Goal: Task Accomplishment & Management: Manage account settings

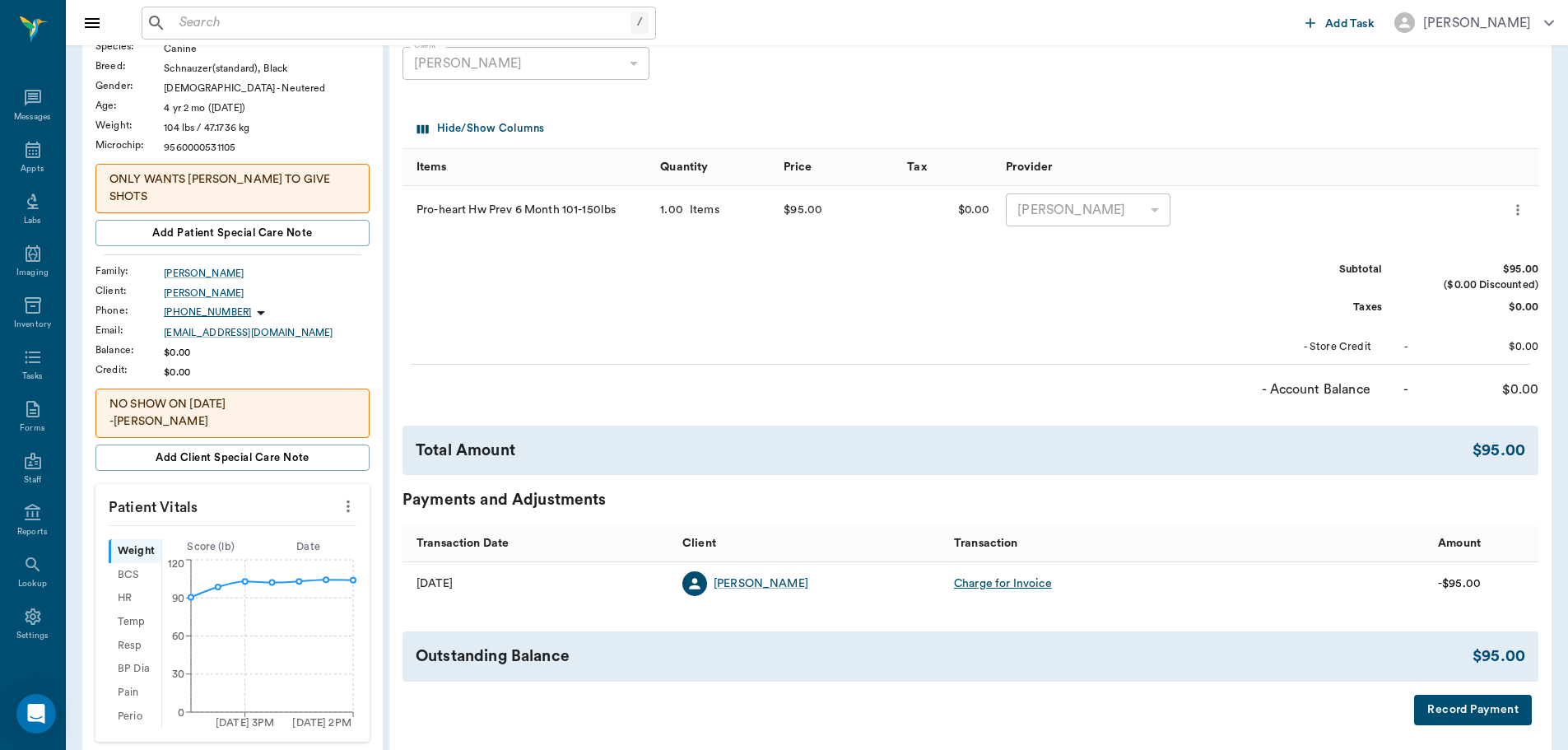
scroll to position [7, 0]
click at [24, 148] on icon at bounding box center [33, 142] width 20 height 20
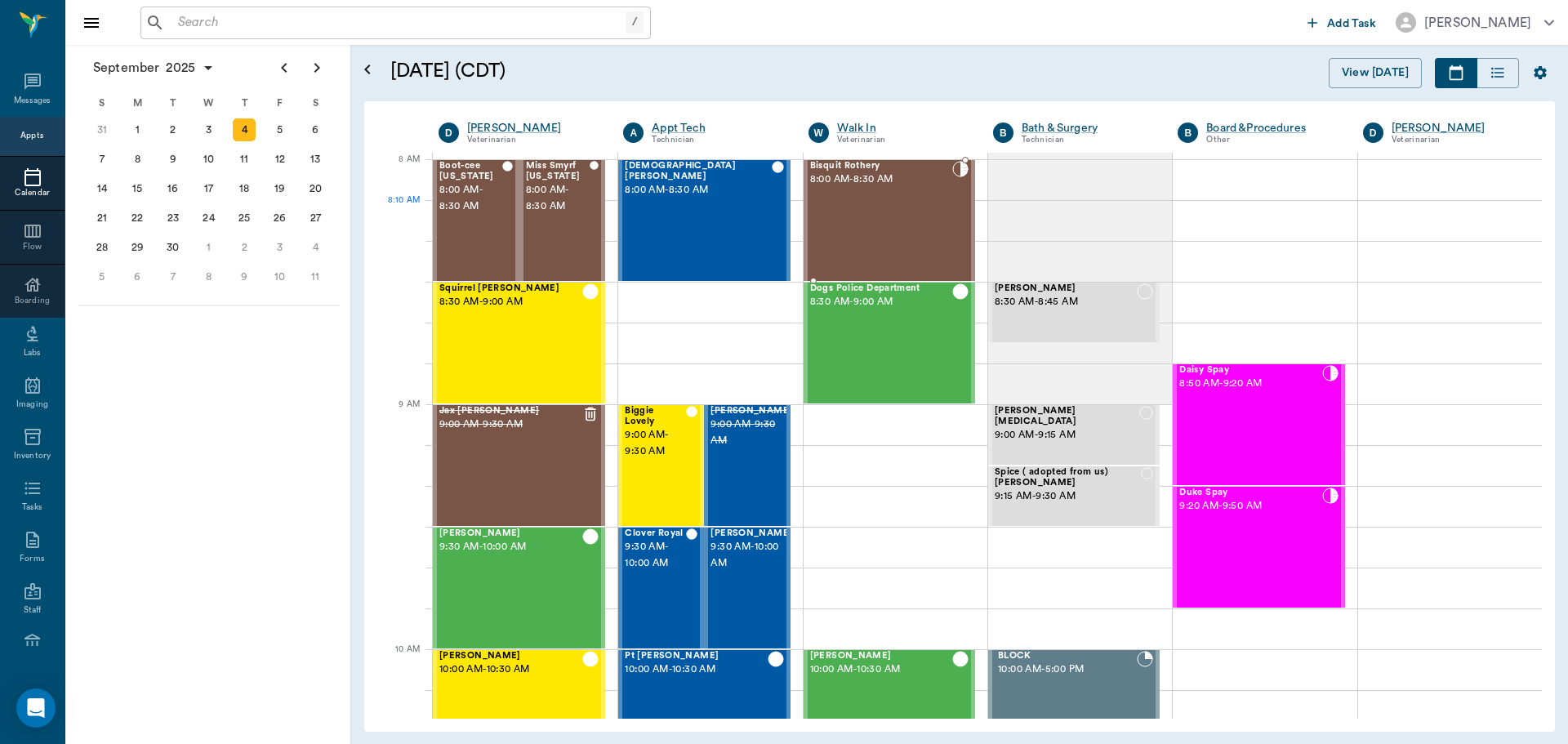
click at [905, 211] on div "Bisquit Rothery 8:00 AM - 8:30 AM" at bounding box center [880, 221] width 142 height 120
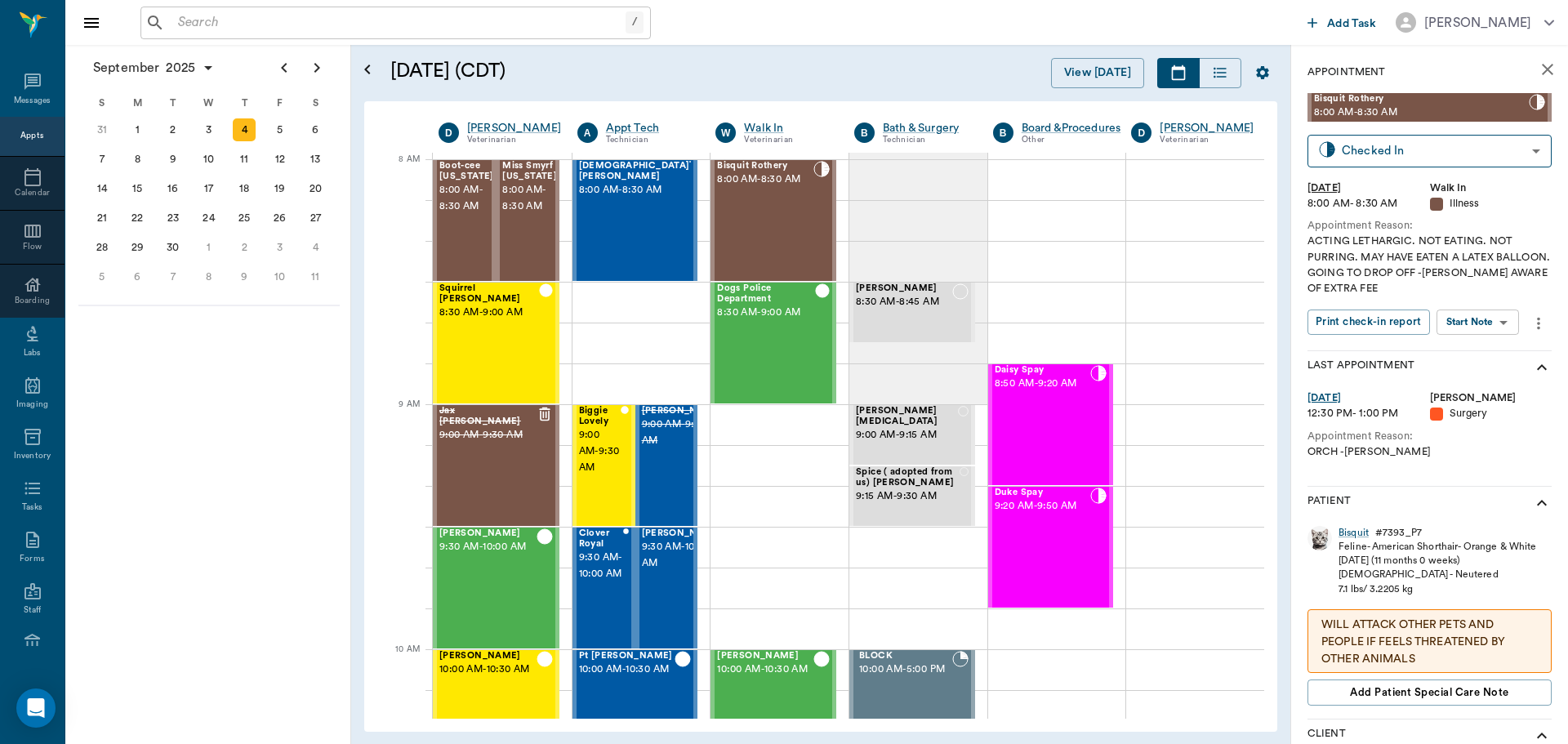
click at [1484, 314] on body "/ ​ Add Task [PERSON_NAME] Nectar Messages Appts Calendar Flow Boarding Labs Im…" at bounding box center [784, 372] width 1568 height 744
click at [1472, 352] on button "Start SOAP" at bounding box center [1459, 355] width 55 height 19
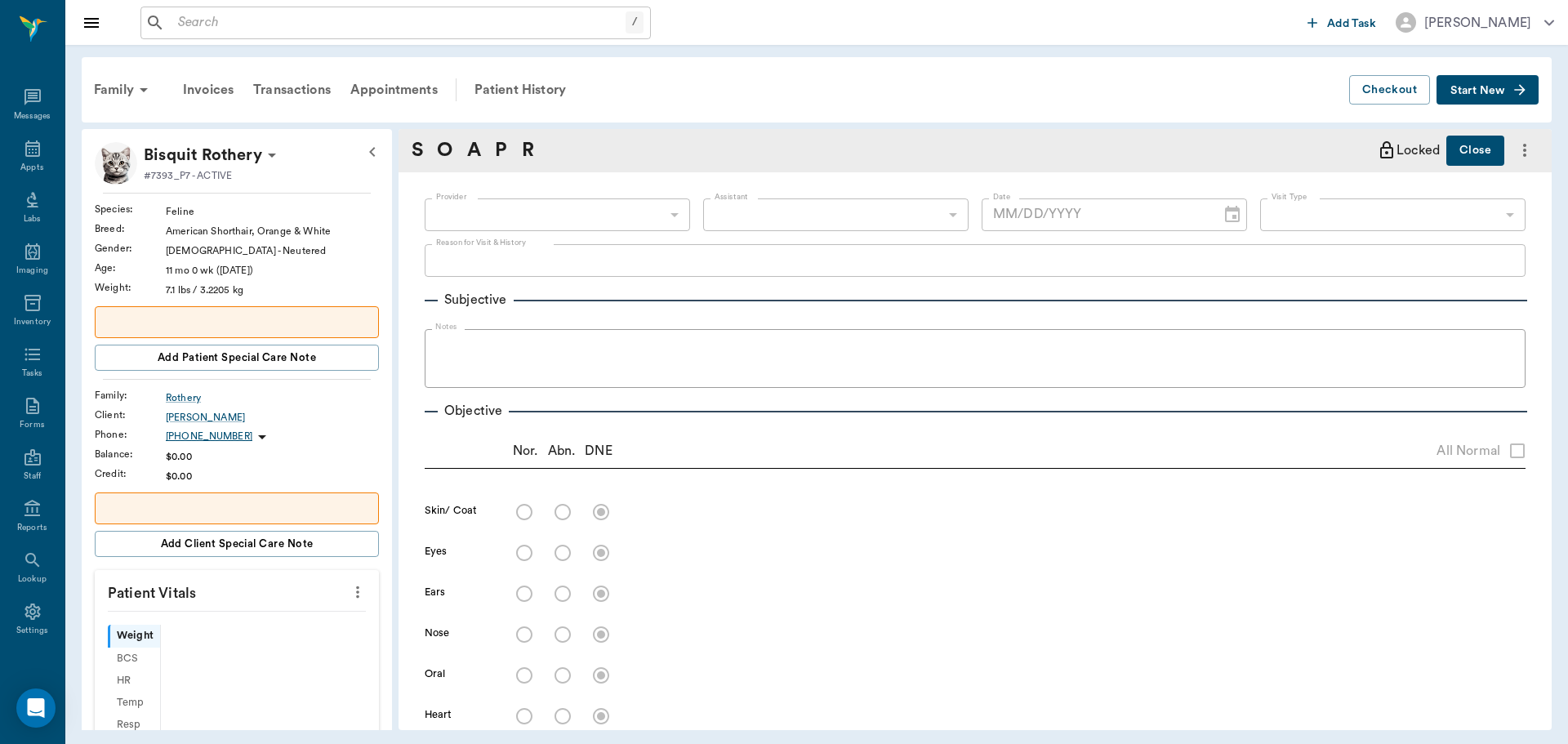
scroll to position [7, 0]
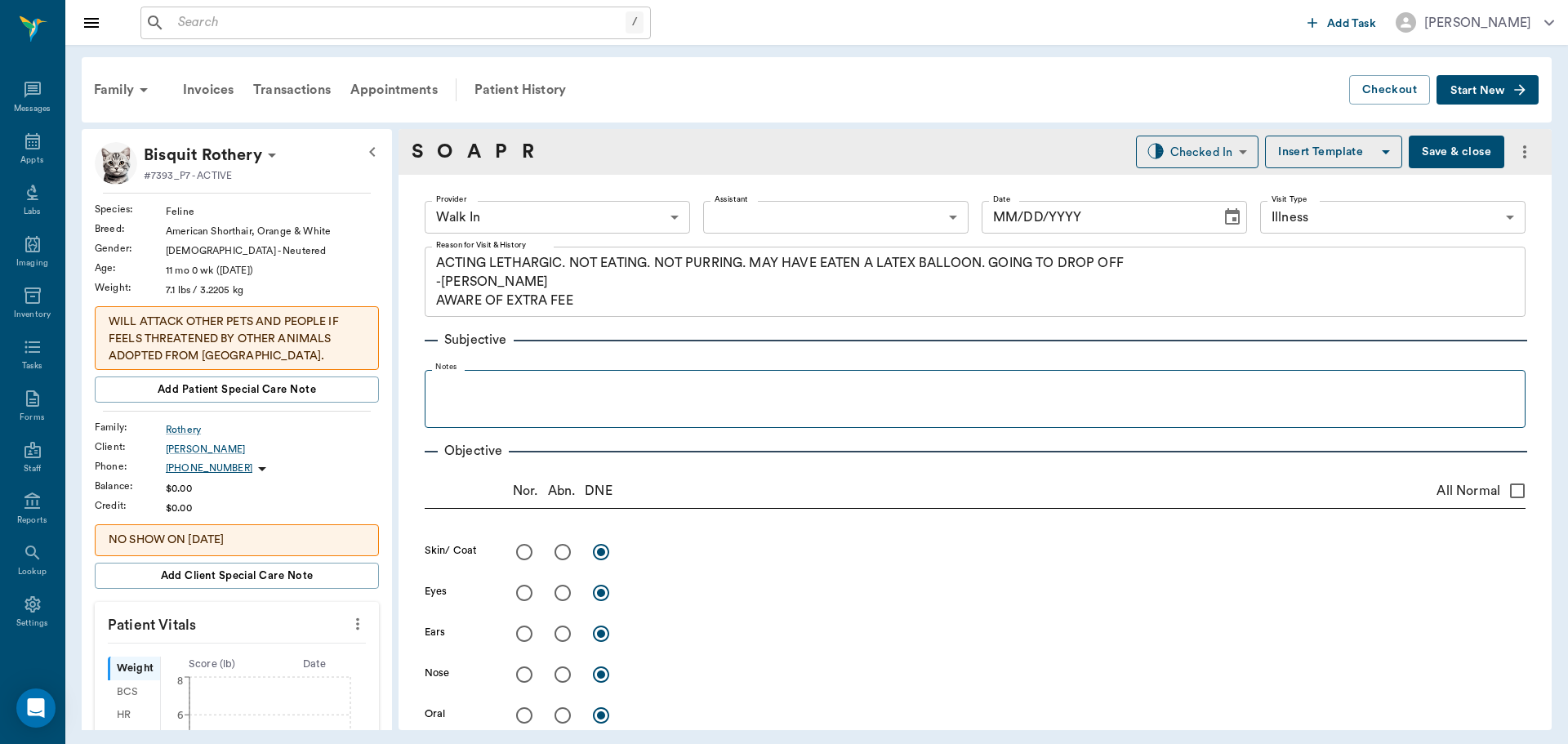
type input "63ee68728bdb516679580557"
type input "65d2be4f46e3a538d89b8c15"
type textarea "ACTING LETHARGIC. NOT EATING. NOT PURRING. MAY HAVE EATEN A LATEX BALLOON. GOIN…"
type input "[DATE]"
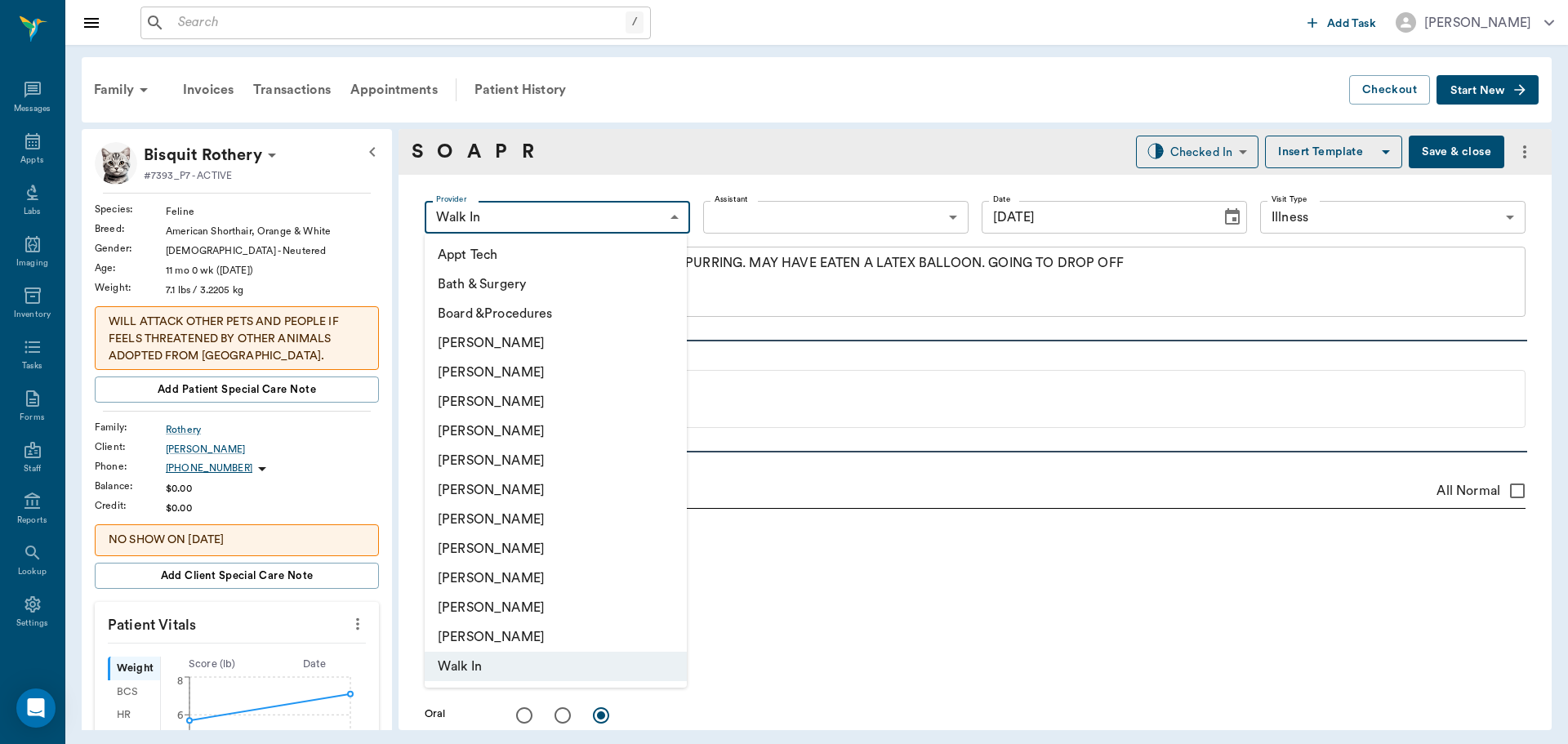
click at [652, 221] on body "/ ​ Add Task [PERSON_NAME] Nectar Messages Appts Labs Imaging Inventory Tasks F…" at bounding box center [784, 372] width 1568 height 744
click at [547, 427] on li "[PERSON_NAME]" at bounding box center [556, 431] width 263 height 29
type input "63ec2f075fda476ae8351a4d"
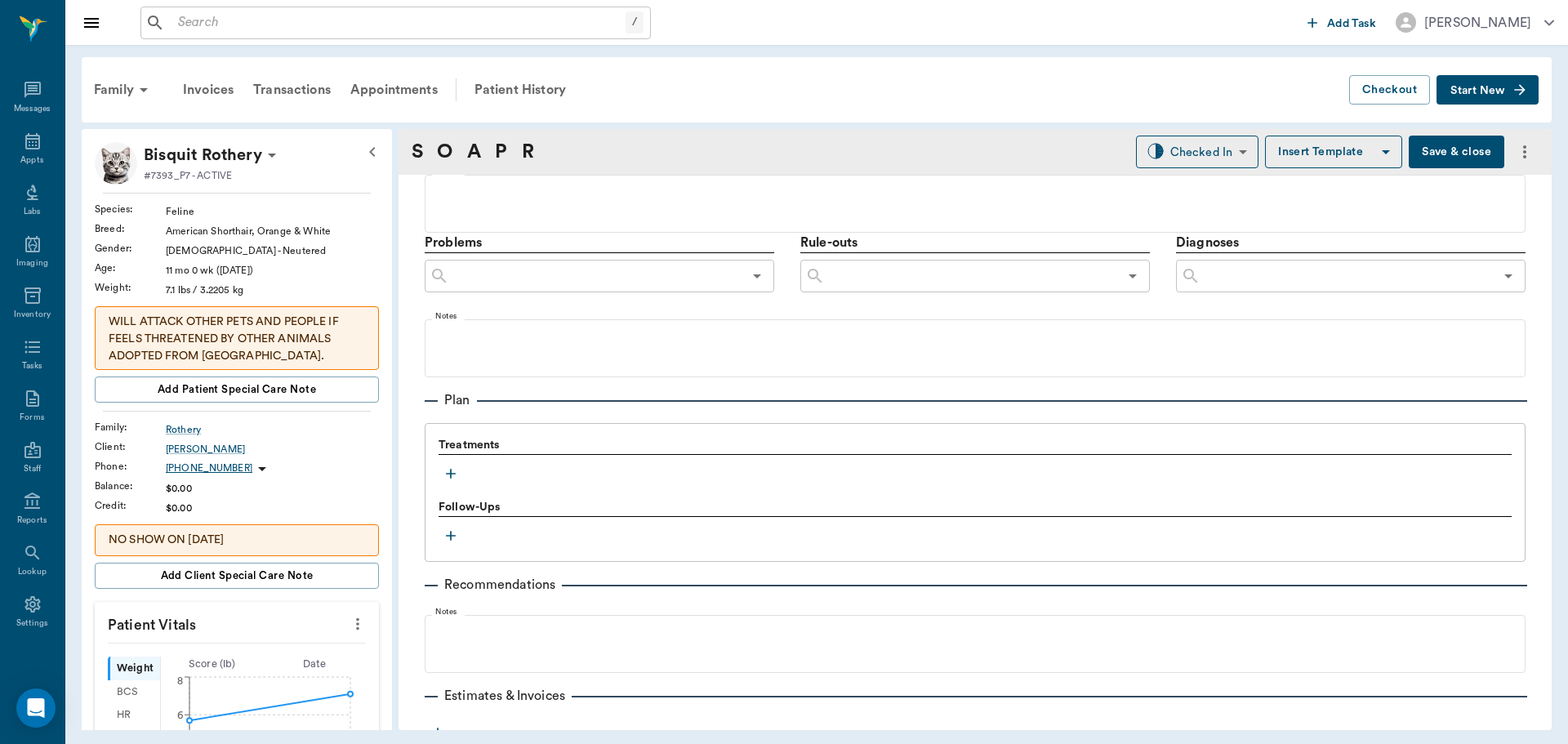
scroll to position [991, 0]
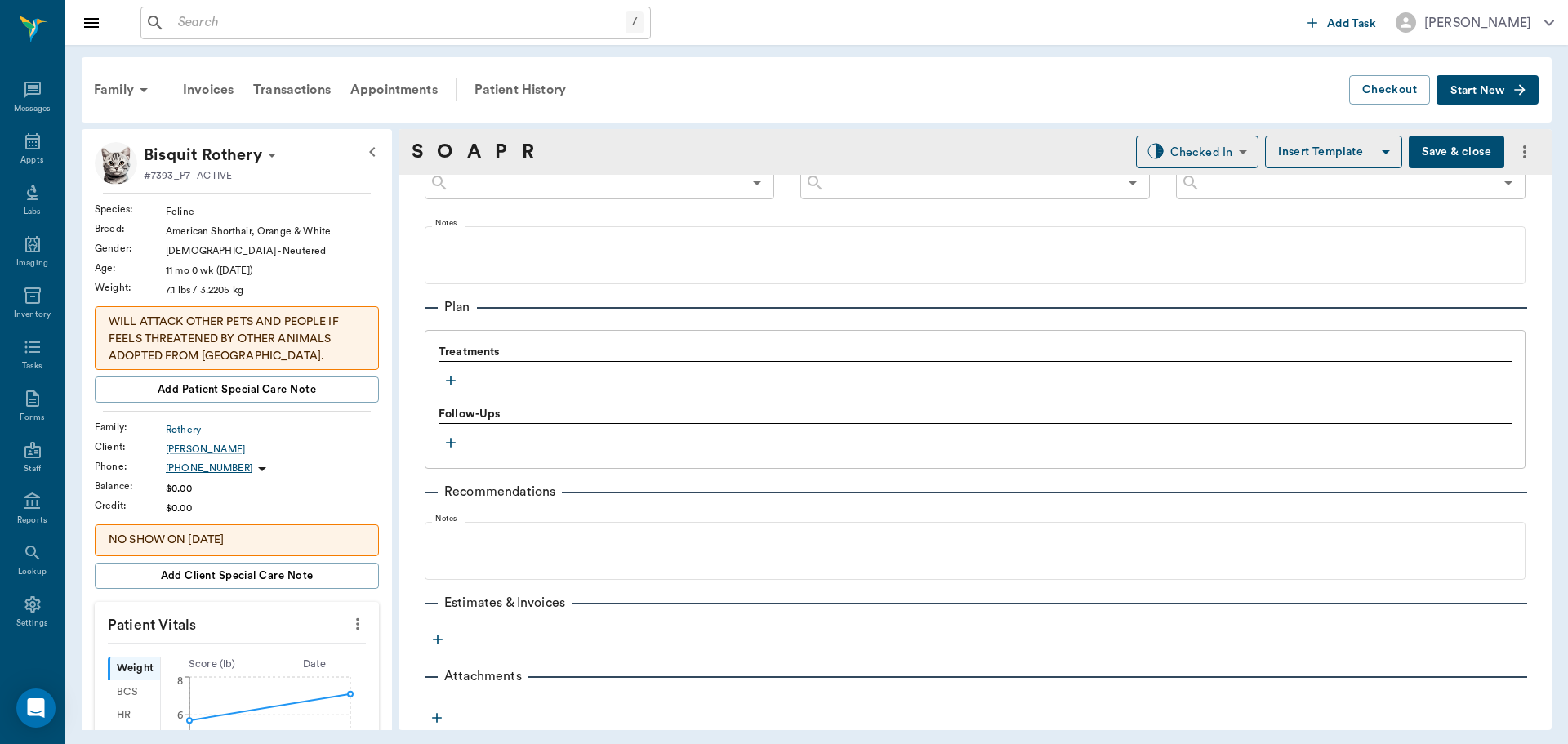
click at [449, 380] on icon "button" at bounding box center [451, 380] width 16 height 16
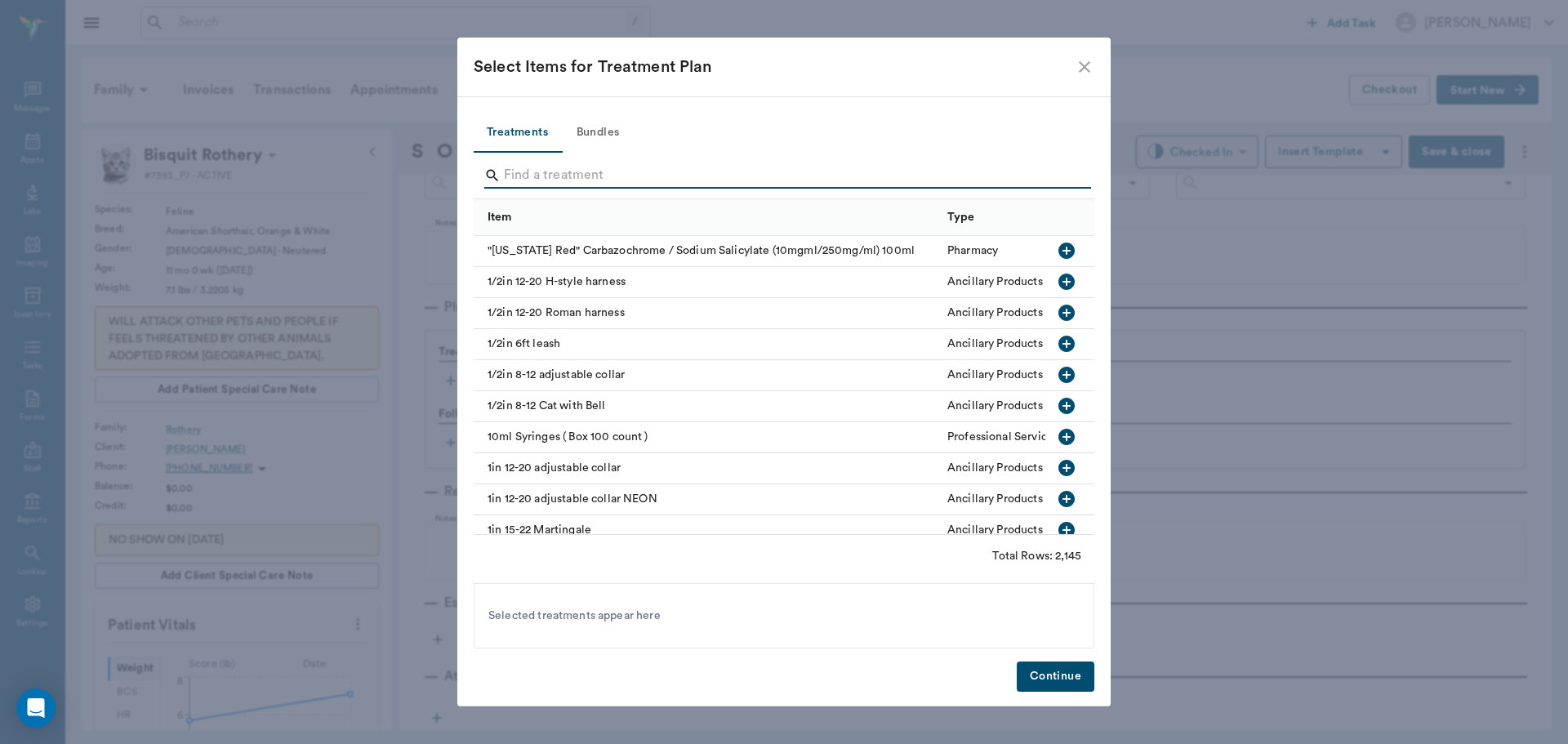
click at [580, 177] on input "Search" at bounding box center [785, 175] width 563 height 26
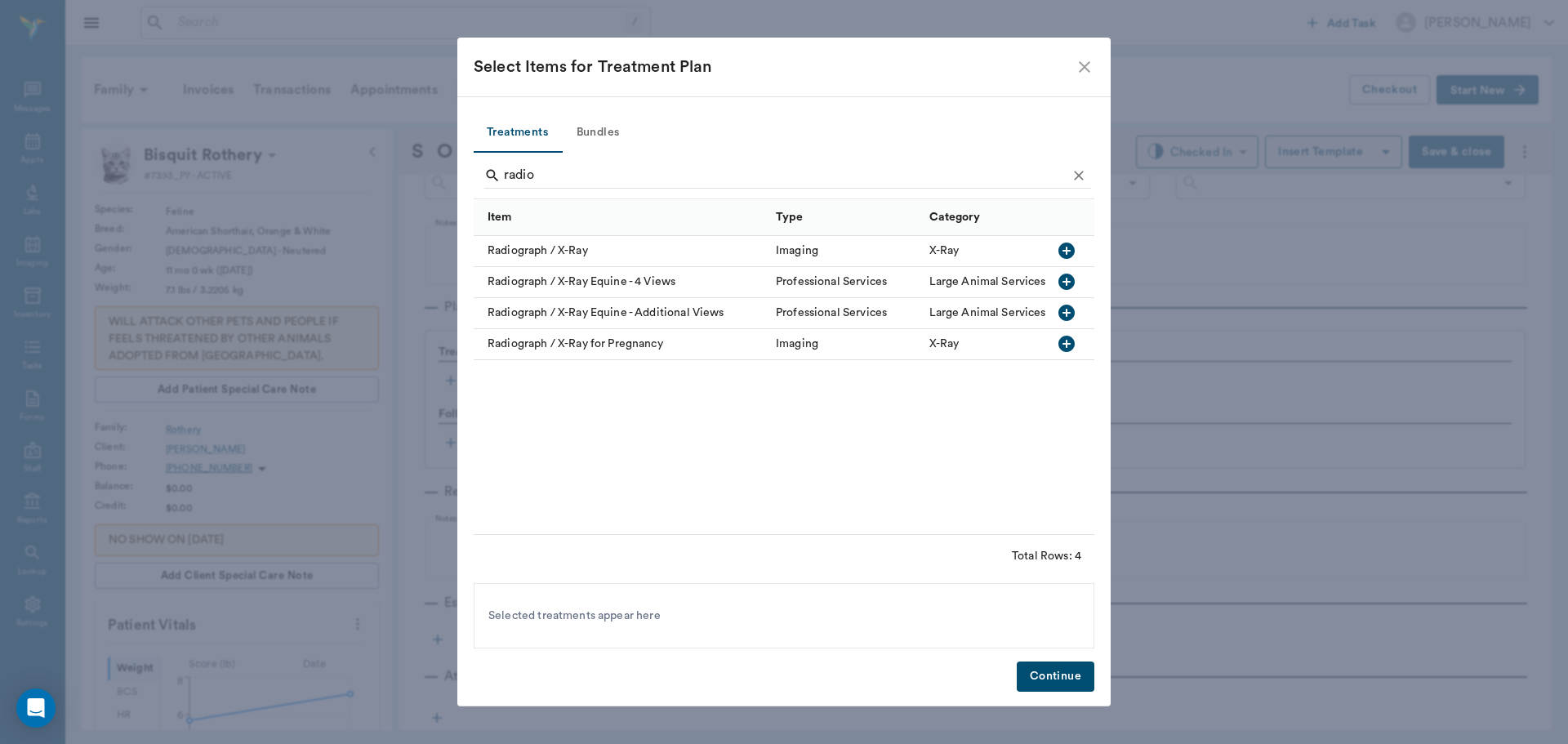
click at [1060, 250] on icon "button" at bounding box center [1066, 251] width 16 height 16
type input "r"
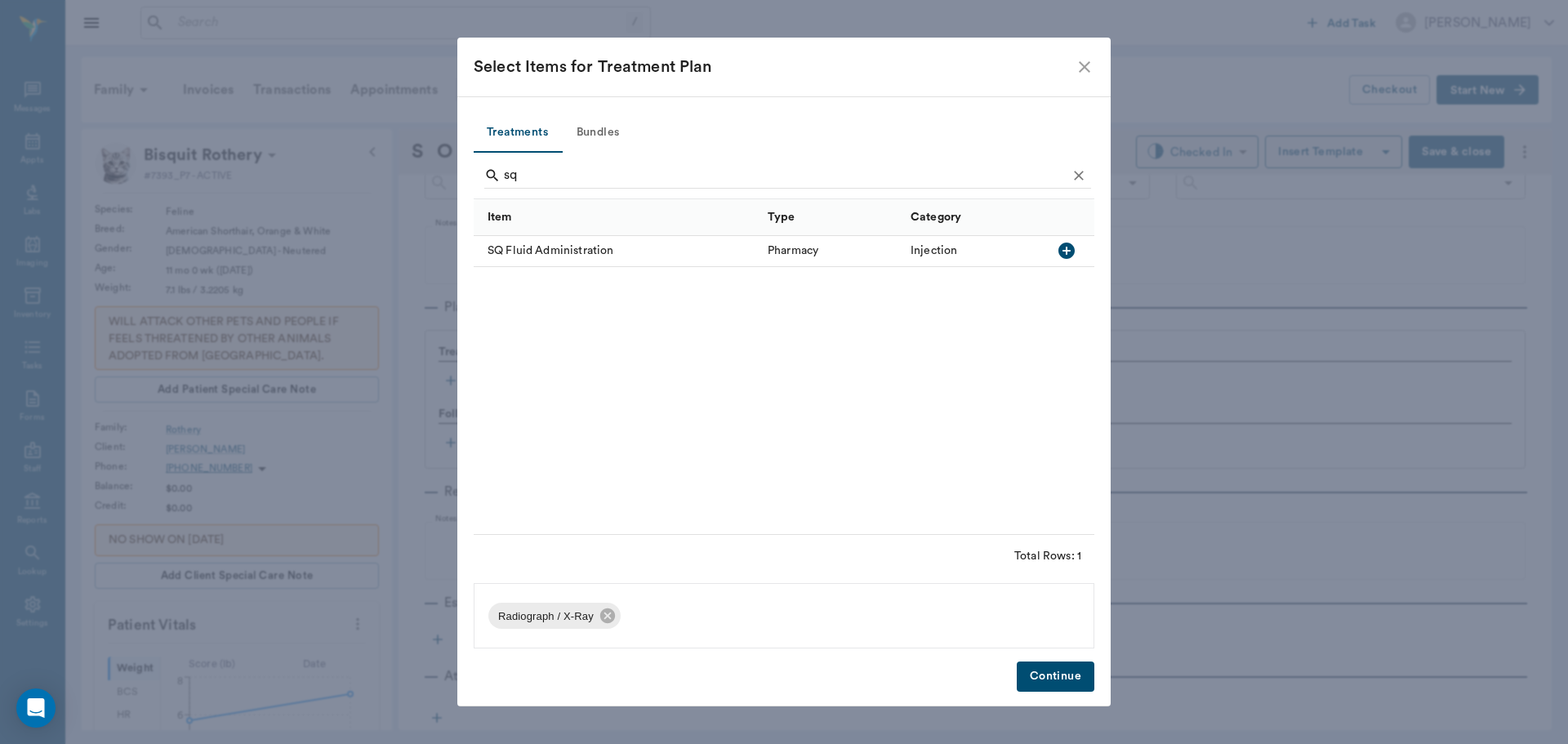
click at [1065, 247] on icon "button" at bounding box center [1066, 251] width 16 height 16
type input "s"
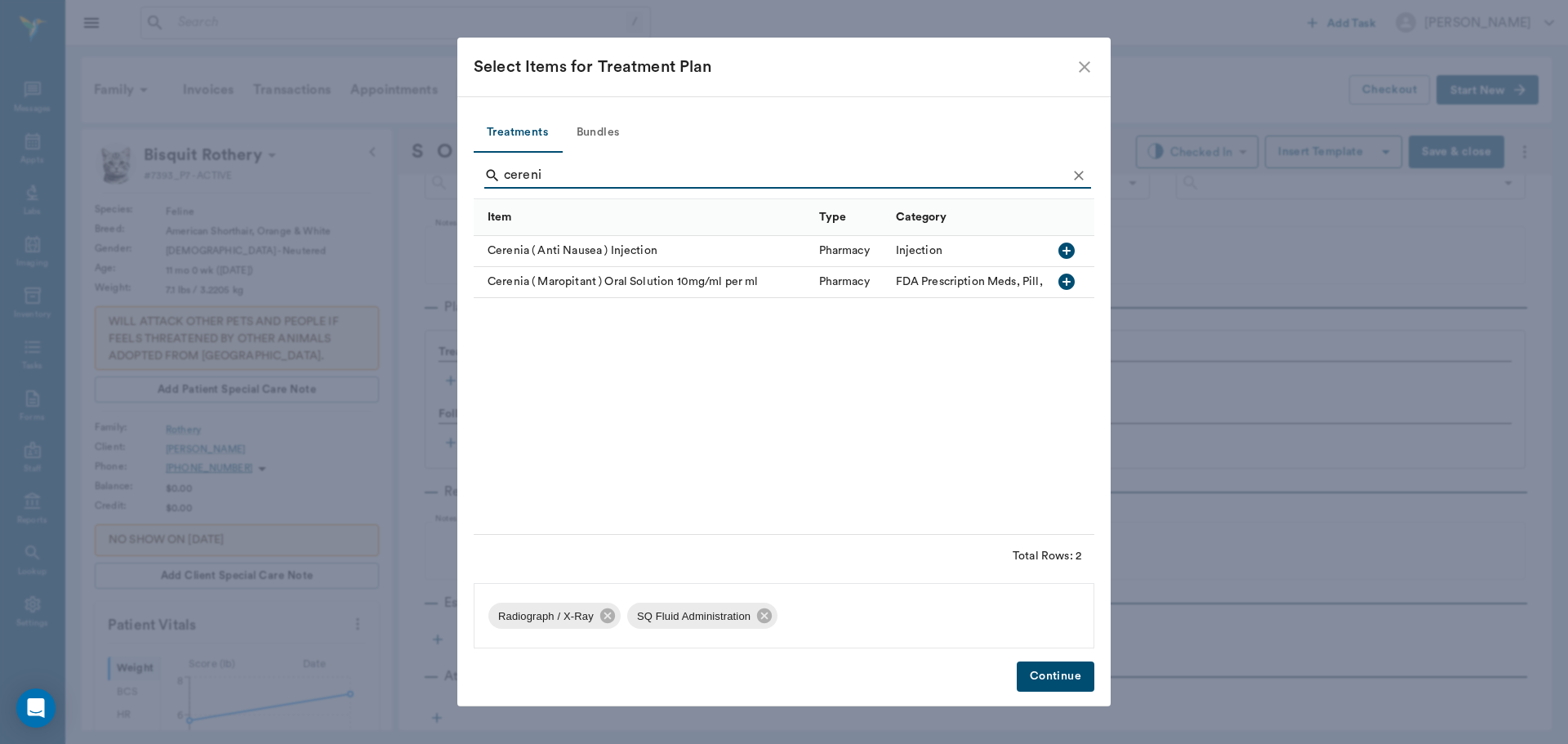
click at [1062, 253] on icon "button" at bounding box center [1066, 251] width 16 height 16
type input "c"
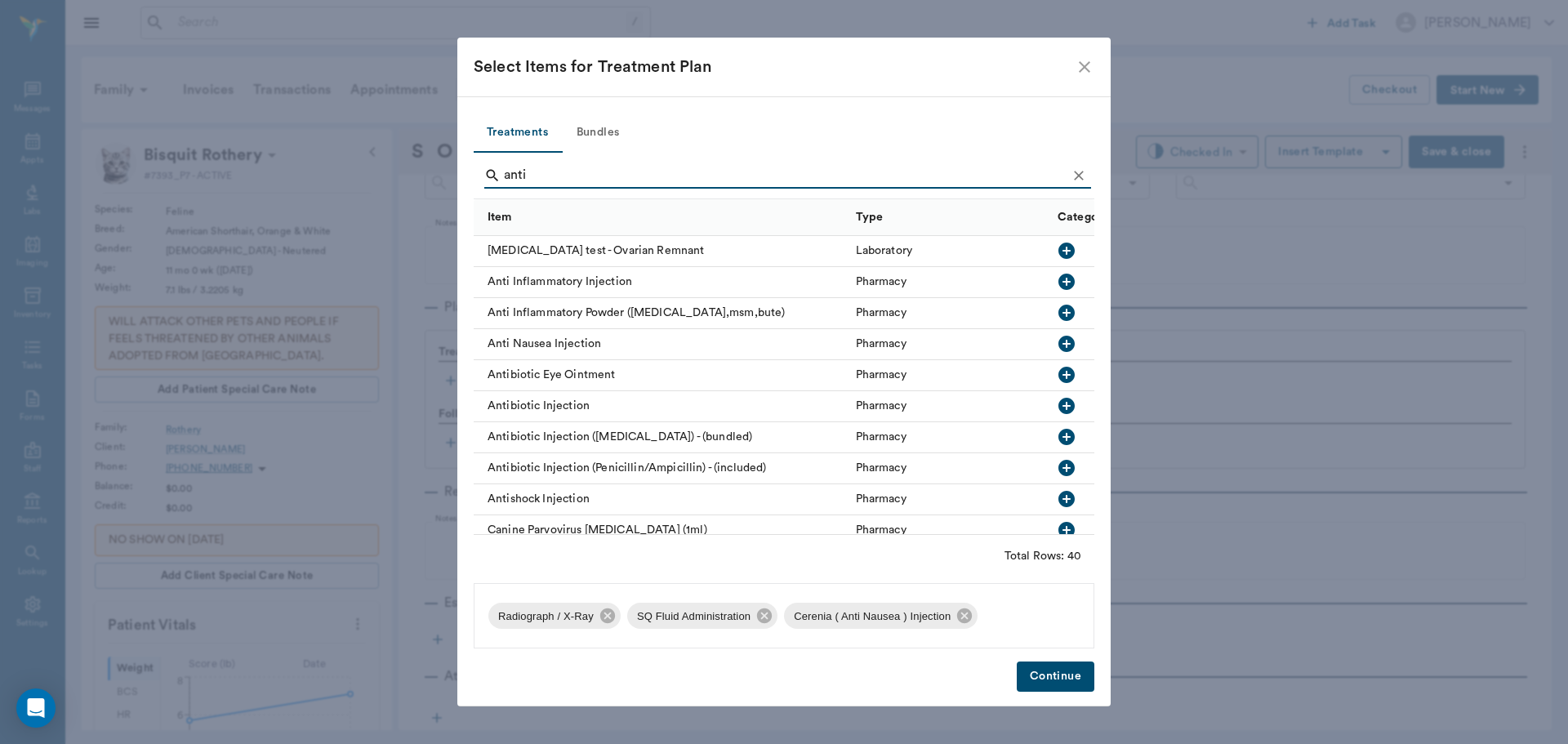
type input "anti"
click at [1056, 282] on icon "button" at bounding box center [1066, 282] width 20 height 20
click at [1057, 682] on button "Continue" at bounding box center [1055, 677] width 78 height 30
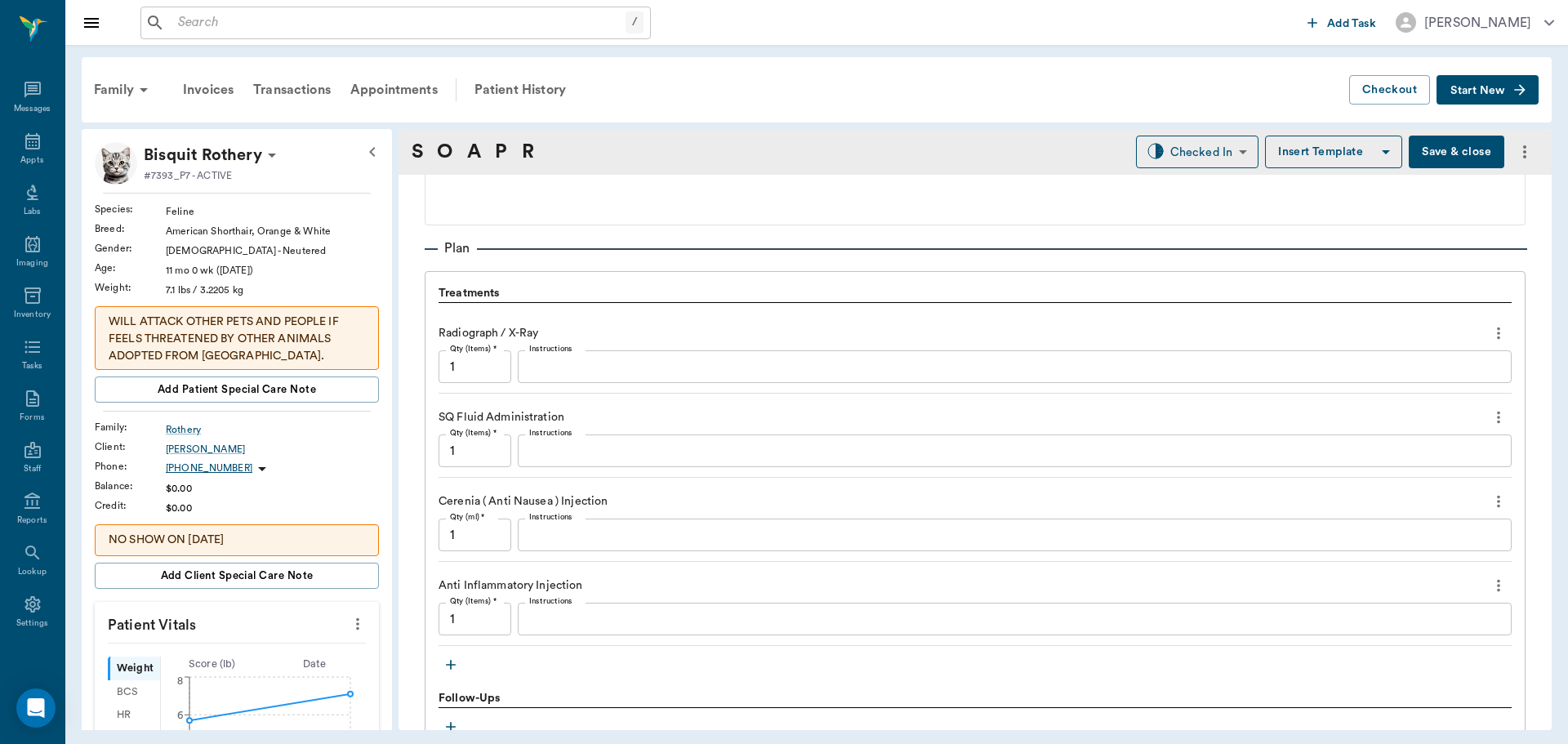
scroll to position [1318, 0]
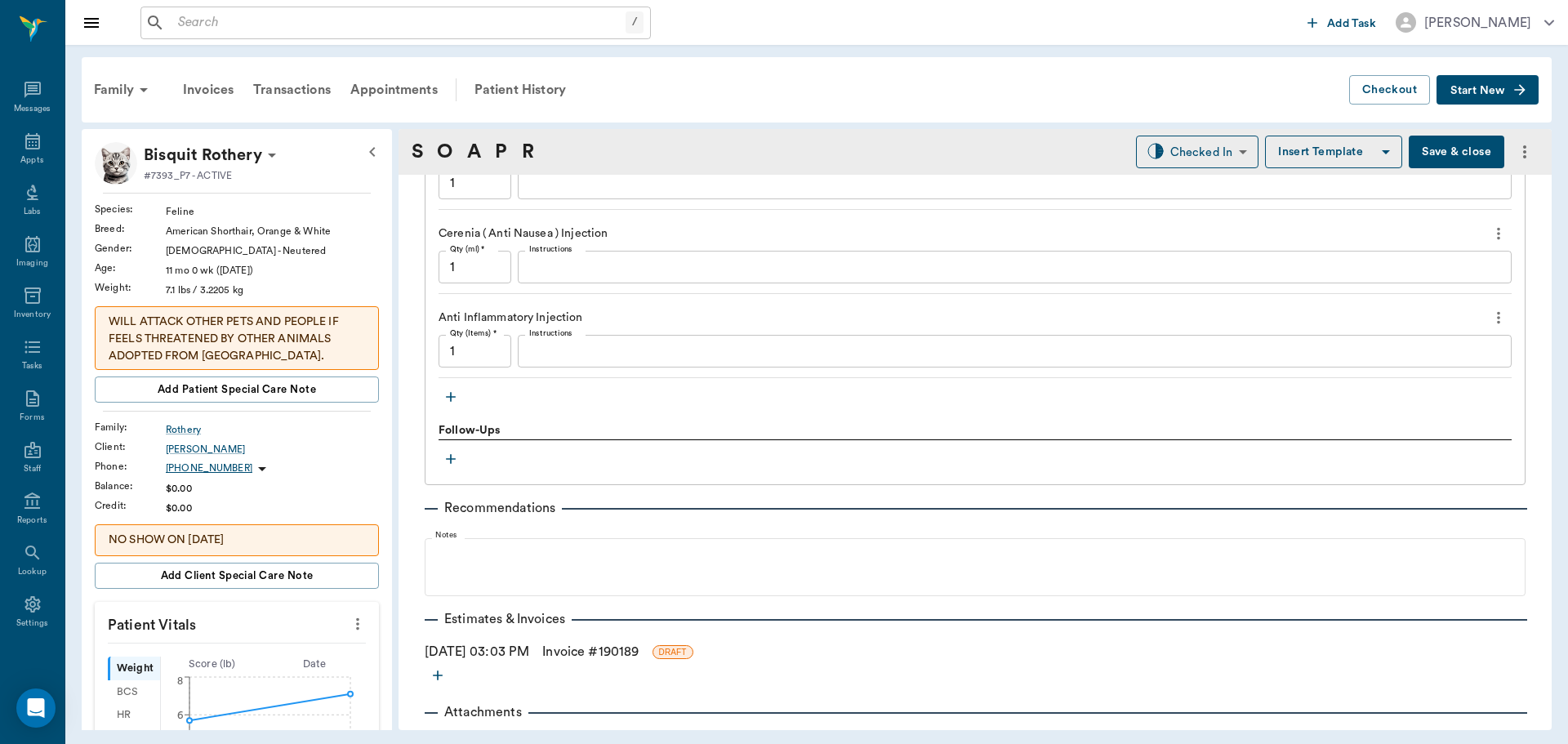
click at [576, 348] on textarea "Instructions" at bounding box center [1014, 351] width 971 height 19
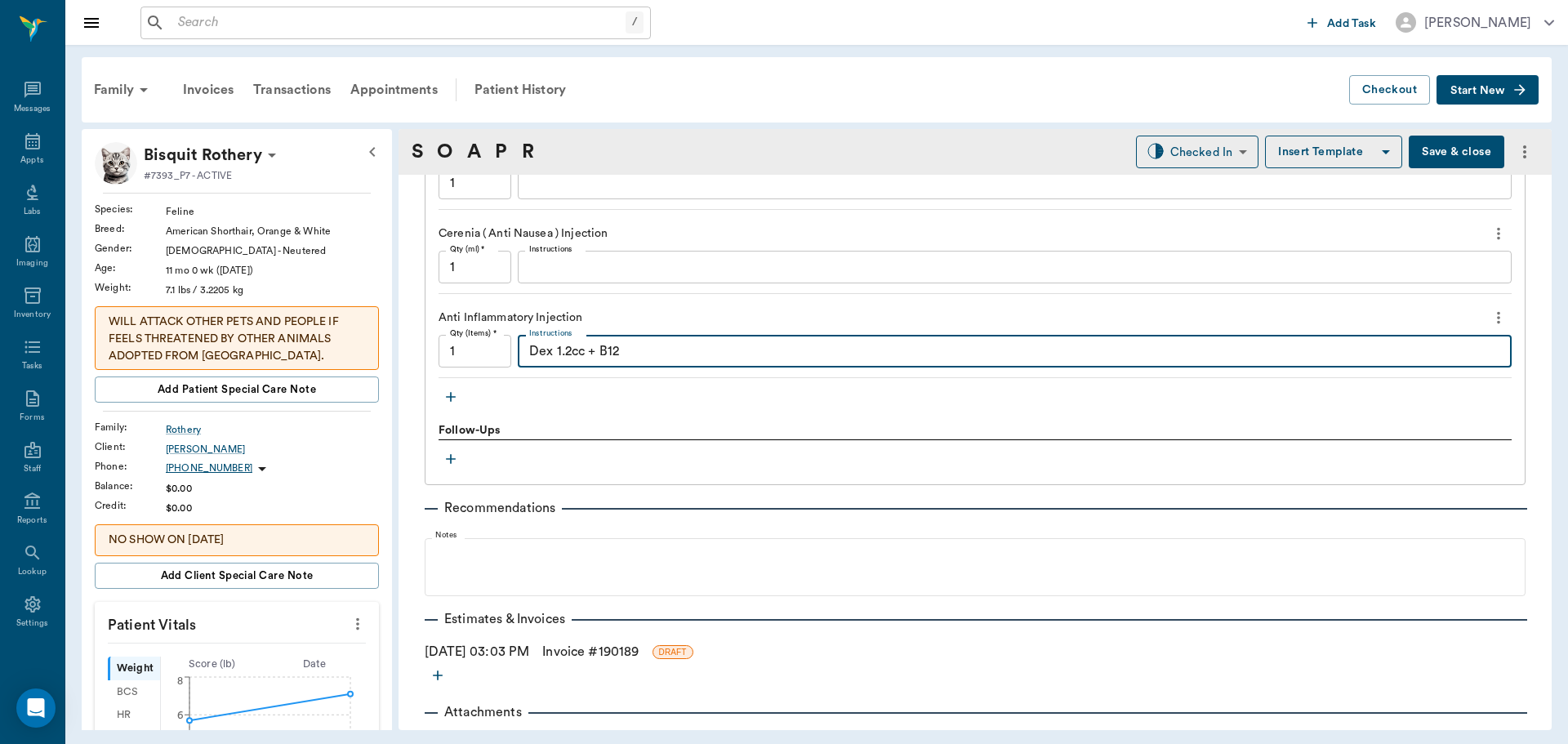
type textarea "Dex 1.2cc + B12"
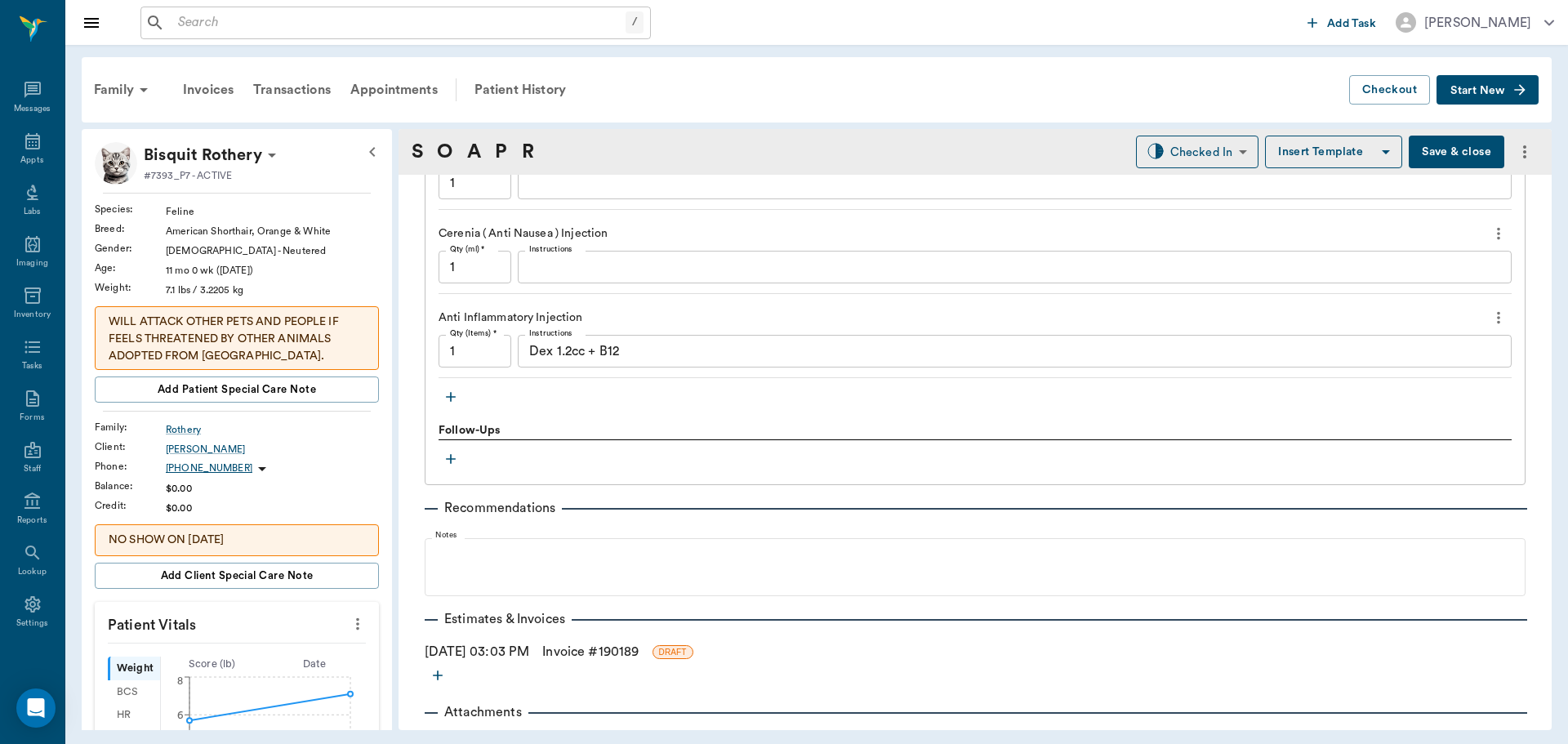
click at [451, 396] on icon "button" at bounding box center [450, 397] width 10 height 10
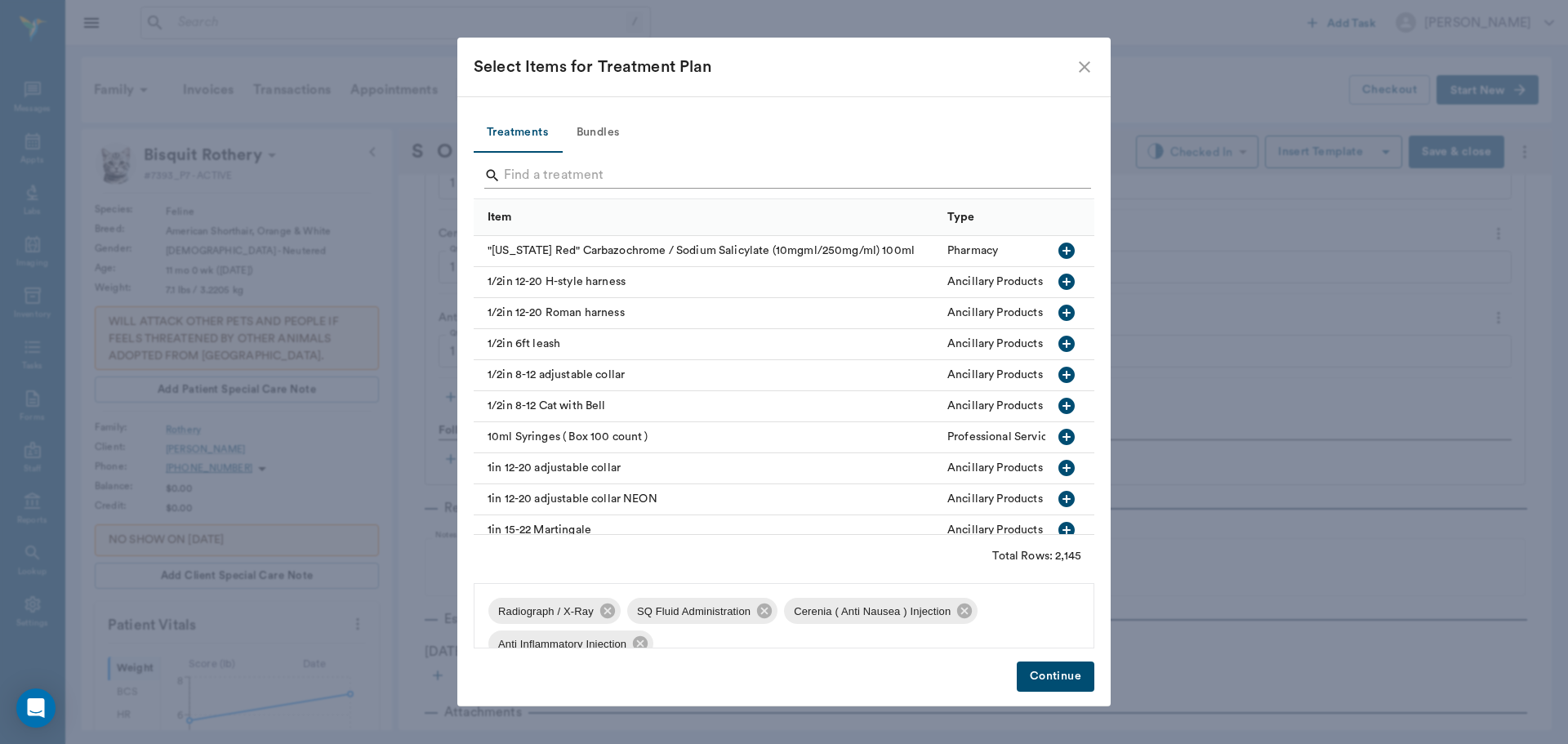
click at [555, 186] on input "Search" at bounding box center [785, 175] width 563 height 26
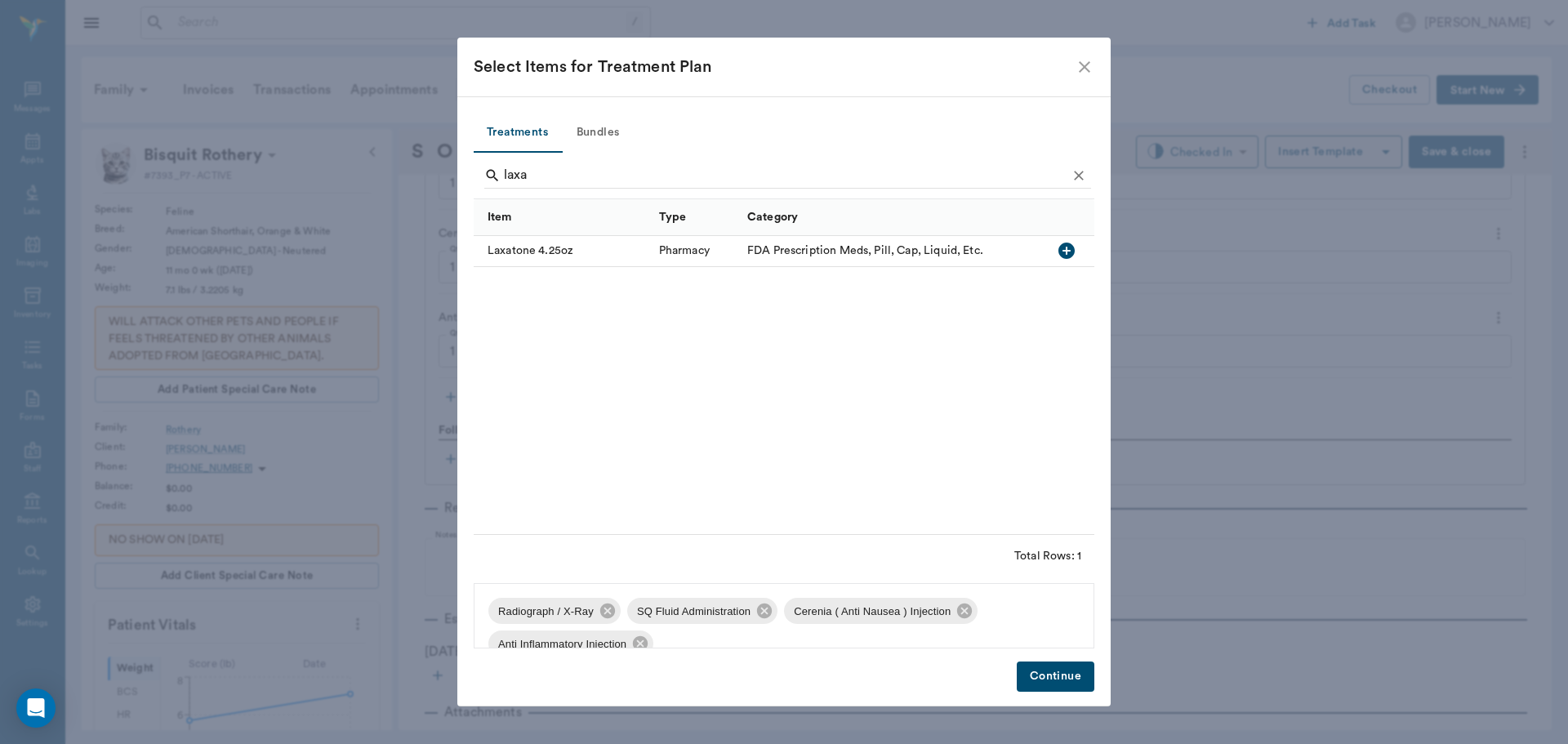
click at [1064, 249] on icon "button" at bounding box center [1066, 251] width 16 height 16
type input "l"
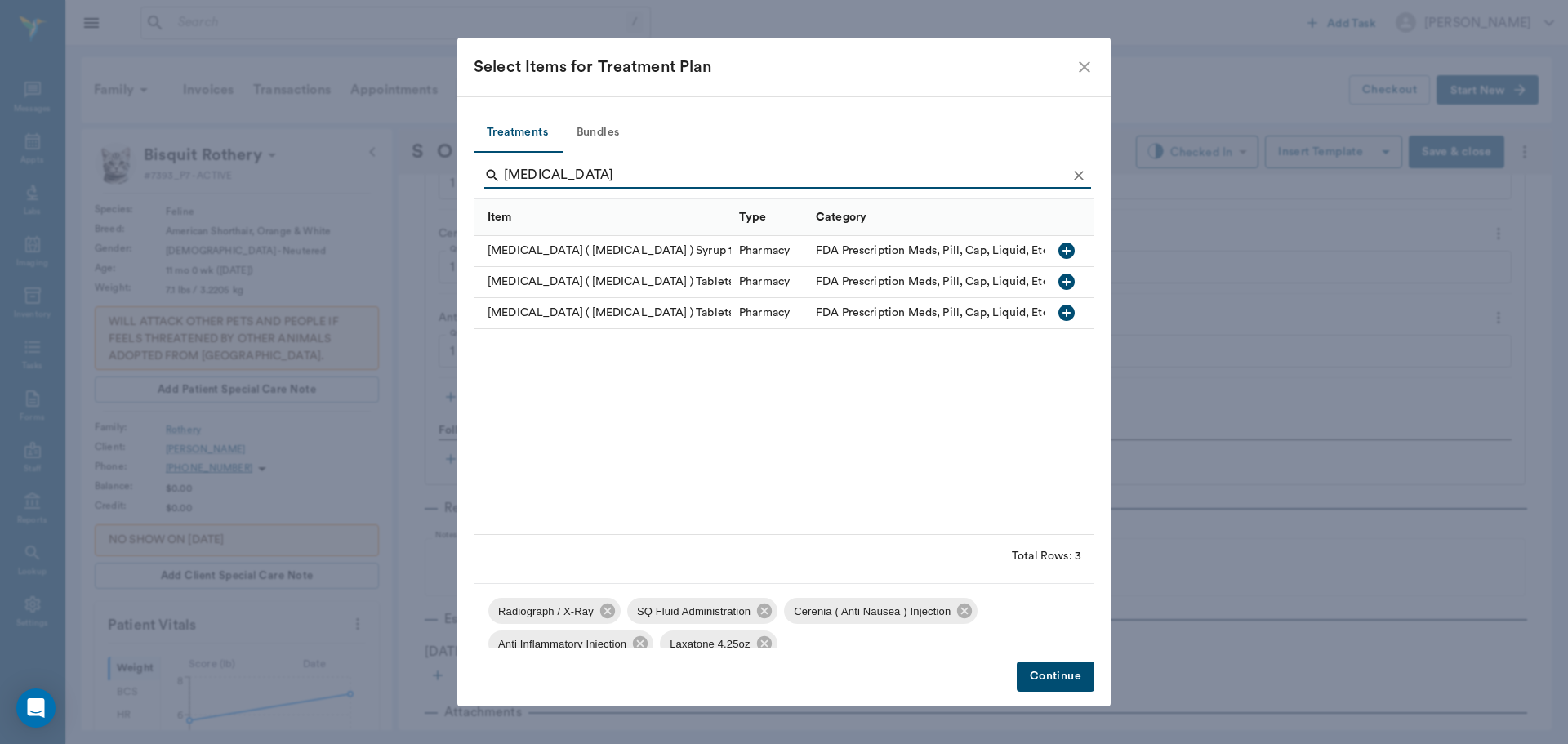
type input "reglan"
click at [1064, 255] on icon "button" at bounding box center [1066, 251] width 16 height 16
click at [1065, 672] on button "Continue" at bounding box center [1055, 677] width 78 height 30
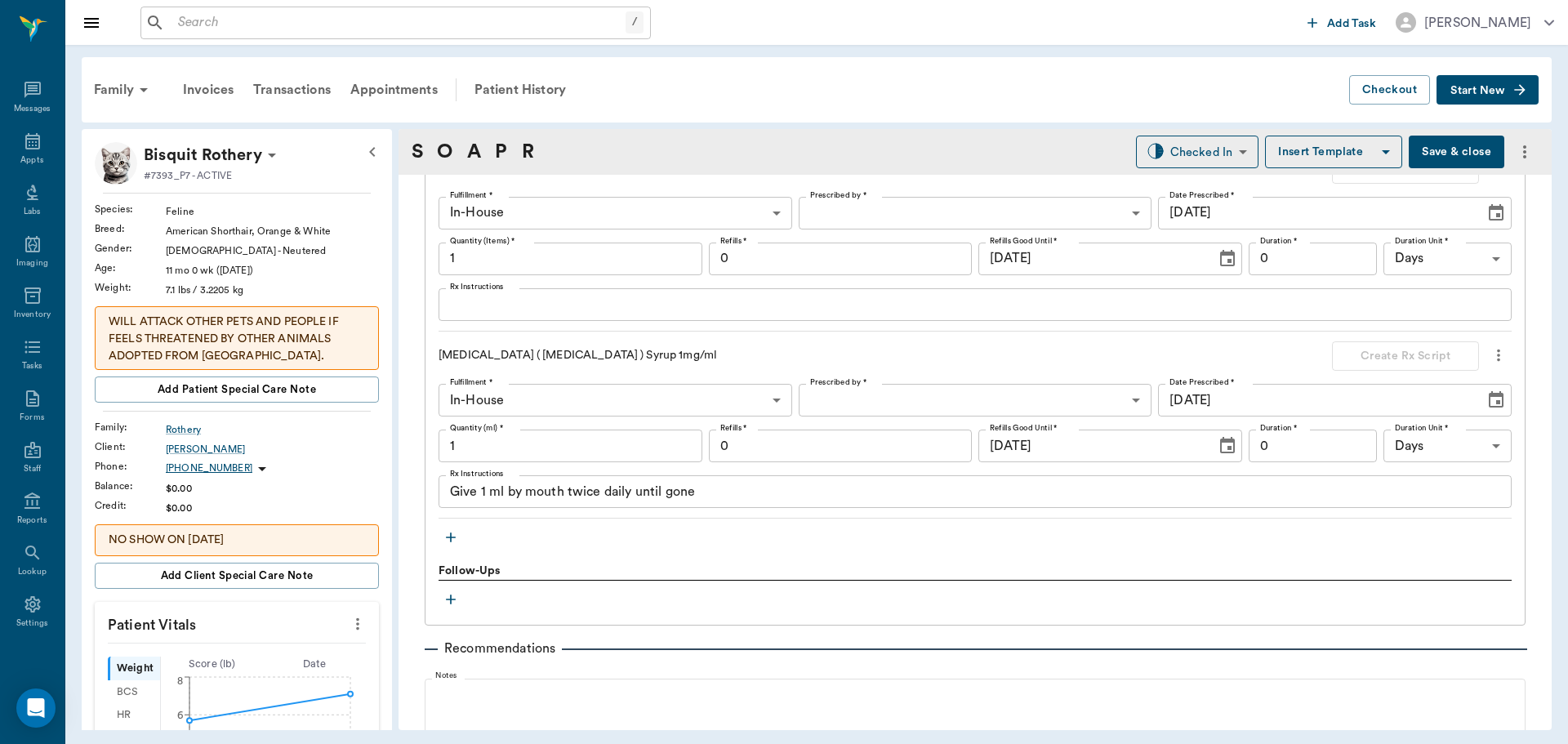
scroll to position [1563, 0]
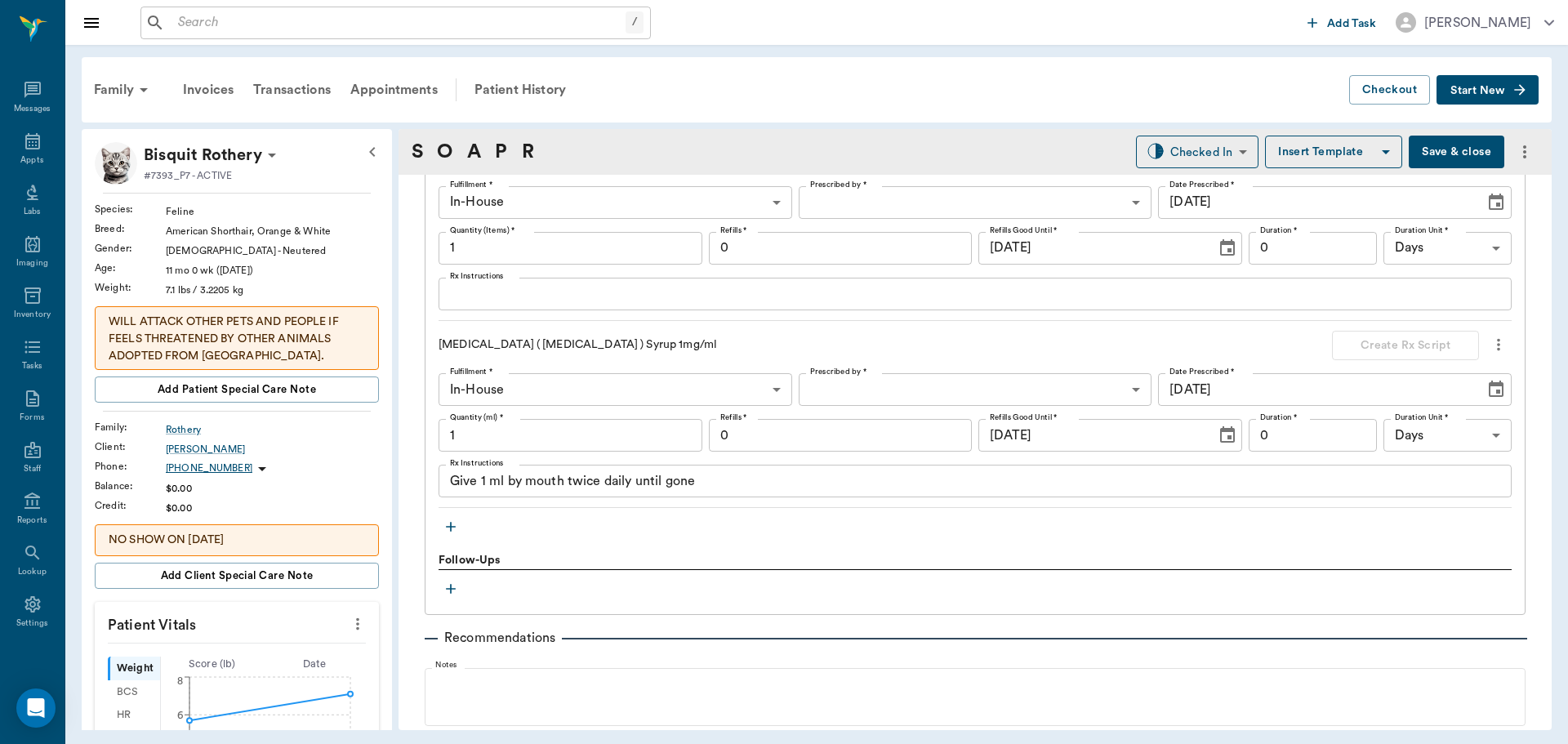
click at [696, 484] on textarea "Give 1 ml by mouth twice daily until gone" at bounding box center [975, 481] width 1050 height 19
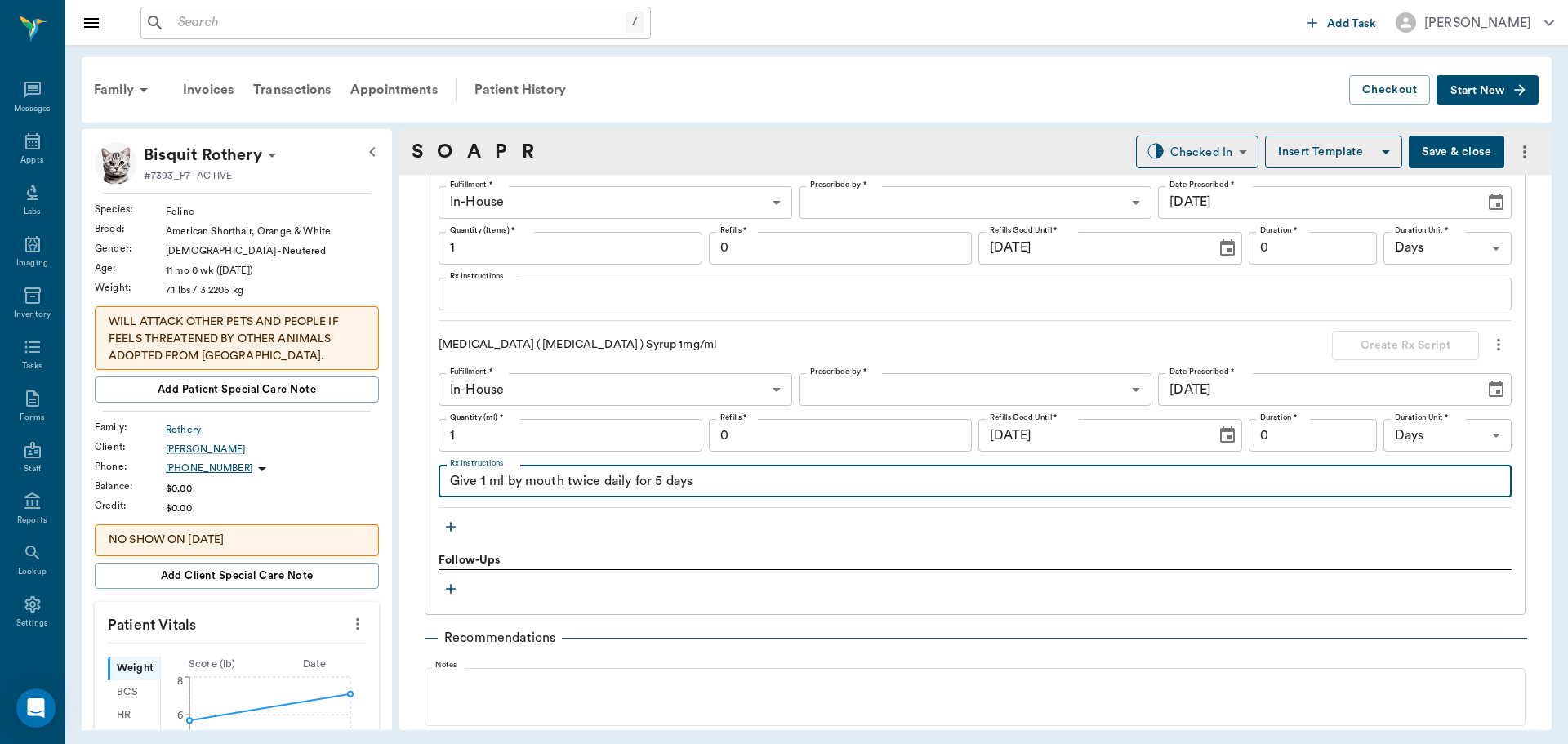
type textarea "Give 1 ml by mouth twice daily for 5 days"
click at [1088, 382] on body "/ ​ Add Task Dr. Bert Ellsworth Nectar Messages Appts Labs Imaging Inventory Ta…" at bounding box center [784, 372] width 1568 height 744
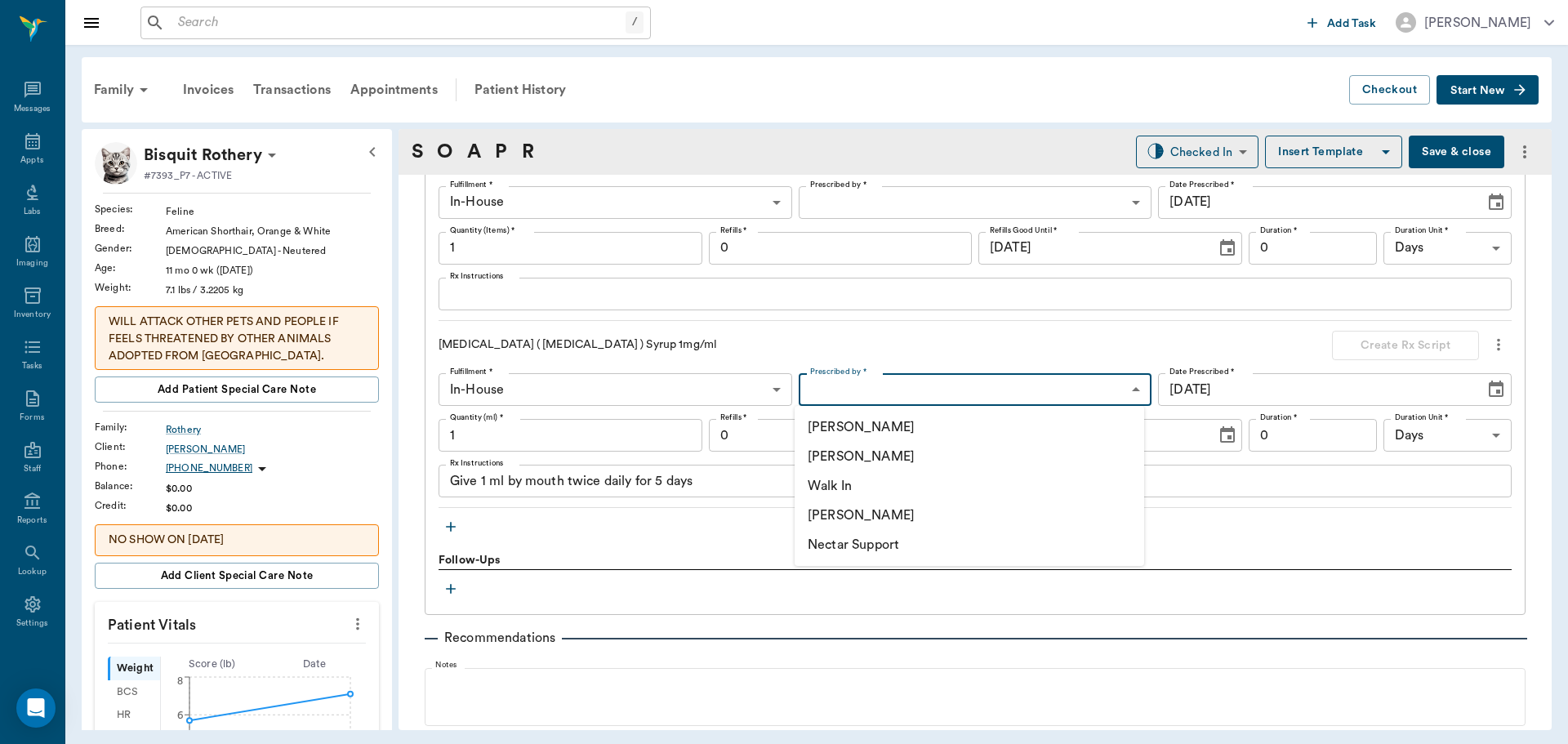
click at [906, 460] on li "[PERSON_NAME]" at bounding box center [969, 456] width 349 height 29
type input "63ec2f075fda476ae8351a4d"
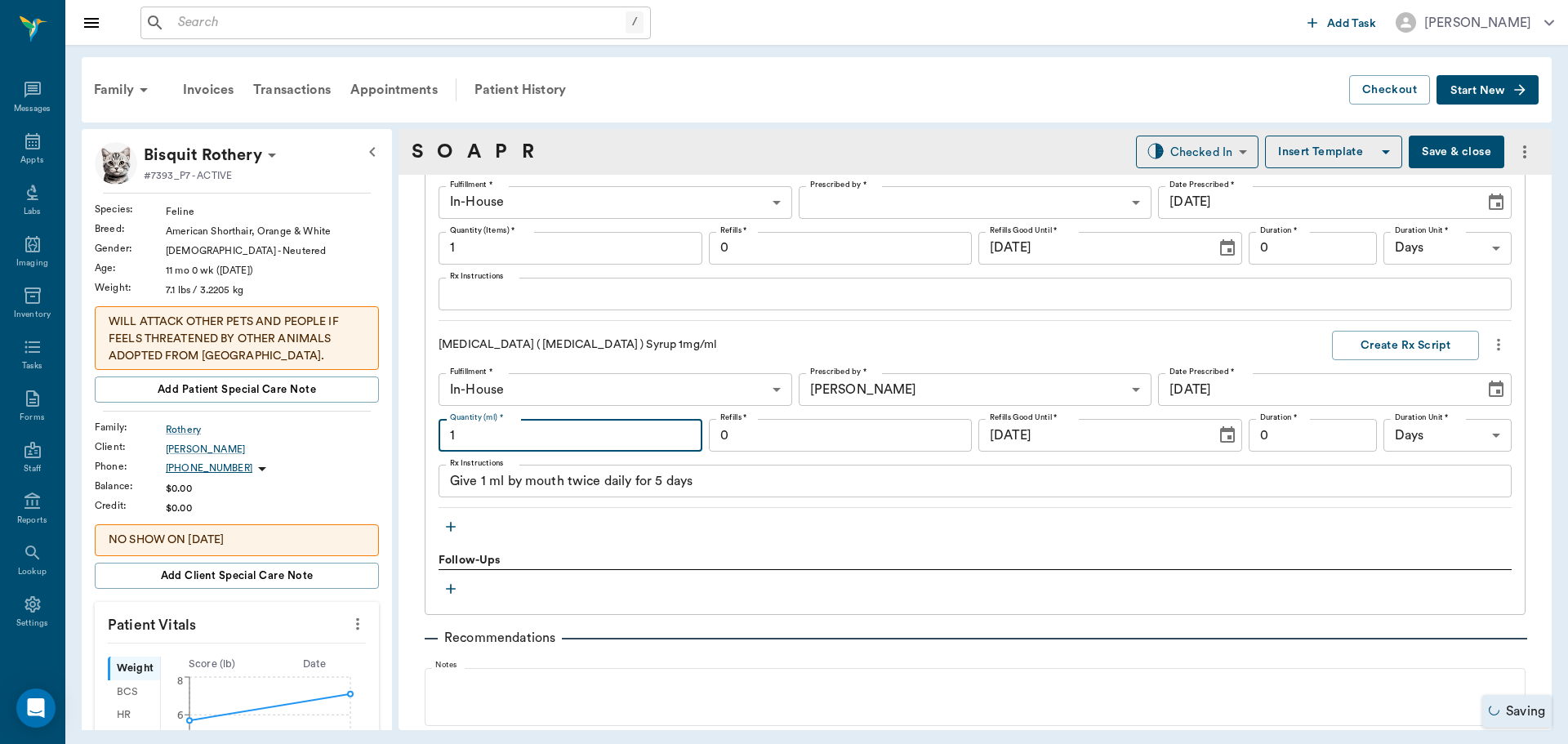
click at [581, 442] on input "1" at bounding box center [570, 435] width 263 height 33
type input "15"
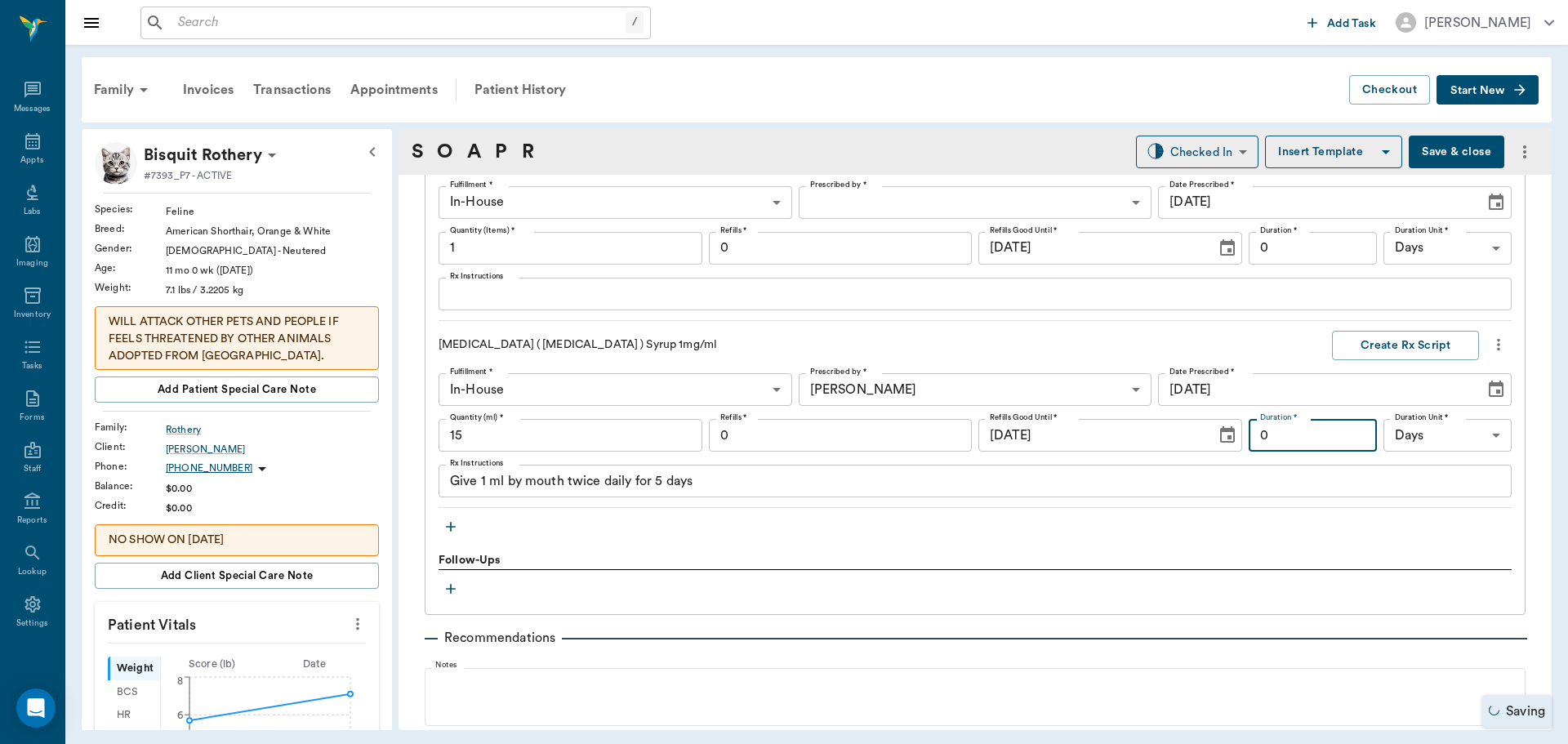
click at [1329, 431] on input "0" at bounding box center [1313, 435] width 129 height 33
type input "5"
click at [1369, 339] on button "Create Rx Script" at bounding box center [1405, 346] width 147 height 30
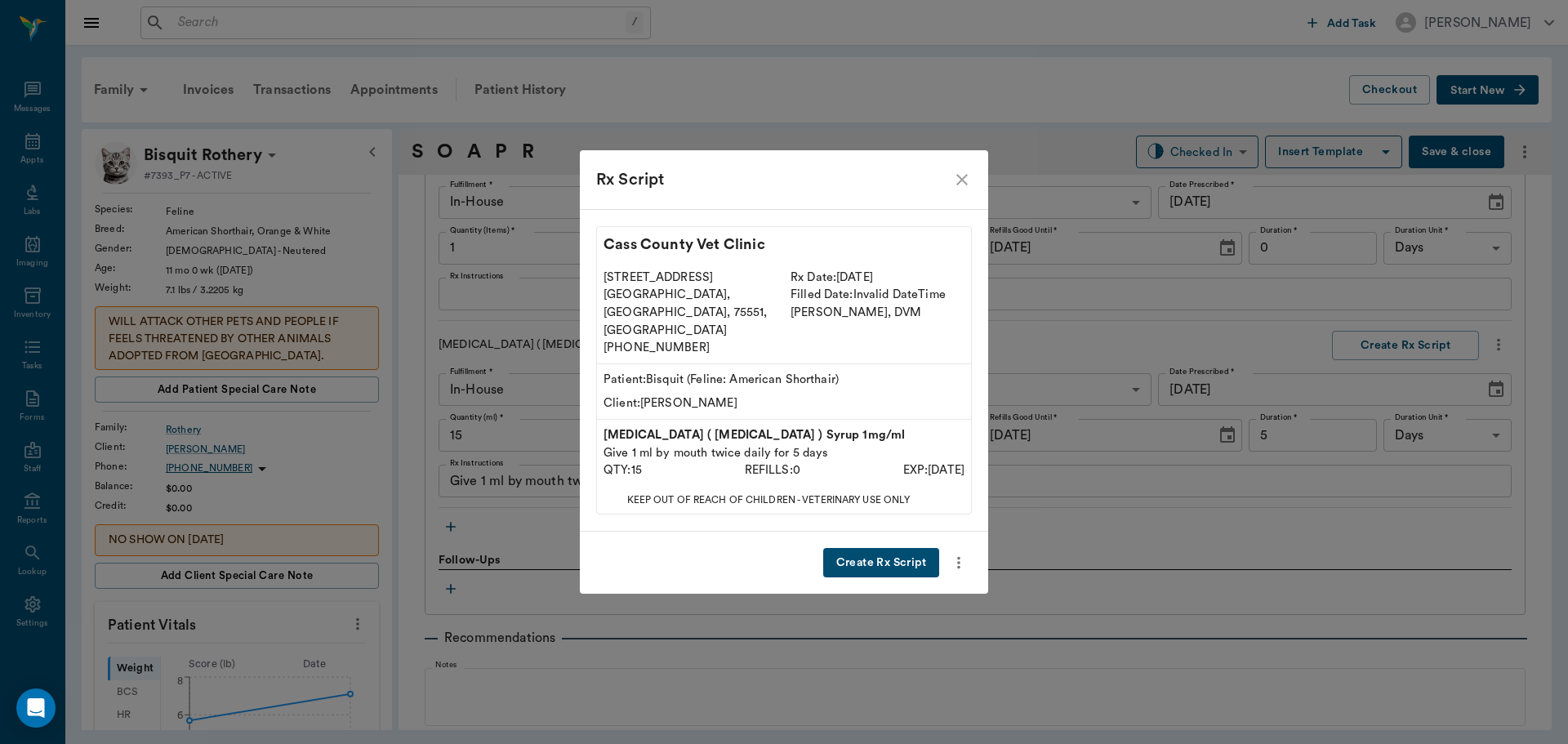
click at [874, 548] on button "Create Rx Script" at bounding box center [881, 564] width 116 height 30
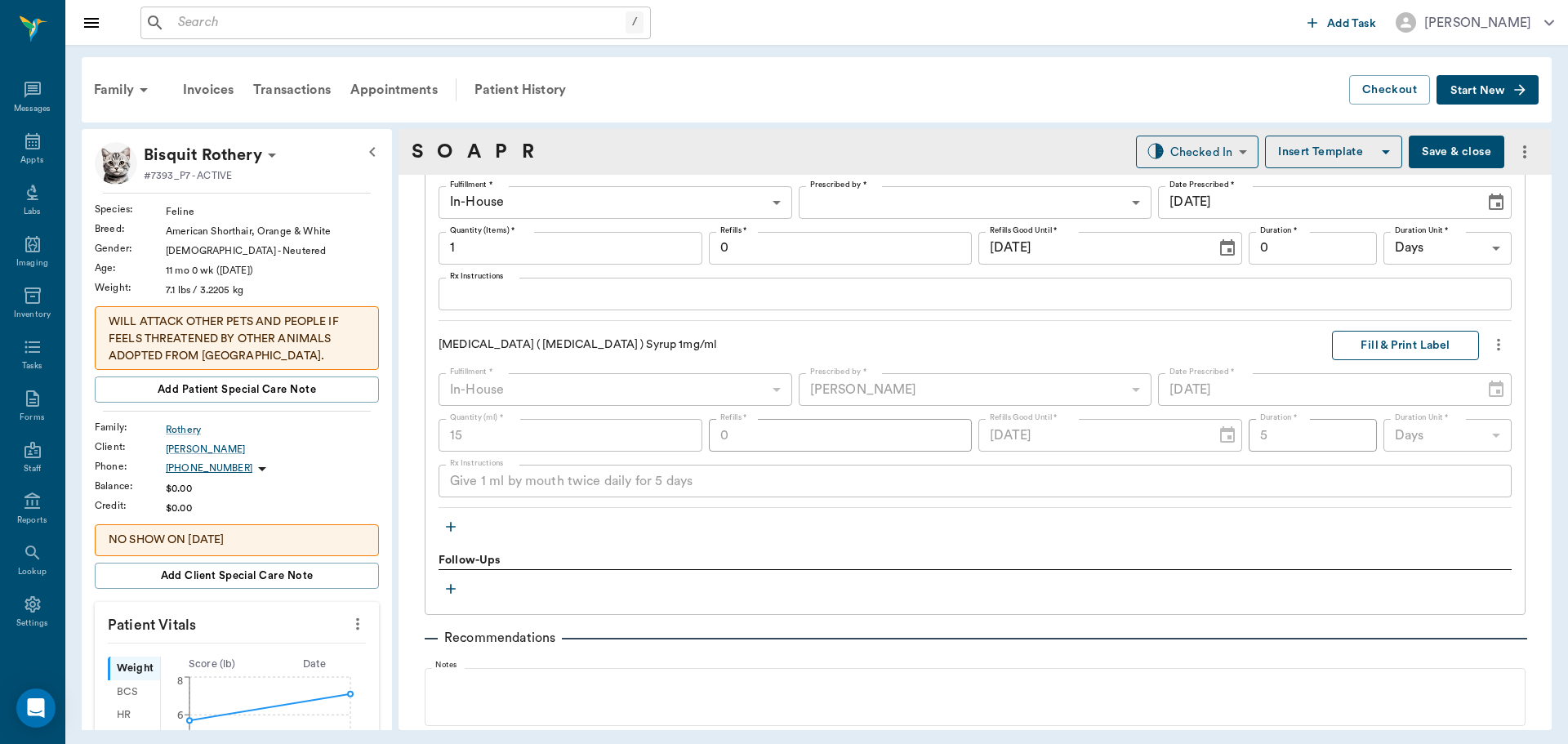
click at [1405, 348] on button "Fill & Print Label" at bounding box center [1405, 346] width 147 height 30
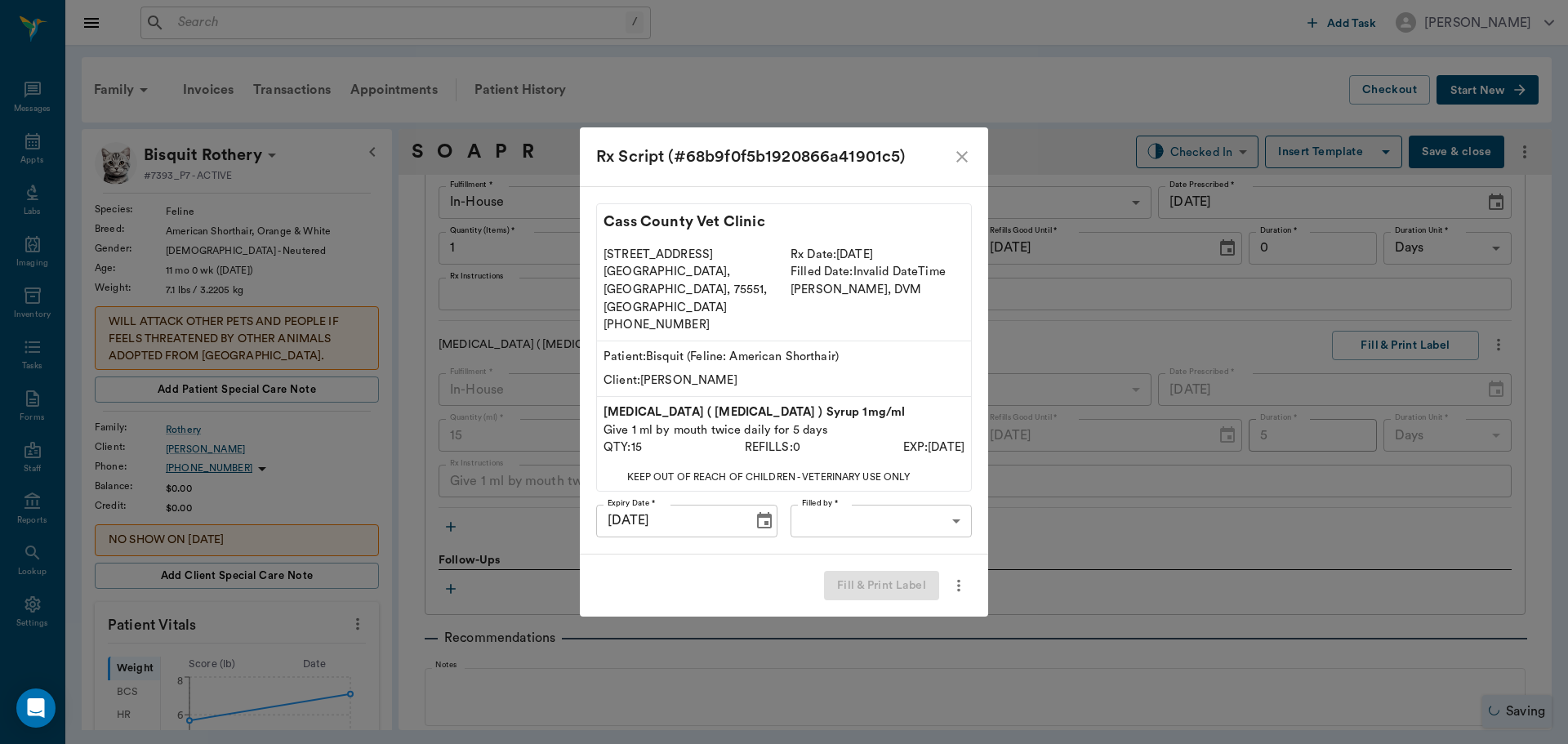
click at [874, 509] on body "/ ​ Add Task Dr. Bert Ellsworth Nectar Messages Appts Labs Imaging Inventory Ta…" at bounding box center [784, 372] width 1568 height 744
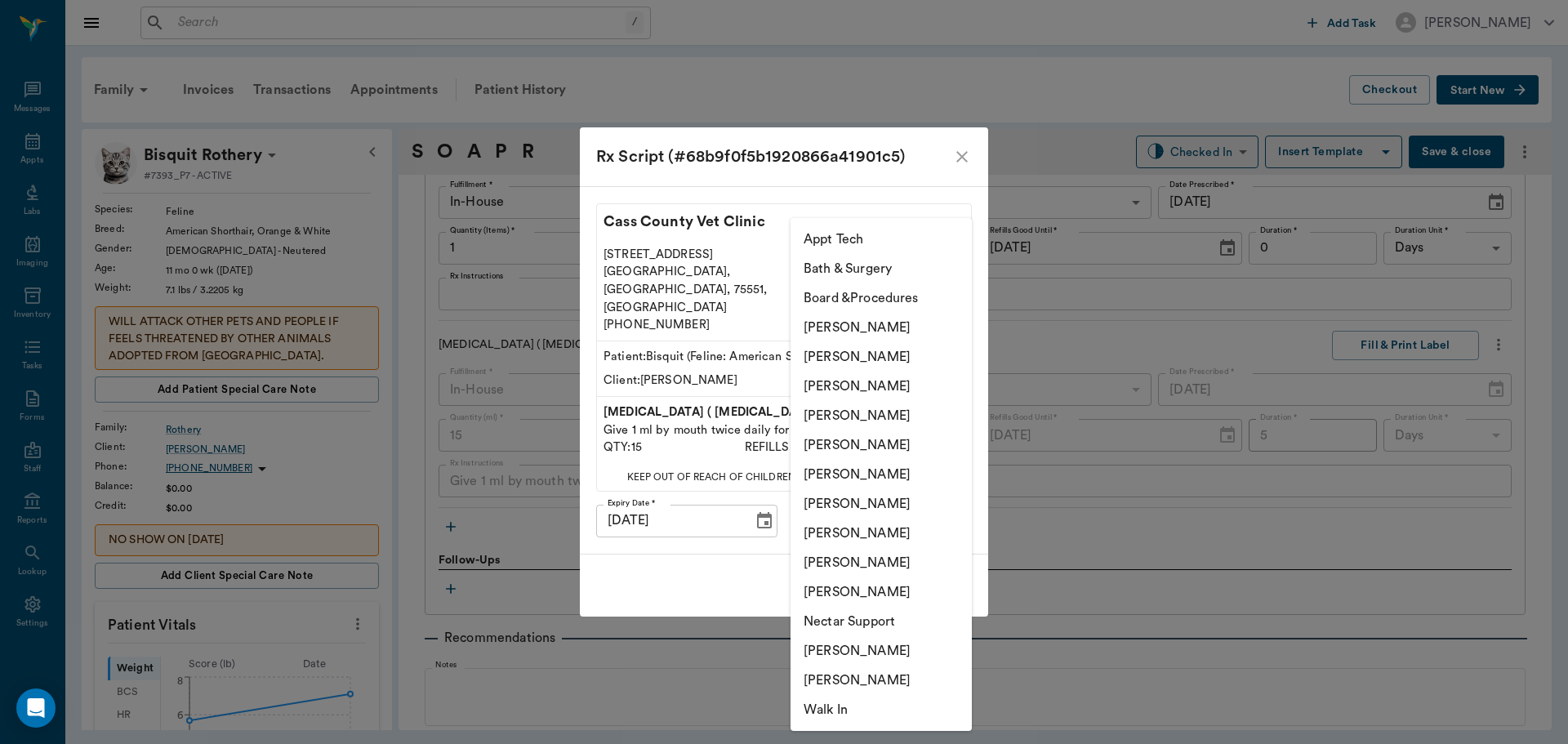
click at [887, 409] on li "[PERSON_NAME]" at bounding box center [880, 415] width 181 height 29
type input "63ec2f075fda476ae8351a4d"
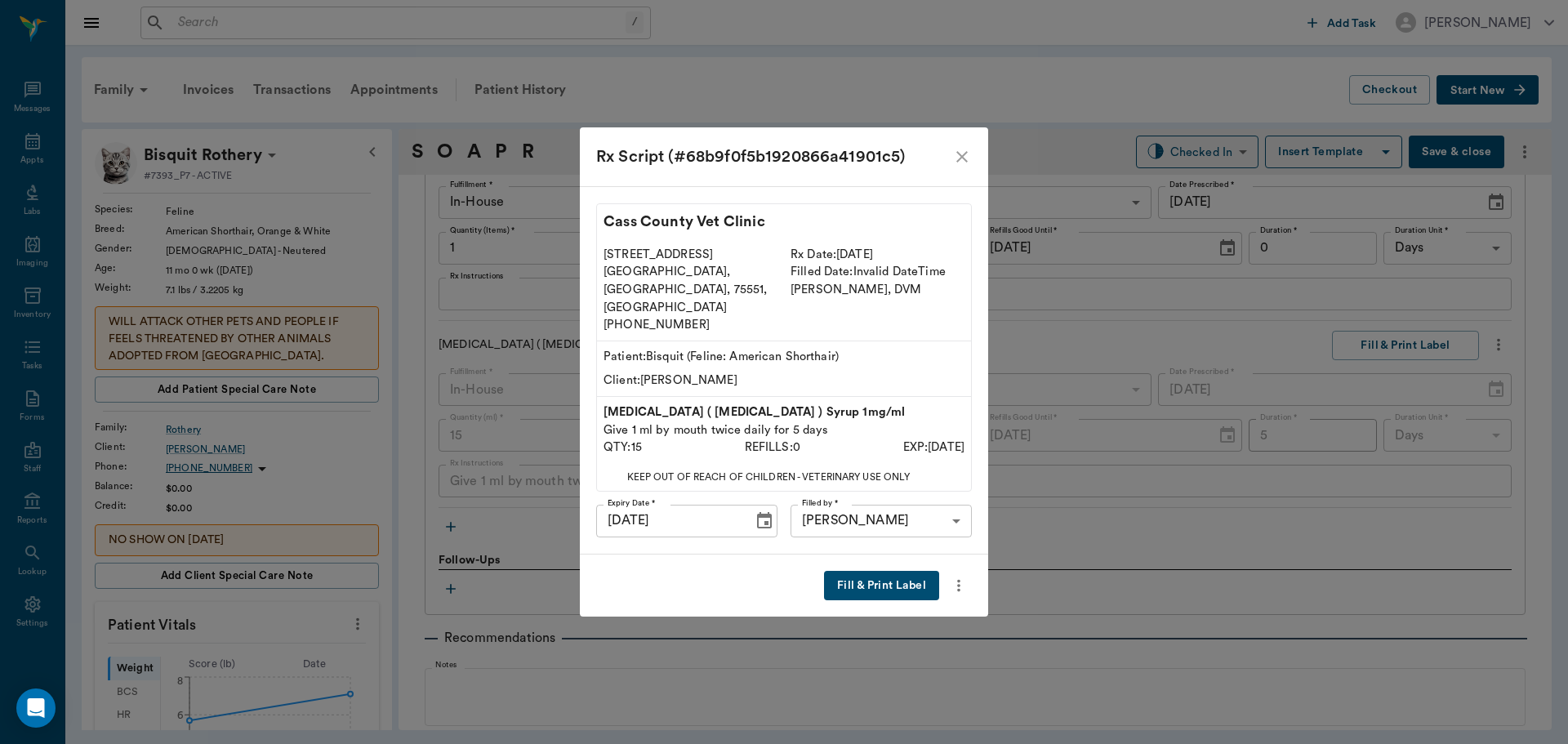
click at [873, 575] on button "Fill & Print Label" at bounding box center [881, 586] width 115 height 30
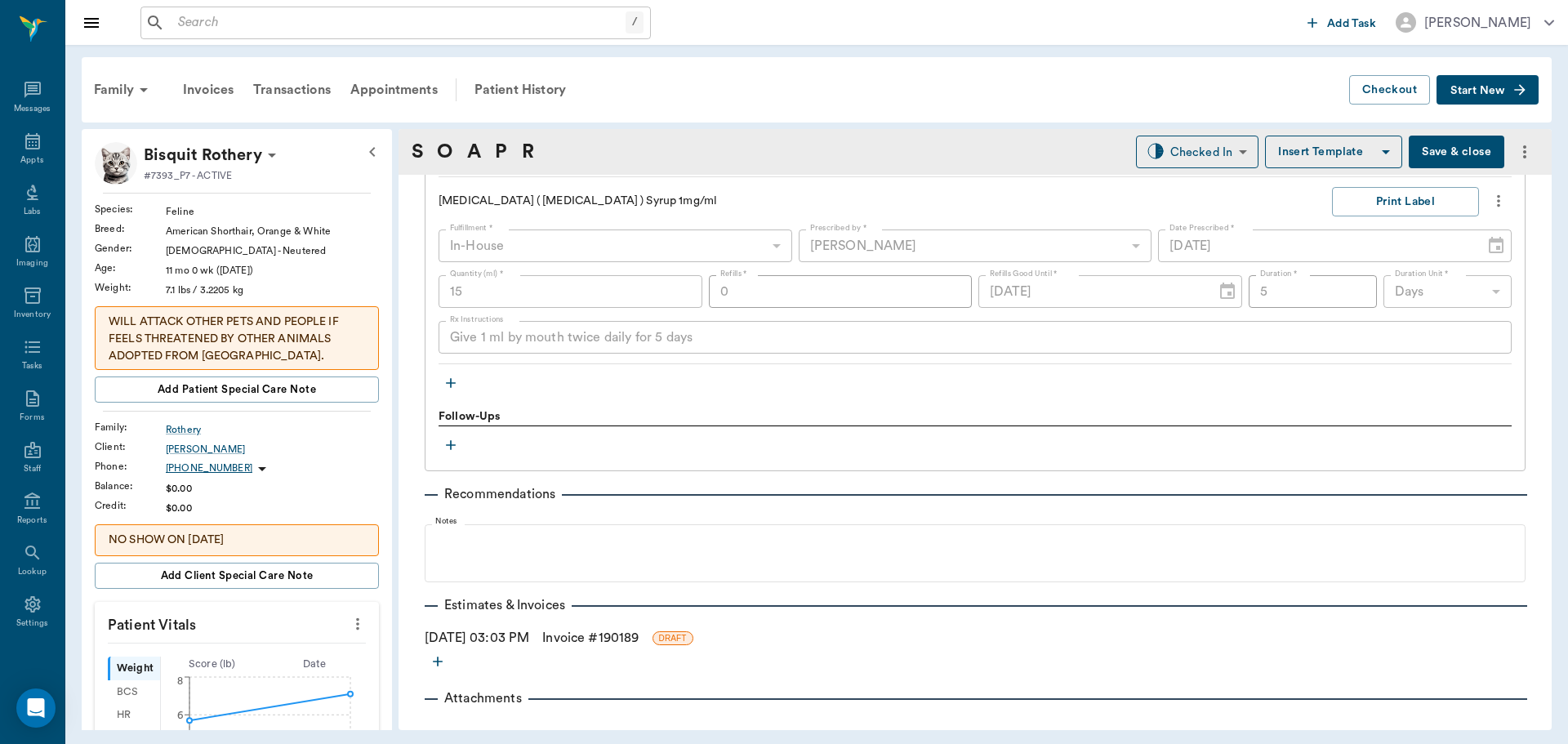
scroll to position [1729, 0]
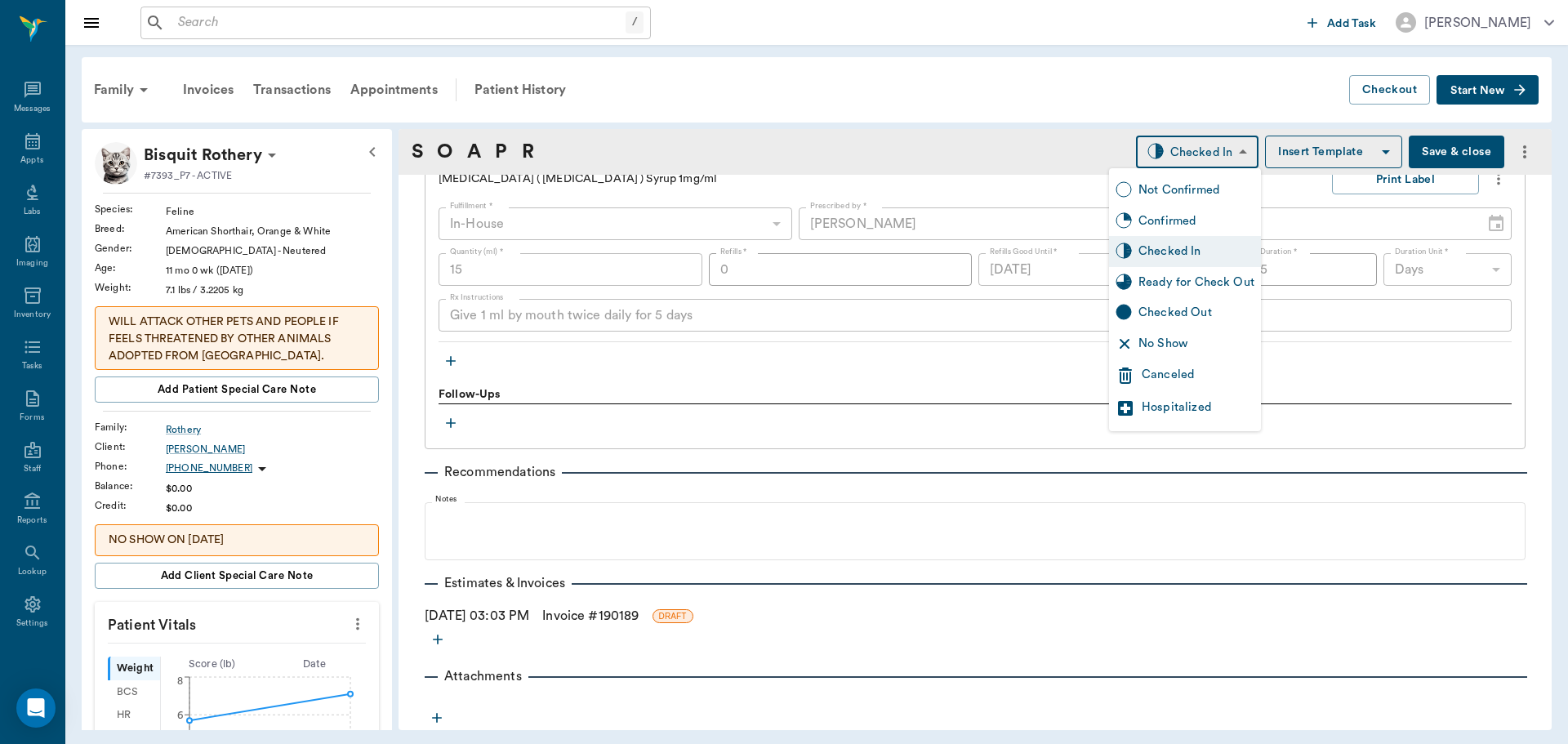
click at [1222, 146] on body "/ ​ Add Task Dr. Bert Ellsworth Nectar Messages Appts Labs Imaging Inventory Ta…" at bounding box center [784, 372] width 1568 height 744
click at [453, 362] on div at bounding box center [784, 372] width 1568 height 744
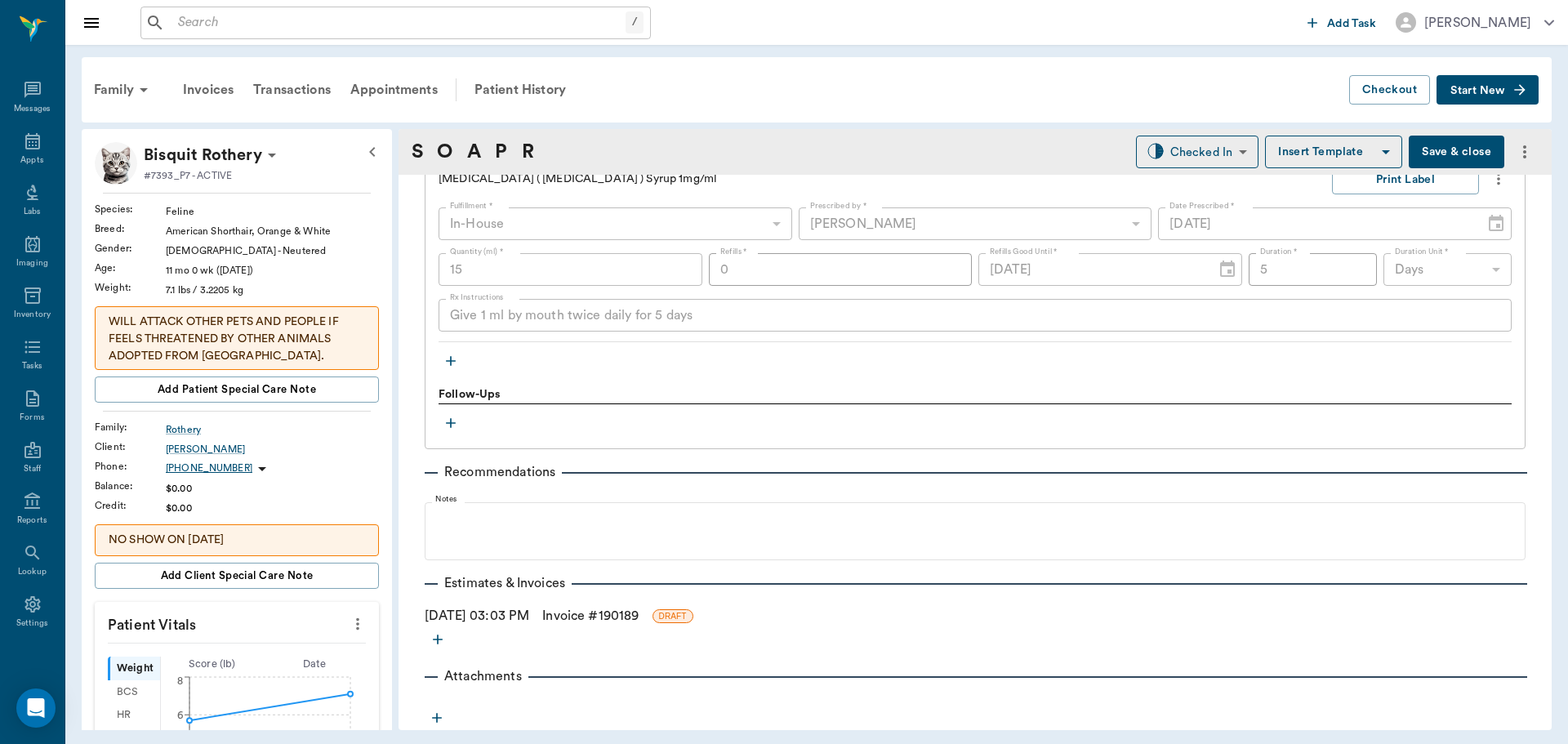
click at [451, 361] on icon "button" at bounding box center [450, 361] width 10 height 10
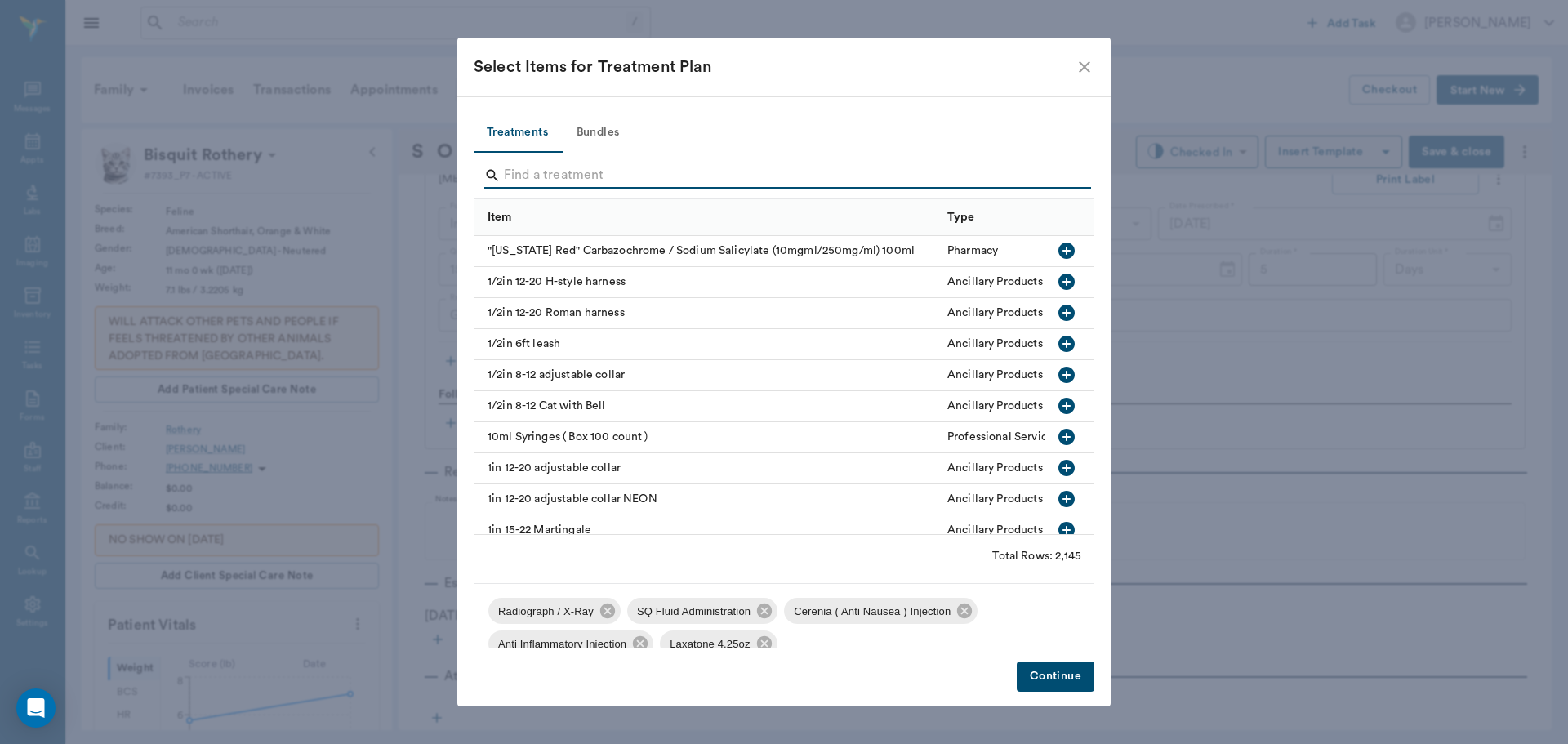
click at [571, 177] on input "Search" at bounding box center [785, 175] width 563 height 26
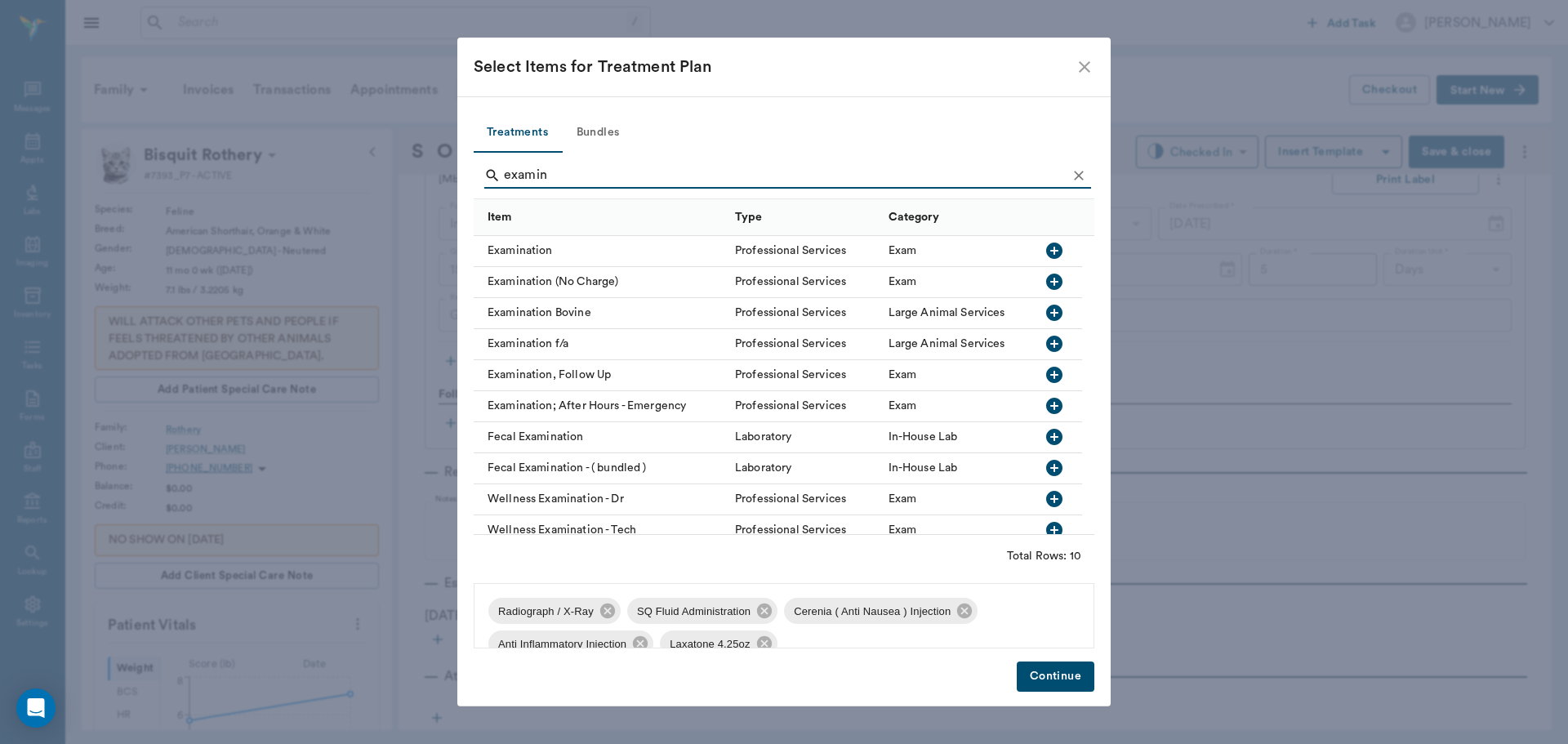
type input "examin"
click at [1058, 249] on icon "button" at bounding box center [1054, 251] width 16 height 16
drag, startPoint x: 1061, startPoint y: 678, endPoint x: 1055, endPoint y: 669, distance: 10.8
click at [1059, 675] on button "Continue" at bounding box center [1055, 677] width 78 height 30
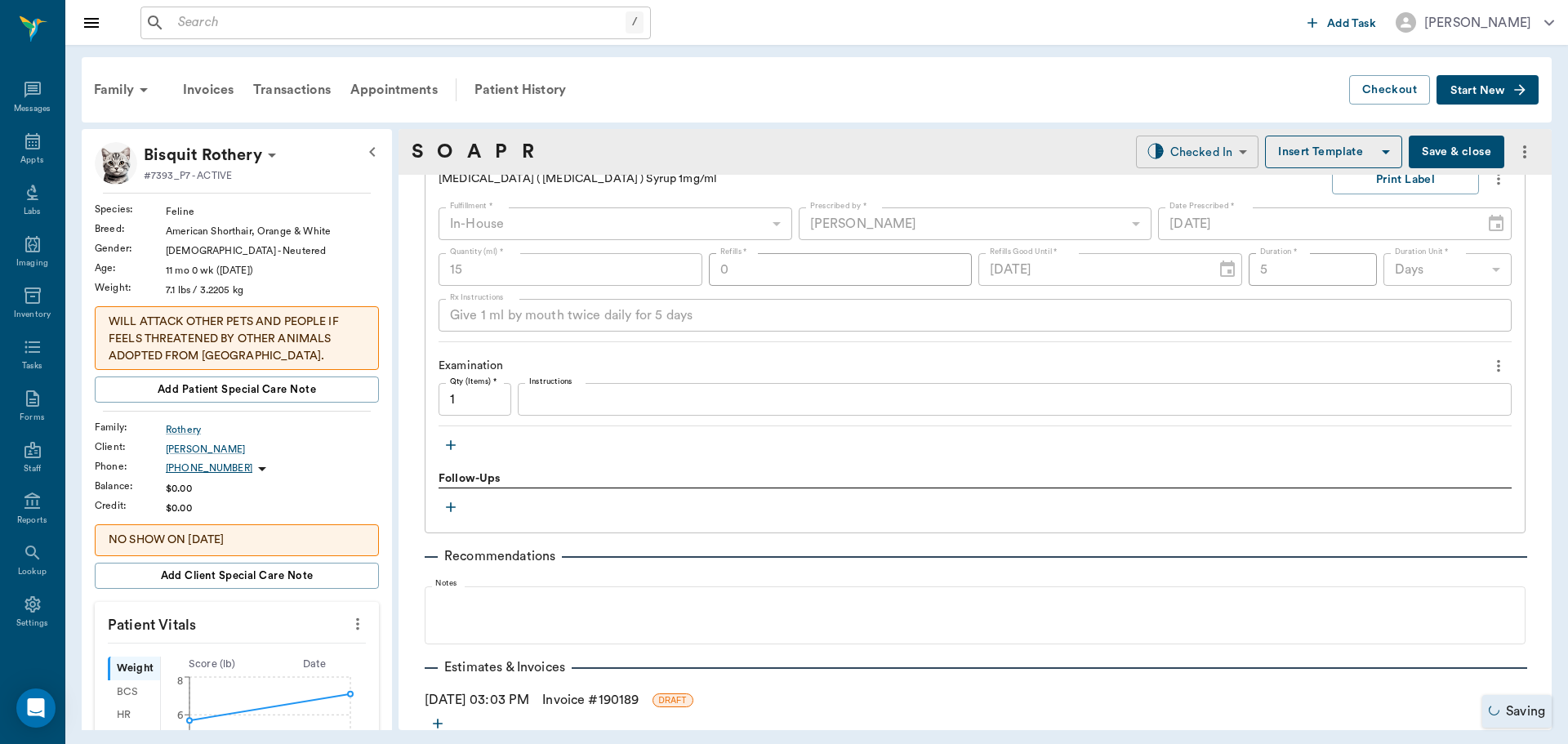
click at [1218, 155] on body "/ ​ Add Task Dr. Bert Ellsworth Nectar Messages Appts Labs Imaging Inventory Ta…" at bounding box center [784, 372] width 1568 height 744
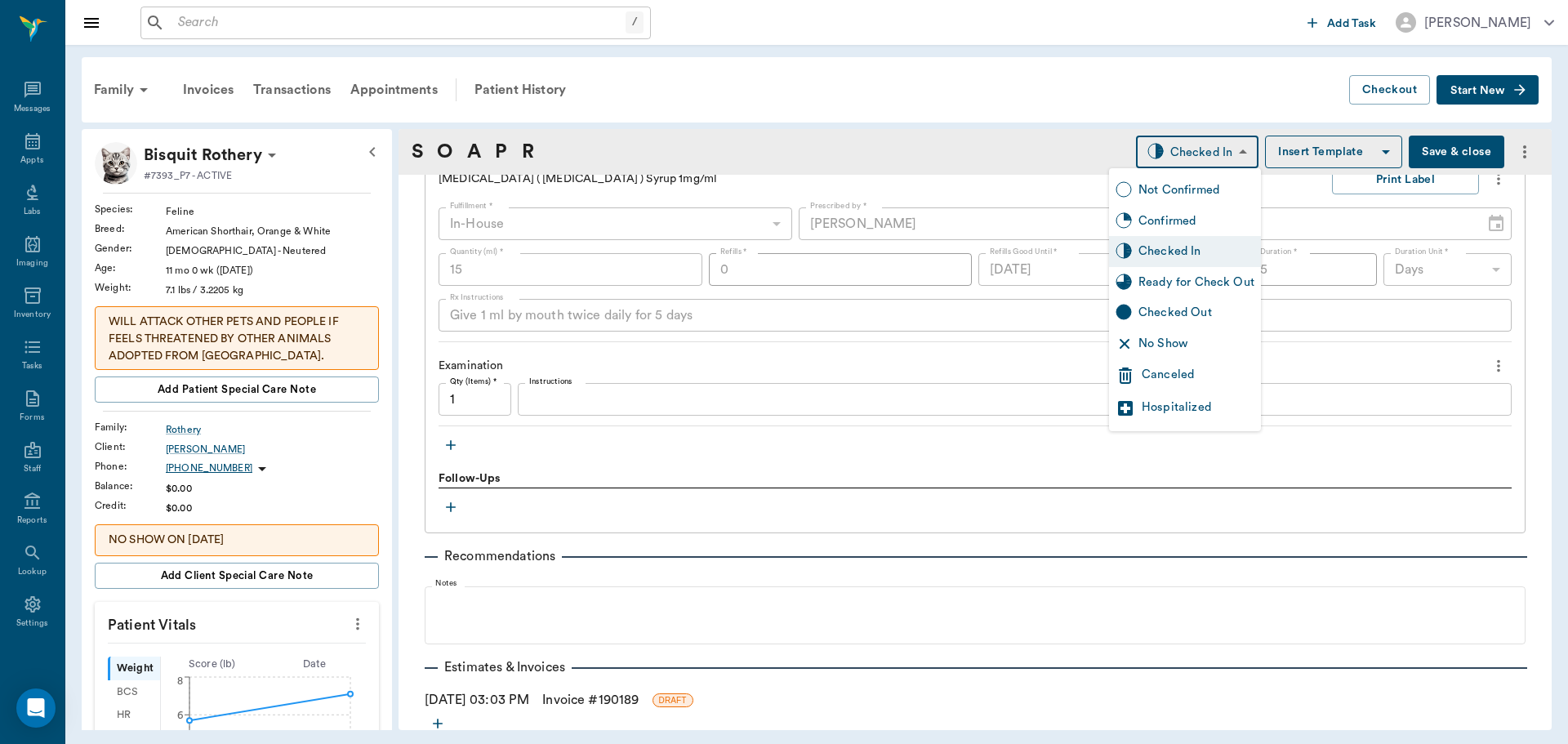
click at [1205, 272] on div "Ready for Check Out" at bounding box center [1185, 282] width 152 height 31
type input "READY_TO_CHECKOUT"
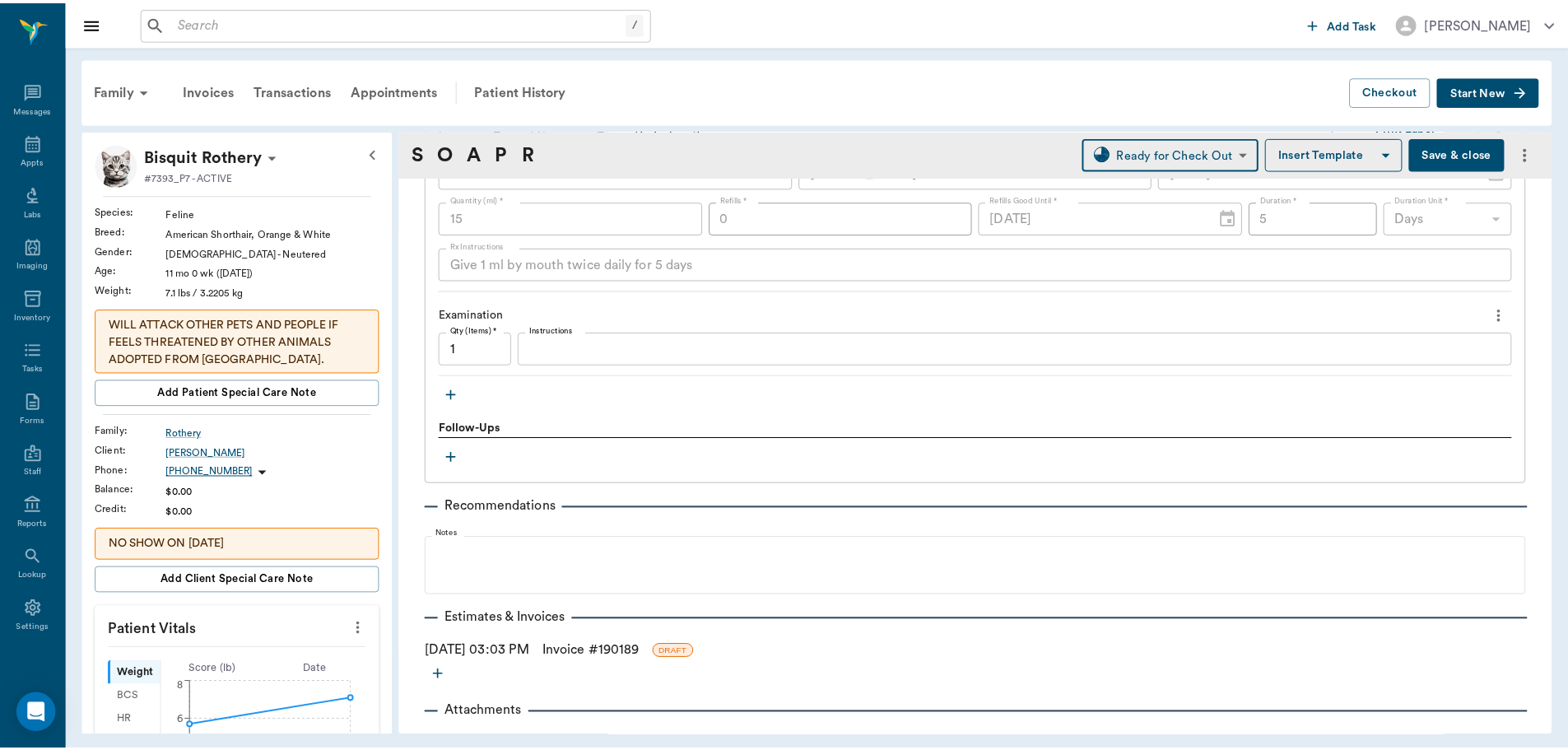
scroll to position [1828, 0]
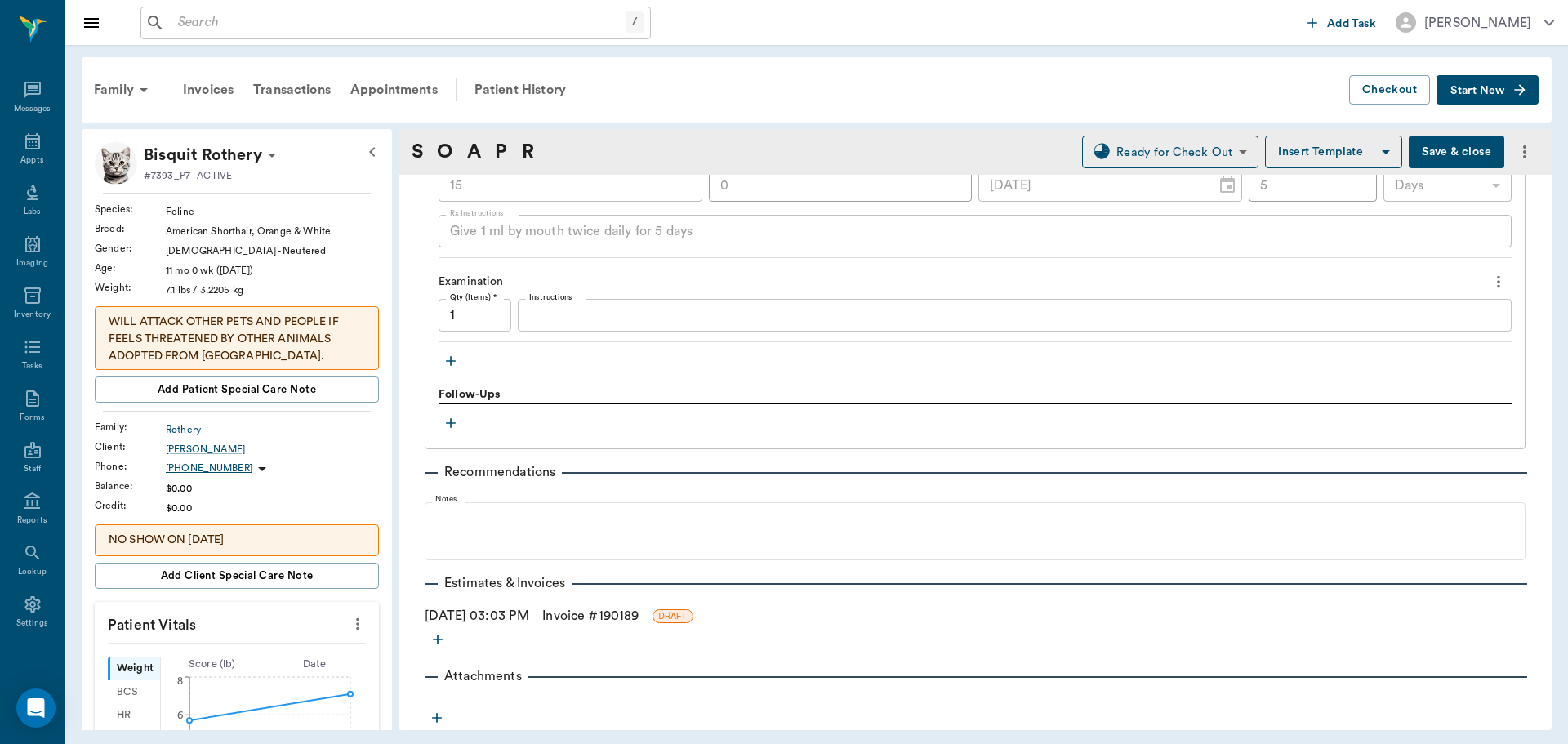
click at [589, 613] on link "Invoice # 190189" at bounding box center [590, 616] width 96 height 20
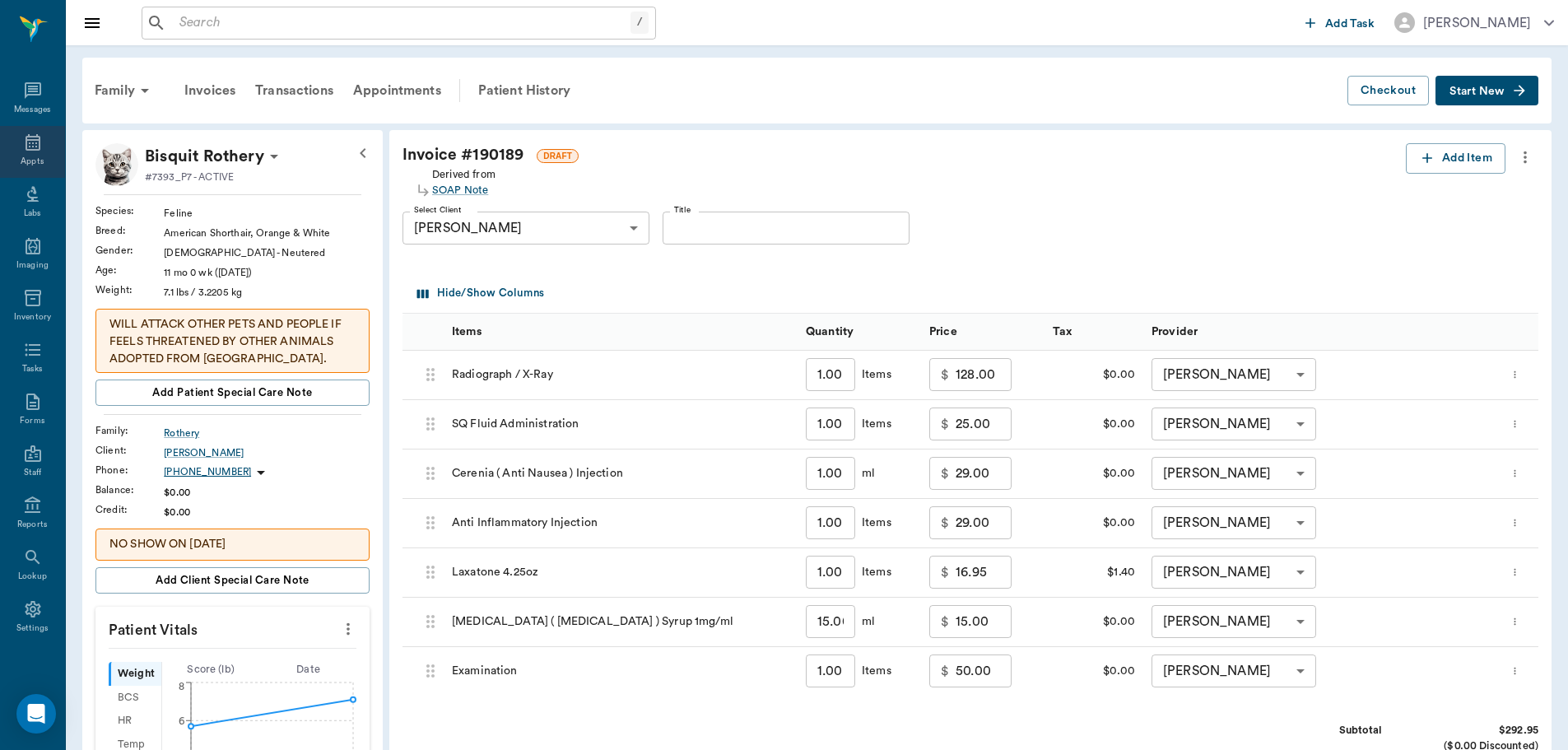
click at [32, 150] on icon at bounding box center [33, 142] width 20 height 20
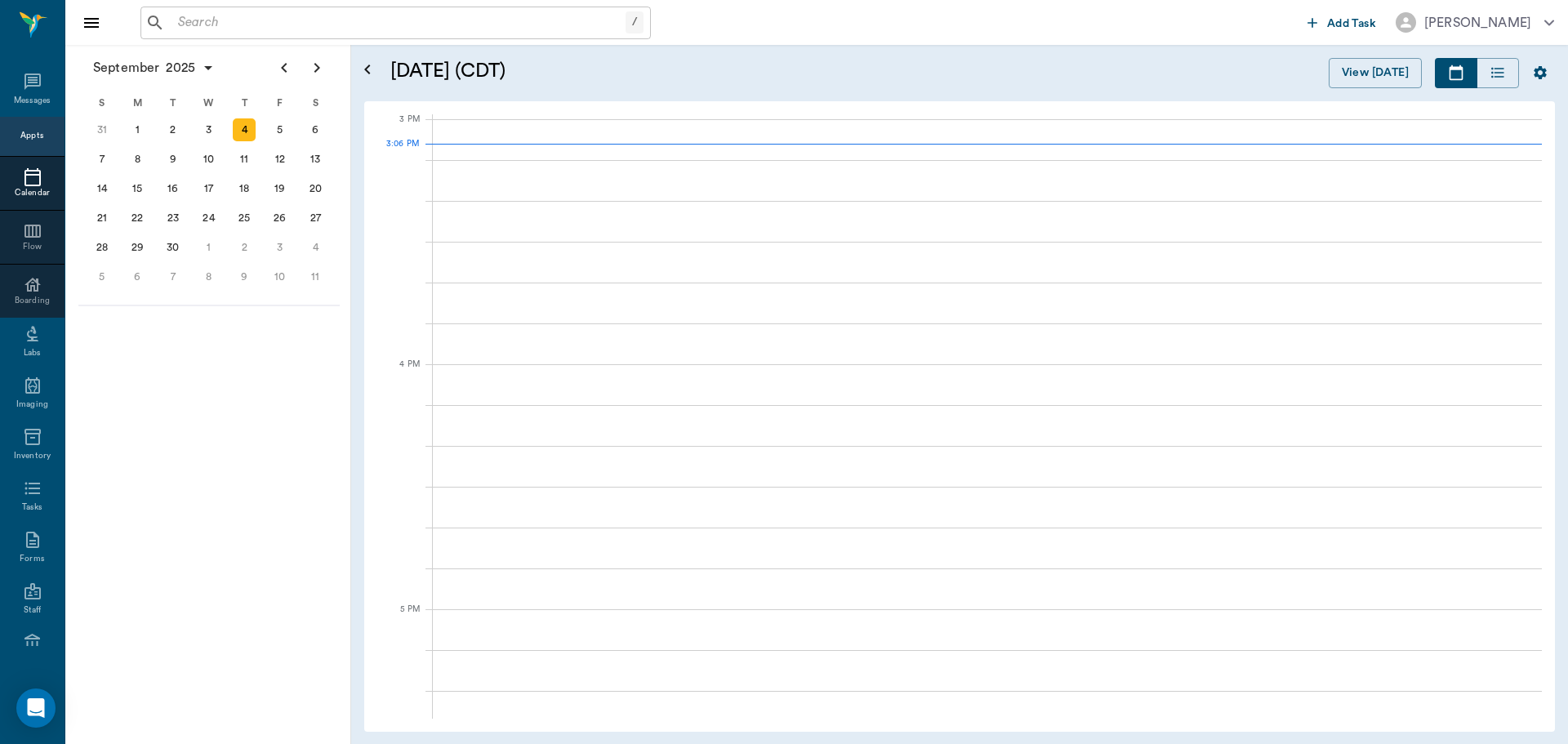
scroll to position [1716, 0]
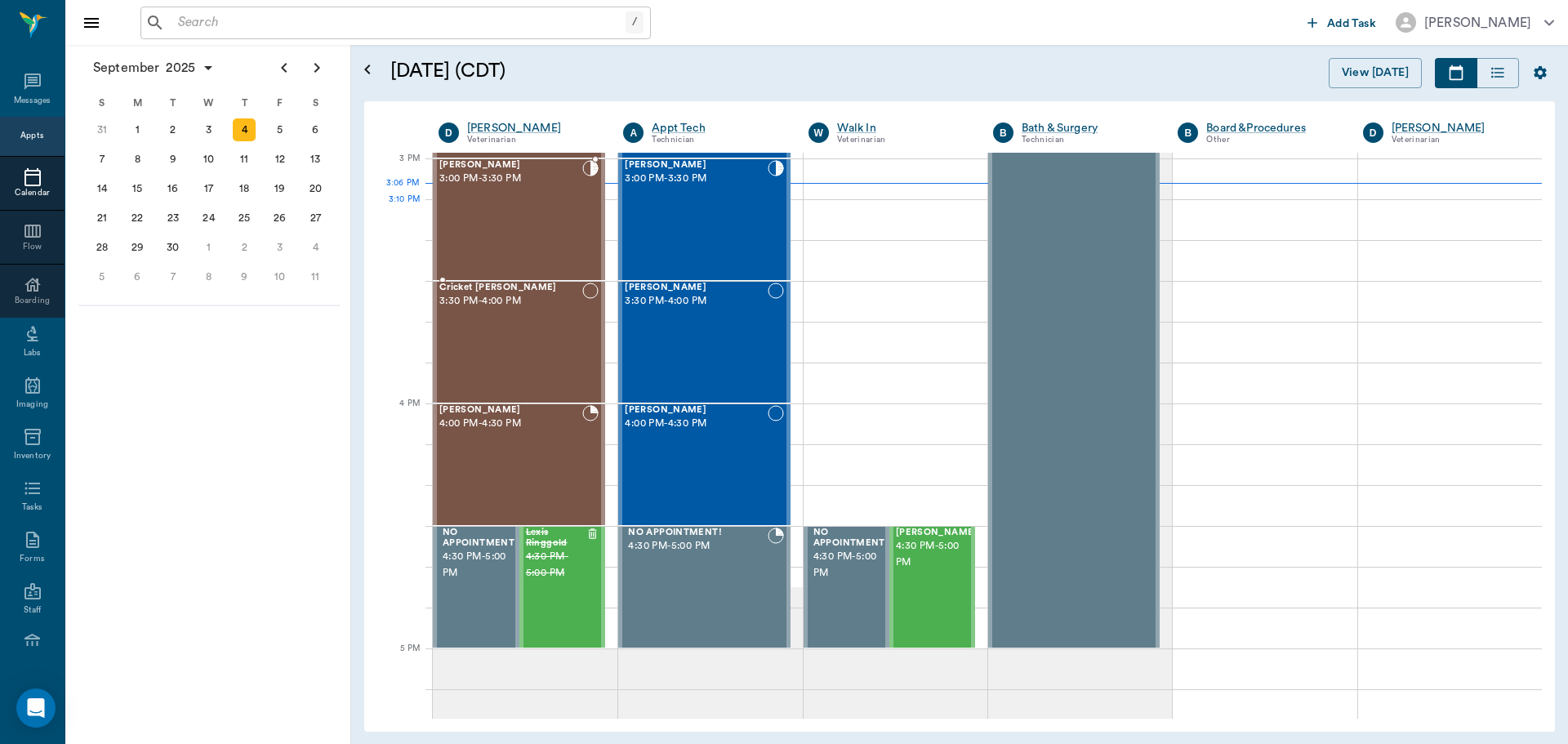
click at [565, 227] on div "Levi Perkins 3:00 PM - 3:30 PM" at bounding box center [511, 220] width 143 height 120
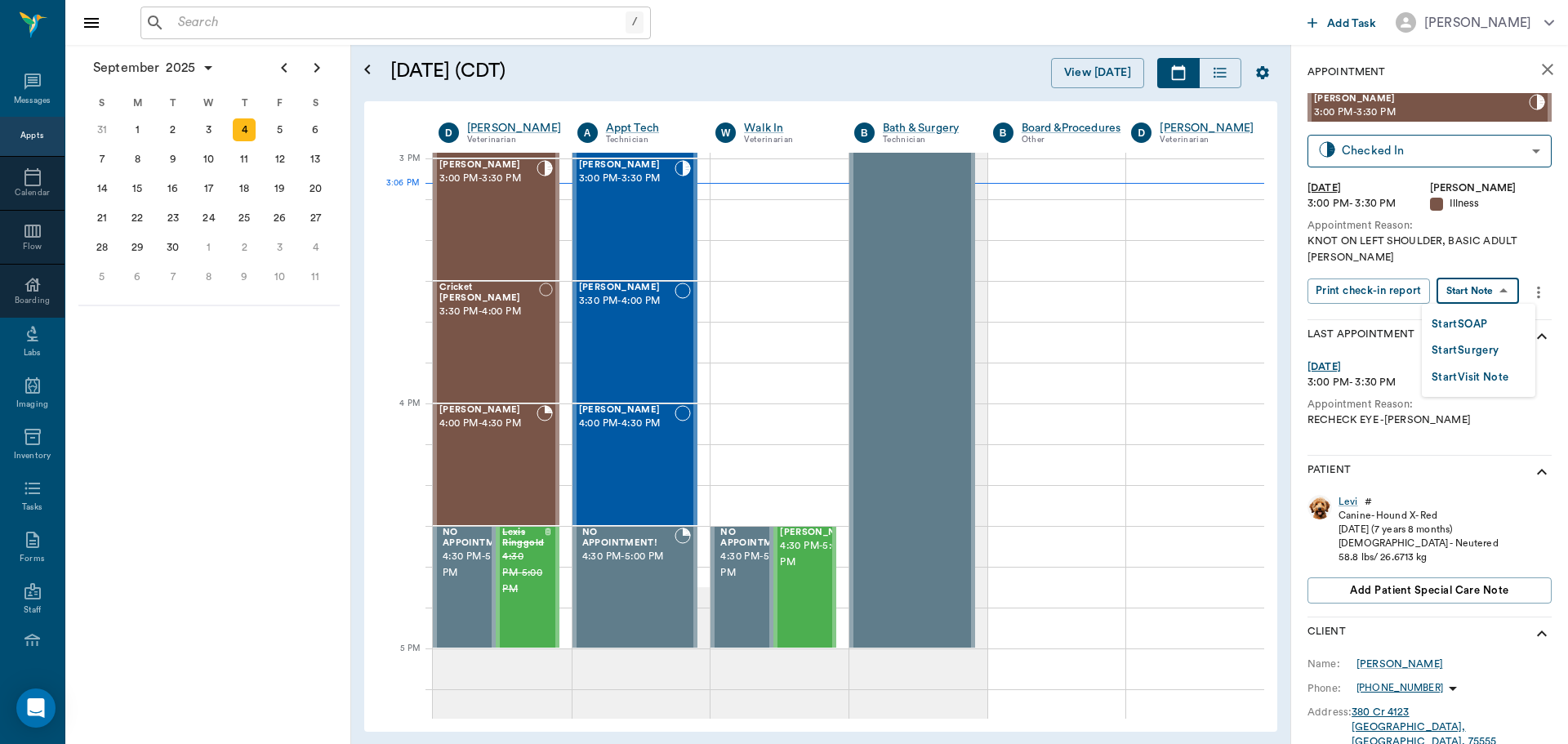
click at [1489, 286] on body "/ ​ Add Task Dr. Bert Ellsworth Nectar Messages Appts Calendar Flow Boarding La…" at bounding box center [784, 372] width 1568 height 744
click at [1493, 323] on li "Start SOAP" at bounding box center [1478, 324] width 113 height 27
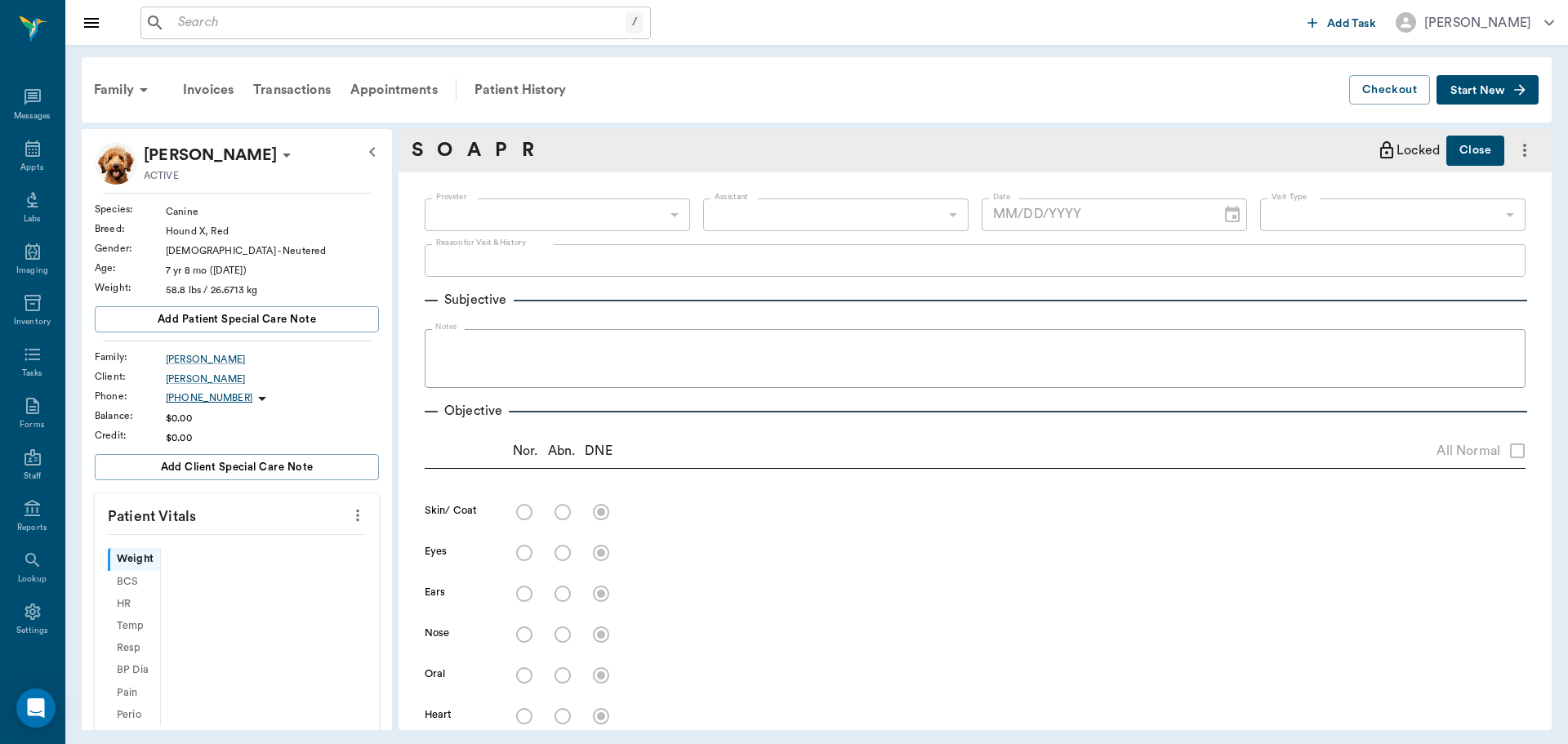
scroll to position [7, 0]
type input "63ec2f075fda476ae8351a4d"
type input "65d2be4f46e3a538d89b8c15"
type textarea "KNOT ON LEFT SHOULDER, BASIC ADULT CARYN"
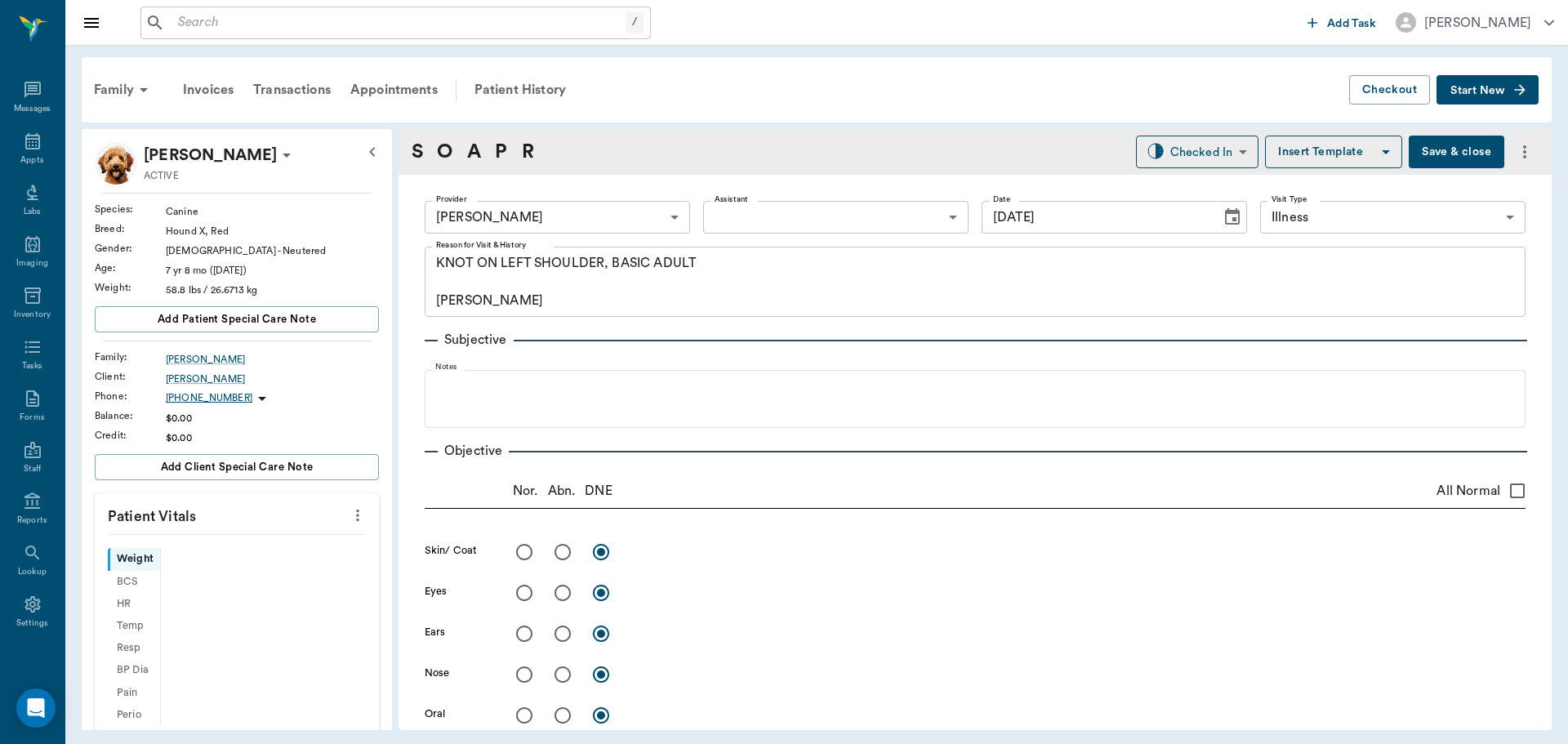
type input "[DATE]"
click at [348, 523] on icon "more" at bounding box center [357, 515] width 18 height 20
click at [304, 539] on span "Enter Vitals" at bounding box center [277, 543] width 138 height 17
click at [241, 564] on input "text" at bounding box center [236, 564] width 142 height 33
type input "52.4"
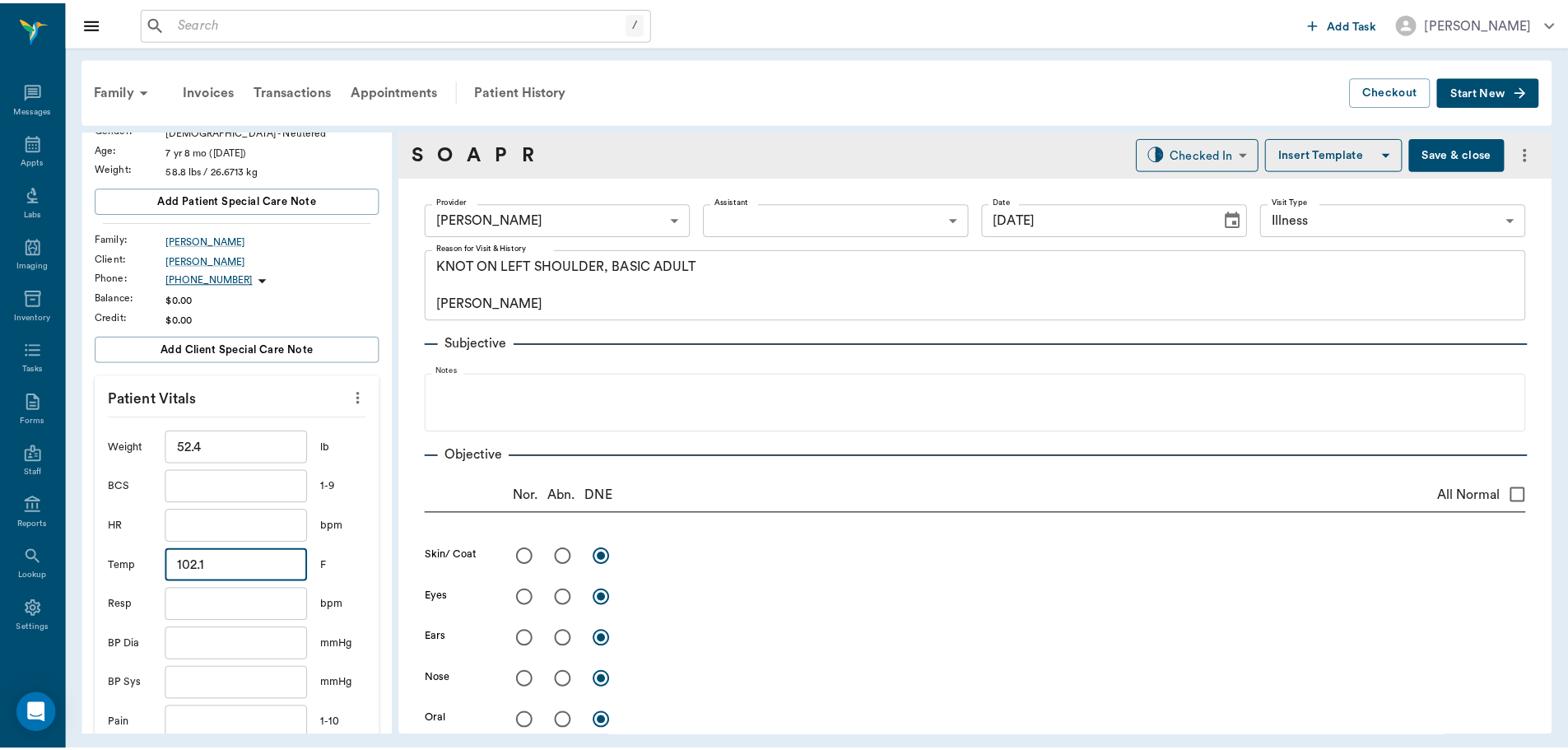
scroll to position [247, 0]
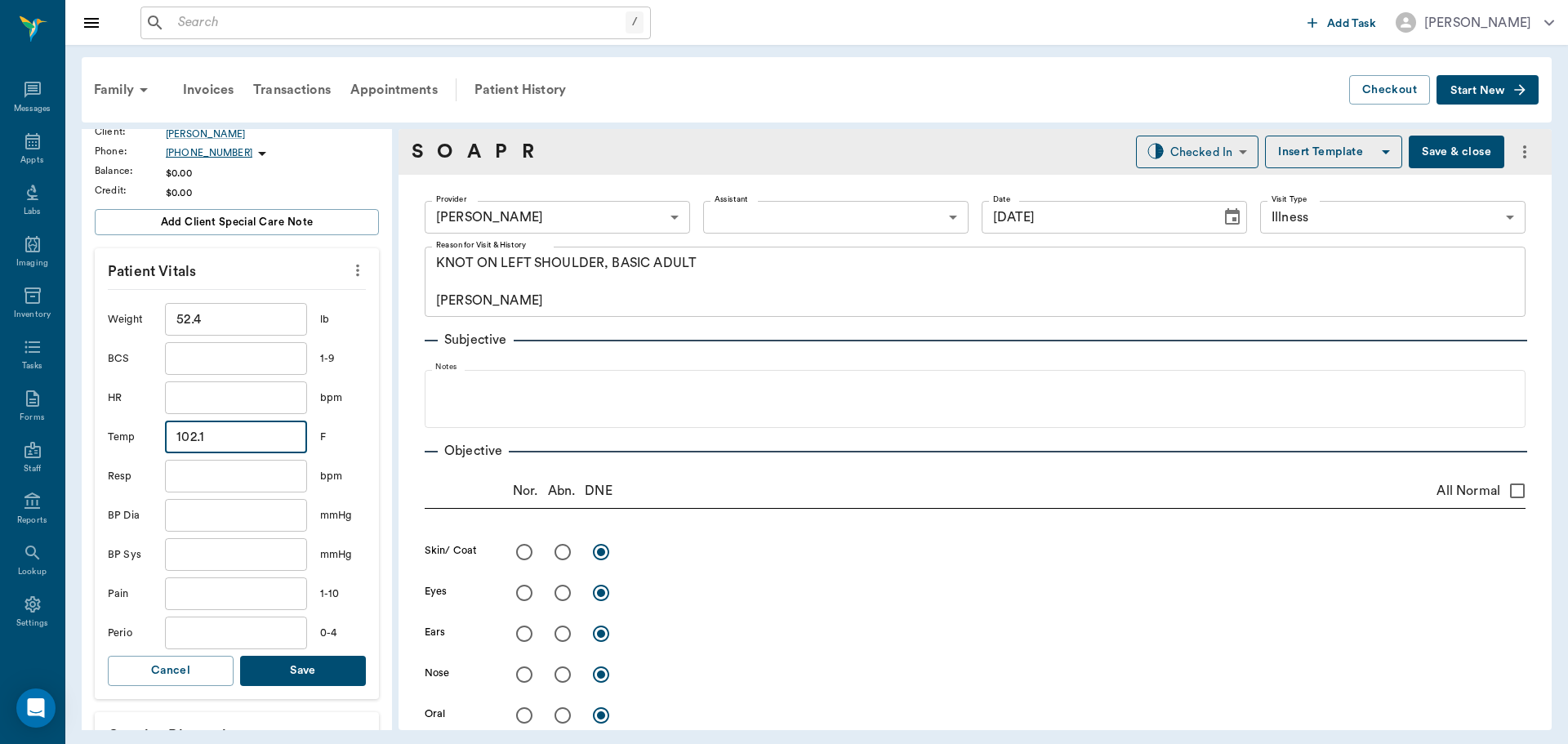
type input "102.1"
click at [316, 670] on button "Save" at bounding box center [303, 671] width 126 height 30
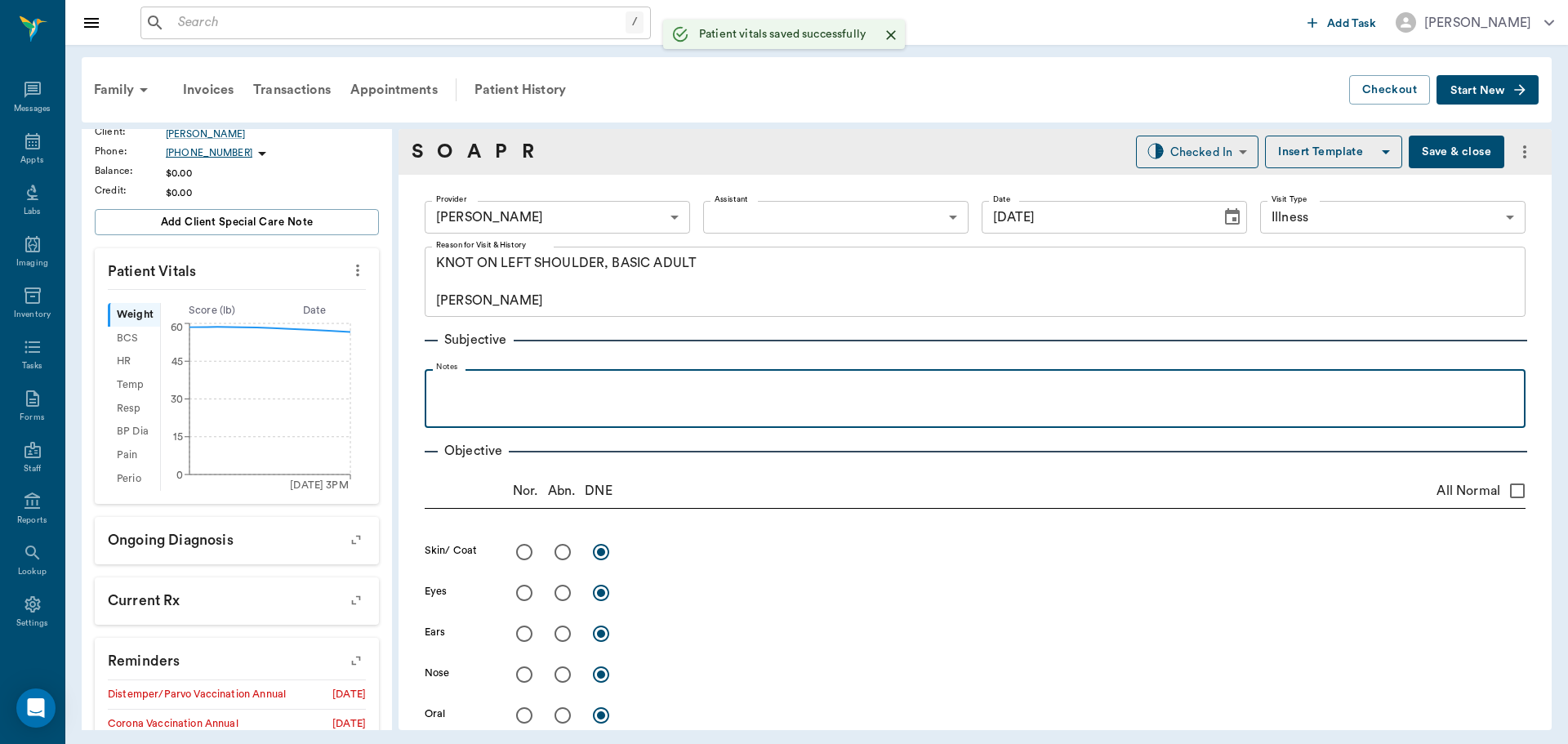
click at [547, 399] on div at bounding box center [975, 397] width 1084 height 41
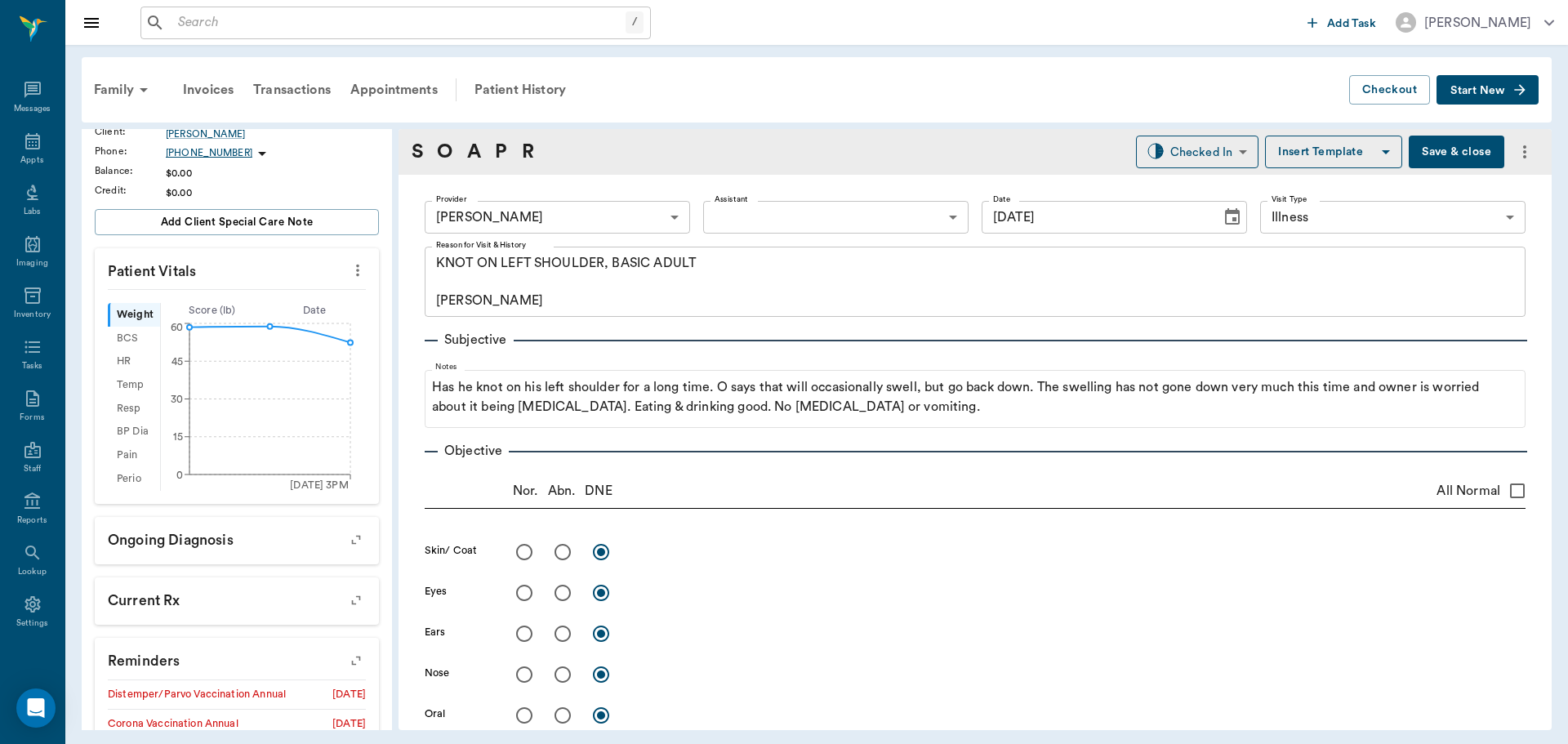
click at [1427, 156] on button "Save & close" at bounding box center [1456, 152] width 96 height 33
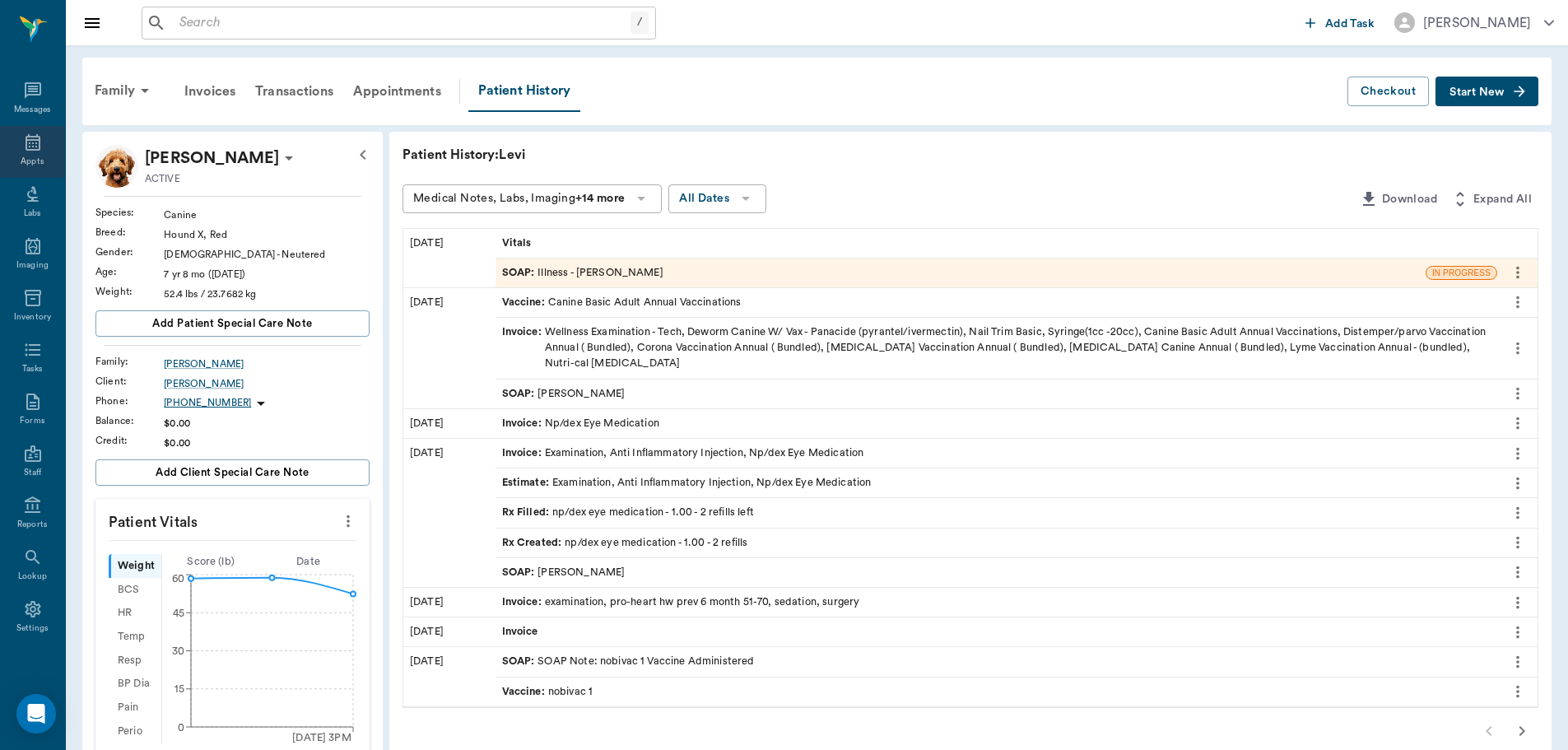
click at [23, 140] on icon at bounding box center [33, 142] width 20 height 20
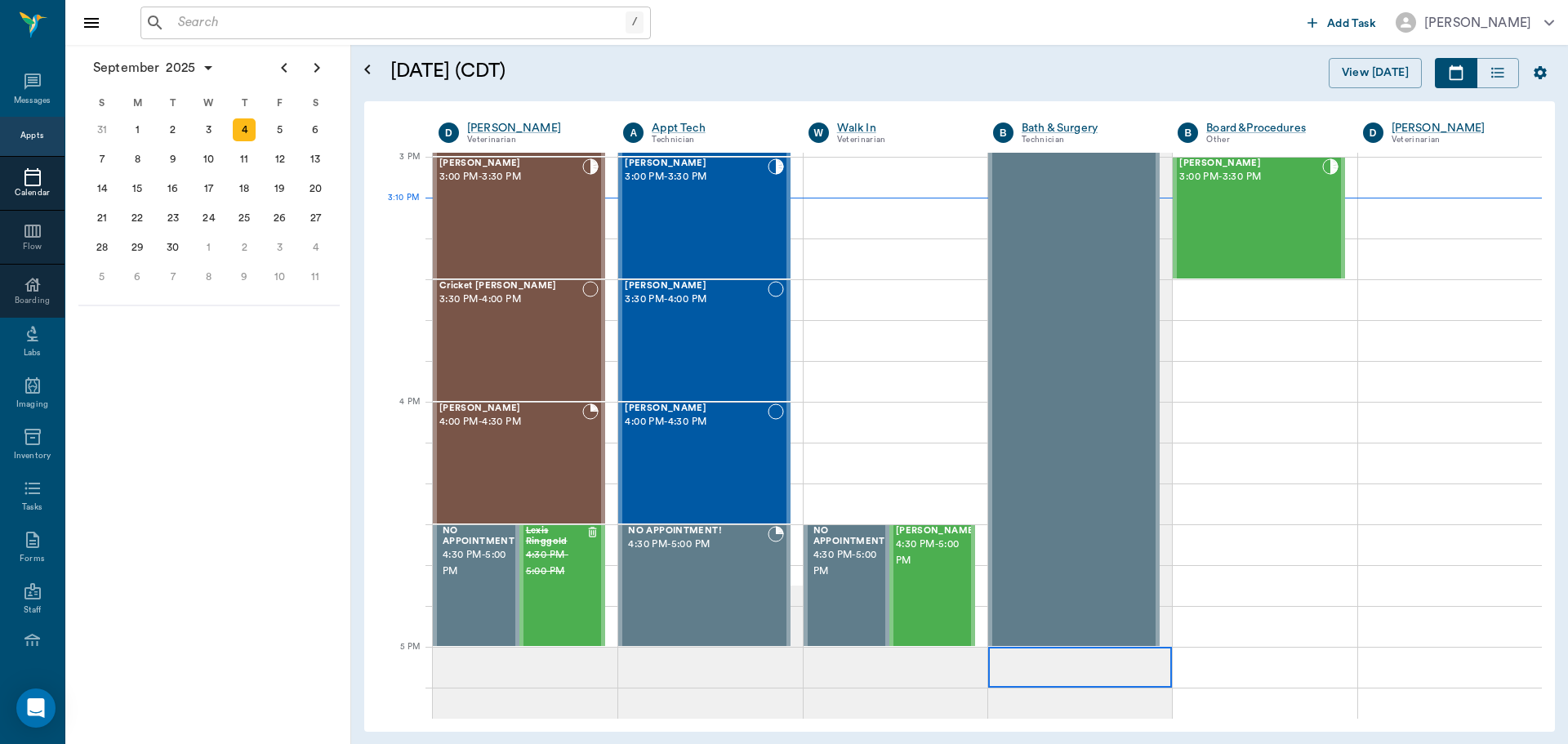
scroll to position [1716, 0]
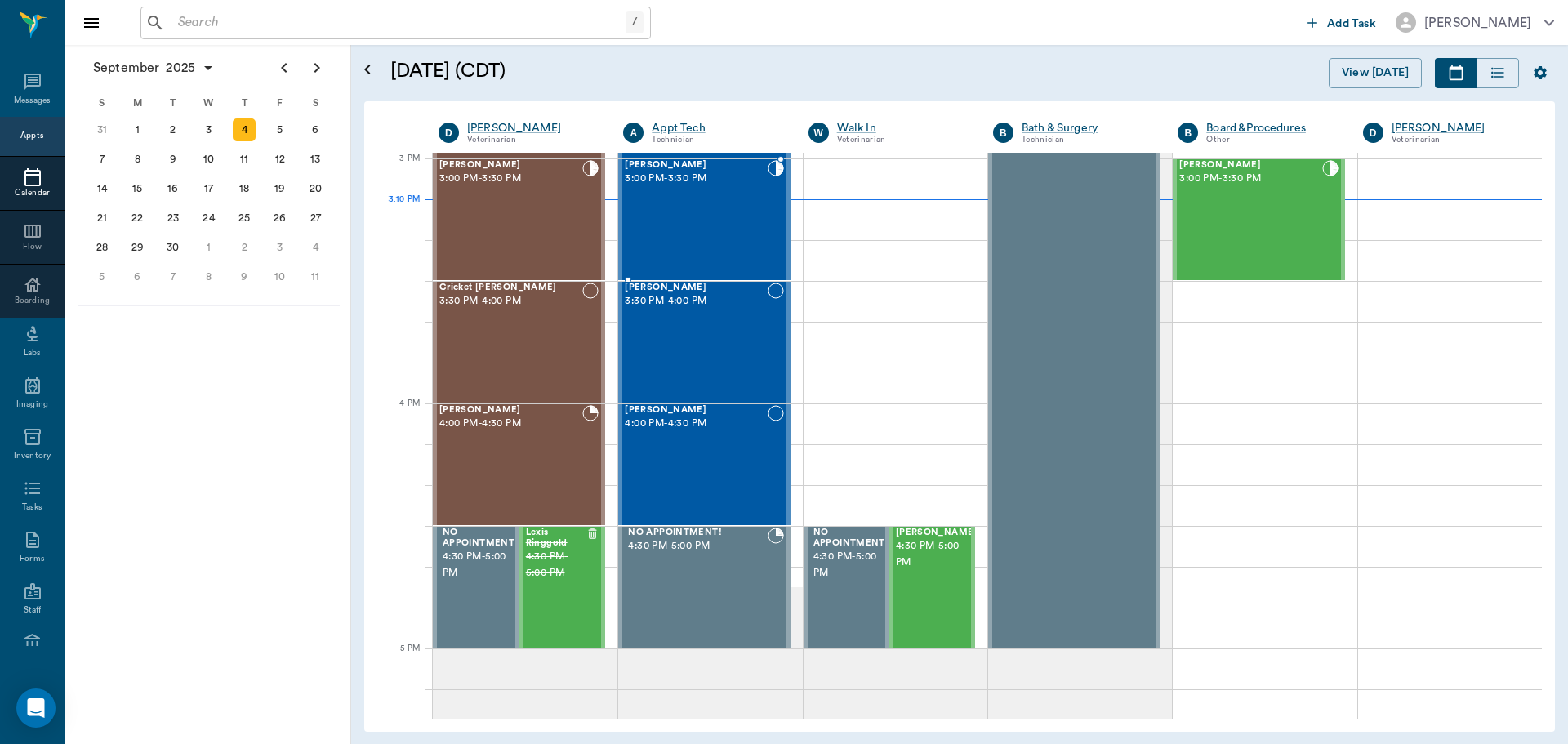
click at [693, 204] on div "Loki Keene 3:00 PM - 3:30 PM" at bounding box center [696, 220] width 142 height 120
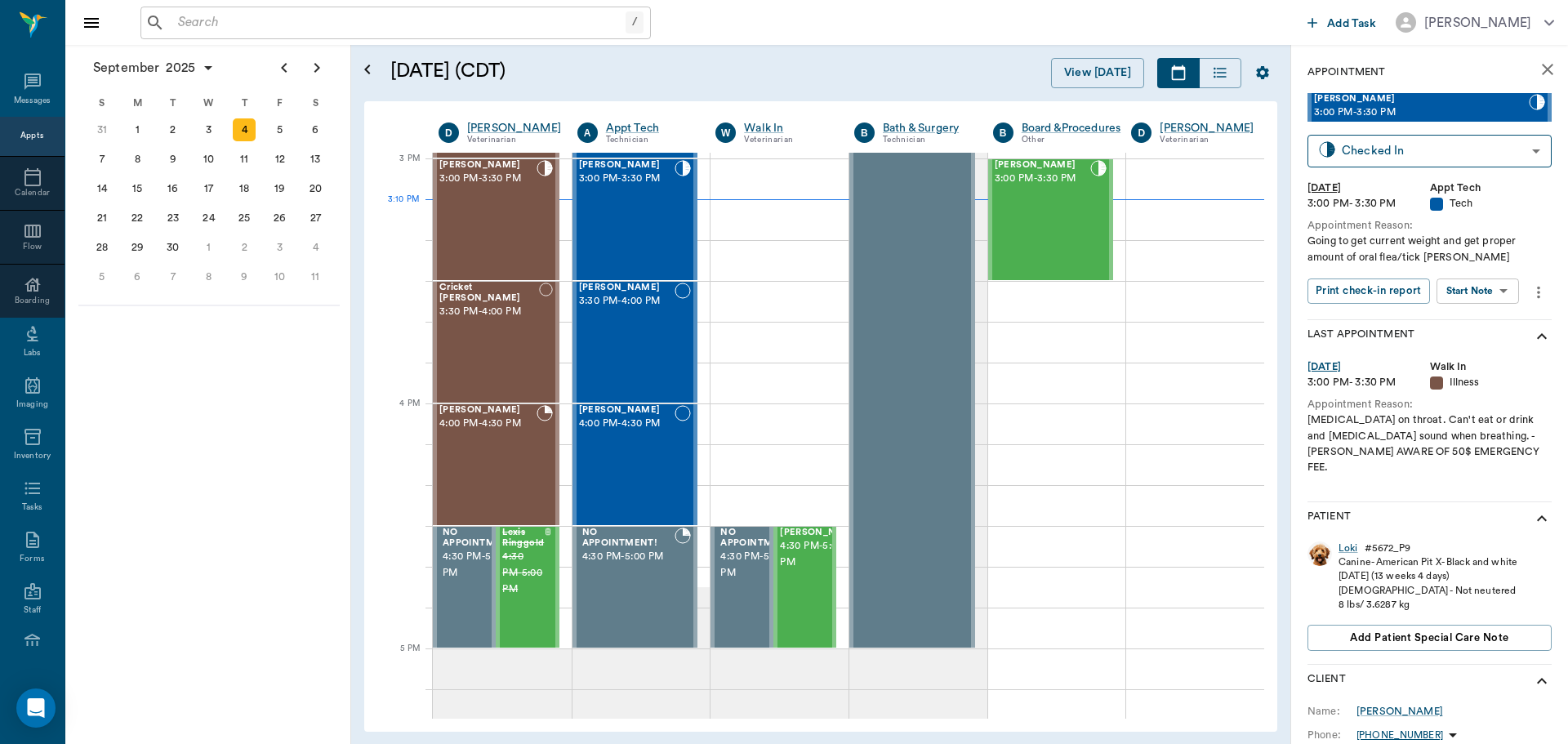
click at [1493, 290] on body "/ ​ Add Task Dr. Bert Ellsworth Nectar Messages Appts Calendar Flow Boarding La…" at bounding box center [784, 372] width 1568 height 744
click at [1492, 326] on li "Start SOAP" at bounding box center [1478, 324] width 113 height 27
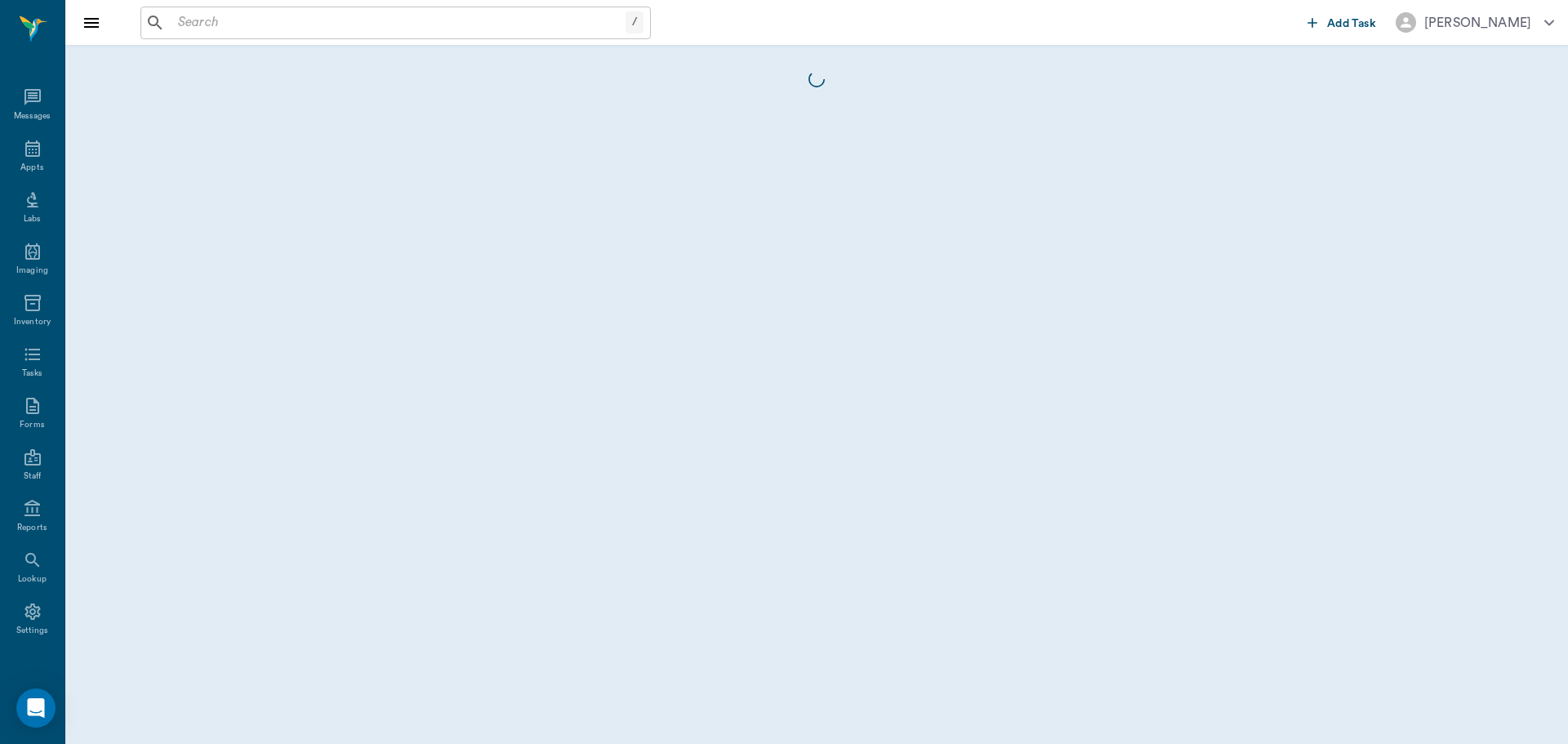
scroll to position [7, 0]
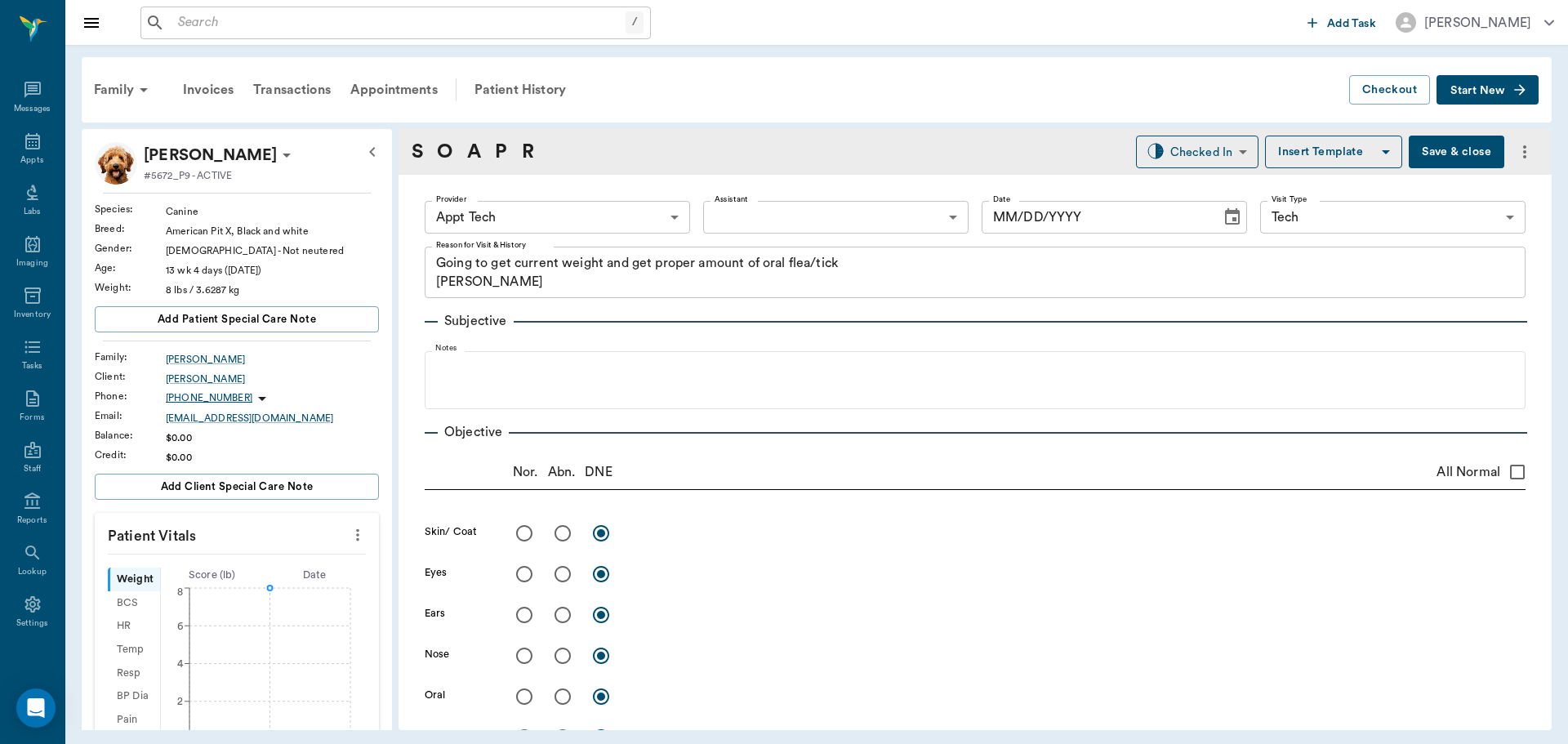
type input "63ec2f075fda476ae8351a4c"
type input "65d2be4f46e3a538d89b8c1a"
type textarea "Going to get current weight and get proper amount of oral flea/tick Christy"
type input "[DATE]"
click at [628, 212] on body "/ ​ Add Task Dr. Bert Ellsworth Nectar Messages Appts Labs Imaging Inventory Ta…" at bounding box center [784, 372] width 1568 height 744
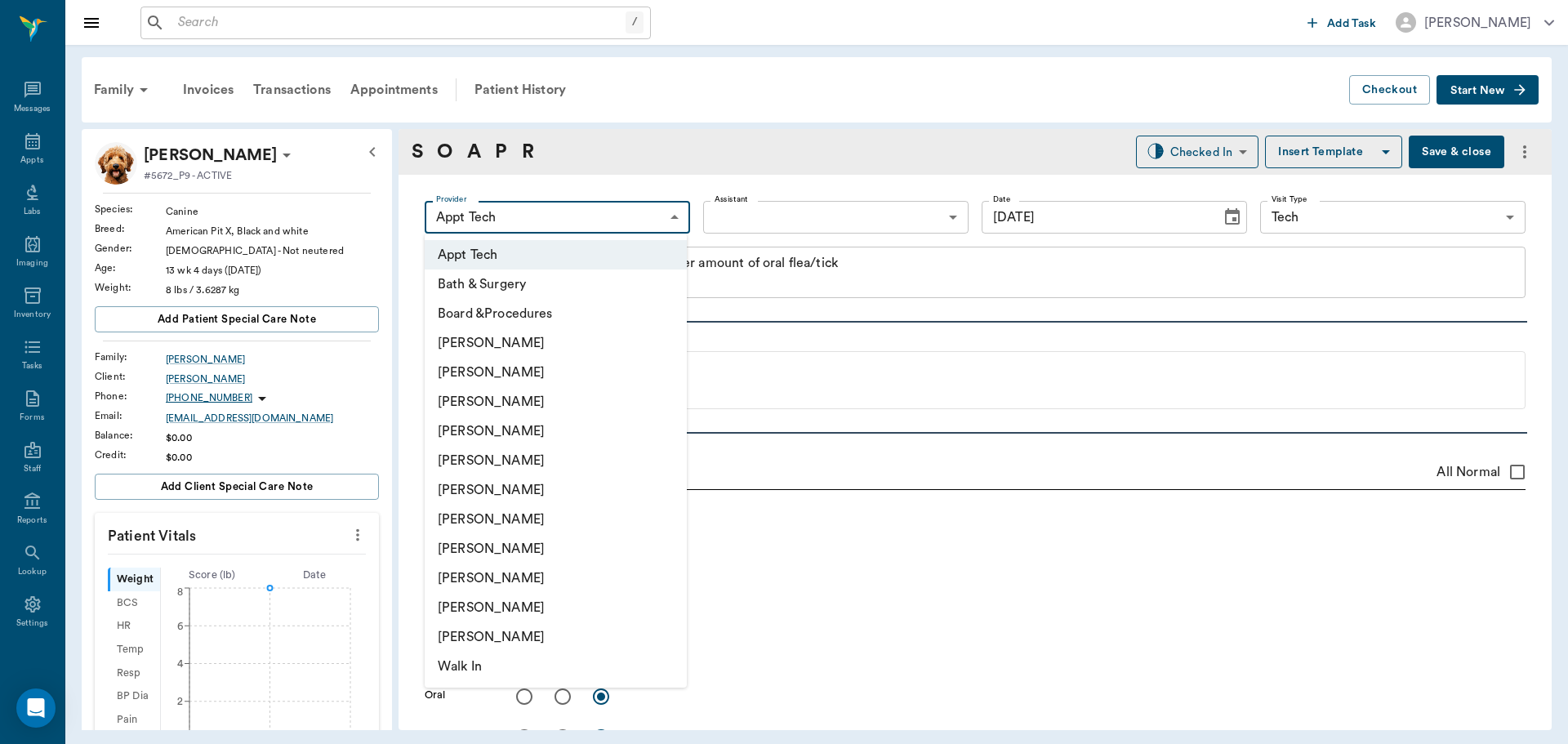
click at [563, 406] on li "[PERSON_NAME]" at bounding box center [556, 401] width 263 height 29
type input "642ef10e332a41444de2bad1"
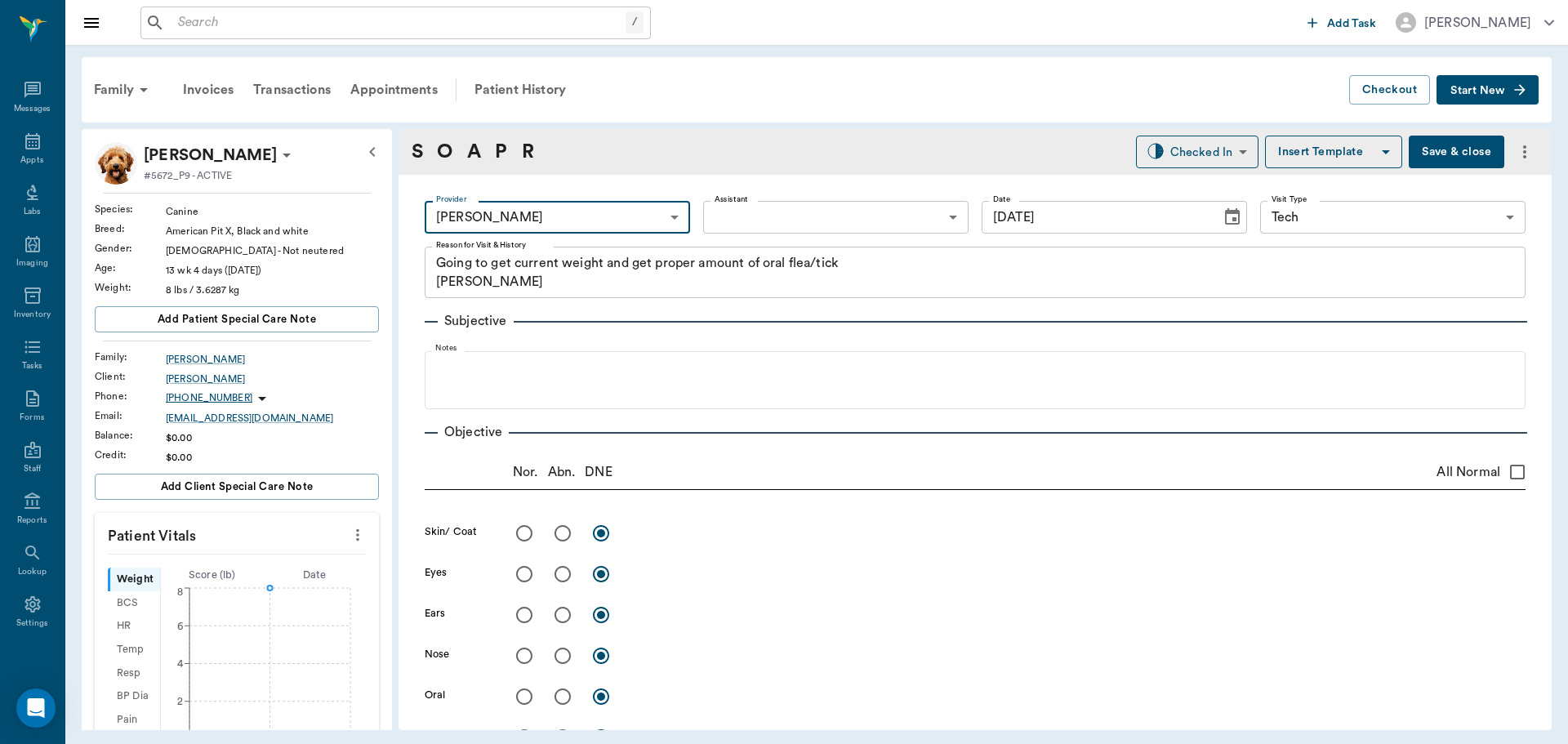
click at [354, 526] on icon "more" at bounding box center [357, 535] width 18 height 20
click at [262, 561] on span "Enter Vitals" at bounding box center [277, 563] width 138 height 17
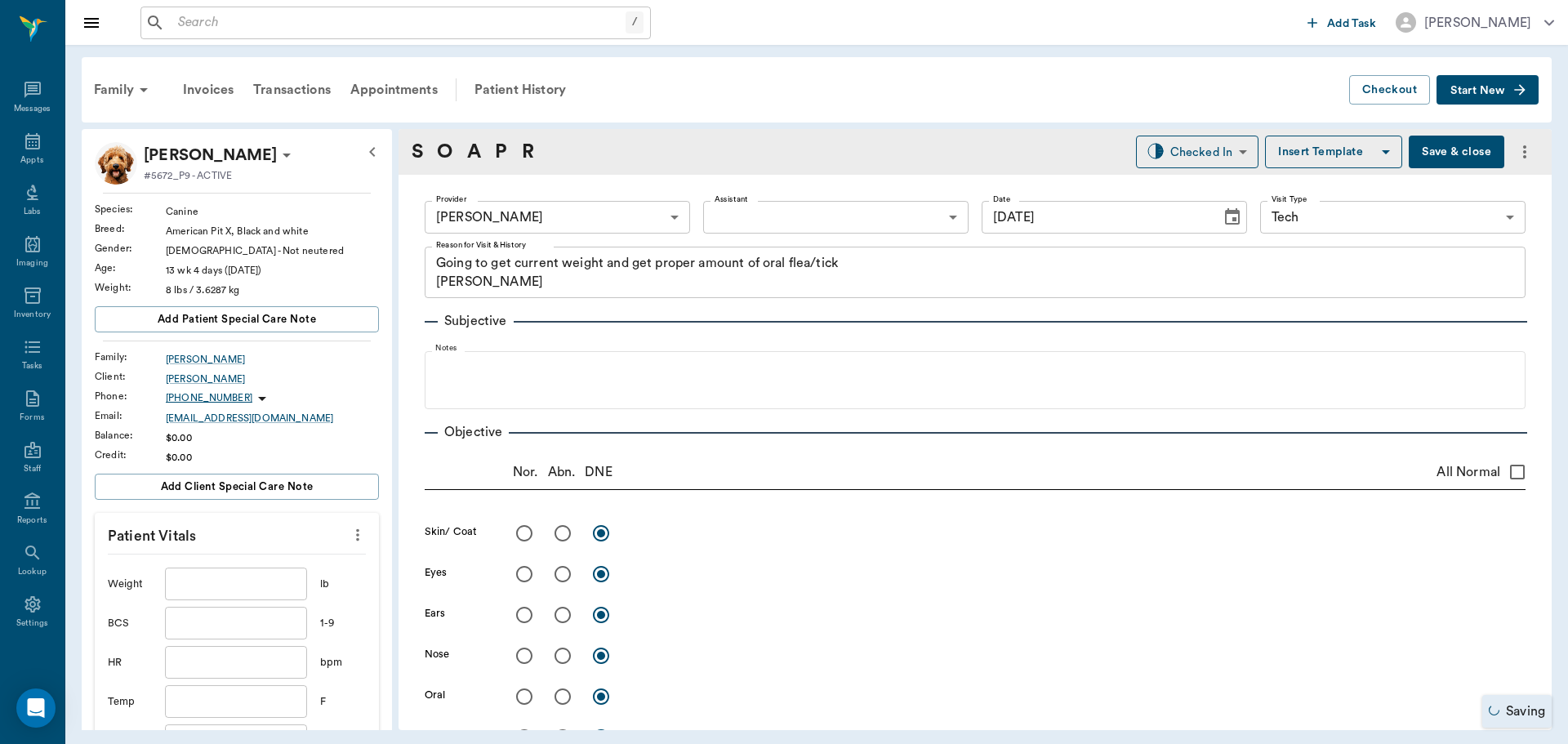
click at [252, 587] on input "text" at bounding box center [236, 584] width 142 height 33
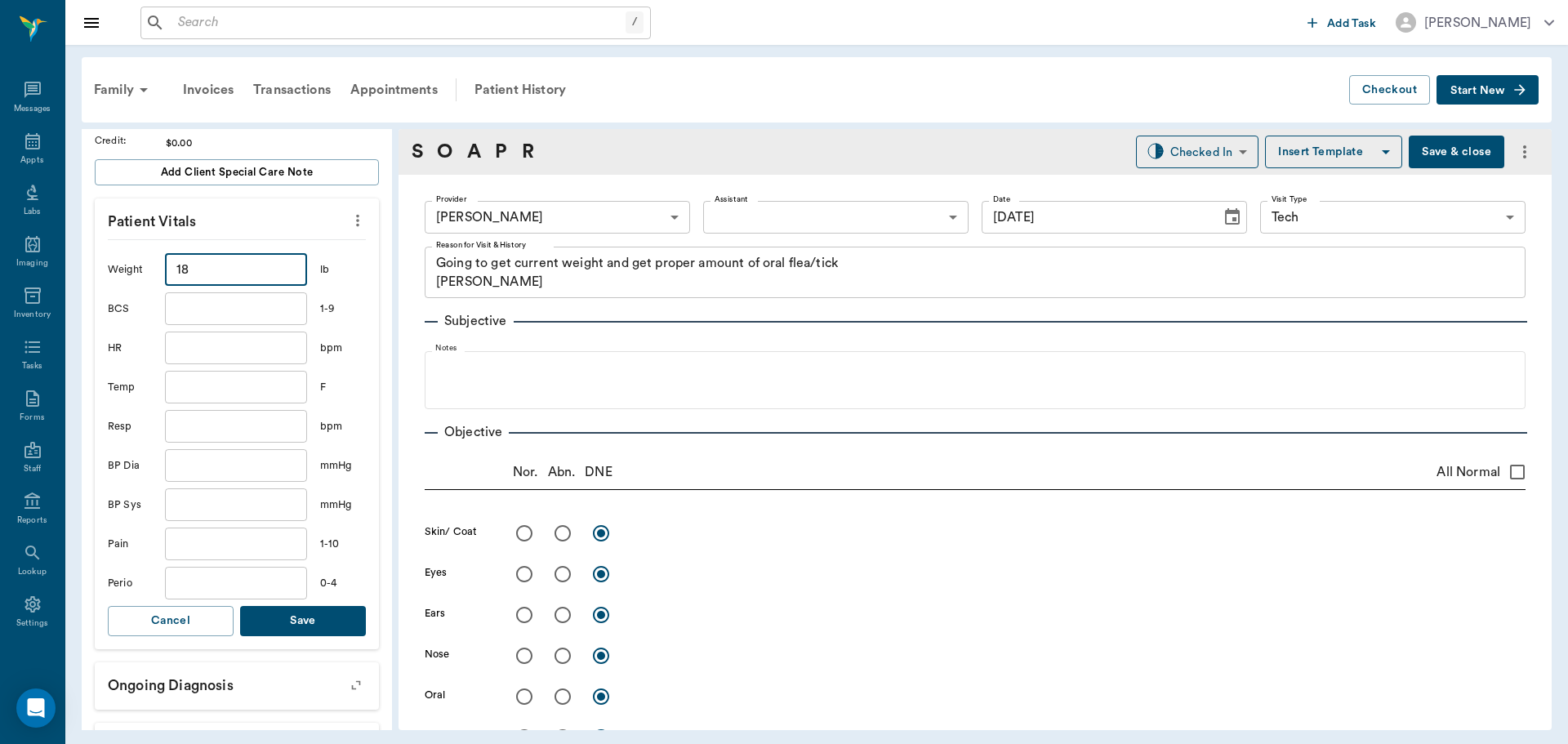
scroll to position [327, 0]
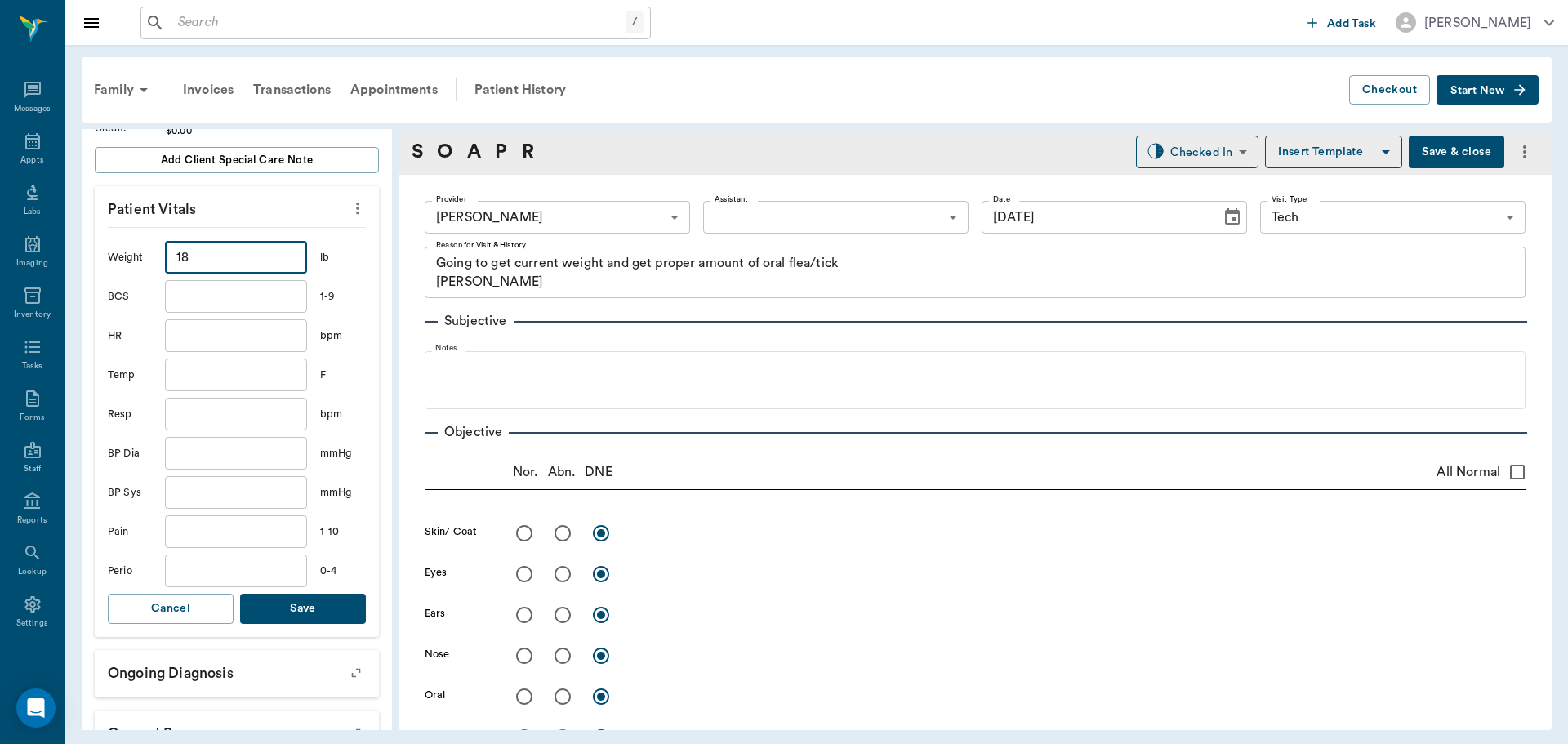
type input "18"
click at [305, 607] on button "Save" at bounding box center [303, 609] width 126 height 30
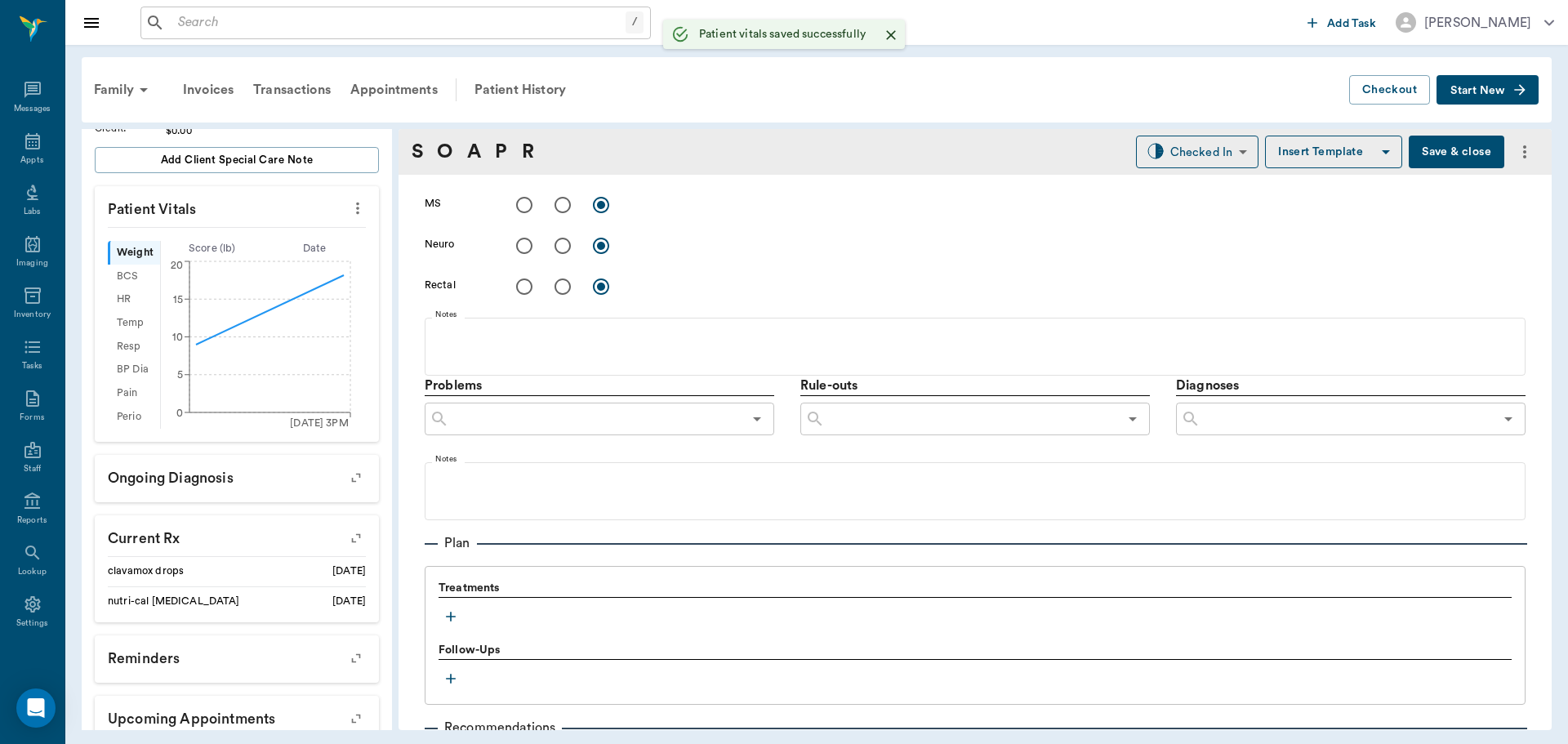
scroll to position [973, 0]
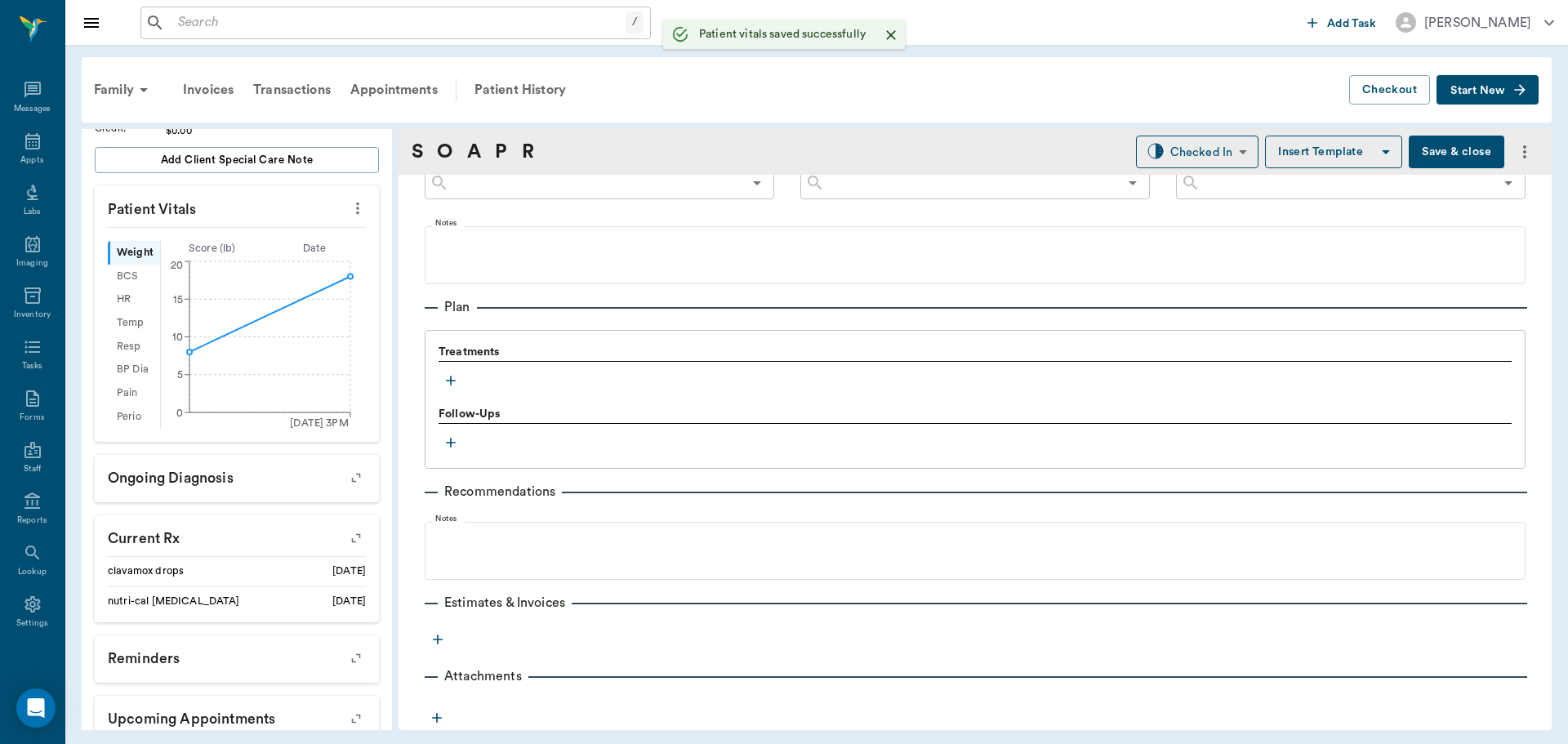
click at [463, 382] on div "Treatments" at bounding box center [975, 368] width 1073 height 49
click at [458, 382] on icon "button" at bounding box center [451, 380] width 16 height 16
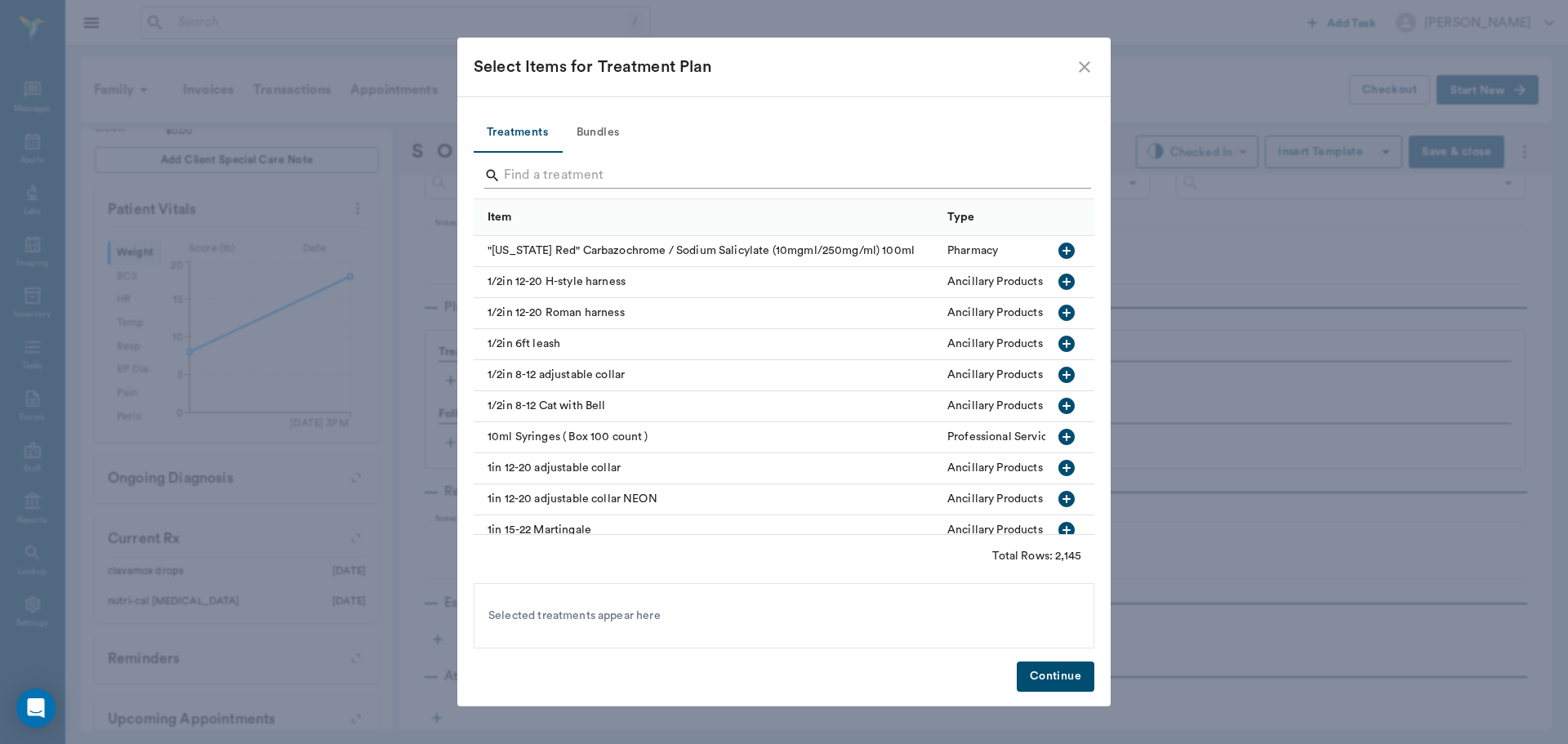
click at [571, 179] on input "Search" at bounding box center [785, 175] width 563 height 26
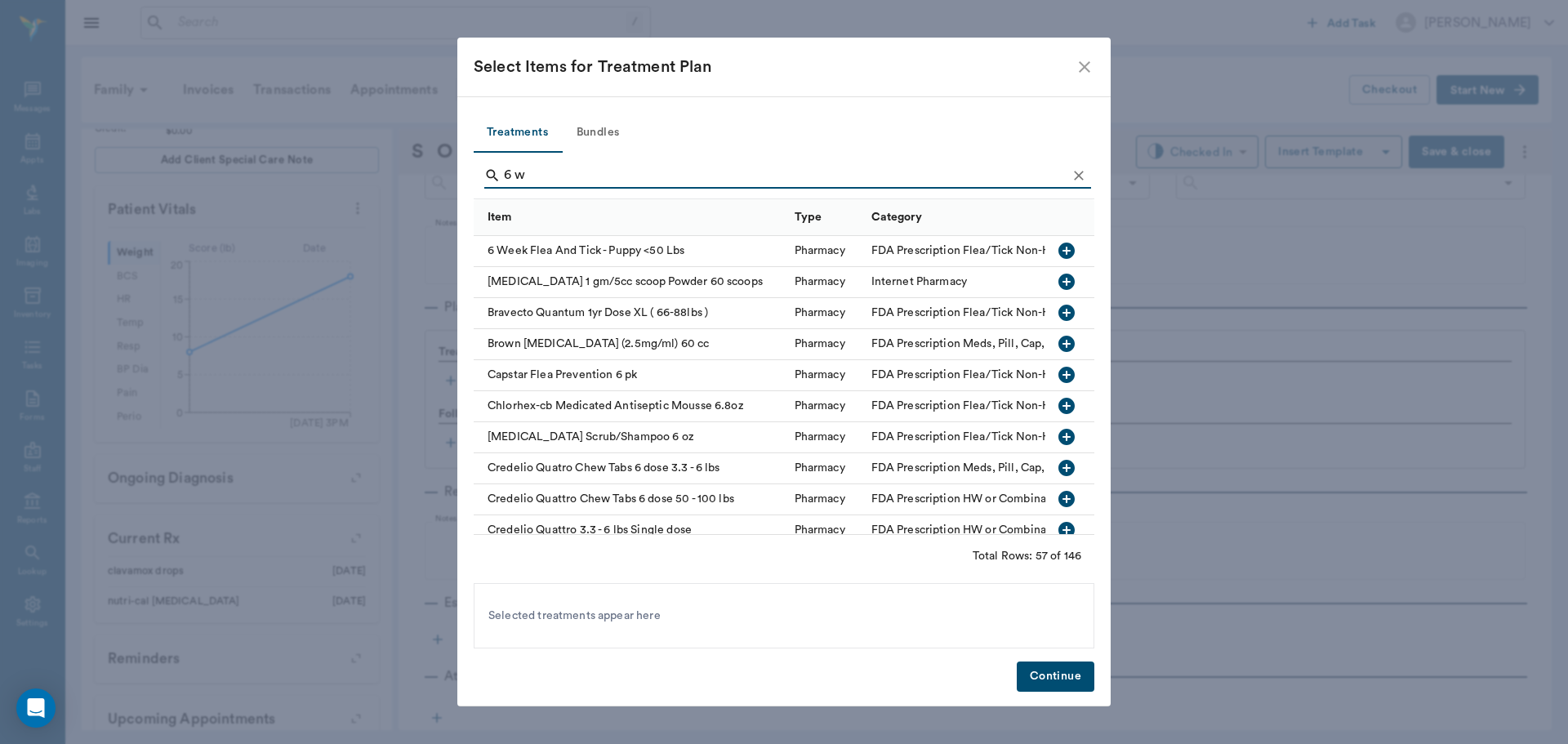
type input "6 w"
click at [1058, 247] on icon "button" at bounding box center [1066, 251] width 16 height 16
click at [1055, 686] on button "Continue" at bounding box center [1055, 677] width 78 height 30
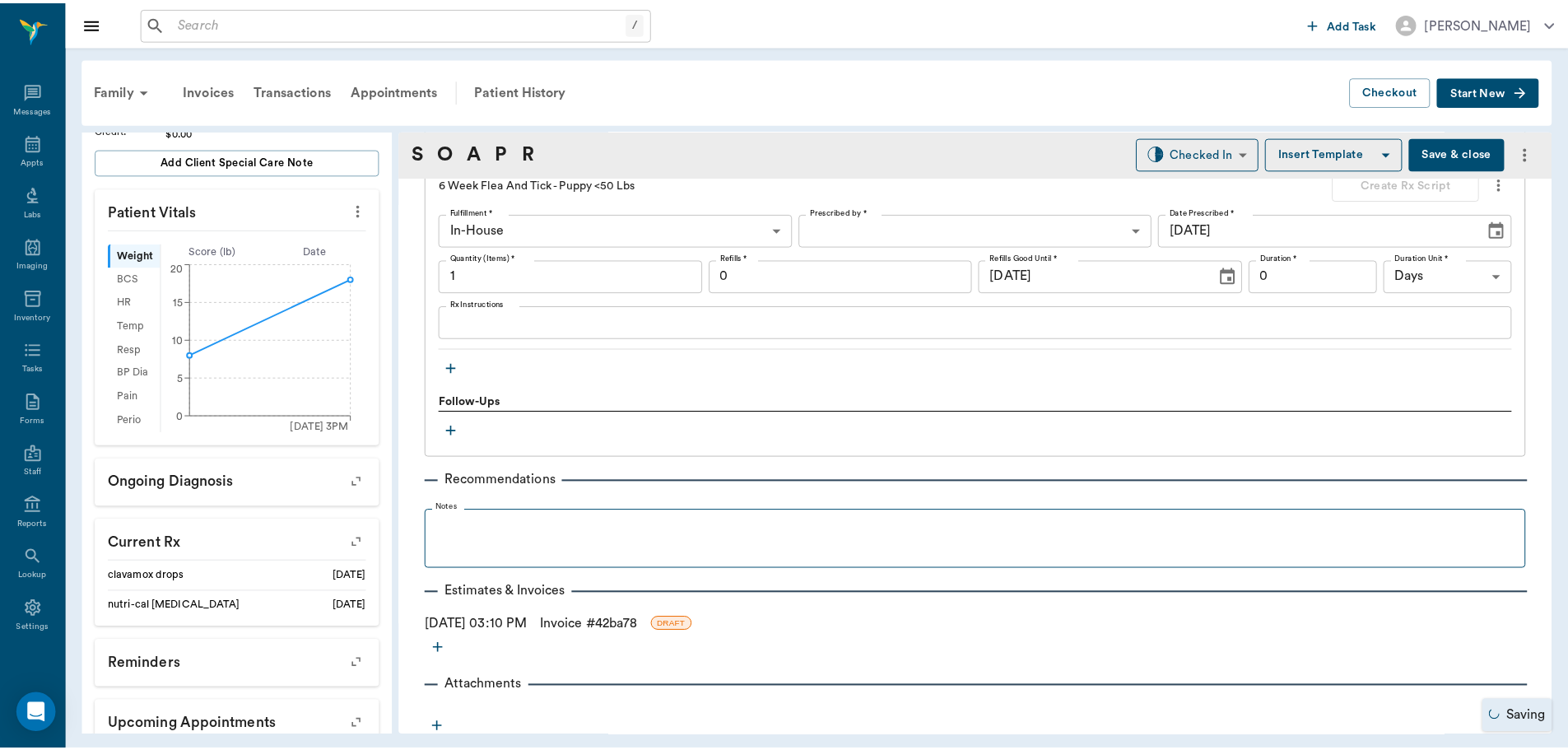
scroll to position [1197, 0]
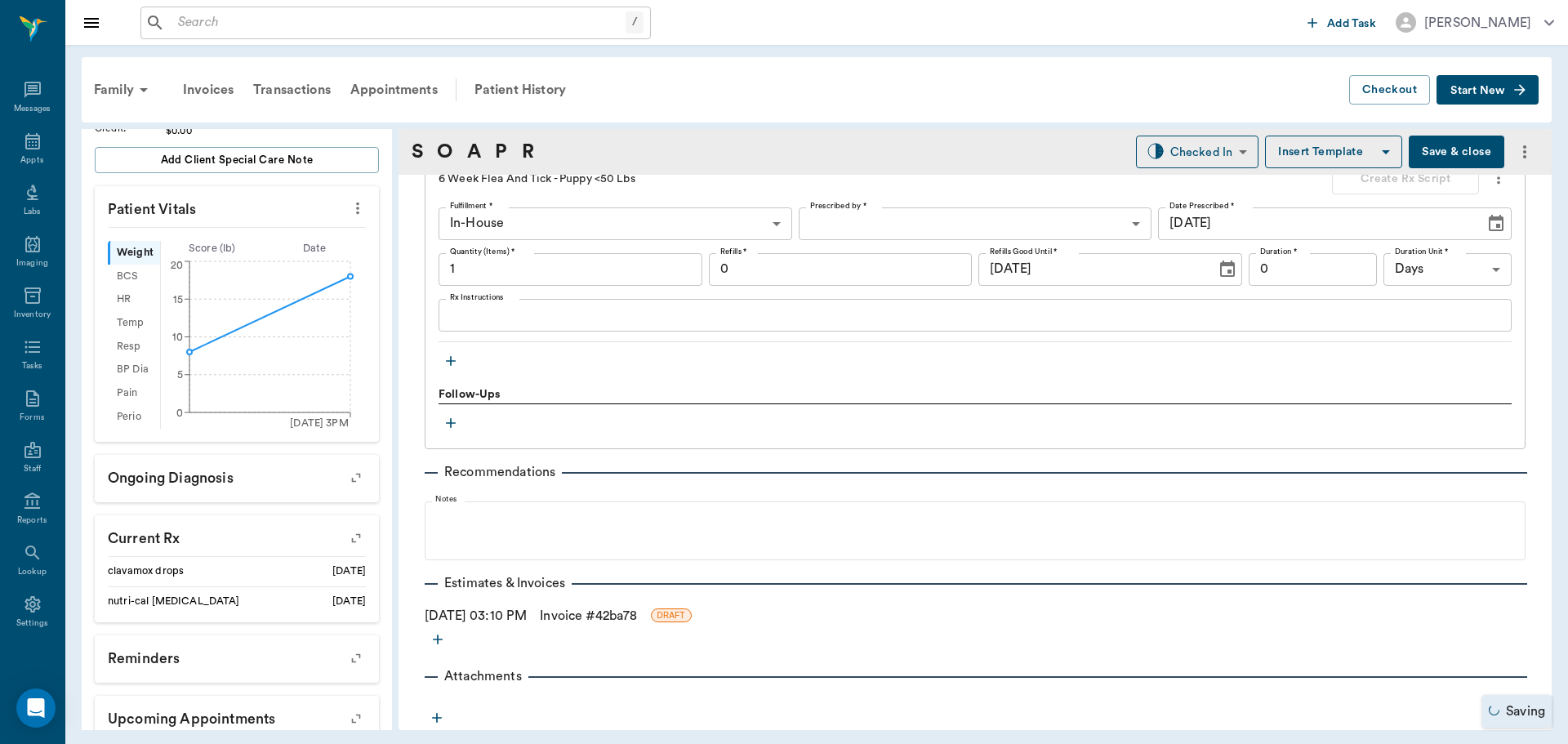
click at [635, 619] on link "Invoice # 42ba78" at bounding box center [588, 616] width 97 height 20
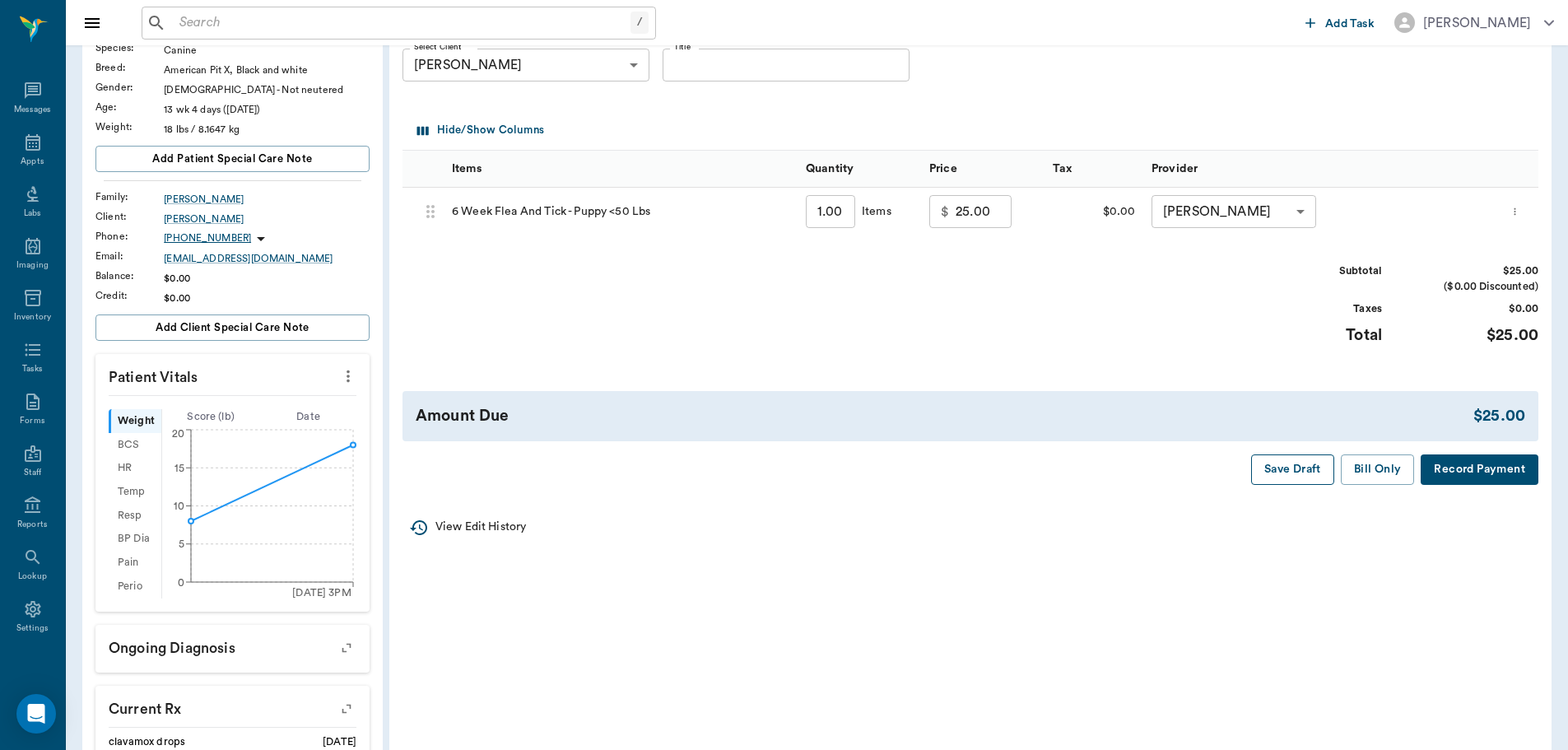
scroll to position [165, 0]
click at [1370, 474] on button "Bill Only" at bounding box center [1378, 468] width 74 height 31
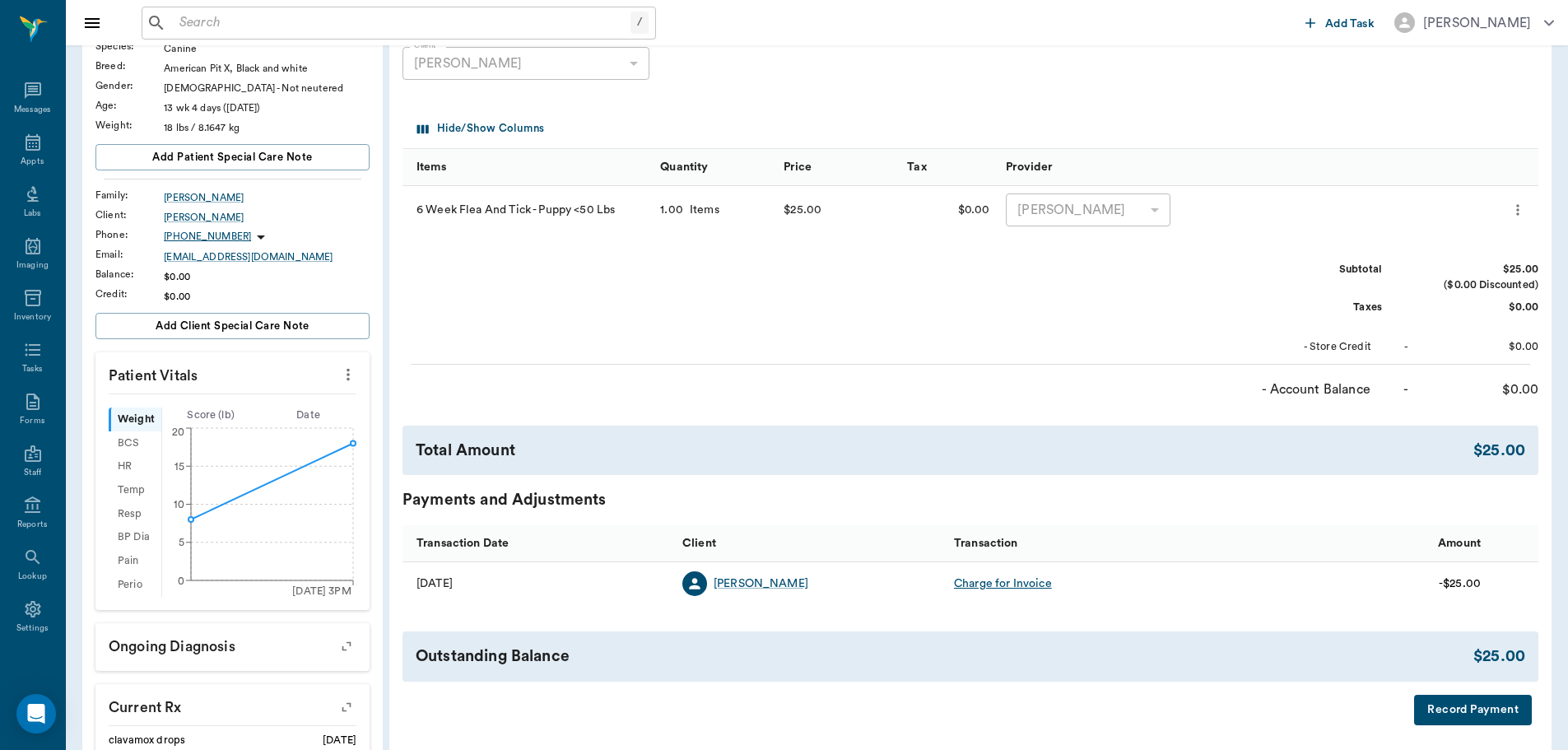
click at [522, 23] on input "text" at bounding box center [401, 23] width 457 height 23
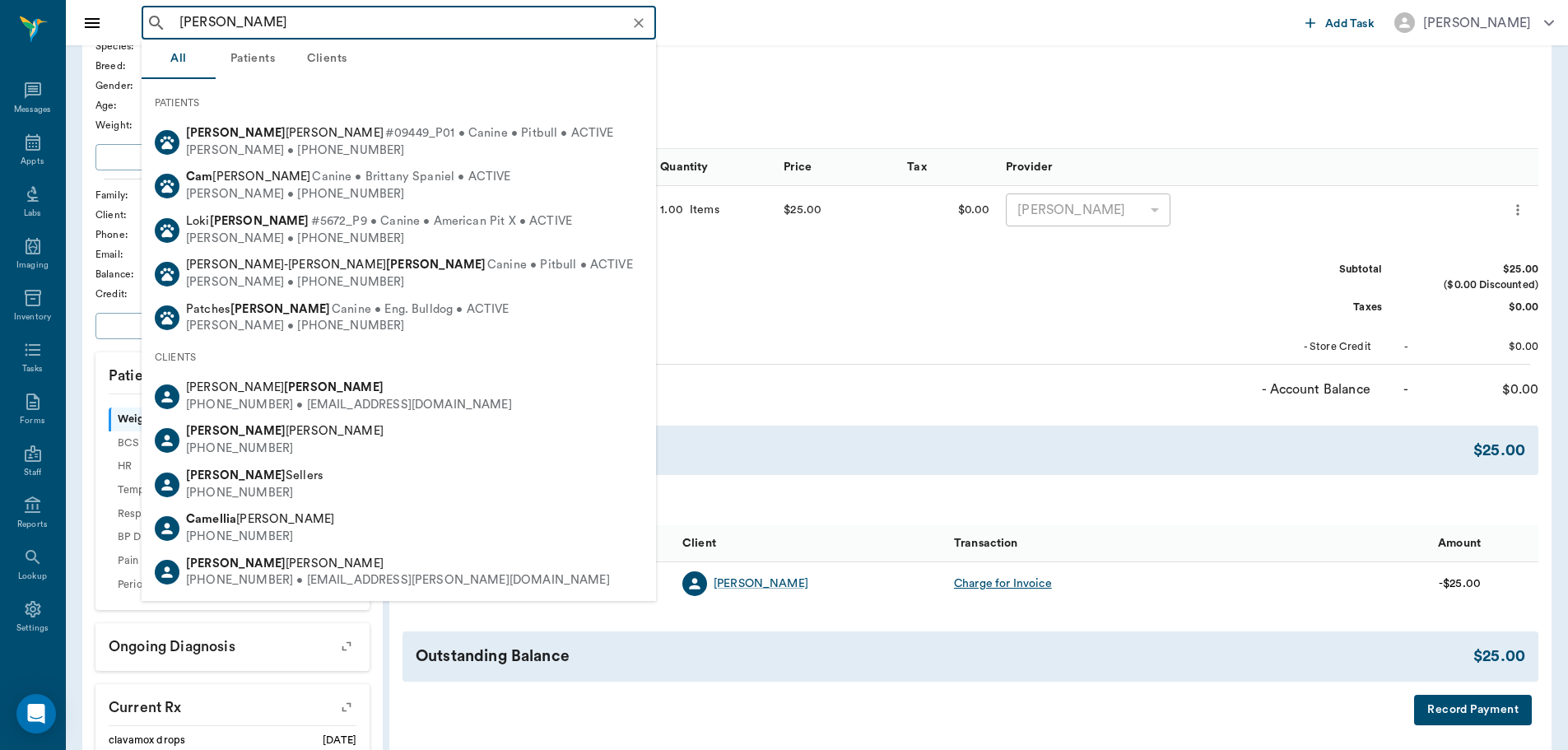
type input "cam keene"
click at [871, 97] on div "Invoice # 42ba78 UNPAID (created on 09/04/25 ) Derived from SOAP Note Print Ema…" at bounding box center [970, 352] width 1162 height 773
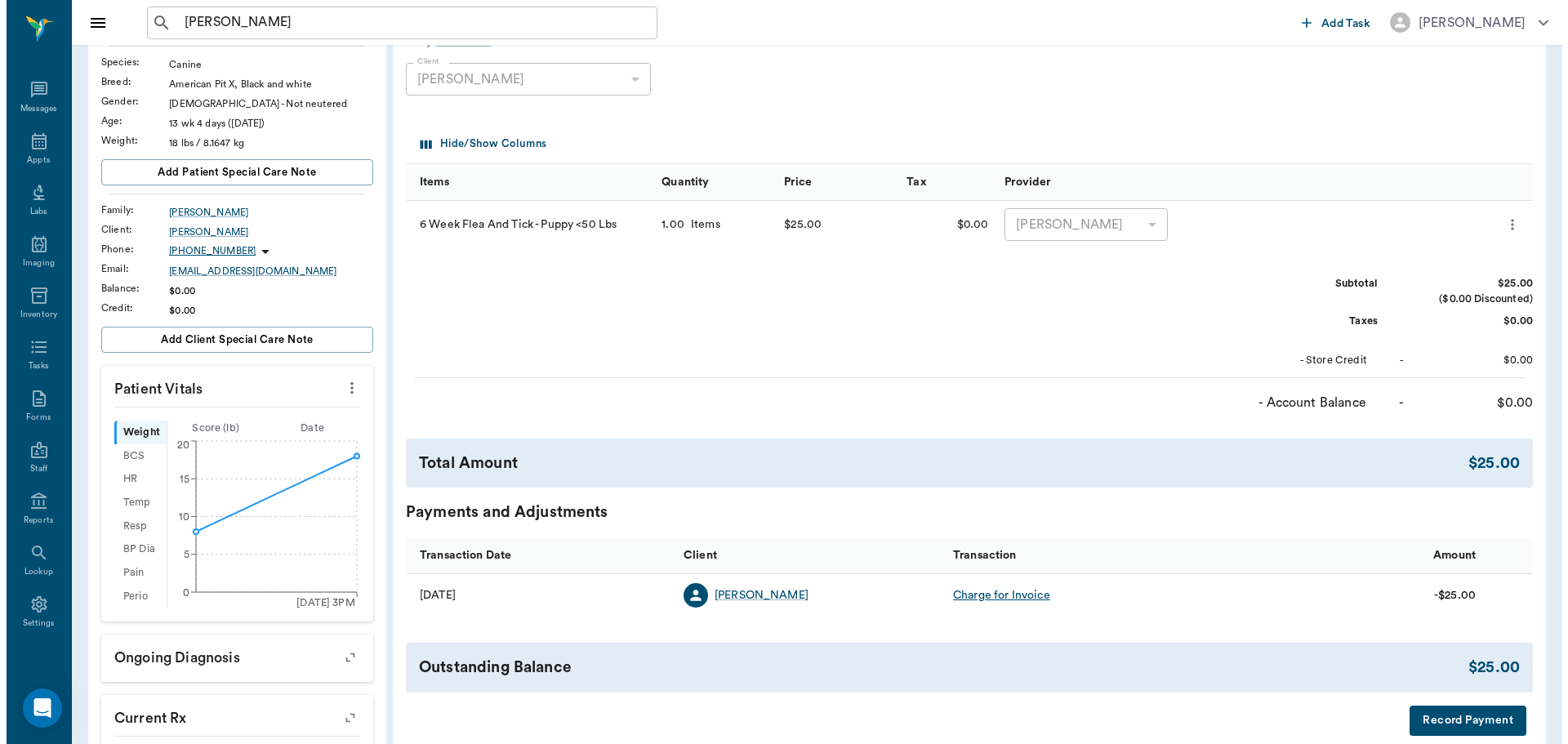
scroll to position [0, 0]
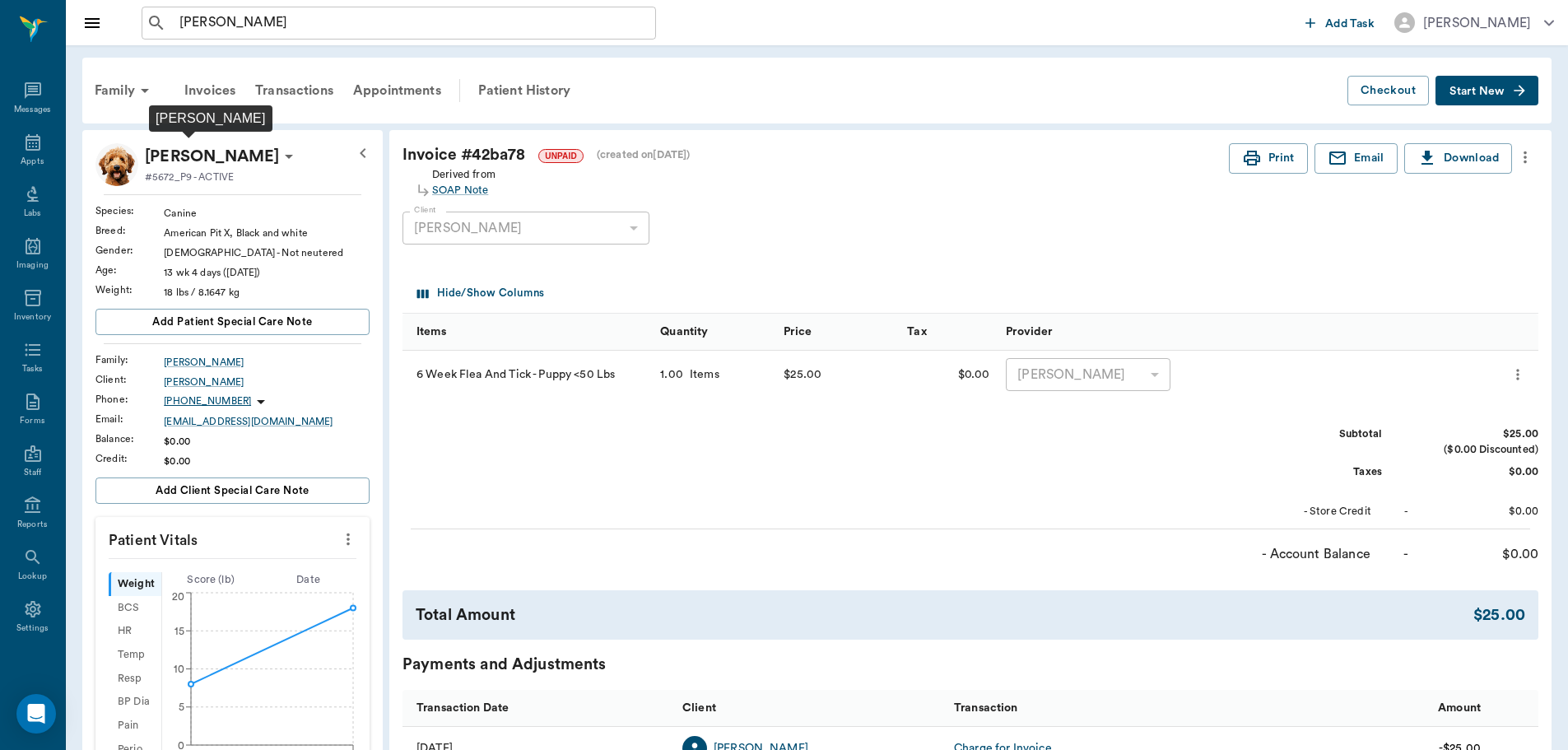
click at [197, 158] on p "[PERSON_NAME]" at bounding box center [212, 156] width 134 height 26
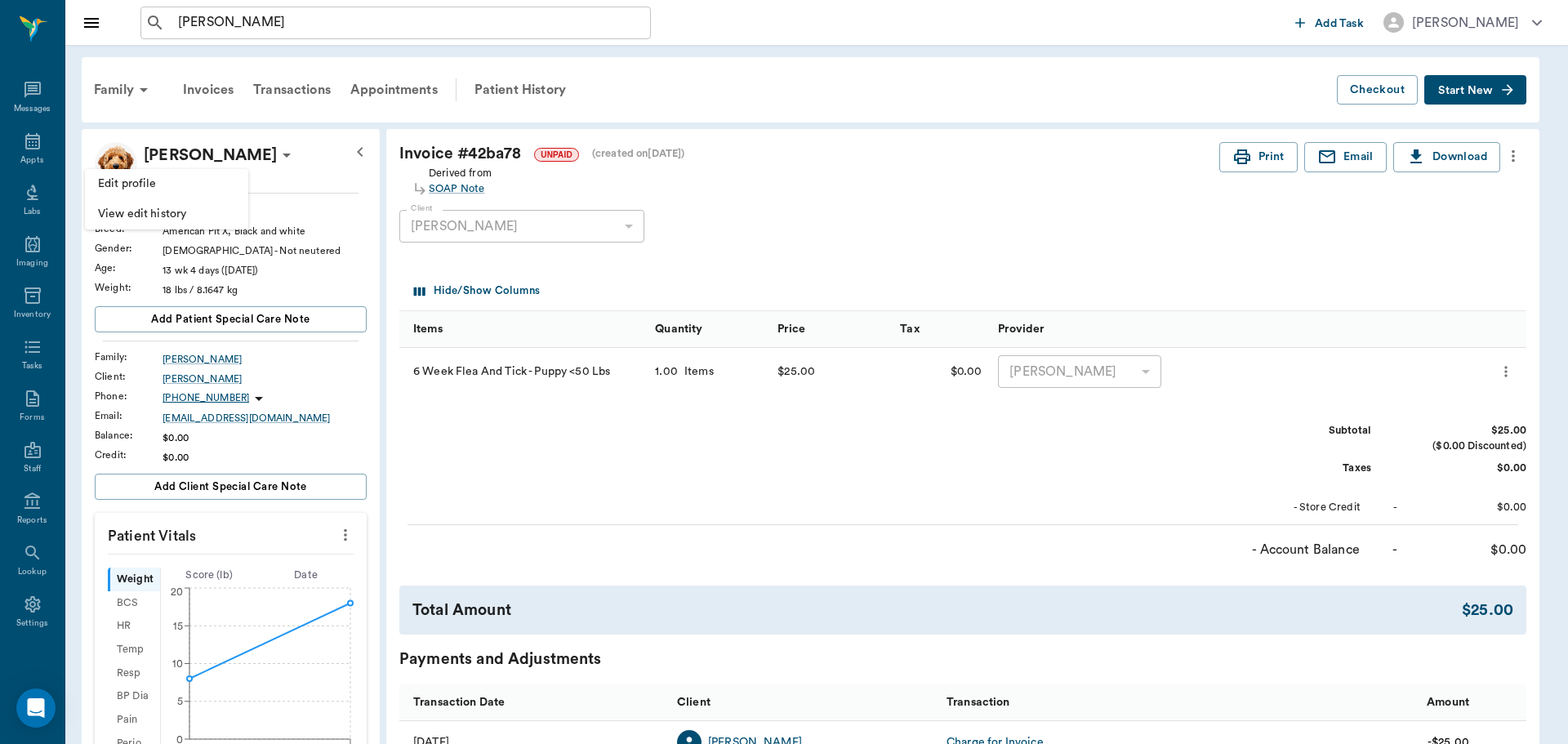
drag, startPoint x: 384, startPoint y: 160, endPoint x: 292, endPoint y: 143, distance: 93.6
click at [379, 159] on div at bounding box center [784, 372] width 1568 height 744
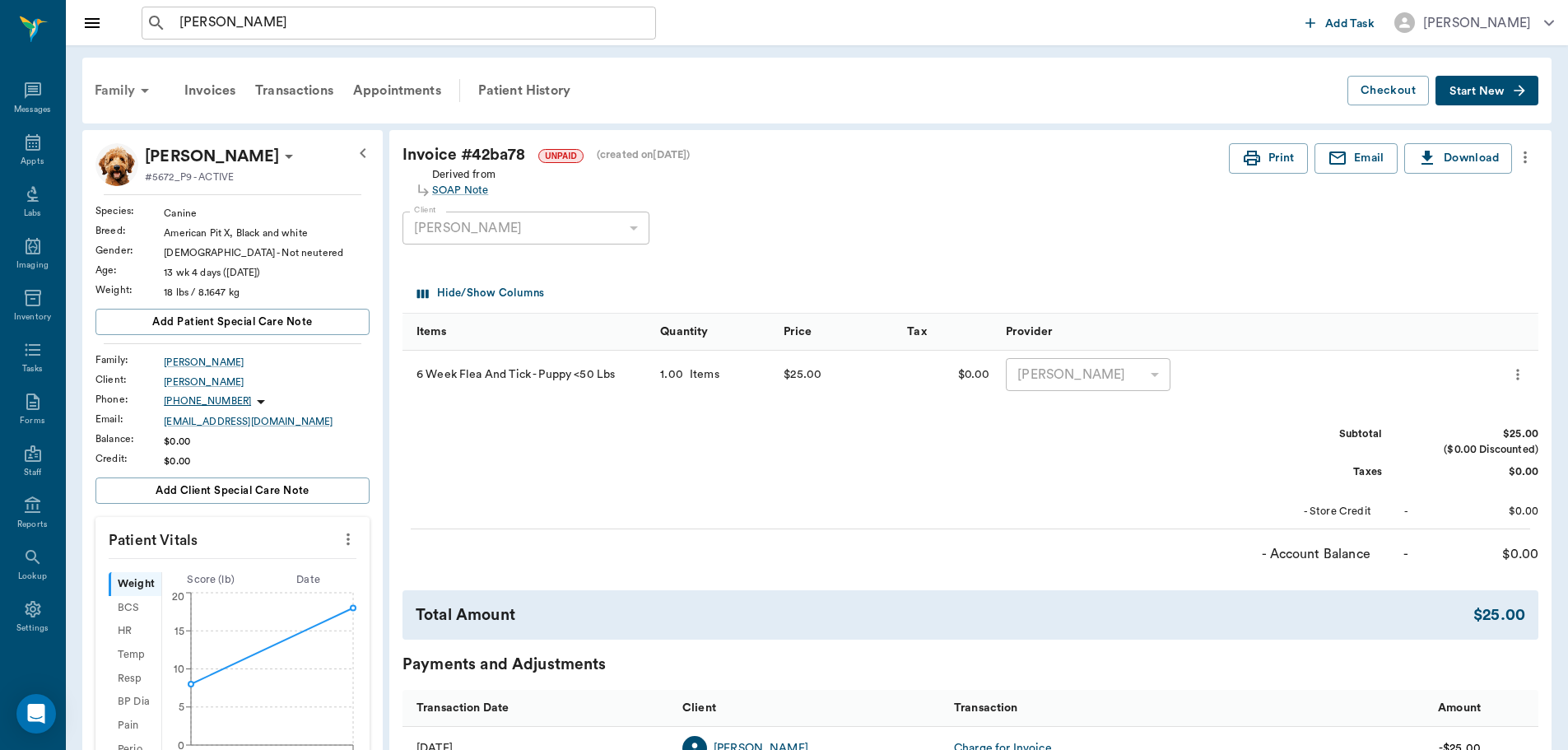
click at [104, 82] on div "Family" at bounding box center [124, 91] width 80 height 40
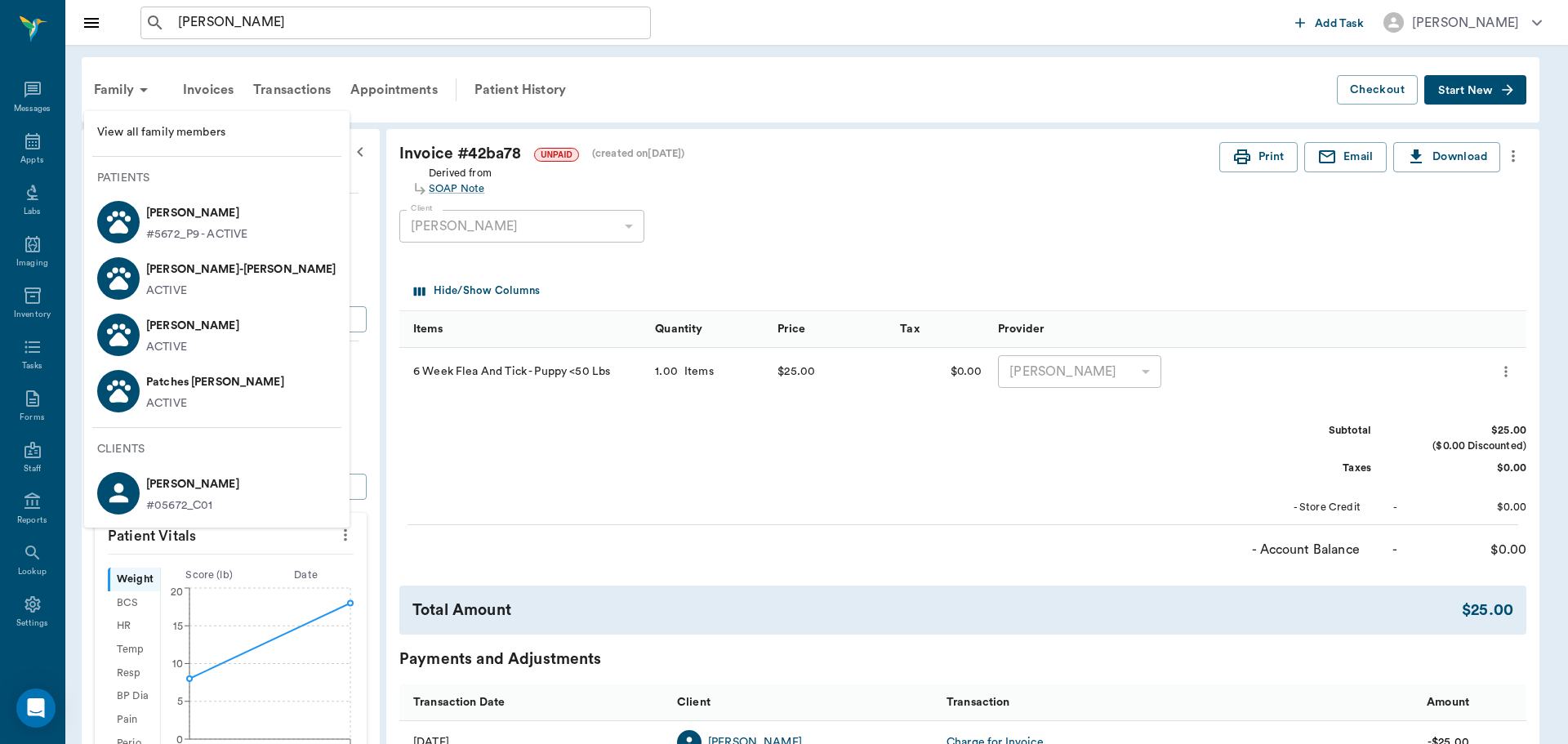
click at [501, 88] on div at bounding box center [784, 372] width 1568 height 744
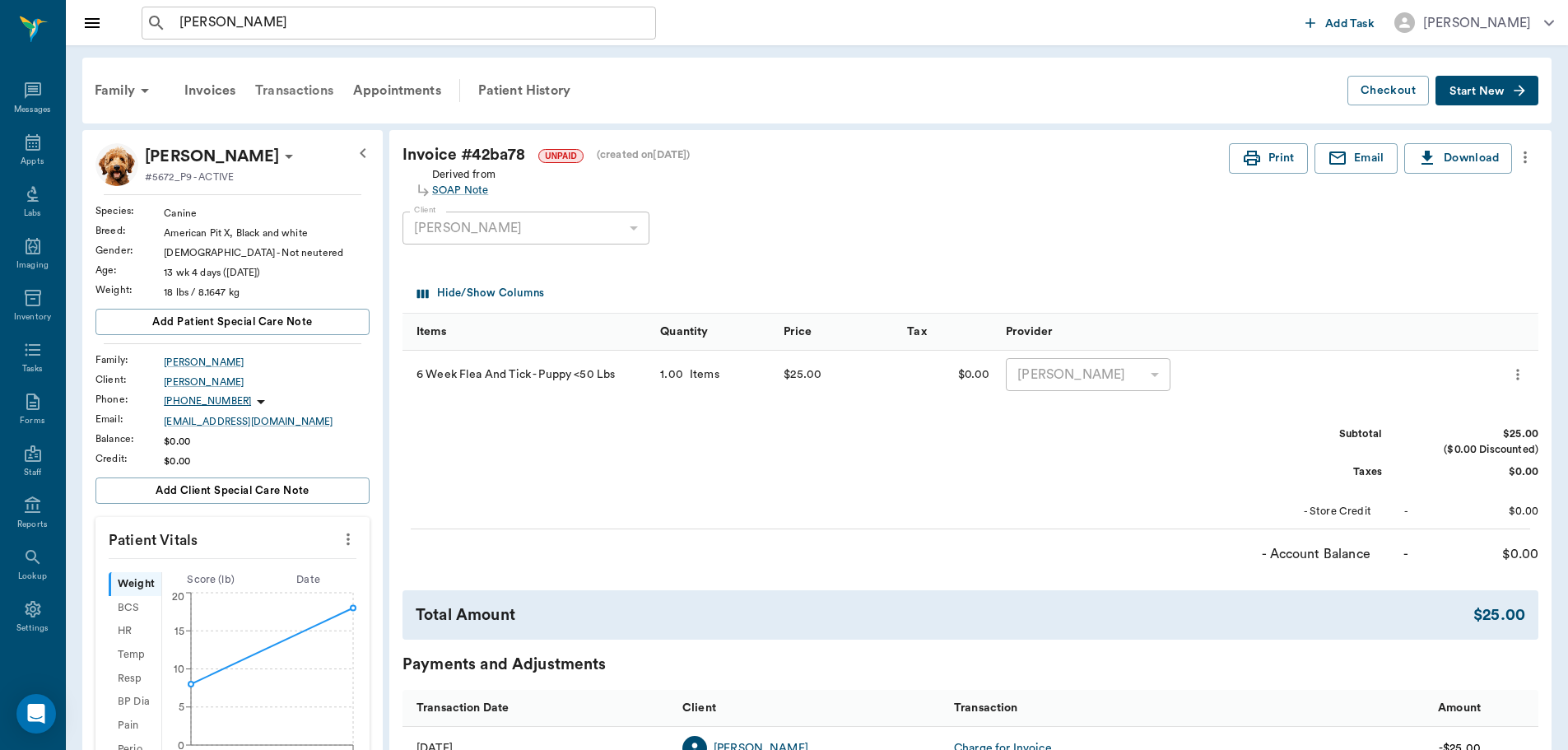
click at [288, 83] on div "Transactions" at bounding box center [294, 91] width 98 height 40
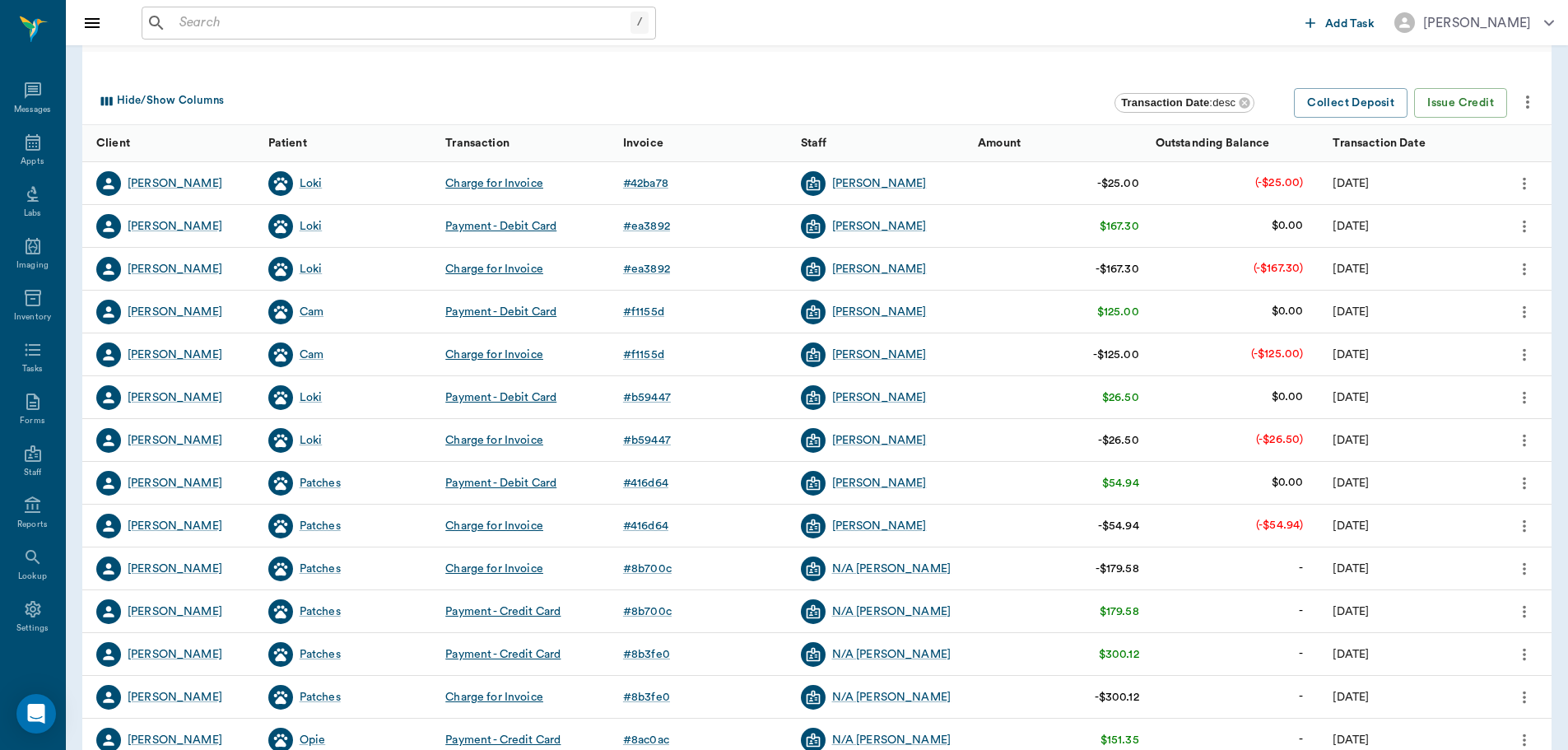
scroll to position [263, 0]
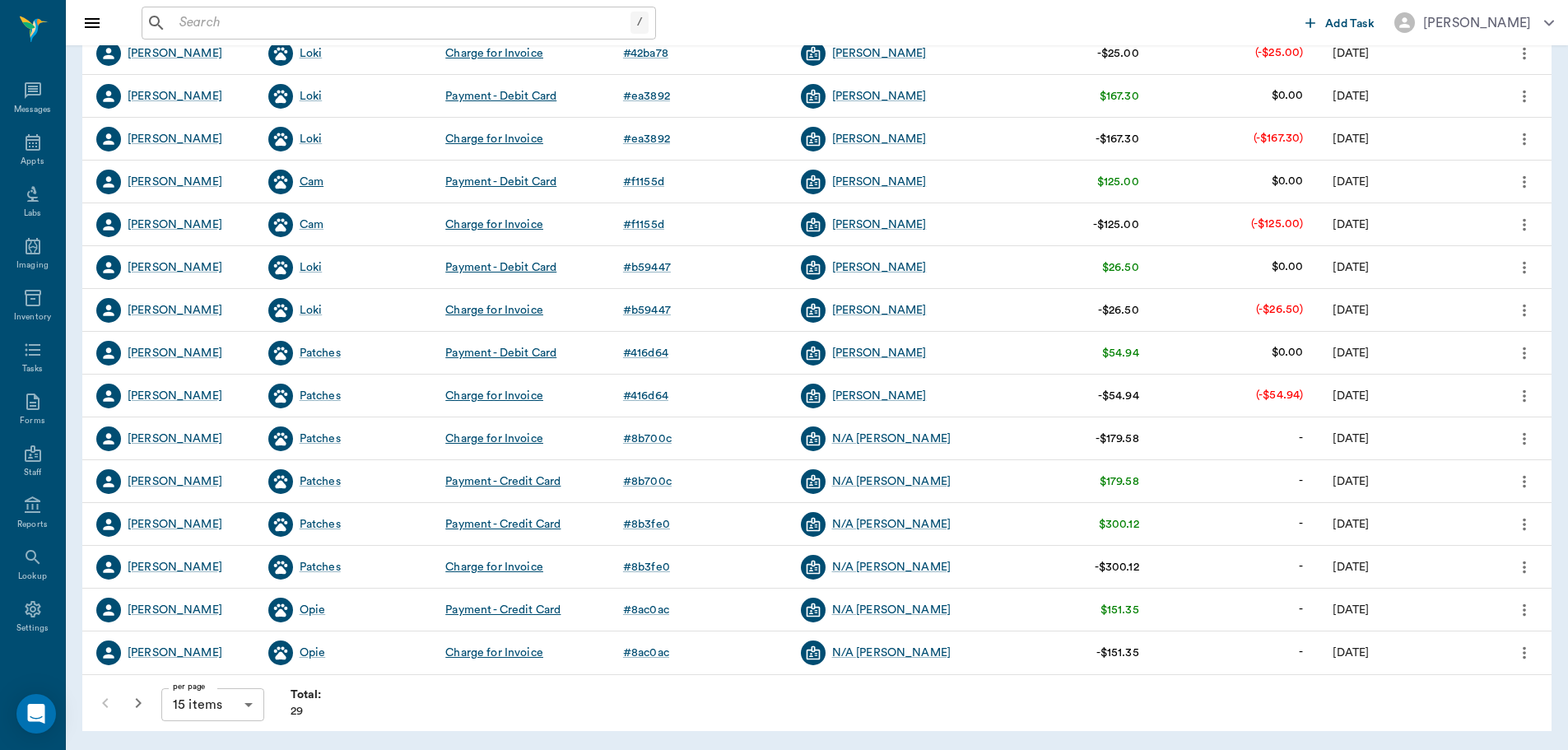
click at [318, 184] on div "Cam" at bounding box center [311, 182] width 24 height 16
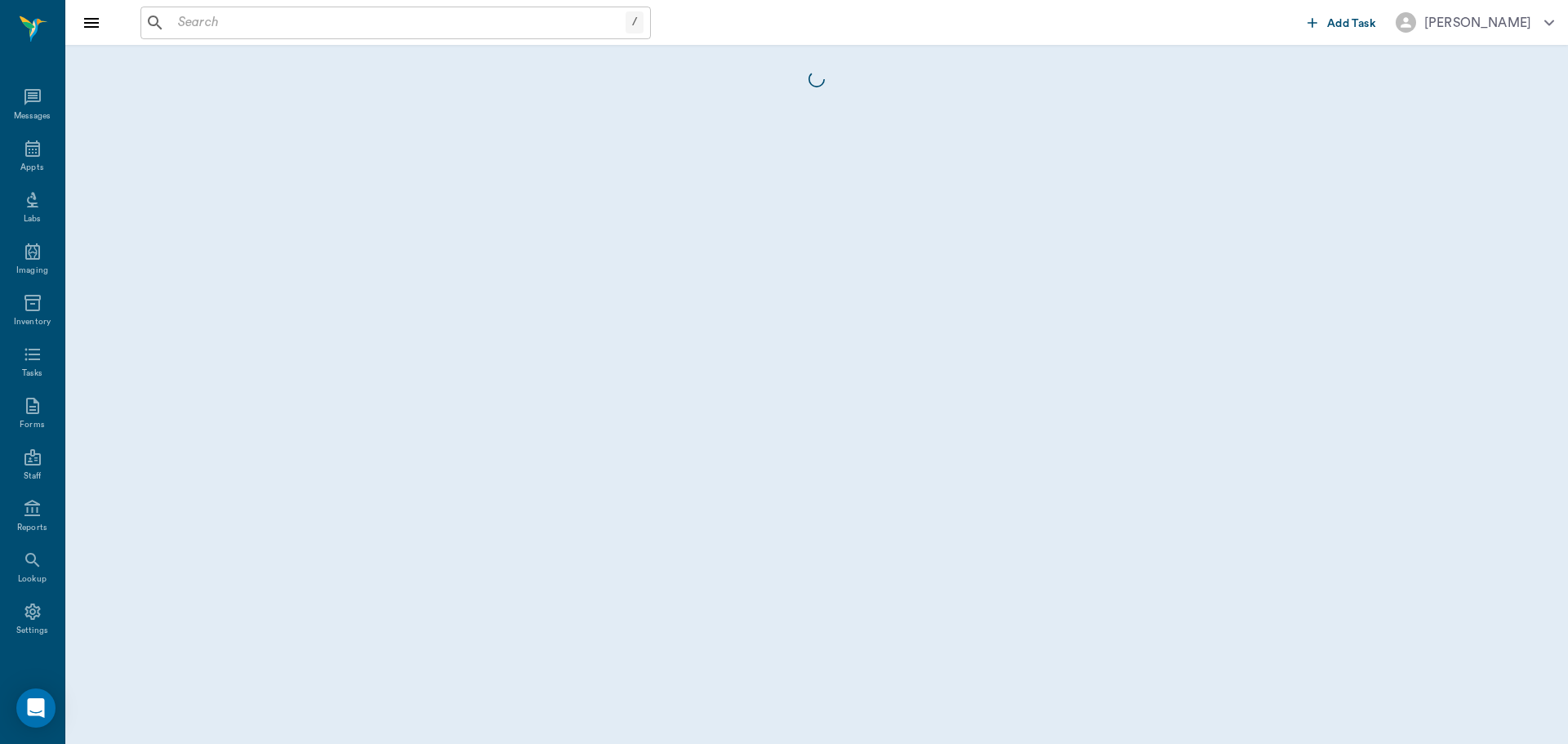
scroll to position [7, 0]
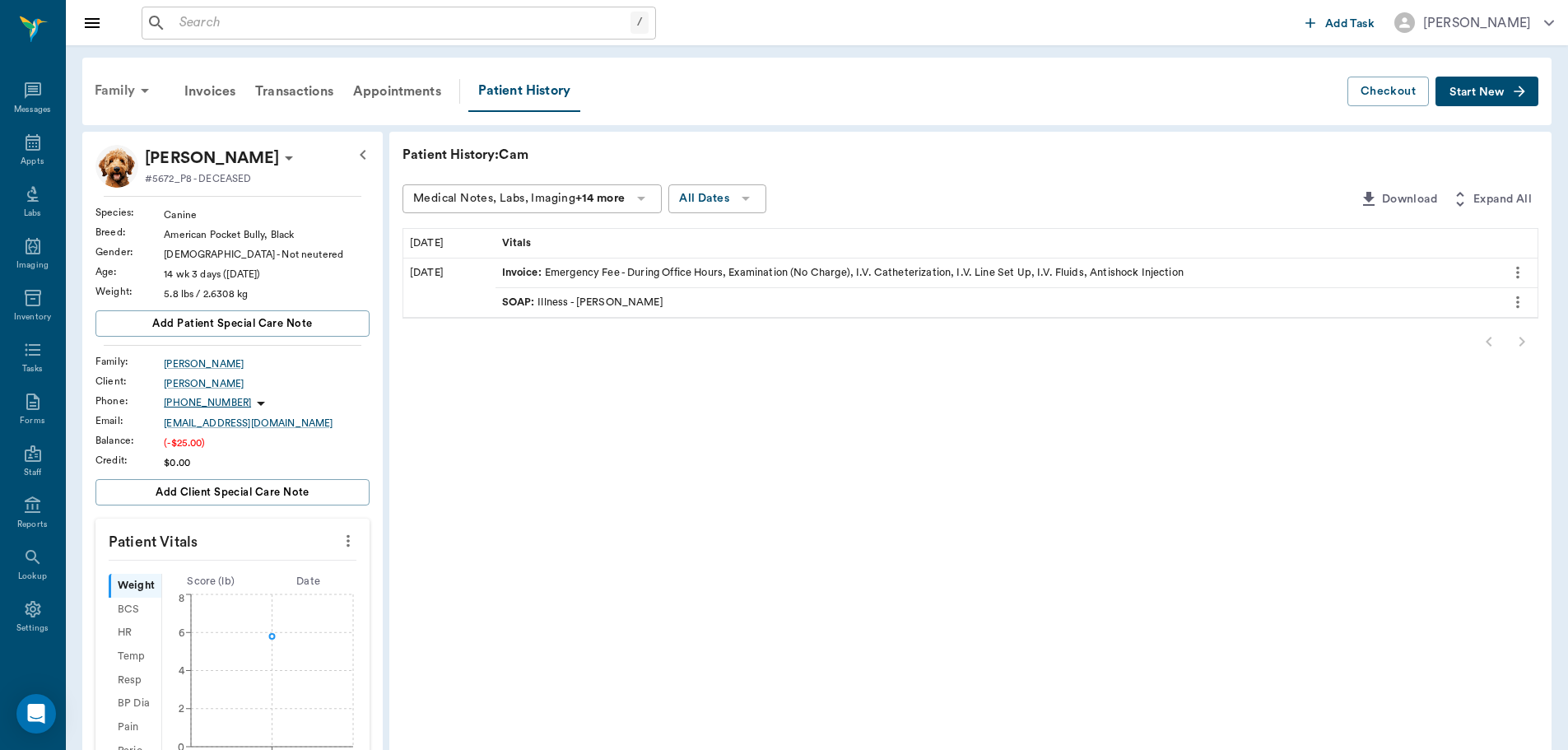
click at [130, 89] on div "Family" at bounding box center [124, 91] width 80 height 40
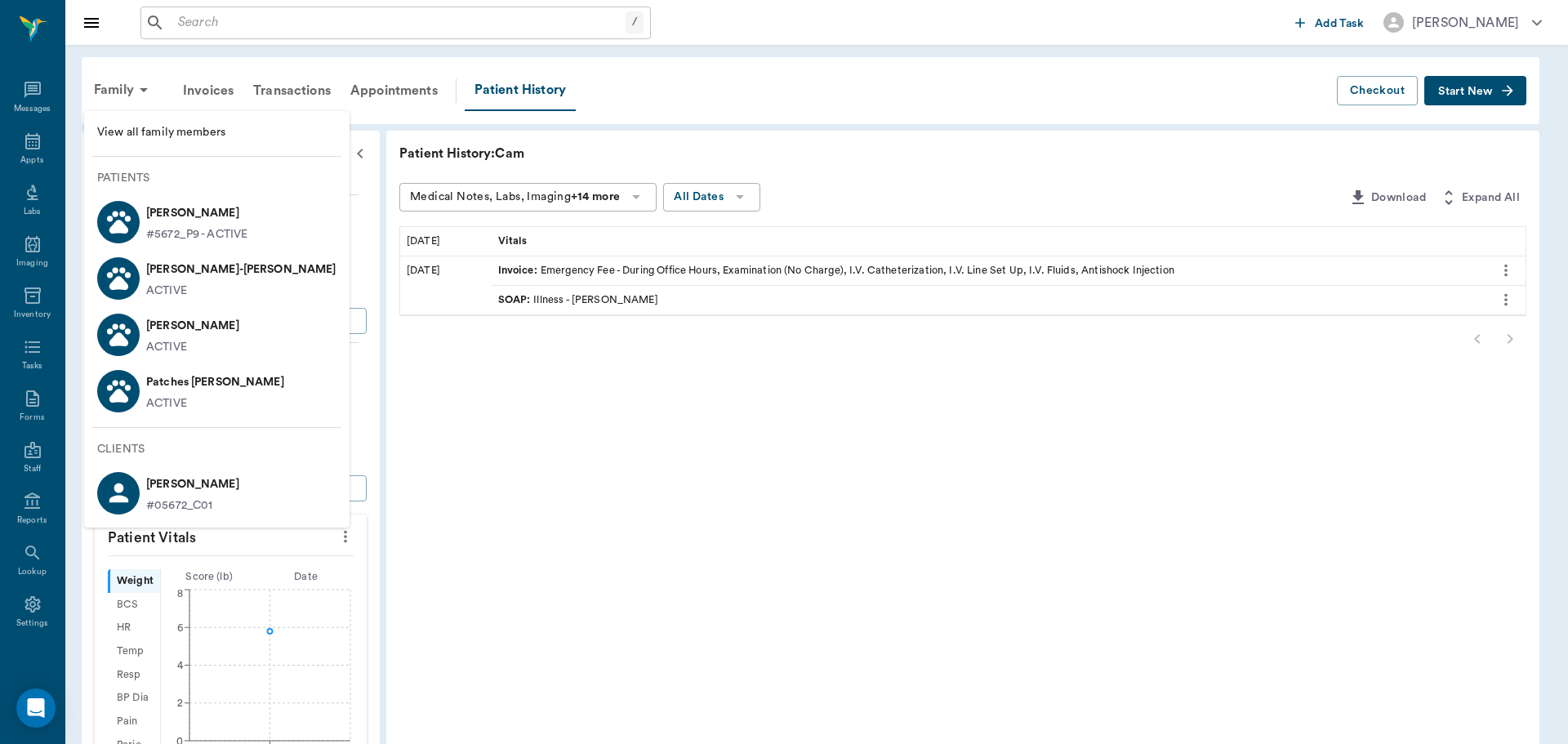
click at [215, 224] on p "[PERSON_NAME]" at bounding box center [196, 213] width 101 height 26
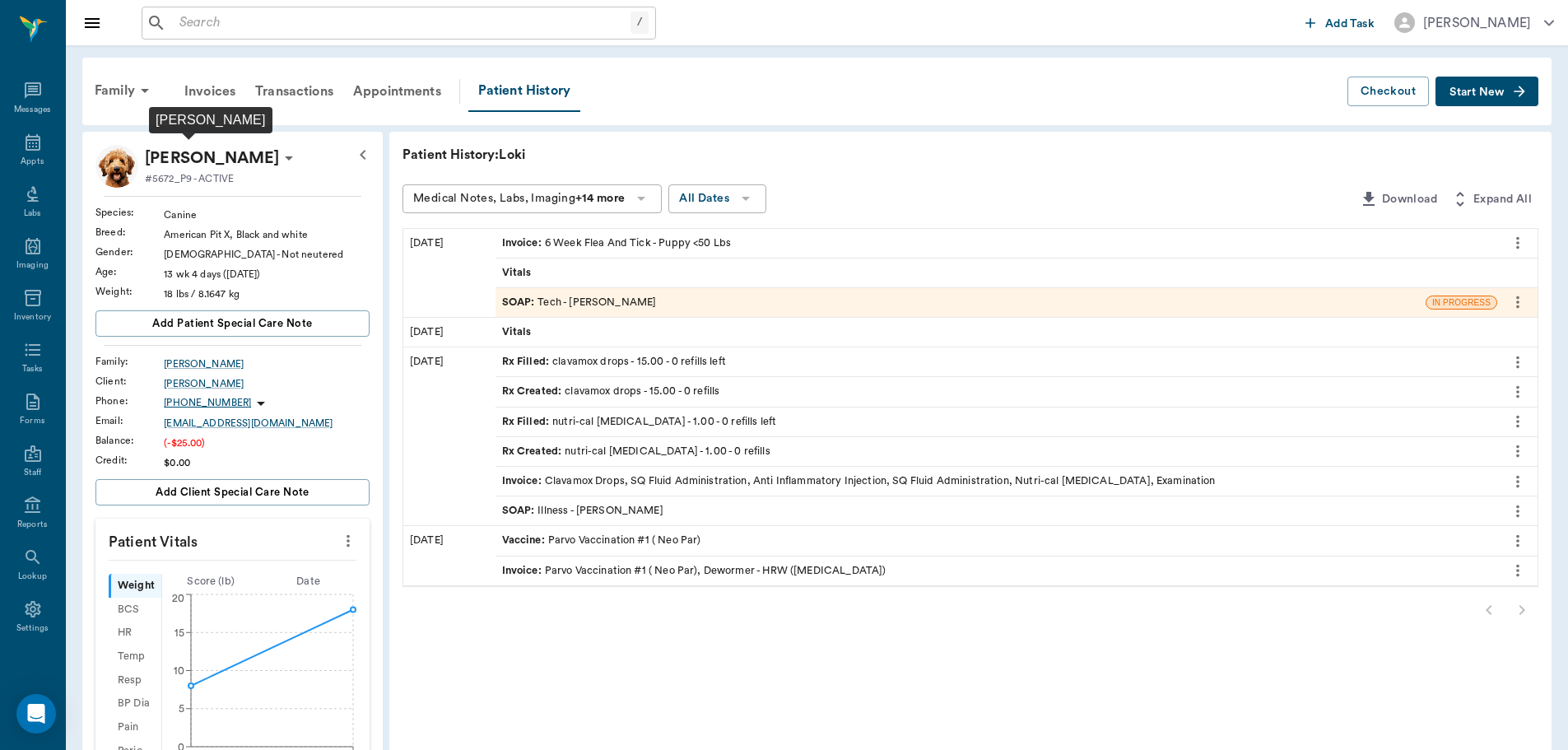
click at [212, 165] on p "[PERSON_NAME]" at bounding box center [212, 158] width 134 height 26
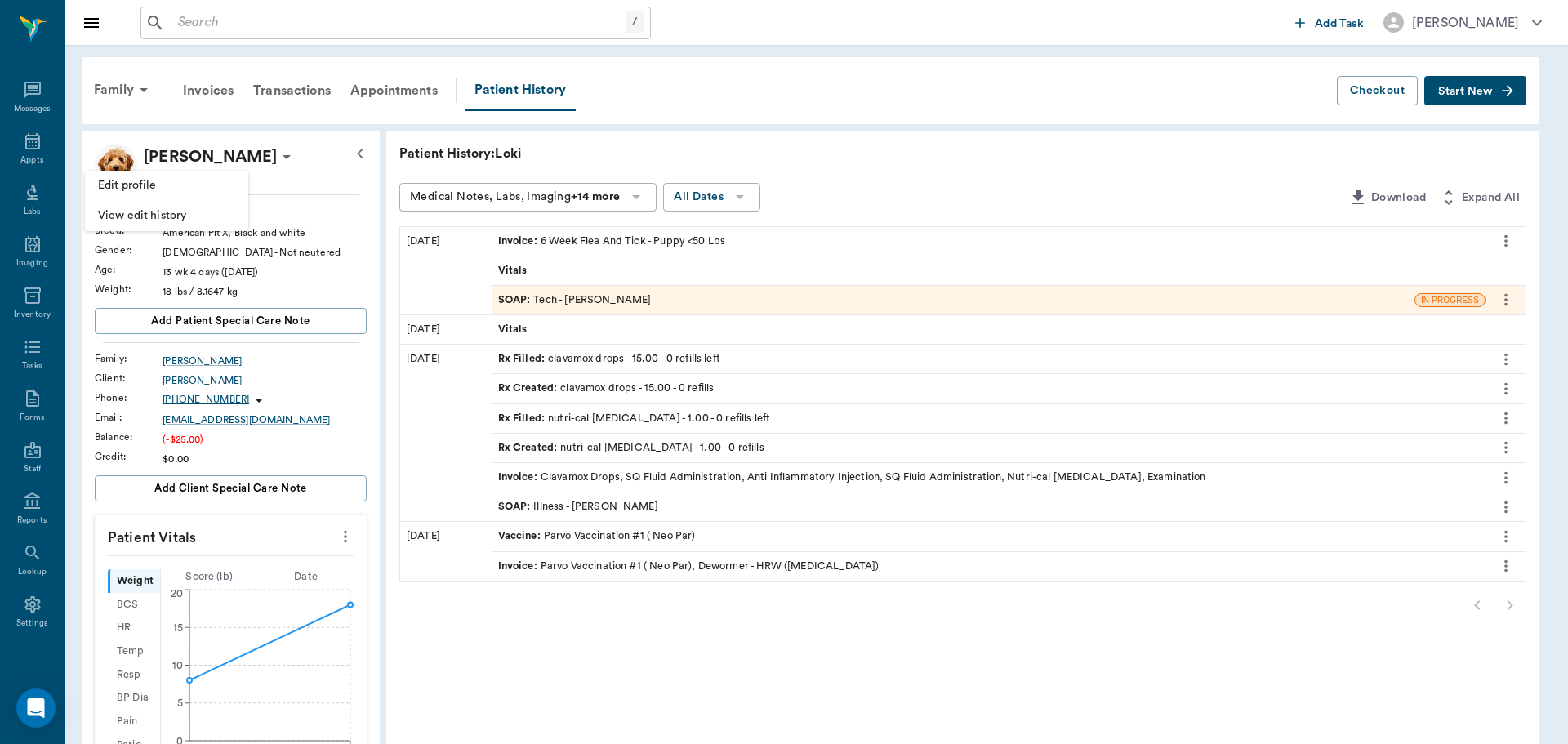
click at [204, 186] on span "Edit profile" at bounding box center [167, 185] width 138 height 17
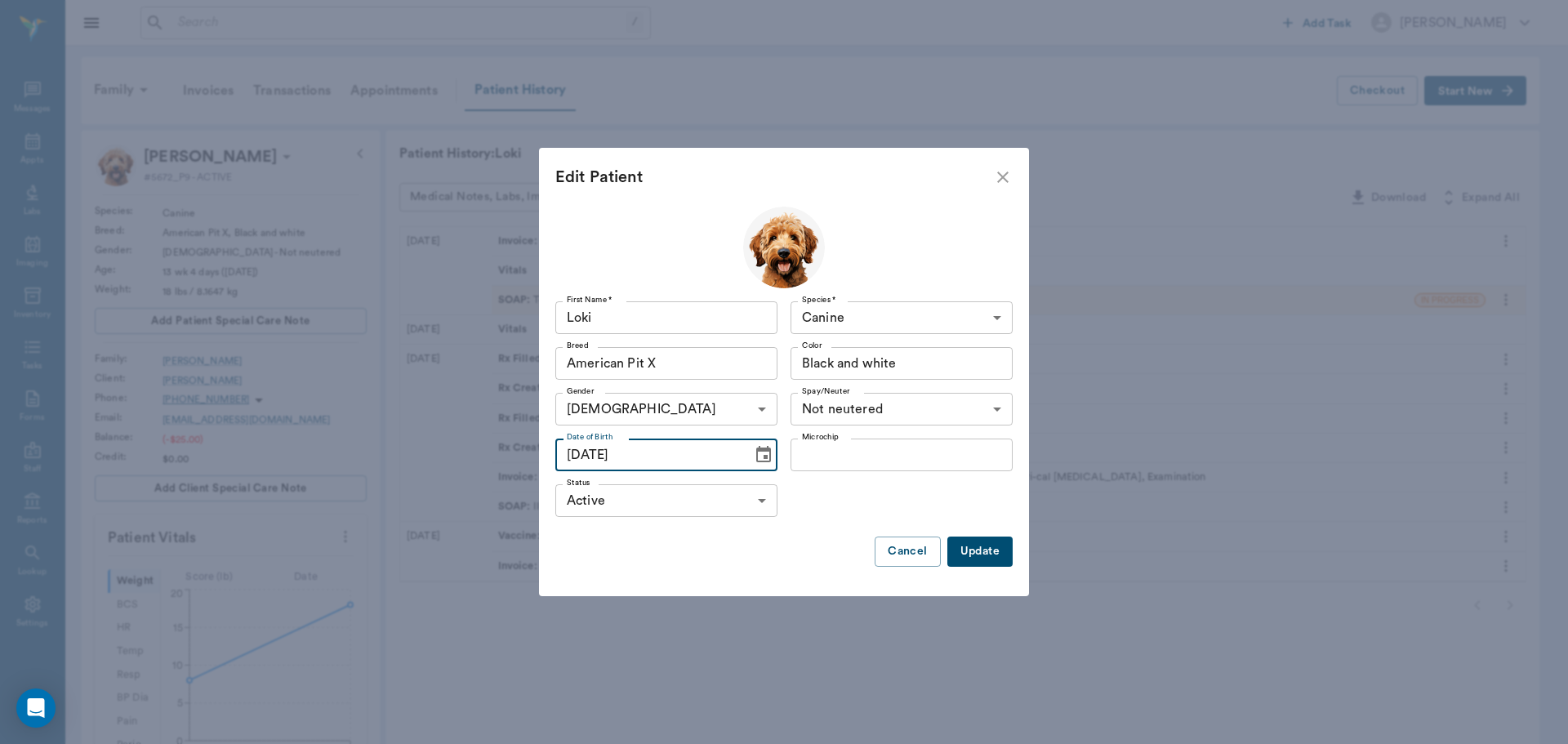
click at [574, 455] on input "06/01/2025" at bounding box center [648, 455] width 186 height 33
type input "05/26/2025"
click at [982, 553] on button "Update" at bounding box center [980, 552] width 65 height 30
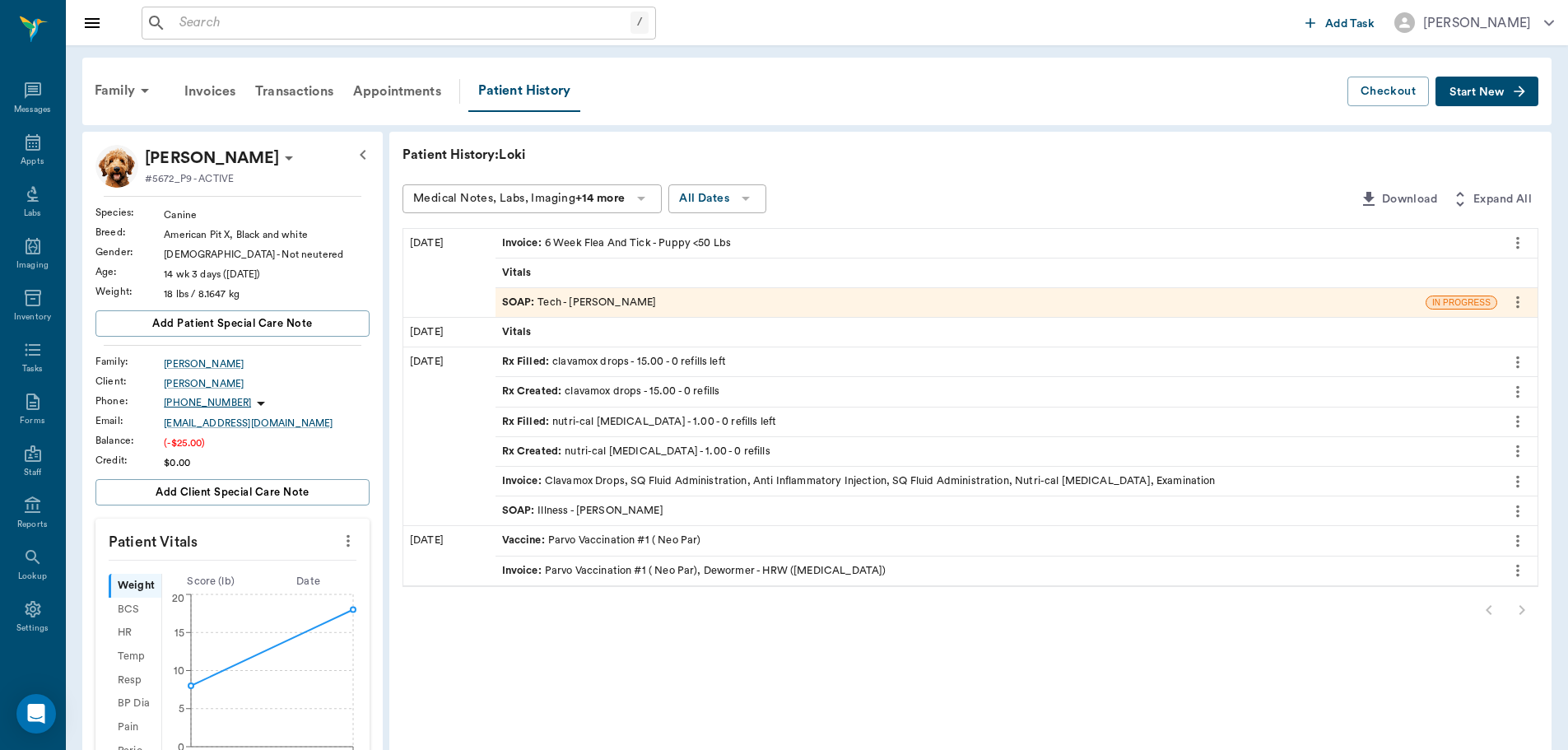
click at [681, 296] on div "SOAP : Tech - Daniel Virnala" at bounding box center [960, 303] width 930 height 29
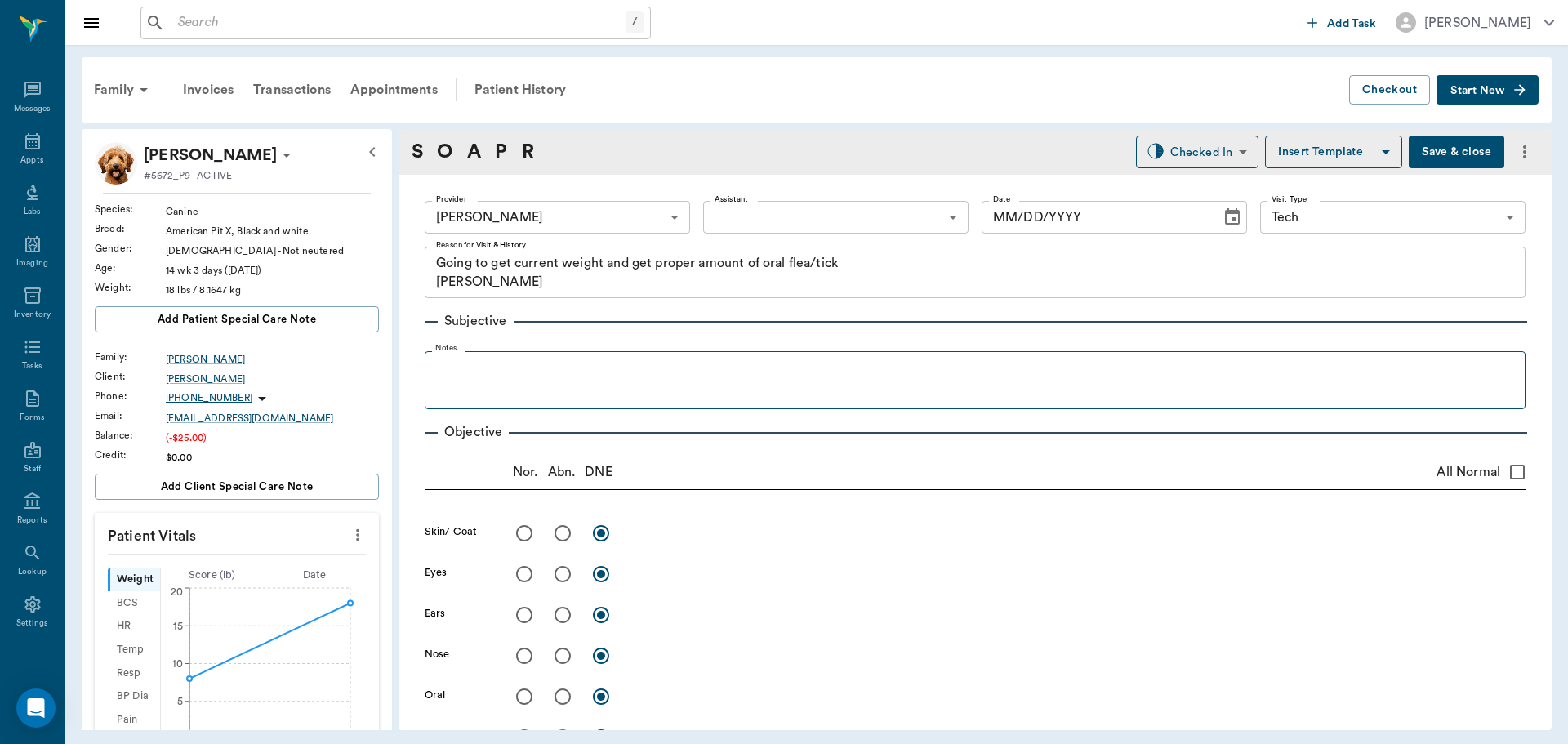
type input "642ef10e332a41444de2bad1"
type input "65d2be4f46e3a538d89b8c1a"
type textarea "Going to get current weight and get proper amount of oral flea/tick Christy"
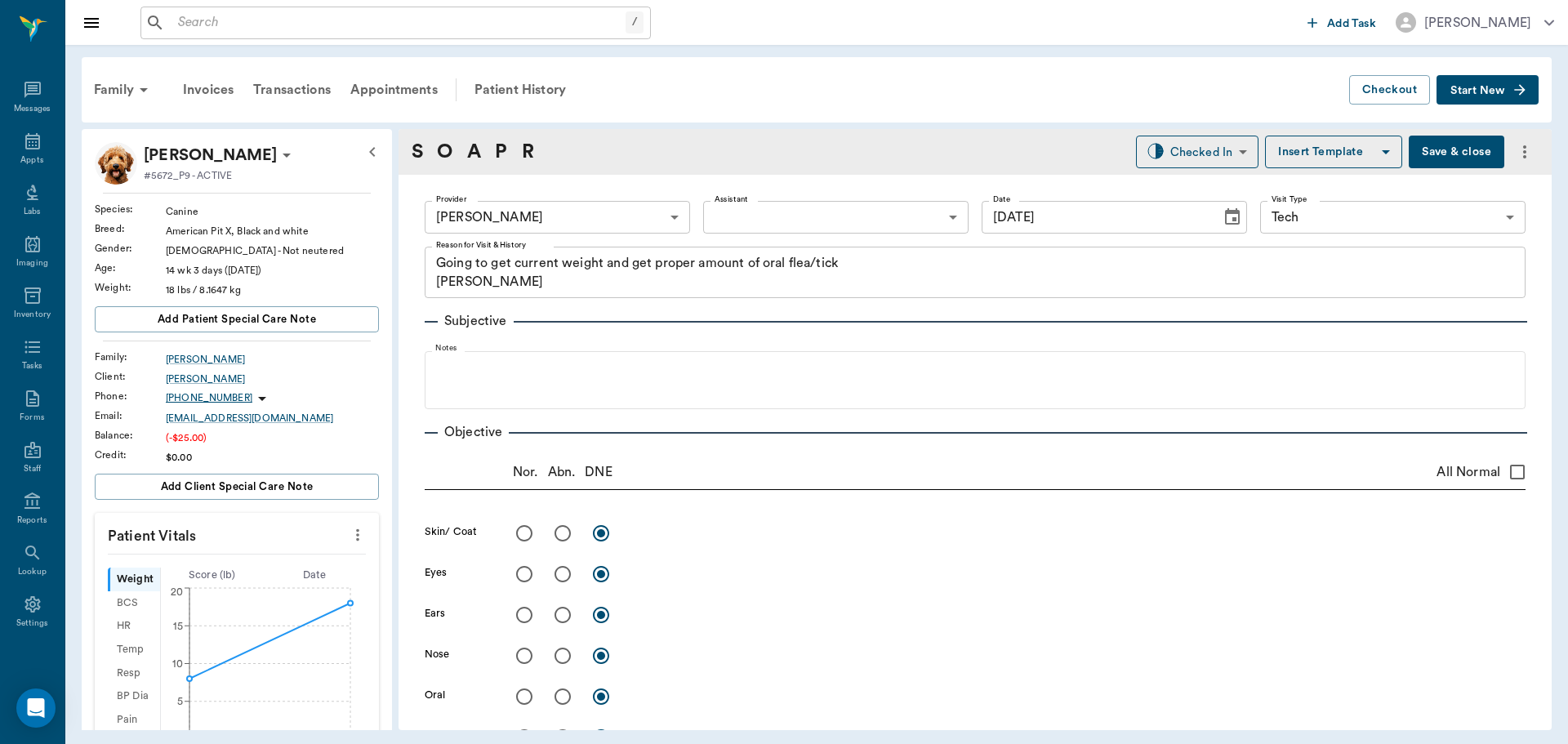
type input "[DATE]"
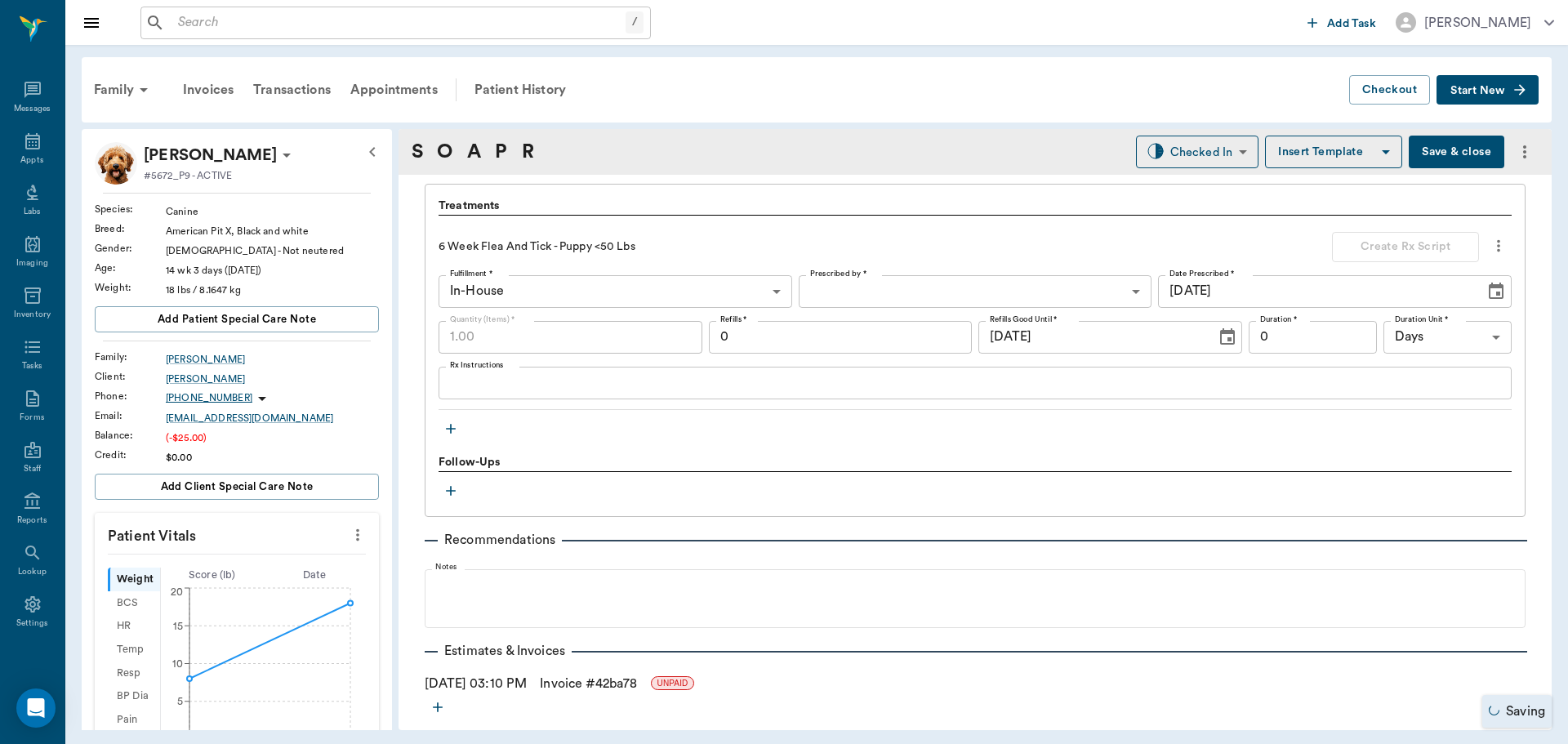
scroll to position [1187, 0]
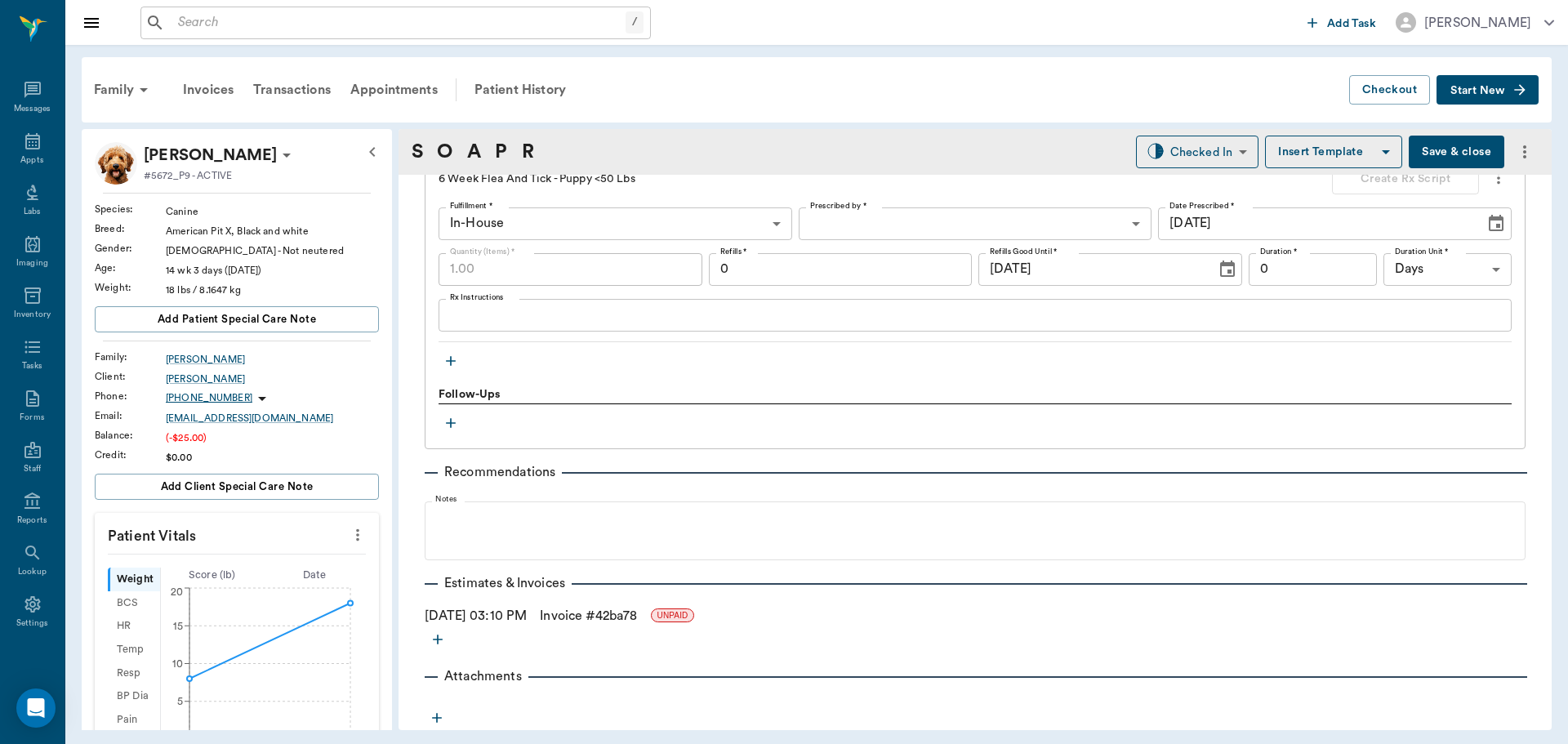
click at [449, 365] on icon "button" at bounding box center [451, 361] width 16 height 16
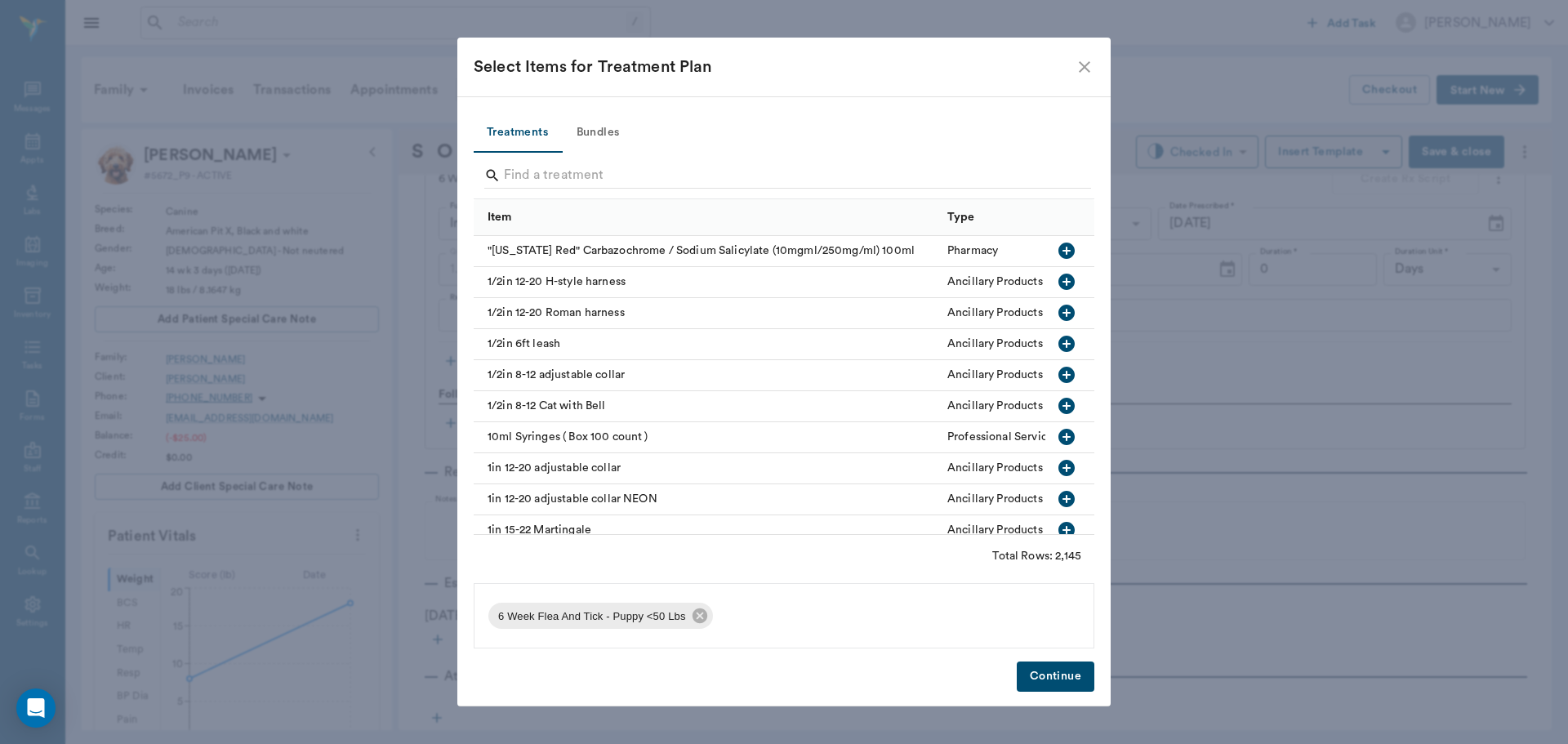
click at [584, 138] on button "Bundles" at bounding box center [597, 133] width 73 height 39
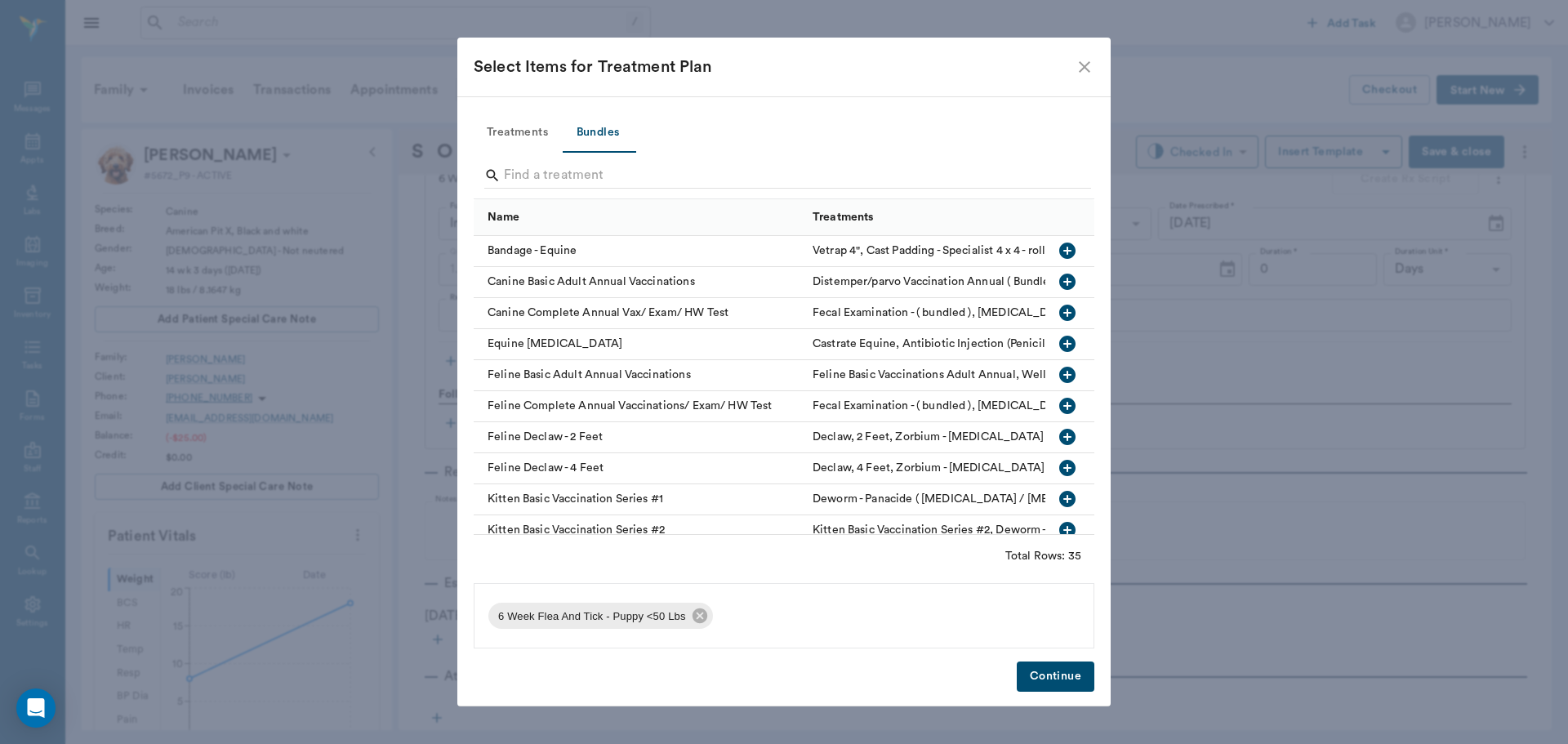
click at [1084, 66] on icon "close" at bounding box center [1084, 67] width 12 height 12
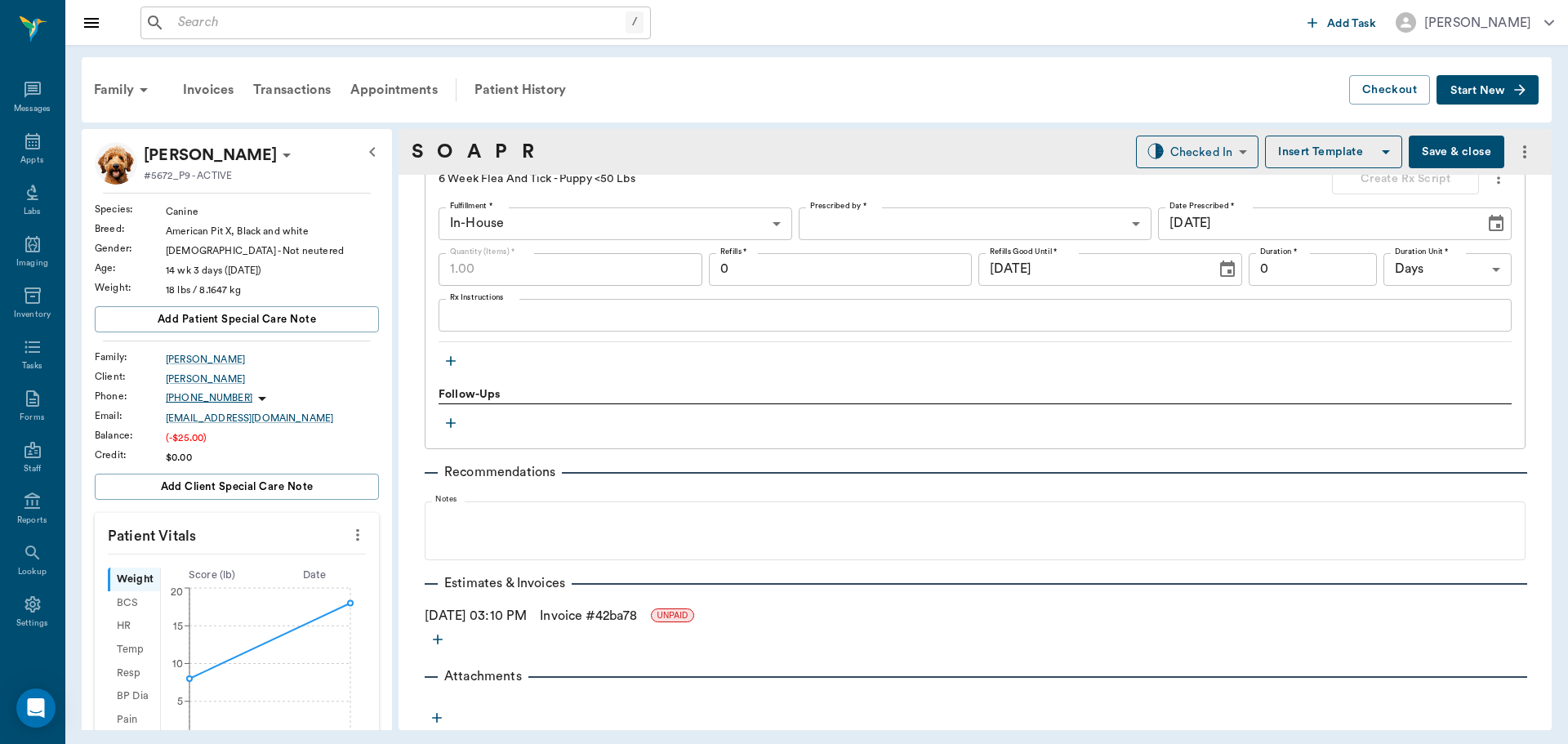
click at [637, 610] on link "Invoice # 42ba78" at bounding box center [588, 616] width 97 height 20
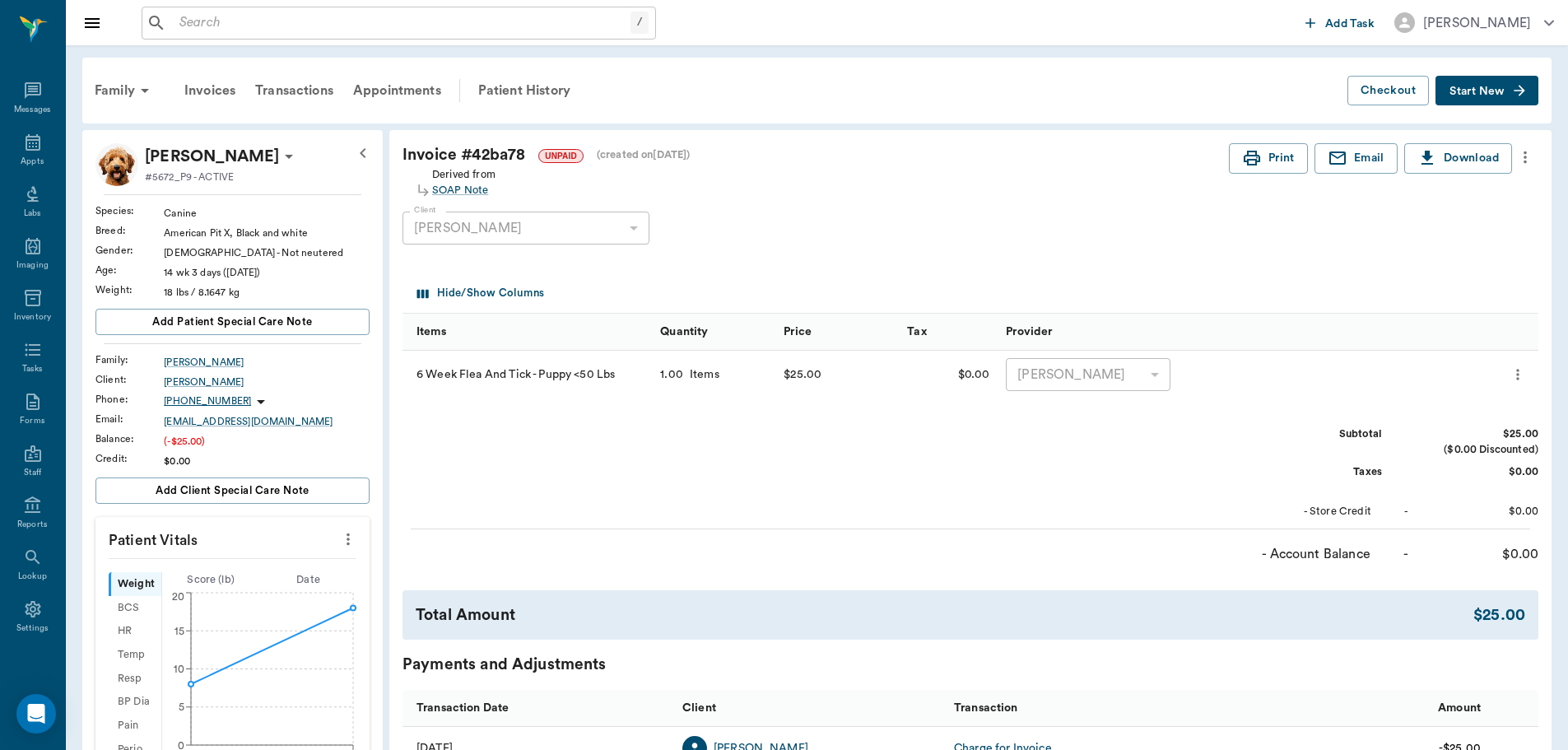
click at [1537, 157] on button "more" at bounding box center [1525, 157] width 26 height 28
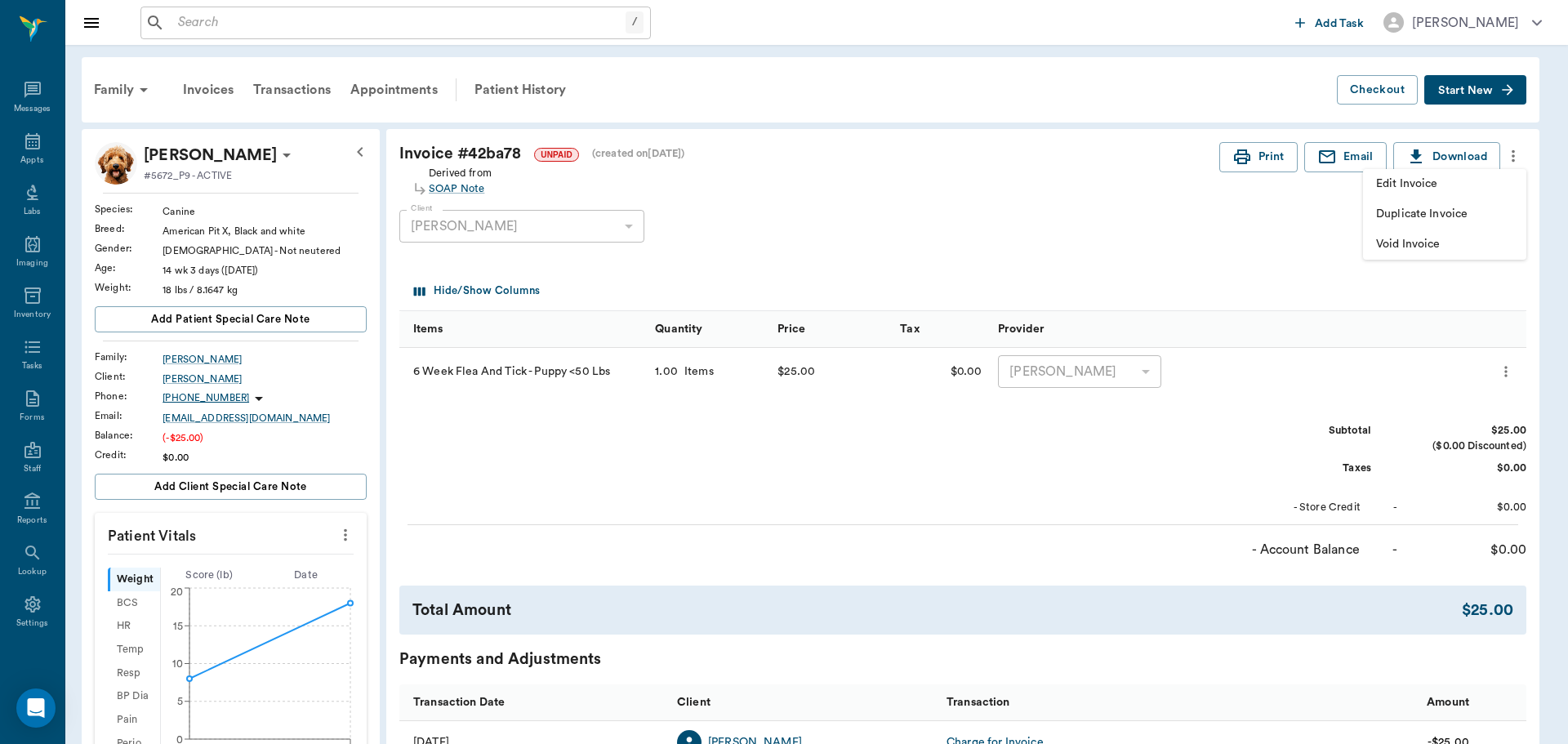
click at [1479, 188] on span "Edit Invoice" at bounding box center [1445, 184] width 138 height 17
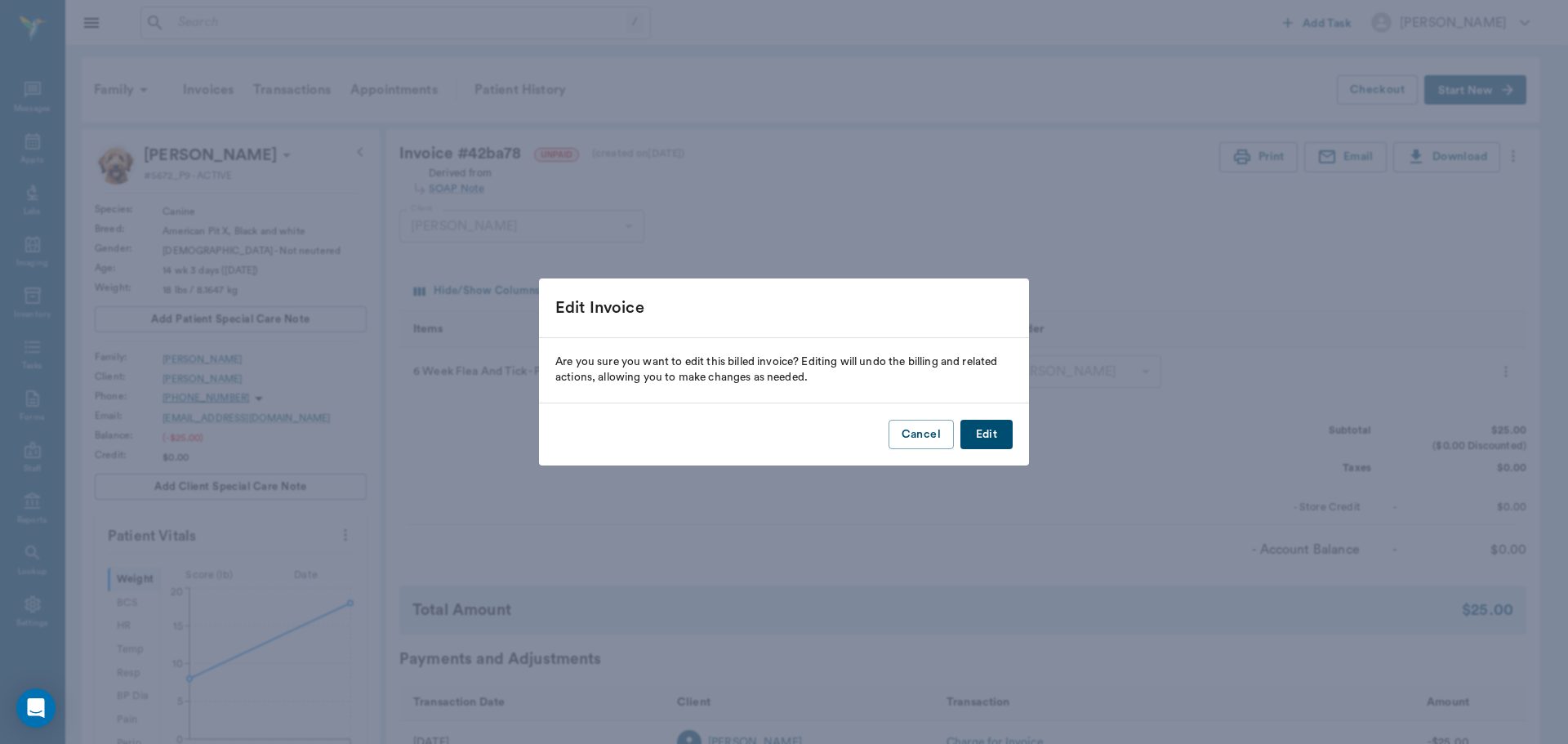
click at [980, 436] on button "Edit" at bounding box center [986, 435] width 53 height 30
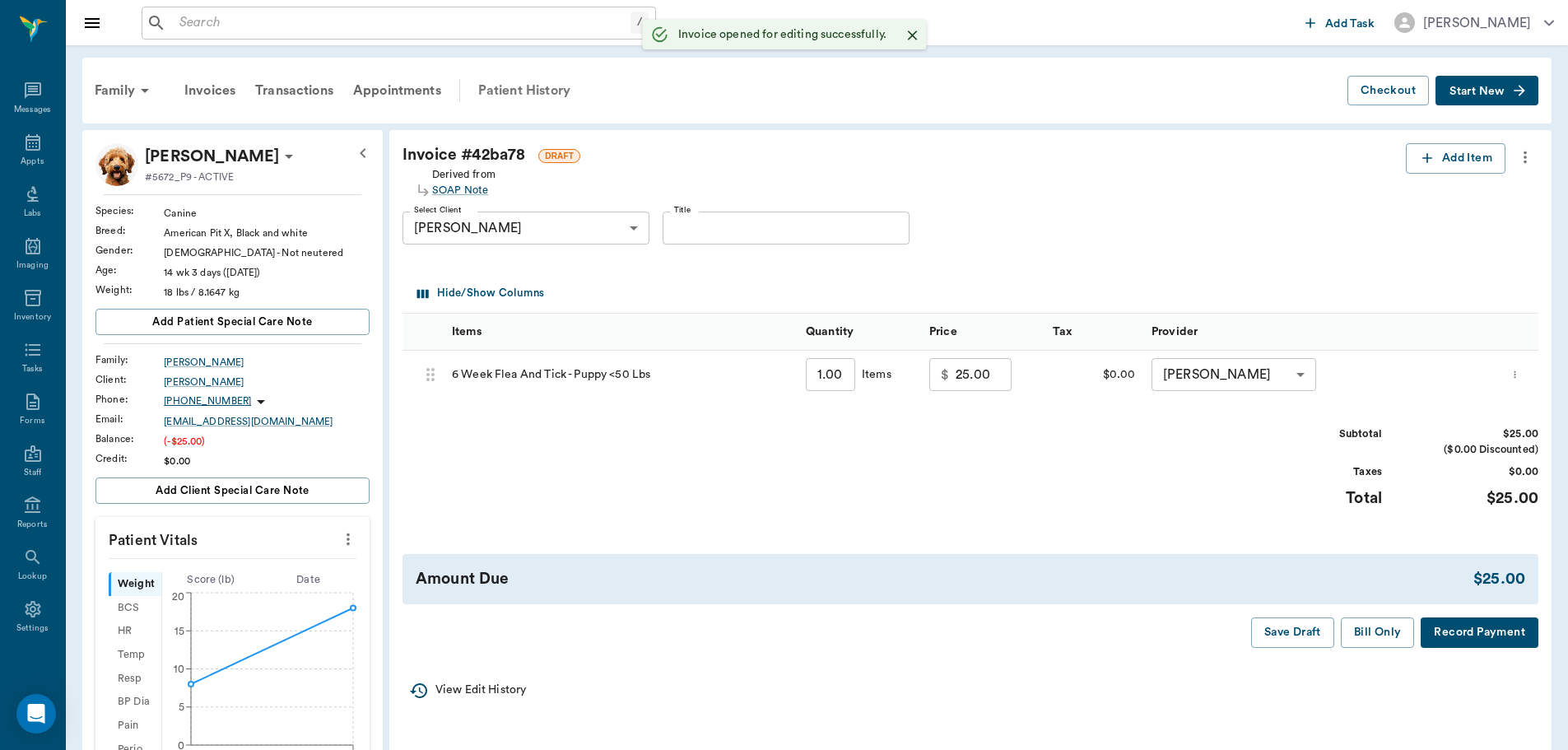
click at [542, 94] on div "Patient History" at bounding box center [524, 91] width 112 height 40
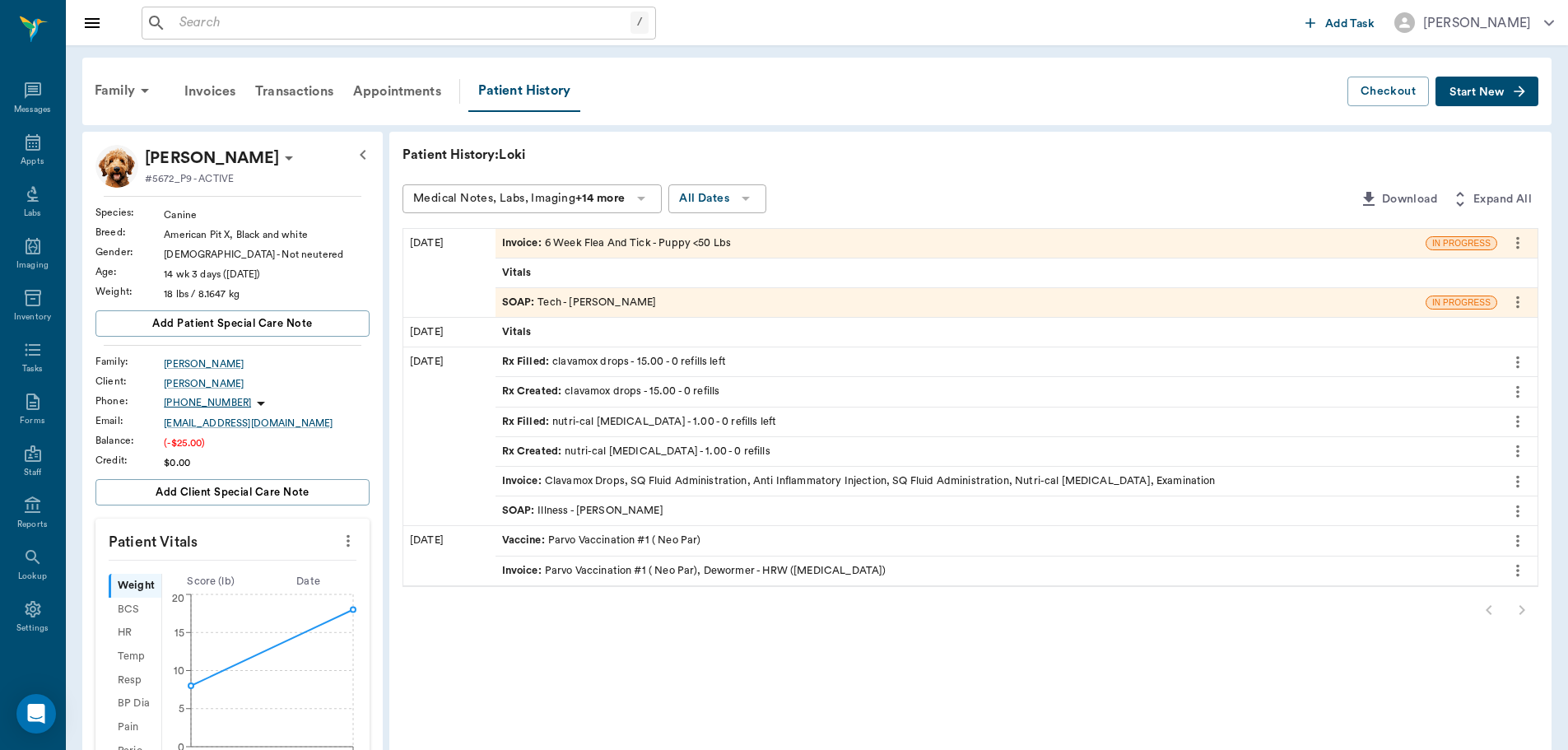
click at [623, 302] on div "SOAP : Tech - Daniel Virnala" at bounding box center [580, 302] width 155 height 15
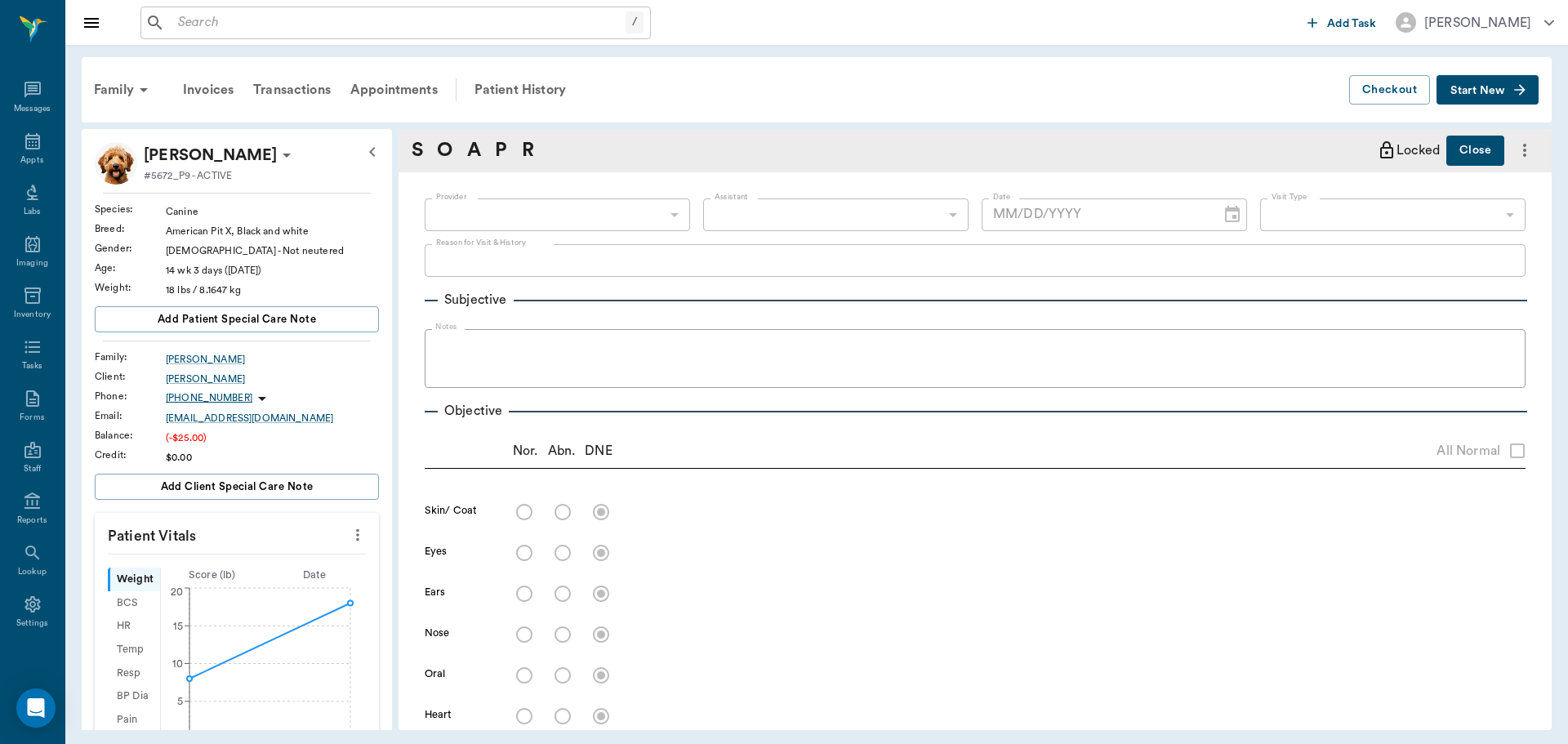
type input "642ef10e332a41444de2bad1"
type input "65d2be4f46e3a538d89b8c1a"
type textarea "Going to get current weight and get proper amount of oral flea/tick Christy"
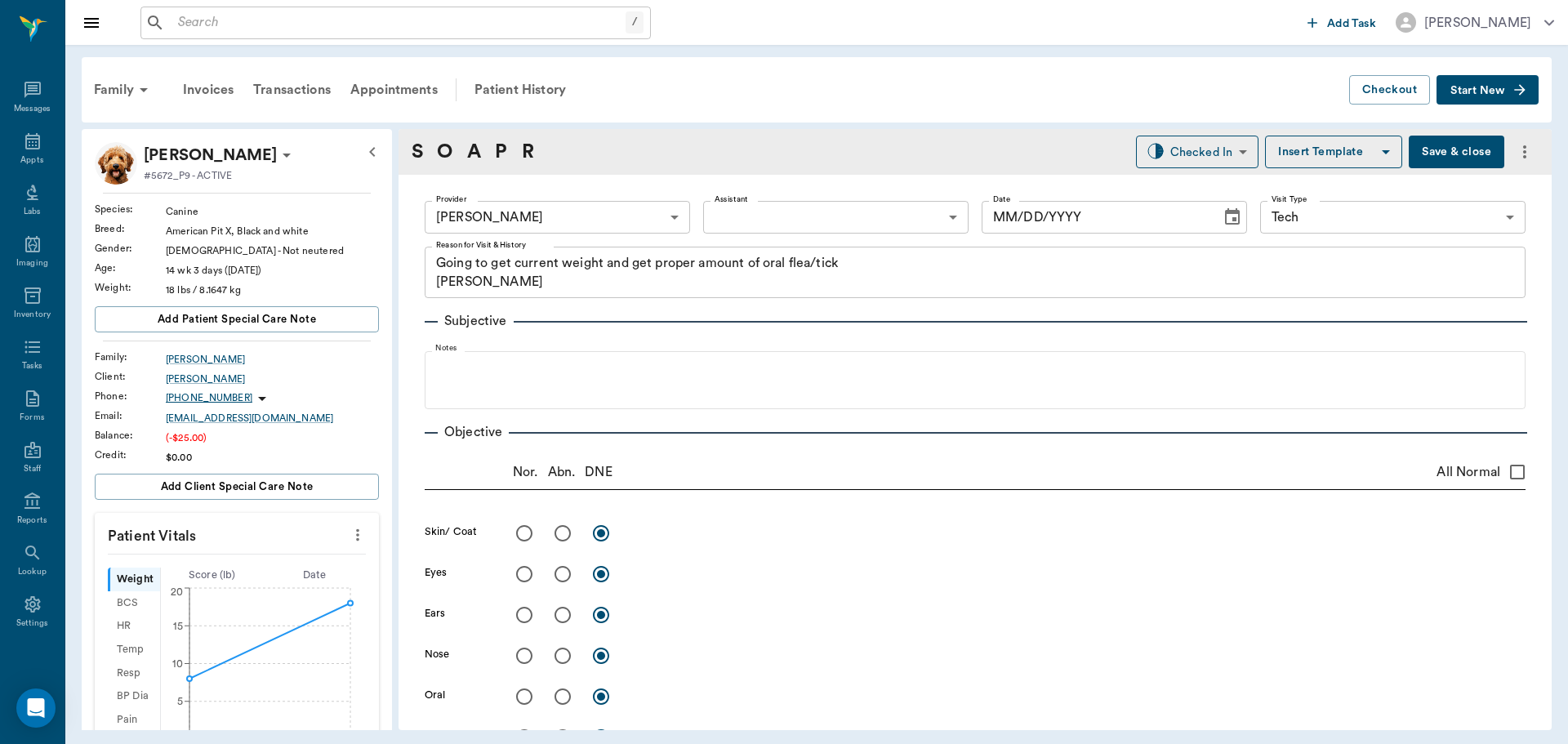
type input "[DATE]"
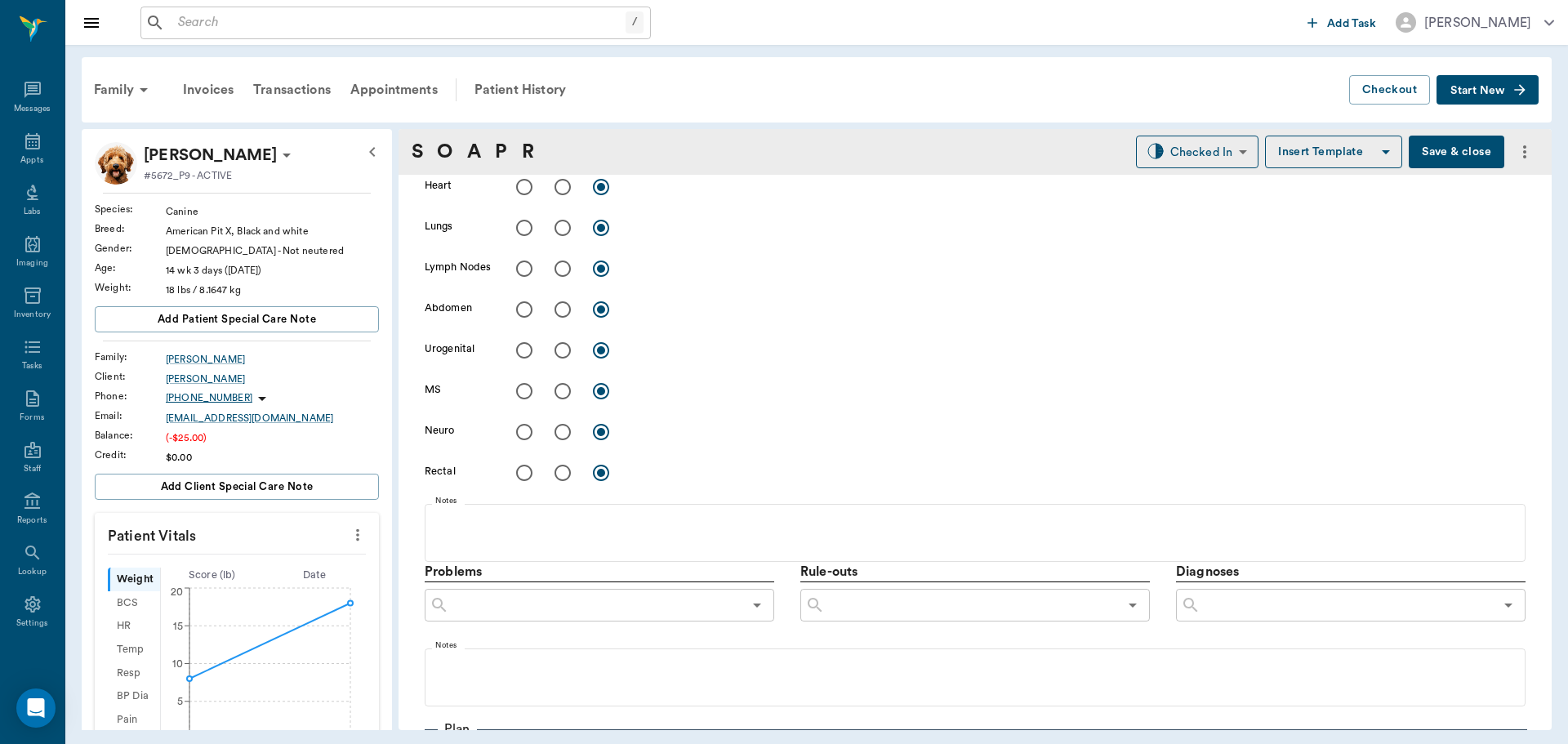
scroll to position [980, 0]
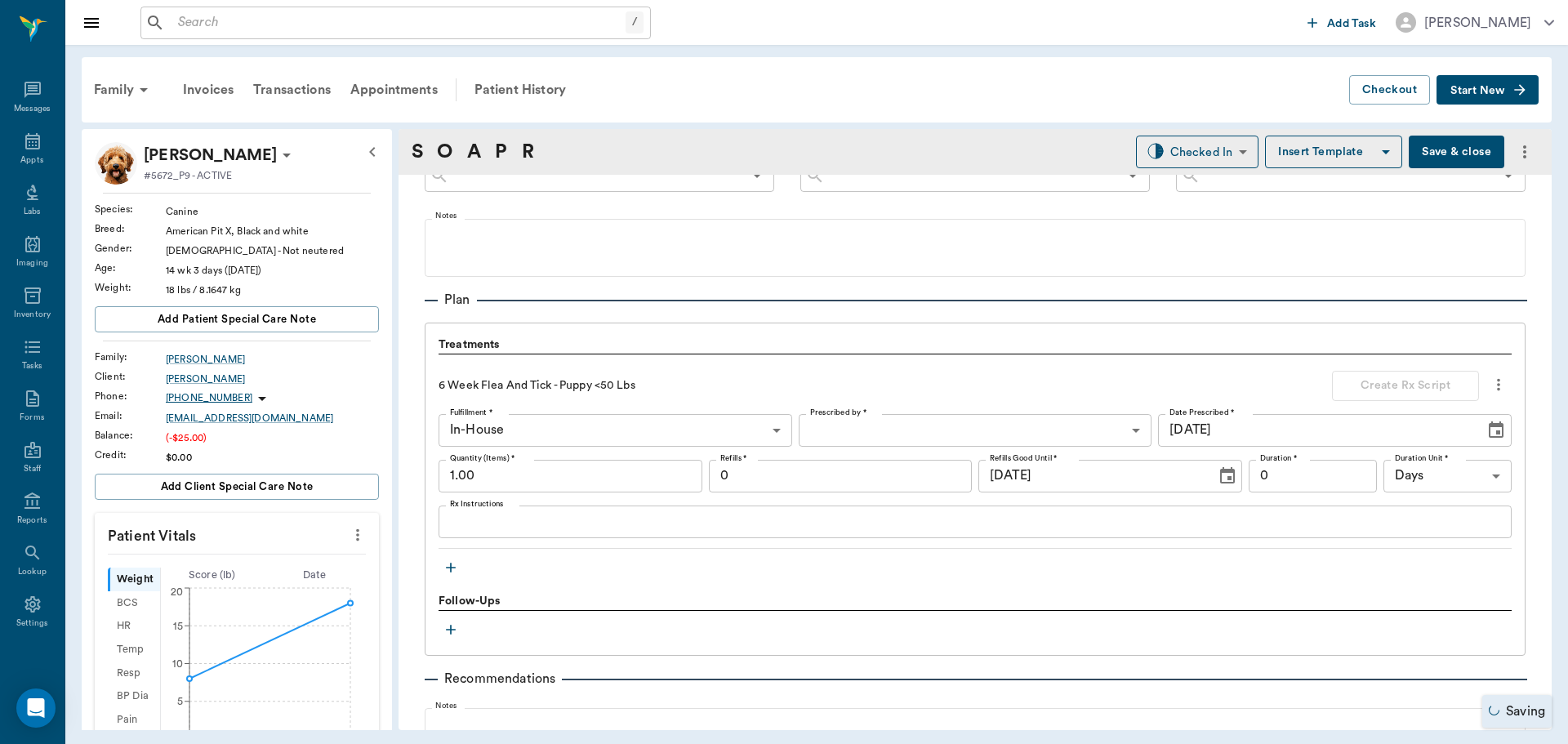
click at [444, 573] on icon "button" at bounding box center [451, 567] width 16 height 16
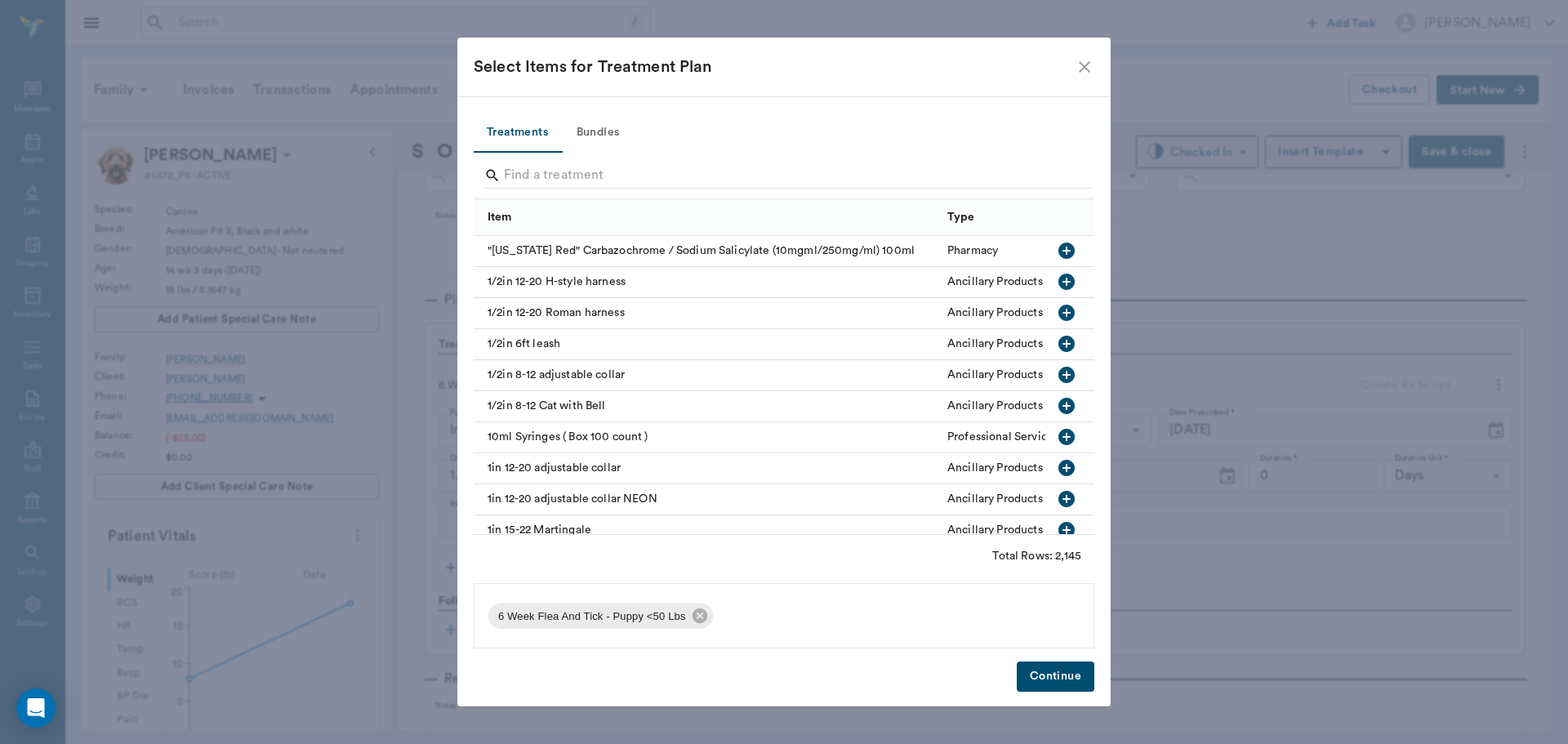
click at [596, 138] on button "Bundles" at bounding box center [597, 133] width 73 height 39
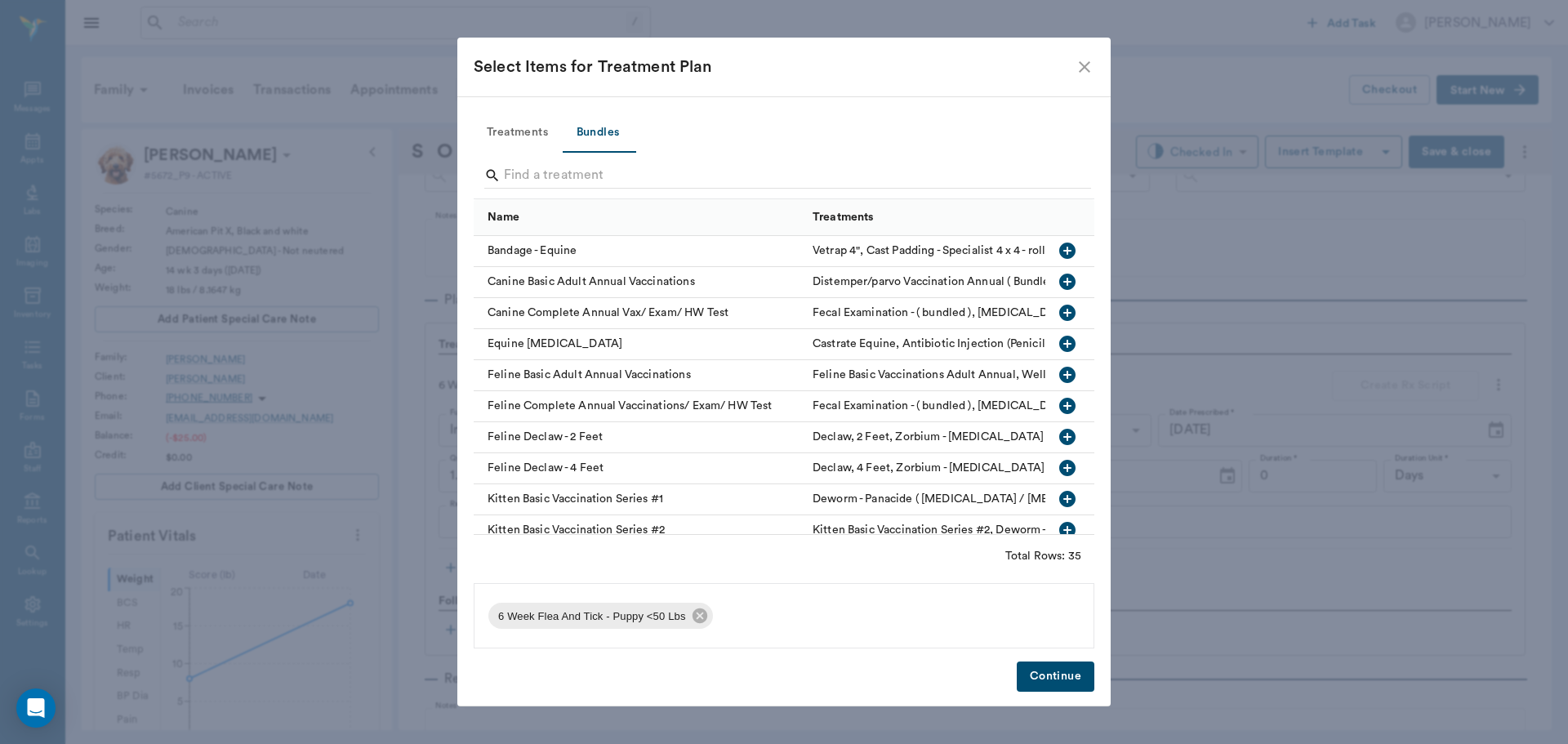
click at [616, 173] on input "Search" at bounding box center [785, 175] width 563 height 26
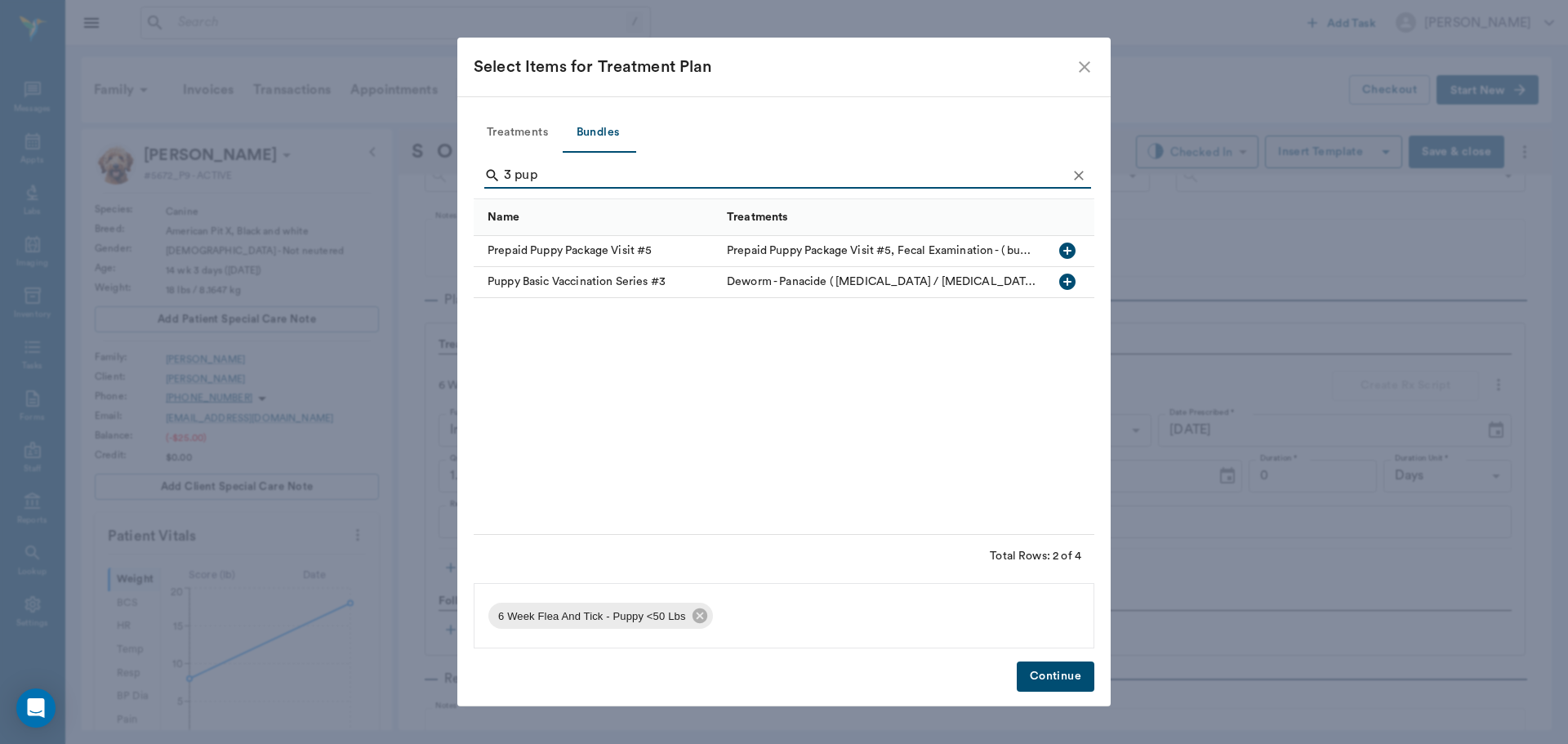
type input "3 pup"
click at [1063, 279] on icon "button" at bounding box center [1067, 281] width 16 height 16
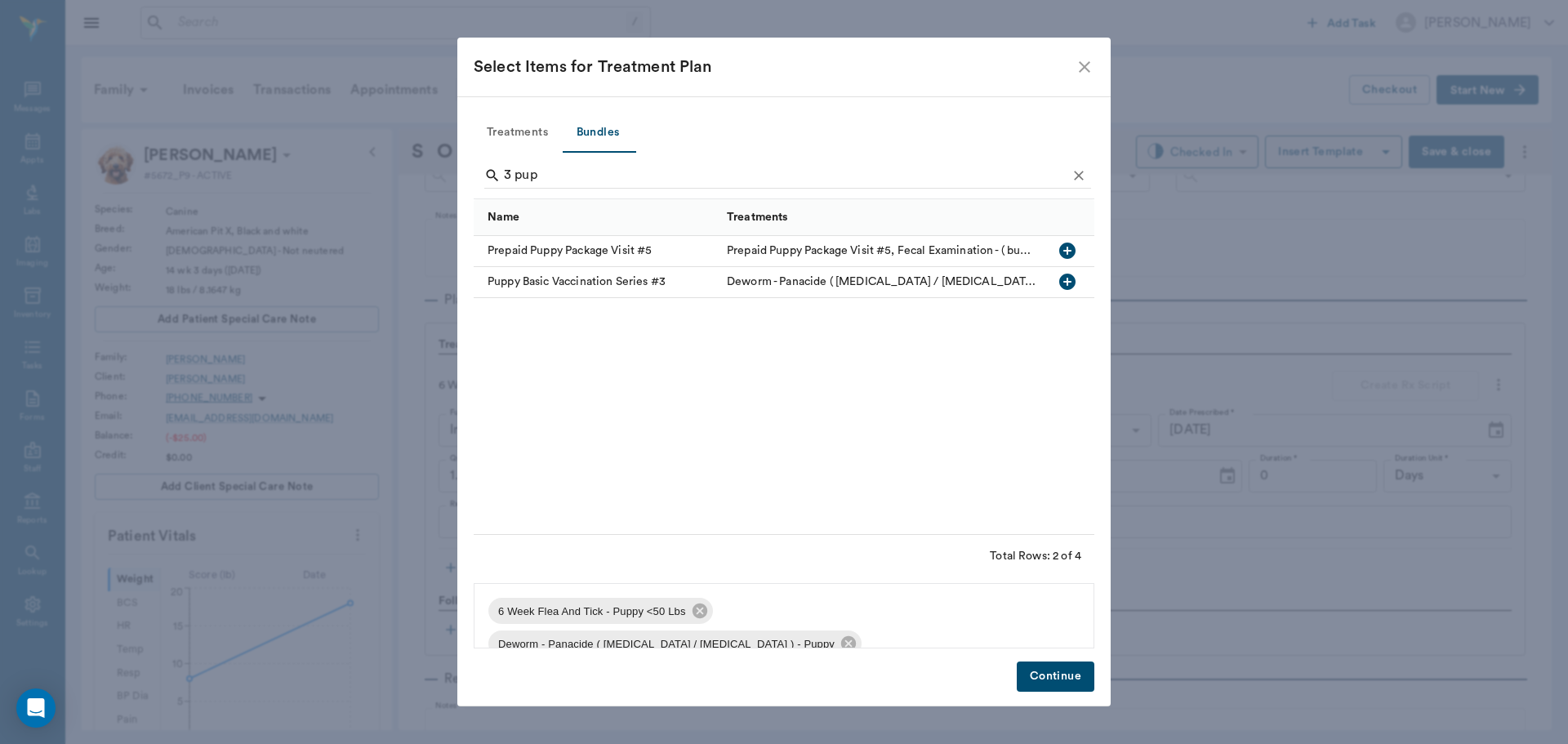
click at [1055, 683] on button "Continue" at bounding box center [1055, 677] width 78 height 30
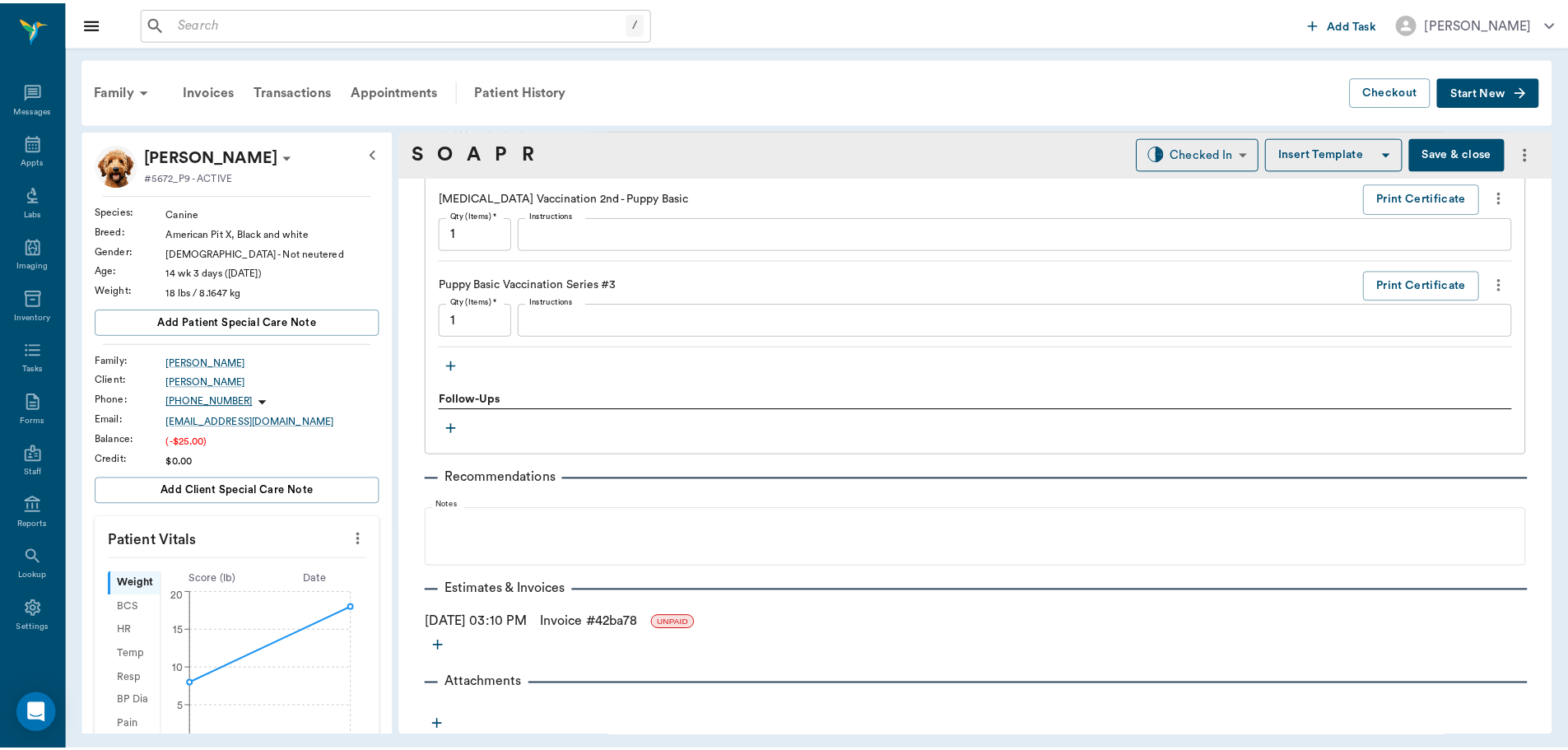
scroll to position [1715, 0]
click at [635, 621] on link "Invoice # 42ba78" at bounding box center [592, 621] width 98 height 20
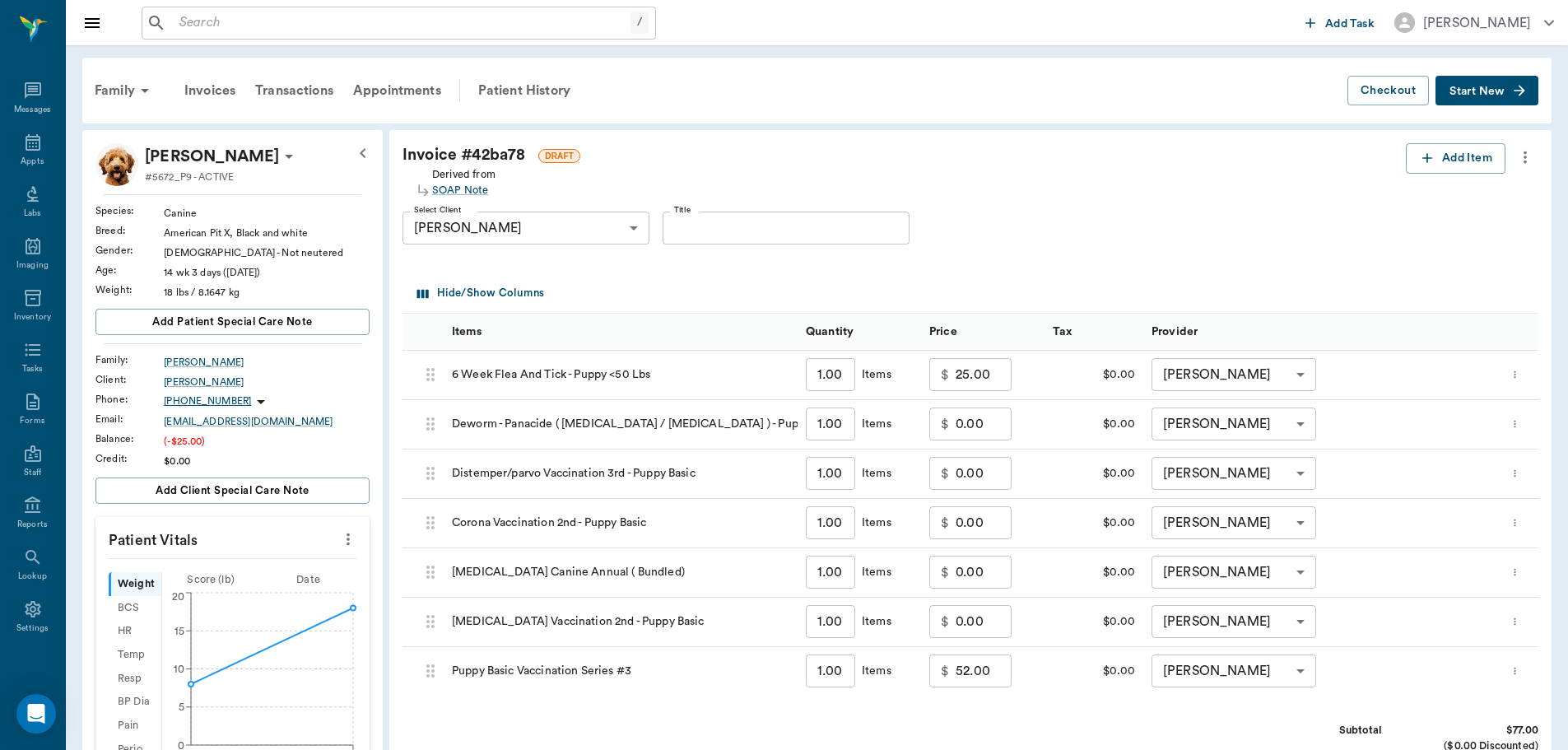
scroll to position [419, 0]
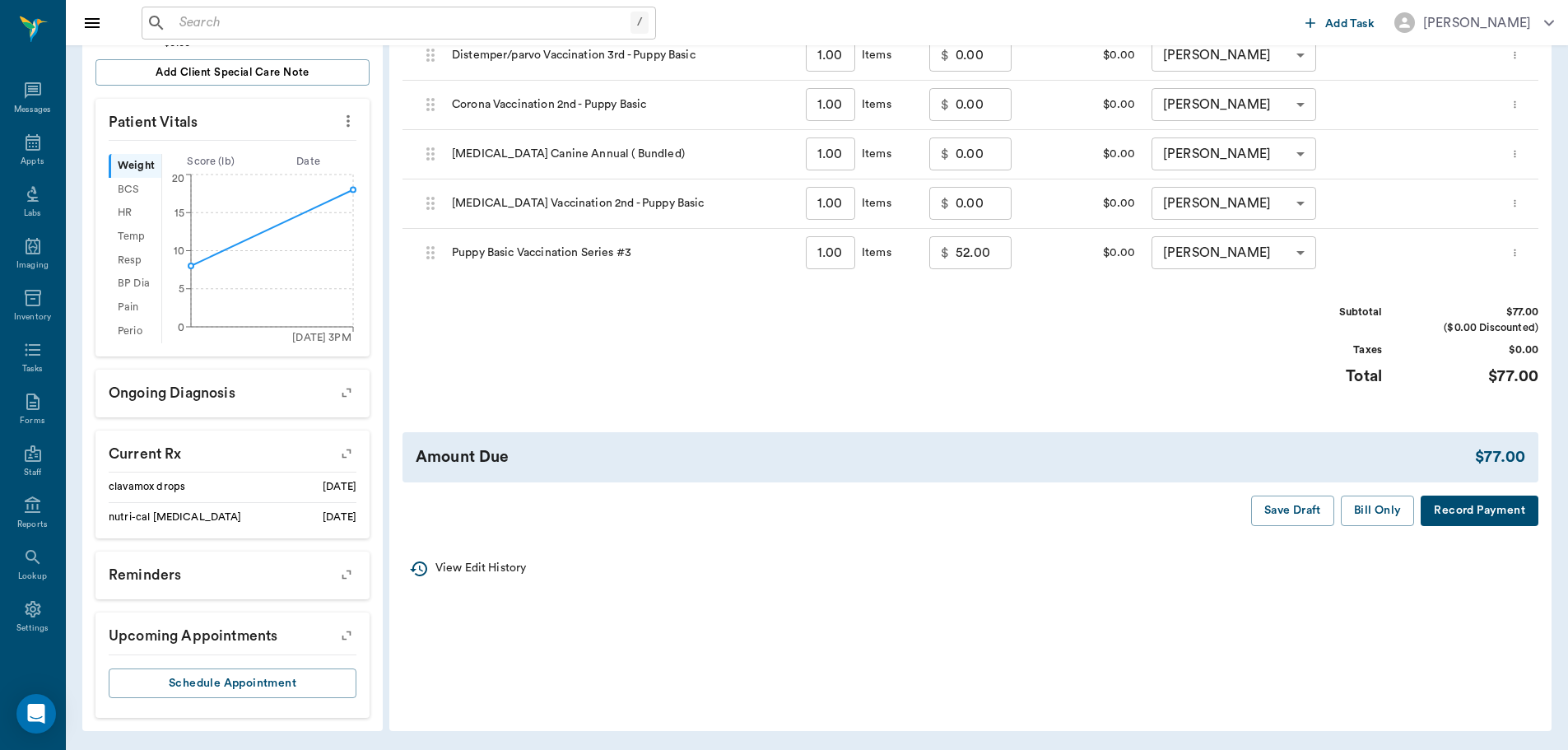
drag, startPoint x: 1373, startPoint y: 515, endPoint x: 868, endPoint y: 410, distance: 515.8
click at [868, 410] on div "Invoice # 42ba78 DRAFT Derived from SOAP Note Add Item Select Client Becky Keen…" at bounding box center [970, 125] width 1162 height 827
click at [1382, 511] on button "Bill Only" at bounding box center [1378, 511] width 74 height 31
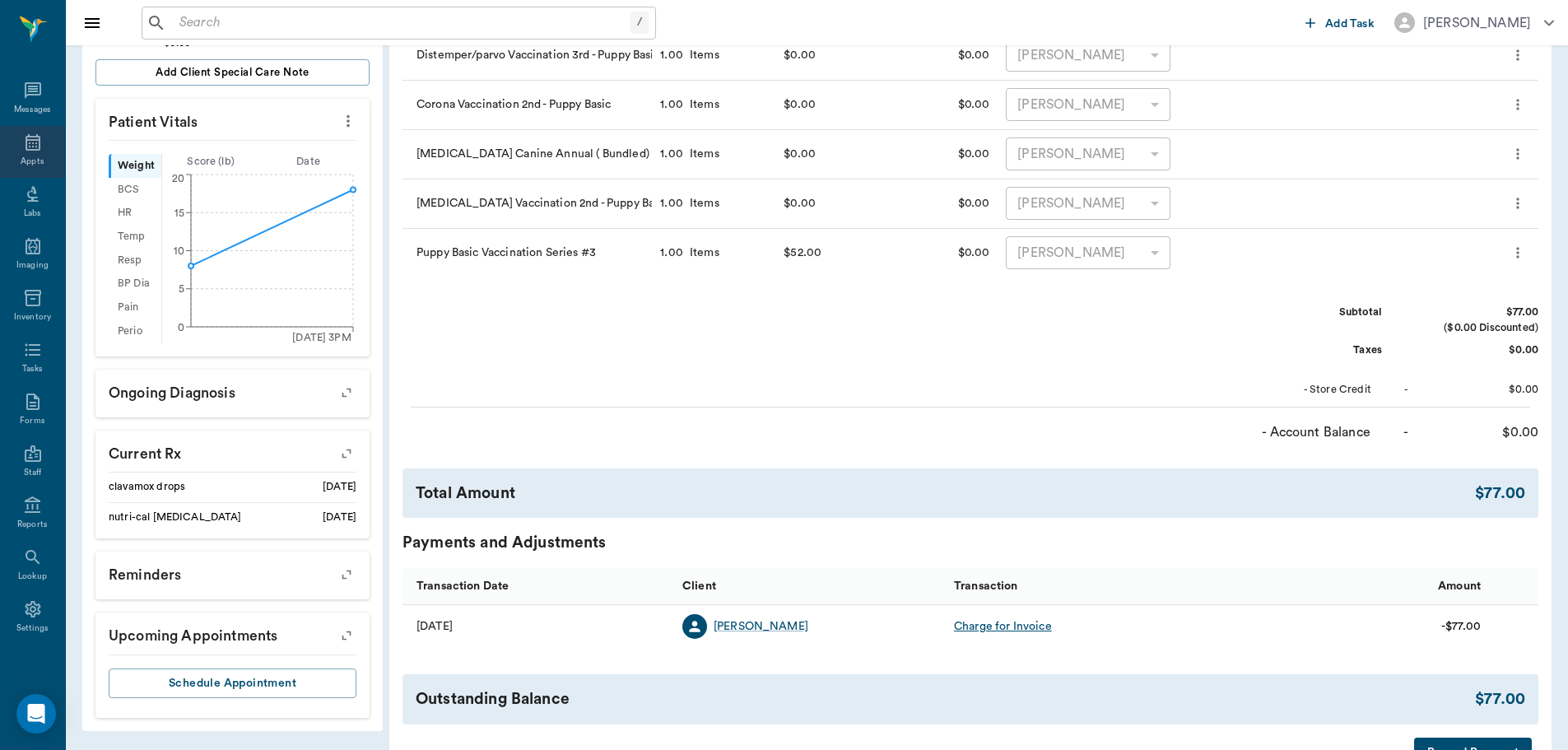
click at [33, 140] on icon at bounding box center [32, 142] width 14 height 16
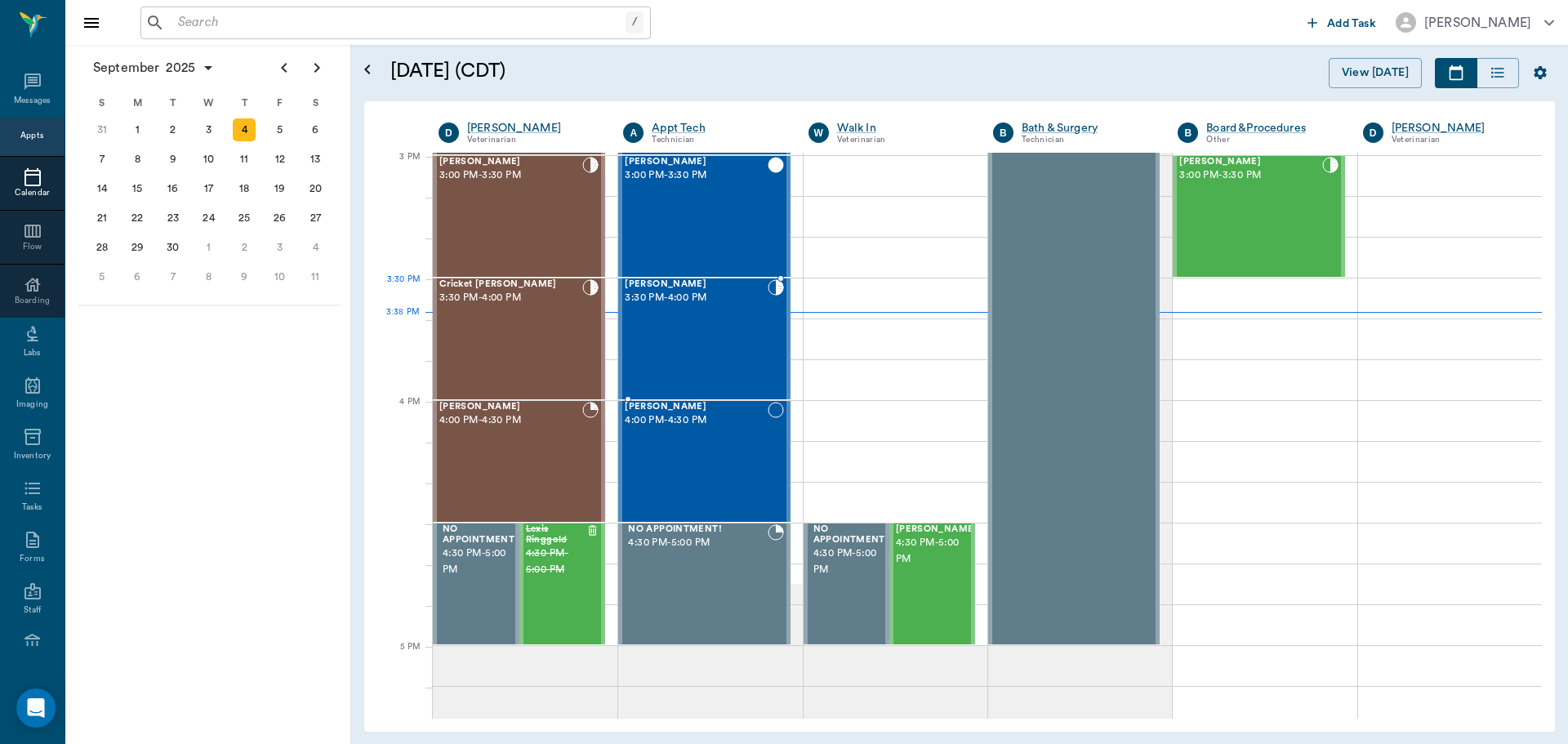
scroll to position [1717, 0]
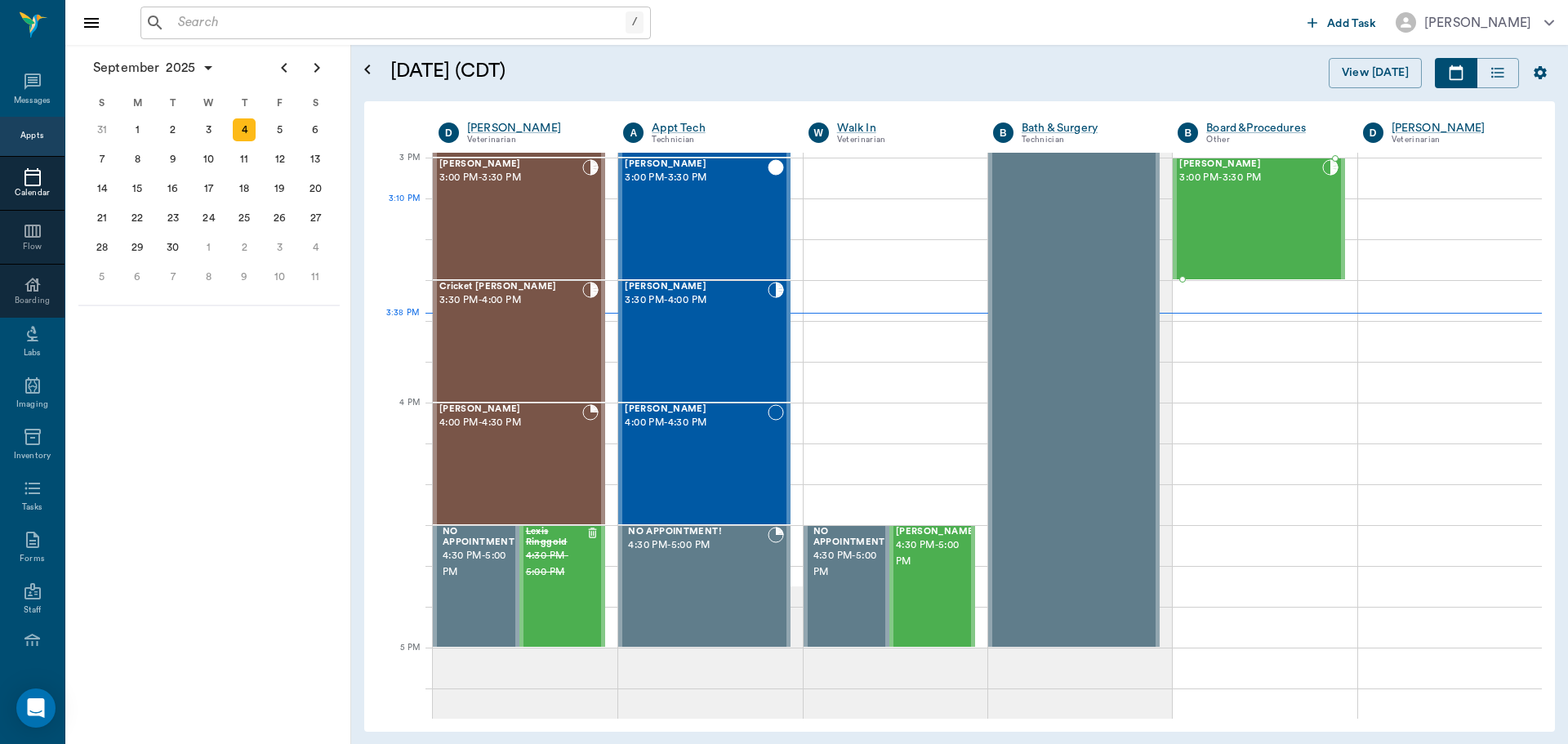
click at [1300, 235] on div "Zilla Hamilton 3:00 PM - 3:30 PM" at bounding box center [1250, 219] width 142 height 120
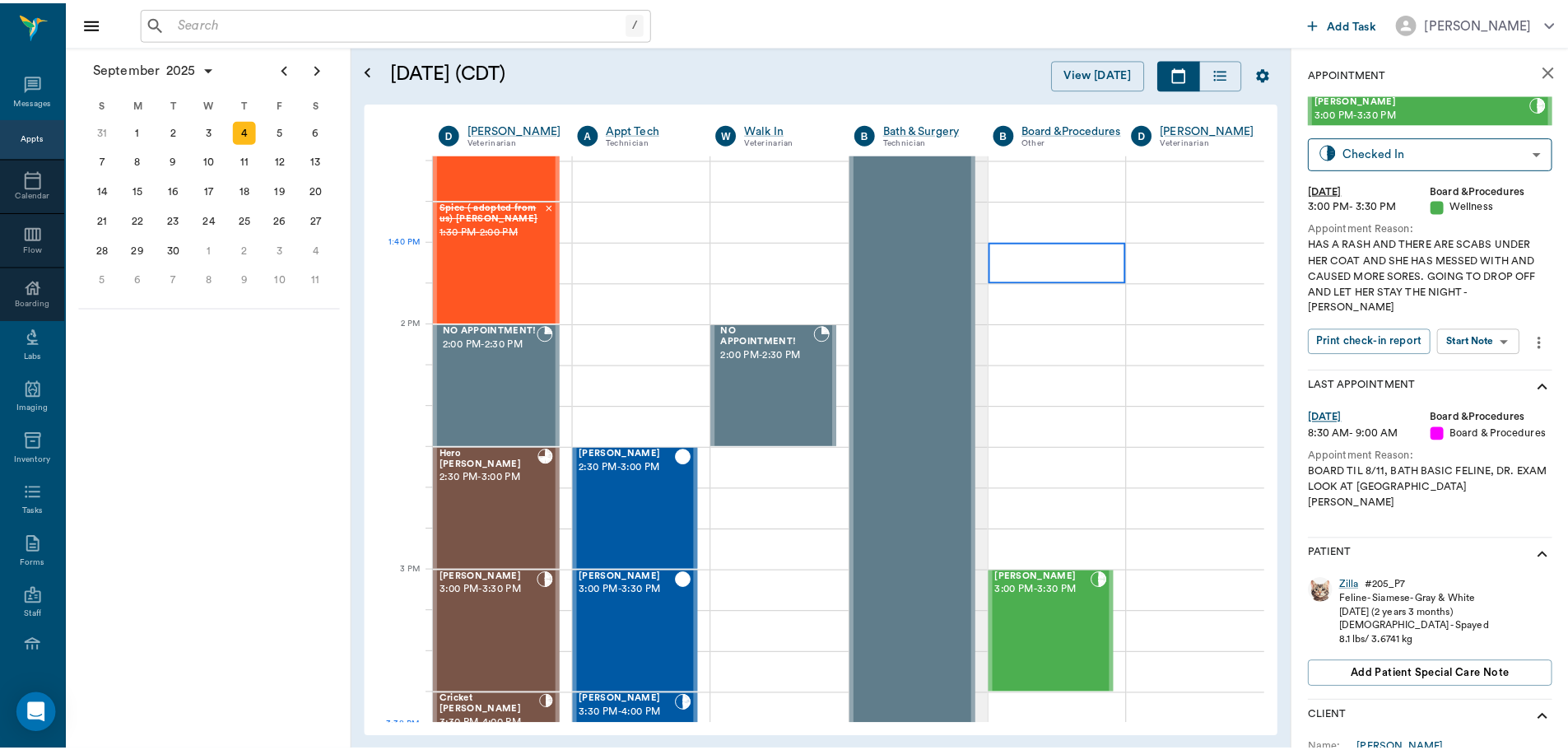
scroll to position [1649, 0]
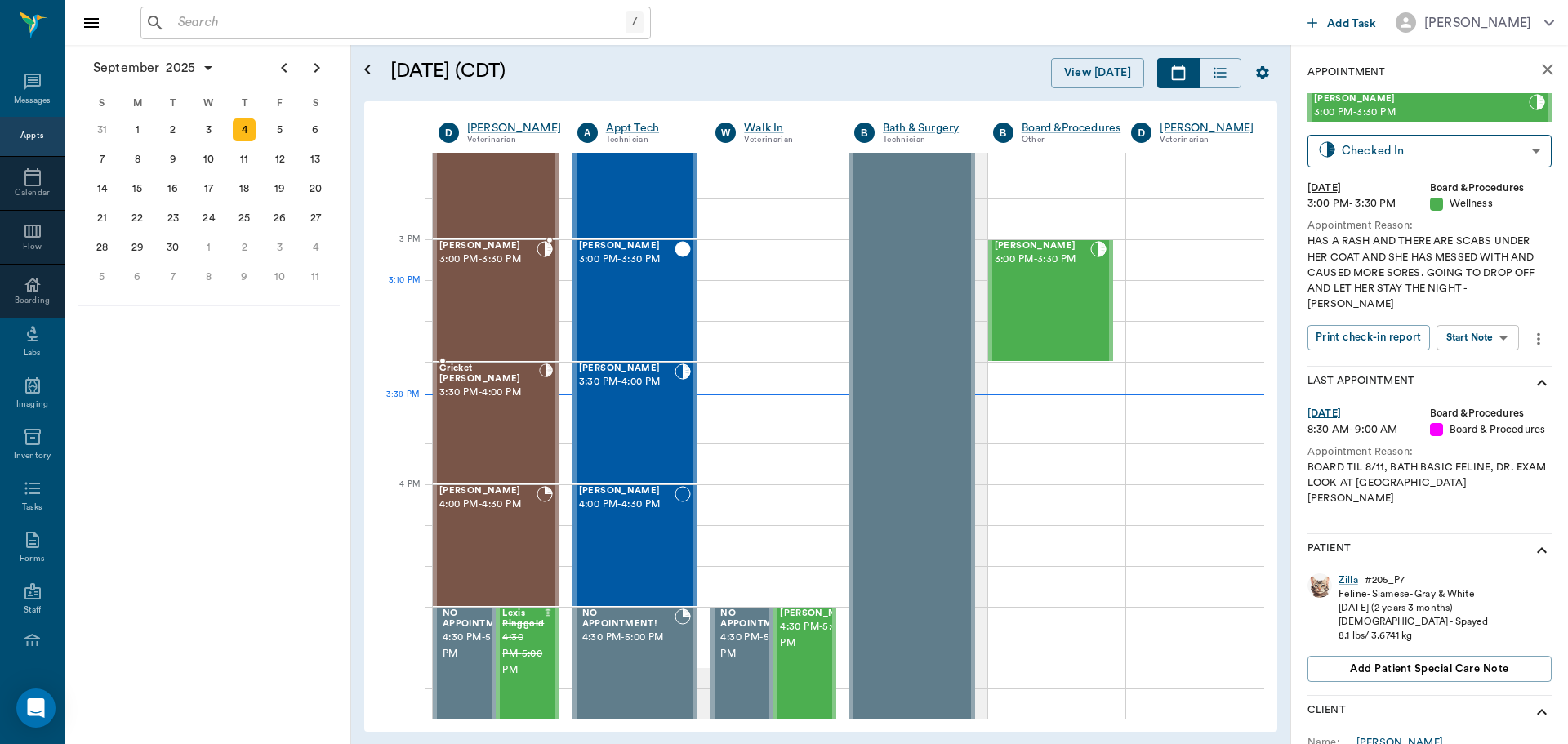
click at [505, 292] on div "Levi Perkins 3:00 PM - 3:30 PM" at bounding box center [488, 301] width 97 height 120
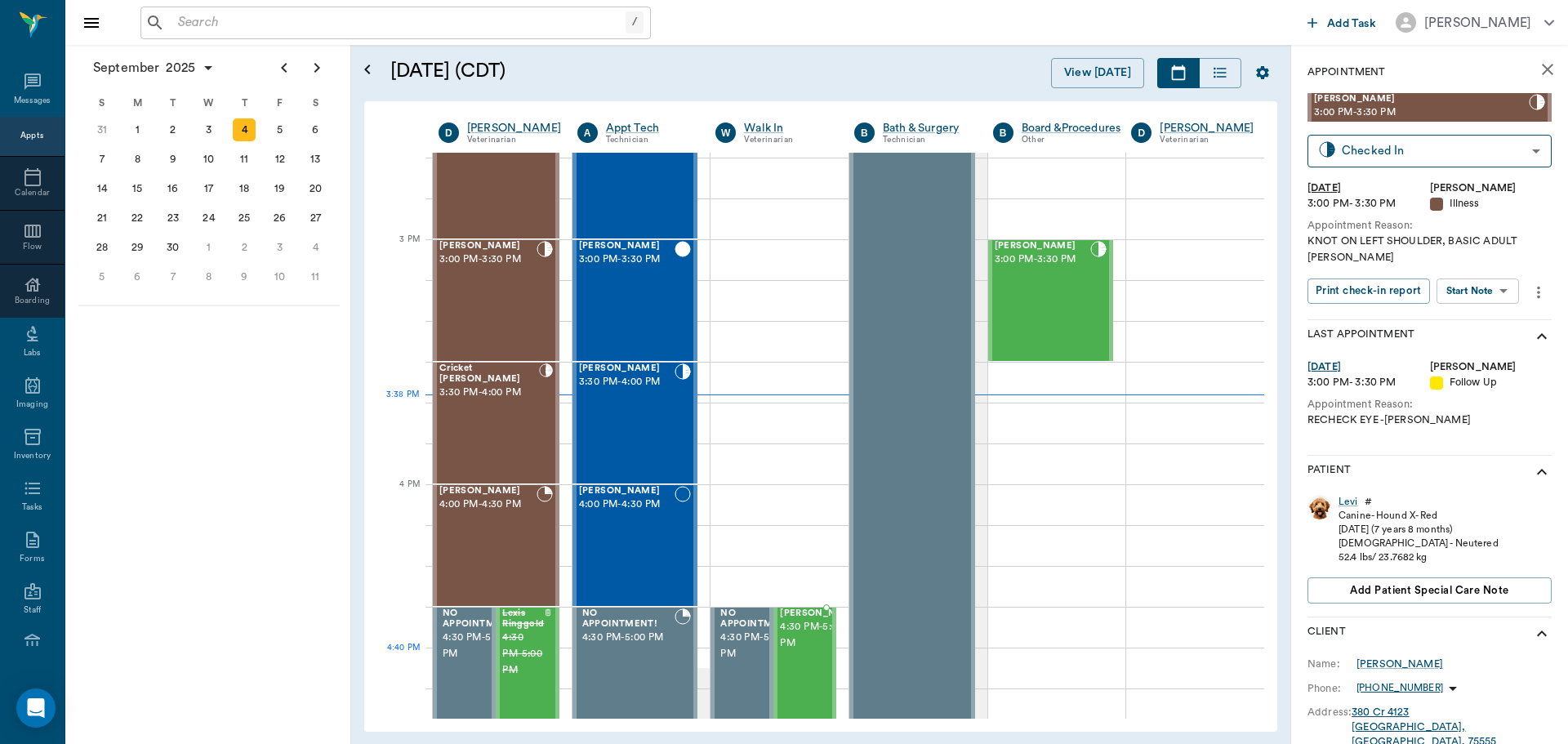
click at [797, 645] on span "4:30 PM - 5:00 PM" at bounding box center [820, 635] width 81 height 33
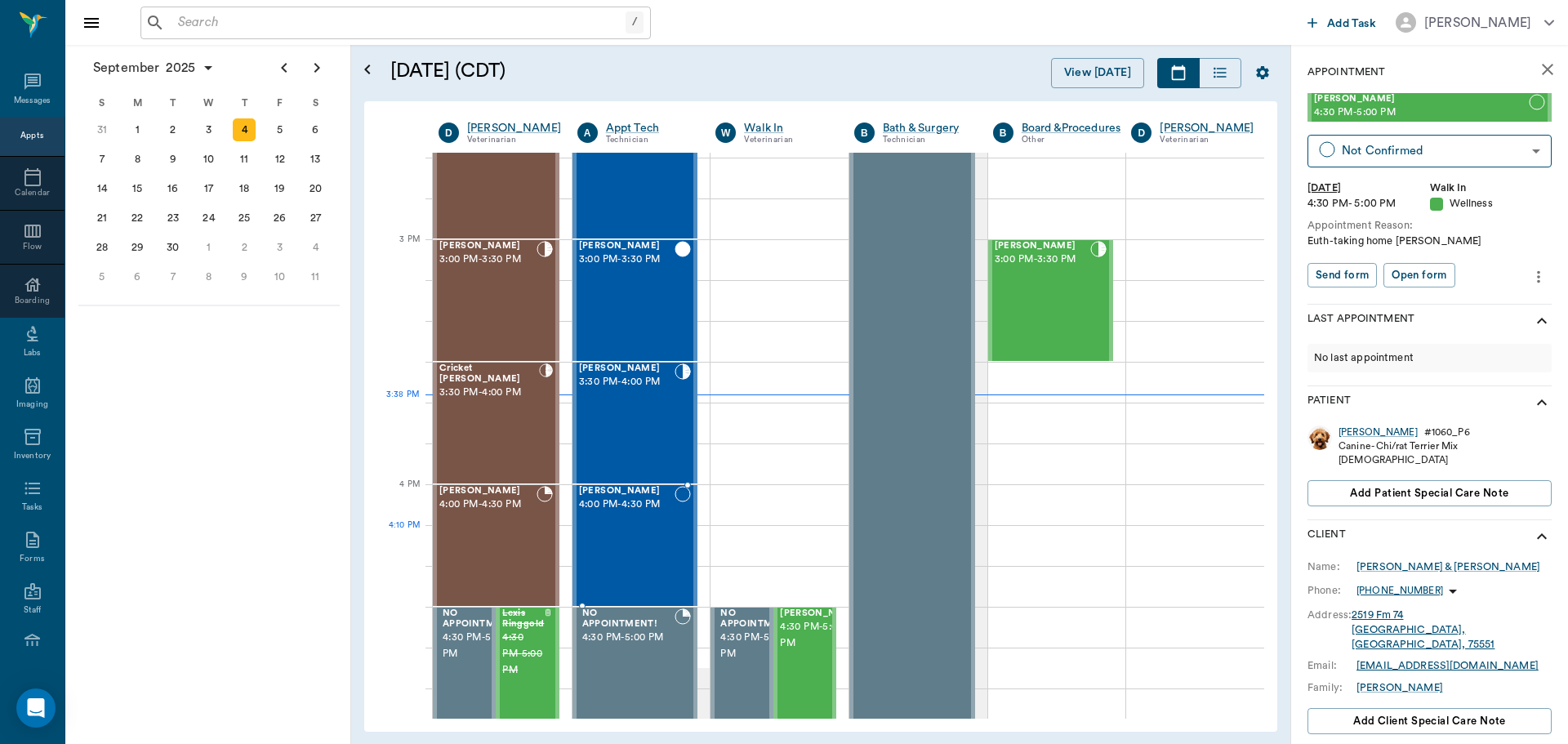
click at [657, 531] on div "[PERSON_NAME] 4:00 PM - 4:30 PM" at bounding box center [627, 546] width 96 height 120
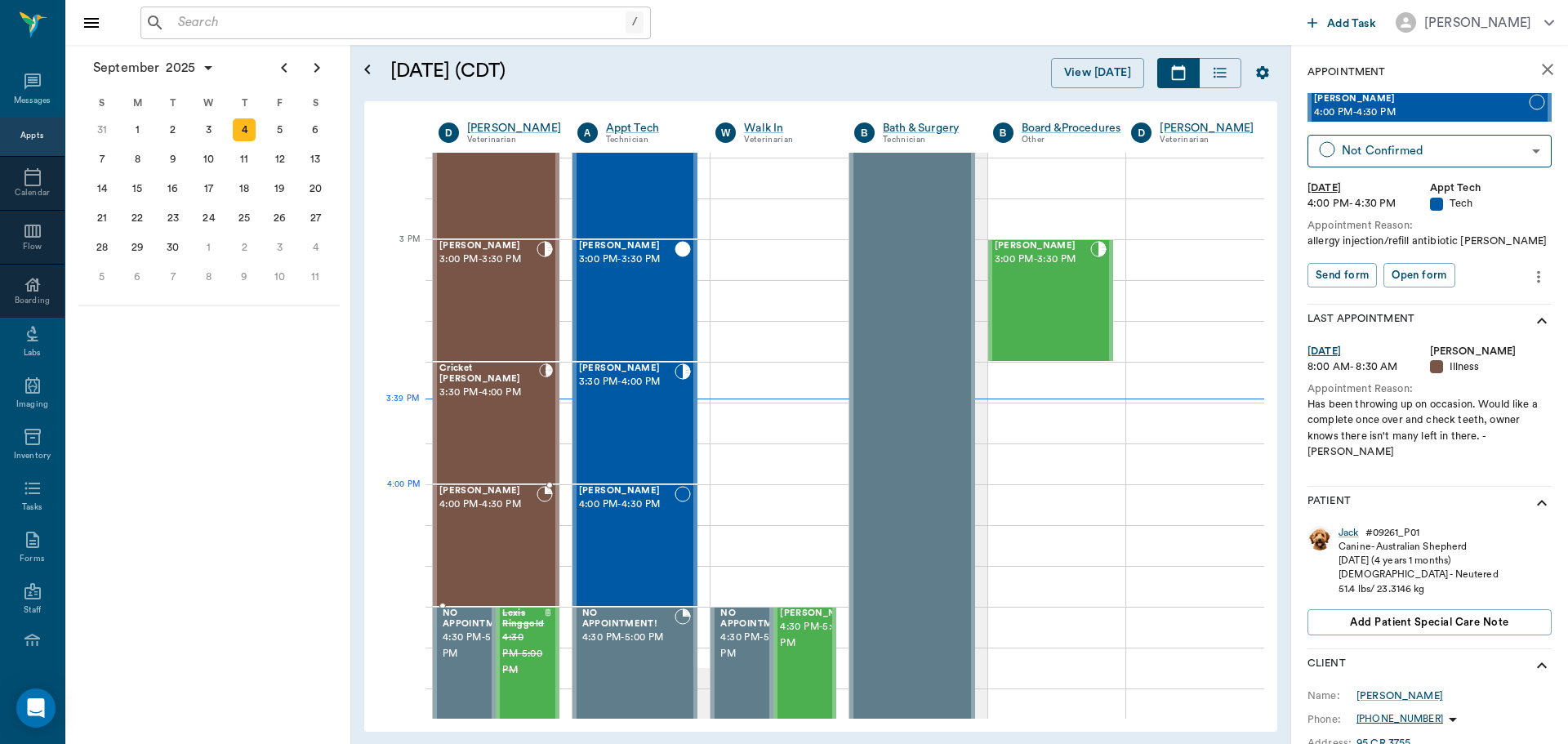
click at [498, 508] on span "4:00 PM - 4:30 PM" at bounding box center [488, 505] width 97 height 16
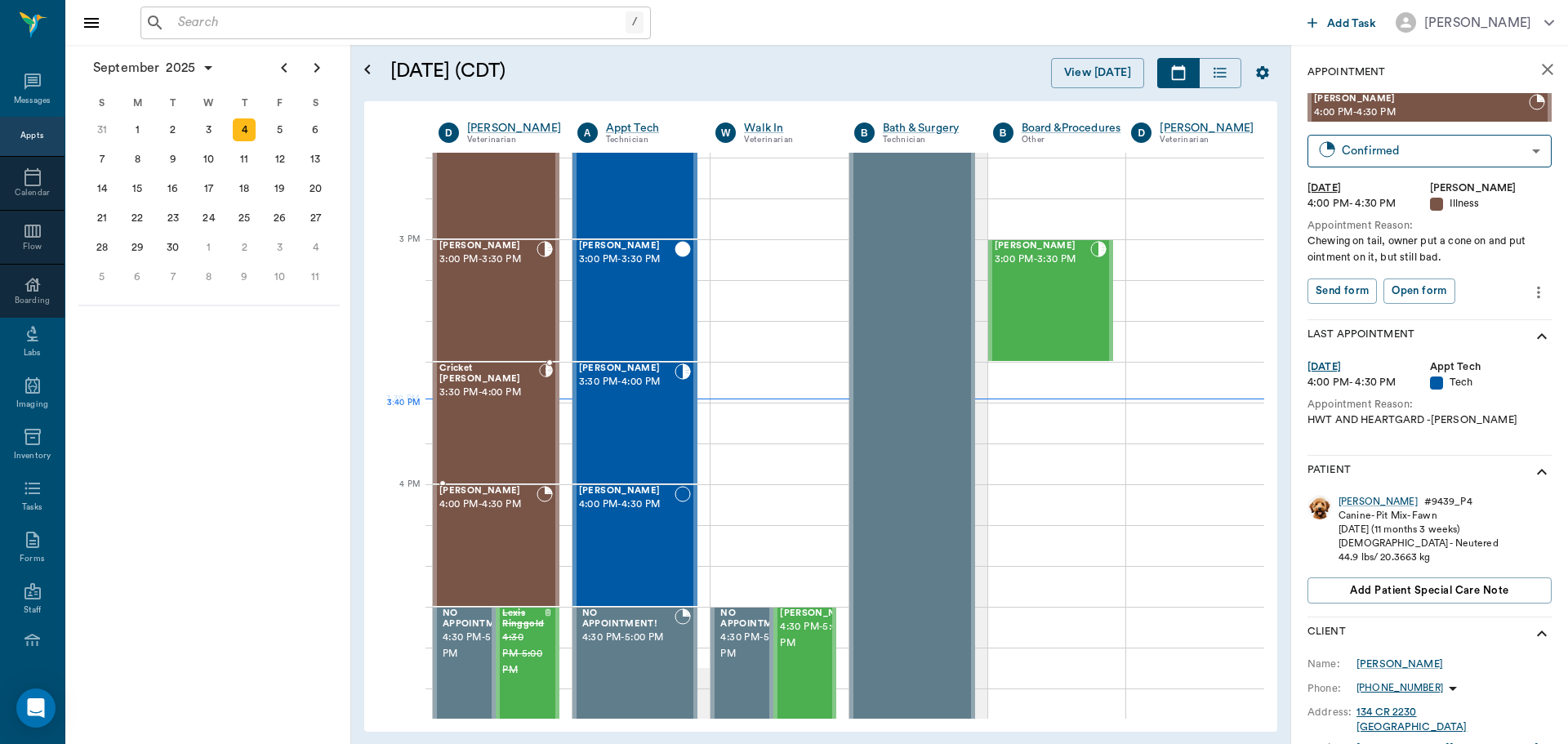
click at [528, 421] on div "Cricket [PERSON_NAME] 3:30 PM - 4:00 PM" at bounding box center [489, 423] width 100 height 120
click at [1349, 499] on div "Cricket" at bounding box center [1355, 502] width 33 height 14
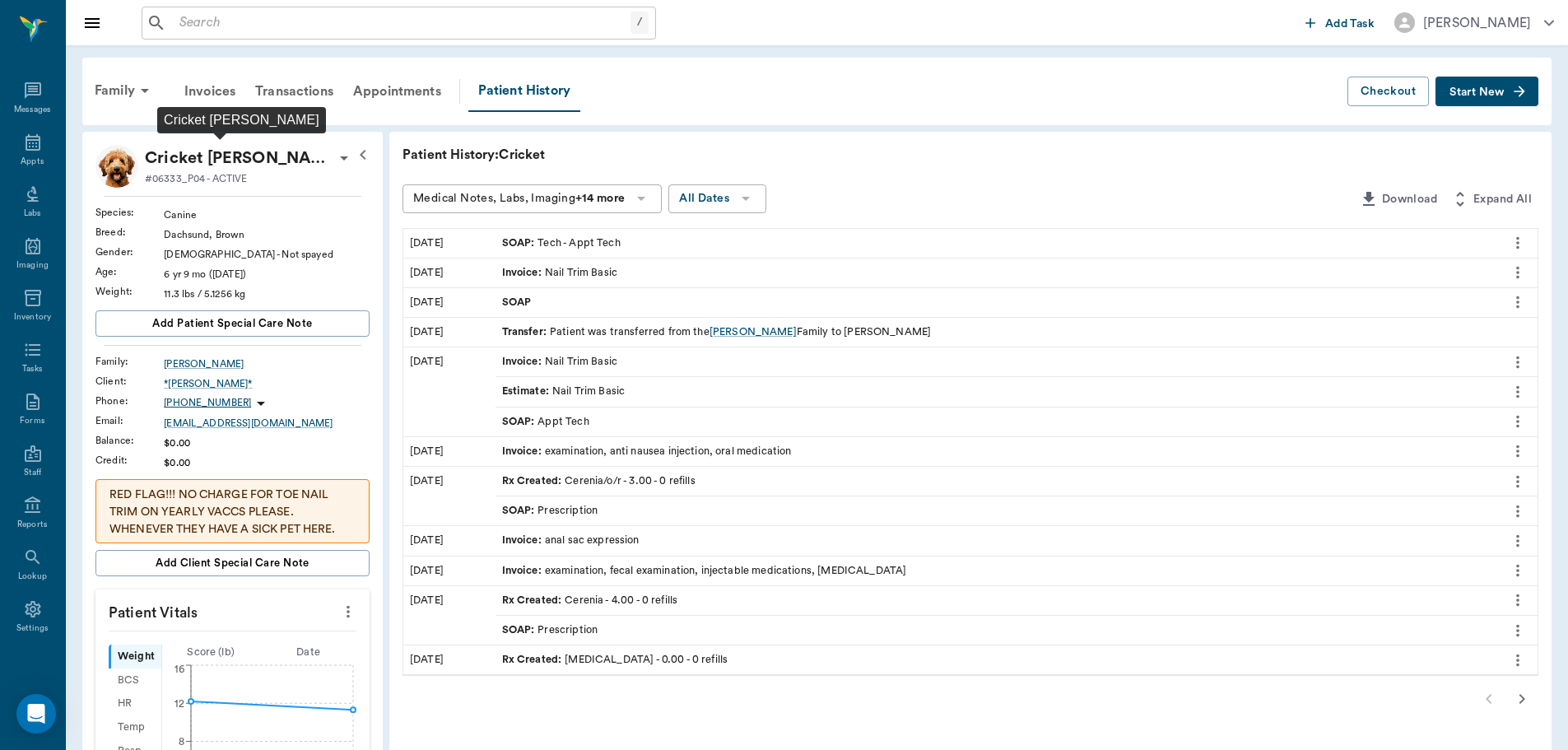
click at [227, 153] on p "Cricket [PERSON_NAME]" at bounding box center [239, 158] width 189 height 26
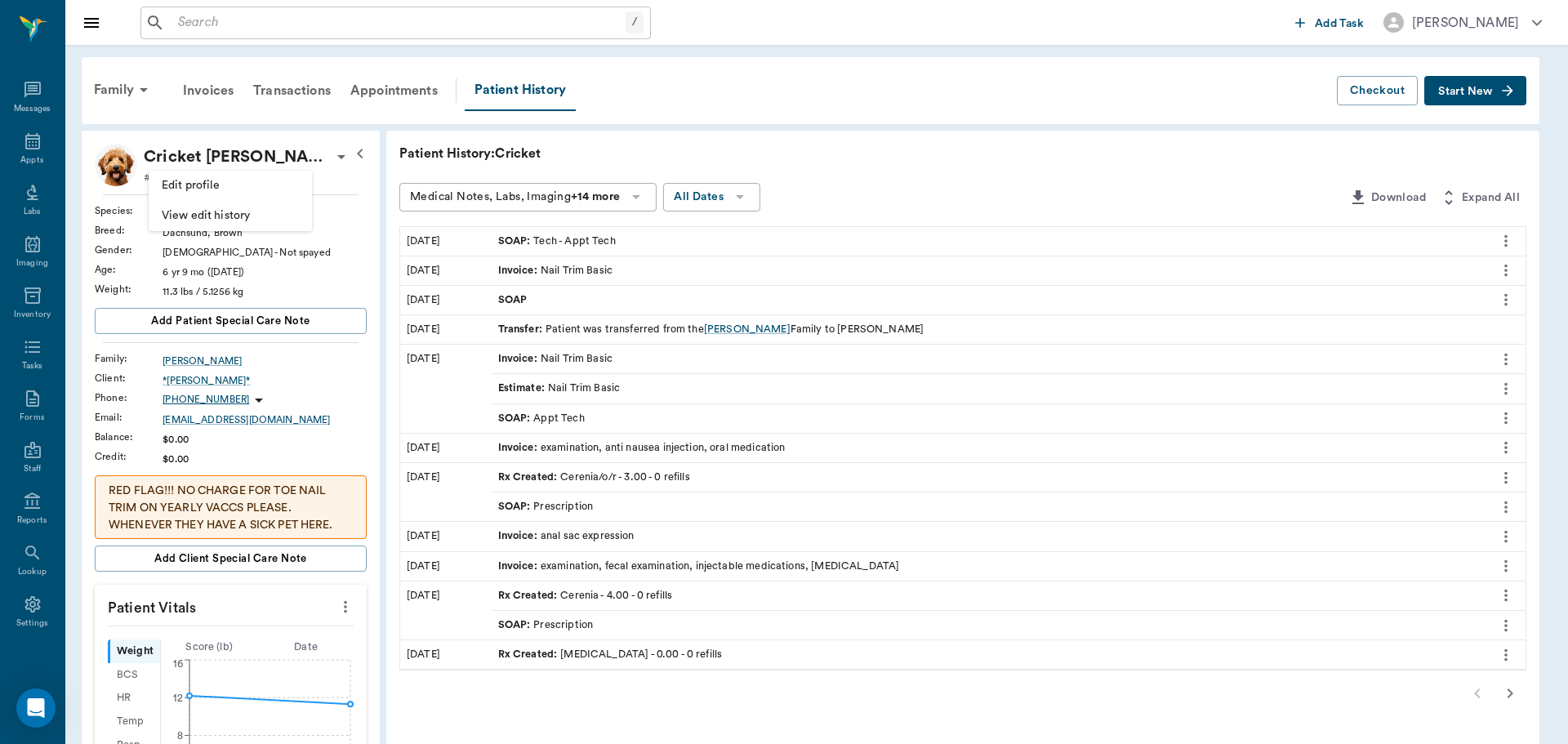
click at [225, 152] on div at bounding box center [784, 372] width 1568 height 744
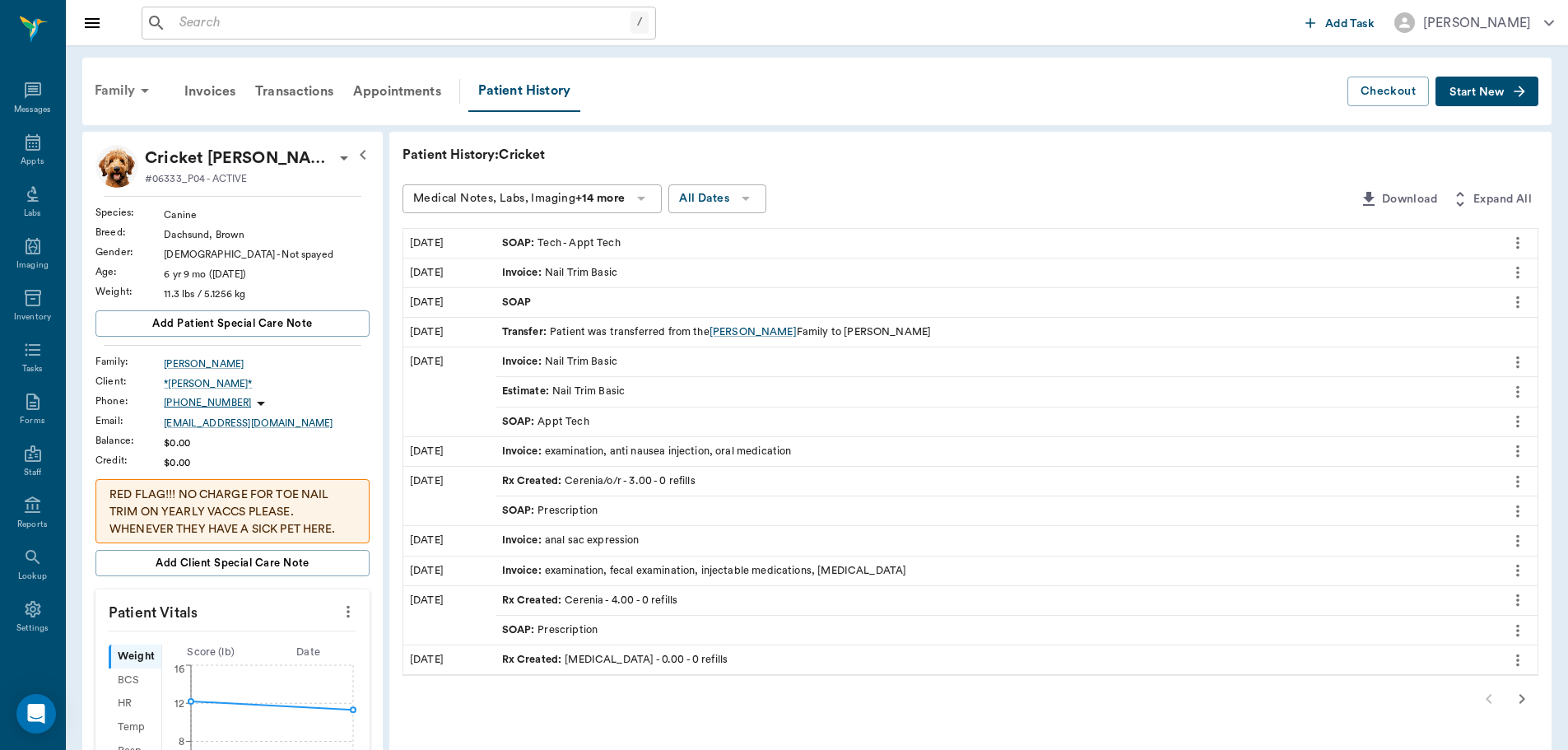
click at [147, 100] on icon at bounding box center [145, 91] width 20 height 20
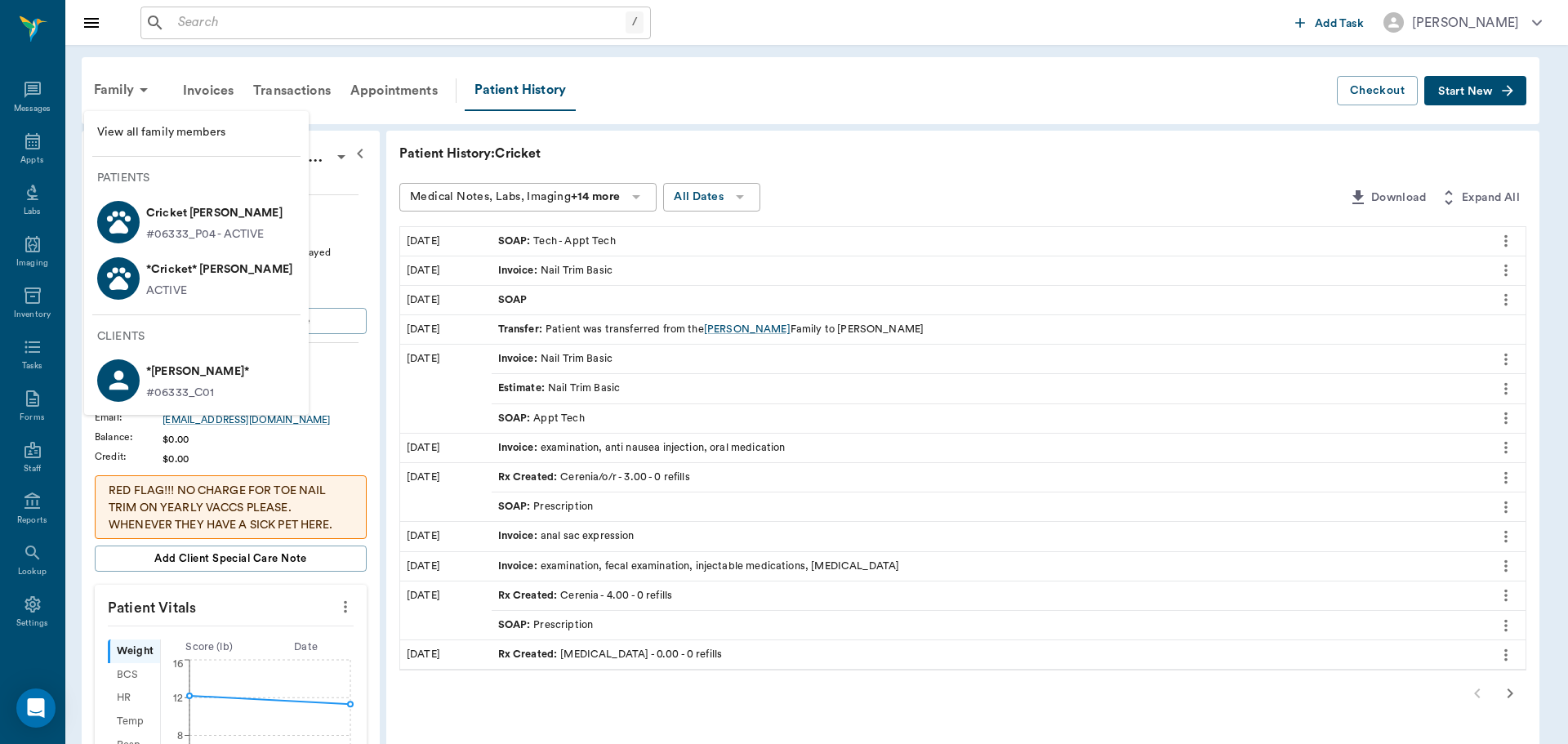
click at [244, 280] on p "*Cricket* [PERSON_NAME]" at bounding box center [220, 269] width 146 height 26
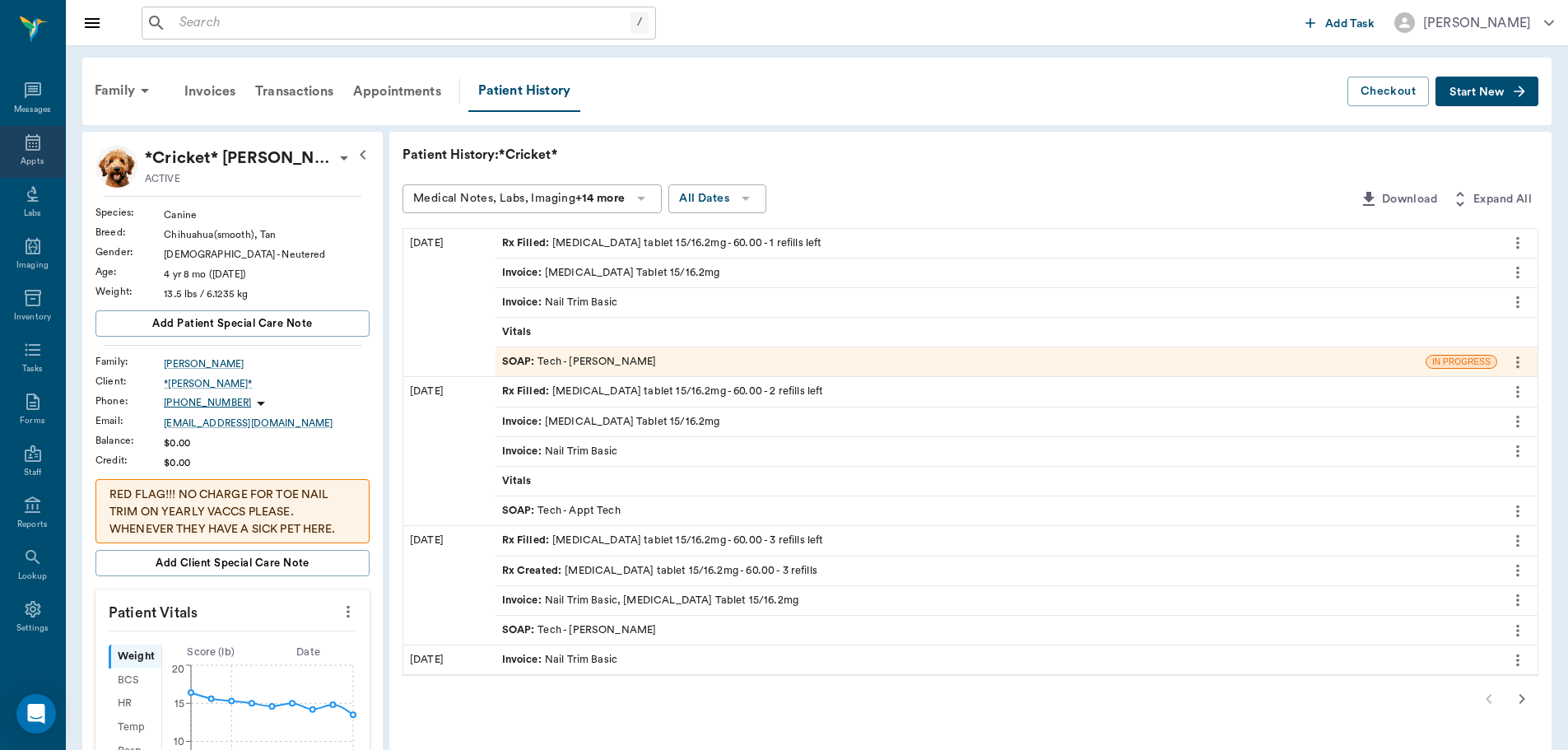
click at [26, 136] on icon at bounding box center [32, 142] width 14 height 16
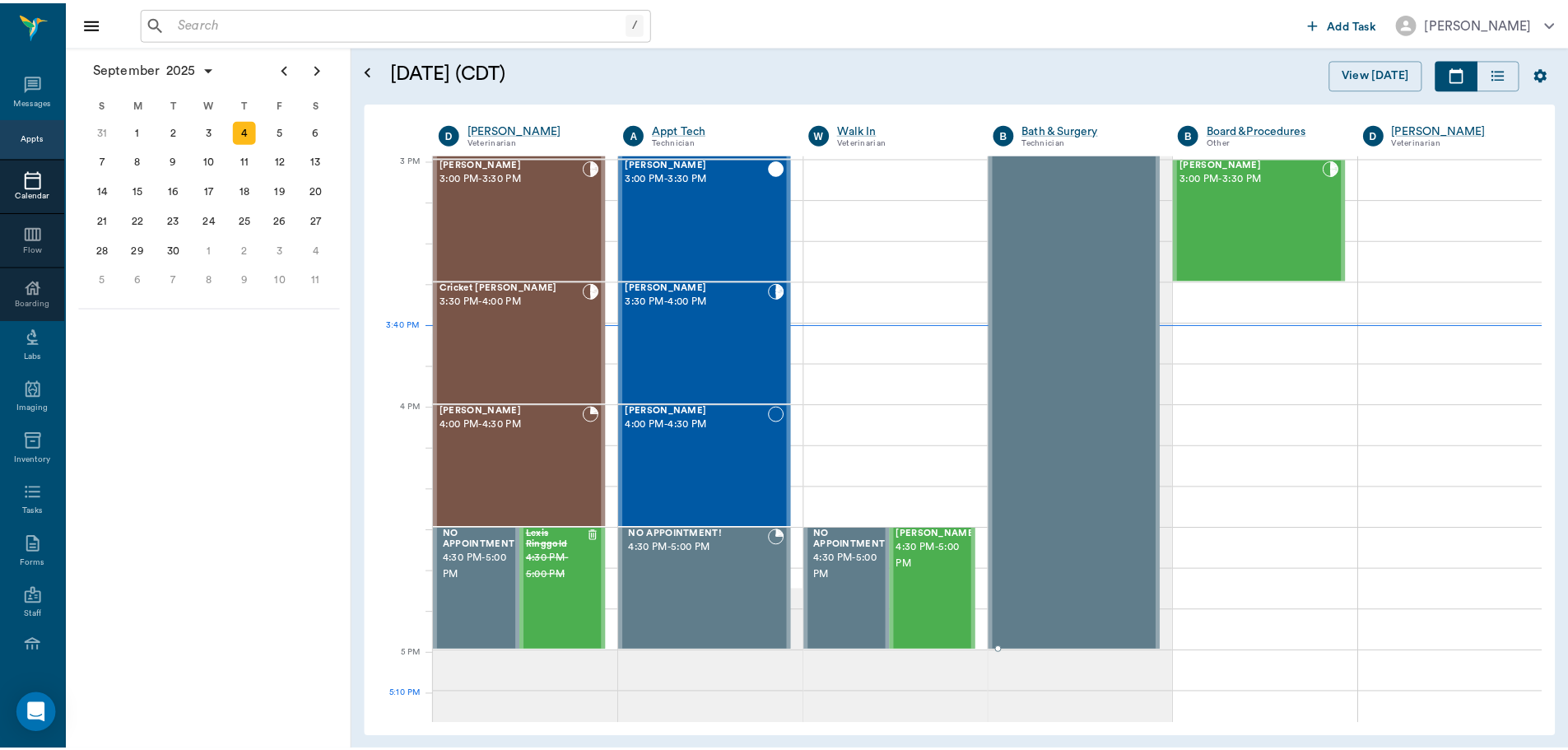
scroll to position [1729, 0]
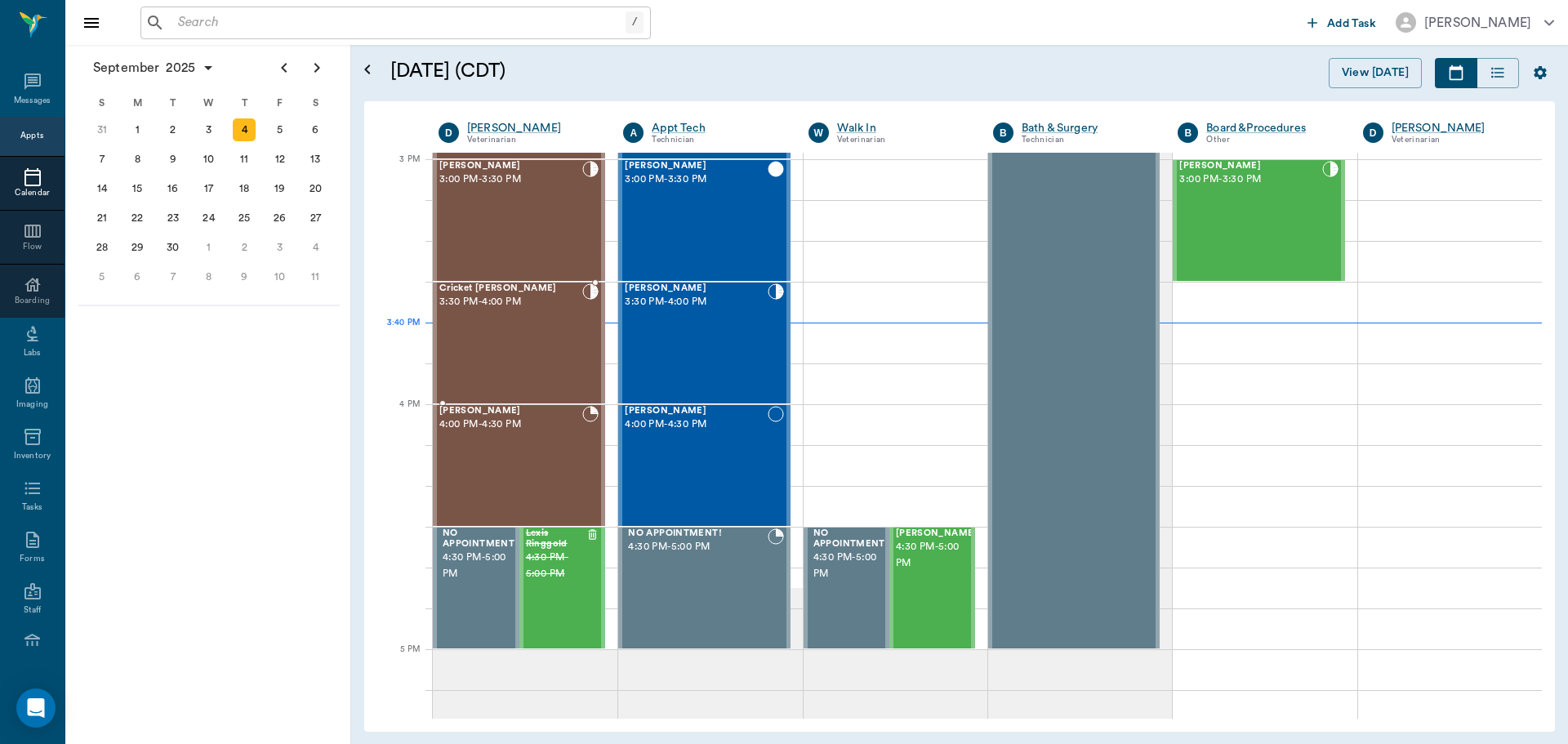
click at [497, 332] on div "Cricket [PERSON_NAME] 3:30 PM - 4:00 PM" at bounding box center [511, 343] width 143 height 120
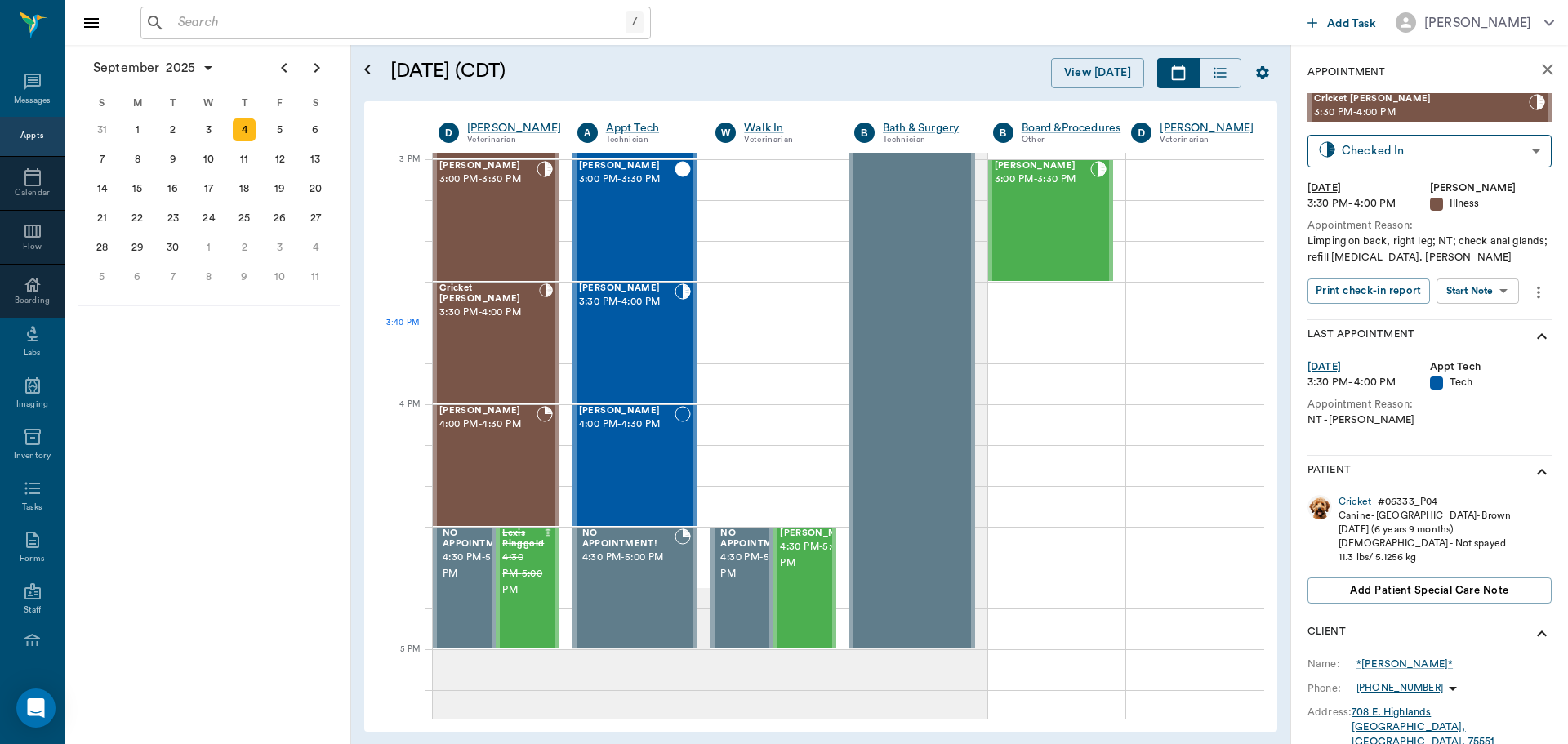
click at [1539, 280] on button "more" at bounding box center [1538, 292] width 26 height 28
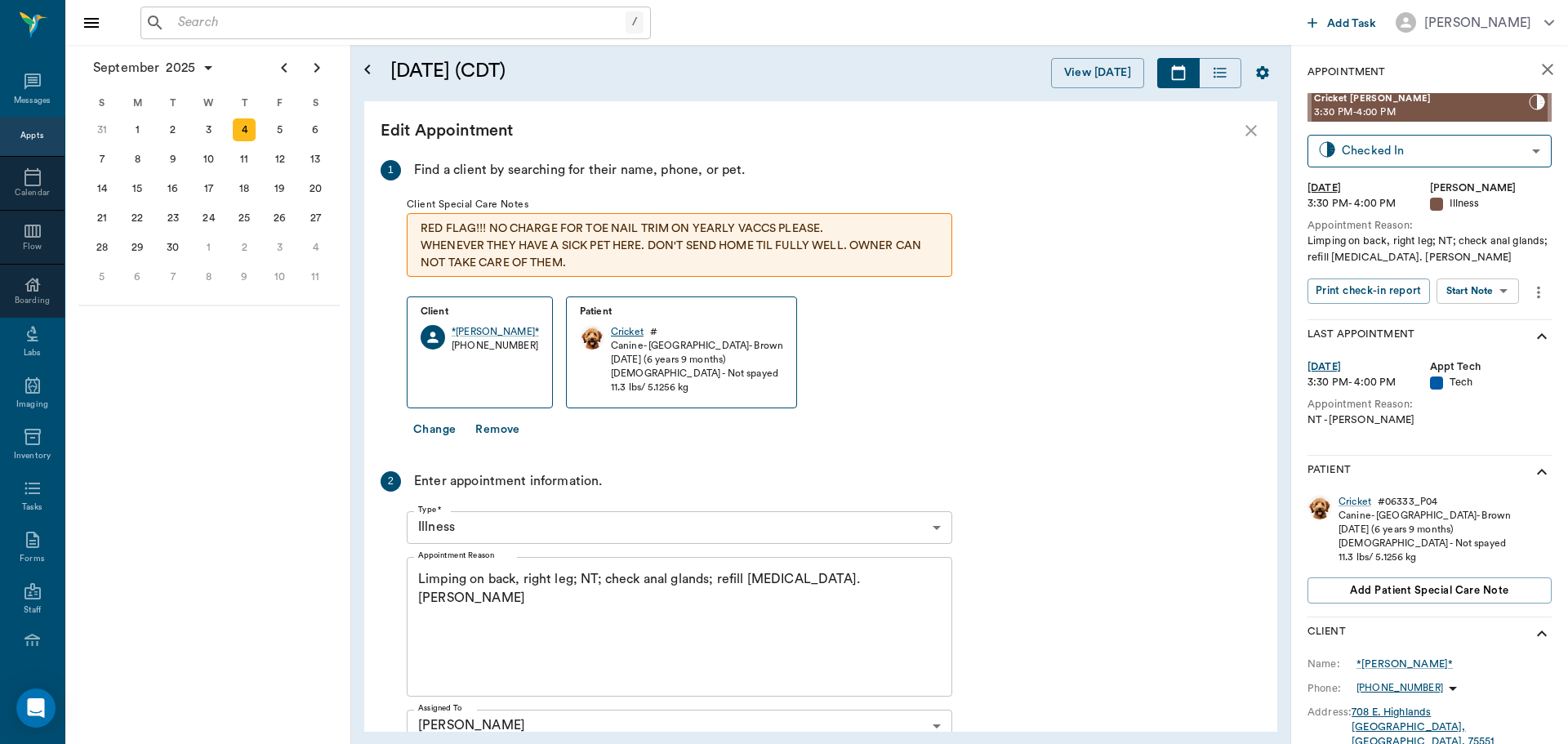
click at [644, 333] on div "Cricket" at bounding box center [627, 332] width 33 height 14
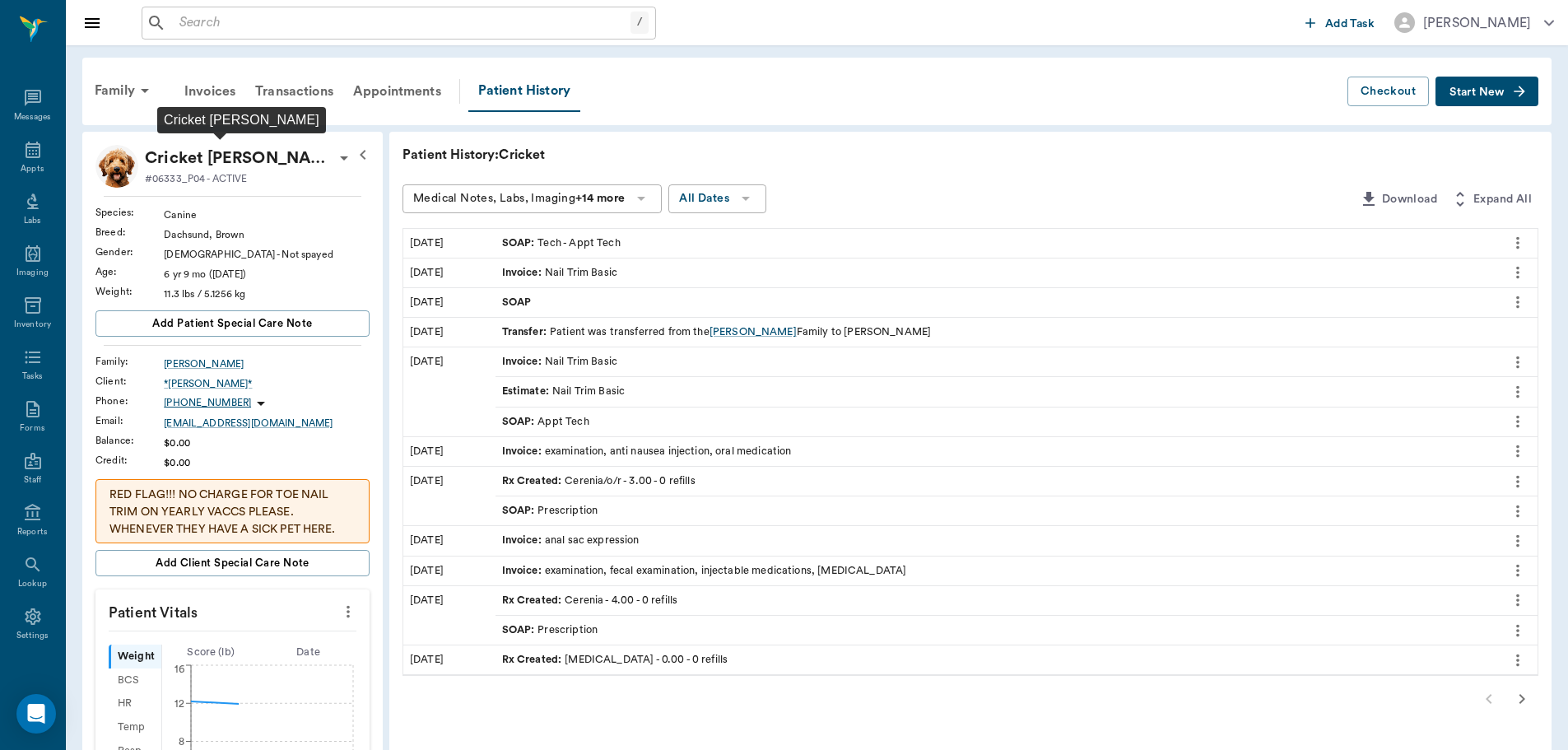
scroll to position [7, 0]
click at [44, 147] on div "Appts" at bounding box center [32, 159] width 65 height 52
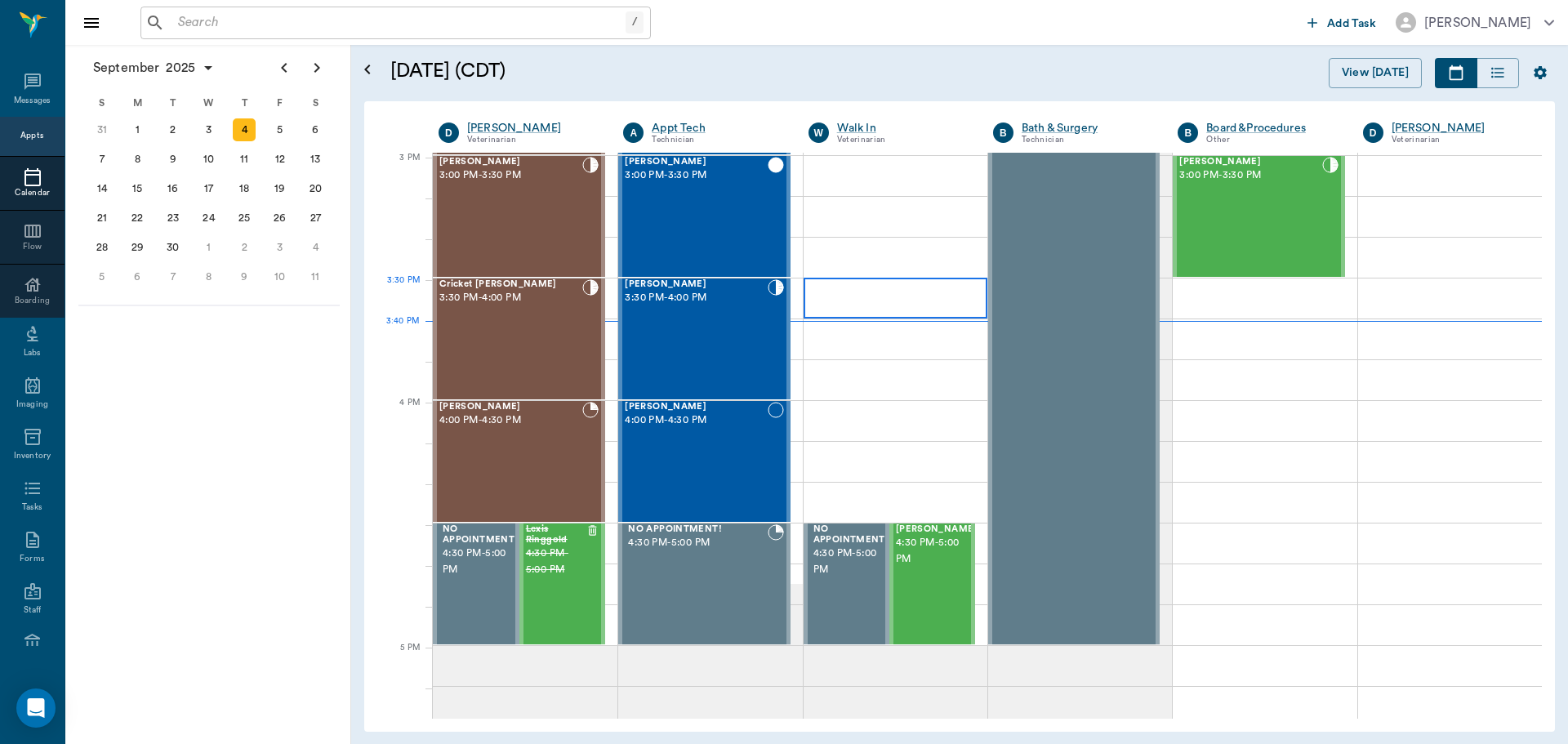
scroll to position [1716, 0]
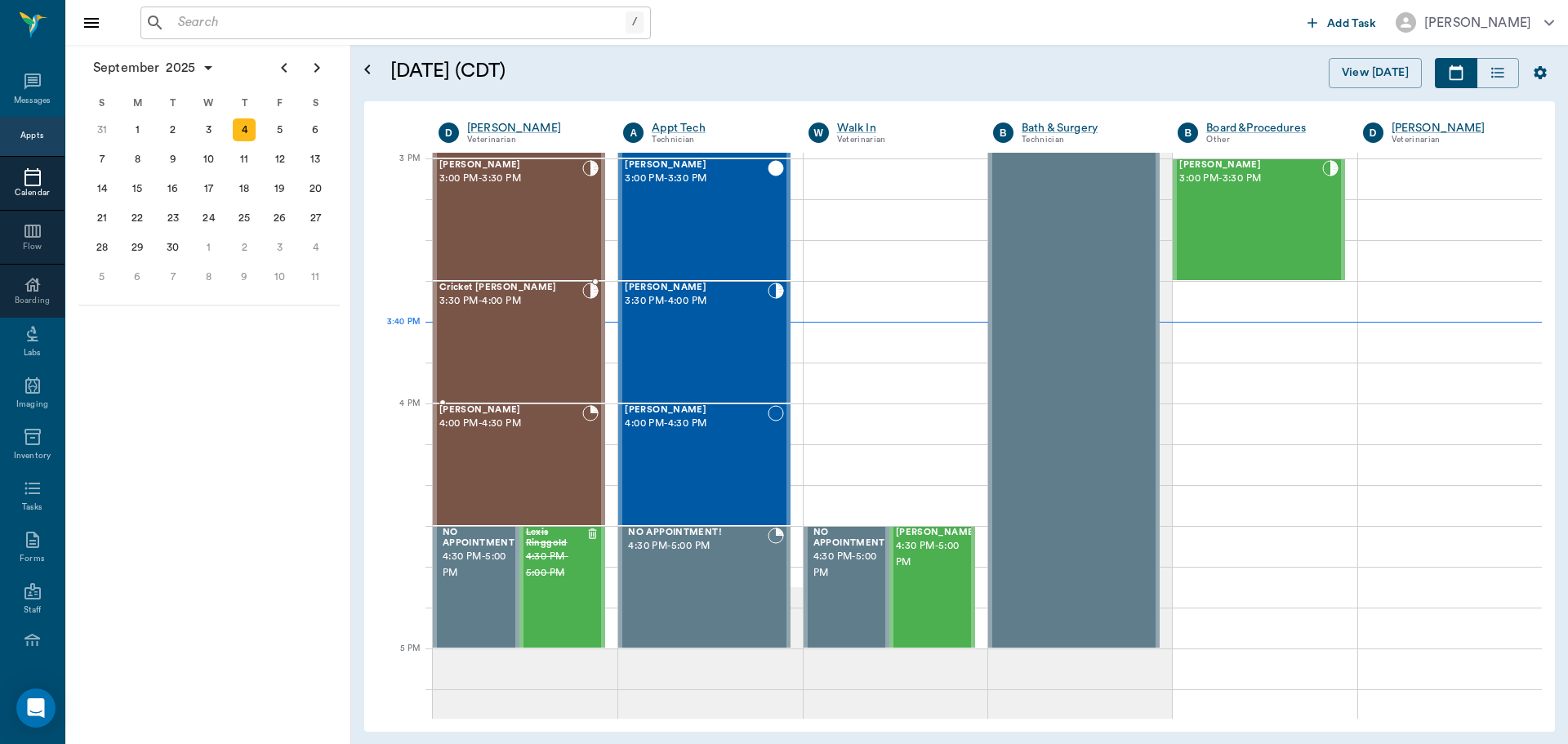
drag, startPoint x: 503, startPoint y: 337, endPoint x: 1135, endPoint y: 337, distance: 632.0
click at [504, 337] on div "Cricket [PERSON_NAME] 3:30 PM - 4:00 PM" at bounding box center [511, 342] width 143 height 120
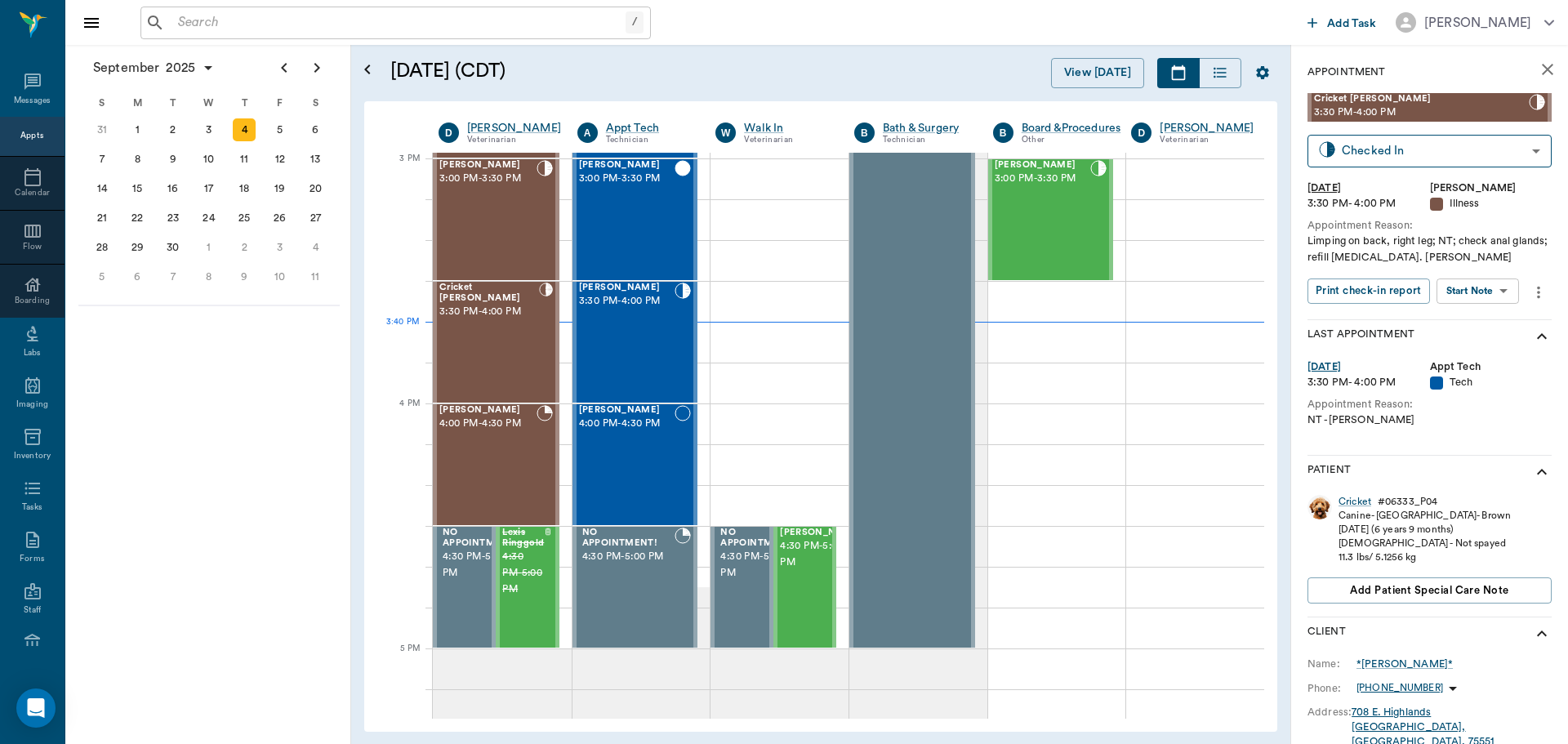
click at [1537, 291] on icon "more" at bounding box center [1539, 292] width 4 height 13
click at [1472, 400] on span "Edit appointment" at bounding box center [1466, 397] width 138 height 17
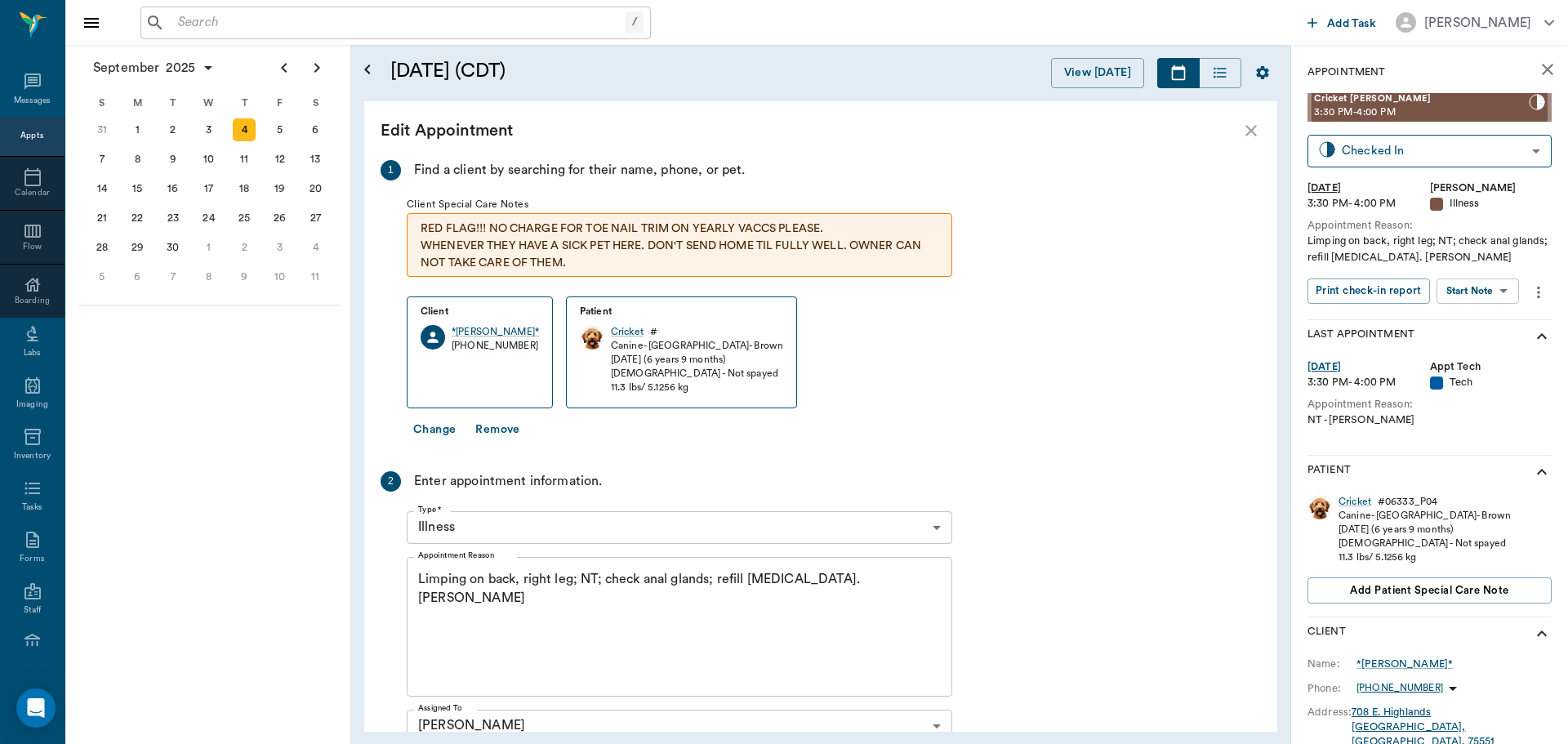
click at [497, 428] on button "Remove" at bounding box center [497, 431] width 57 height 30
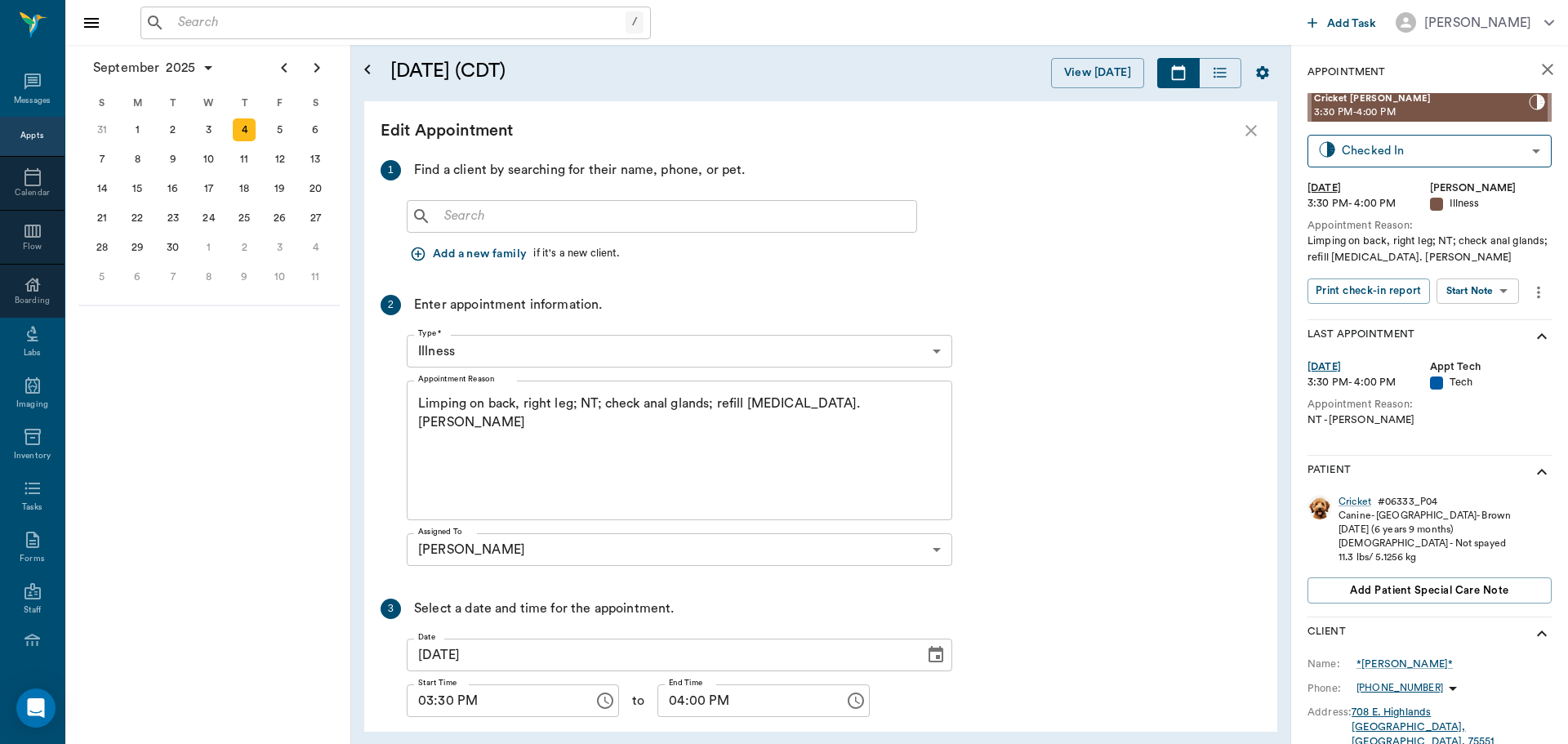
click at [505, 228] on div "​" at bounding box center [662, 216] width 511 height 33
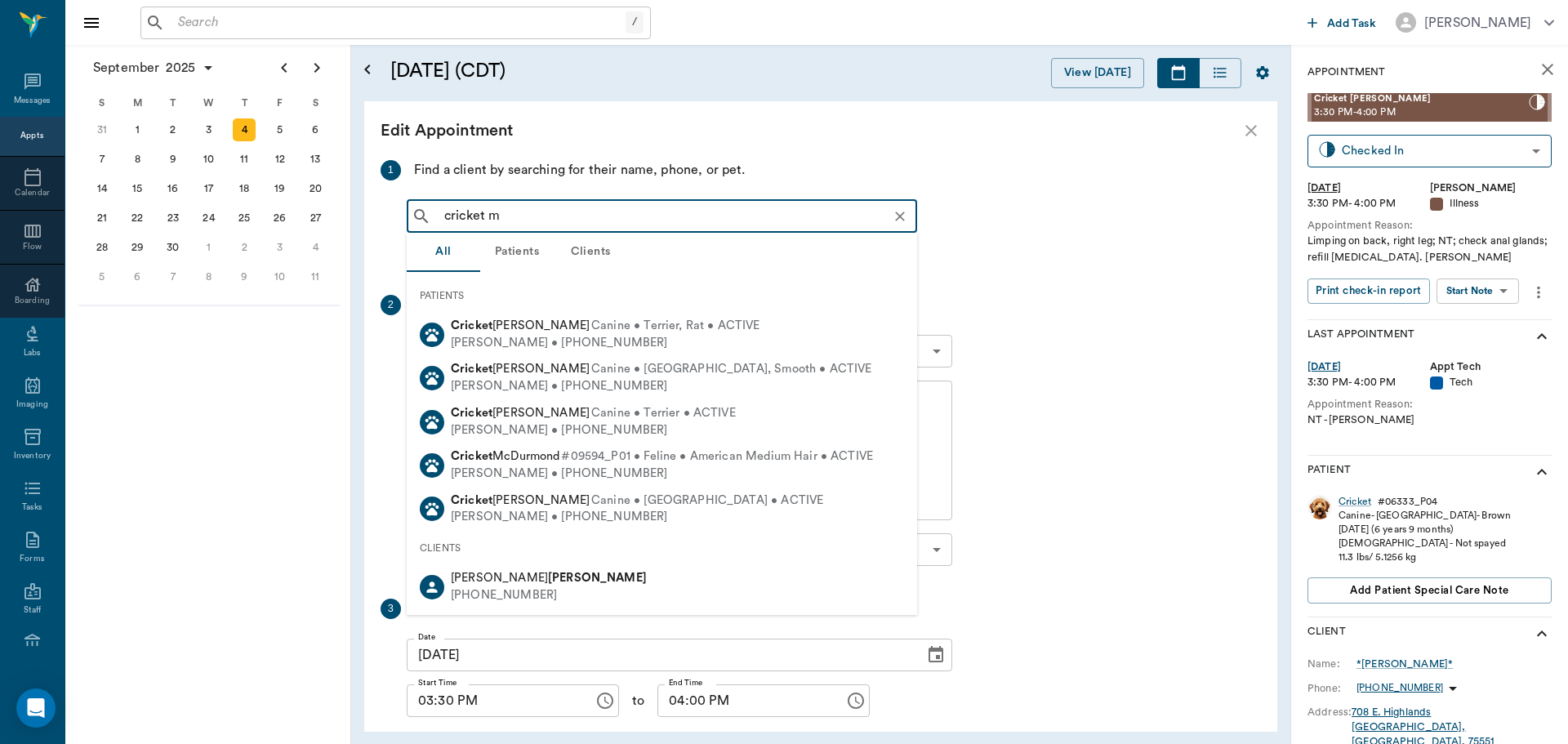
type input "cricket mc"
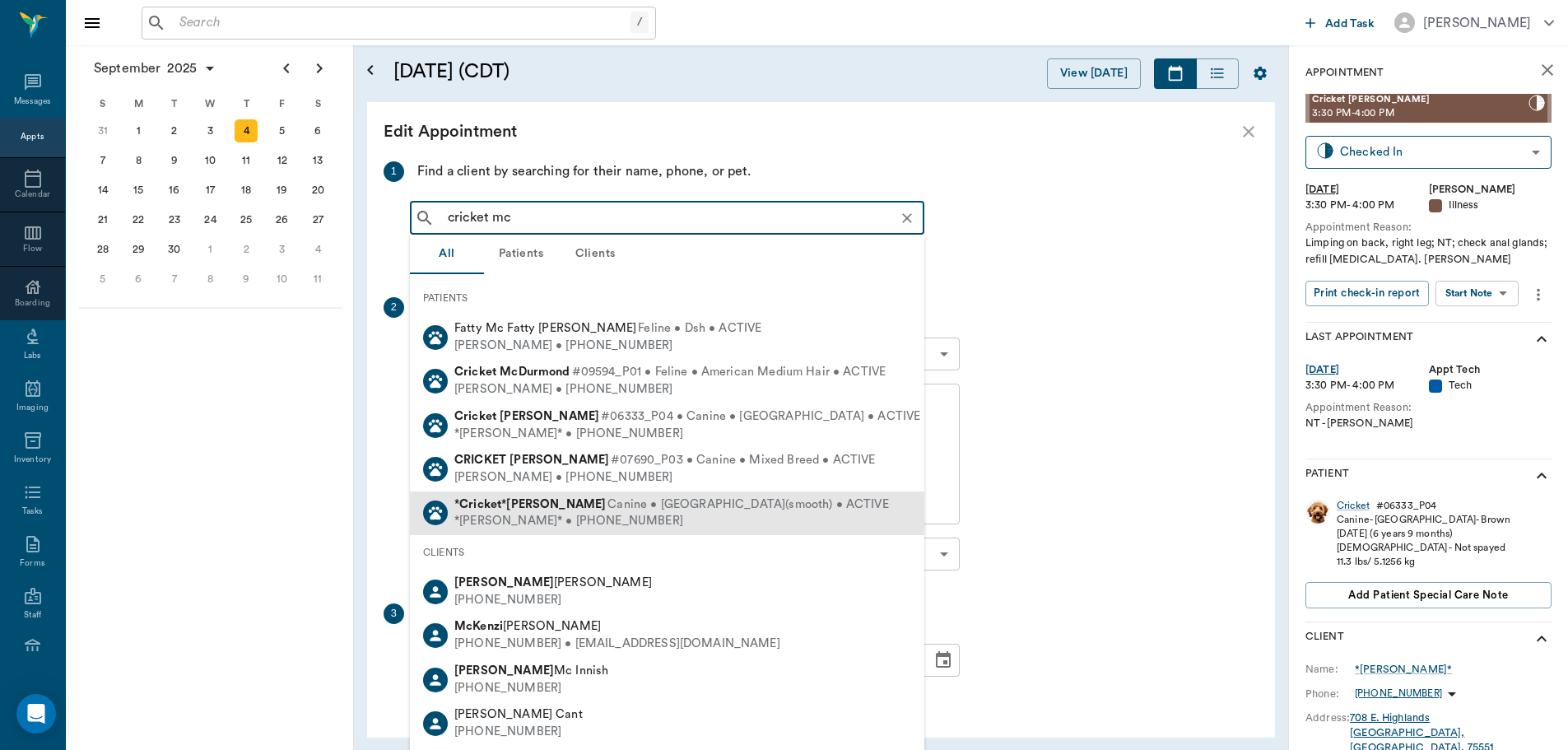
click at [517, 499] on b "[PERSON_NAME]" at bounding box center [555, 504] width 100 height 13
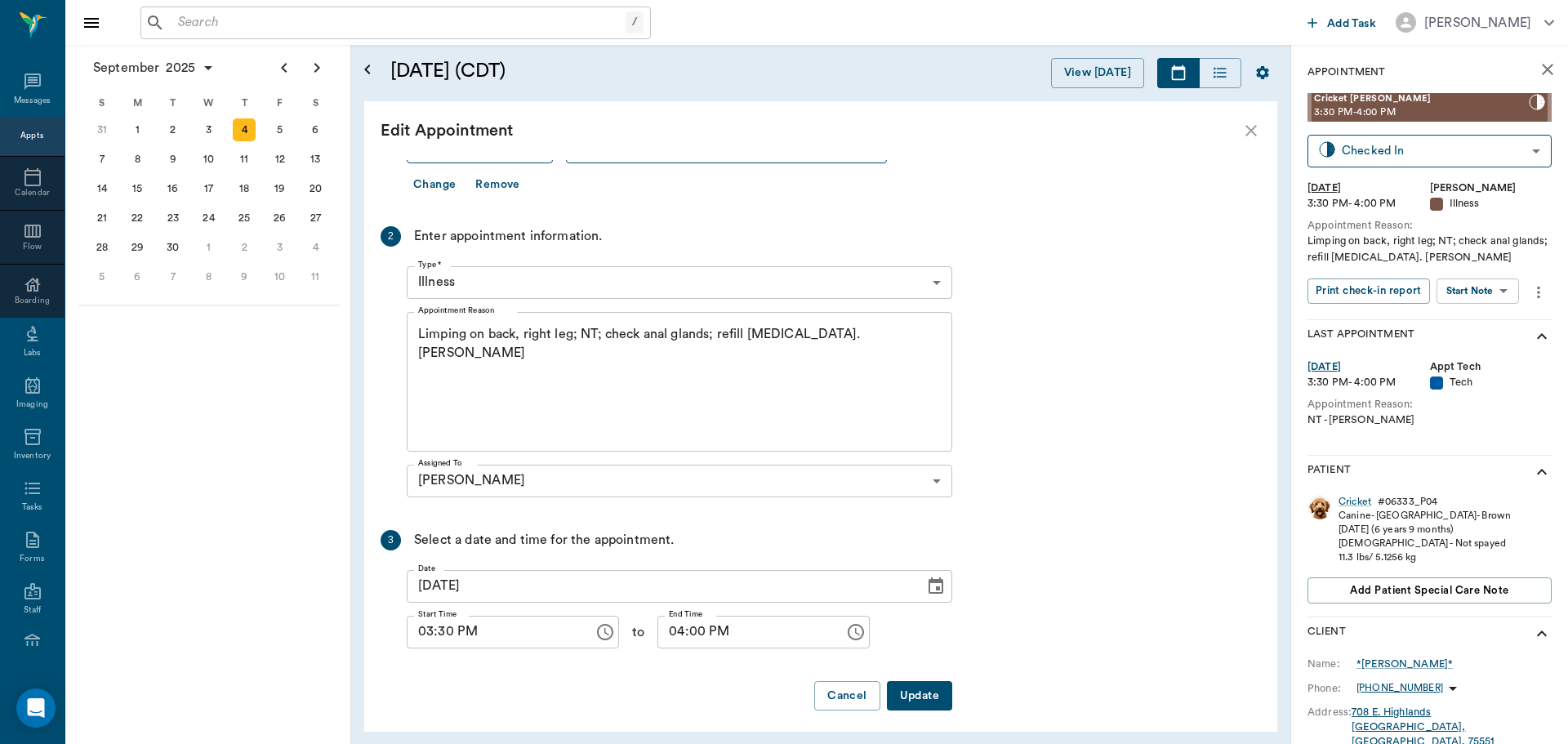
scroll to position [253, 0]
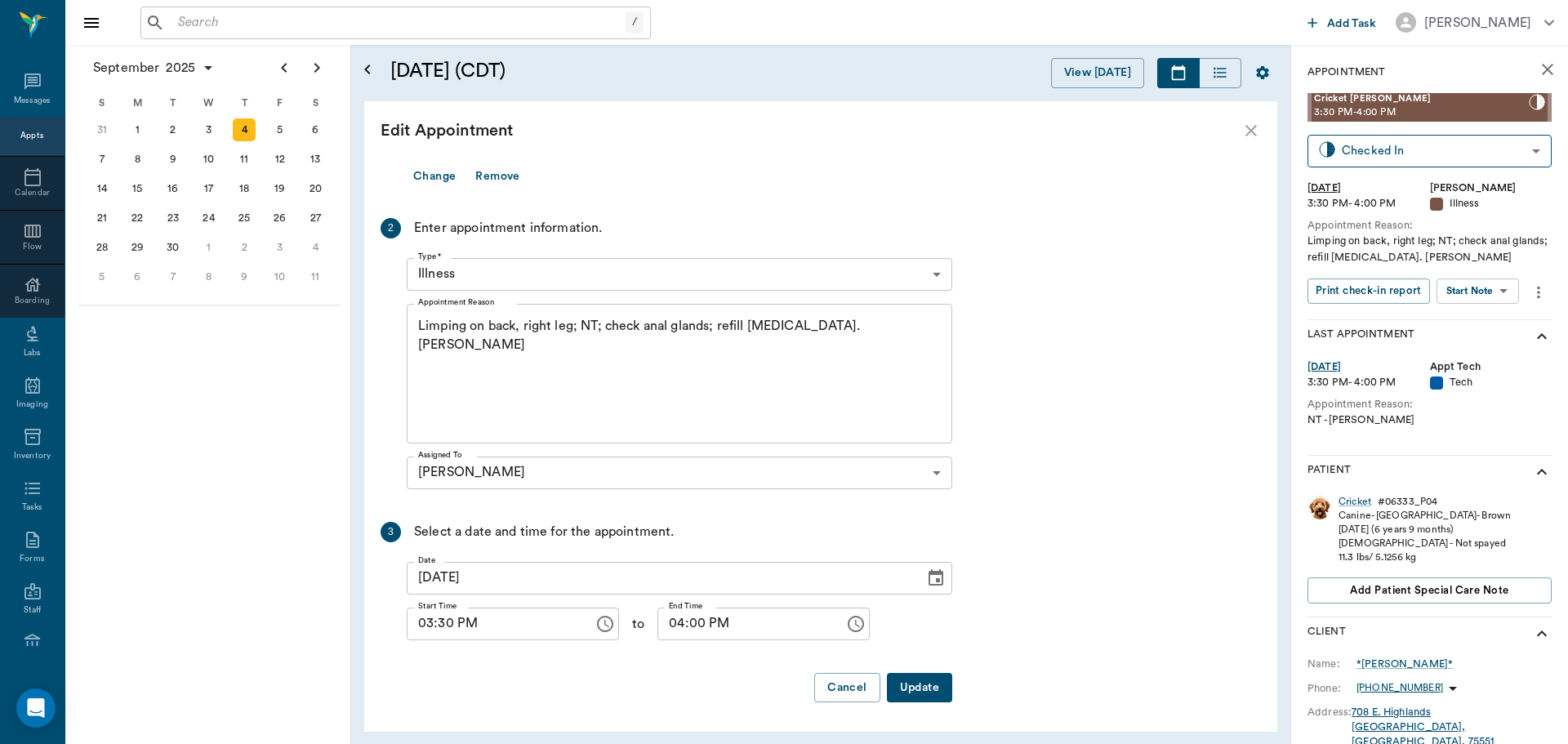
click at [922, 689] on button "Update" at bounding box center [919, 689] width 65 height 30
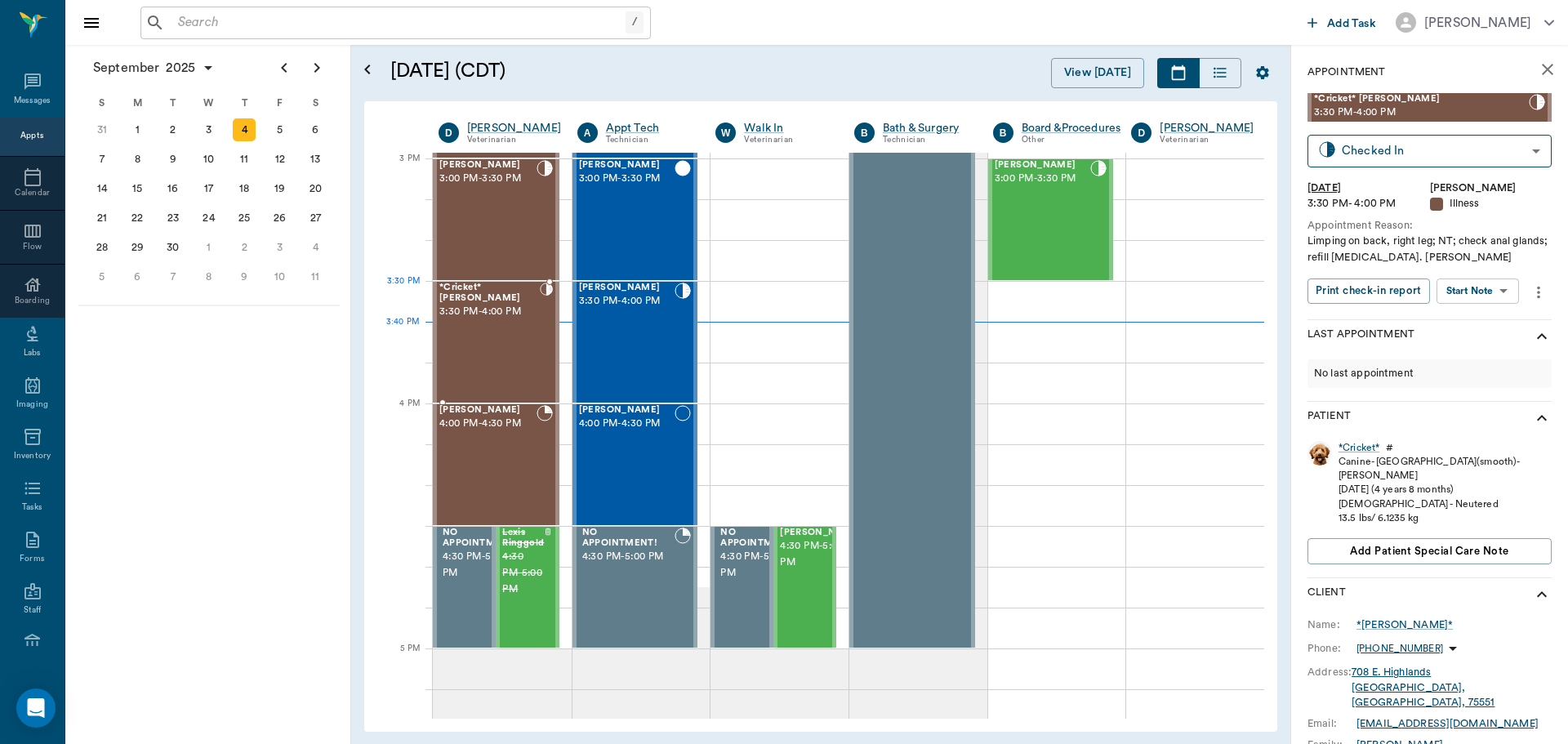
click at [480, 310] on span "3:30 PM - 4:00 PM" at bounding box center [489, 312] width 100 height 16
click at [1489, 295] on body "/ ​ Add Task [PERSON_NAME] Nectar Messages Appts Calendar Flow Boarding Labs Im…" at bounding box center [784, 372] width 1568 height 744
click at [1496, 330] on li "Start SOAP" at bounding box center [1478, 324] width 113 height 27
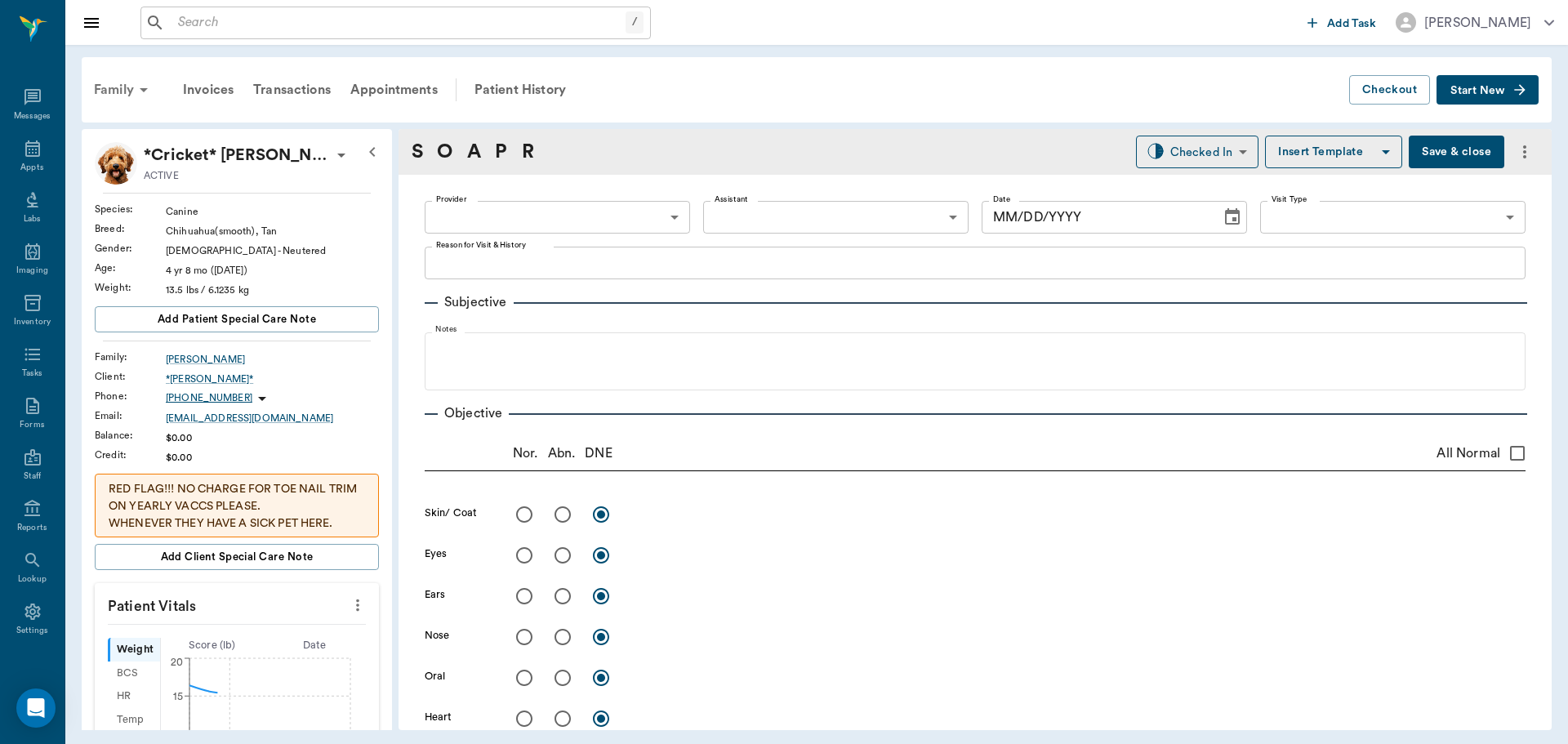
type input "63ec2f075fda476ae8351a4d"
type input "65d2be4f46e3a538d89b8c15"
type textarea "Limping on back, right leg; NT; check anal glands; refill [MEDICAL_DATA]. [PERS…"
type input "[DATE]"
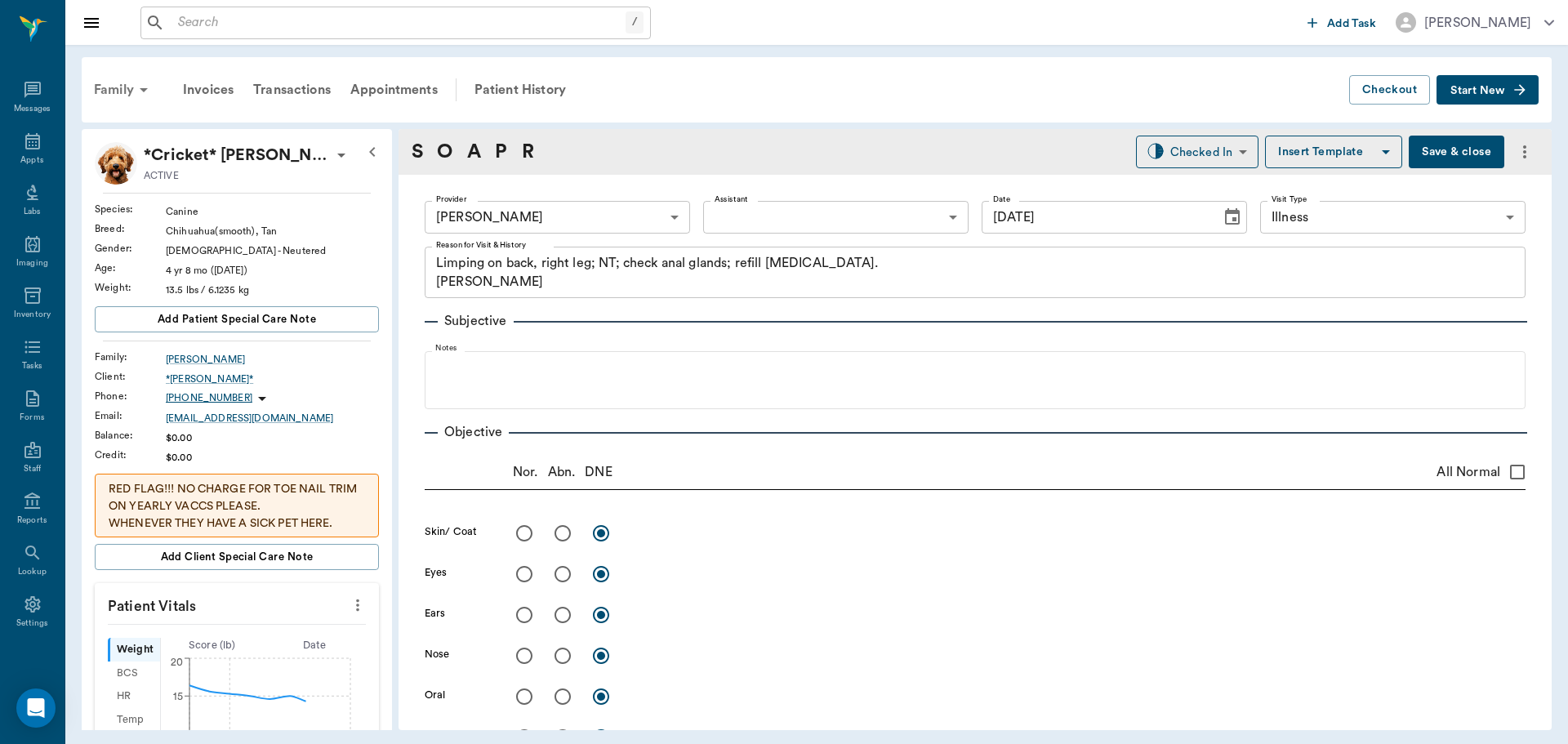
click at [114, 95] on div "Family" at bounding box center [123, 90] width 79 height 39
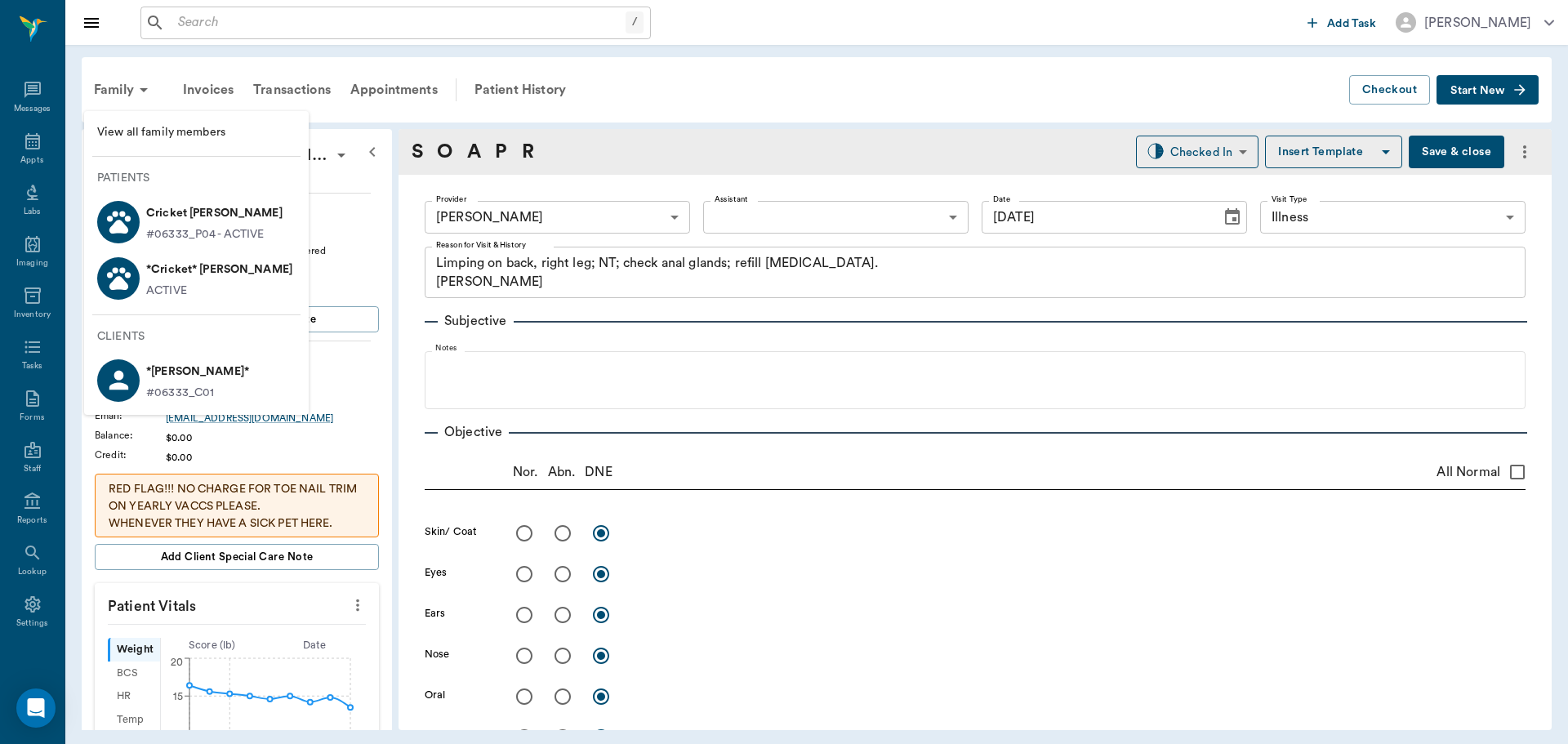
click at [964, 520] on div at bounding box center [784, 372] width 1568 height 744
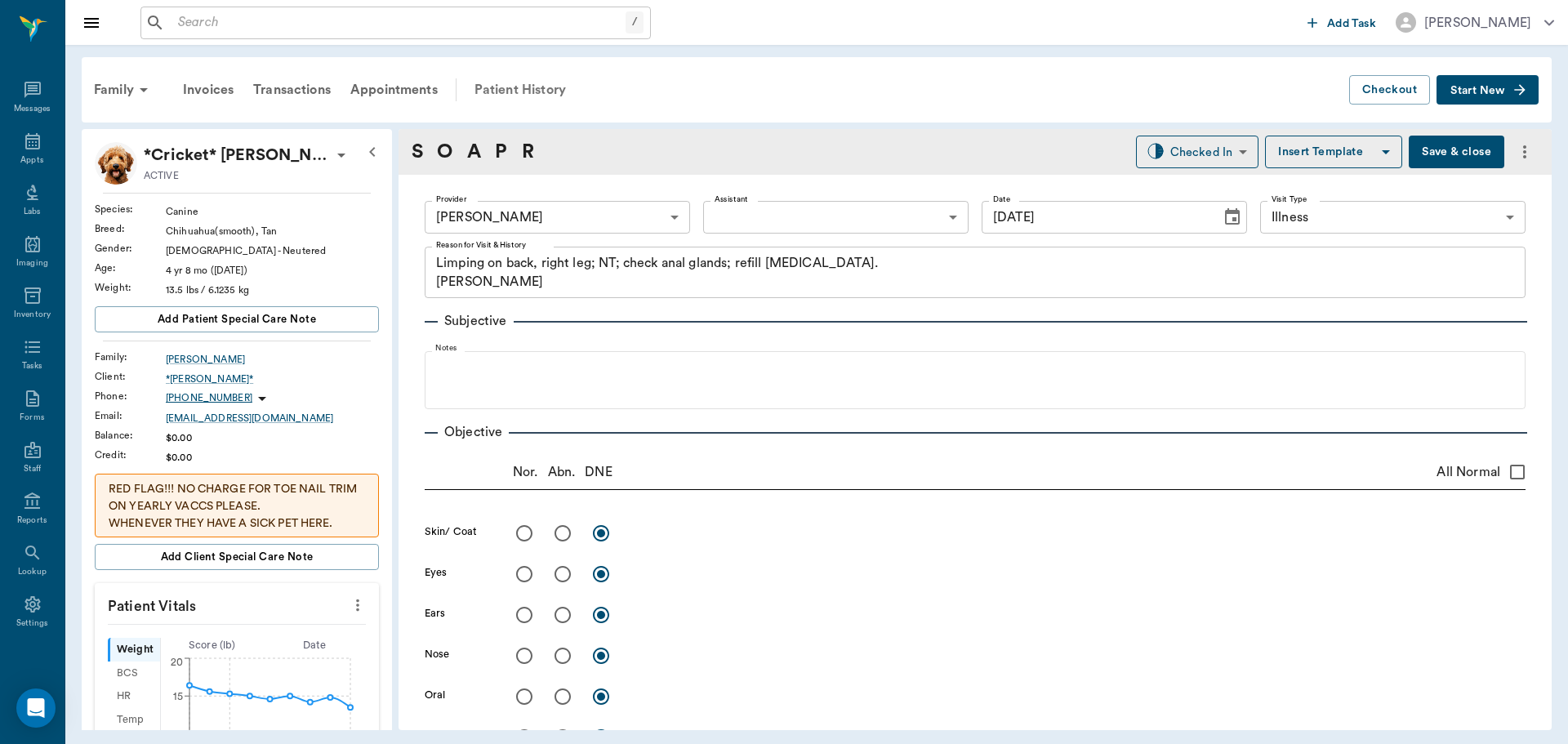
click at [529, 88] on div "Patient History" at bounding box center [520, 90] width 111 height 39
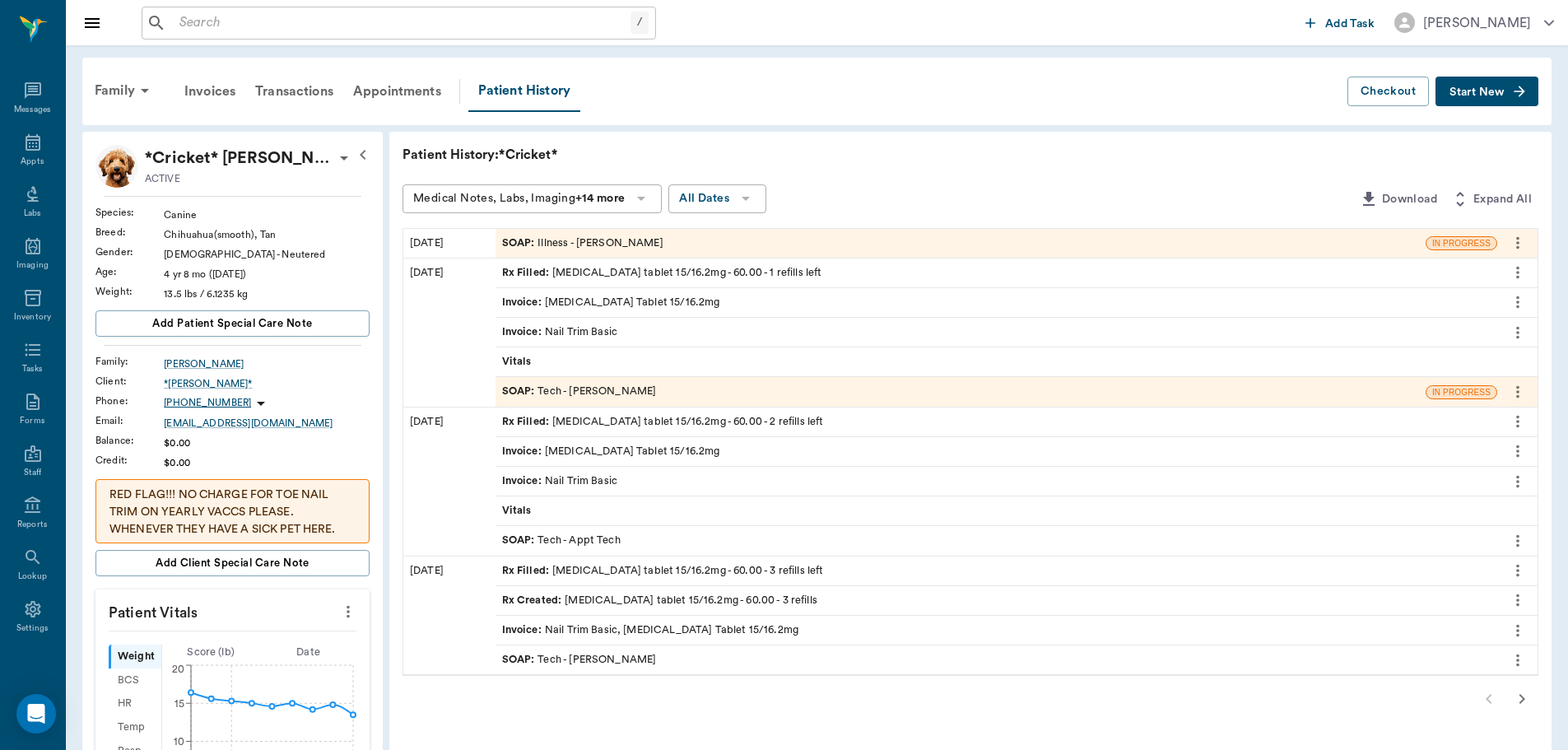
click at [807, 417] on div "Rx Filled : [MEDICAL_DATA] tablet 15/16.2mg - 60.00 - 2 refills left" at bounding box center [996, 422] width 1002 height 29
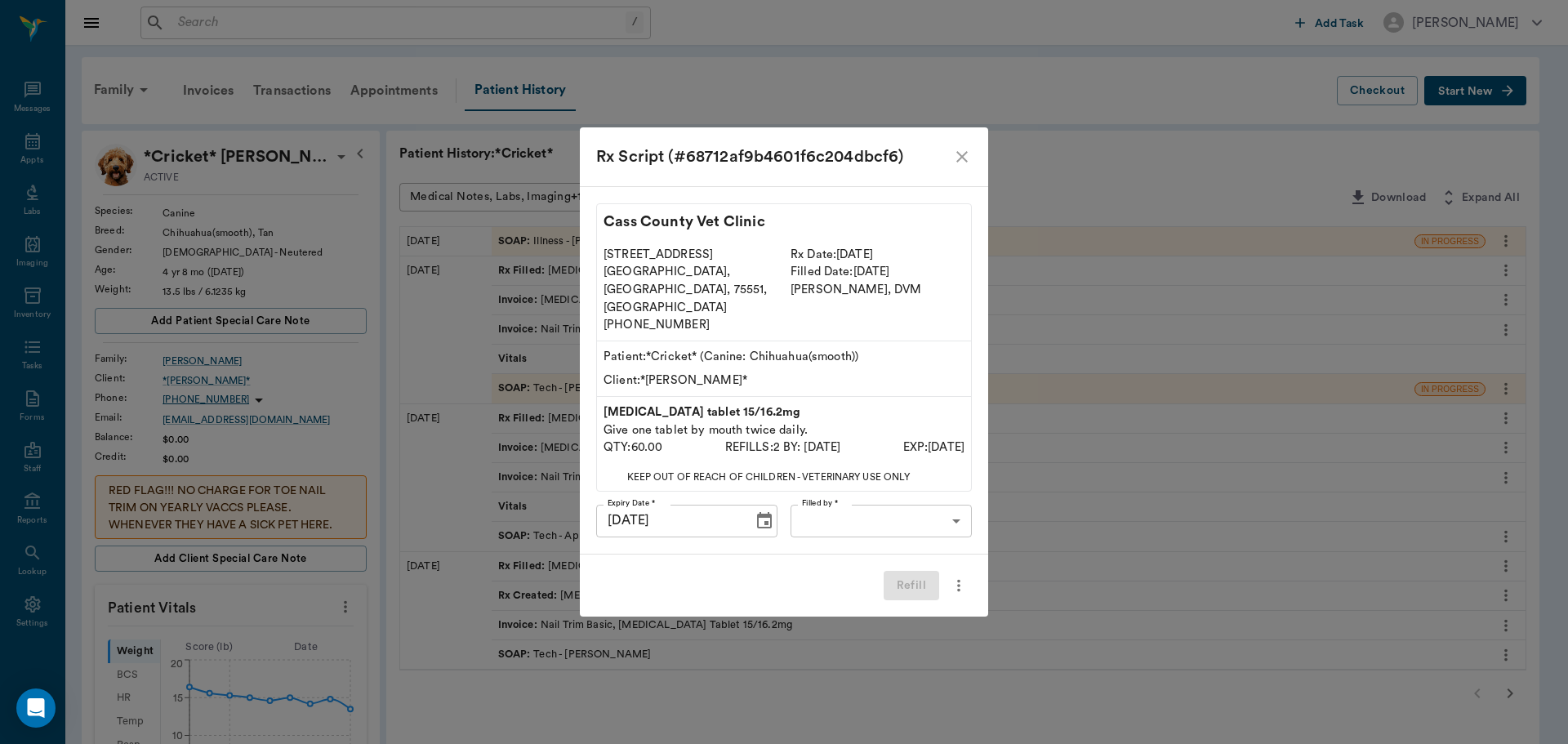
click at [846, 512] on body "/ ​ Add Task [PERSON_NAME] Nectar Messages Appts Labs Imaging Inventory Tasks F…" at bounding box center [784, 690] width 1568 height 1379
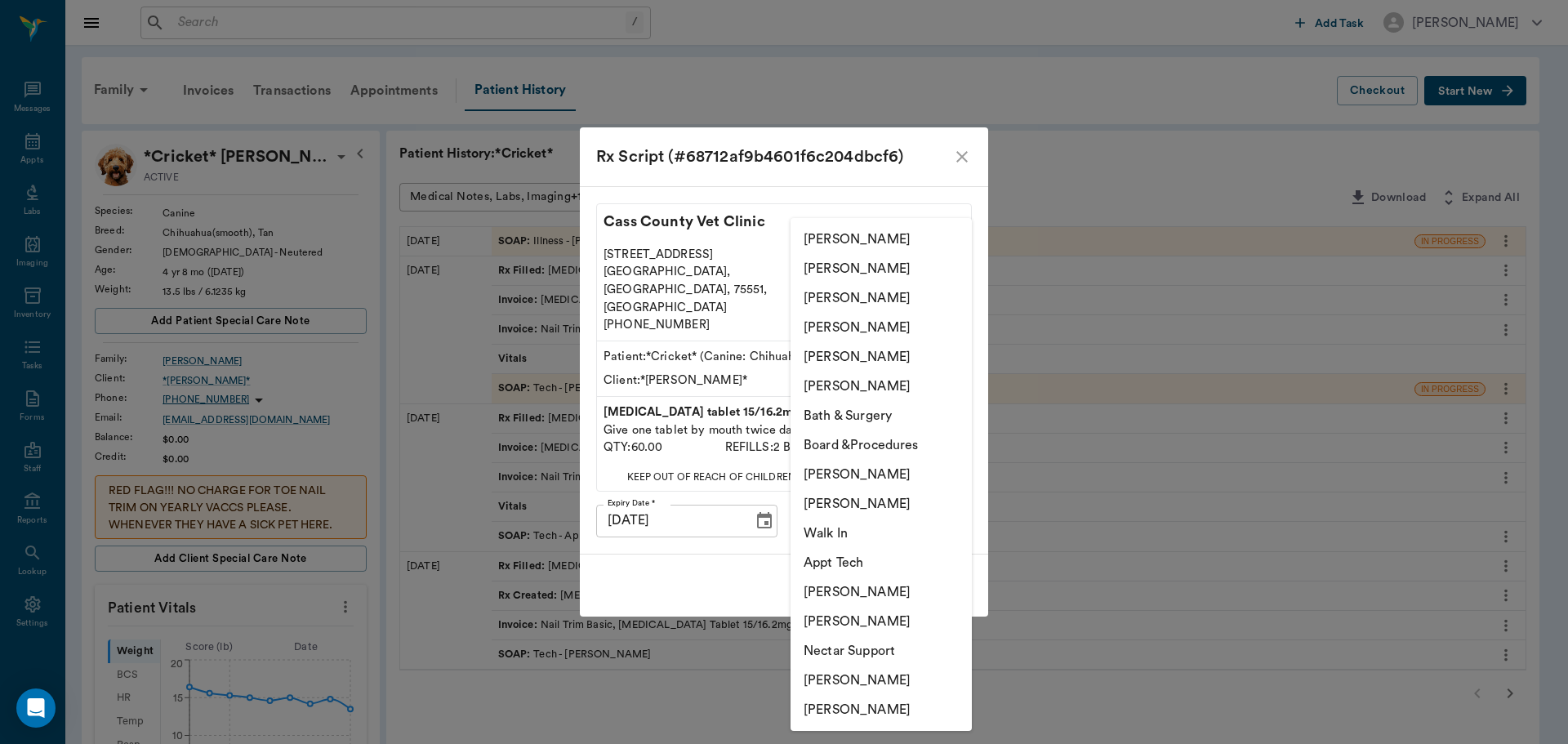
click at [869, 692] on li "[PERSON_NAME]" at bounding box center [880, 680] width 181 height 29
type input "682b670d8bdc6f7f8feef3db"
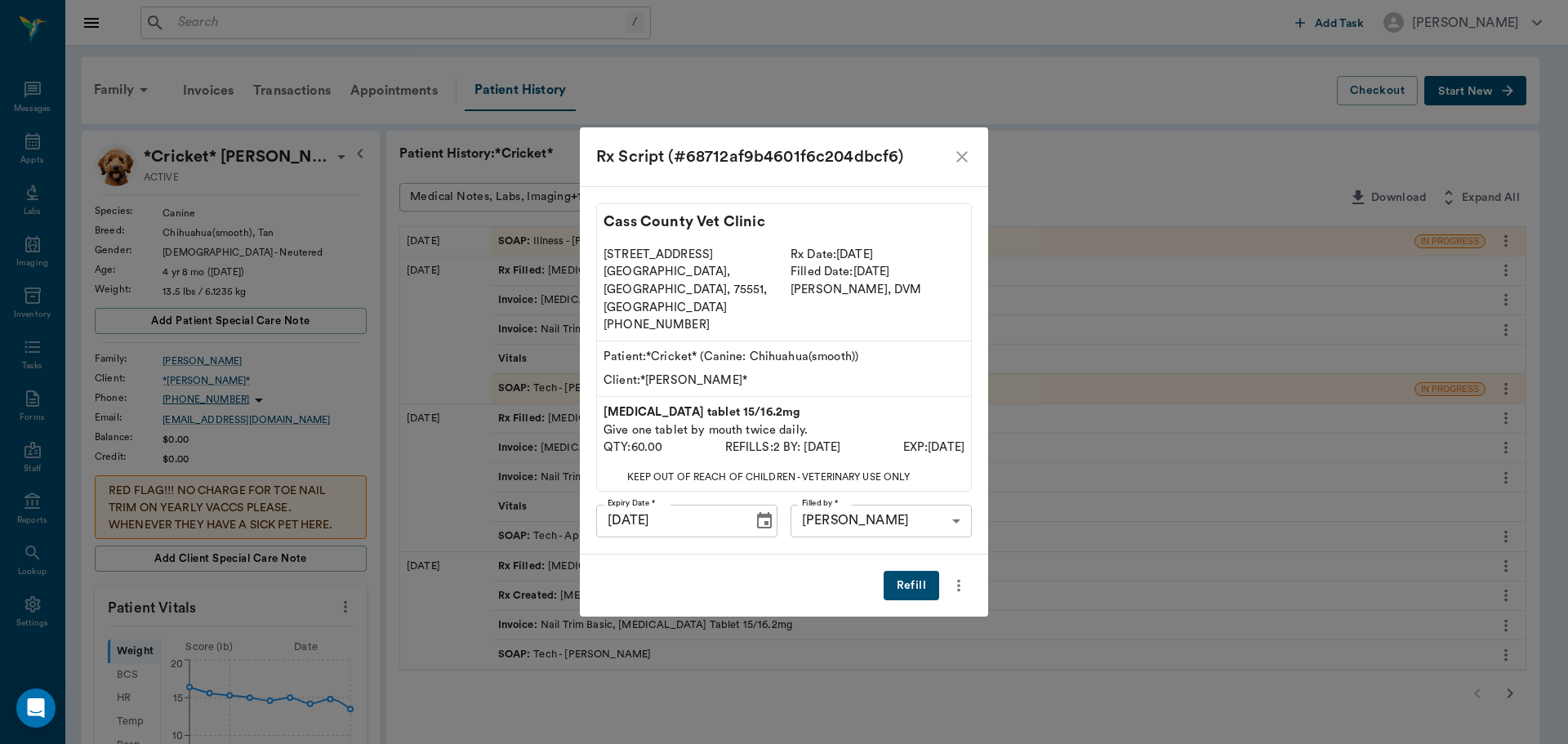
click at [903, 578] on button "Refill" at bounding box center [911, 586] width 55 height 30
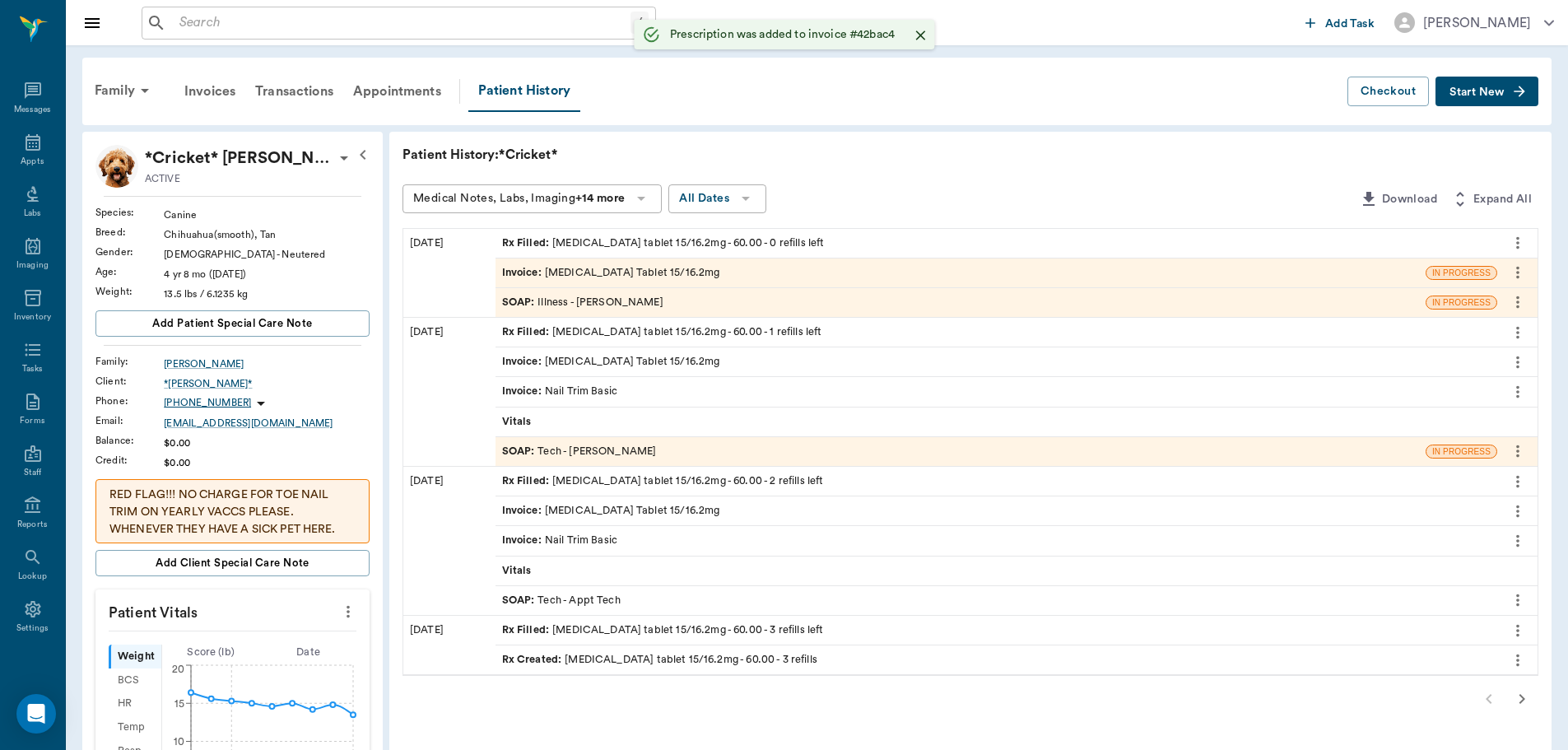
click at [640, 303] on div "SOAP : Illness - [PERSON_NAME]" at bounding box center [582, 302] width 161 height 15
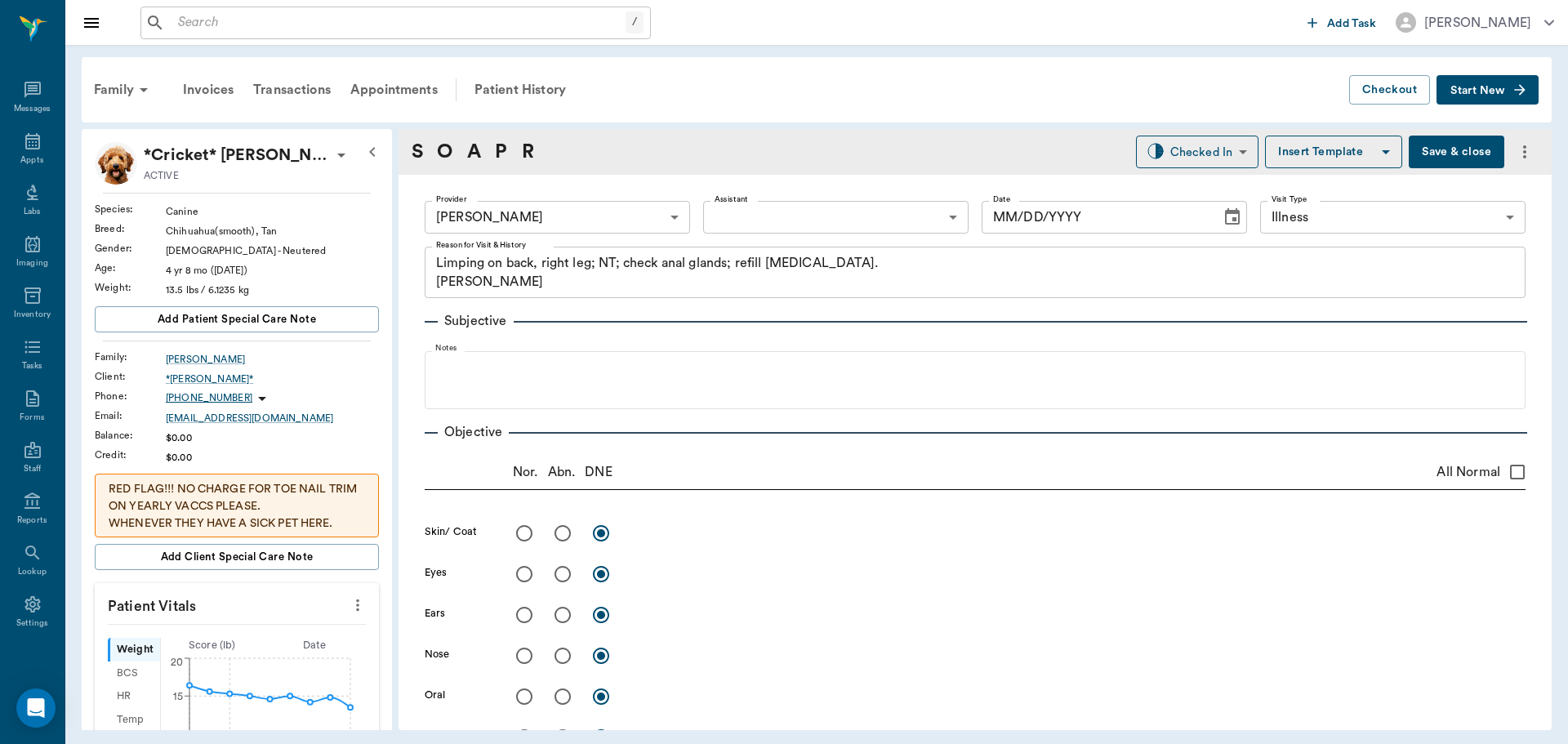
type input "63ec2f075fda476ae8351a4d"
type input "65d2be4f46e3a538d89b8c15"
type textarea "Limping on back, right leg; NT; check anal glands; refill [MEDICAL_DATA]. [PERS…"
type input "[DATE]"
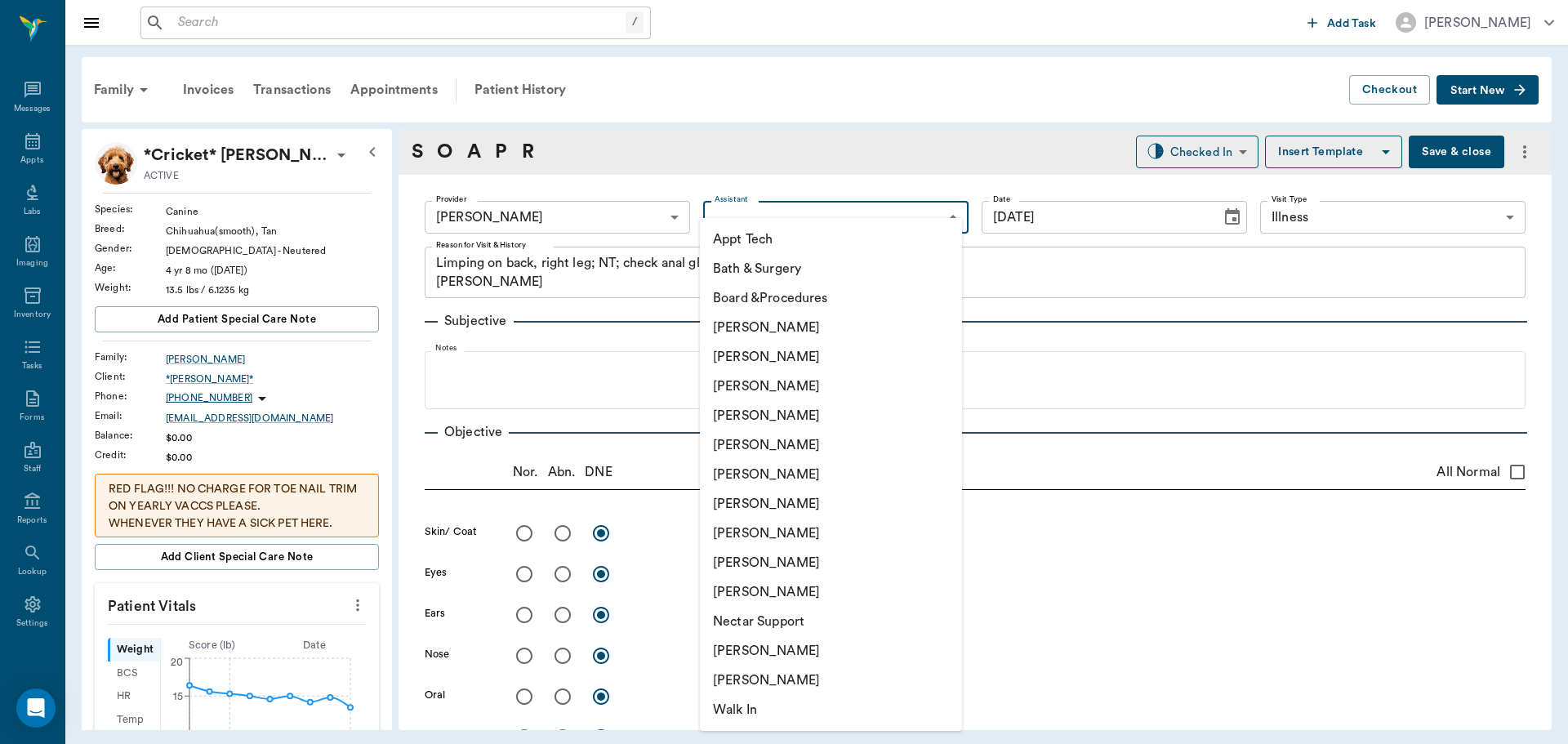
click at [743, 212] on body "/ ​ Add Task [PERSON_NAME] Nectar Messages Appts Labs Imaging Inventory Tasks F…" at bounding box center [784, 372] width 1568 height 744
click at [778, 494] on li "[PERSON_NAME]" at bounding box center [831, 504] width 263 height 29
click at [832, 201] on body "/ ​ Add Task [PERSON_NAME] Nectar Messages Appts Labs Imaging Inventory Tasks F…" at bounding box center [784, 372] width 1568 height 744
click at [832, 237] on li "Appt Tech" at bounding box center [831, 238] width 263 height 29
type input "63ec2f075fda476ae8351a4c"
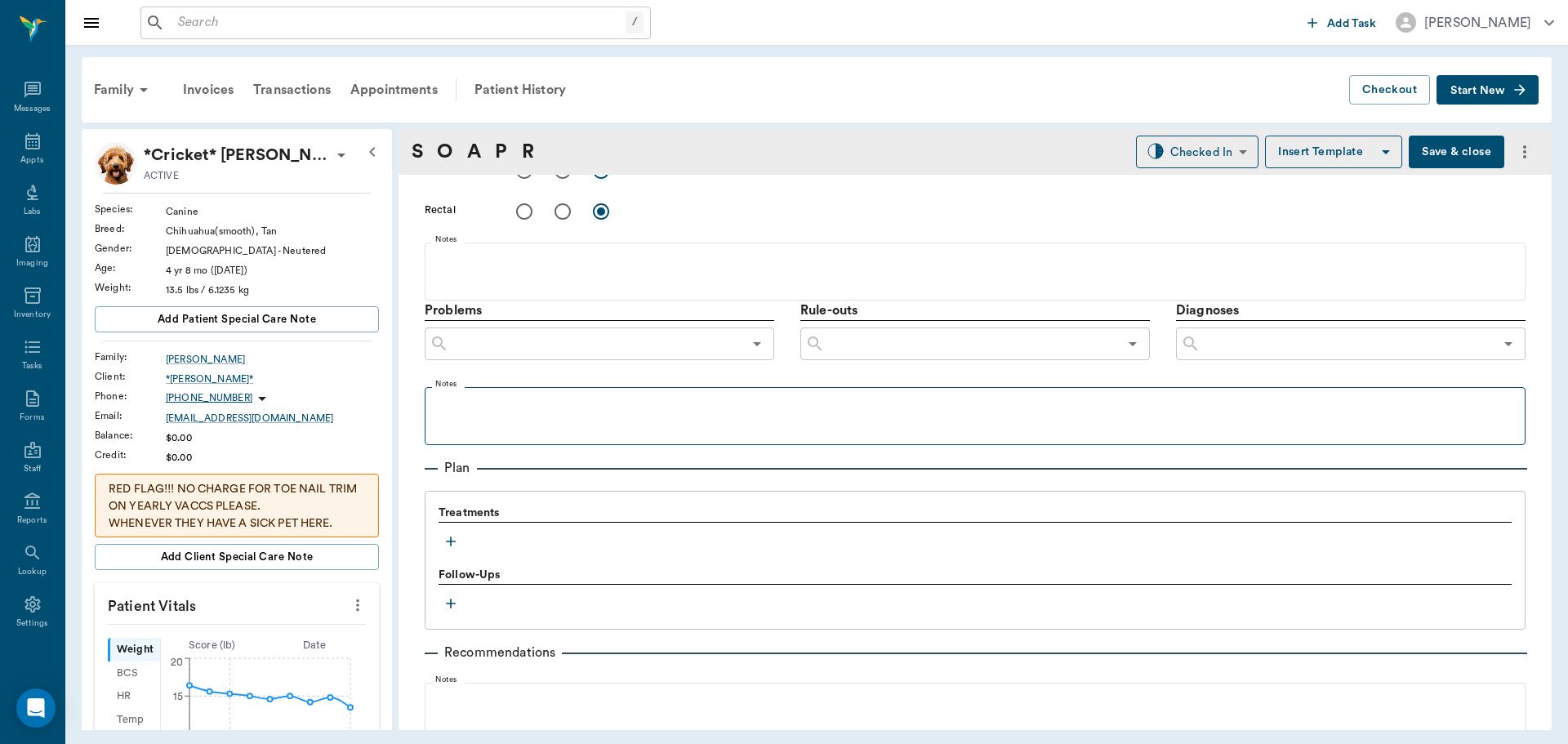
scroll to position [817, 0]
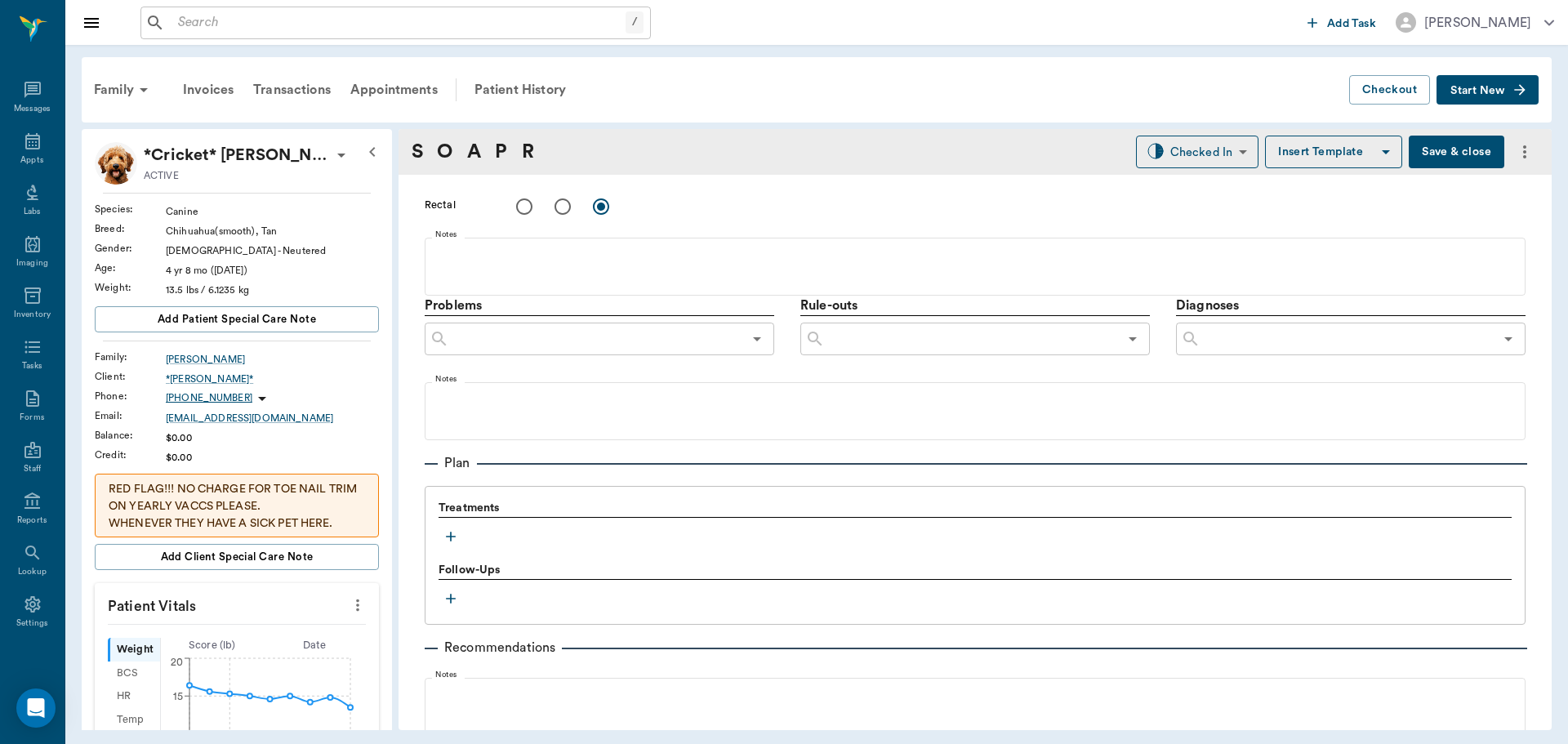
click at [438, 535] on button "button" at bounding box center [450, 536] width 24 height 24
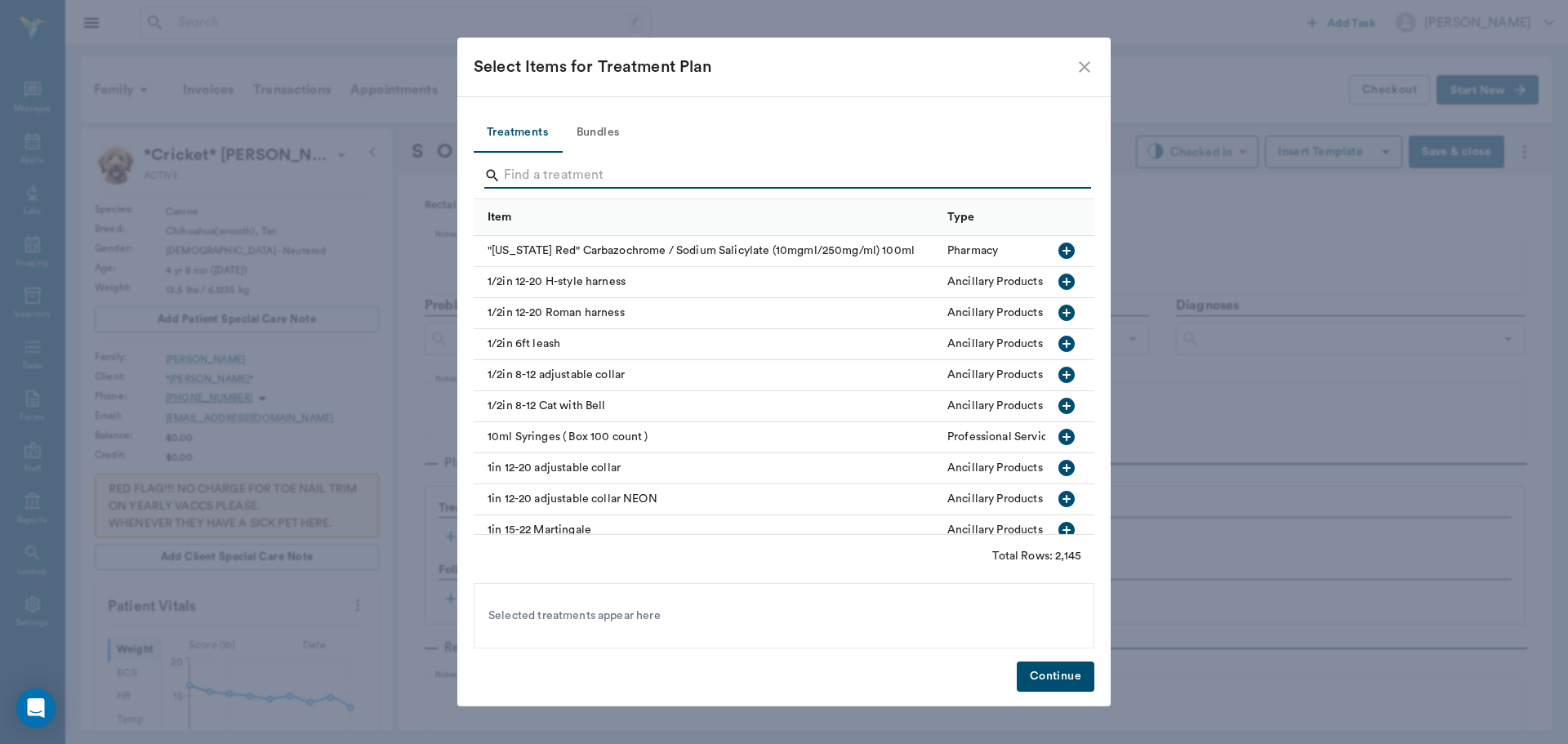
click at [514, 171] on input "Search" at bounding box center [785, 175] width 563 height 26
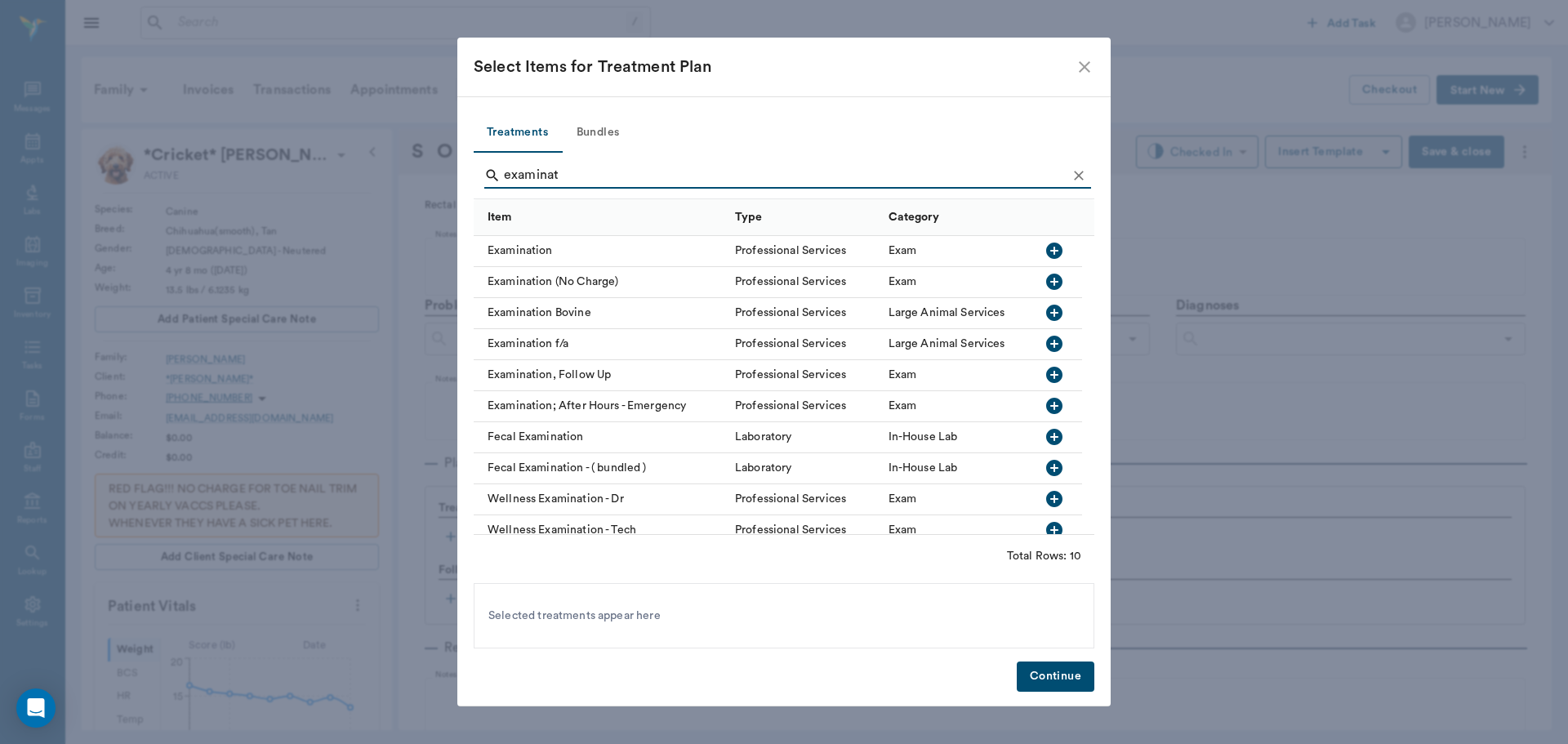
type input "examinat"
click at [1046, 250] on icon "button" at bounding box center [1055, 251] width 20 height 20
click at [1078, 179] on icon "Clear" at bounding box center [1079, 175] width 16 height 16
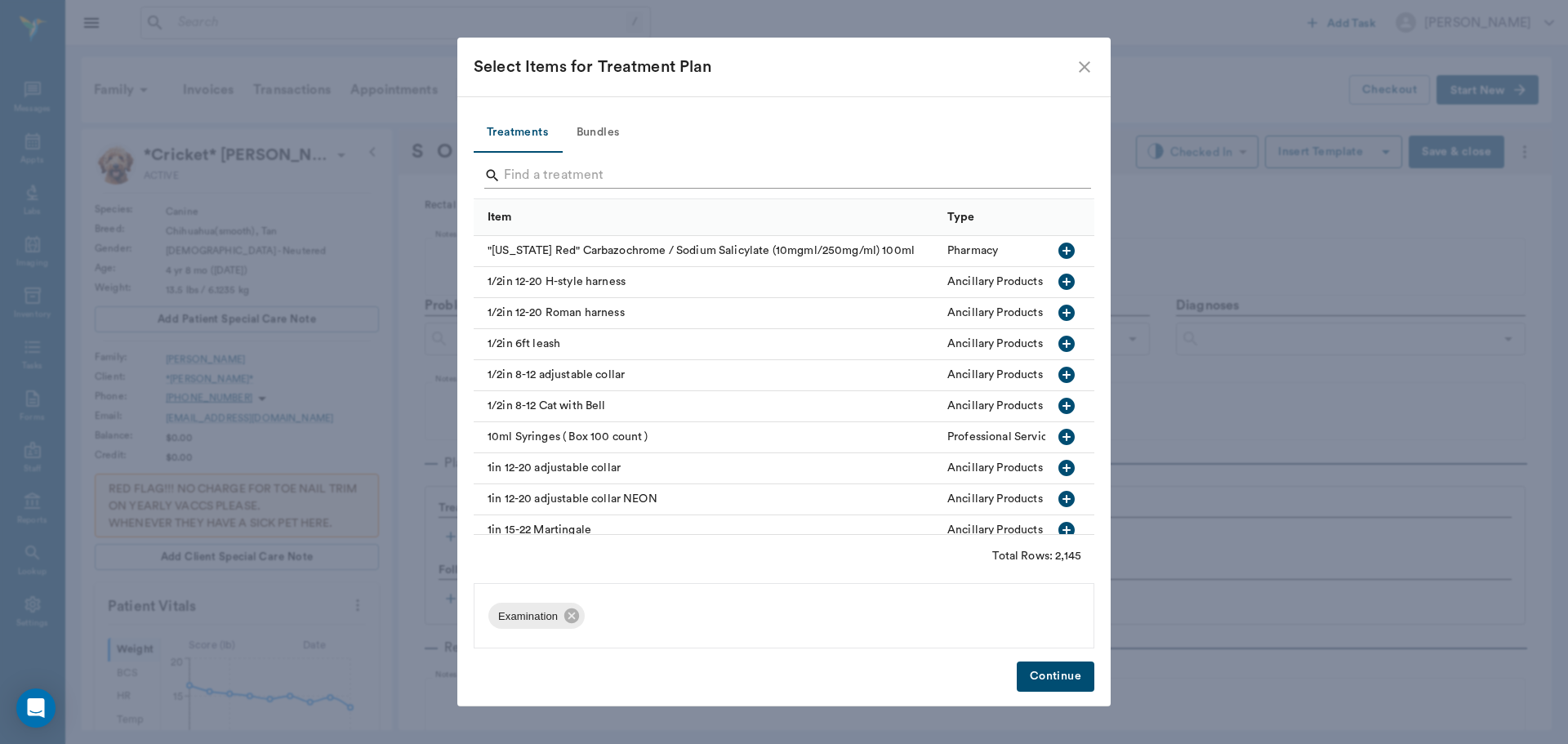
click at [1068, 179] on div "Search" at bounding box center [787, 175] width 606 height 26
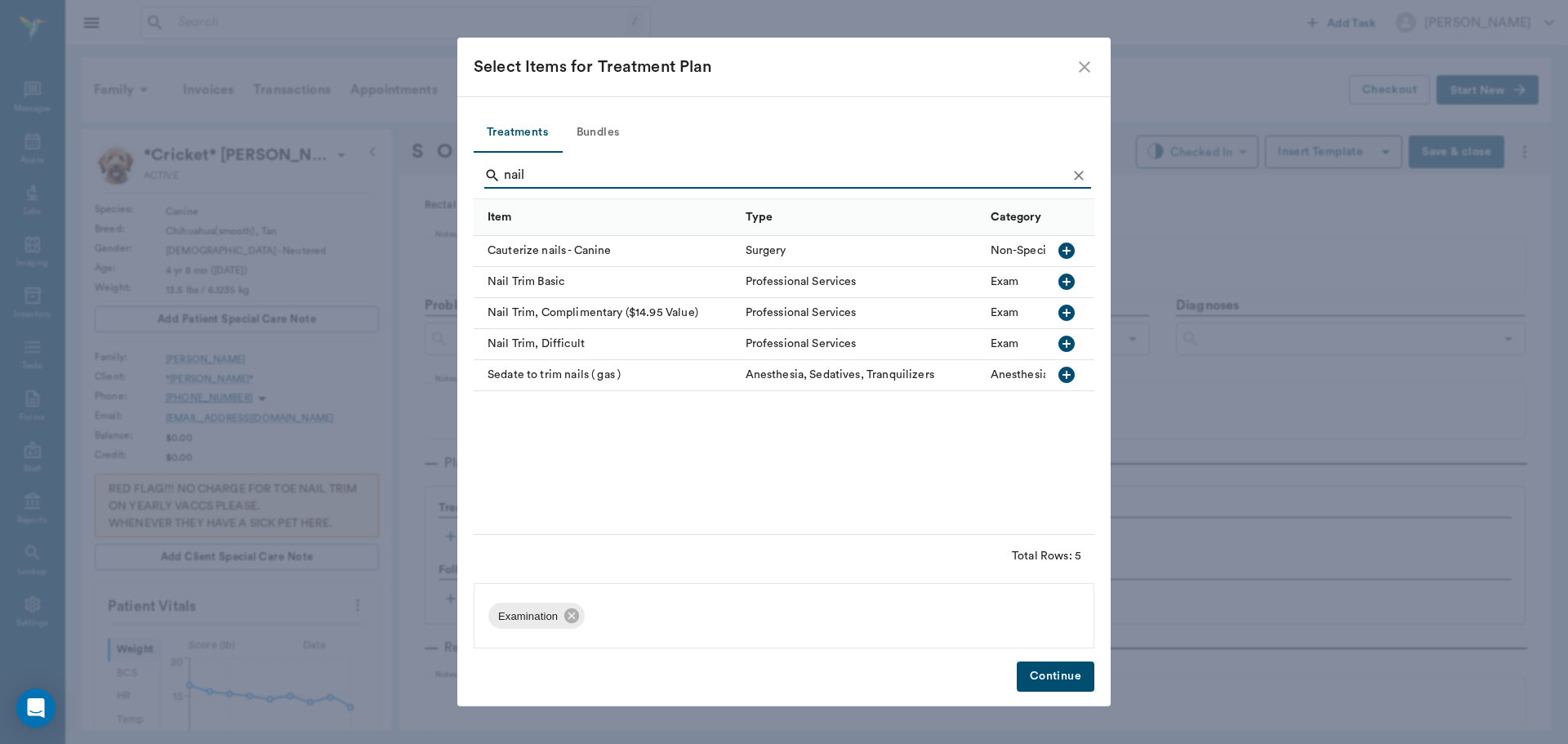
type input "nail"
click at [1065, 280] on icon "button" at bounding box center [1066, 281] width 16 height 16
click at [1080, 172] on icon "Clear" at bounding box center [1079, 175] width 16 height 16
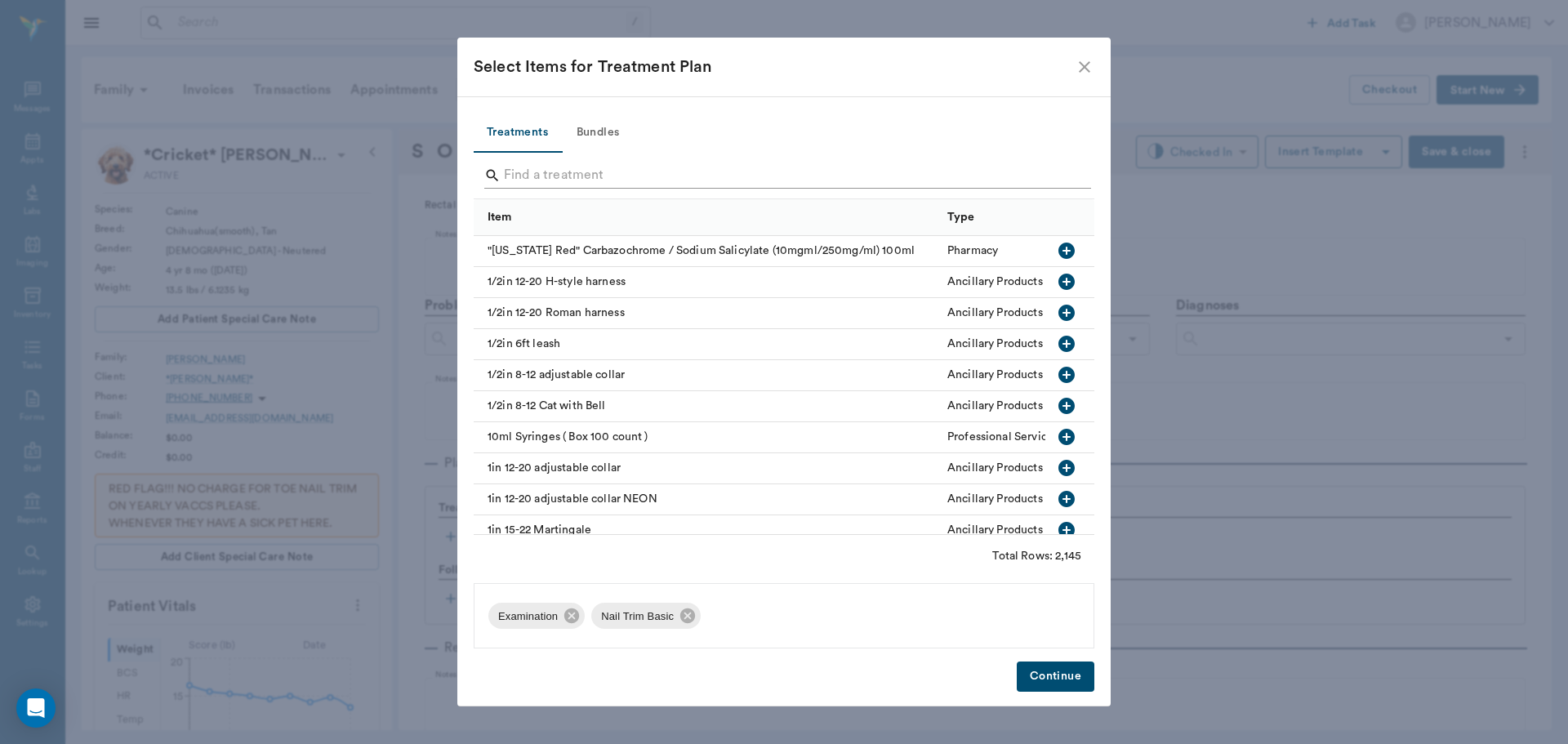
click at [1063, 177] on input "Search" at bounding box center [785, 175] width 563 height 26
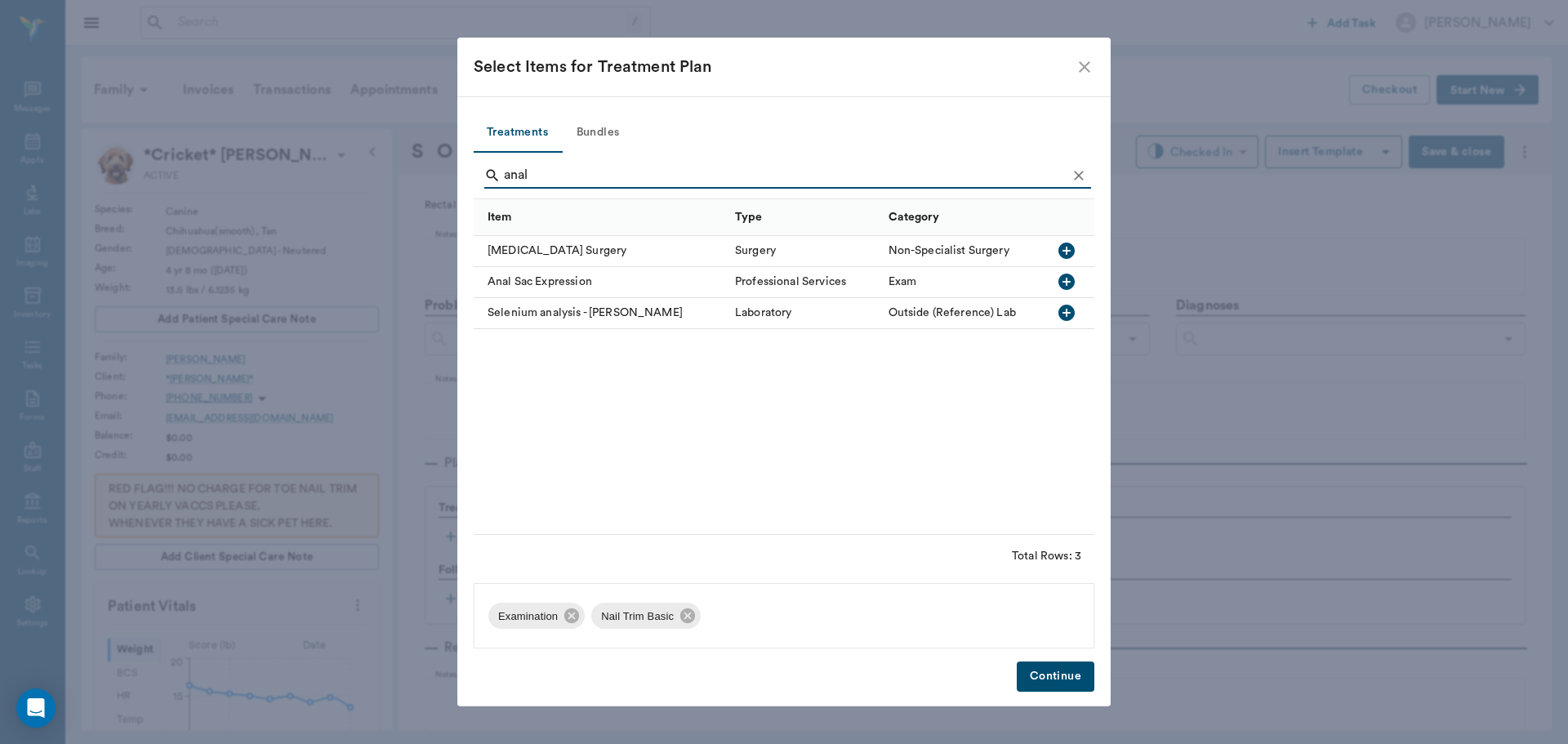
type input "anal"
click at [1065, 287] on icon "button" at bounding box center [1066, 281] width 16 height 16
click at [1041, 678] on button "Continue" at bounding box center [1055, 677] width 78 height 30
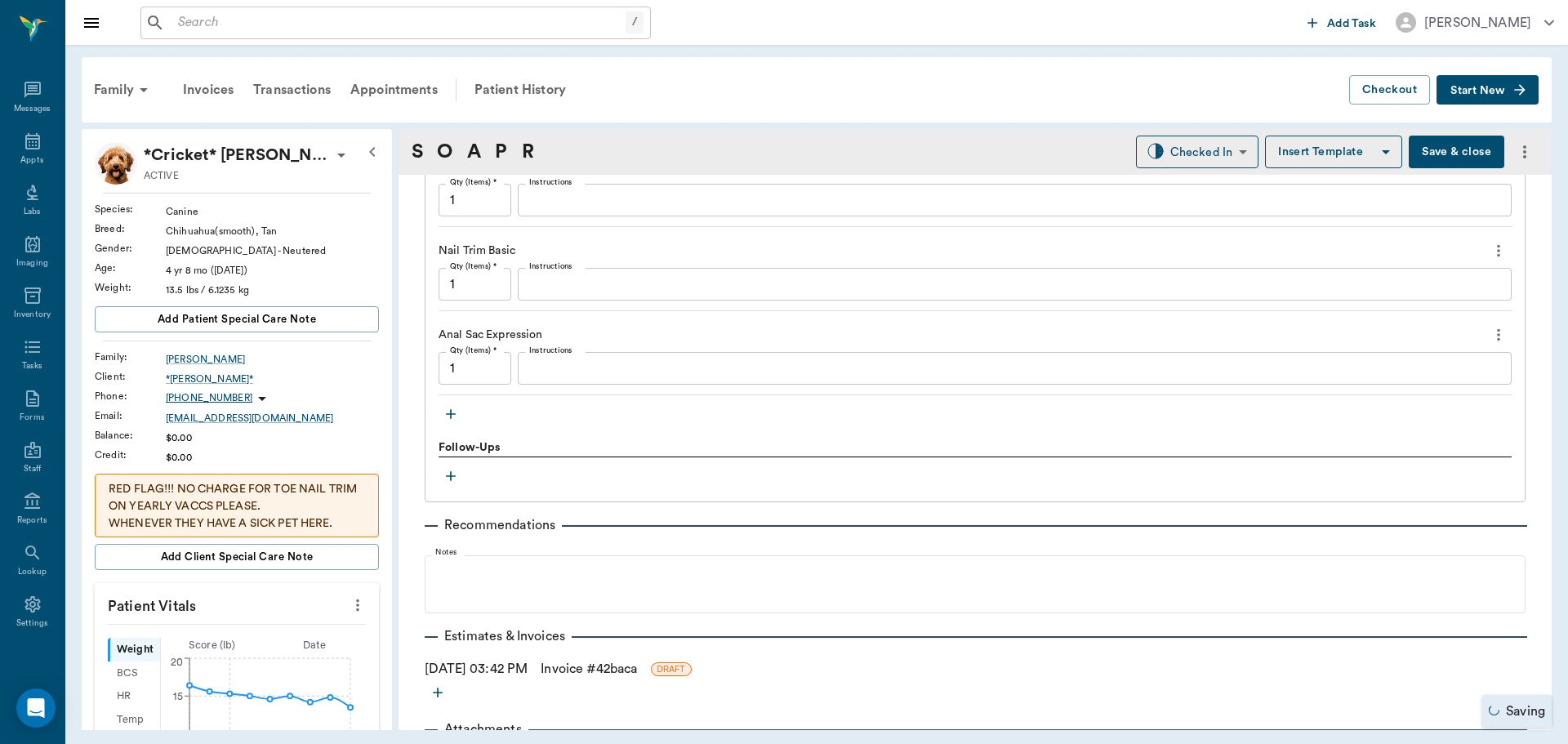
scroll to position [1251, 0]
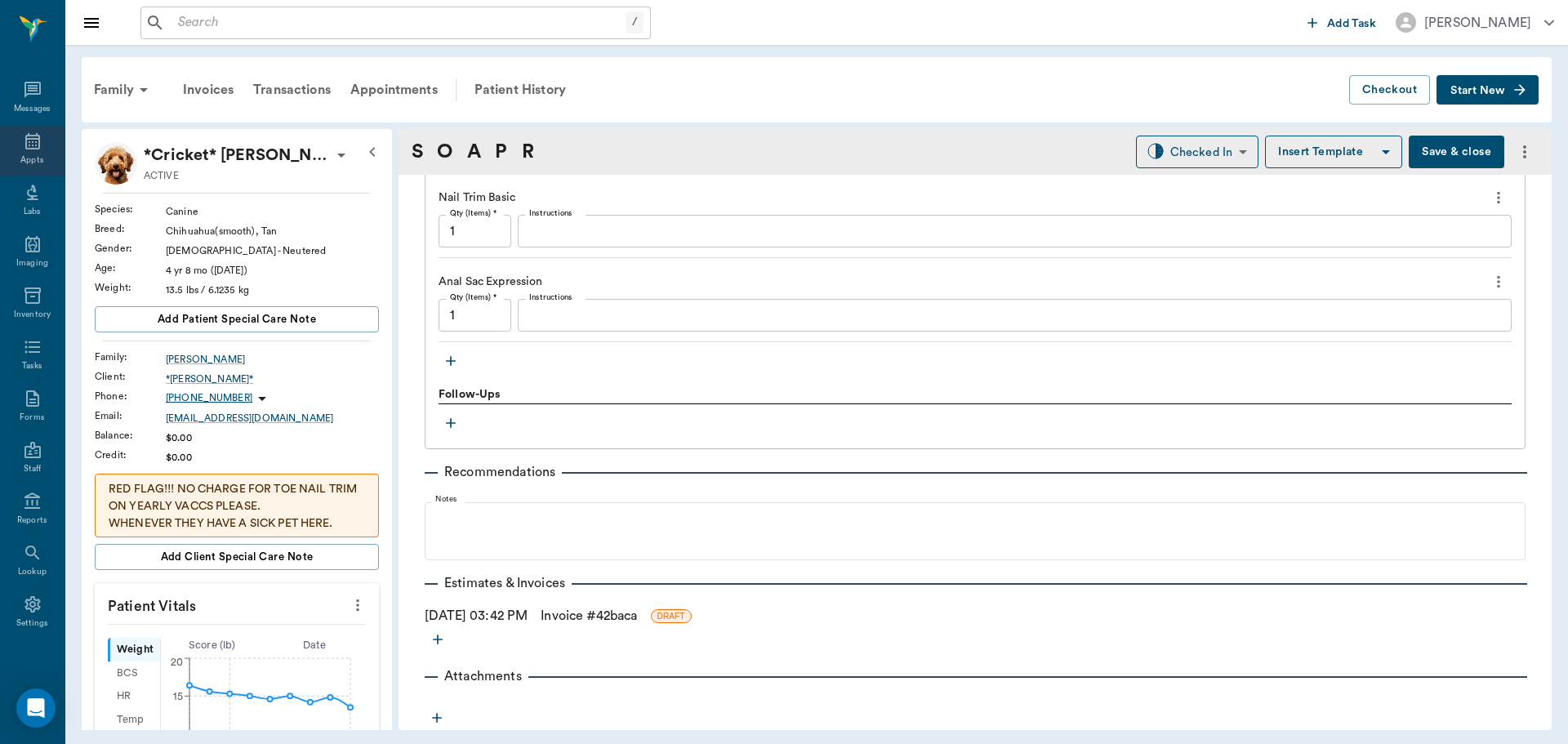
click at [23, 148] on icon at bounding box center [33, 141] width 20 height 20
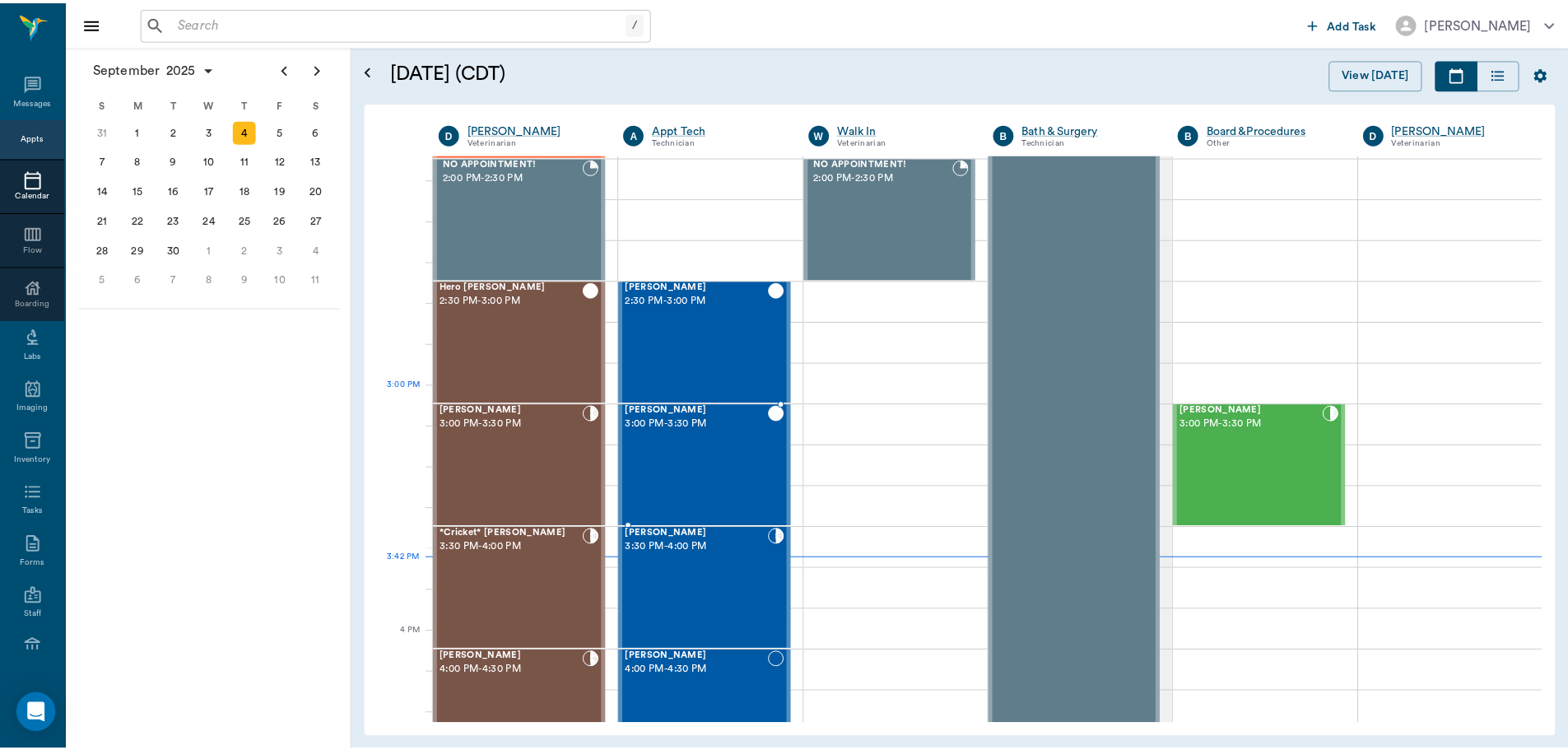
scroll to position [1651, 0]
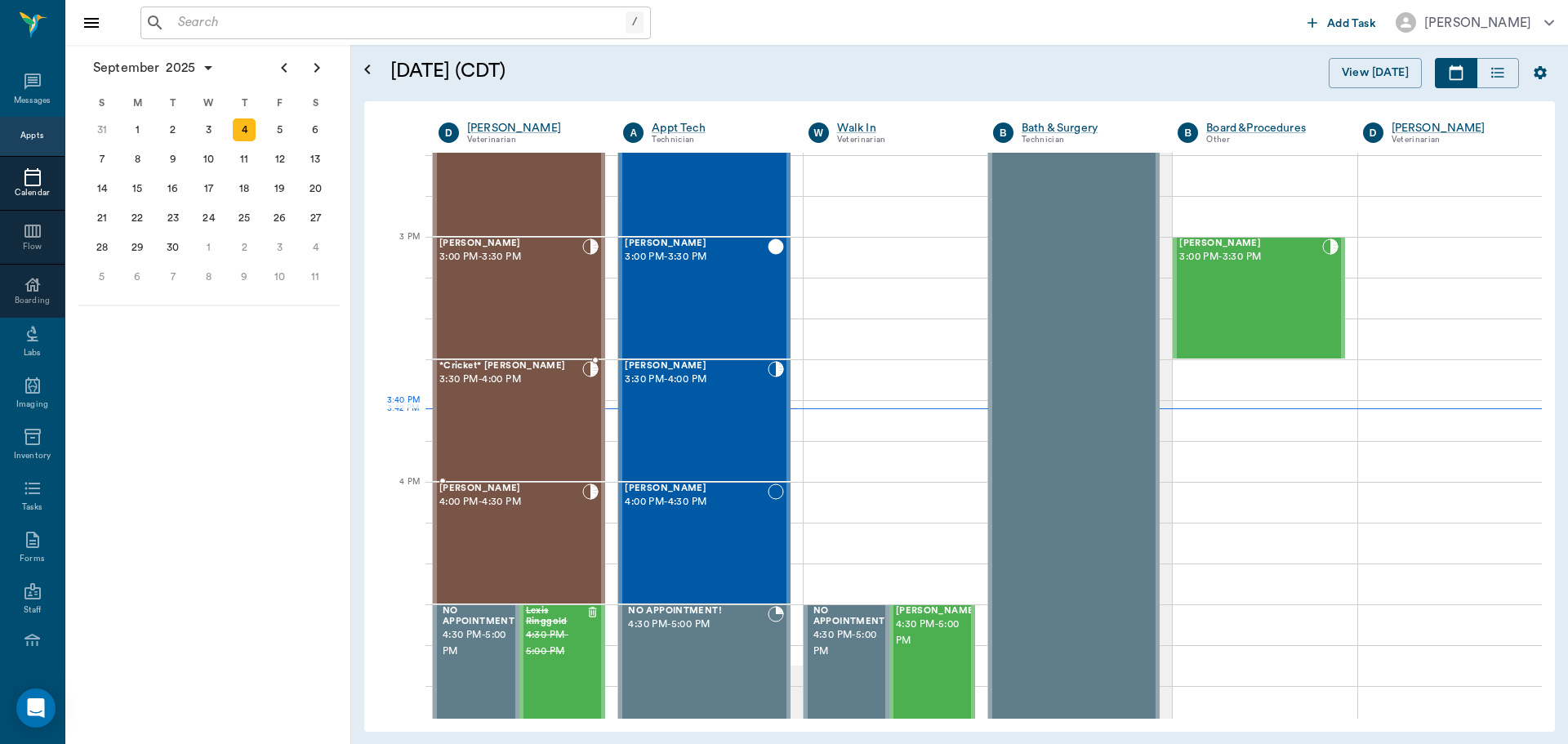
click at [521, 401] on div "*Cricket* [PERSON_NAME] 3:30 PM - 4:00 PM" at bounding box center [511, 421] width 143 height 120
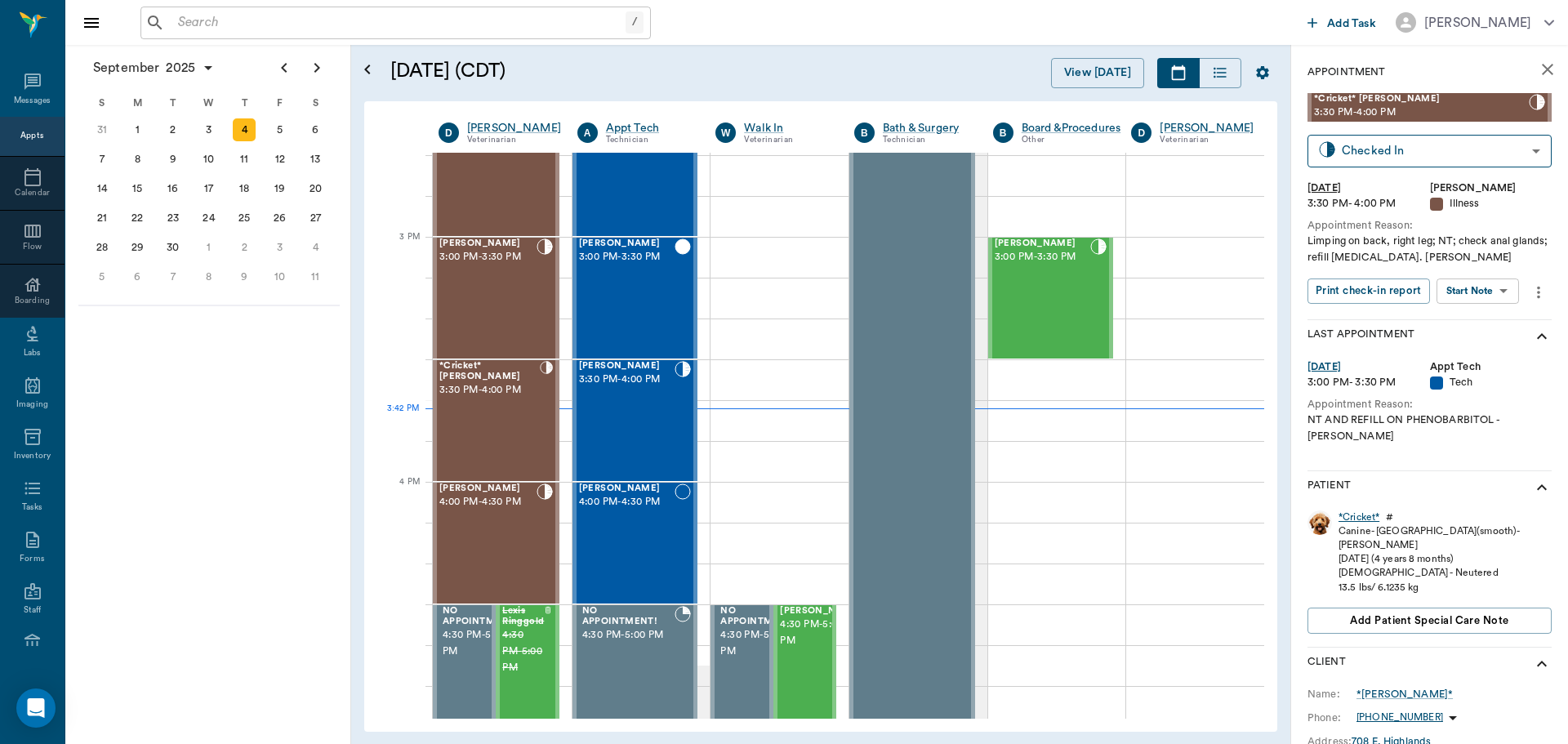
click at [1356, 511] on div "*Cricket*" at bounding box center [1359, 518] width 41 height 14
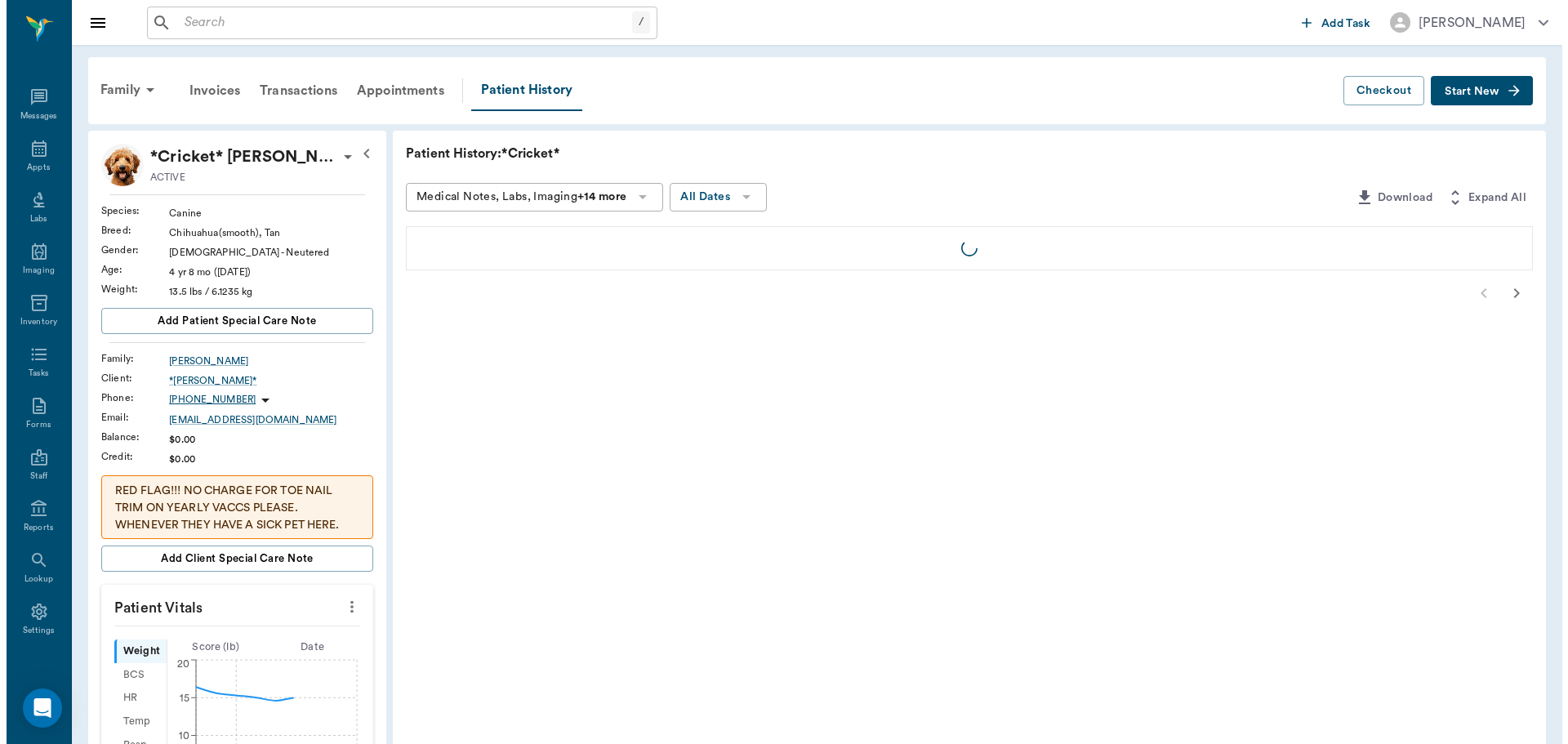
scroll to position [7, 0]
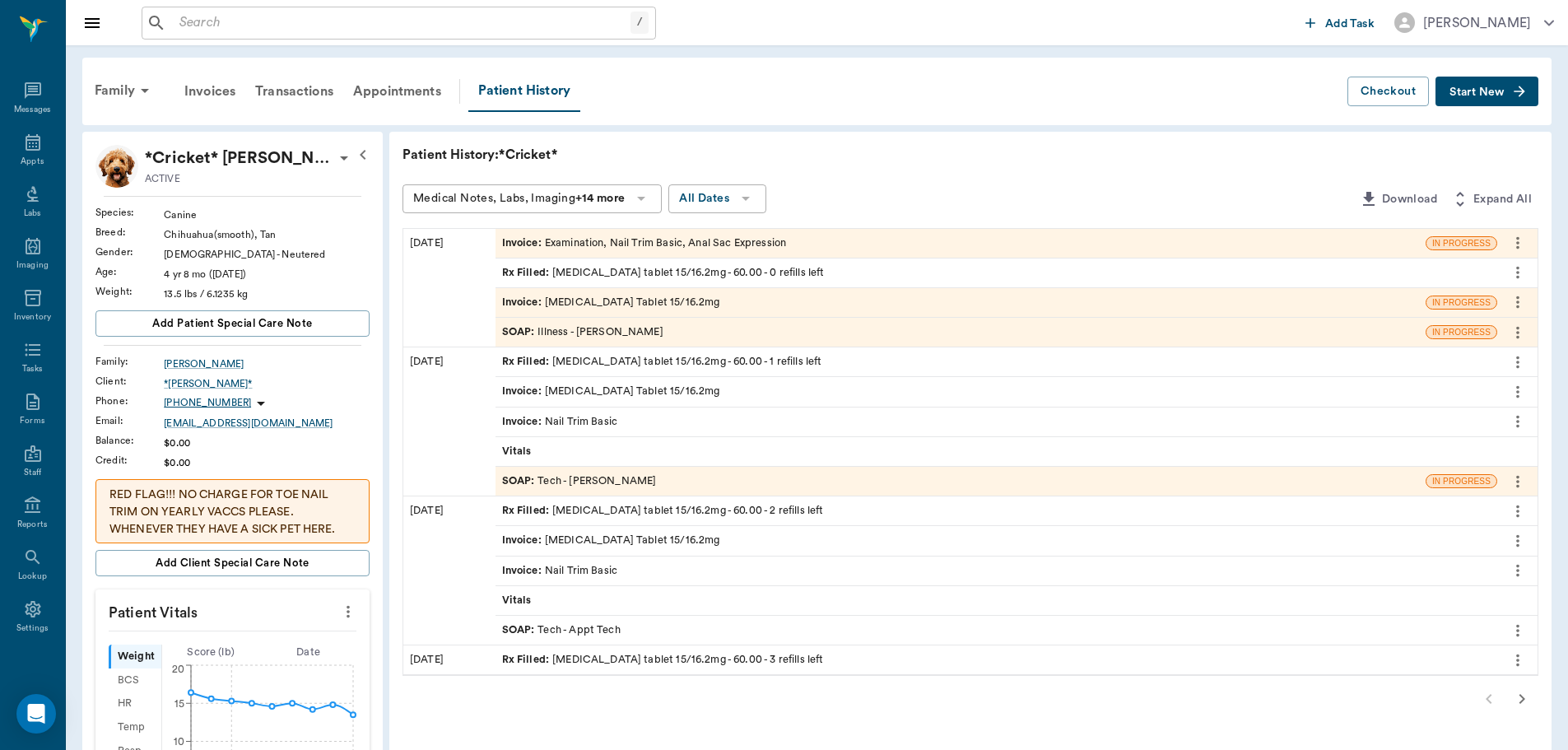
click at [707, 304] on div "Invoice : [MEDICAL_DATA] Tablet 15/16.2mg" at bounding box center [960, 303] width 930 height 29
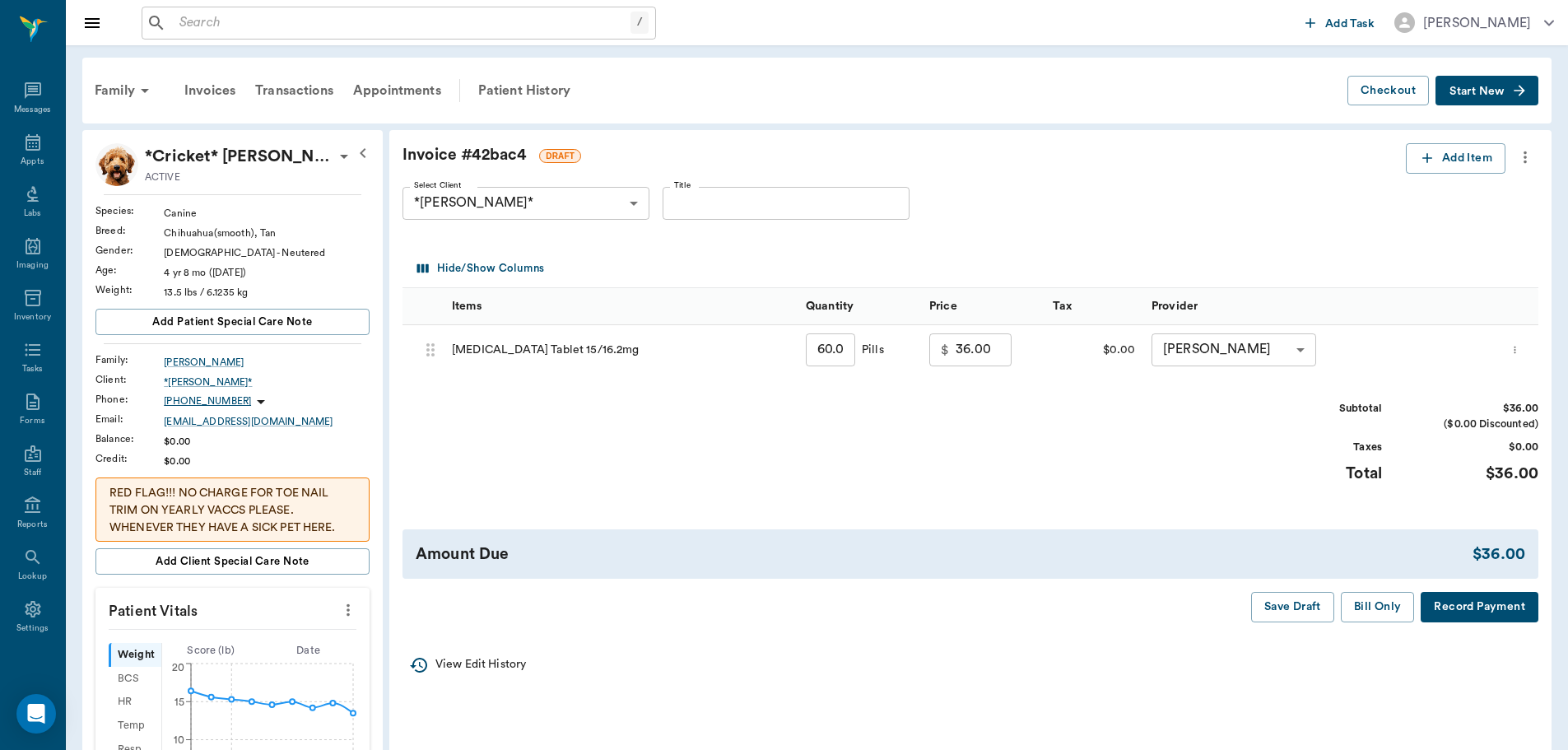
click at [1533, 158] on icon "more" at bounding box center [1526, 158] width 18 height 20
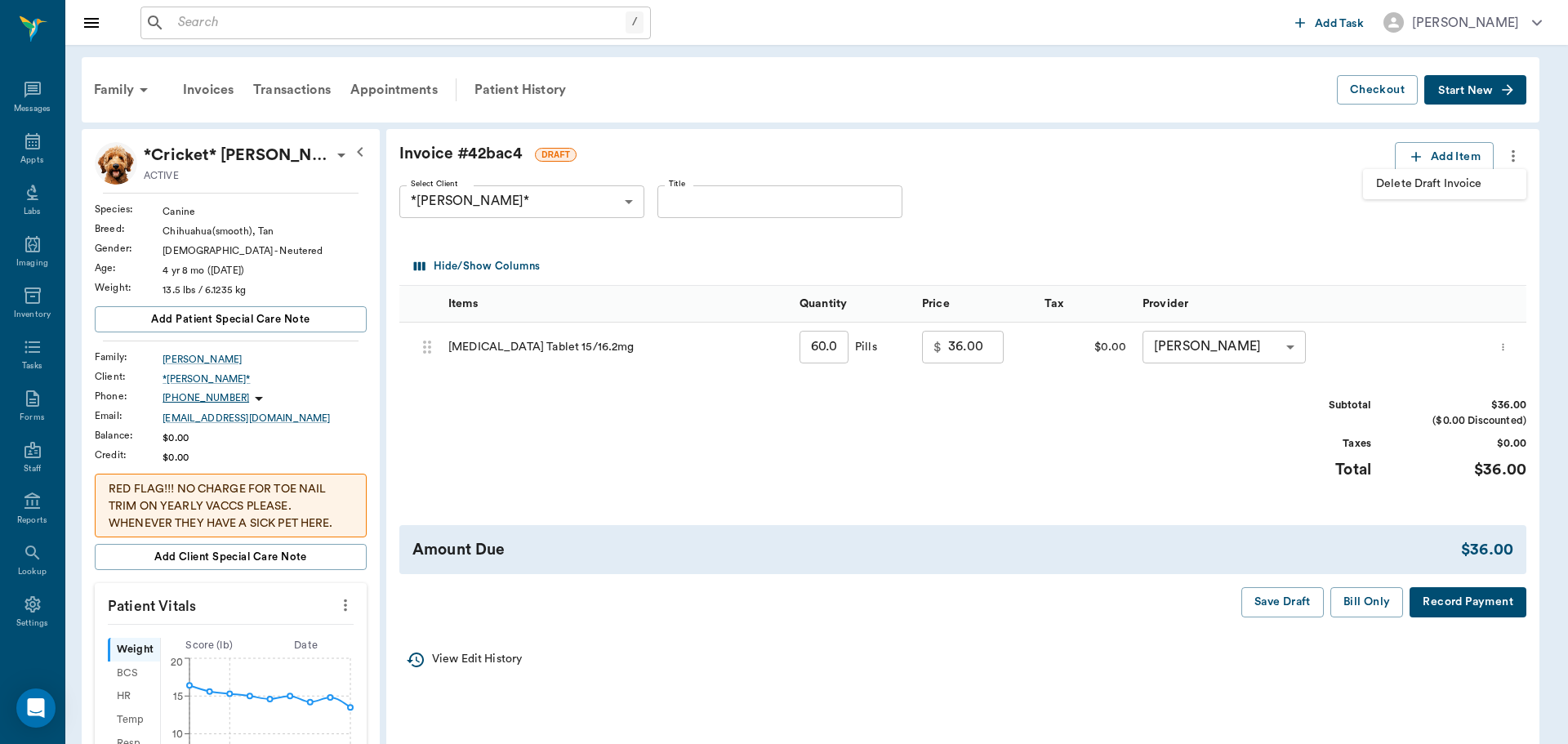
click at [1191, 209] on div at bounding box center [784, 372] width 1568 height 744
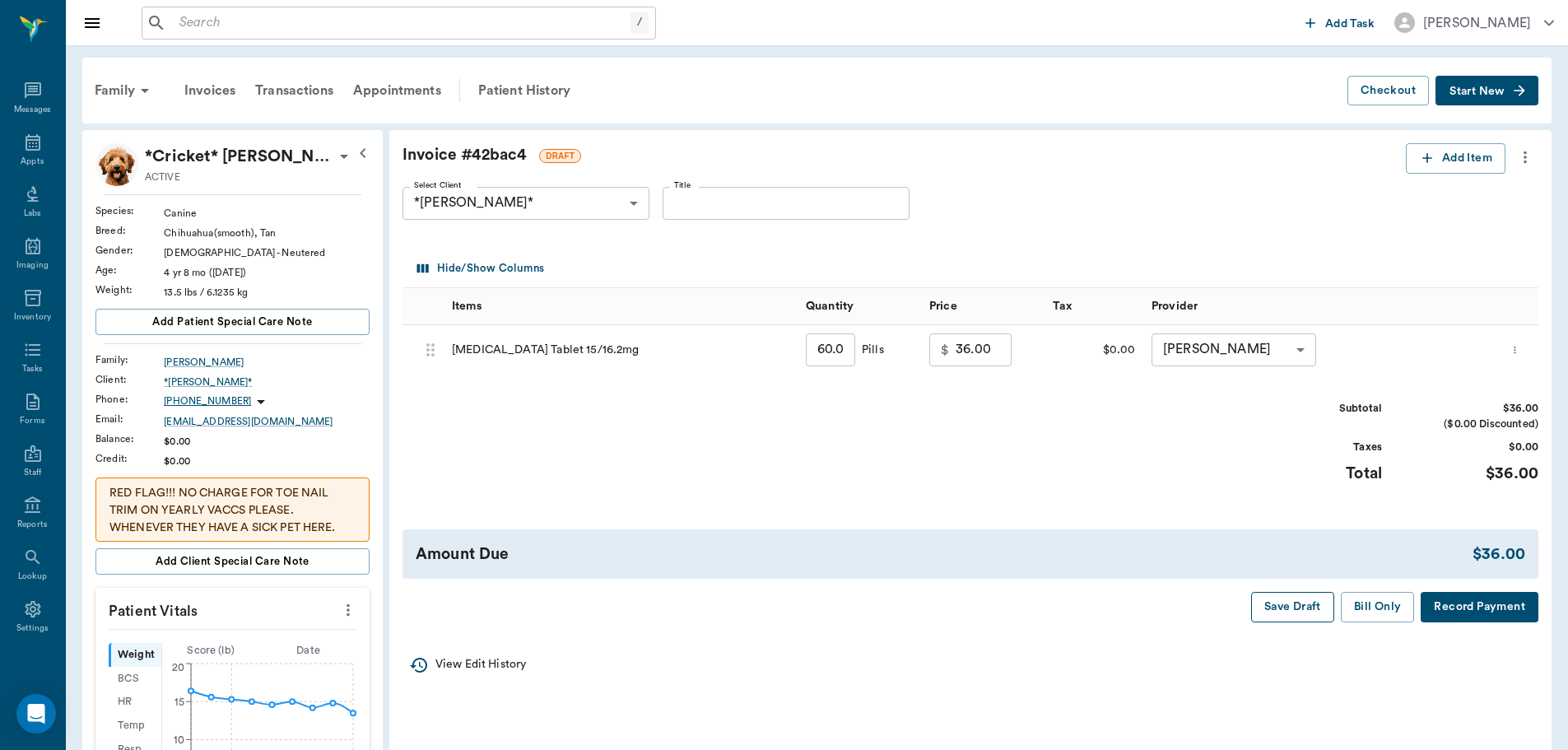
click at [1300, 608] on button "Save Draft" at bounding box center [1293, 608] width 83 height 31
click at [1351, 601] on button "Bill Only" at bounding box center [1378, 608] width 74 height 31
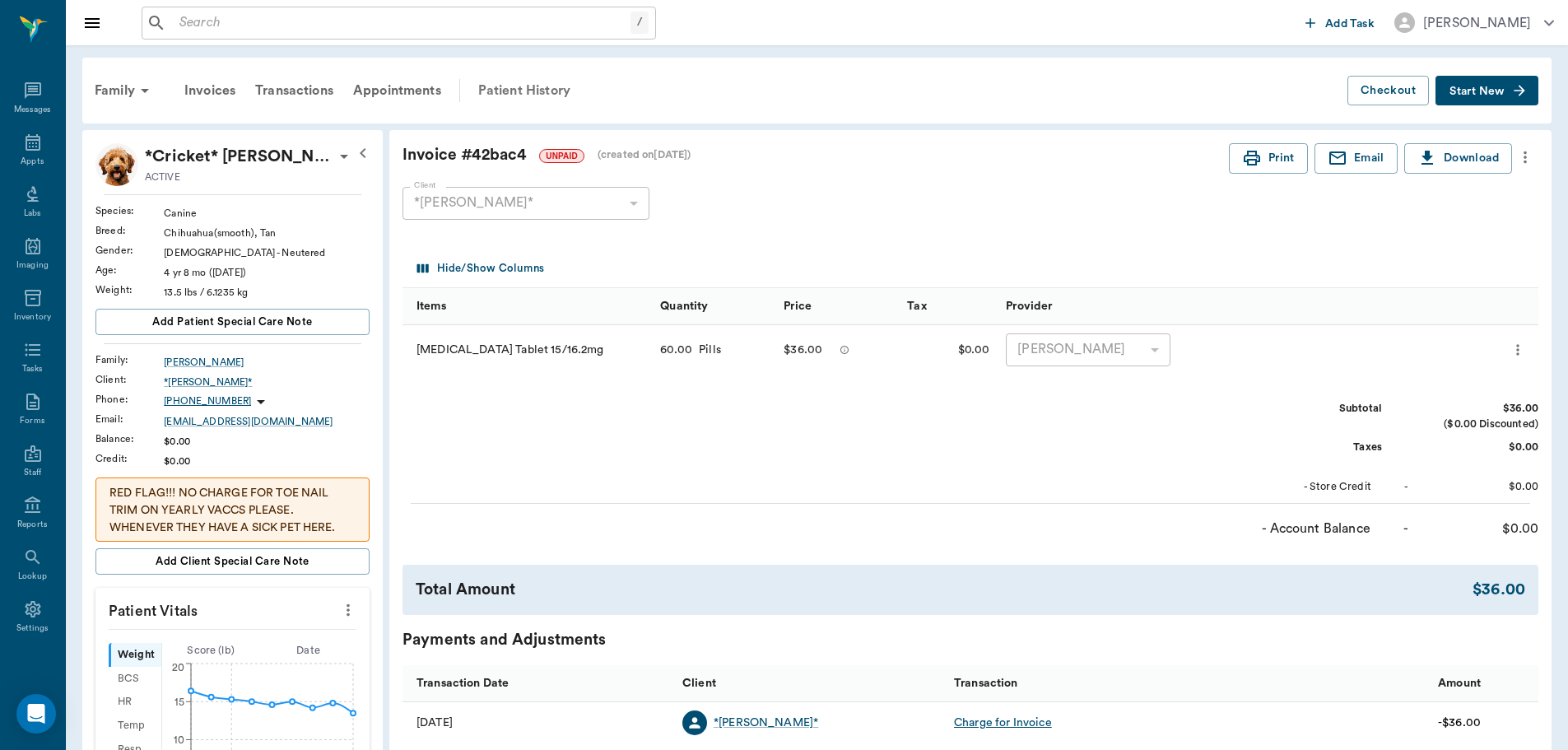
click at [527, 86] on div "Patient History" at bounding box center [524, 91] width 112 height 40
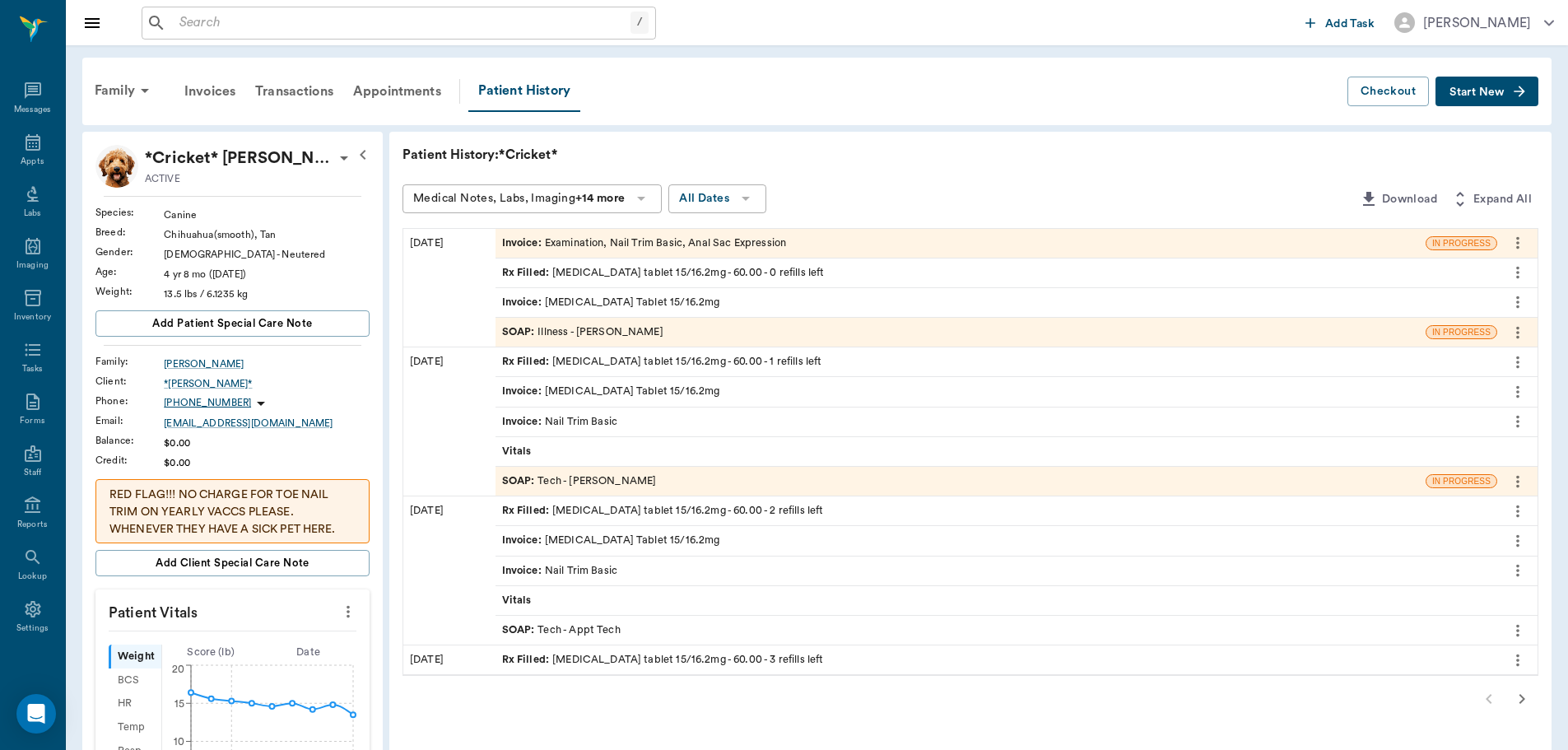
click at [671, 236] on div "Invoice : Examination, Nail Trim Basic, Anal Sac Expression" at bounding box center [644, 243] width 284 height 15
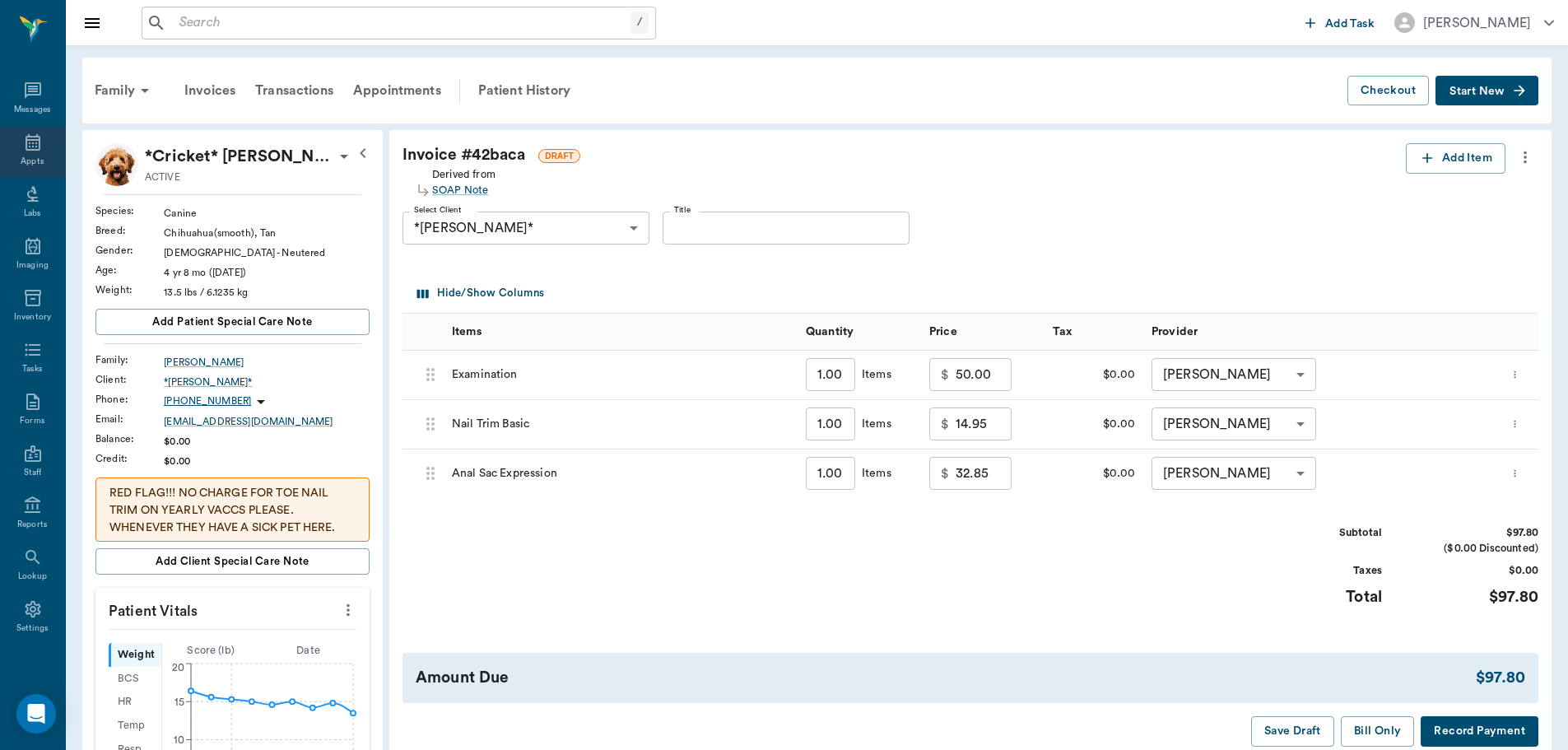
click at [21, 161] on div "Appts" at bounding box center [32, 162] width 23 height 13
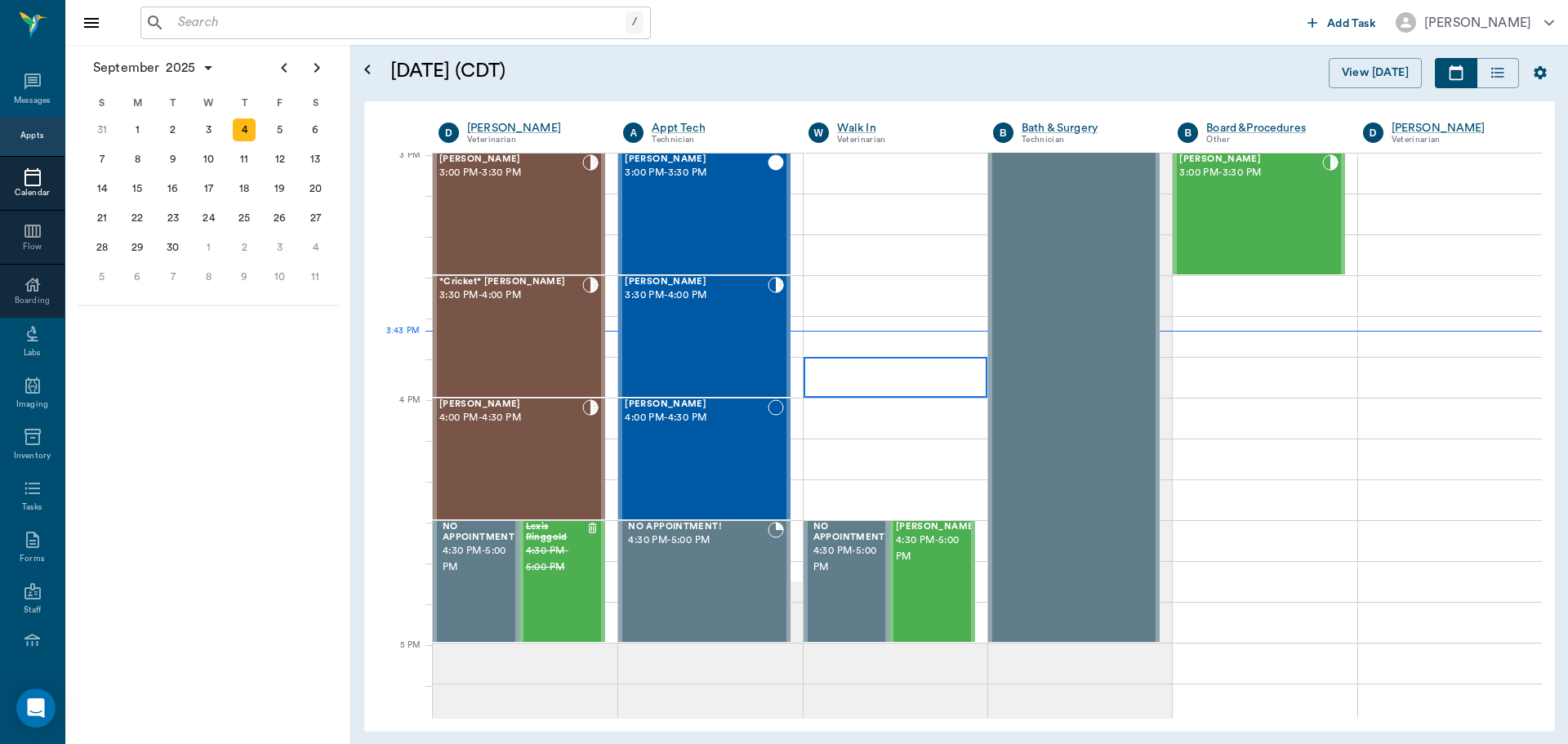
scroll to position [1718, 0]
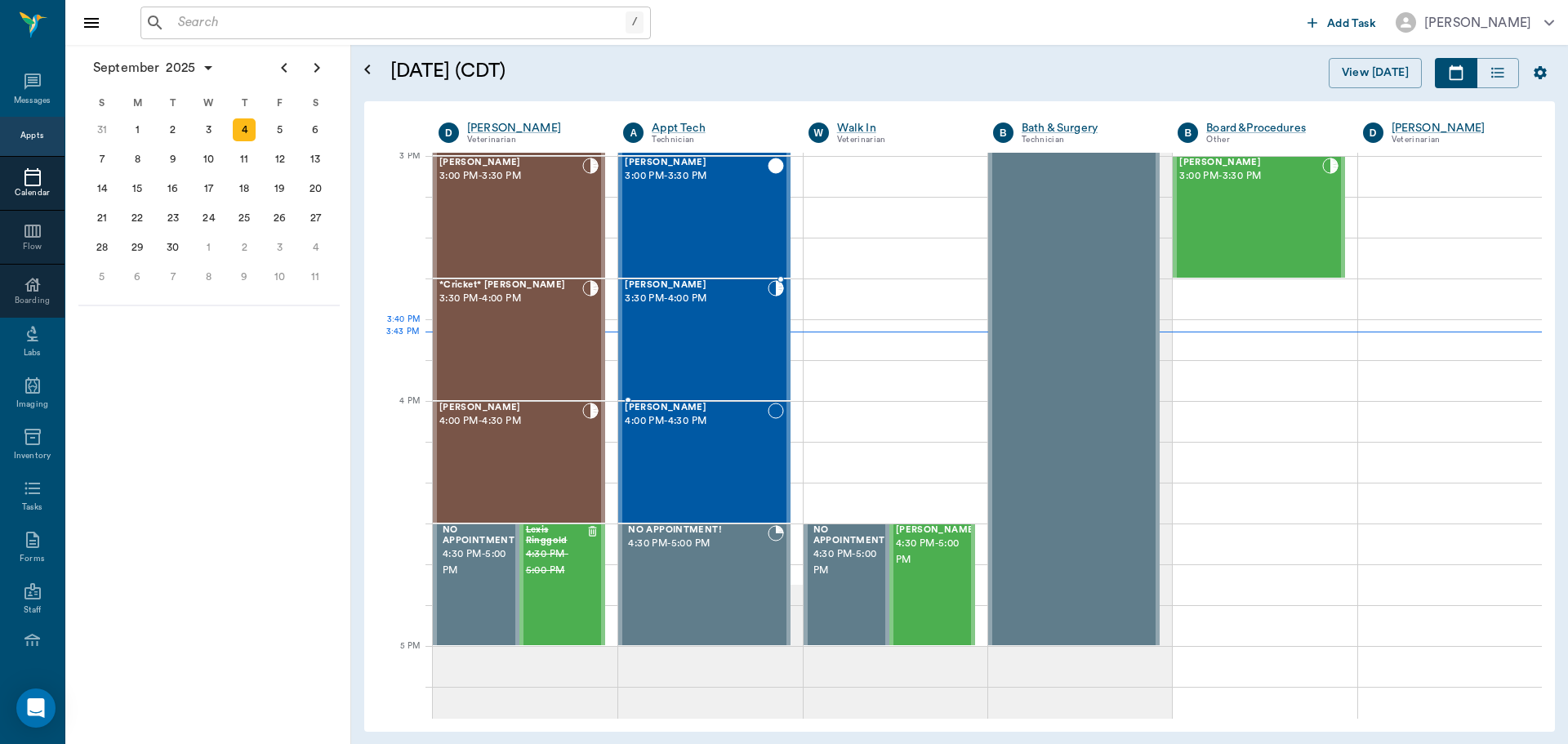
click at [576, 337] on div "*Cricket* [PERSON_NAME] 3:30 PM - 4:00 PM" at bounding box center [511, 340] width 143 height 120
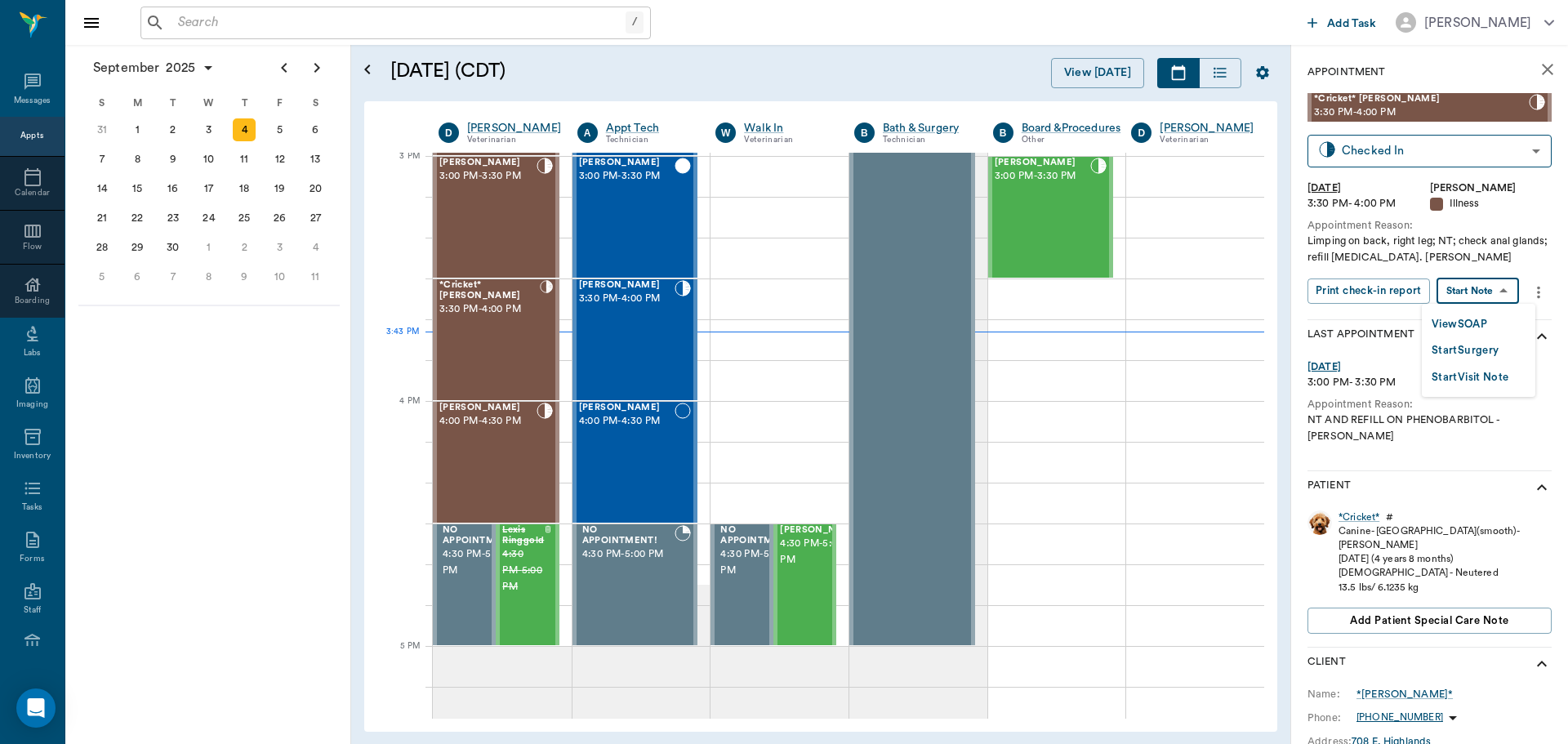
click at [1505, 299] on body "/ ​ Add Task [PERSON_NAME] Nectar Messages Appts Calendar Flow Boarding Labs Im…" at bounding box center [784, 372] width 1568 height 744
click at [1486, 330] on button "View SOAP" at bounding box center [1459, 324] width 55 height 19
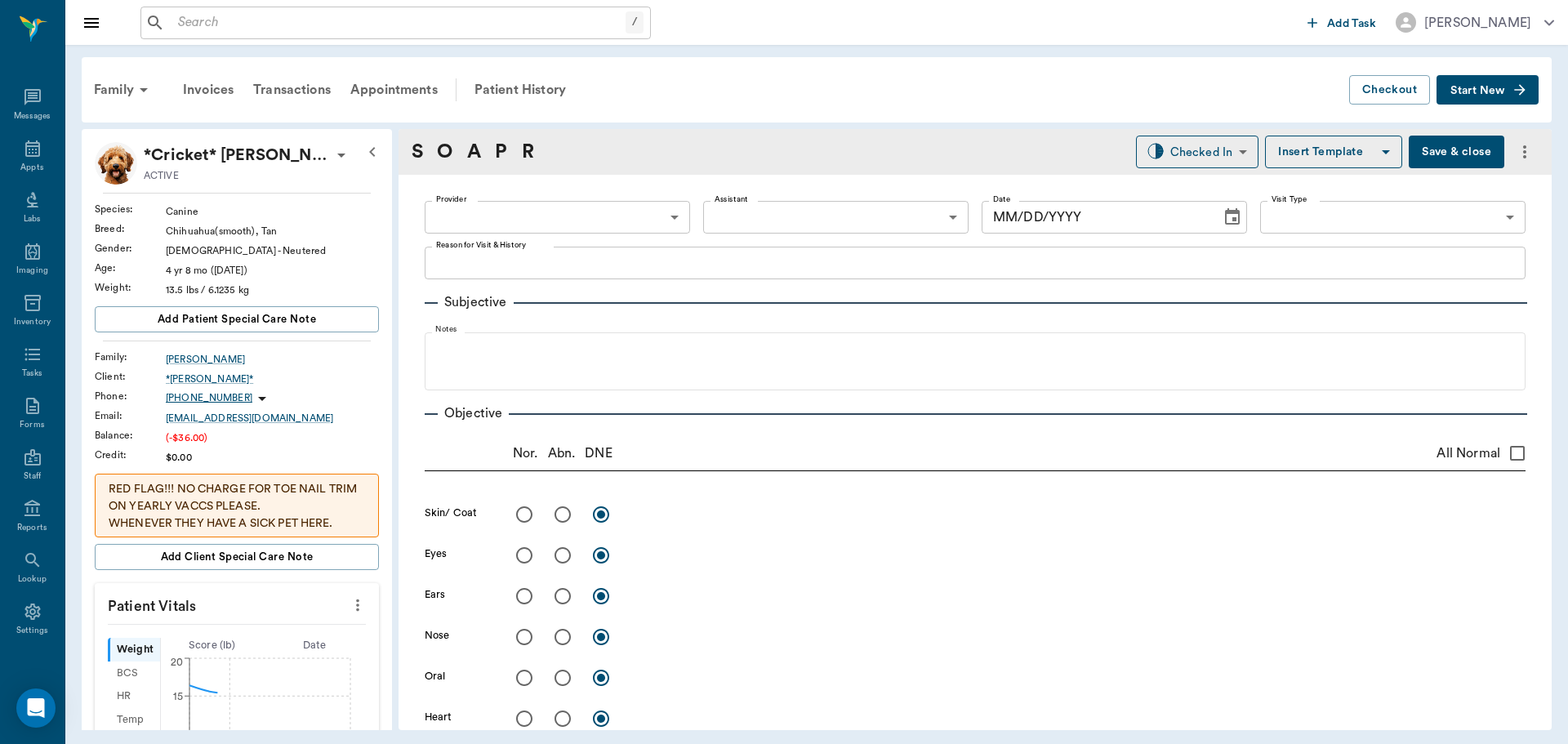
scroll to position [7, 0]
type input "63ec2f075fda476ae8351a4d"
type input "63ec2f075fda476ae8351a4c"
type input "65d2be4f46e3a538d89b8c15"
type textarea "Limping on back, right leg; NT; check anal glands; refill [MEDICAL_DATA]. [PERS…"
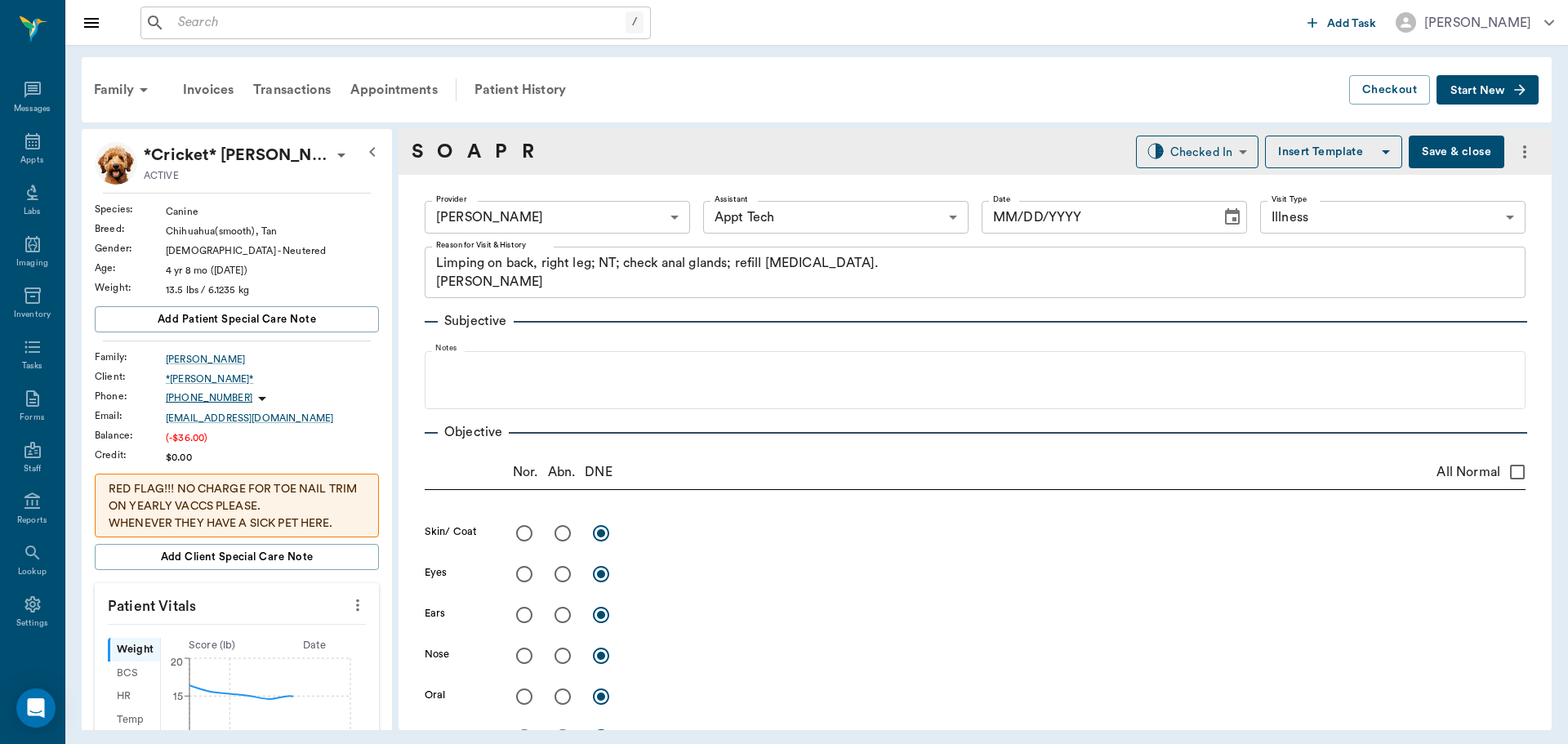
type input "[DATE]"
click at [351, 608] on icon "more" at bounding box center [357, 606] width 18 height 20
click at [281, 598] on div at bounding box center [784, 372] width 1568 height 744
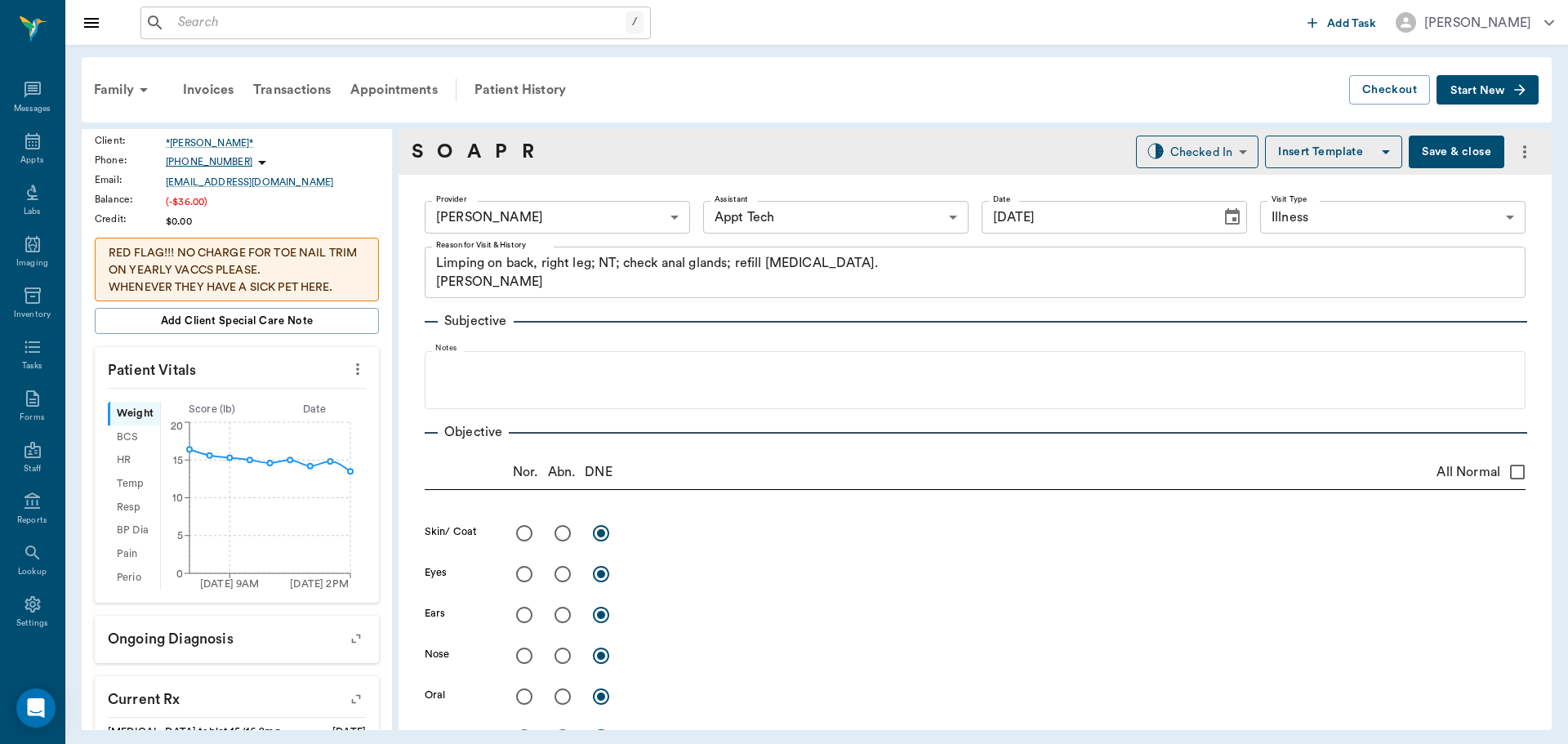
scroll to position [245, 0]
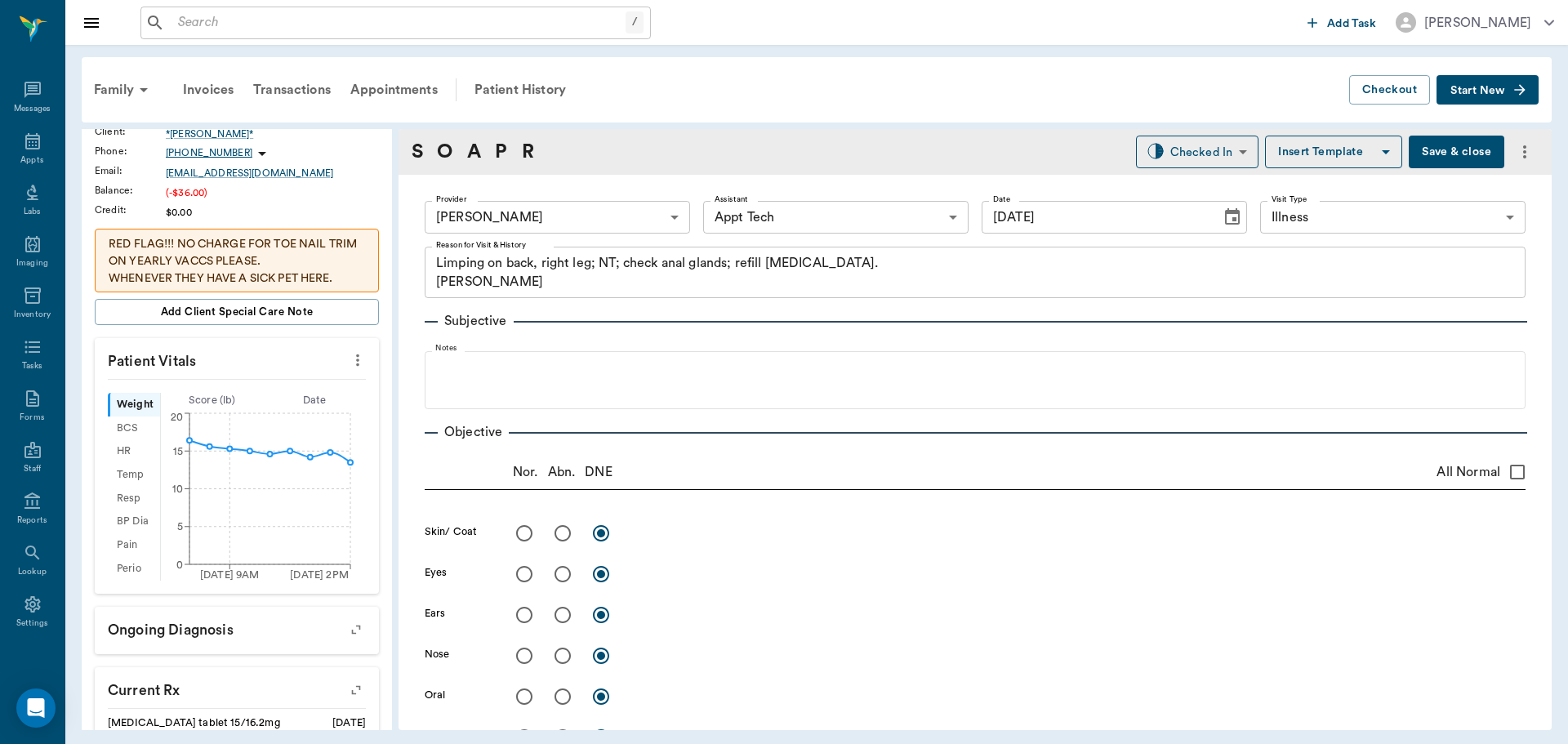
click at [352, 362] on icon "more" at bounding box center [357, 360] width 18 height 20
click at [302, 380] on span "Enter Vitals" at bounding box center [277, 388] width 138 height 17
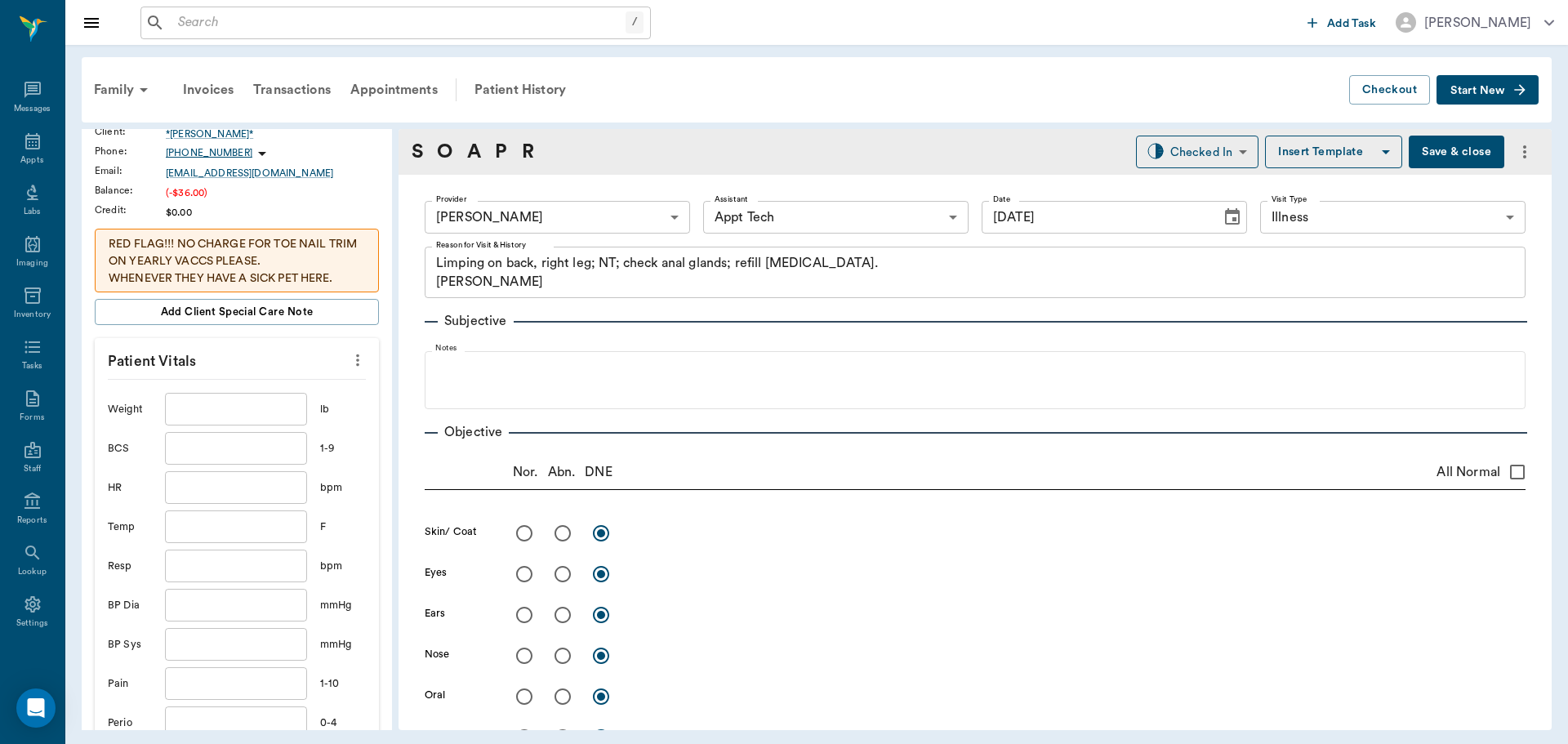
click at [251, 403] on input "text" at bounding box center [236, 409] width 142 height 33
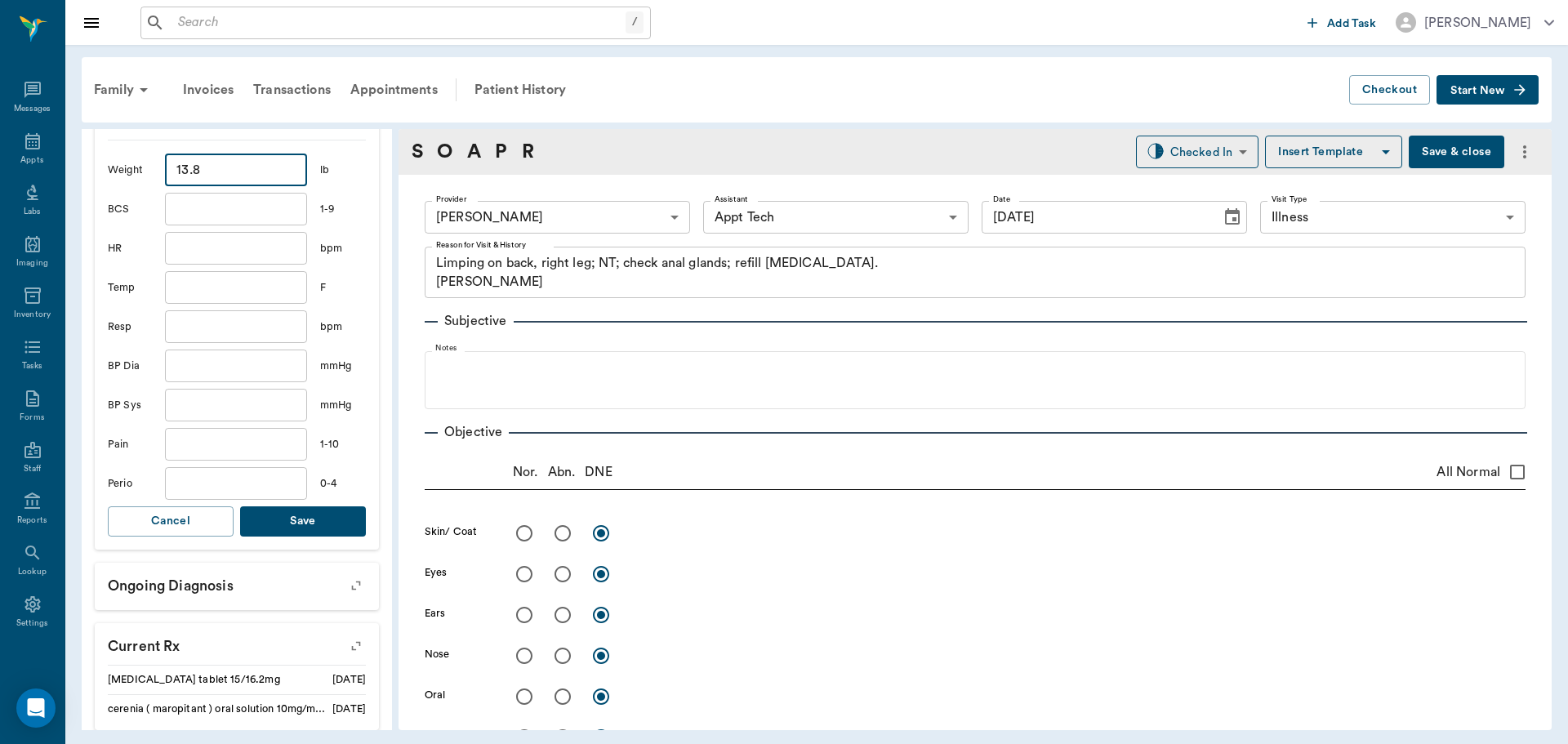
scroll to position [572, 0]
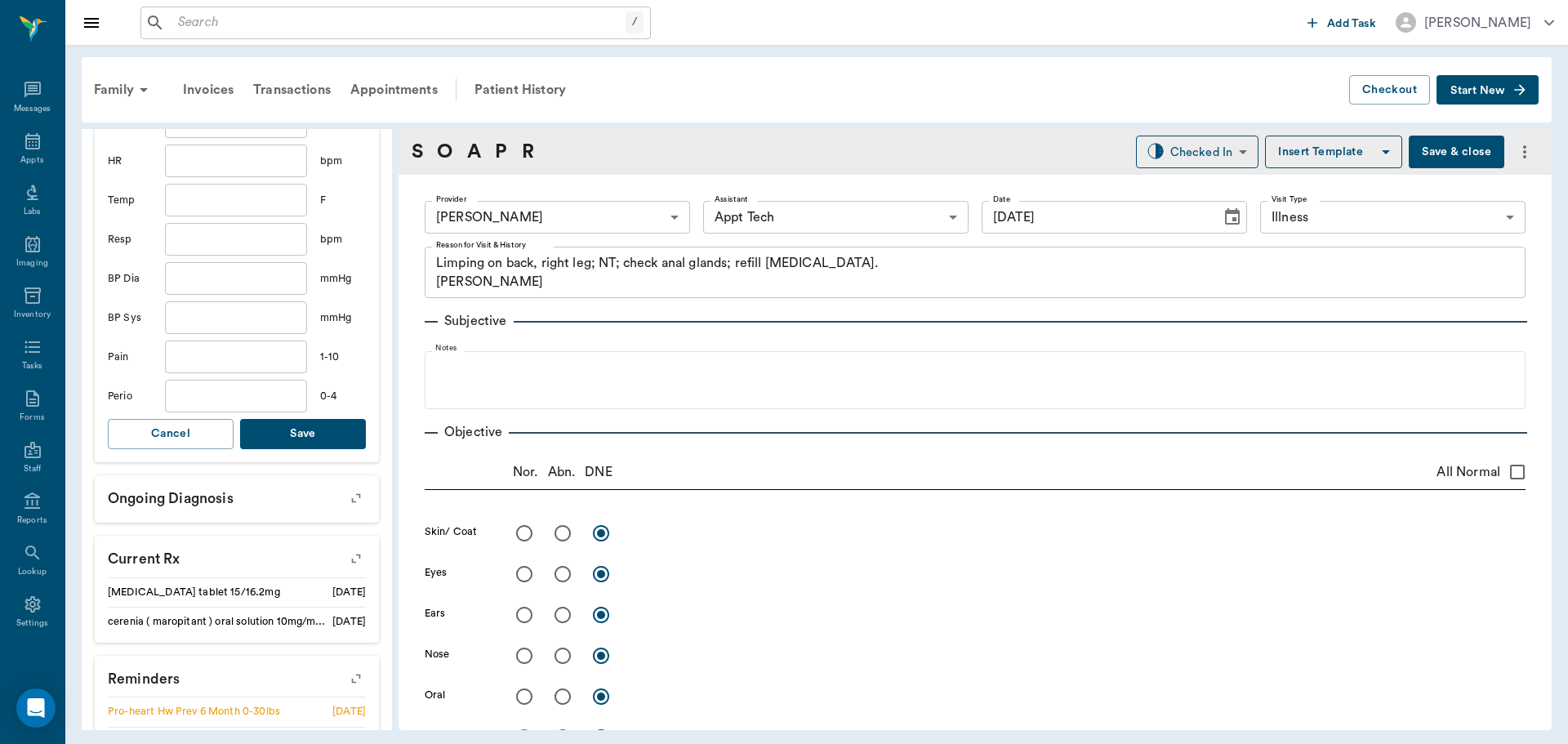
type input "13.8"
click at [296, 431] on button "Save" at bounding box center [303, 434] width 126 height 30
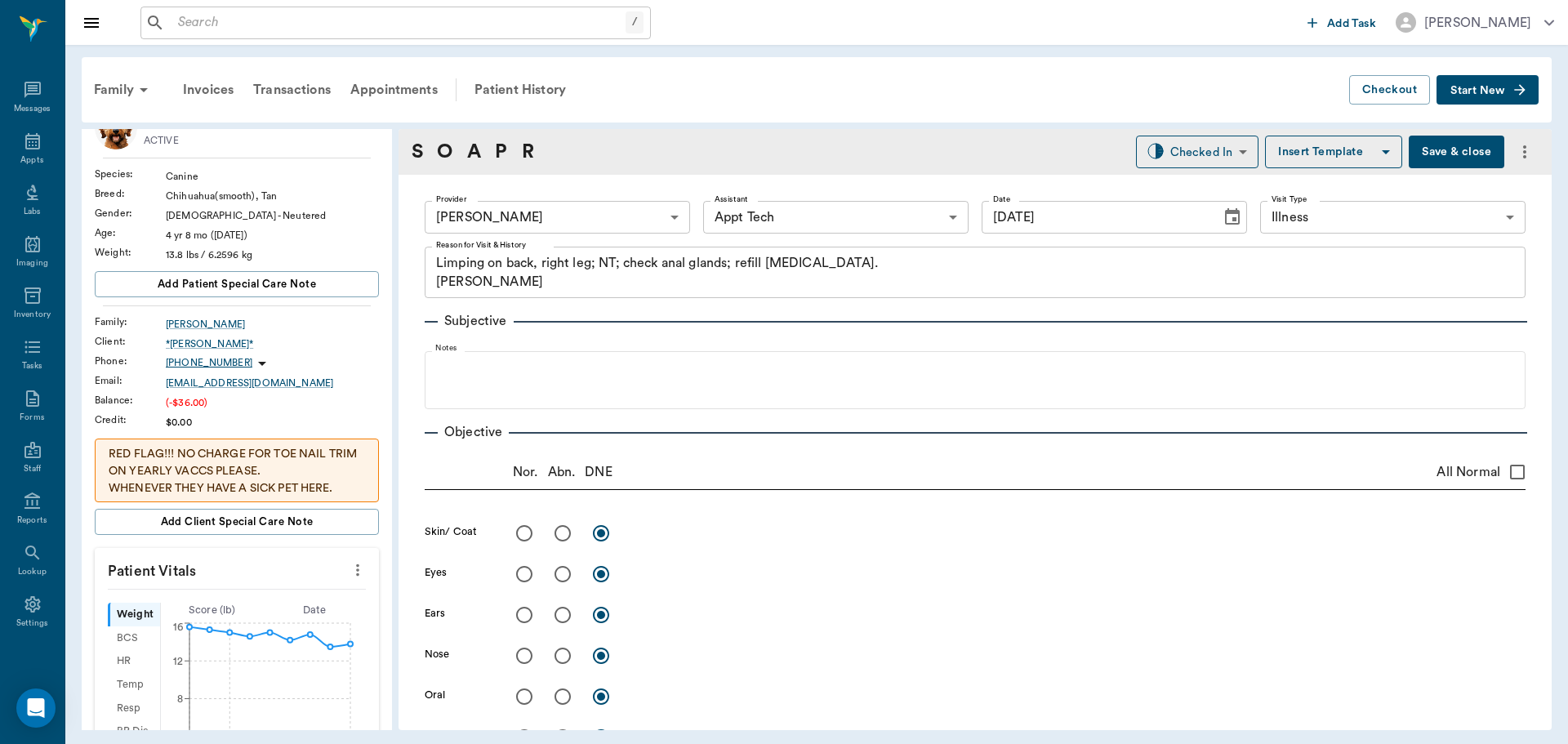
scroll to position [0, 0]
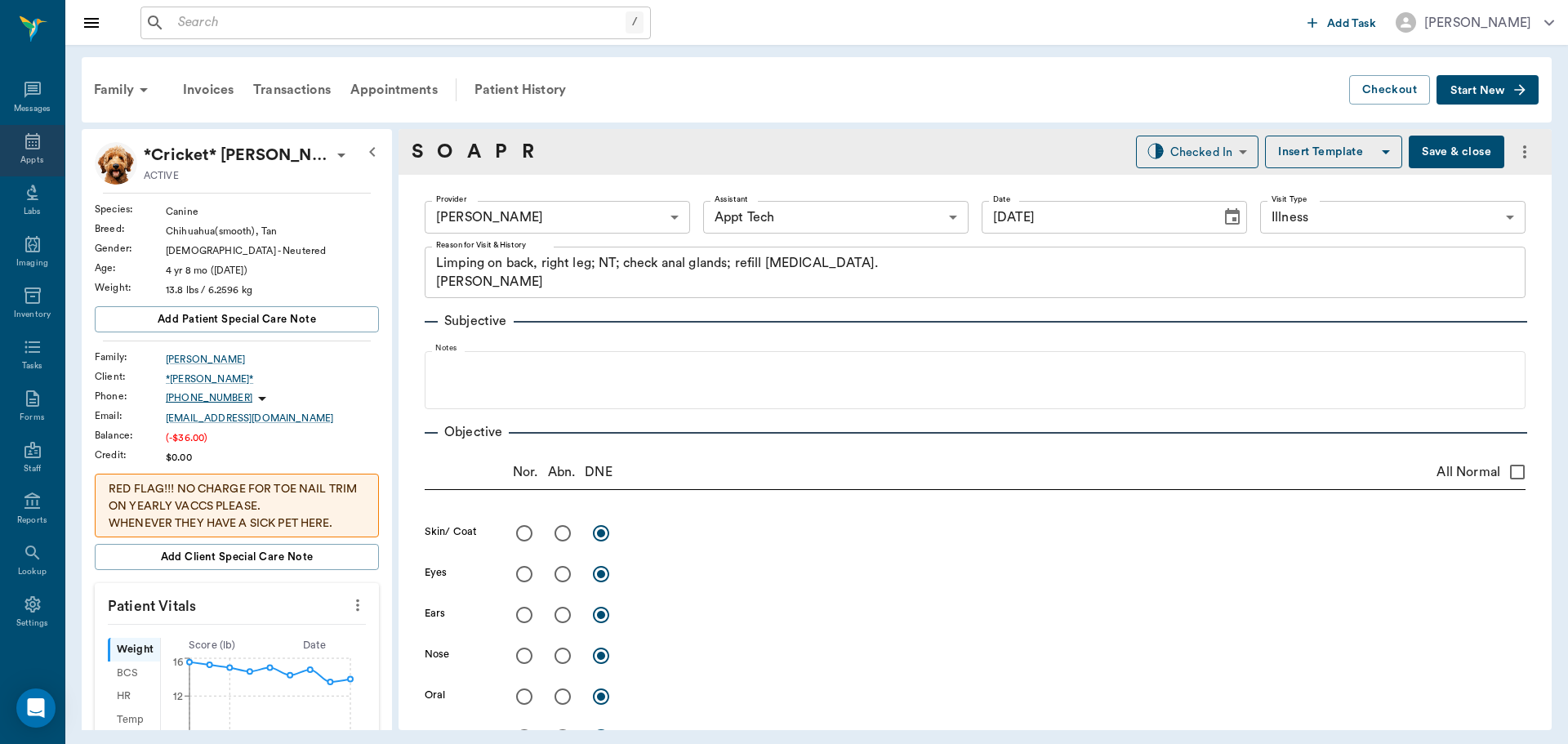
click at [25, 148] on icon at bounding box center [32, 141] width 14 height 16
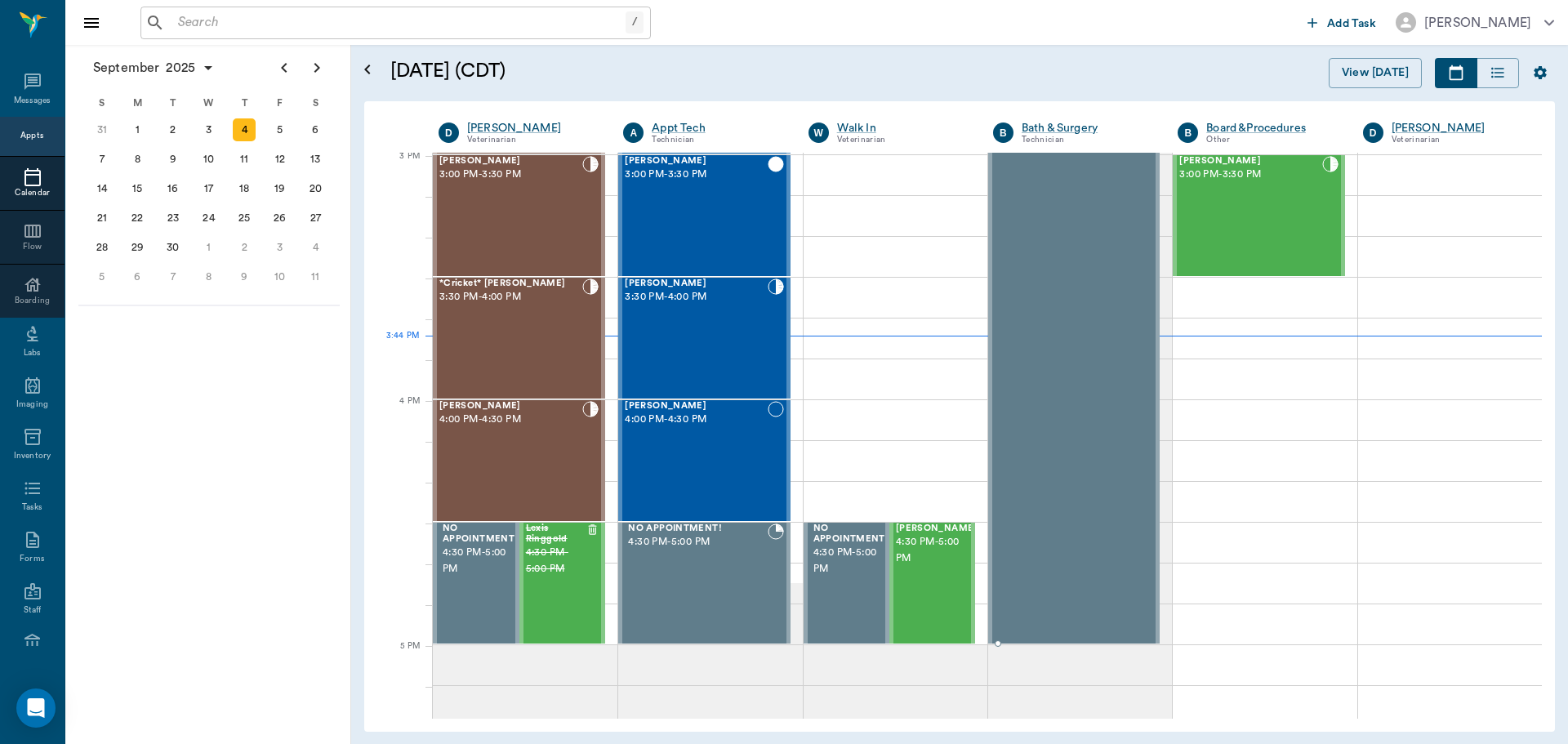
scroll to position [1718, 0]
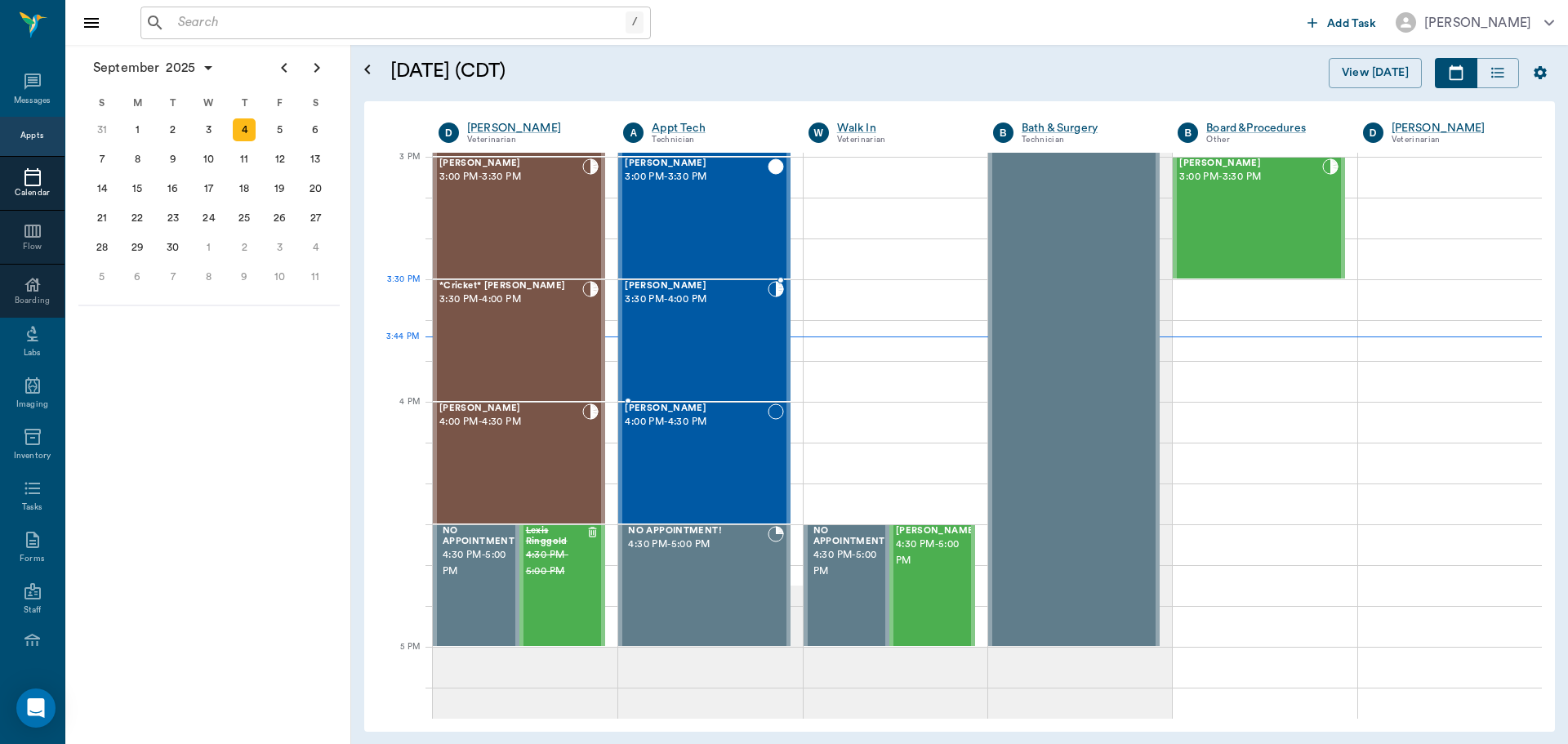
click at [768, 315] on div at bounding box center [776, 341] width 16 height 120
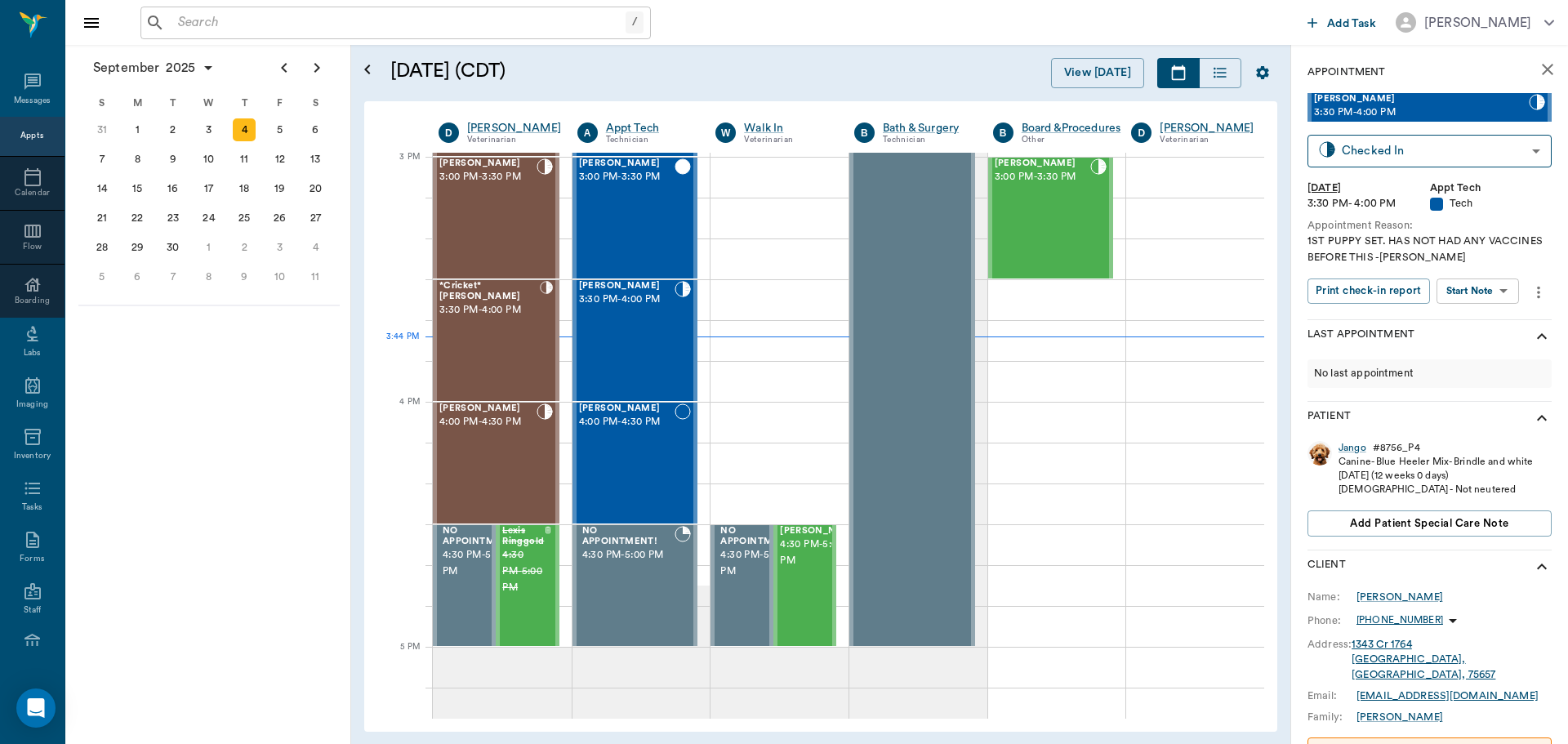
click at [1493, 282] on body "/ ​ Add Task [PERSON_NAME] Nectar Messages Appts Calendar Flow Boarding Labs Im…" at bounding box center [784, 372] width 1568 height 744
click at [1492, 336] on li "Start SOAP" at bounding box center [1478, 324] width 113 height 27
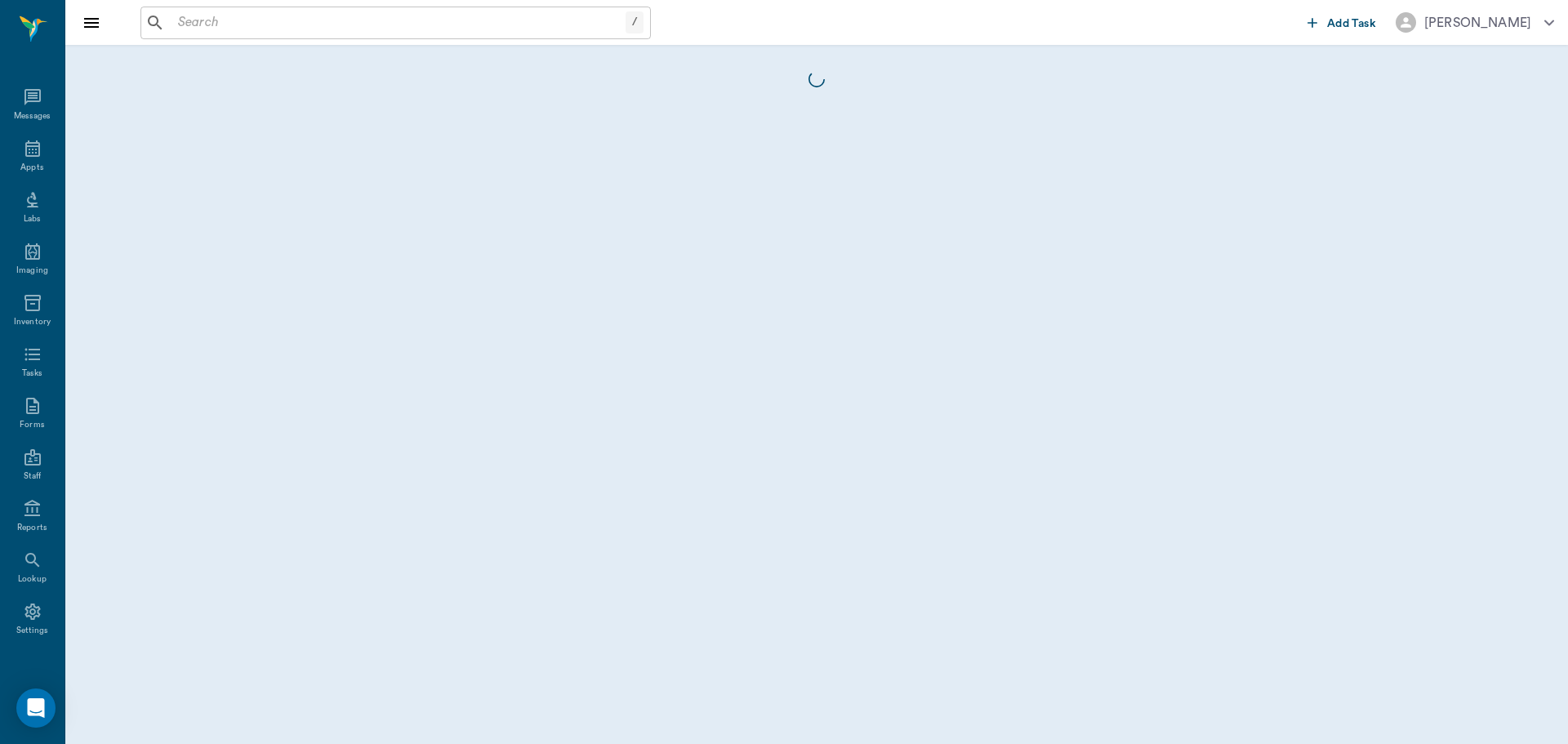
scroll to position [7, 0]
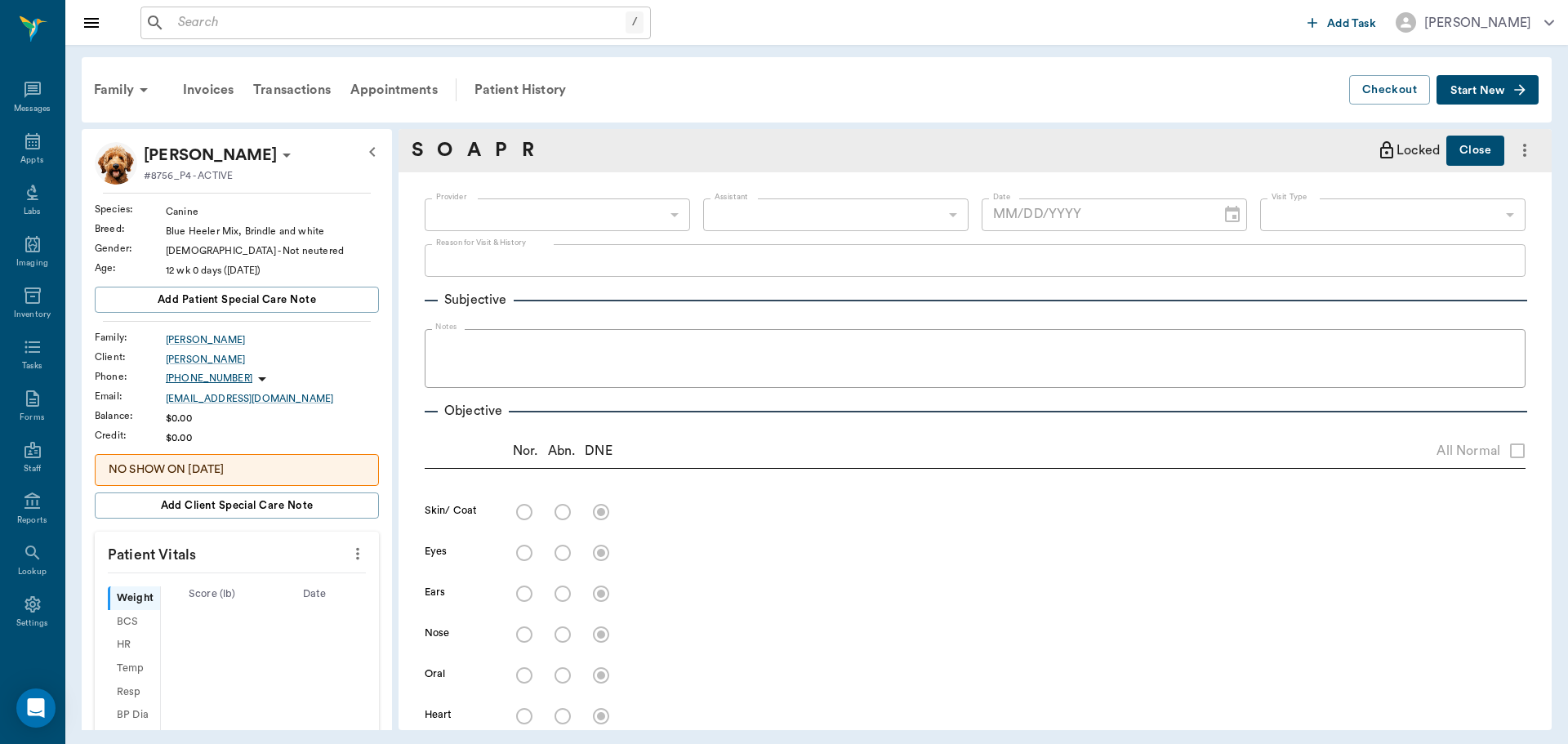
type input "63ec2f075fda476ae8351a4c"
type input "65d2be4f46e3a538d89b8c1a"
type textarea "1ST PUPPY SET. HAS NOT HAD ANY VACCINES BEFORE THIS -[PERSON_NAME]"
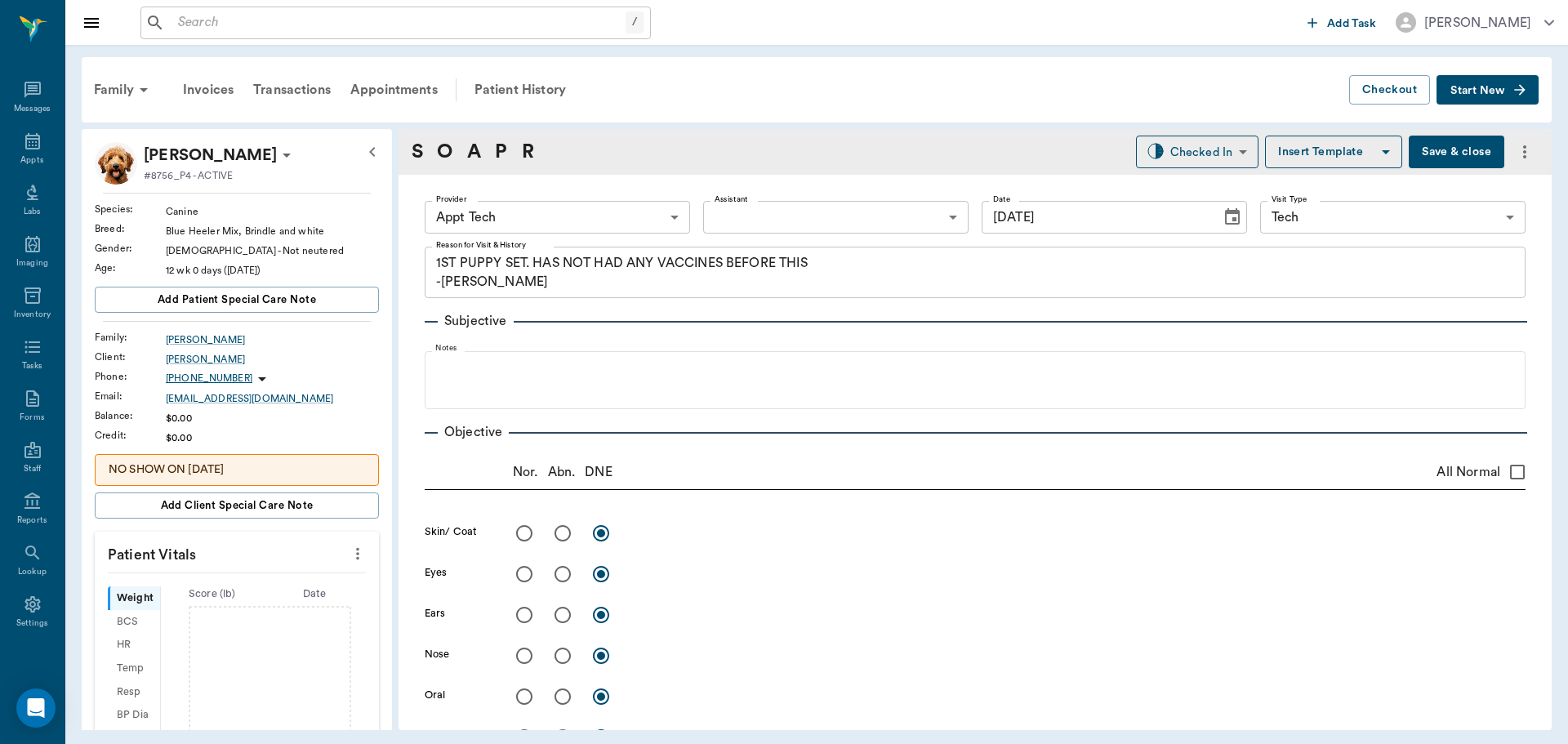
type input "[DATE]"
click at [348, 561] on icon "more" at bounding box center [357, 554] width 18 height 20
click at [504, 216] on div at bounding box center [784, 372] width 1568 height 744
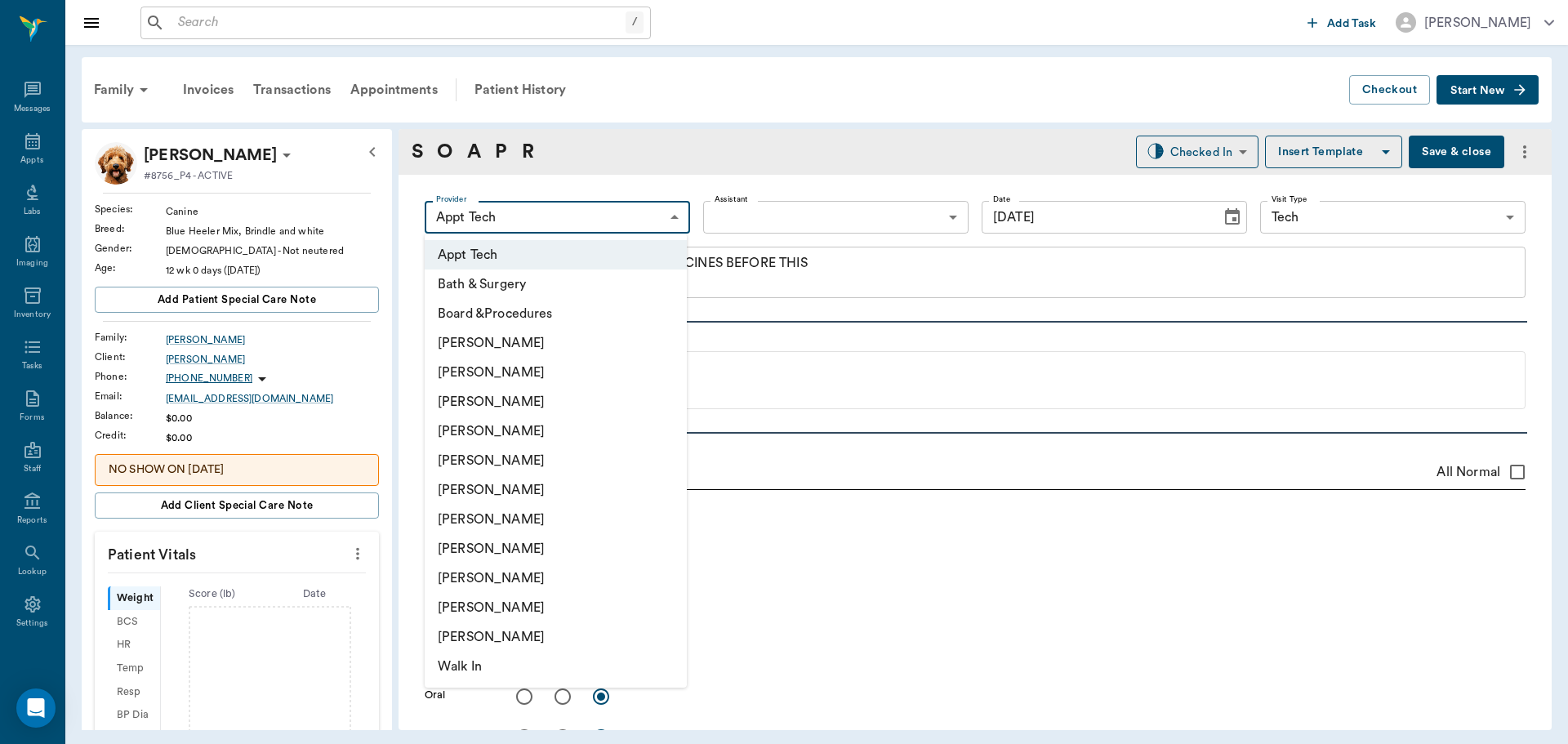
click at [500, 215] on body "/ ​ Add Task [PERSON_NAME] Nectar Messages Appts Labs Imaging Inventory Tasks F…" at bounding box center [784, 372] width 1568 height 744
click at [512, 513] on li "[PERSON_NAME]" at bounding box center [556, 519] width 263 height 29
type input "682b670d8bdc6f7f8feef3db"
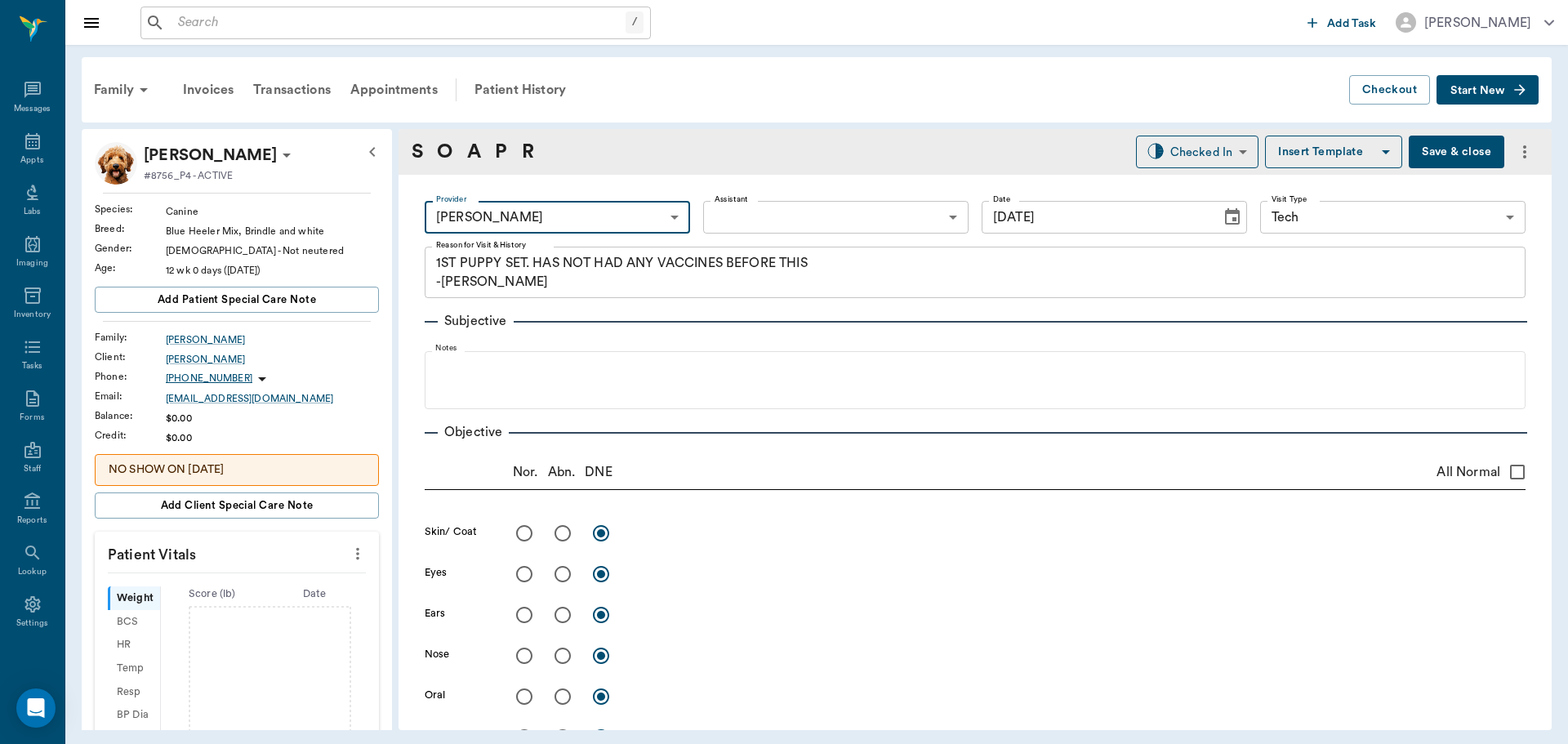
click at [750, 210] on body "/ ​ Add Task [PERSON_NAME] Nectar Messages Appts Labs Imaging Inventory Tasks F…" at bounding box center [784, 372] width 1568 height 744
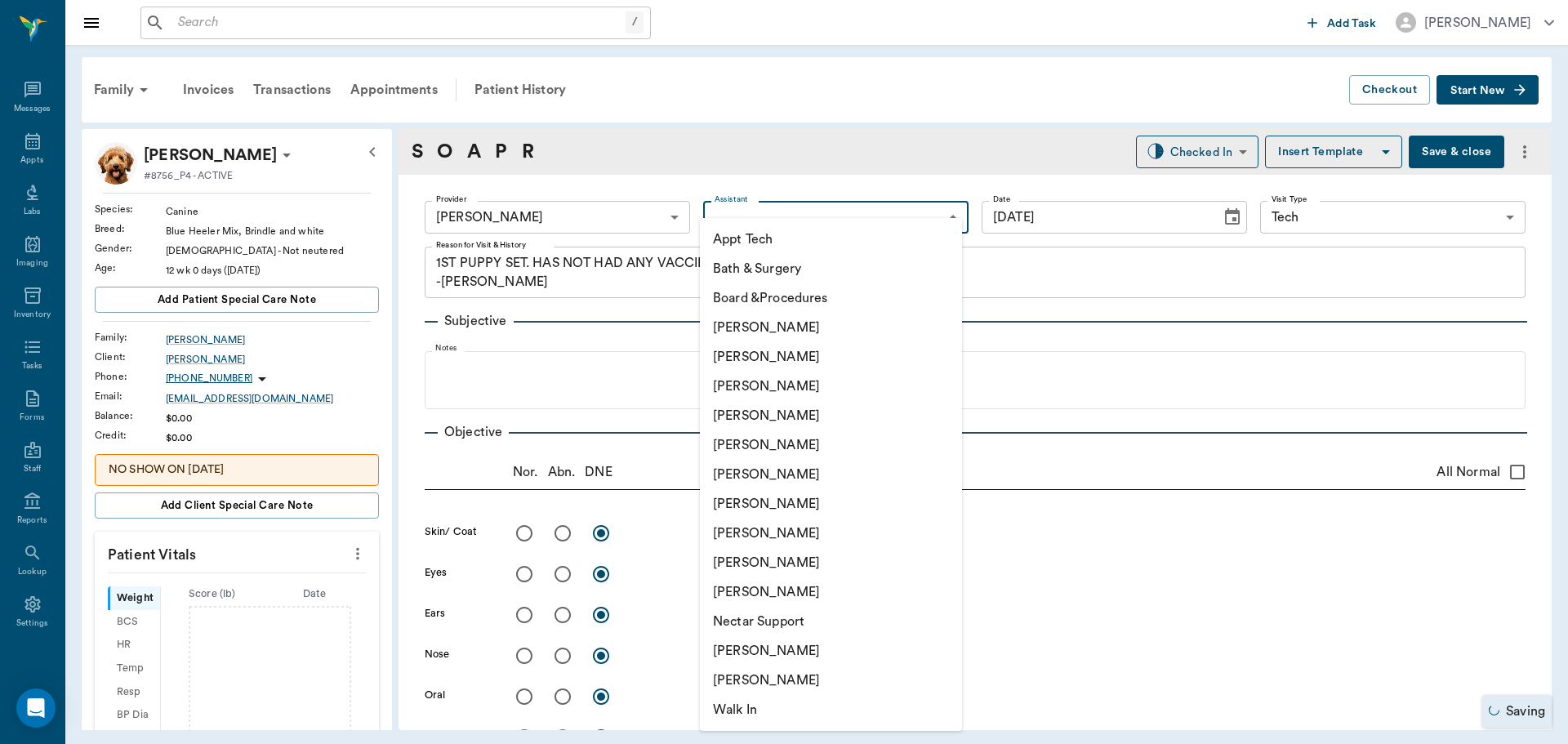
click at [721, 249] on li "Appt Tech" at bounding box center [831, 238] width 263 height 29
type input "63ec2f075fda476ae8351a4c"
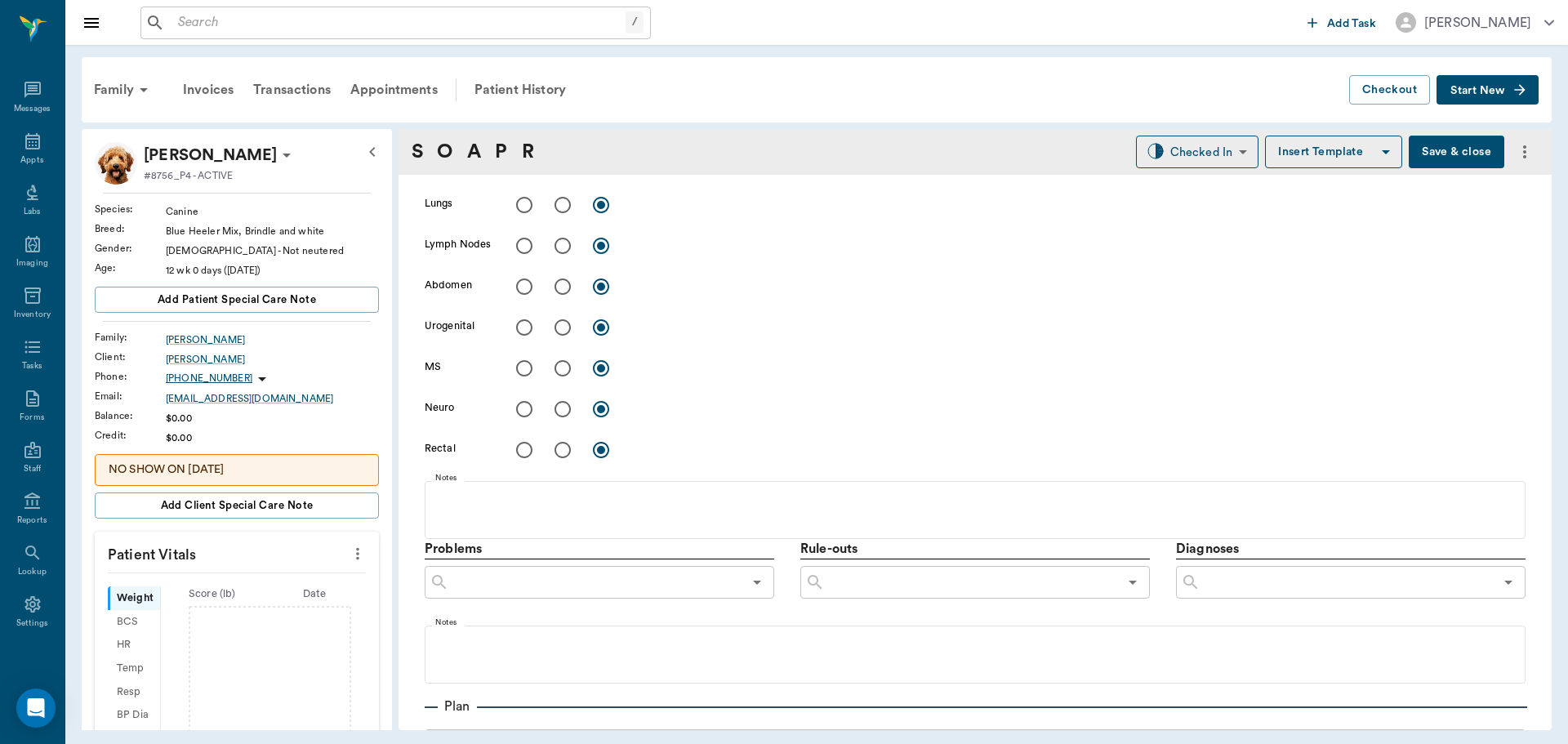
scroll to position [654, 0]
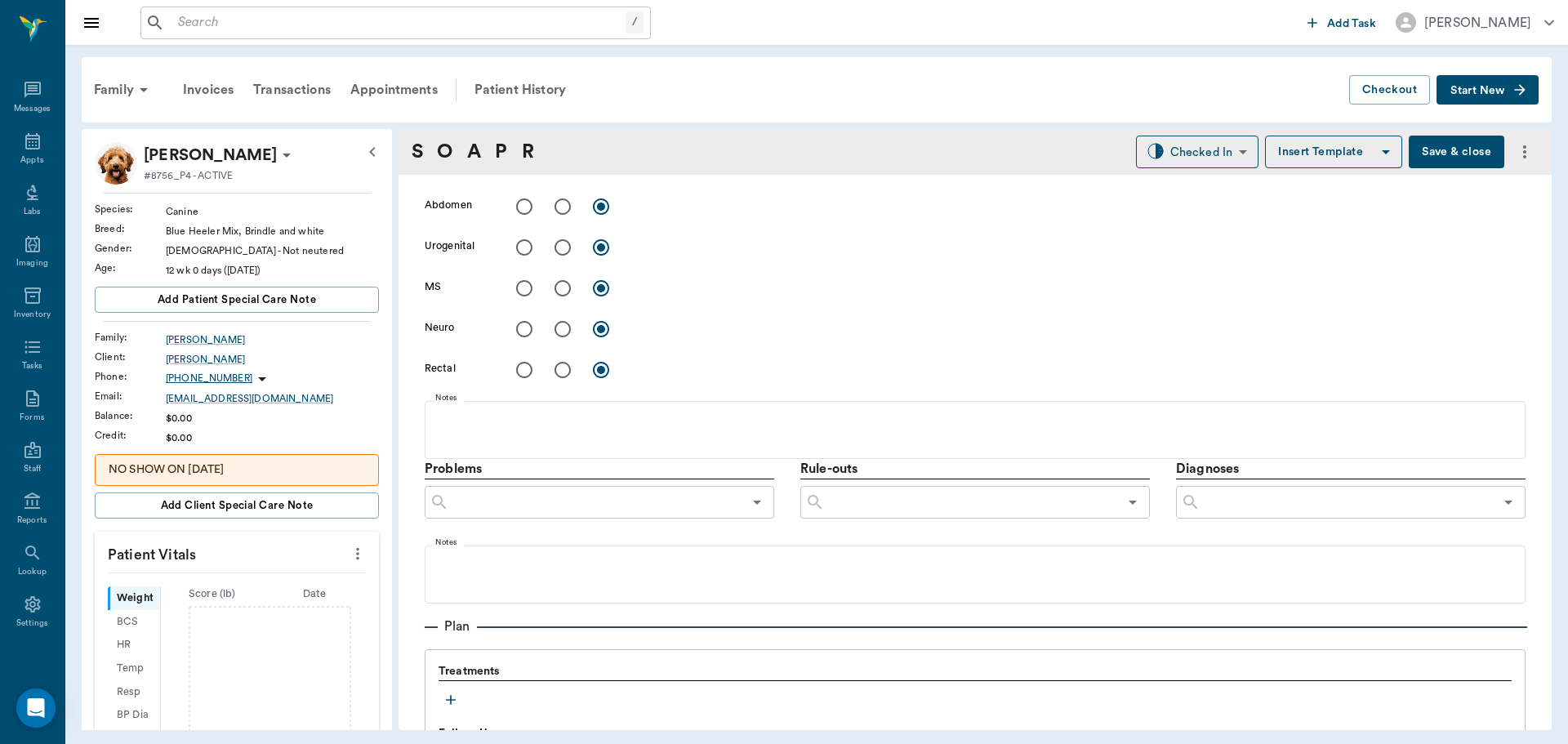
click at [442, 697] on button "button" at bounding box center [450, 699] width 24 height 24
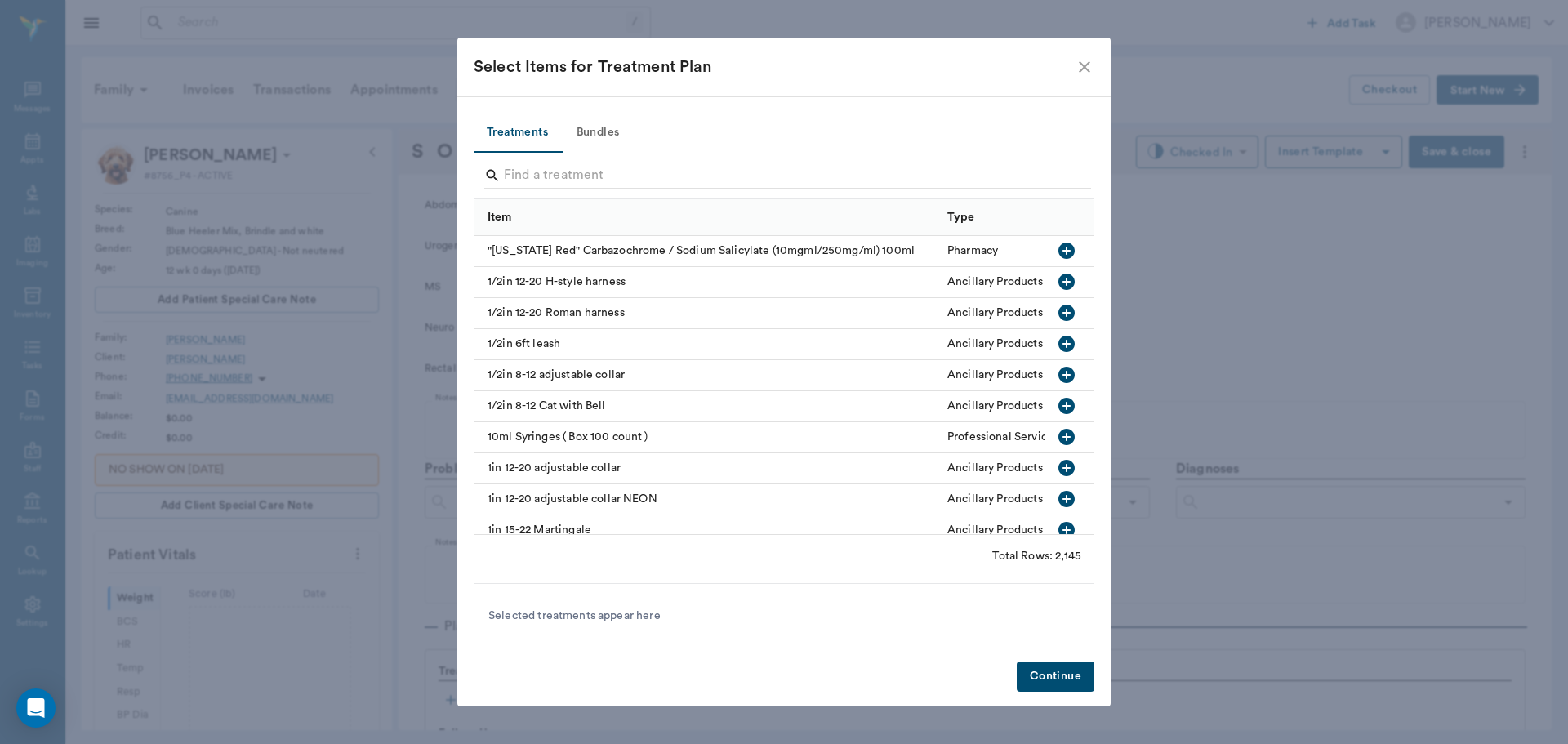
click at [610, 125] on button "Bundles" at bounding box center [597, 133] width 73 height 39
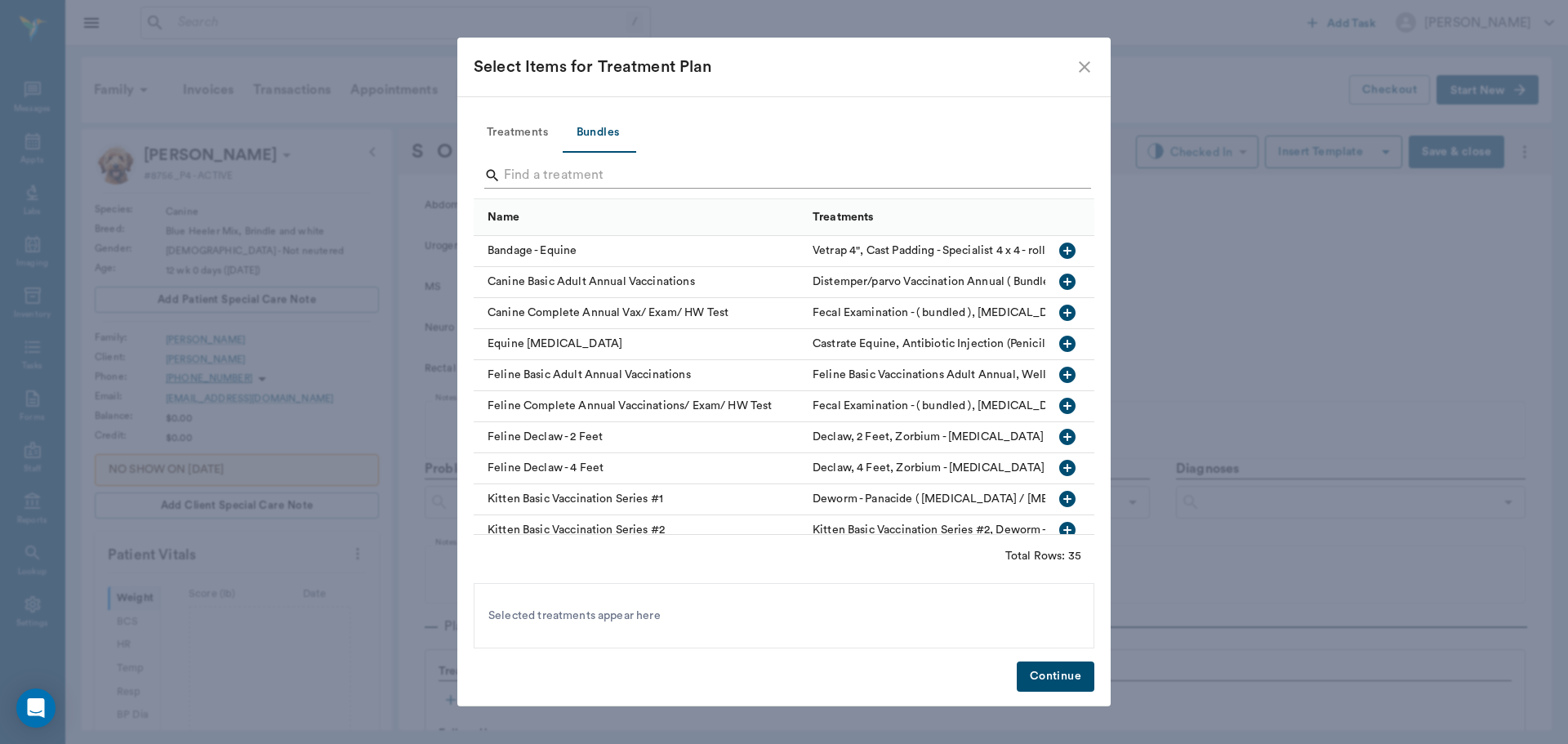
click at [602, 167] on input "Search" at bounding box center [785, 175] width 563 height 26
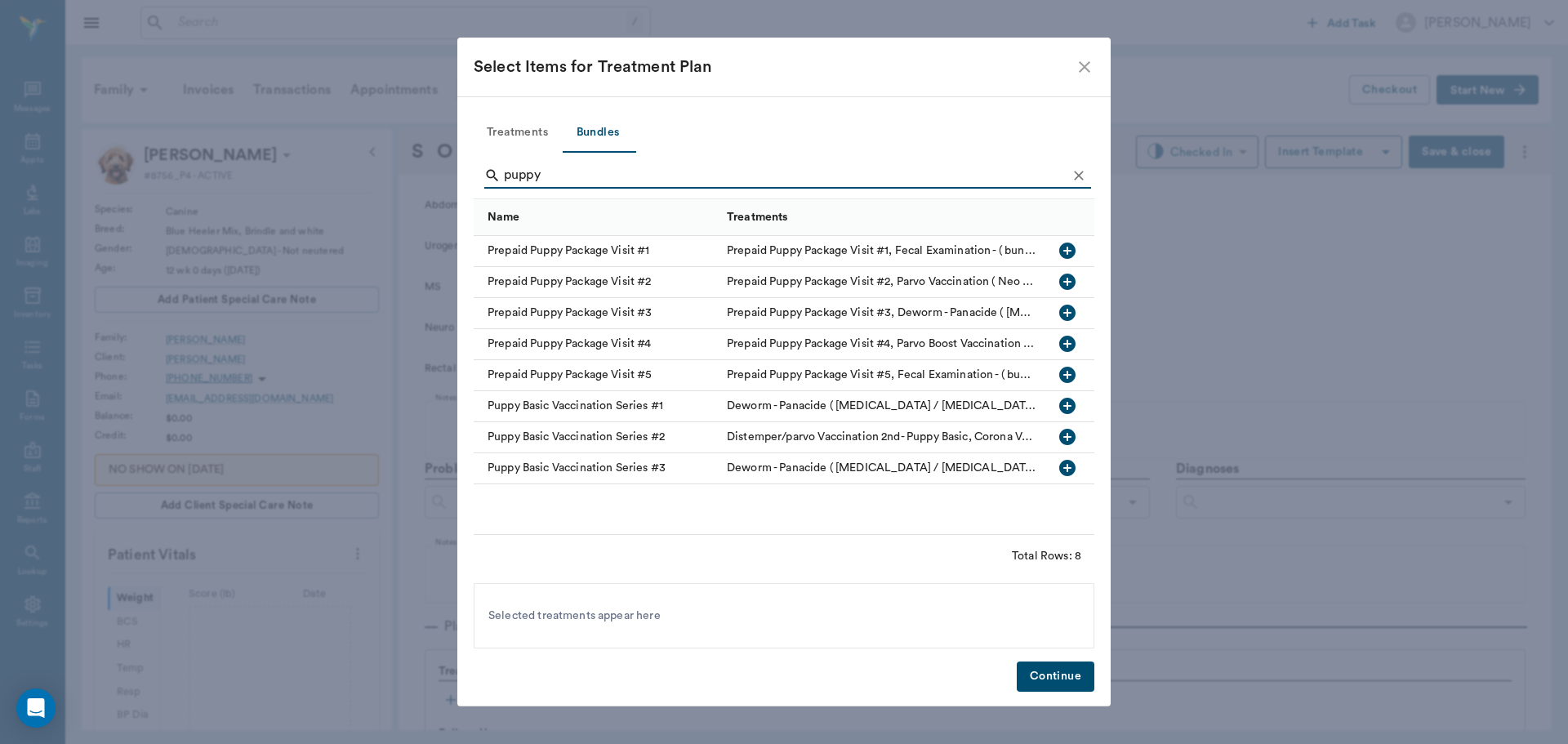
type input "puppy"
click at [1070, 406] on icon "button" at bounding box center [1067, 406] width 20 height 20
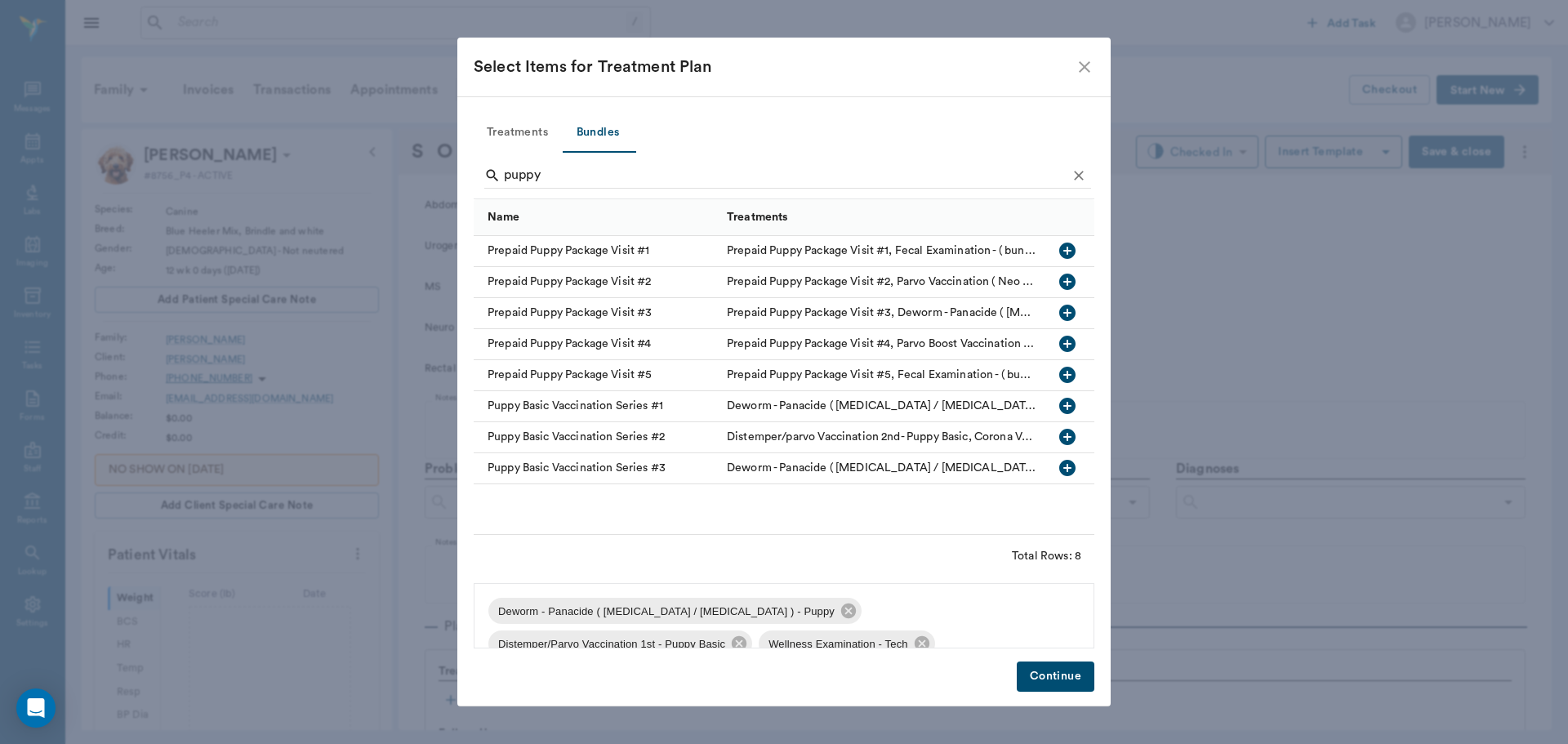
scroll to position [23, 0]
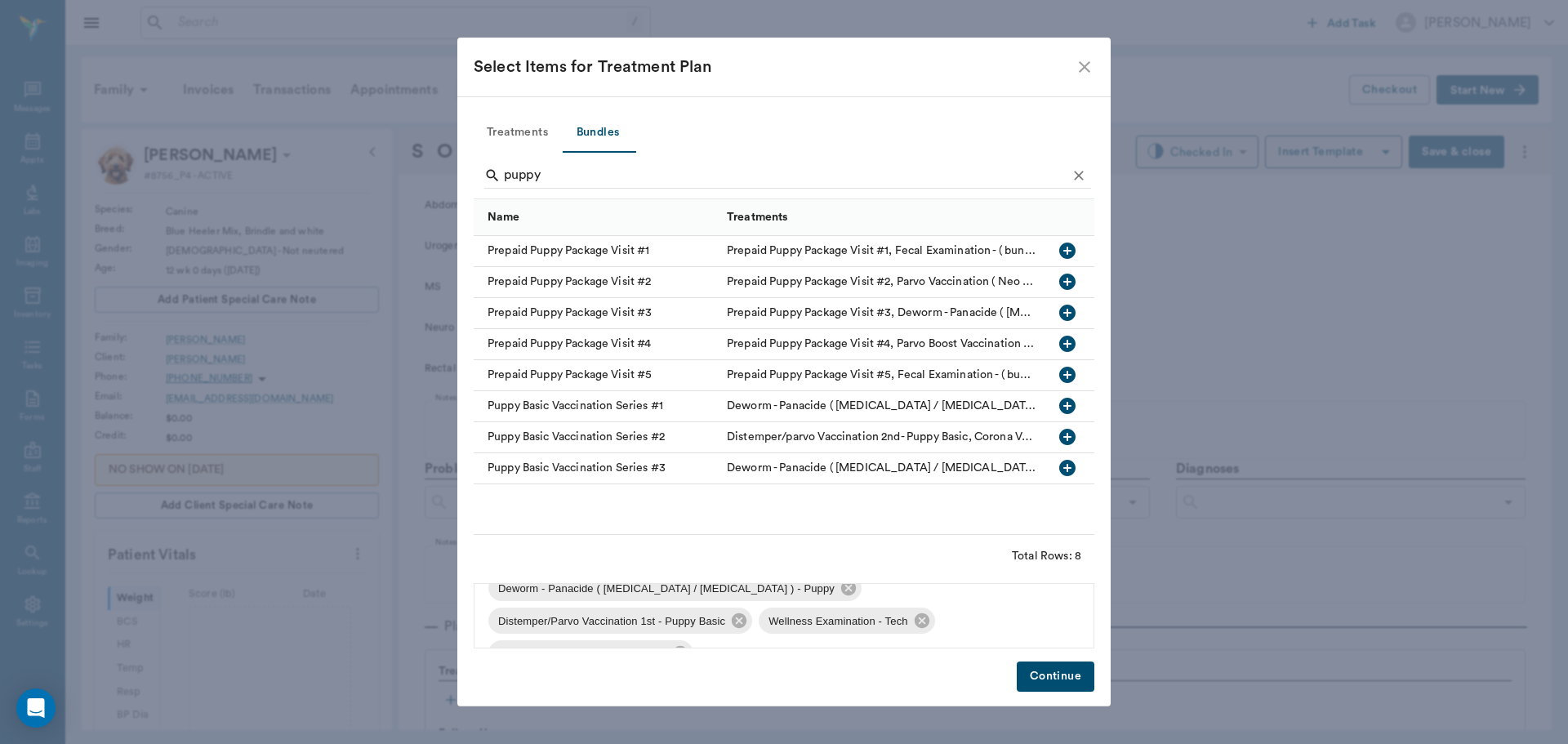
click at [1025, 675] on button "Continue" at bounding box center [1055, 677] width 78 height 30
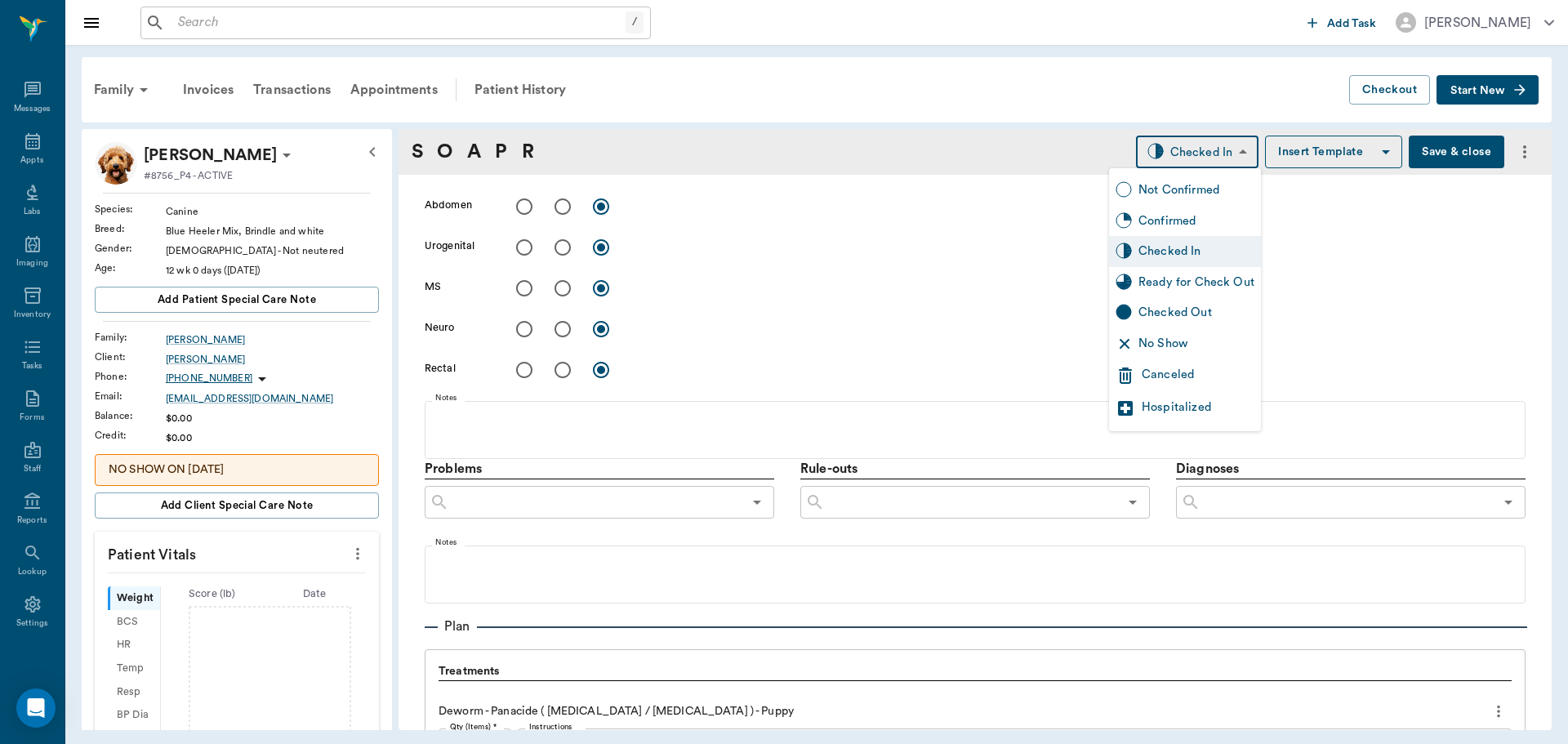
click at [1159, 147] on body "/ ​ Add Task [PERSON_NAME] Nectar Messages Appts Labs Imaging Inventory Tasks F…" at bounding box center [784, 372] width 1568 height 744
click at [1194, 296] on div "Ready for Check Out" at bounding box center [1185, 282] width 152 height 31
type input "READY_TO_CHECKOUT"
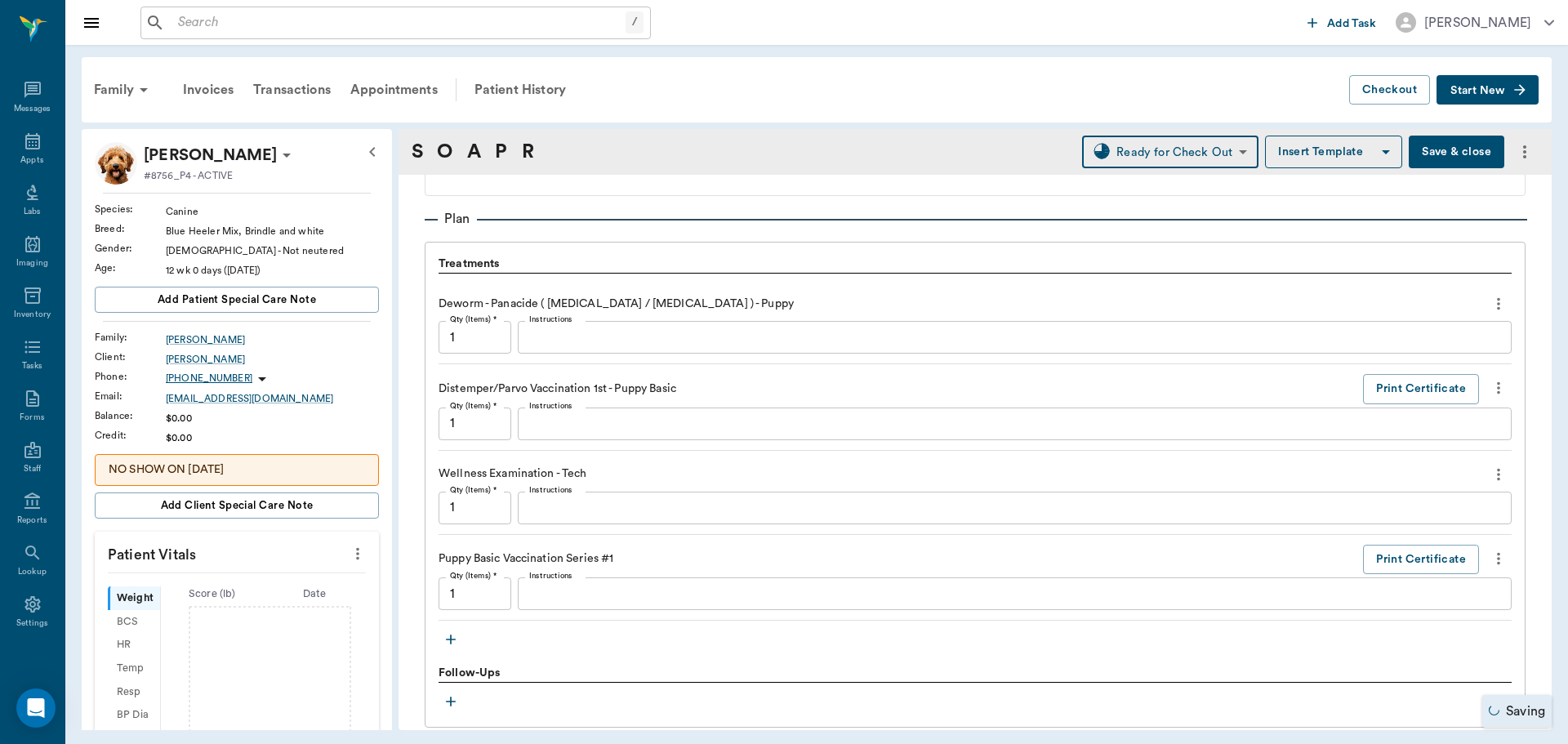
scroll to position [1062, 0]
click at [345, 551] on button "more" at bounding box center [357, 553] width 26 height 28
click at [323, 580] on span "Enter Vitals" at bounding box center [277, 581] width 138 height 17
click at [227, 597] on input "text" at bounding box center [236, 603] width 142 height 33
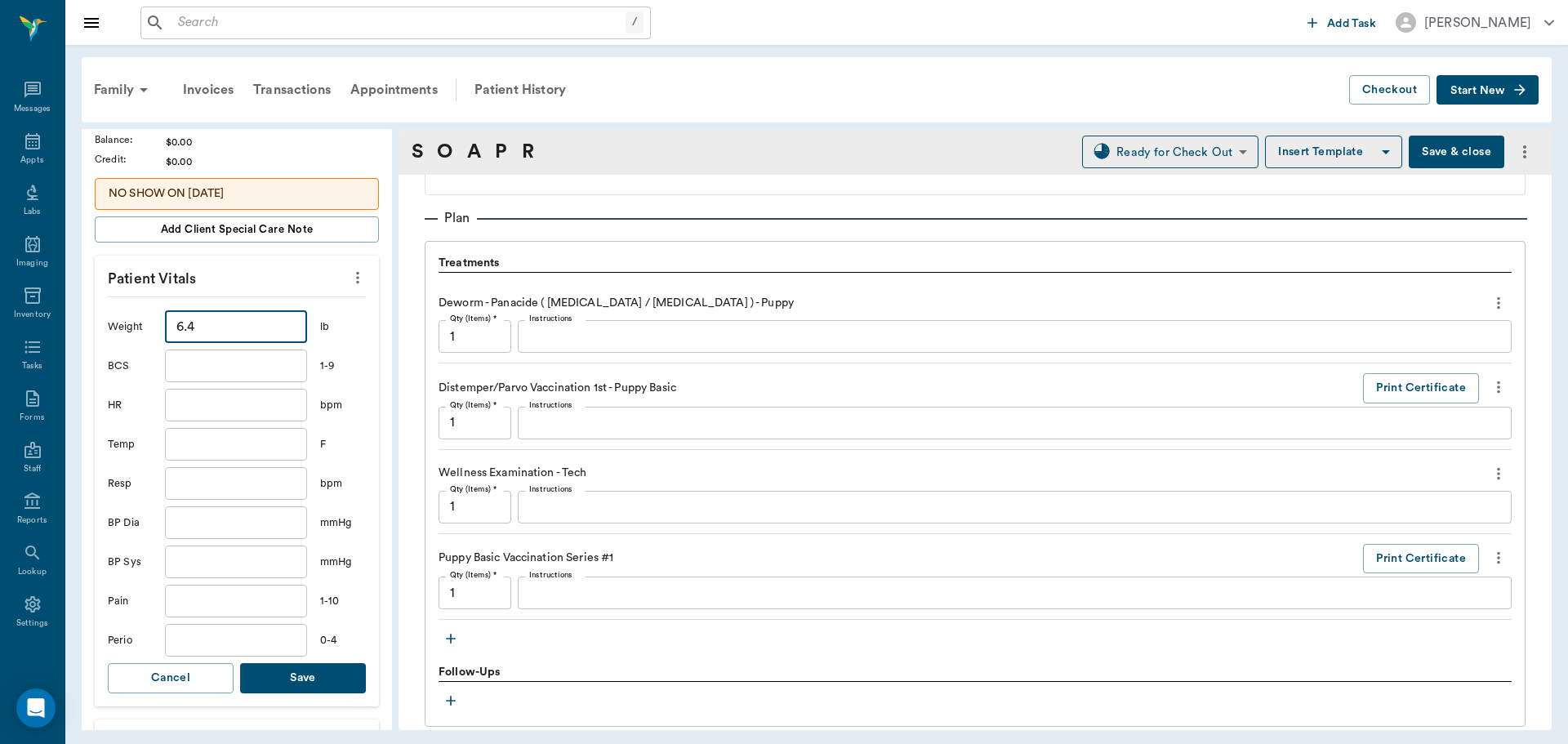
scroll to position [327, 0]
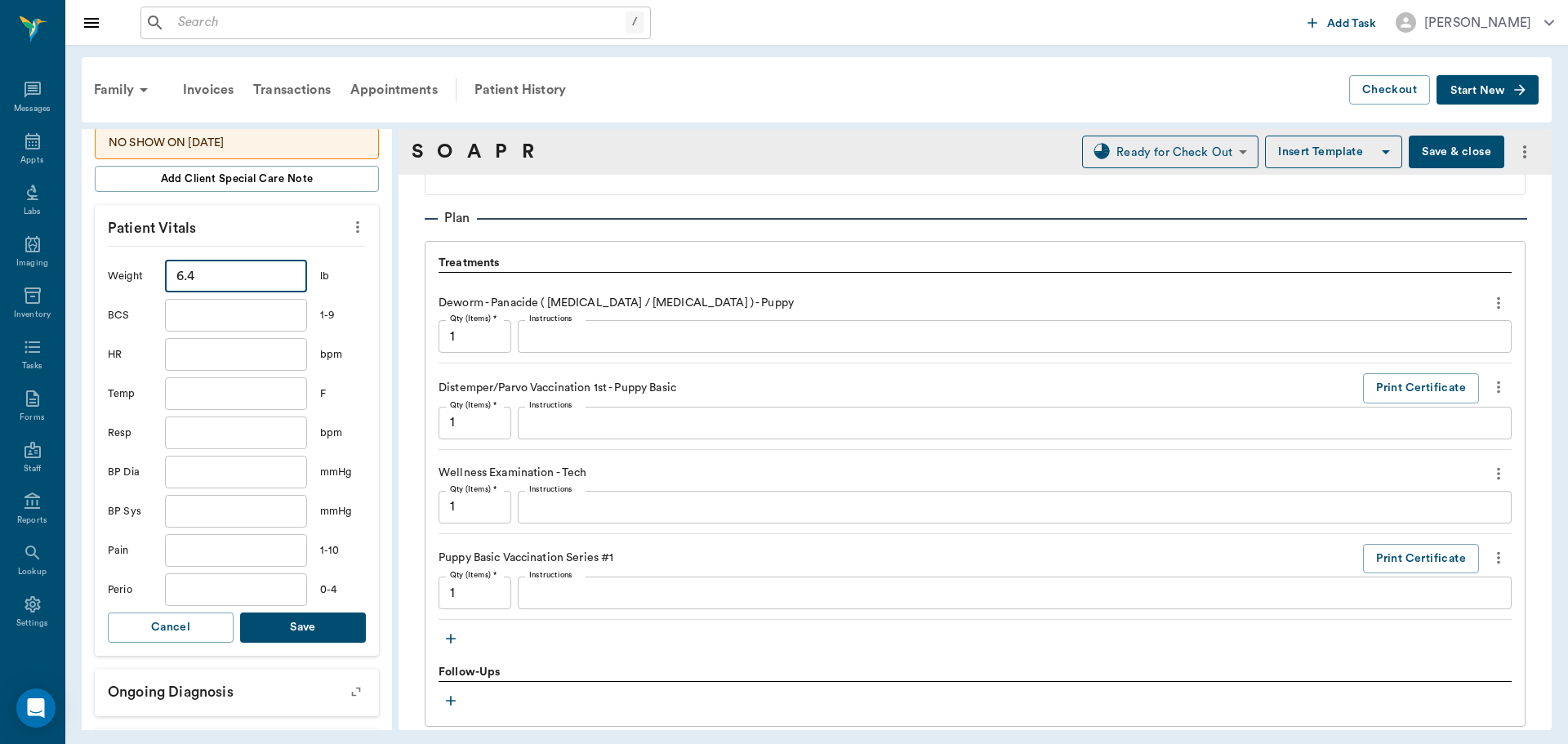
type input "6.4"
click at [294, 623] on button "Save" at bounding box center [303, 628] width 126 height 30
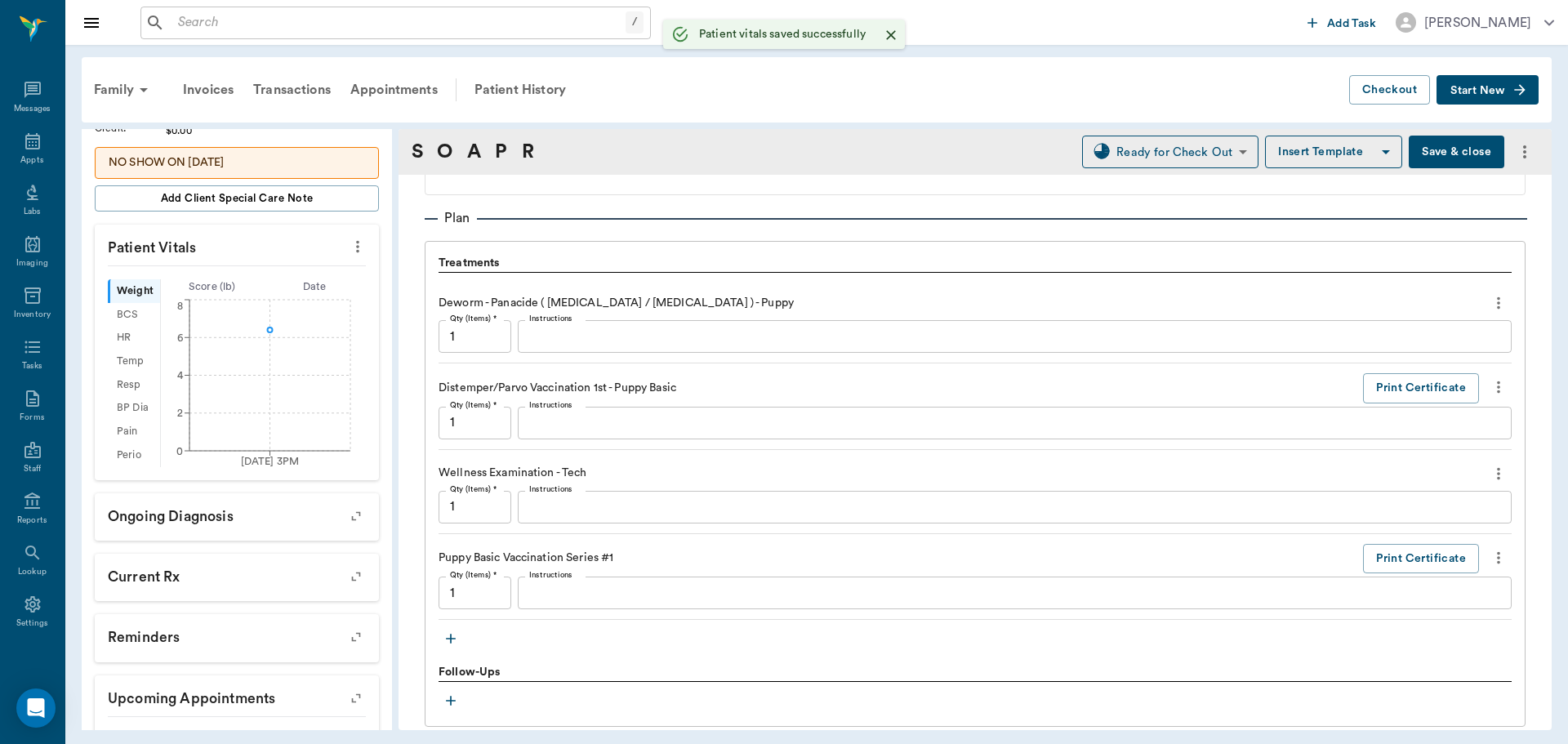
scroll to position [347, 0]
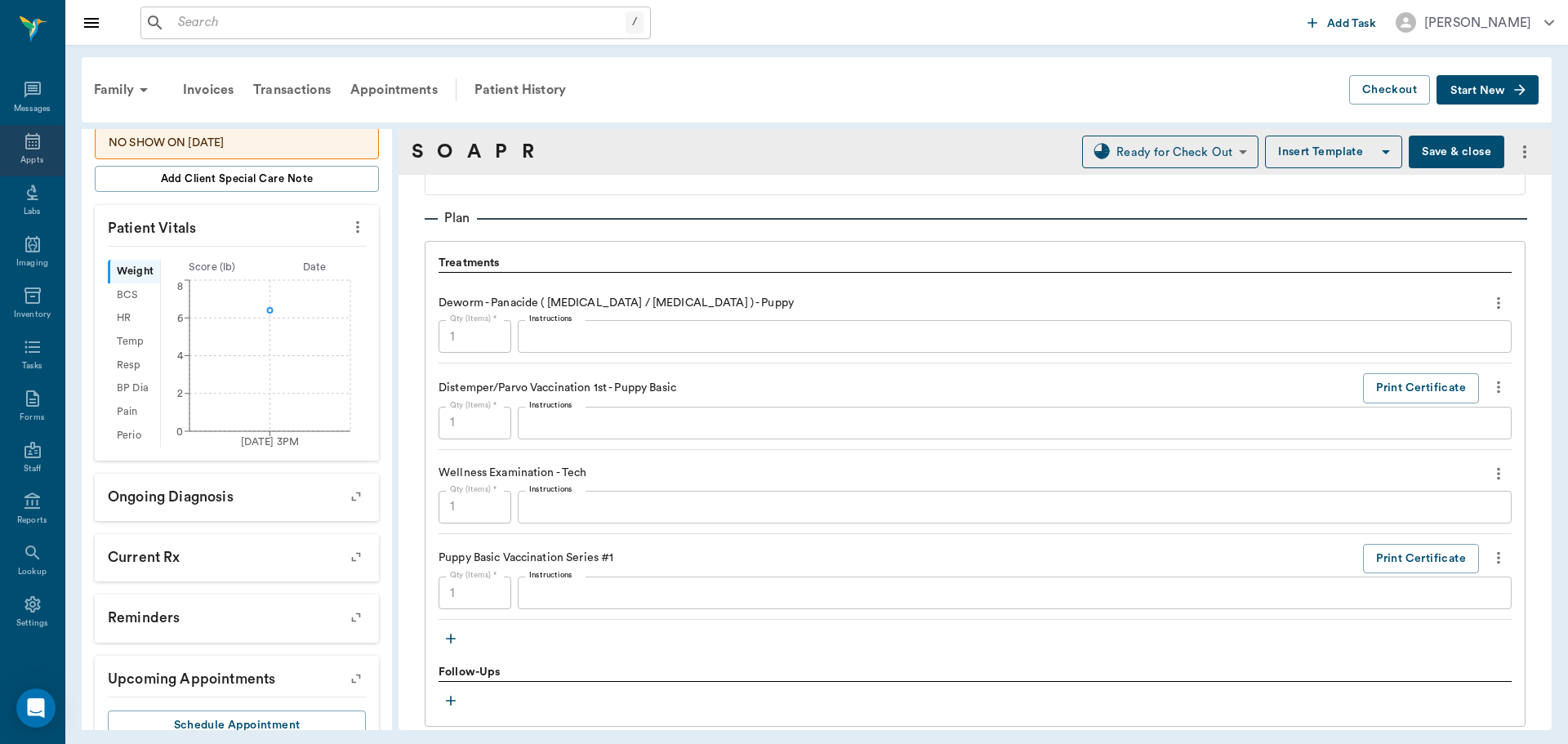
click at [47, 147] on div "Appts" at bounding box center [32, 151] width 64 height 52
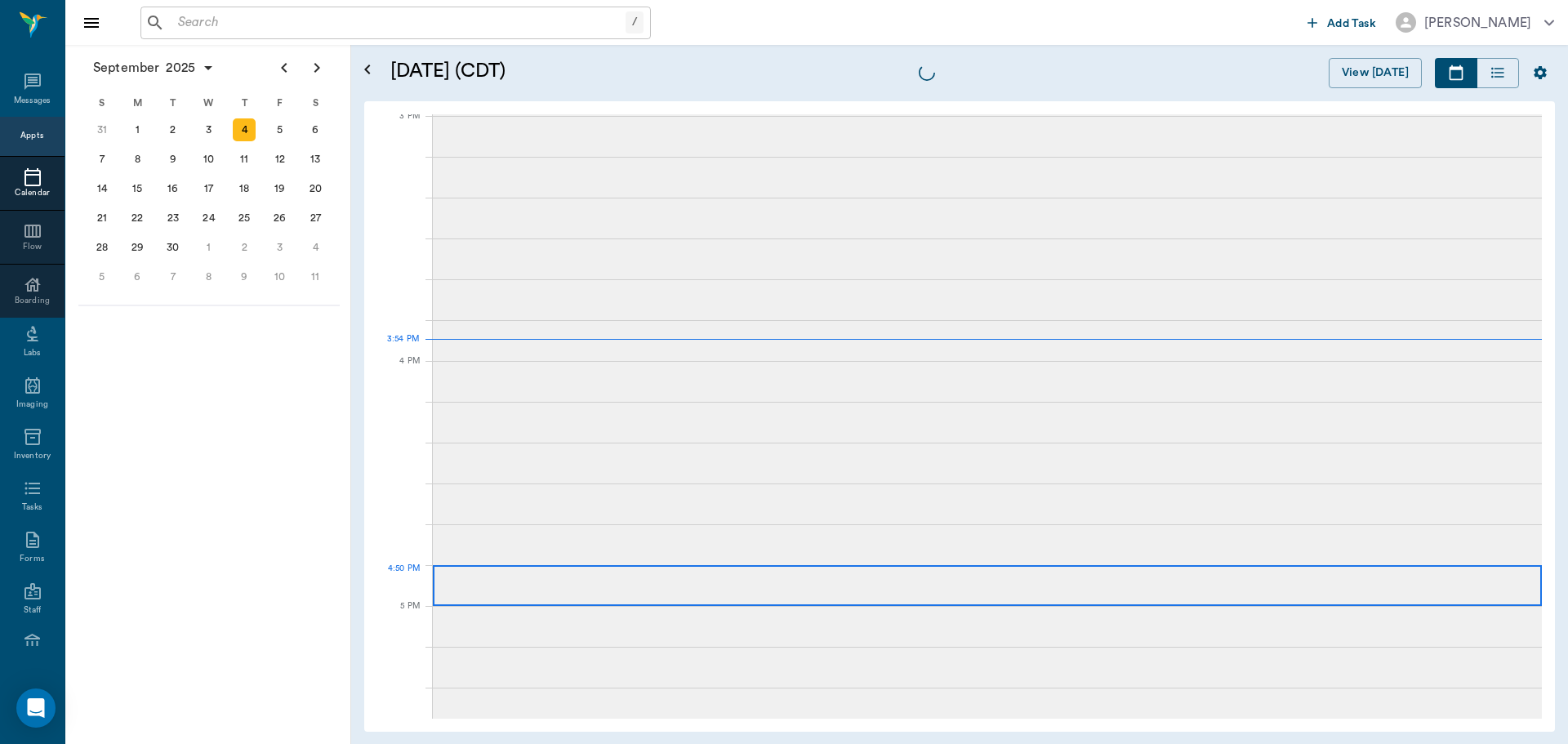
scroll to position [1716, 0]
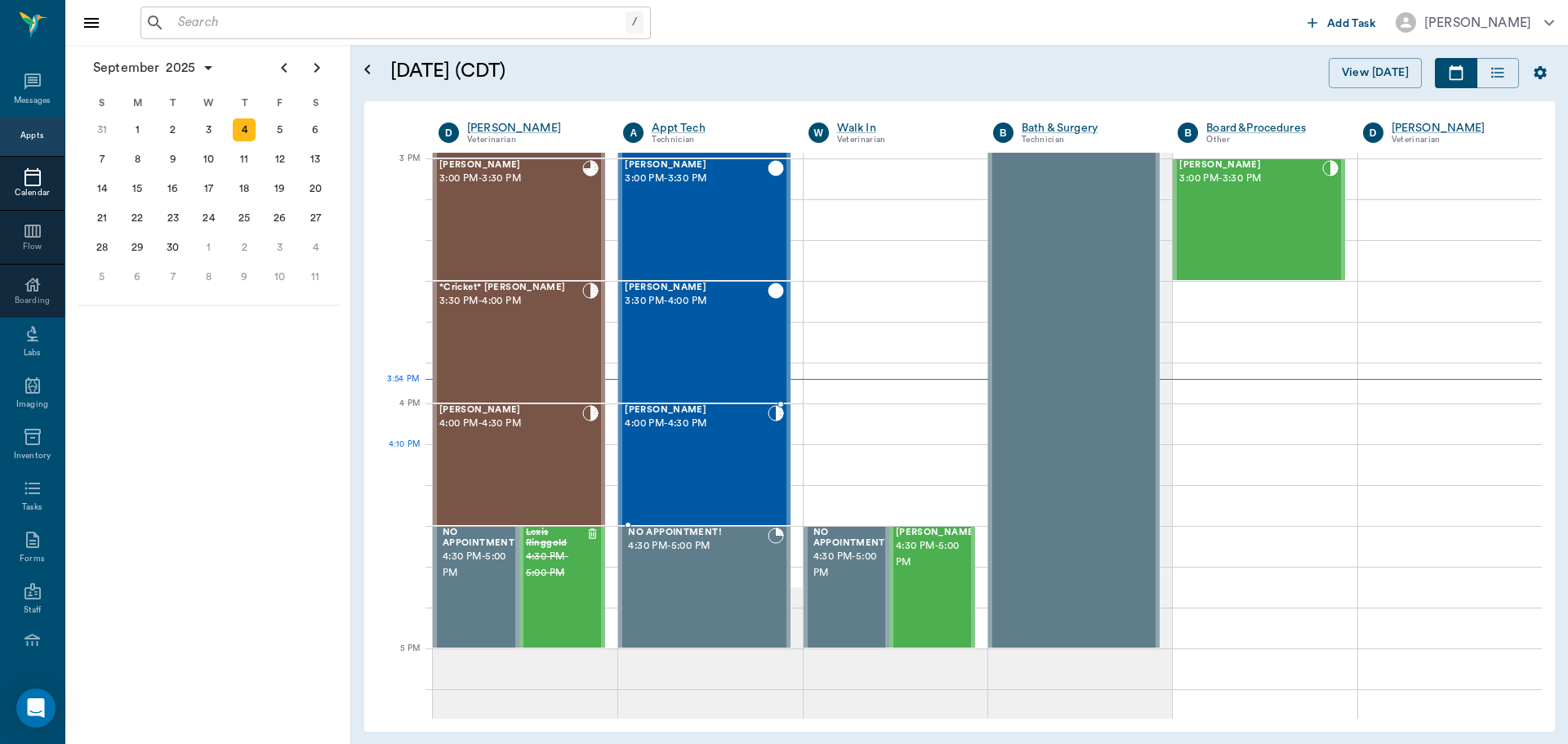
click at [695, 456] on div "[PERSON_NAME] 4:00 PM - 4:30 PM" at bounding box center [696, 465] width 142 height 120
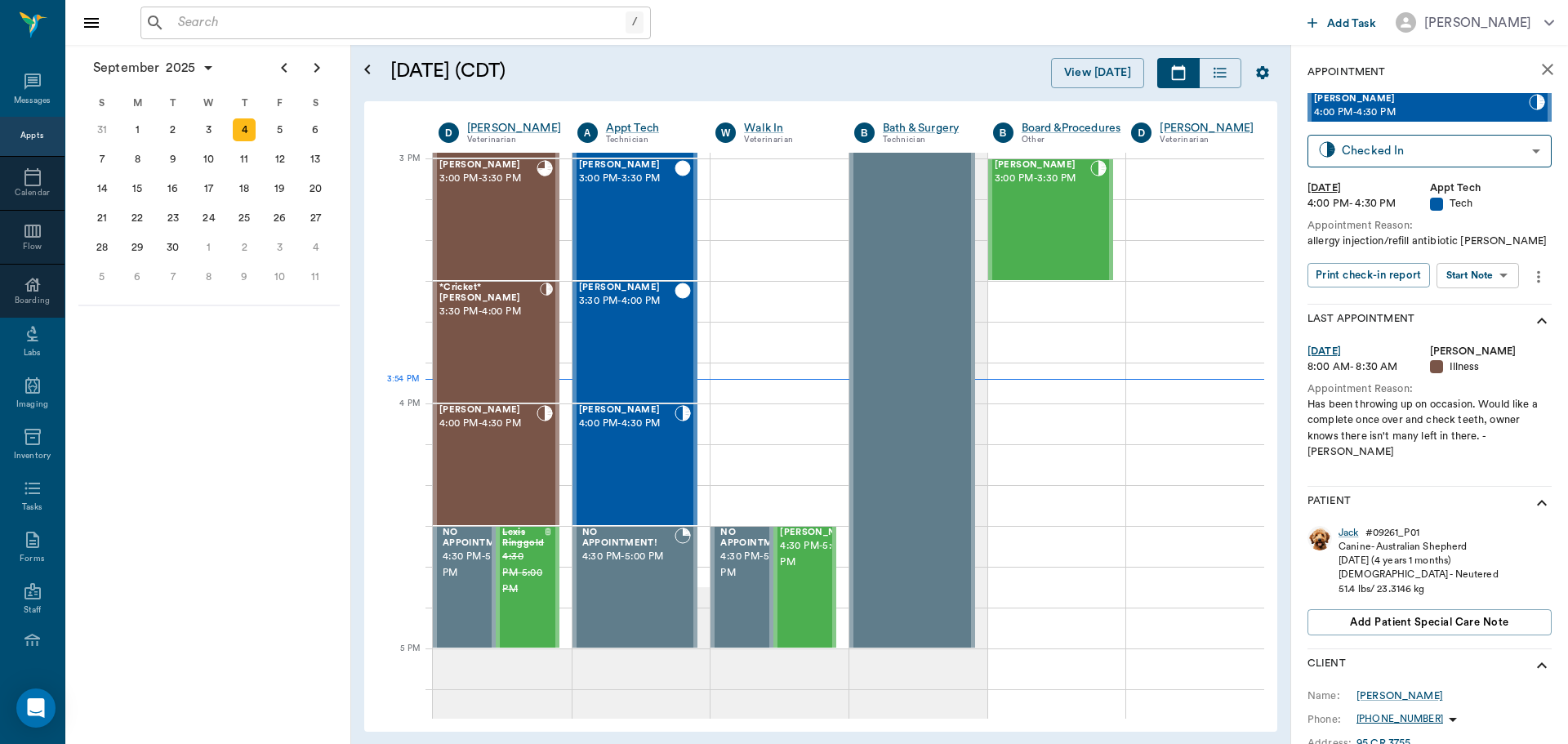
click at [1483, 275] on body "/ ​ Add Task [PERSON_NAME] Nectar Messages Appts Calendar Flow Boarding Labs Im…" at bounding box center [784, 372] width 1568 height 744
click at [1469, 300] on button "Start SOAP" at bounding box center [1459, 309] width 55 height 19
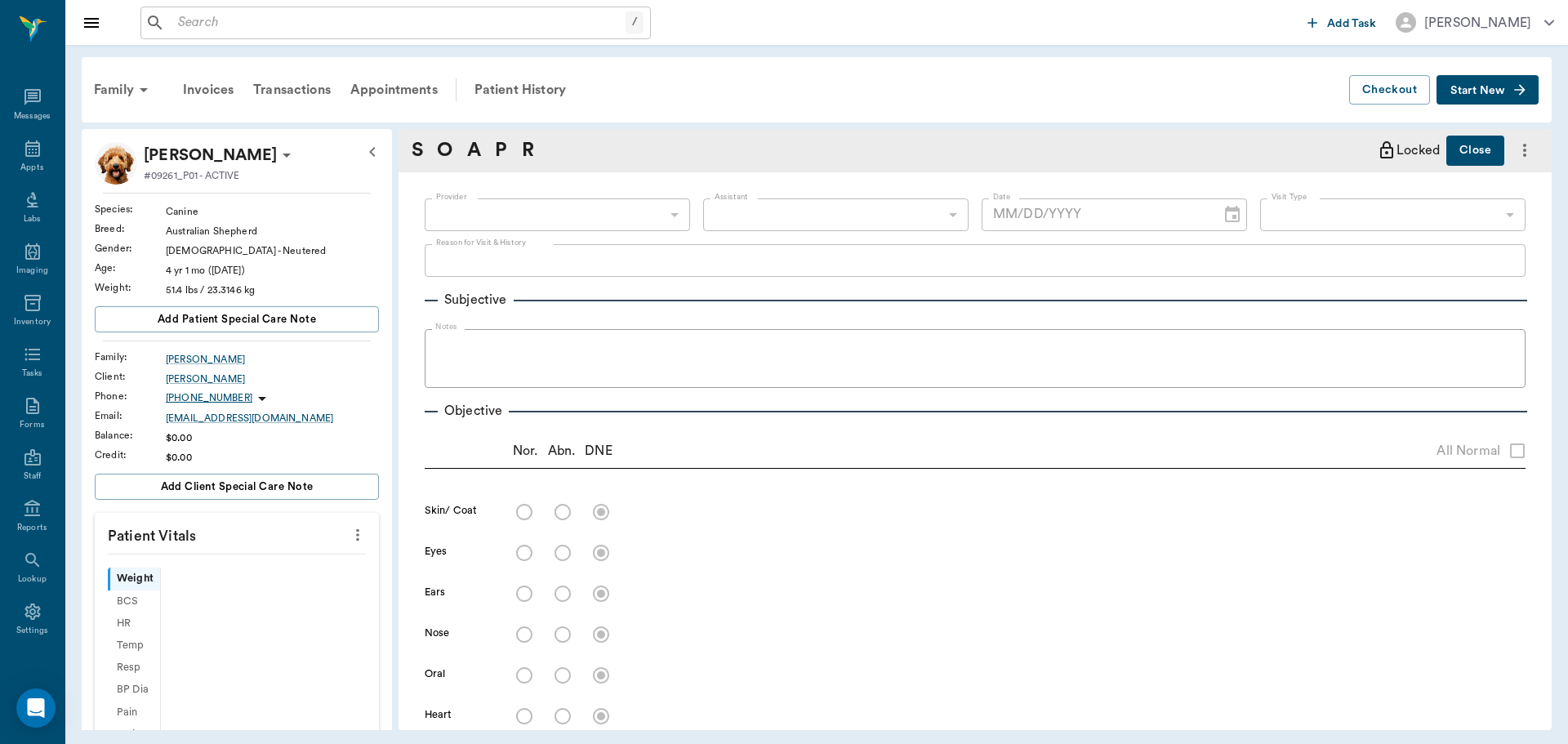
scroll to position [7, 0]
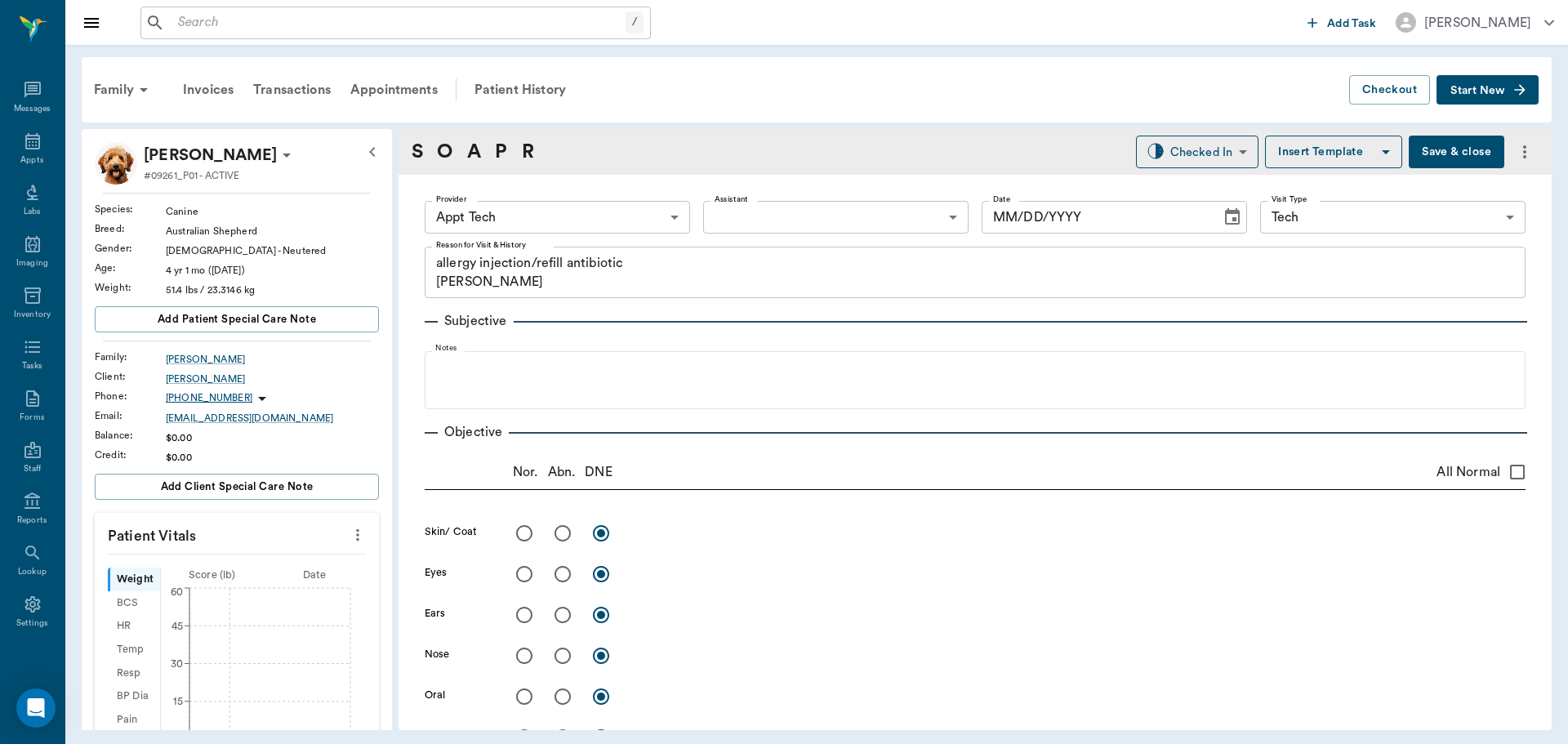
type input "63ec2f075fda476ae8351a4c"
type input "65d2be4f46e3a538d89b8c1a"
type textarea "allergy injection/refill antibiotic [PERSON_NAME]"
type input "[DATE]"
click at [350, 540] on icon "more" at bounding box center [357, 535] width 18 height 20
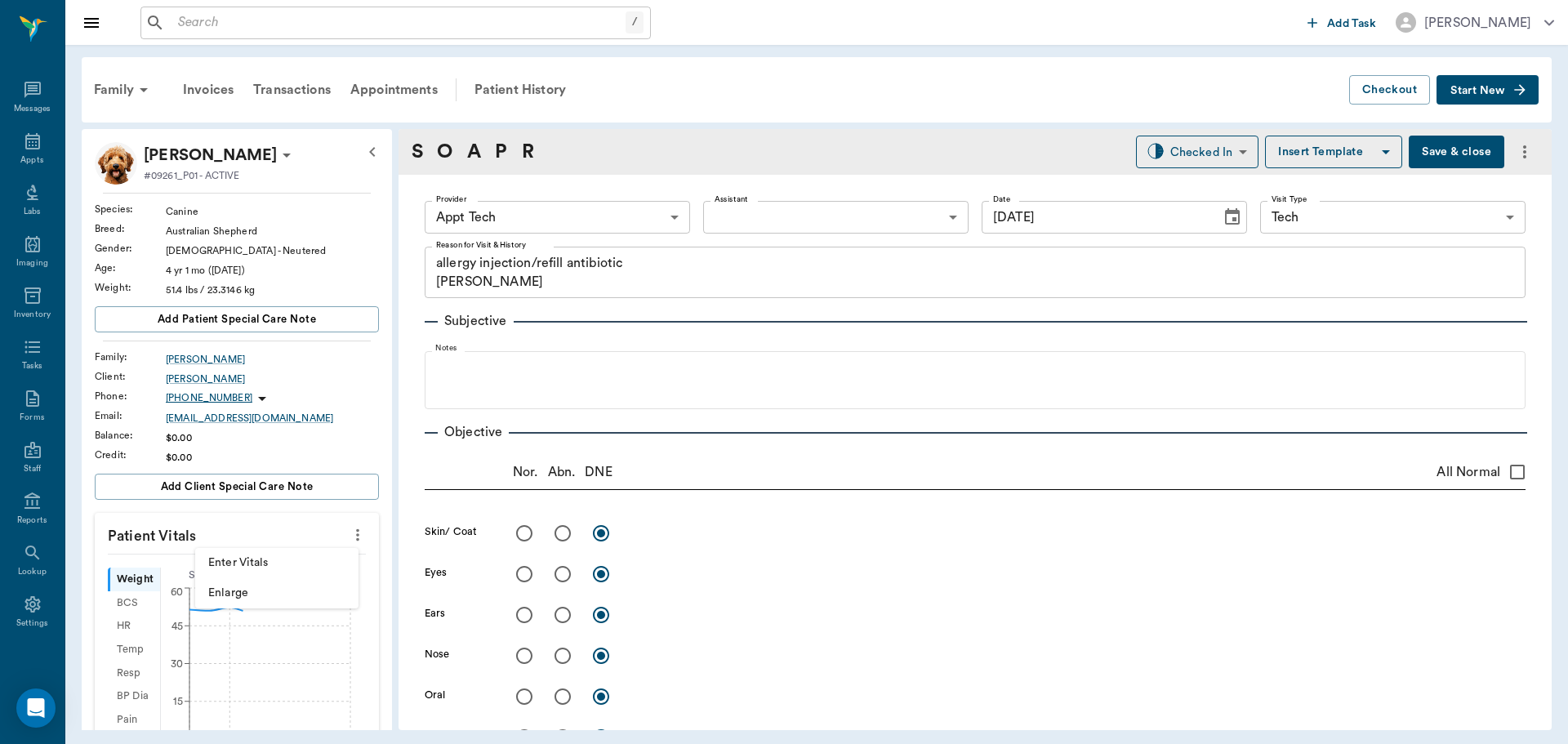
click at [304, 555] on span "Enter Vitals" at bounding box center [277, 563] width 138 height 17
click at [280, 577] on body "/ ​ Add Task [PERSON_NAME] Nectar Messages Appts Labs Imaging Inventory Tasks F…" at bounding box center [784, 372] width 1568 height 744
click at [280, 577] on input "text" at bounding box center [236, 584] width 142 height 33
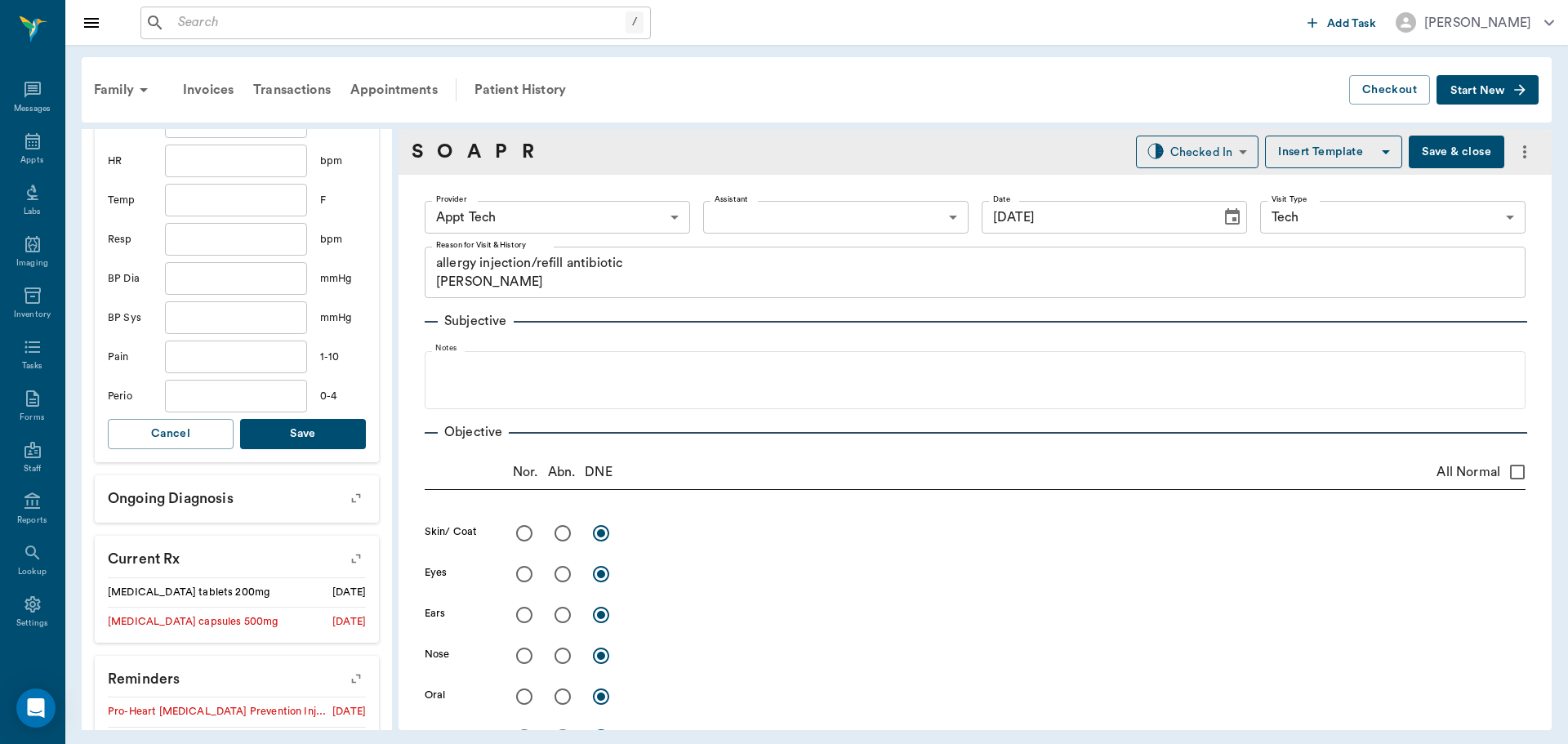
scroll to position [572, 0]
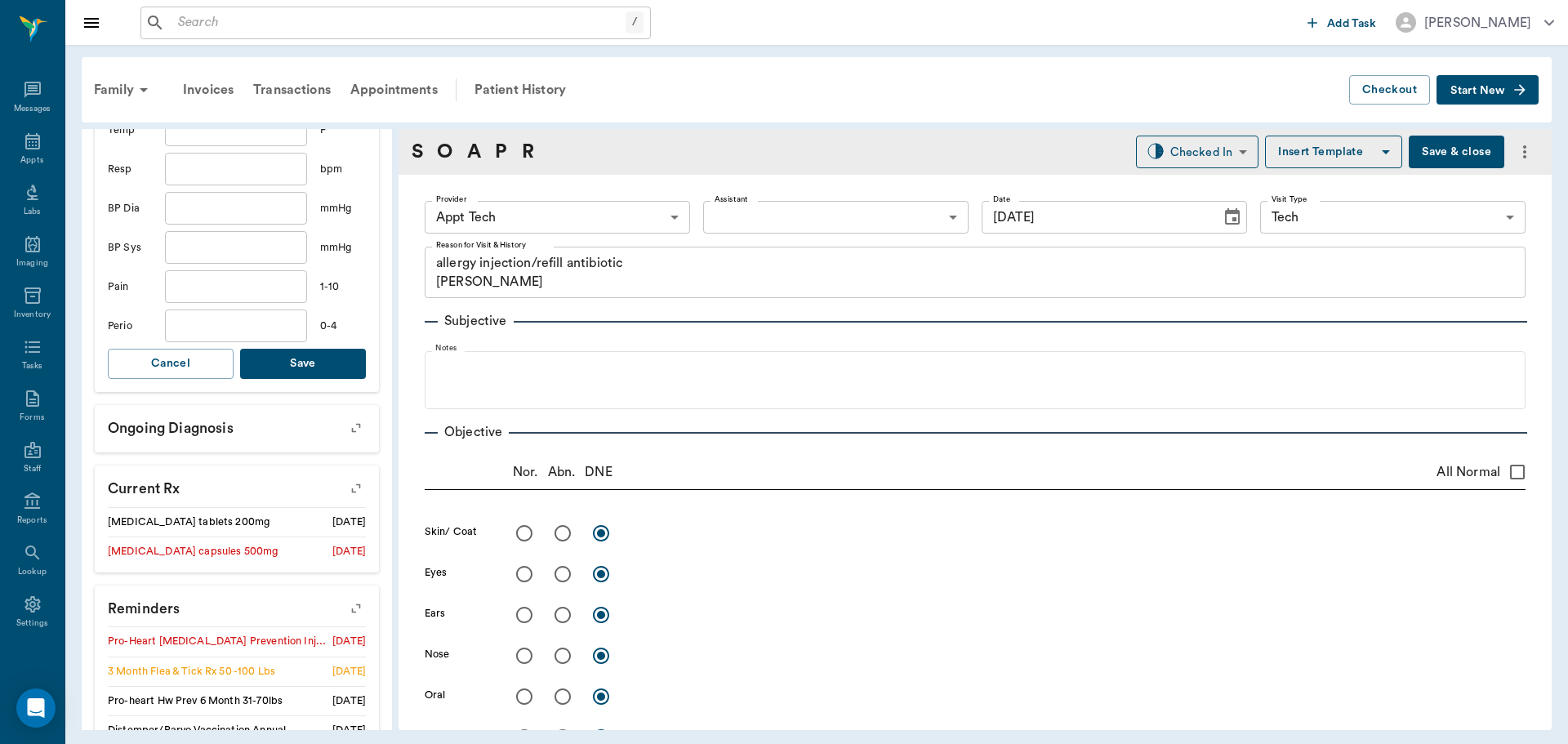
type input "46.1"
click at [279, 368] on button "Save" at bounding box center [303, 364] width 126 height 30
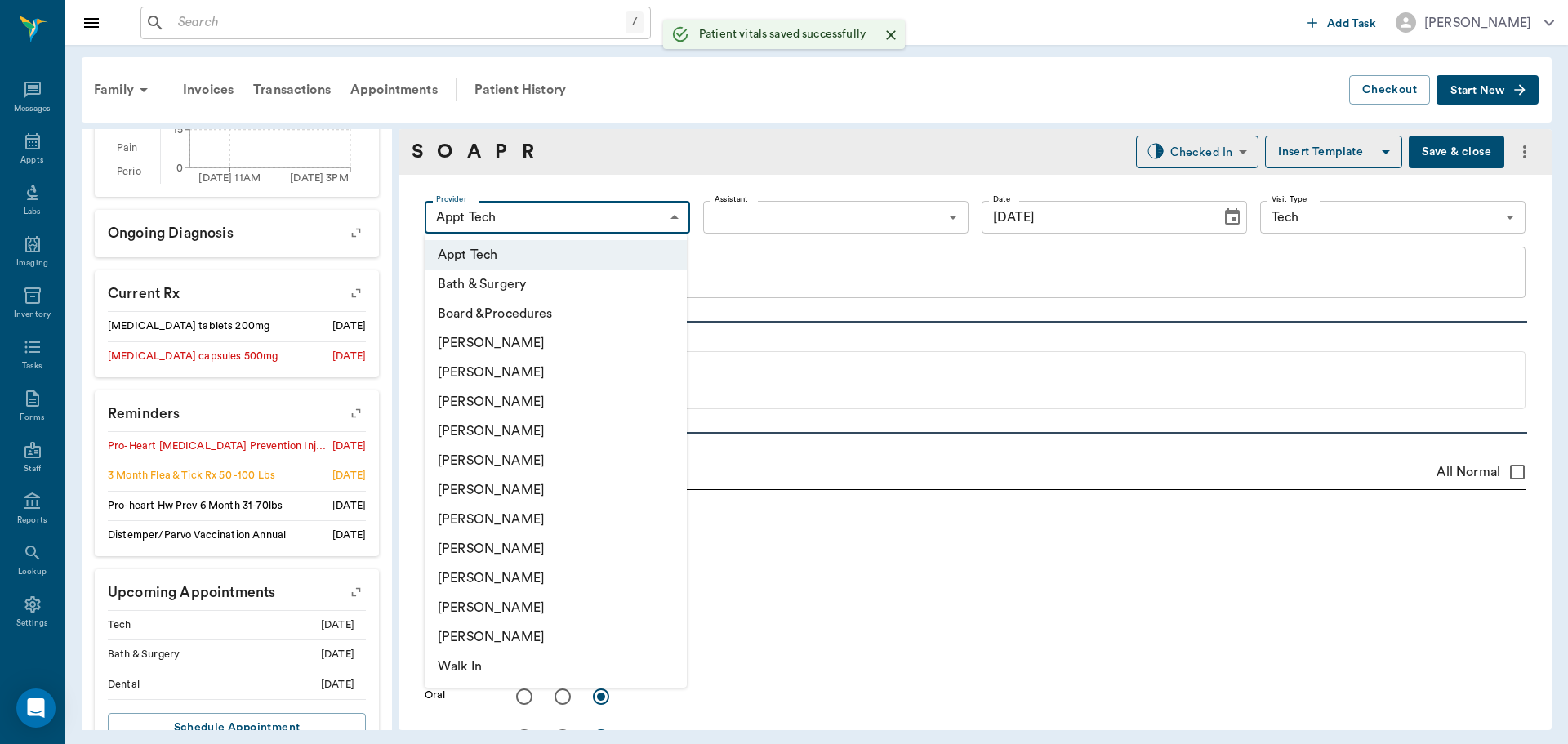
click at [486, 212] on body "/ ​ Add Task [PERSON_NAME] Nectar Messages Appts Labs Imaging Inventory Tasks F…" at bounding box center [784, 372] width 1568 height 744
click at [529, 513] on li "[PERSON_NAME]" at bounding box center [556, 519] width 263 height 29
type input "682b670d8bdc6f7f8feef3db"
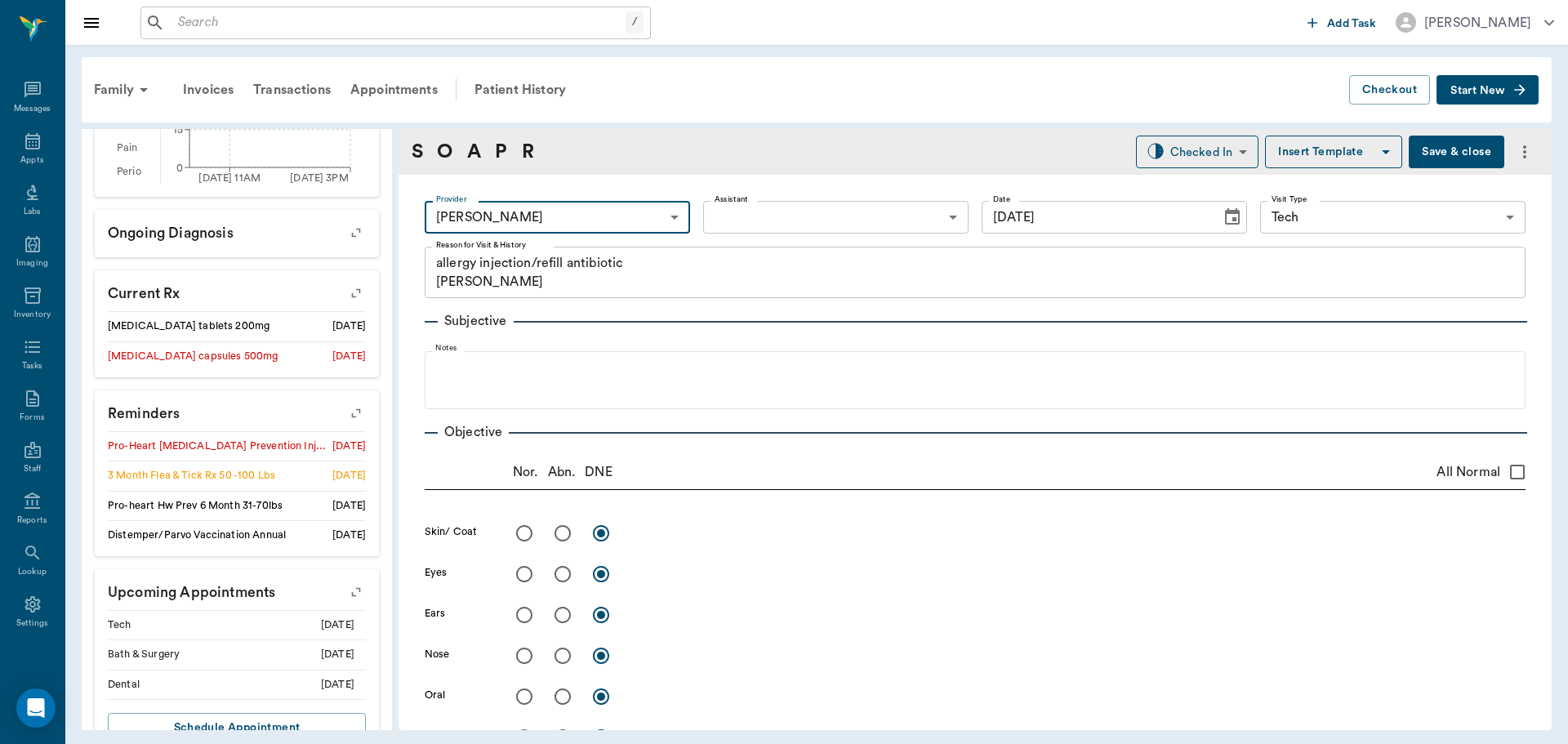
click at [716, 213] on body "/ ​ Add Task [PERSON_NAME] Nectar Messages Appts Labs Imaging Inventory Tasks F…" at bounding box center [784, 372] width 1568 height 744
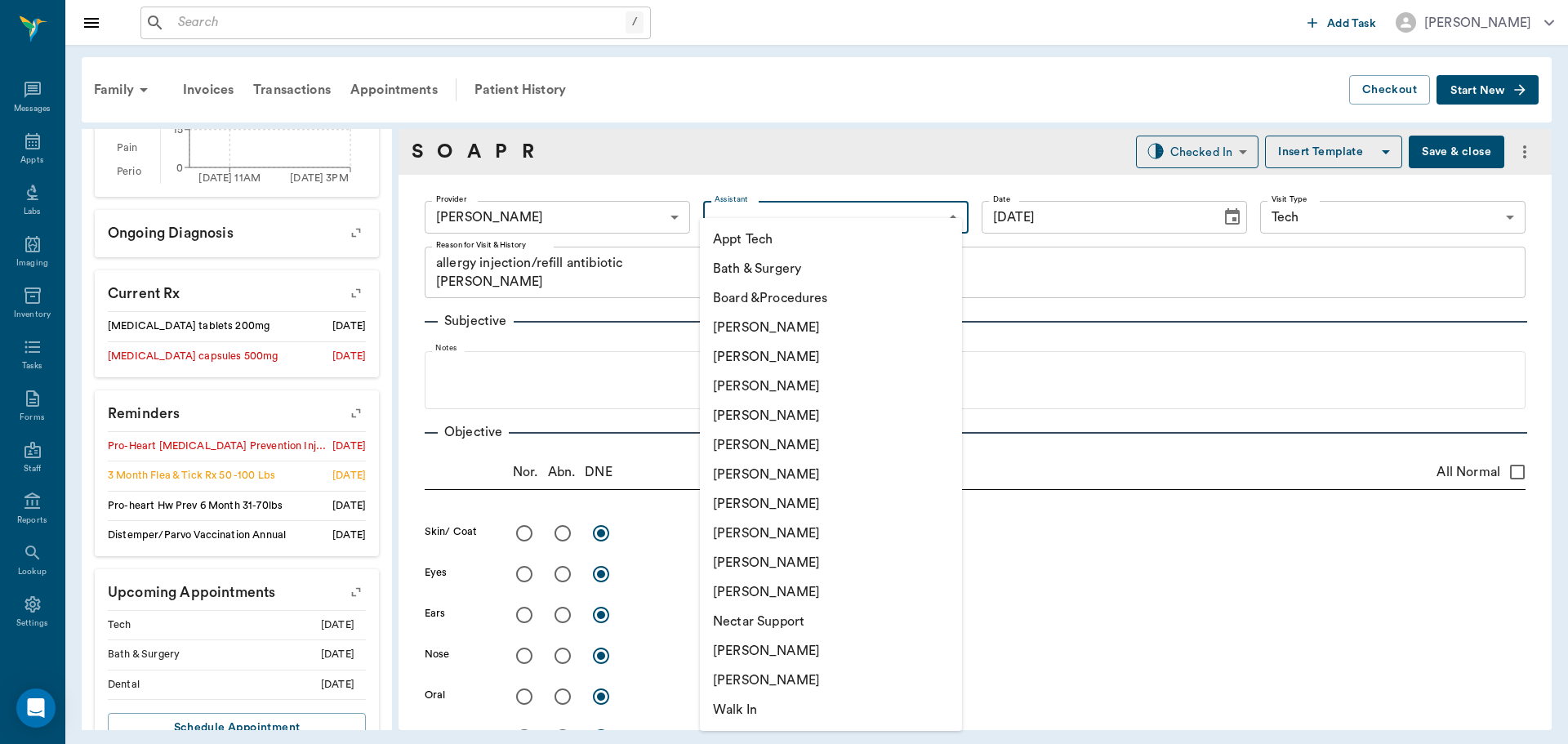
click at [721, 229] on li "Appt Tech" at bounding box center [831, 238] width 263 height 29
type input "63ec2f075fda476ae8351a4c"
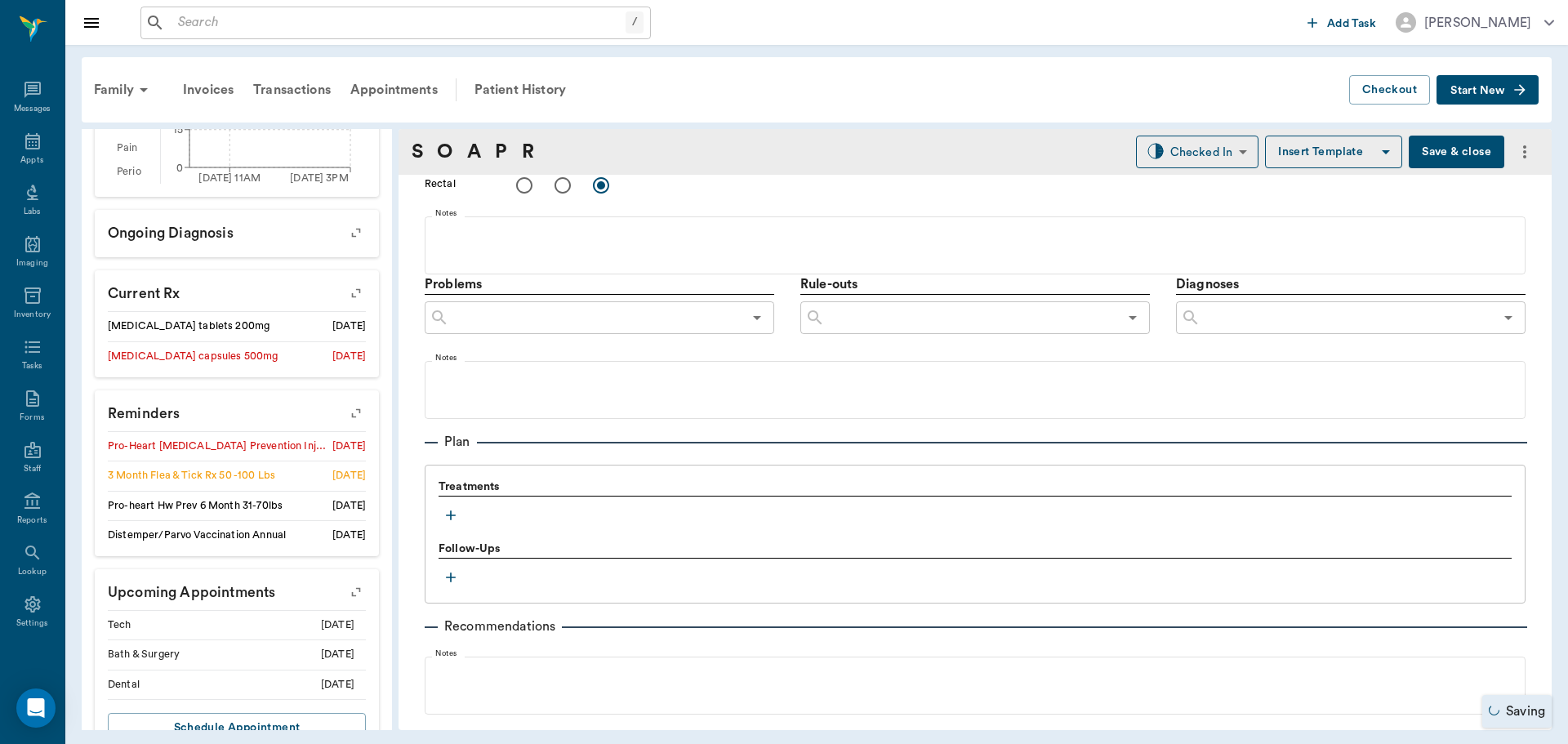
scroll to position [973, 0]
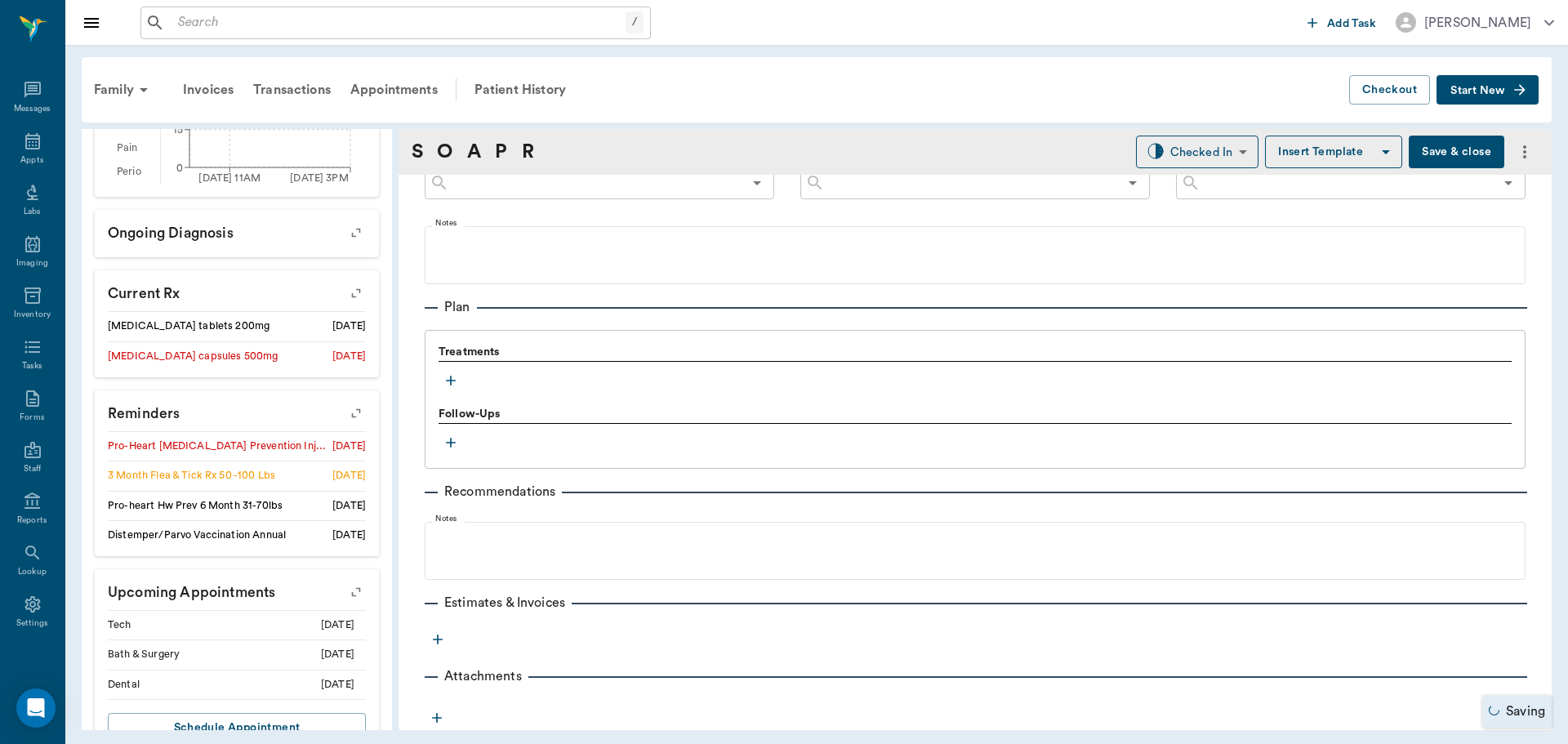
click at [454, 378] on icon "button" at bounding box center [451, 380] width 16 height 16
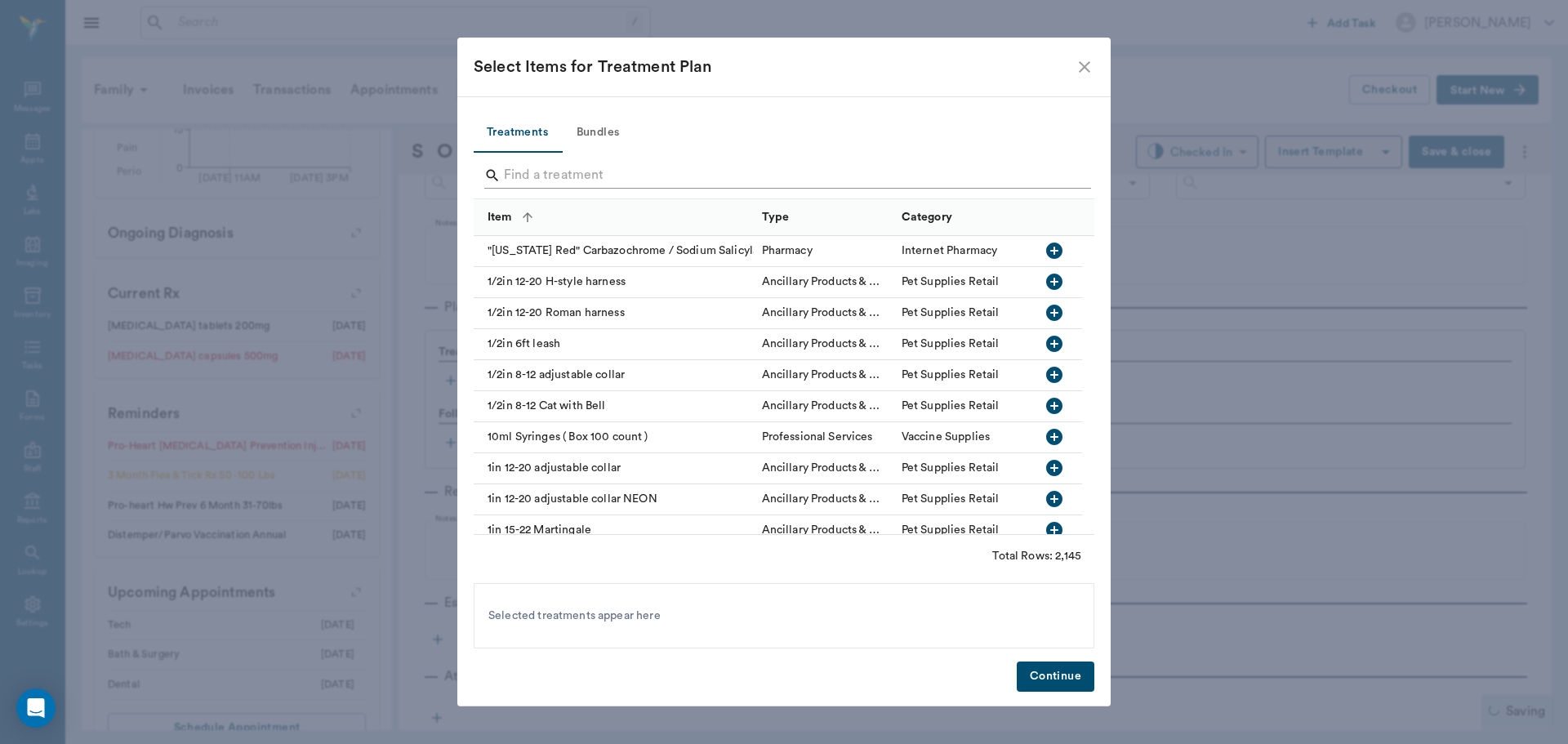
click at [606, 171] on input "Search" at bounding box center [785, 175] width 563 height 26
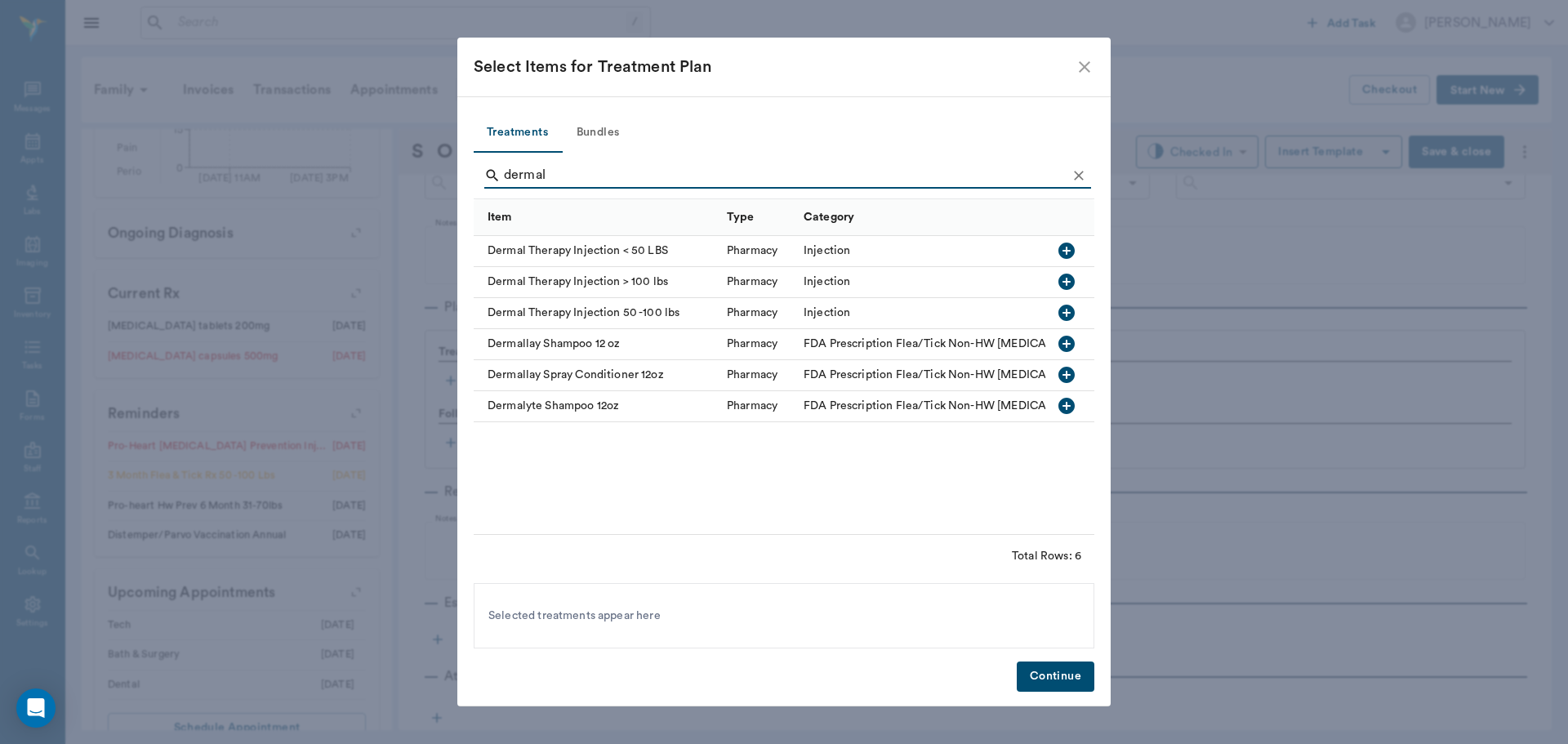
type input "dermal"
click at [1061, 253] on icon "button" at bounding box center [1066, 251] width 16 height 16
click at [1075, 685] on button "Continue" at bounding box center [1055, 677] width 78 height 30
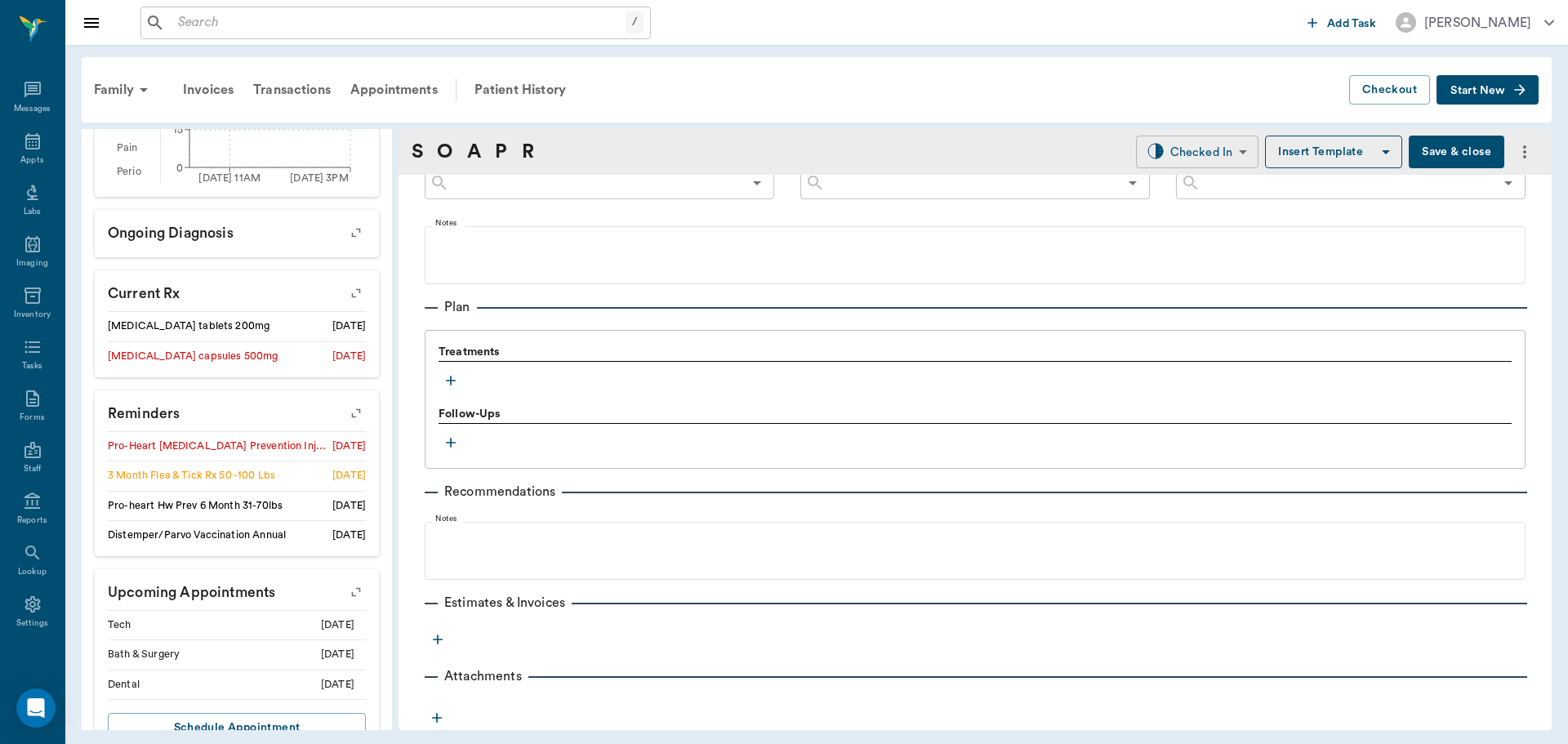
click at [1216, 146] on body "/ ​ Add Task [PERSON_NAME] Nectar Messages Appts Labs Imaging Inventory Tasks F…" at bounding box center [784, 372] width 1568 height 744
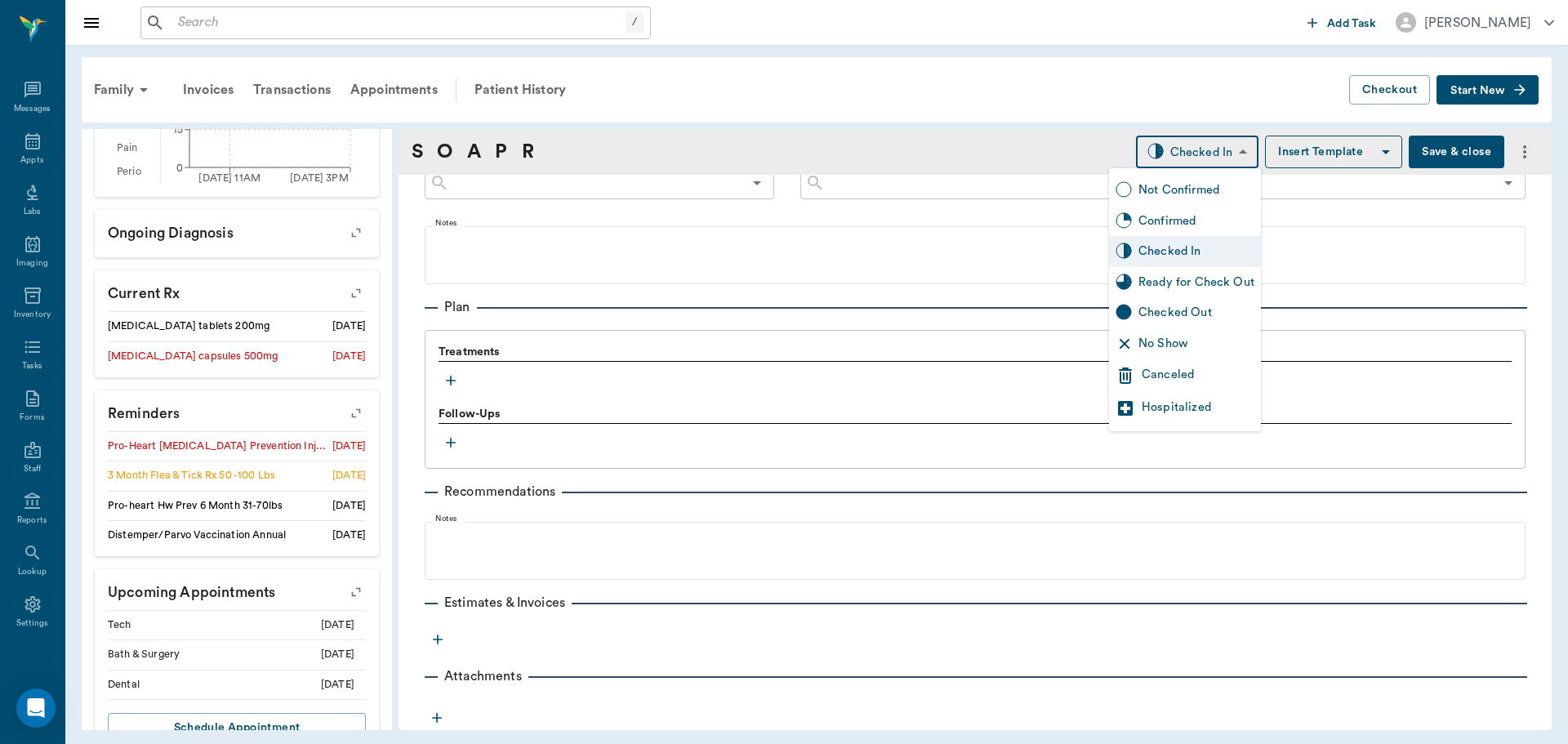
click at [1209, 283] on div "Ready for Check Out" at bounding box center [1197, 282] width 116 height 18
type input "READY_TO_CHECKOUT"
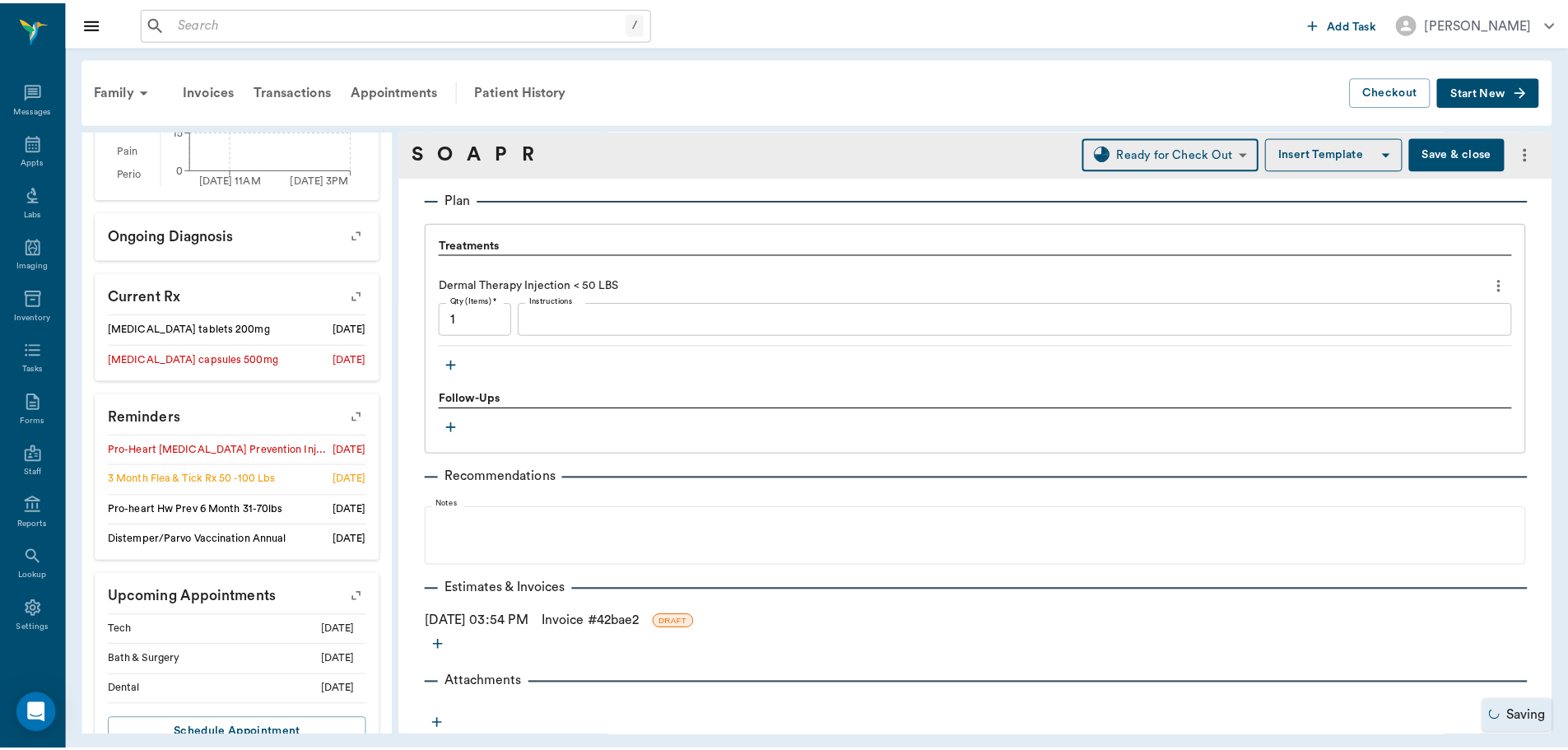
scroll to position [1092, 0]
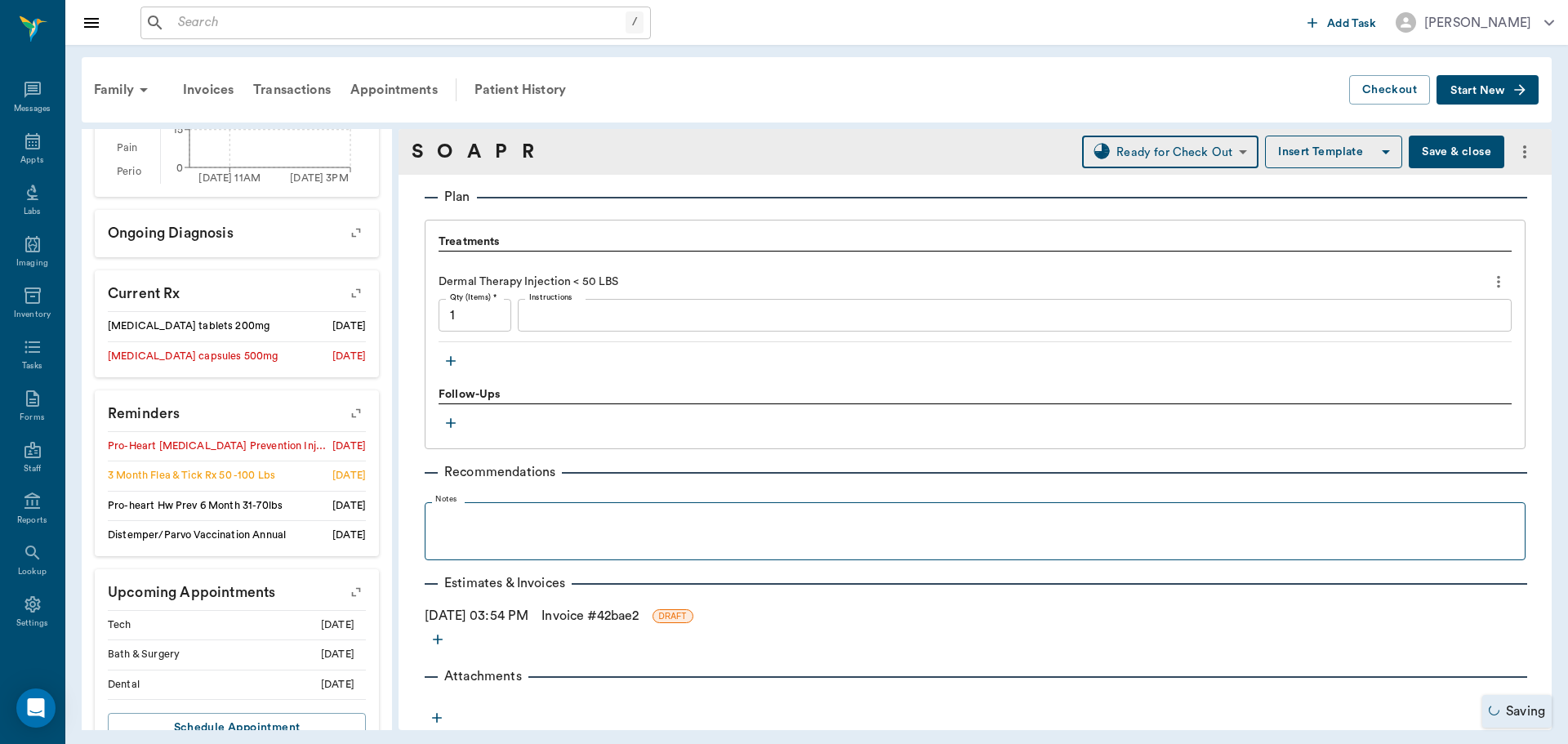
drag, startPoint x: 581, startPoint y: 620, endPoint x: 536, endPoint y: 503, distance: 125.4
click at [581, 620] on link "Invoice # 42bae2" at bounding box center [589, 616] width 97 height 20
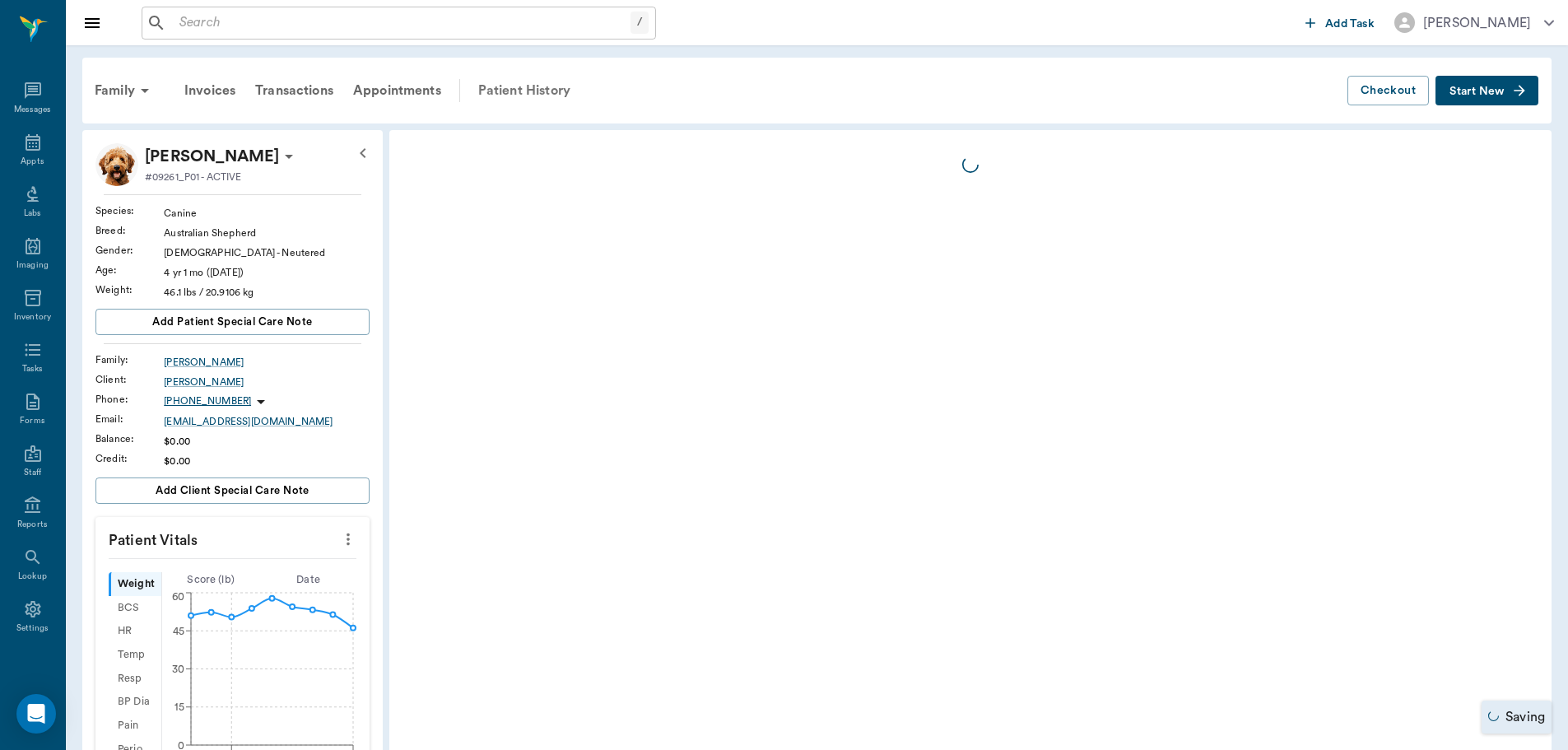
click at [492, 90] on div "Patient History" at bounding box center [524, 91] width 112 height 40
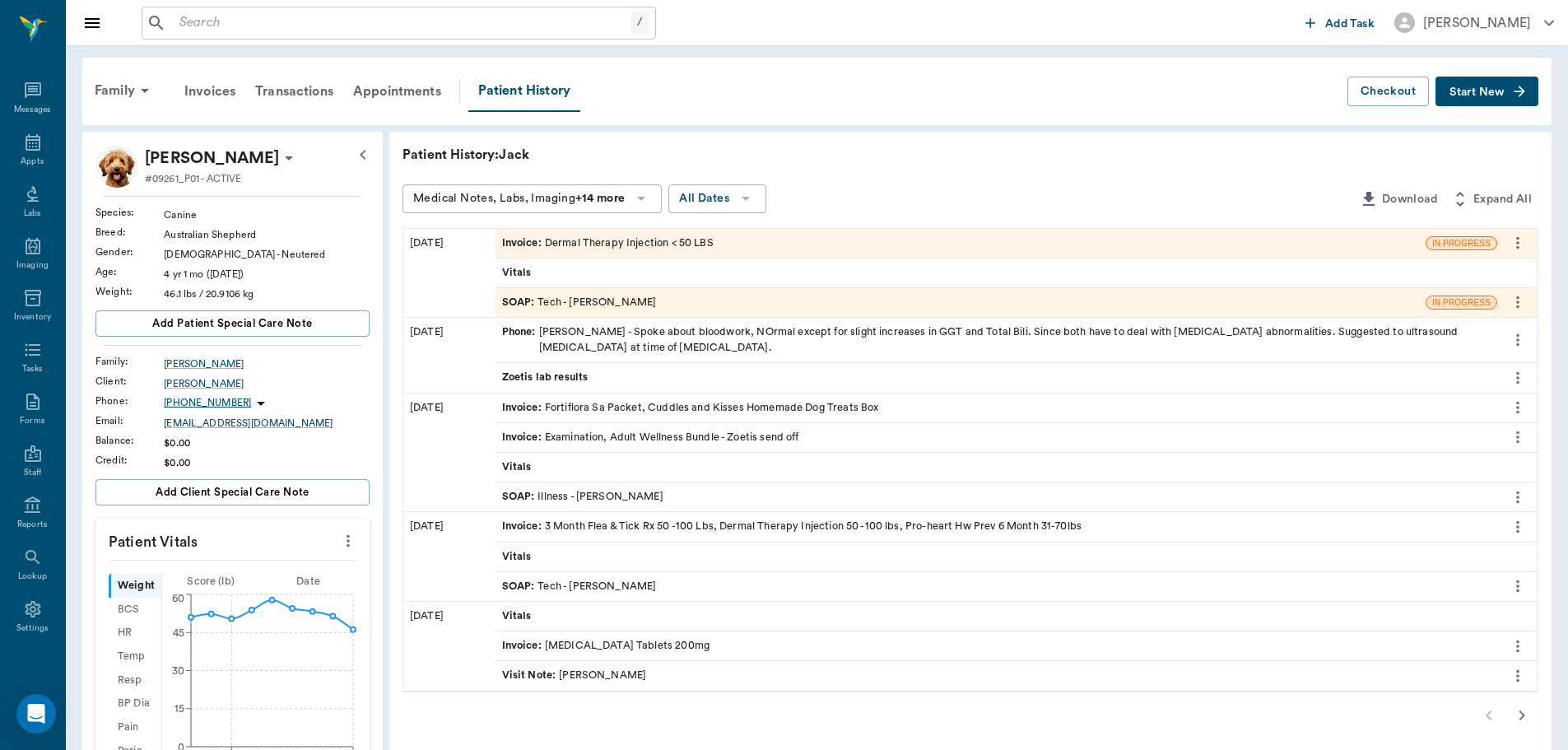
click at [1509, 583] on icon "more" at bounding box center [1518, 586] width 18 height 20
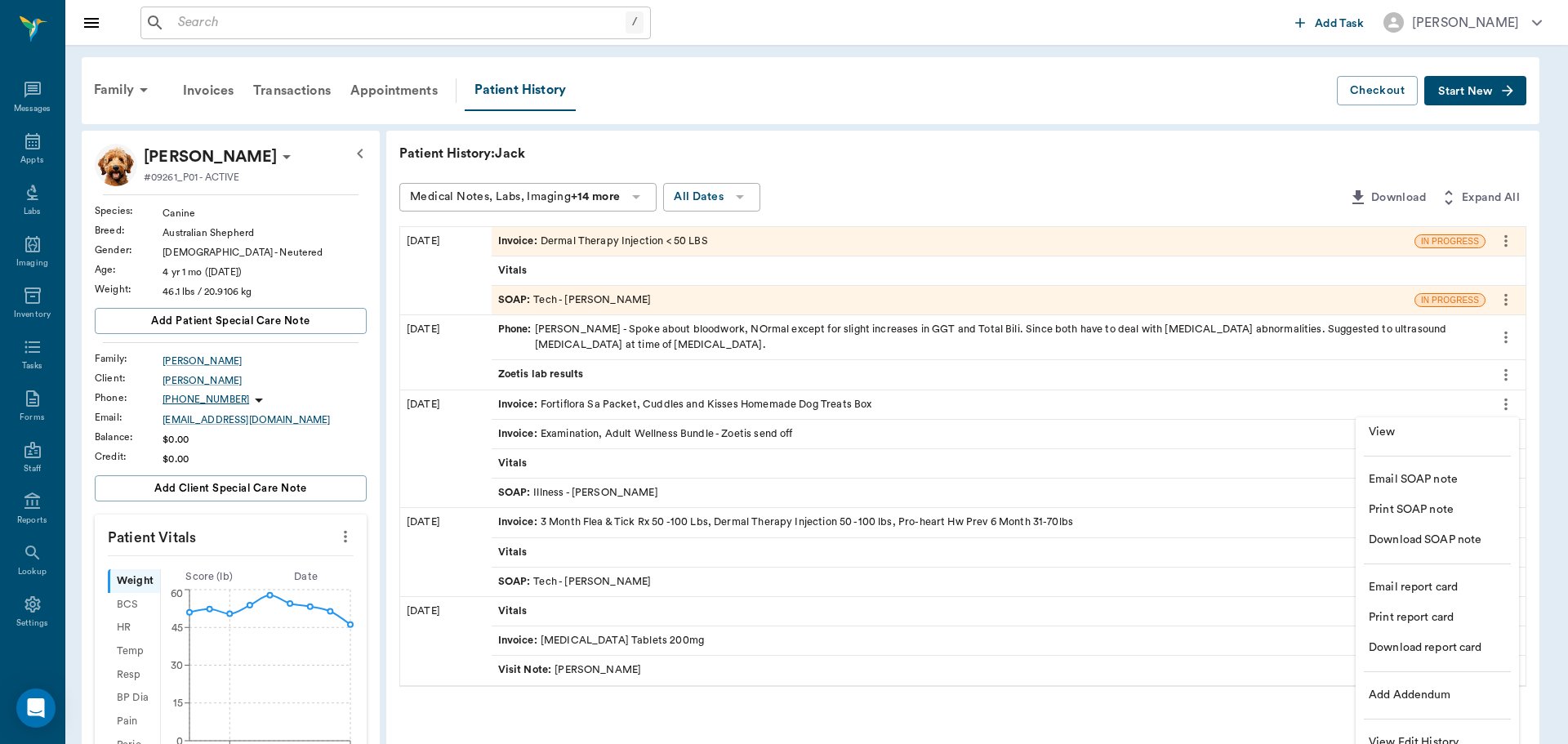
click at [1409, 427] on span "View" at bounding box center [1438, 432] width 138 height 17
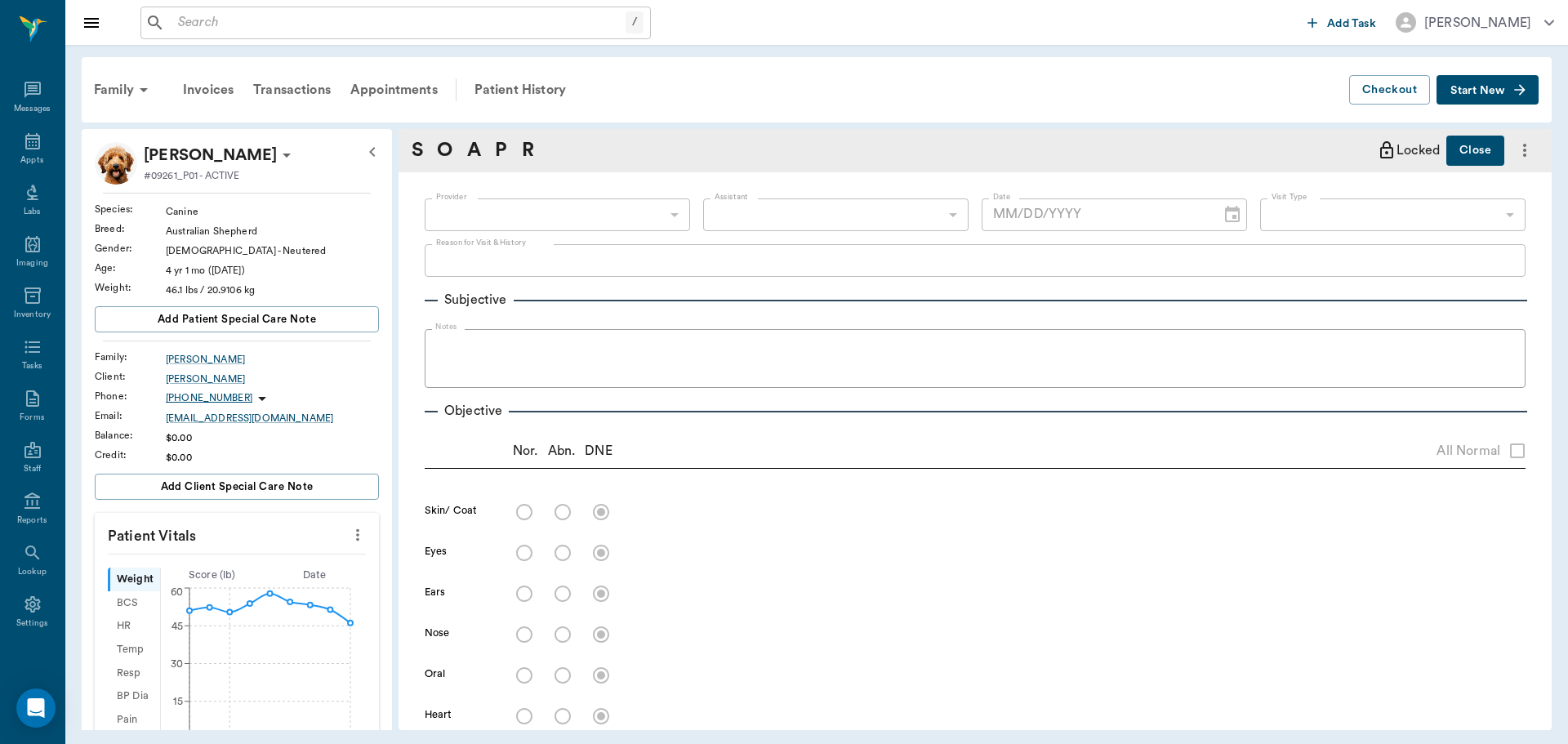
type input "63ec2e7e52e12b0ba117b124"
type input "65d2be4f46e3a538d89b8c1a"
type textarea "3MFAT, ALLERGY INJ----MP 55/ DEX SP 1.3 -STORMY"
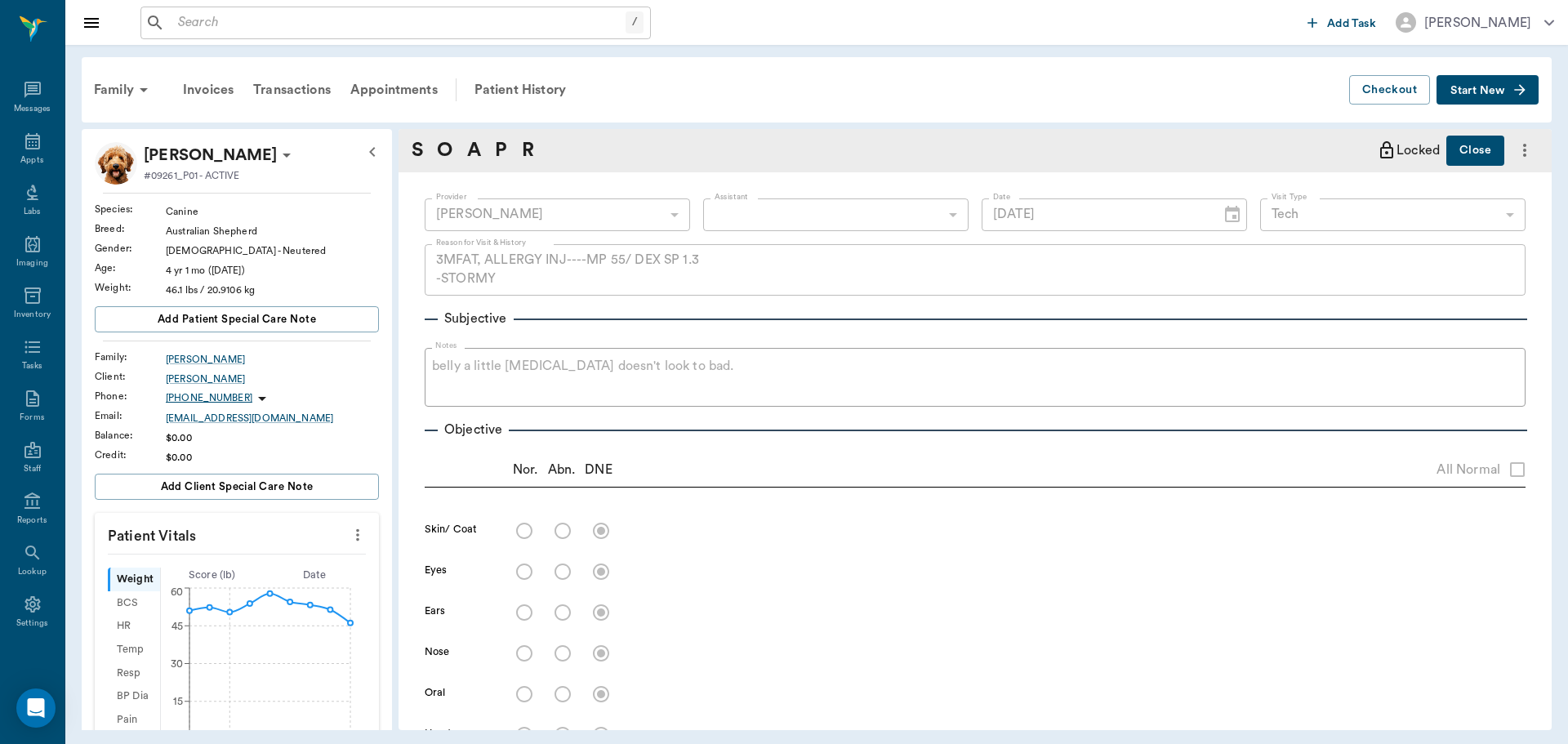
type input "[DATE]"
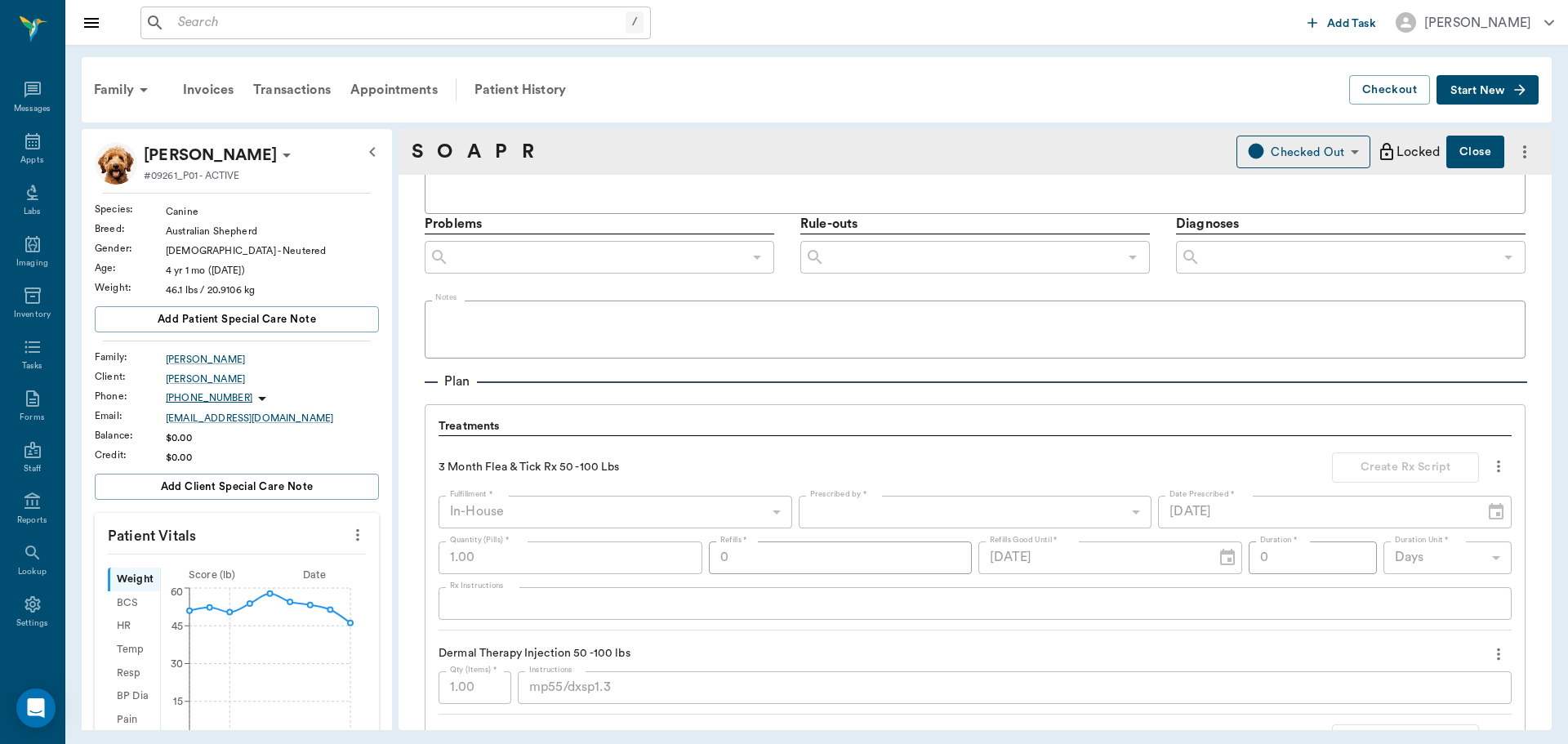
scroll to position [1225, 0]
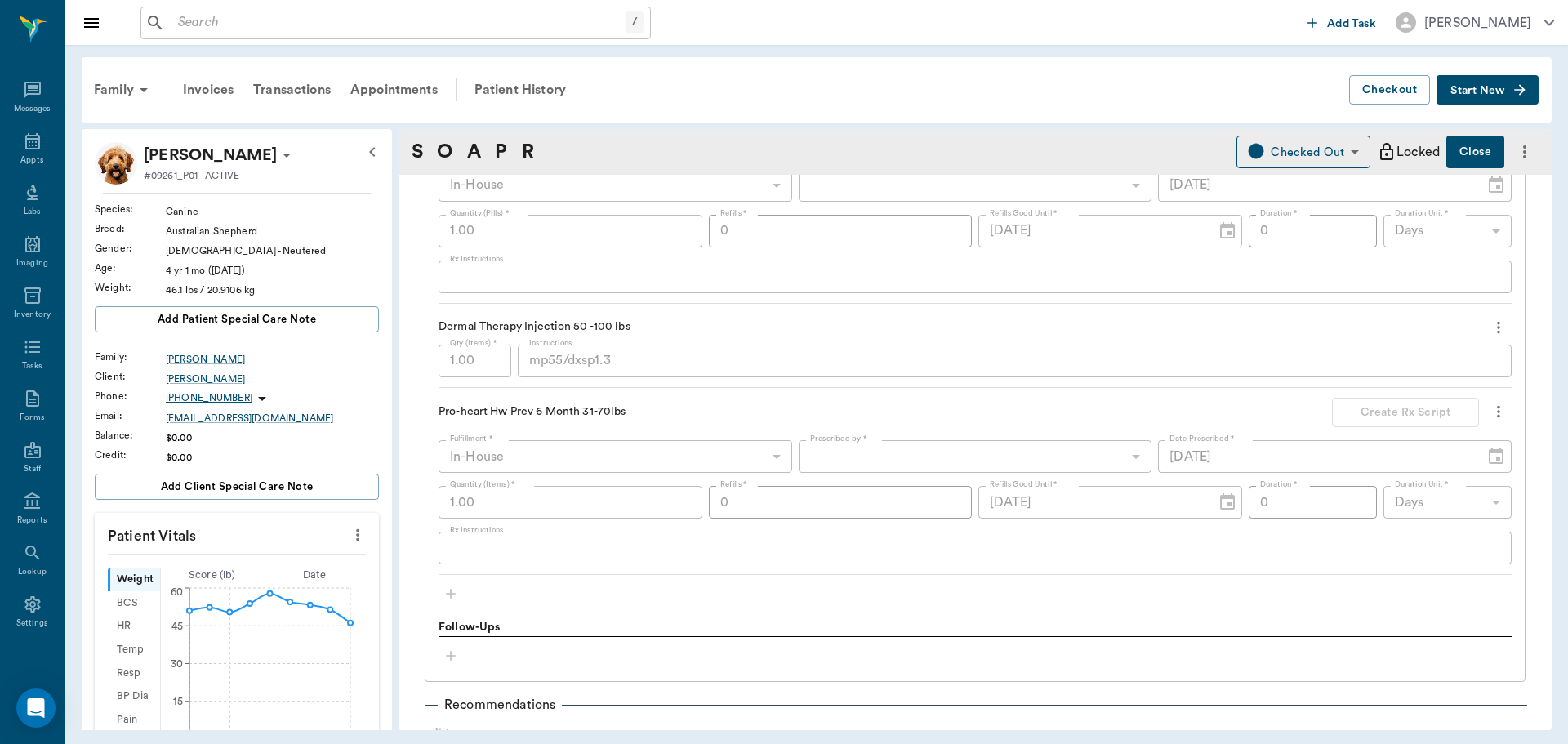
click at [530, 370] on div "mp55/dxsp1.3 x Instructions" at bounding box center [1014, 361] width 994 height 33
click at [513, 91] on div "Patient History" at bounding box center [520, 90] width 111 height 39
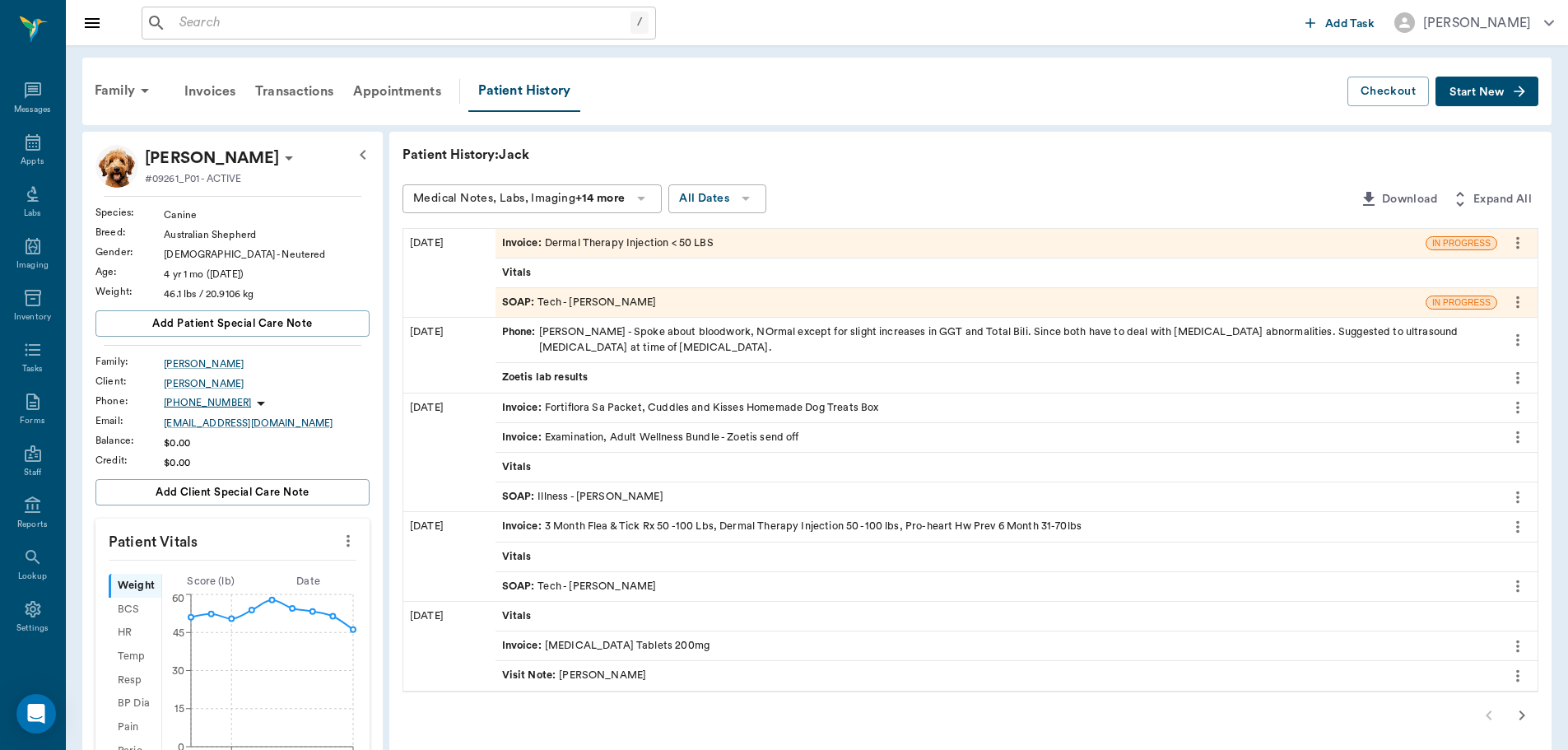
click at [565, 303] on div "SOAP : Tech - [PERSON_NAME]" at bounding box center [580, 302] width 155 height 15
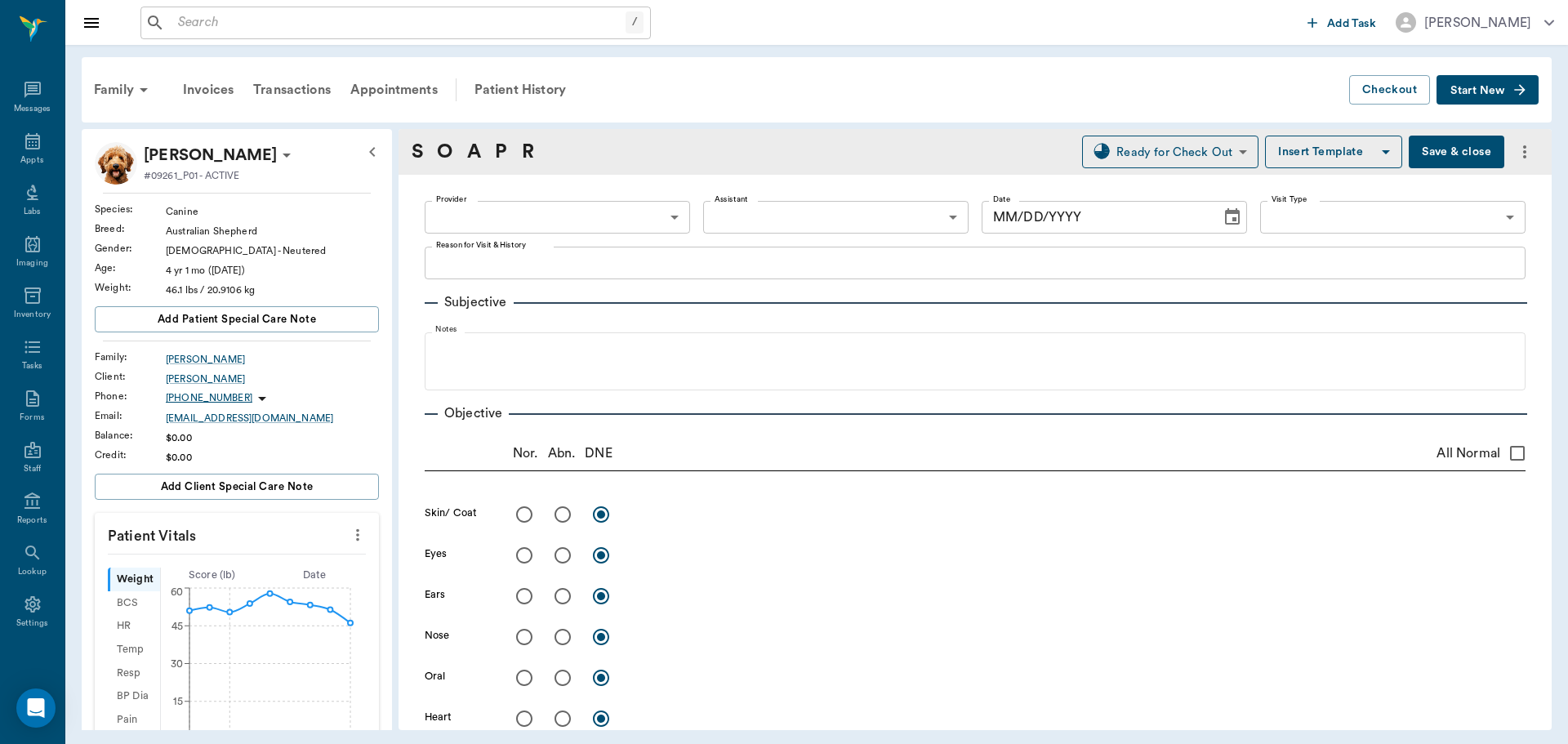
type input "682b670d8bdc6f7f8feef3db"
type input "63ec2f075fda476ae8351a4c"
type input "65d2be4f46e3a538d89b8c1a"
type textarea "allergy injection/refill antibiotic [PERSON_NAME]"
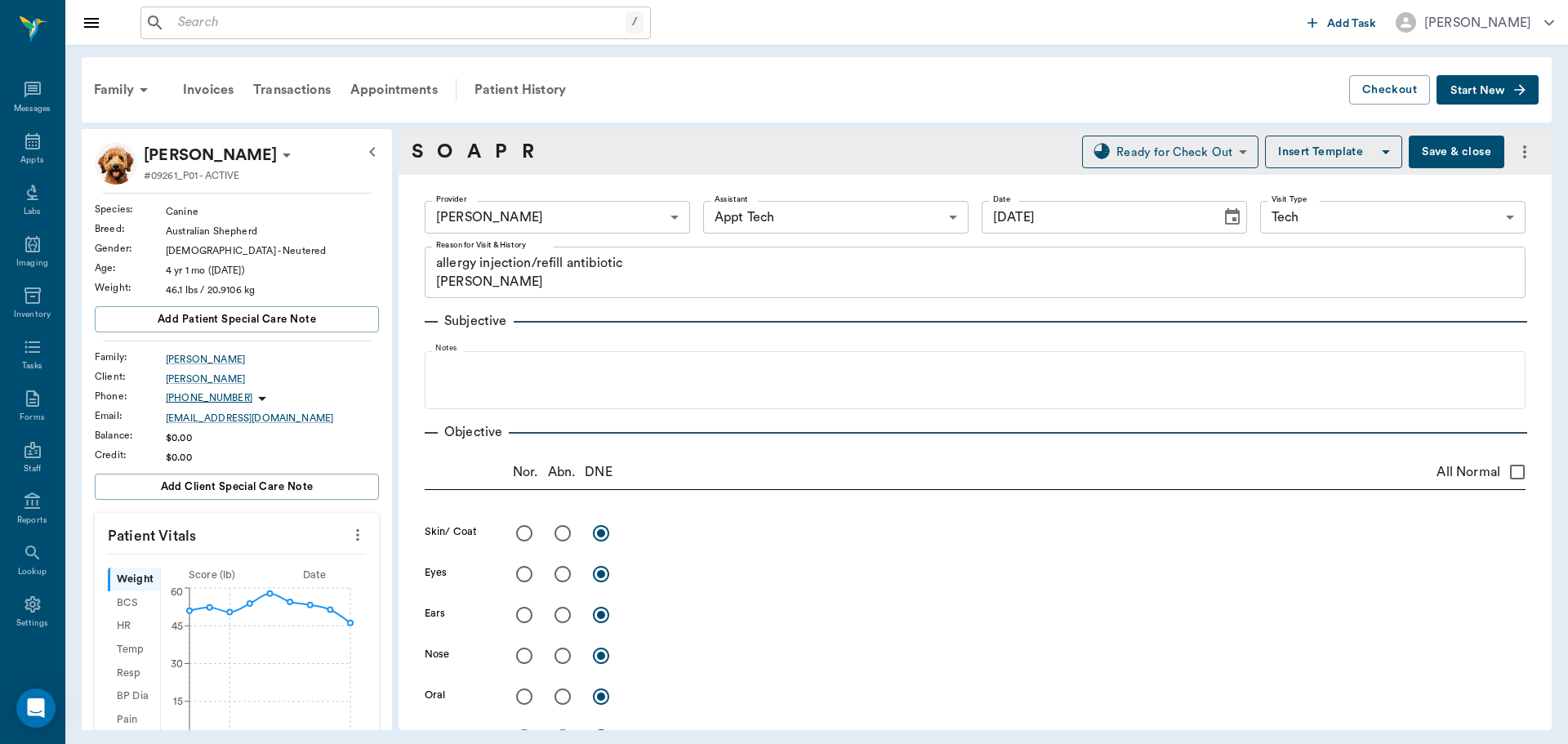
type input "[DATE]"
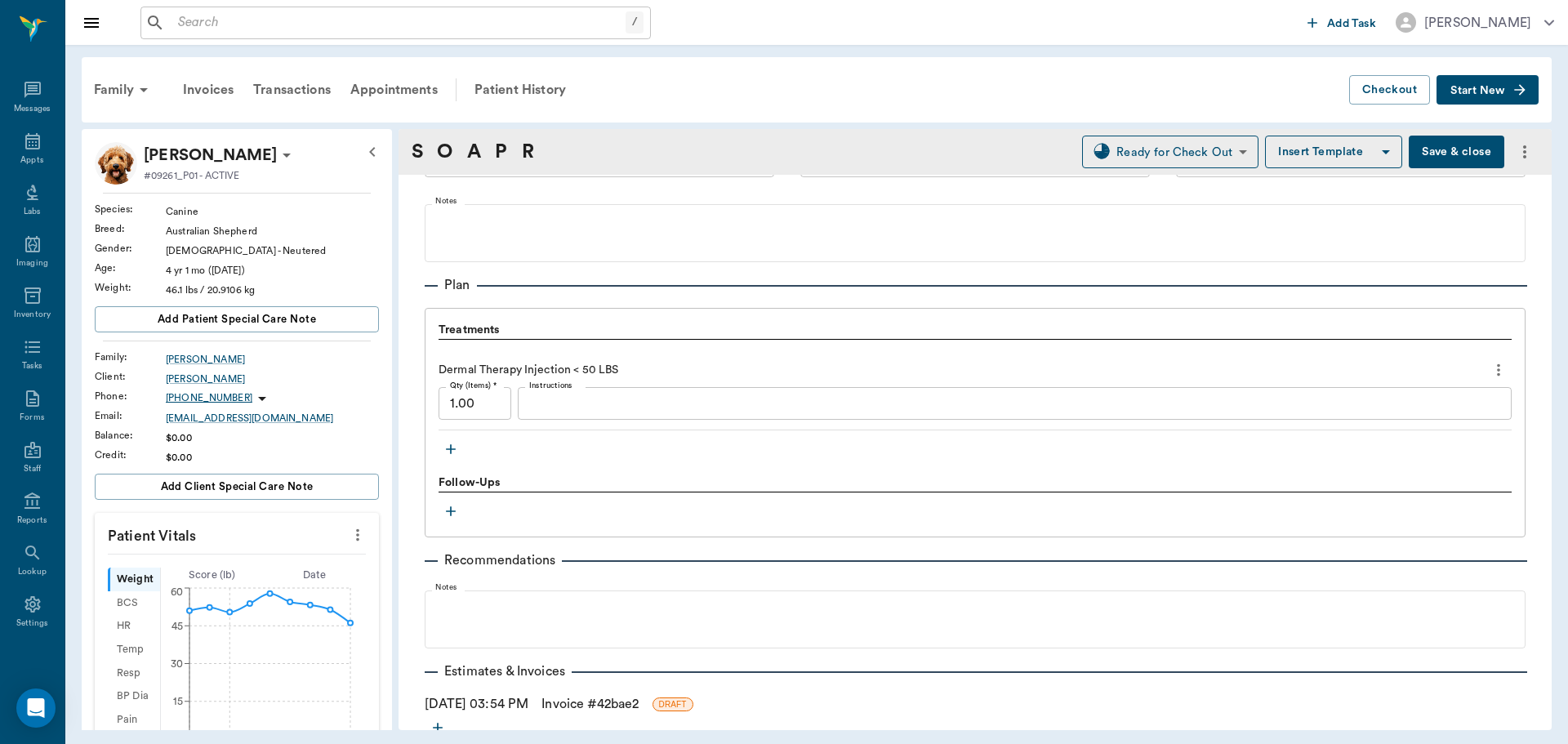
scroll to position [1062, 0]
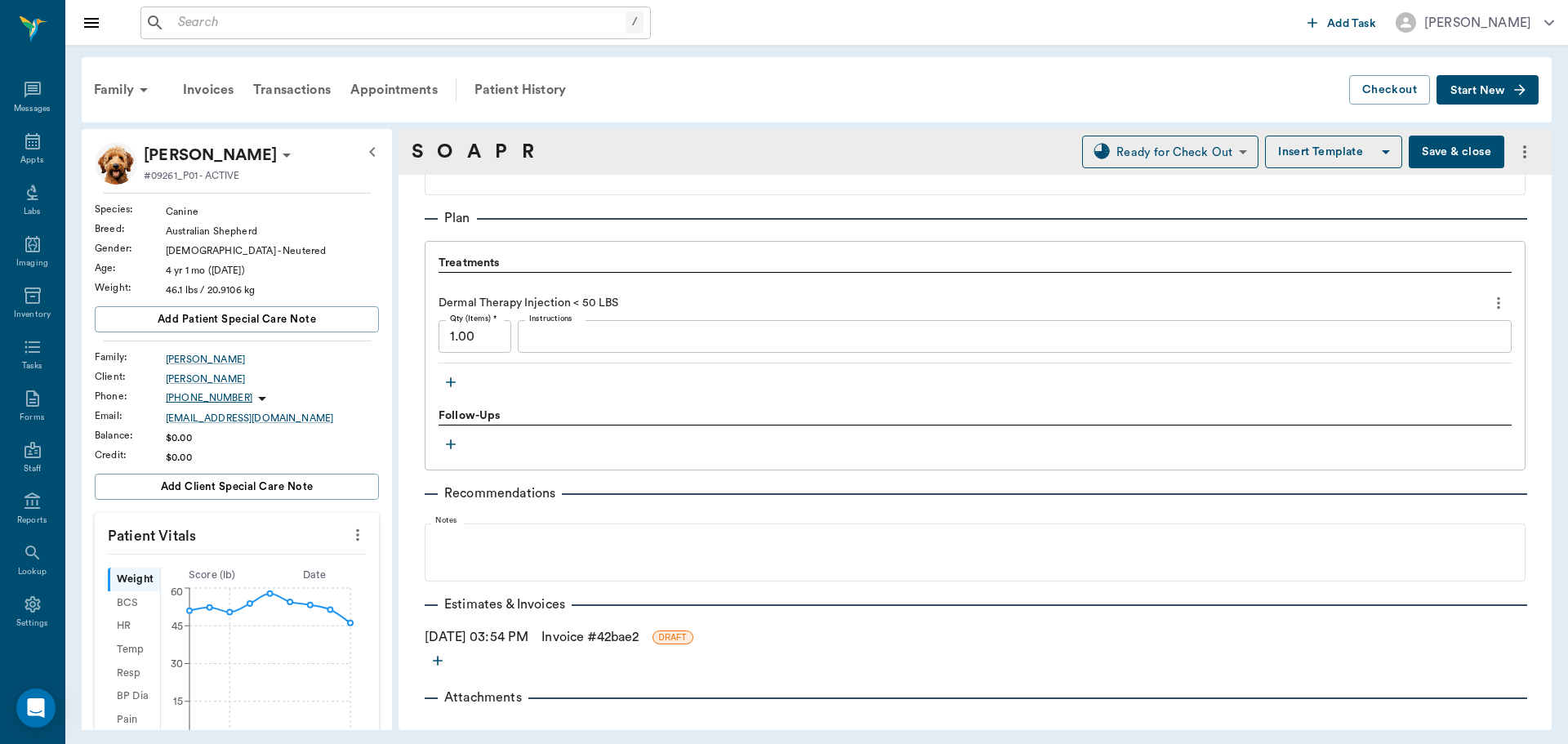
click at [568, 330] on textarea "Instructions" at bounding box center [1014, 337] width 971 height 19
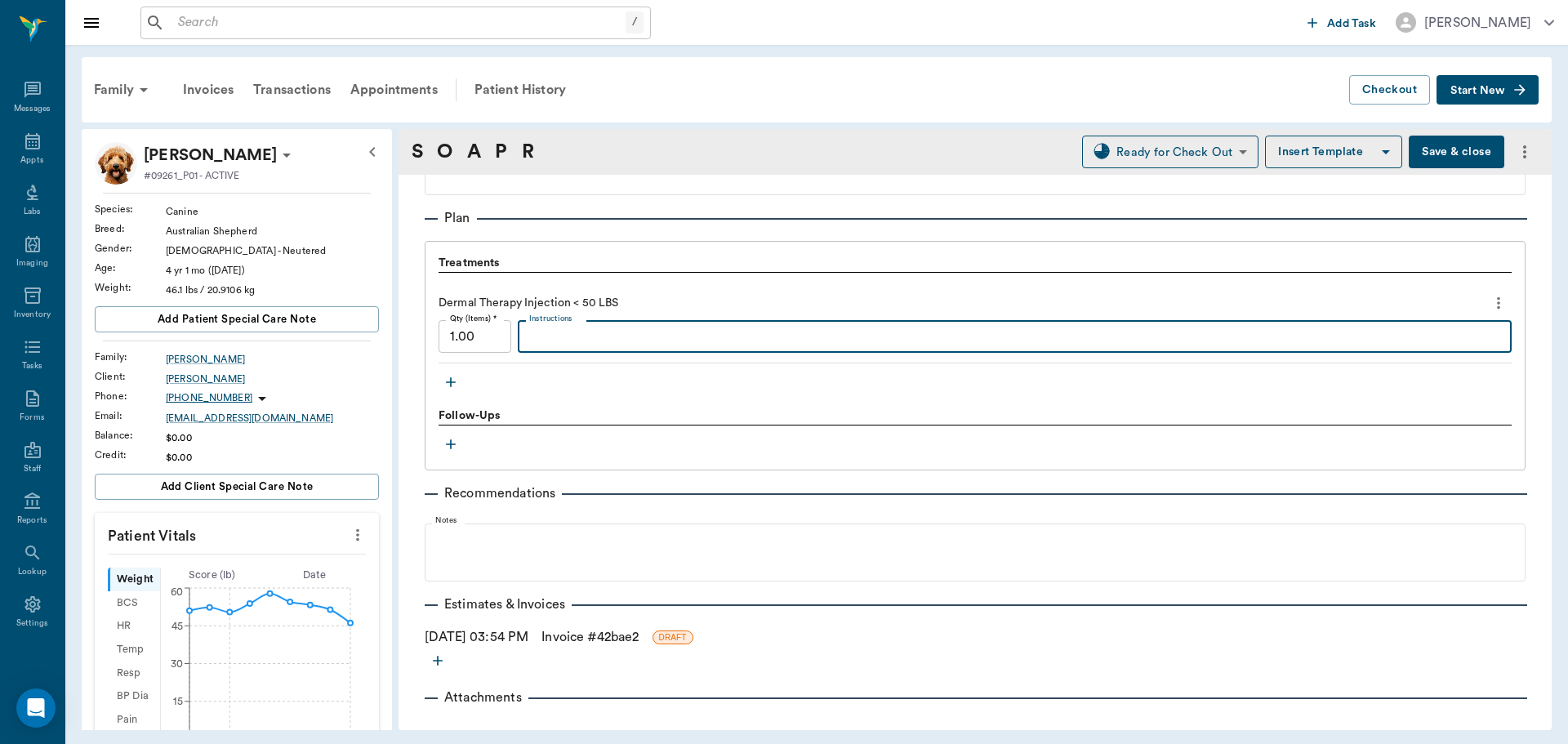
paste textarea "mp55/dxsp1.3"
type textarea "mp55/dxsp1.3"
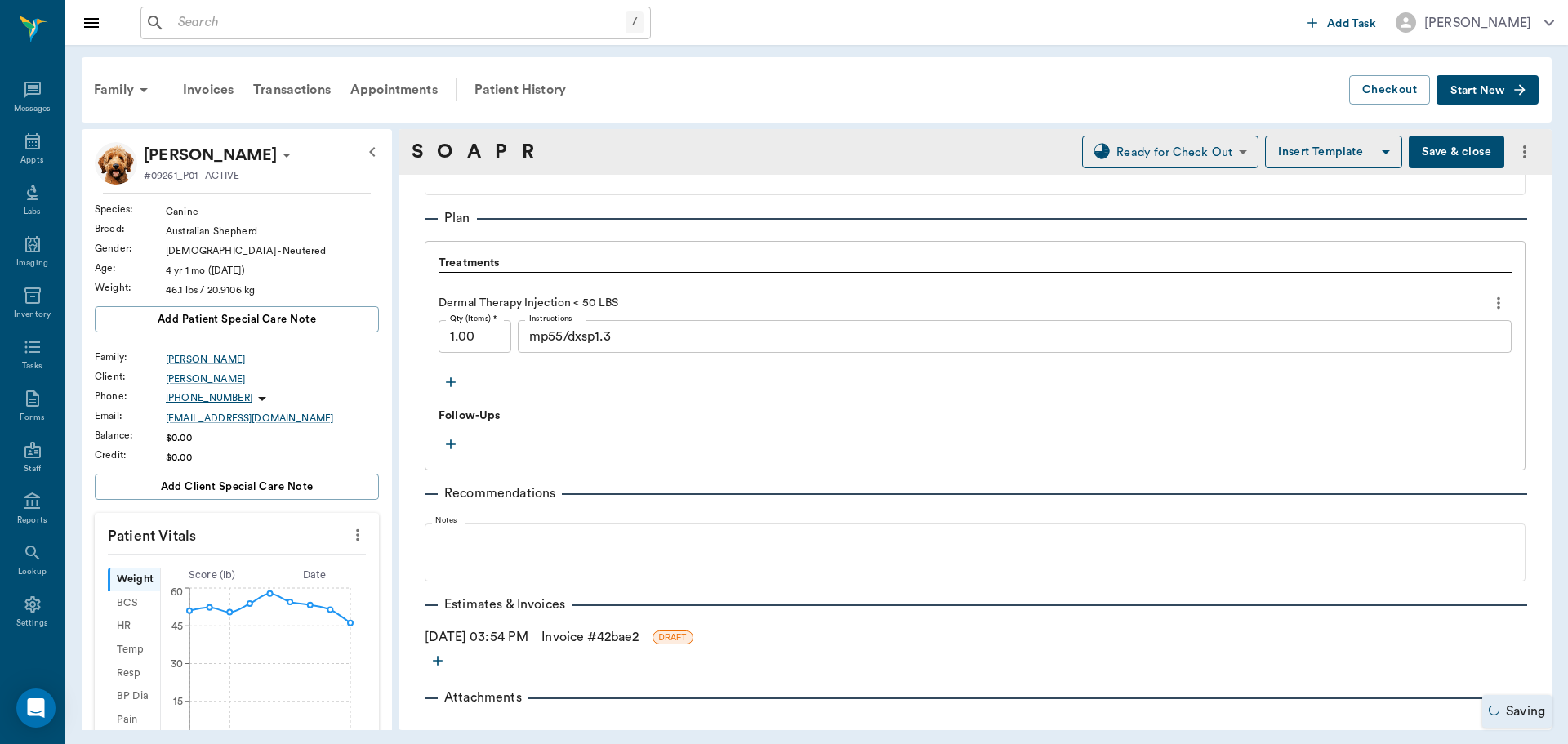
click at [1438, 155] on button "Save & close" at bounding box center [1456, 152] width 96 height 33
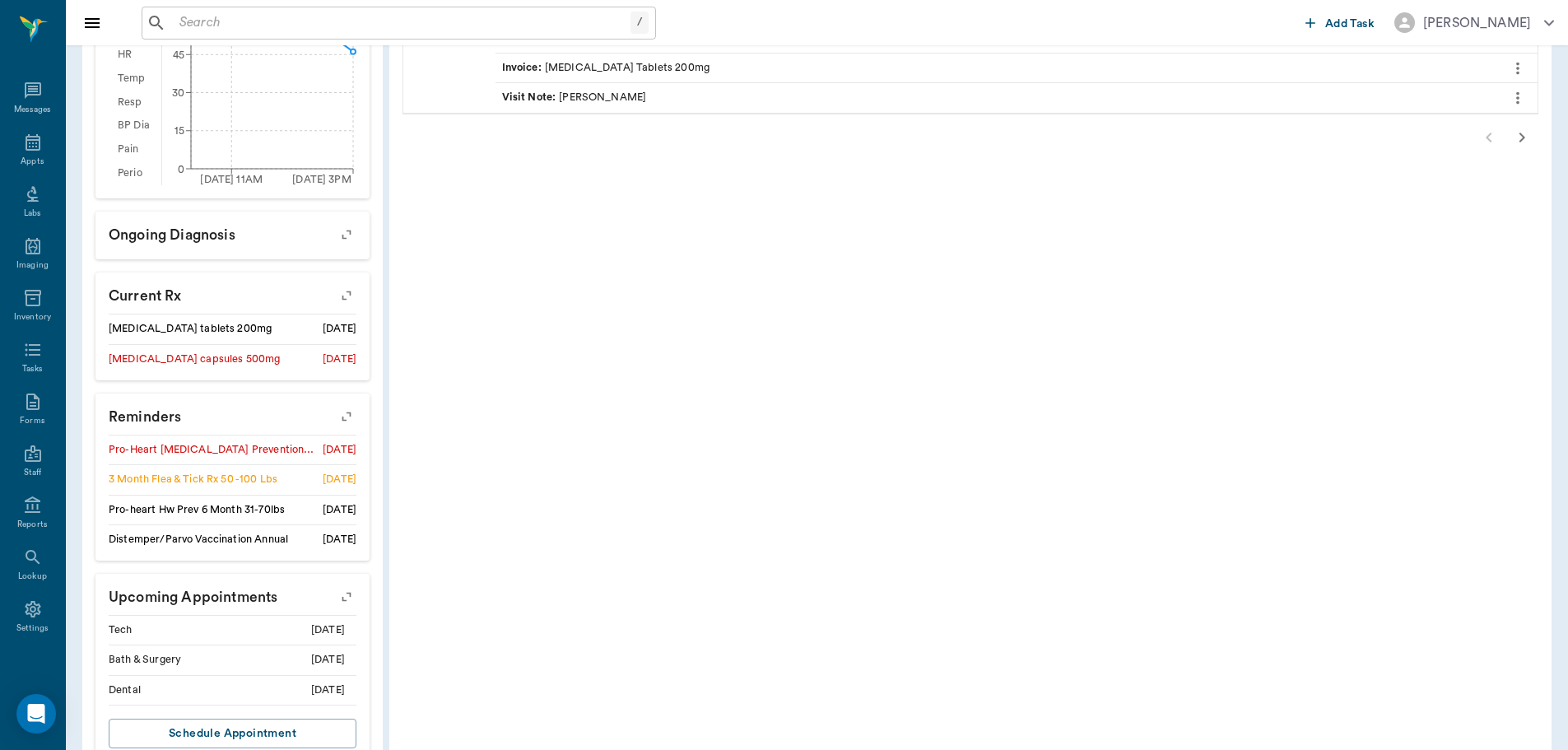
scroll to position [628, 0]
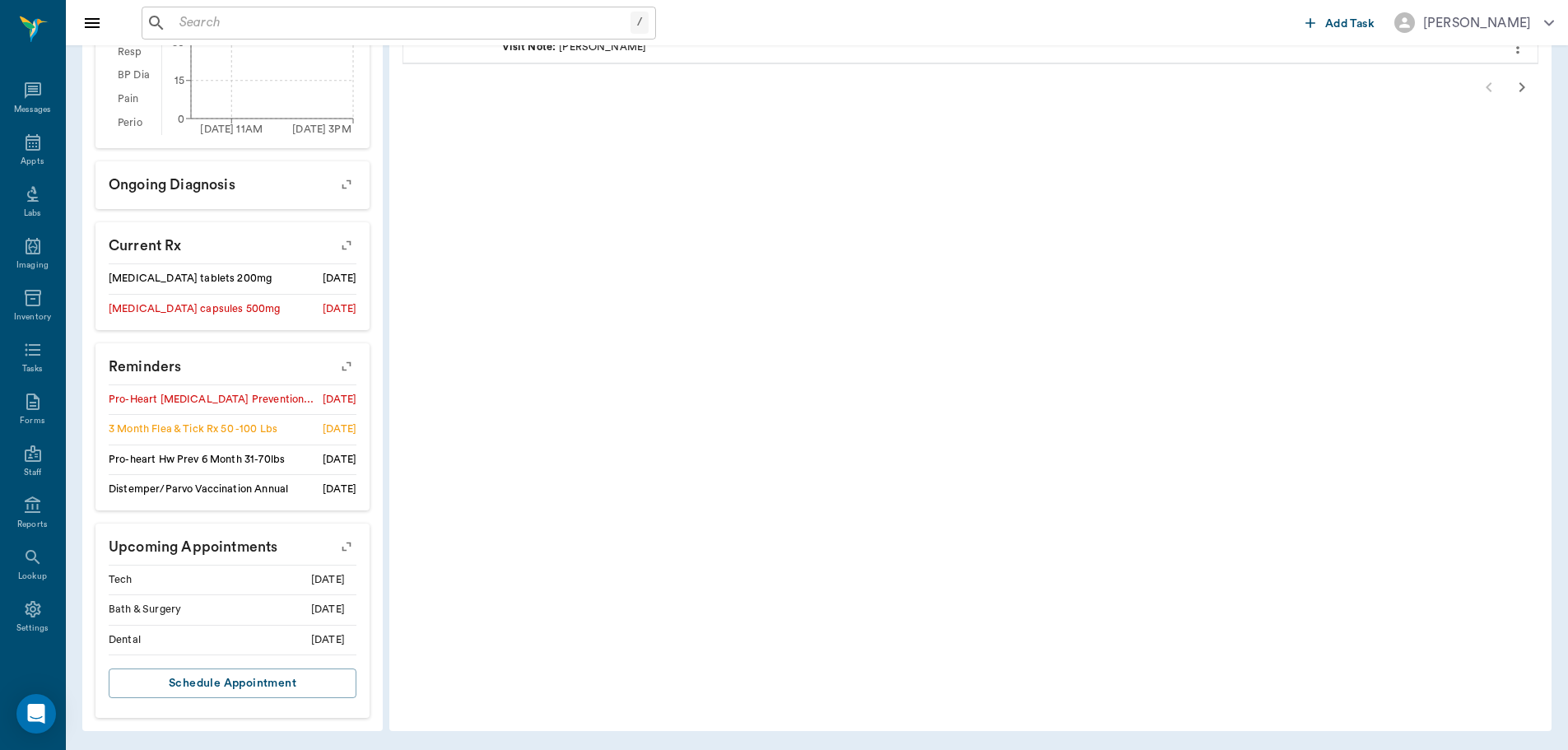
click at [357, 360] on button "button" at bounding box center [347, 366] width 42 height 42
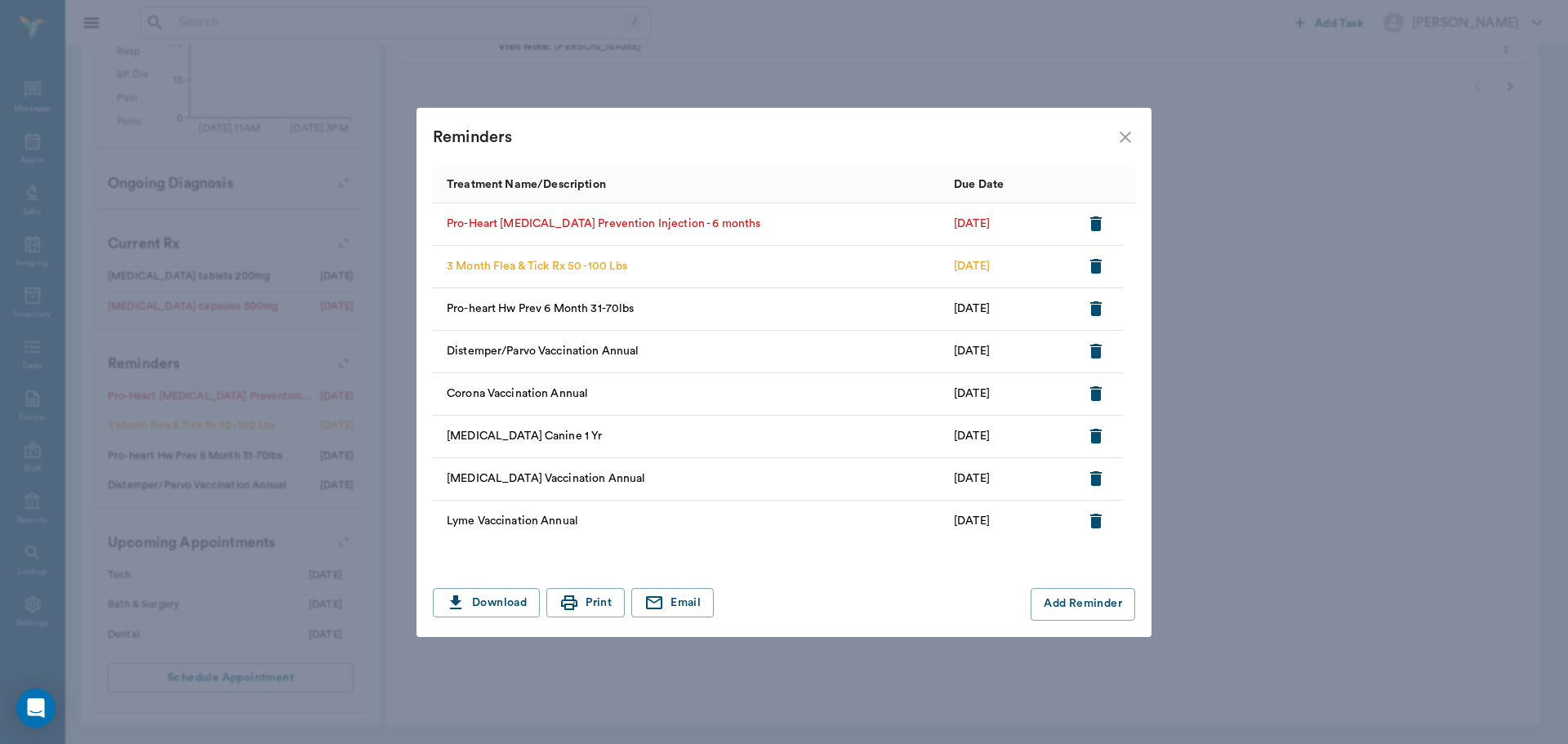
click at [1093, 225] on icon "button" at bounding box center [1096, 223] width 12 height 14
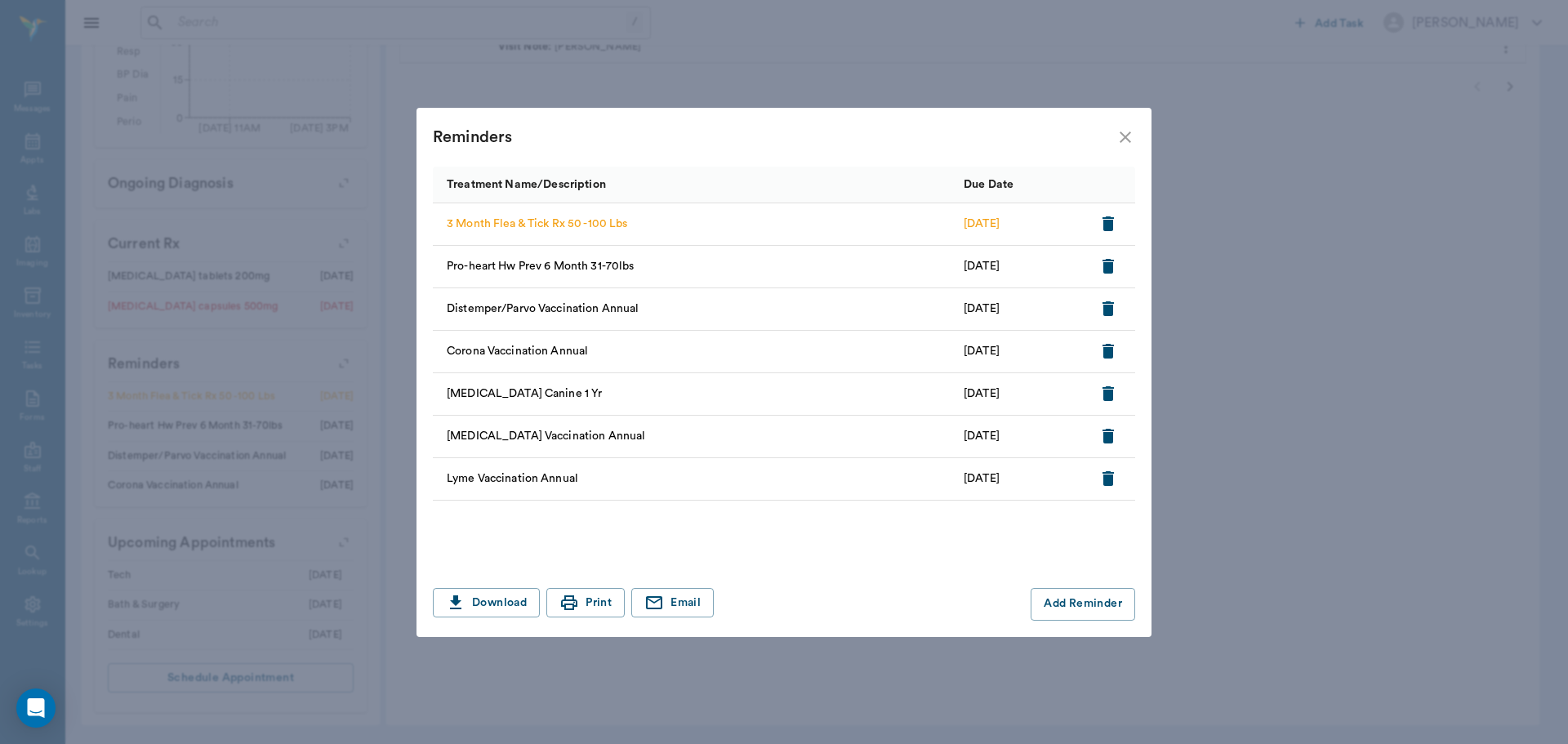
click at [1122, 138] on icon "close" at bounding box center [1125, 138] width 20 height 20
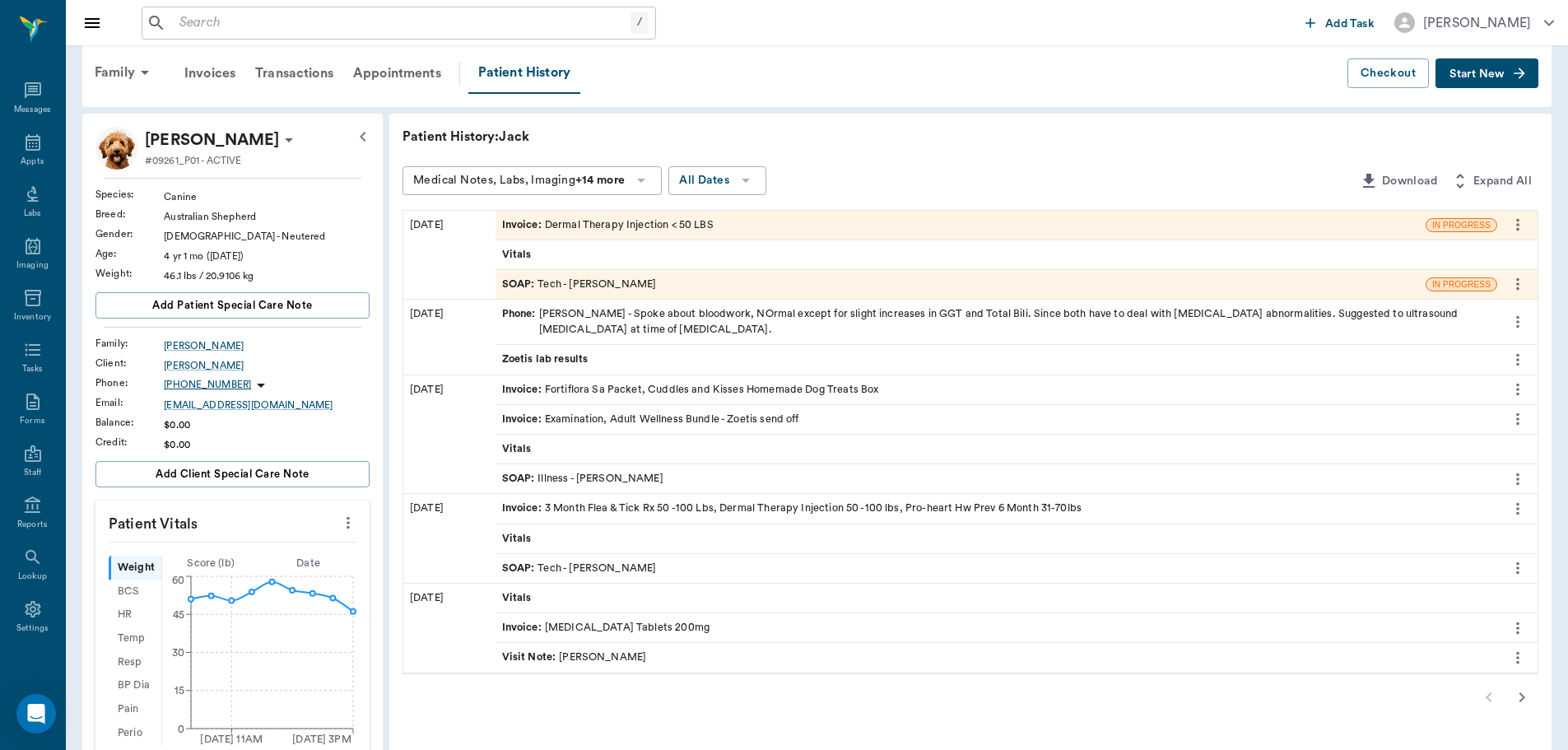
scroll to position [0, 0]
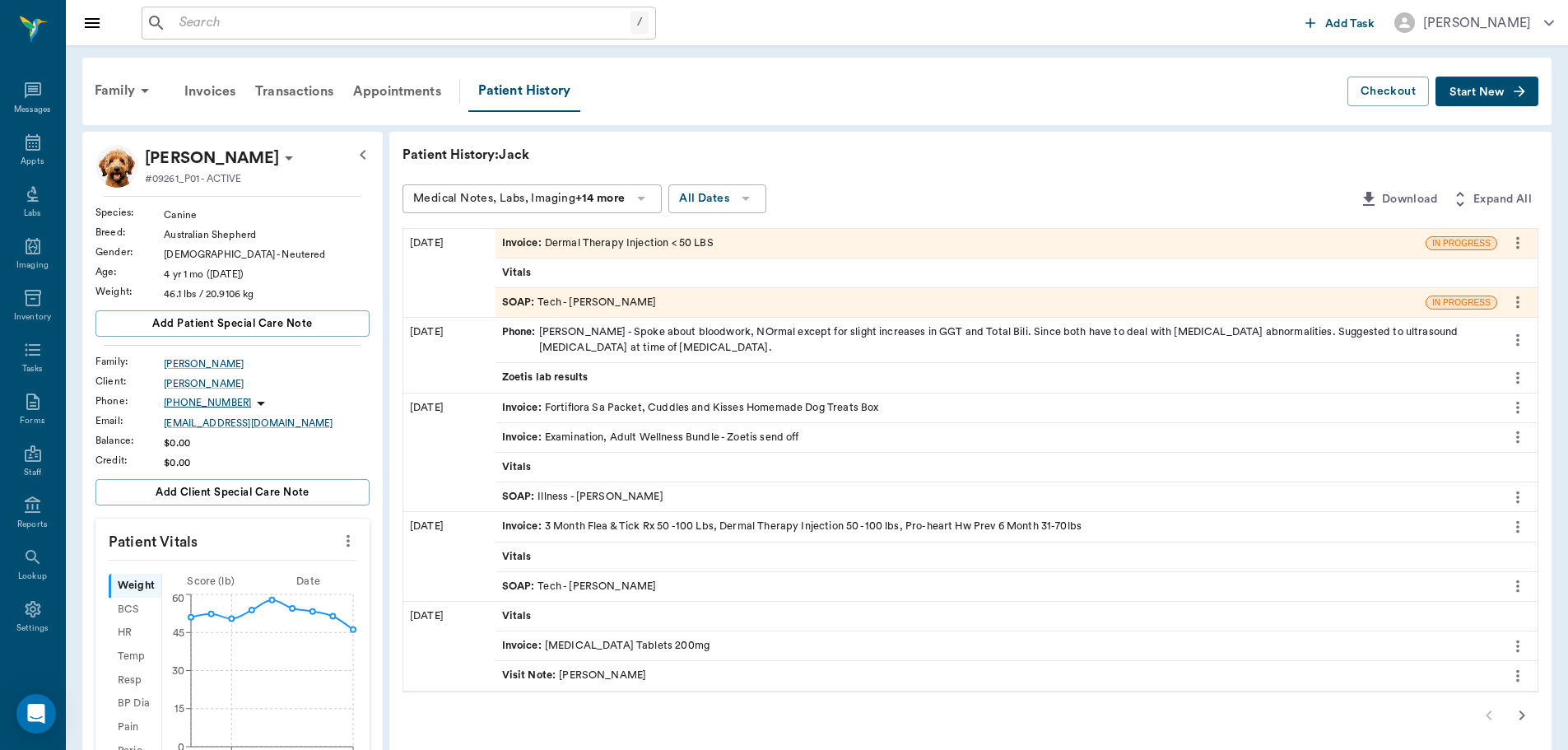
click at [1432, 640] on div "Invoice : [MEDICAL_DATA] Tablets 200mg" at bounding box center [996, 646] width 1002 height 29
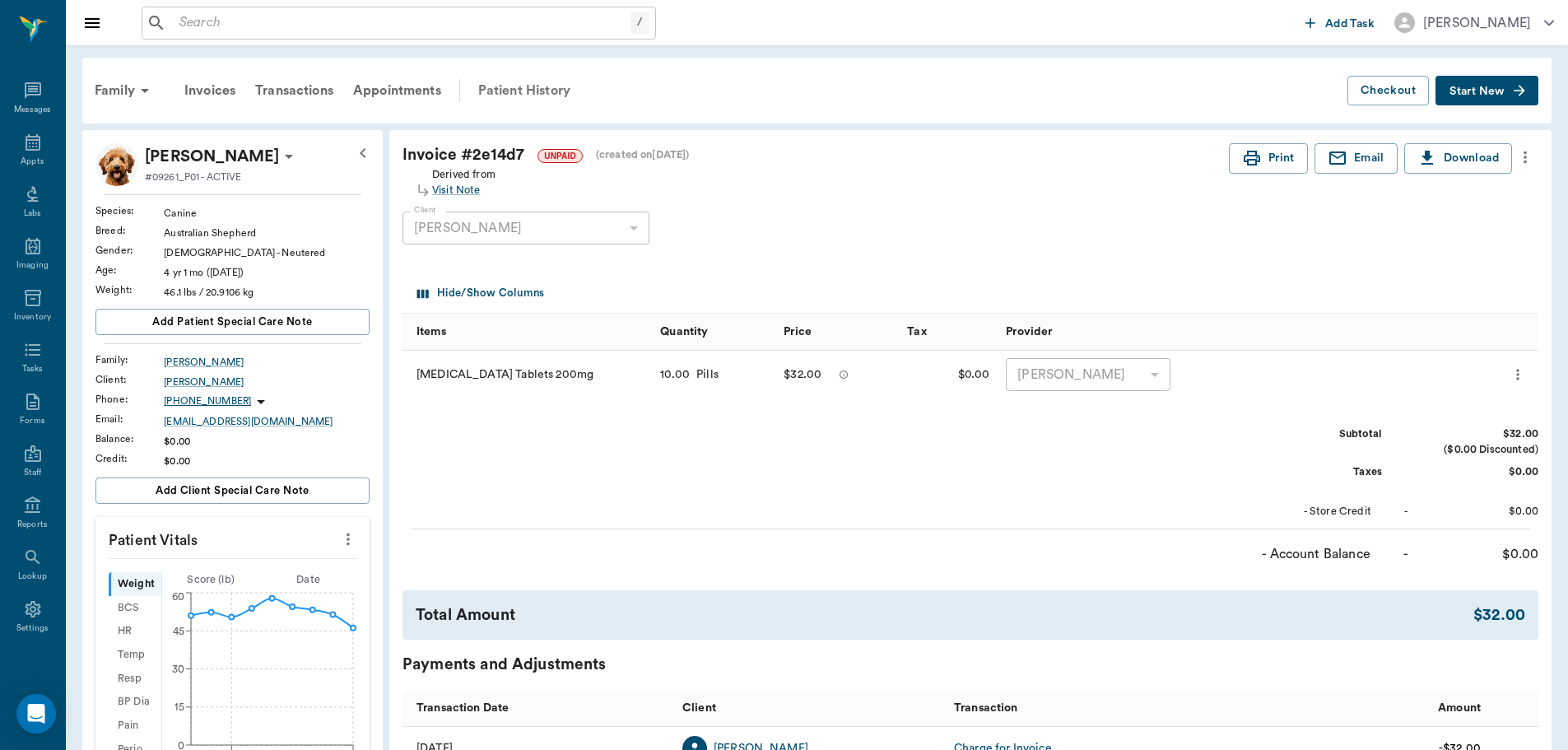
click at [515, 86] on div "Patient History" at bounding box center [524, 91] width 112 height 40
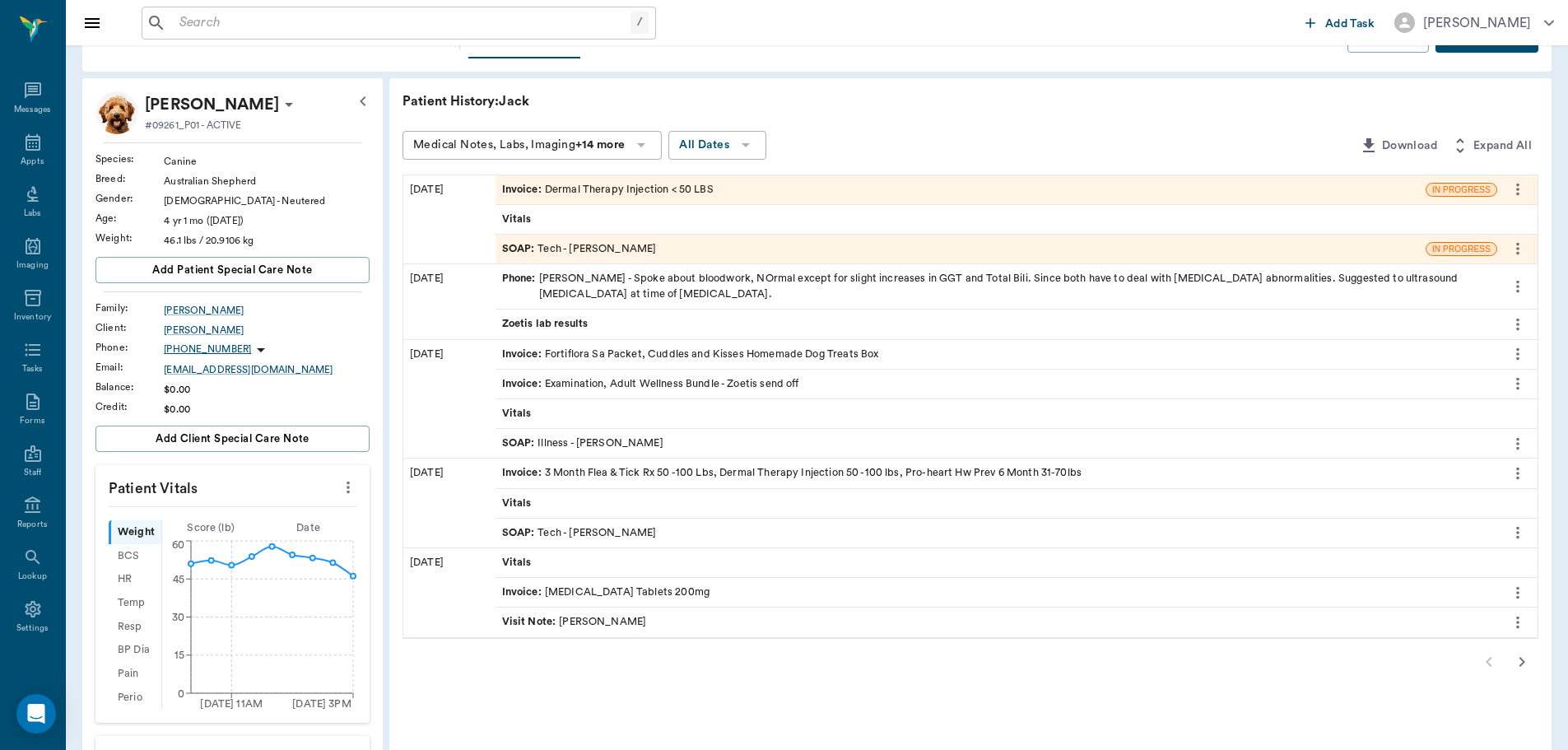
scroll to position [82, 0]
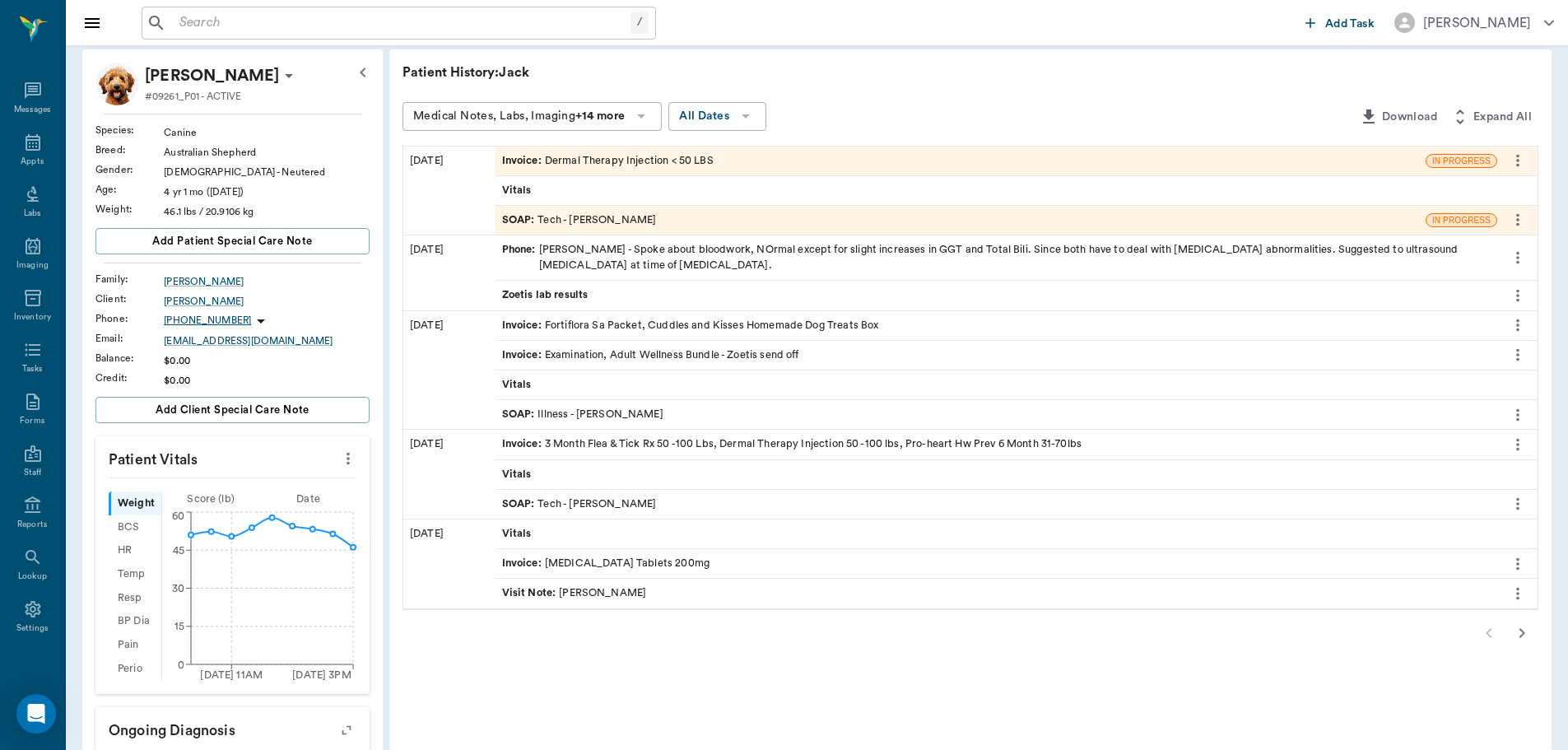
click at [1530, 637] on icon "button" at bounding box center [1522, 633] width 20 height 20
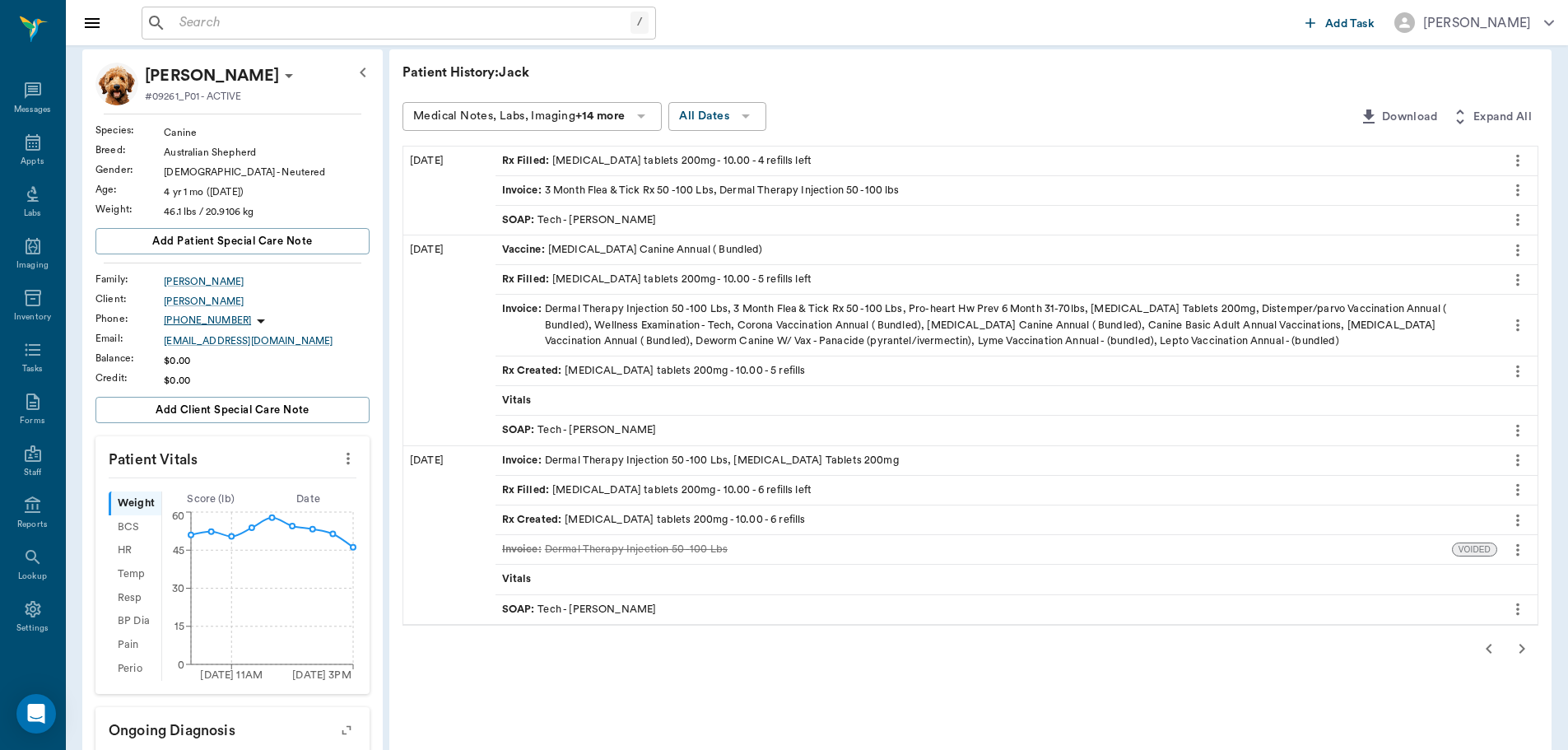
click at [774, 150] on div "Rx Filled : [MEDICAL_DATA] tablets 200mg - 10.00 - 4 refills left" at bounding box center [996, 161] width 1002 height 29
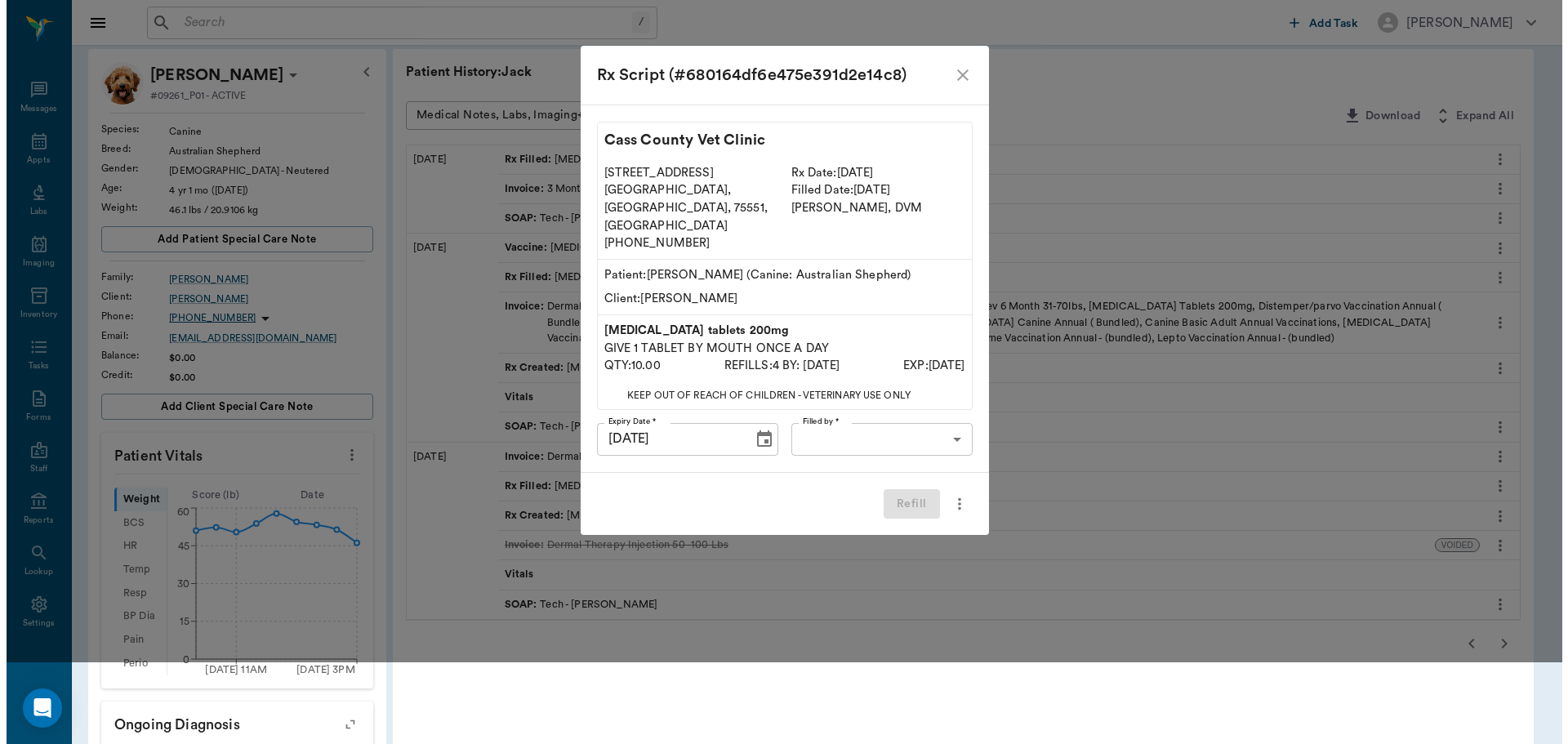
scroll to position [0, 0]
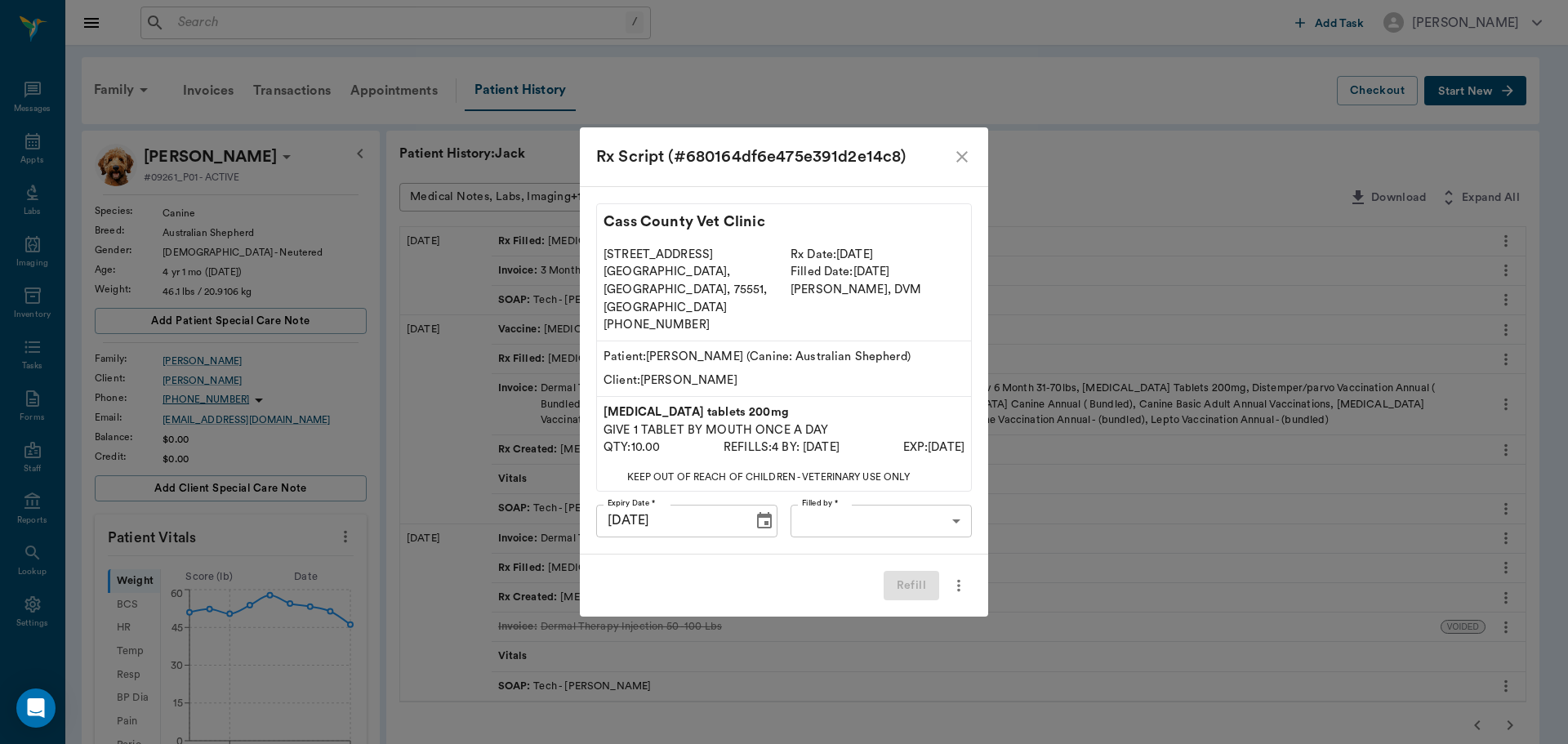
click at [862, 522] on div "Cass County Vet Clinic [STREET_ADDRESS] [PHONE_NUMBER] Rx Date: [DATE] Filled D…" at bounding box center [783, 371] width 408 height 368
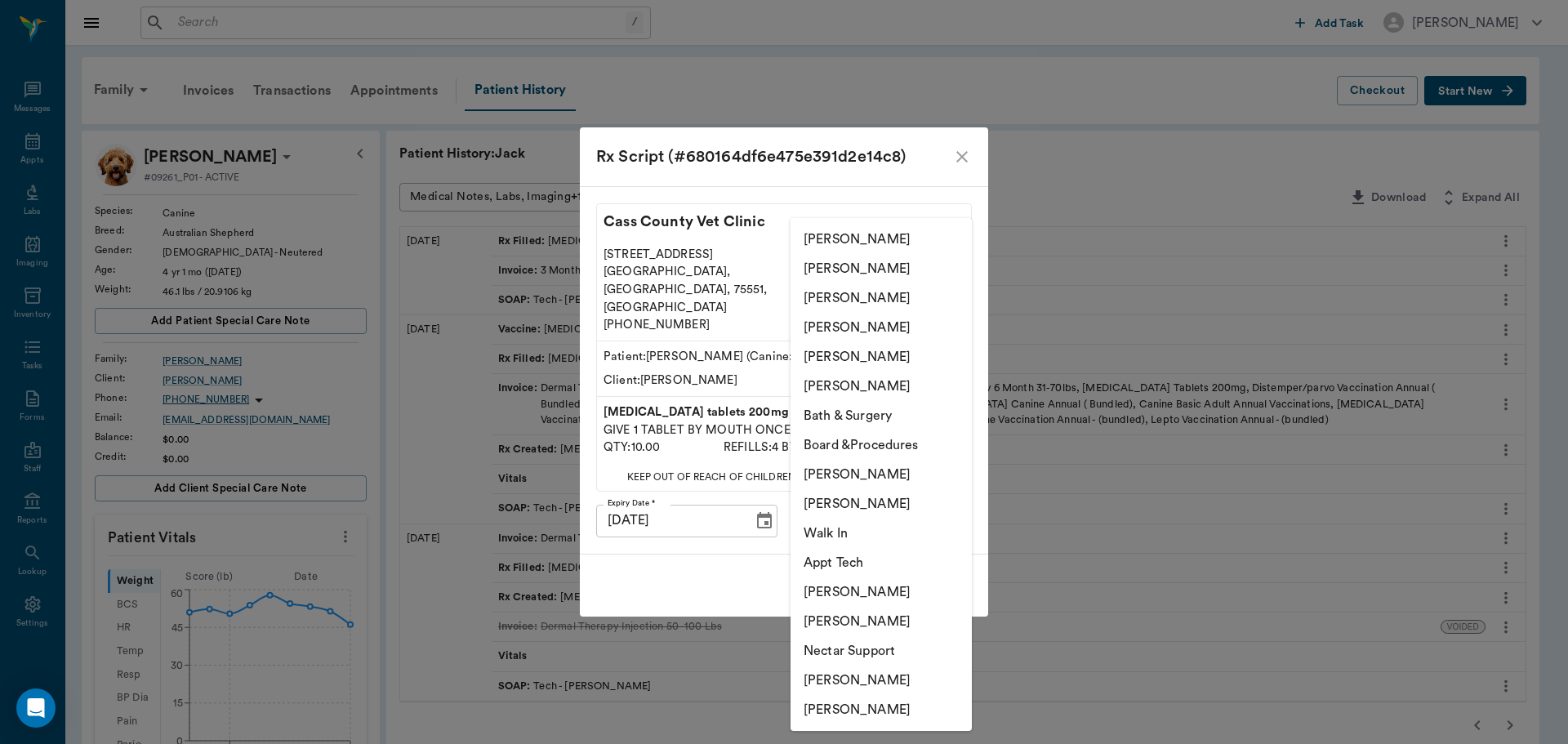
click at [855, 501] on body "/ ​ Add Task [PERSON_NAME] Nectar Messages Appts Labs Imaging Inventory Tasks F…" at bounding box center [784, 683] width 1568 height 1367
click at [910, 673] on li "[PERSON_NAME]" at bounding box center [880, 680] width 181 height 29
type input "682b670d8bdc6f7f8feef3db"
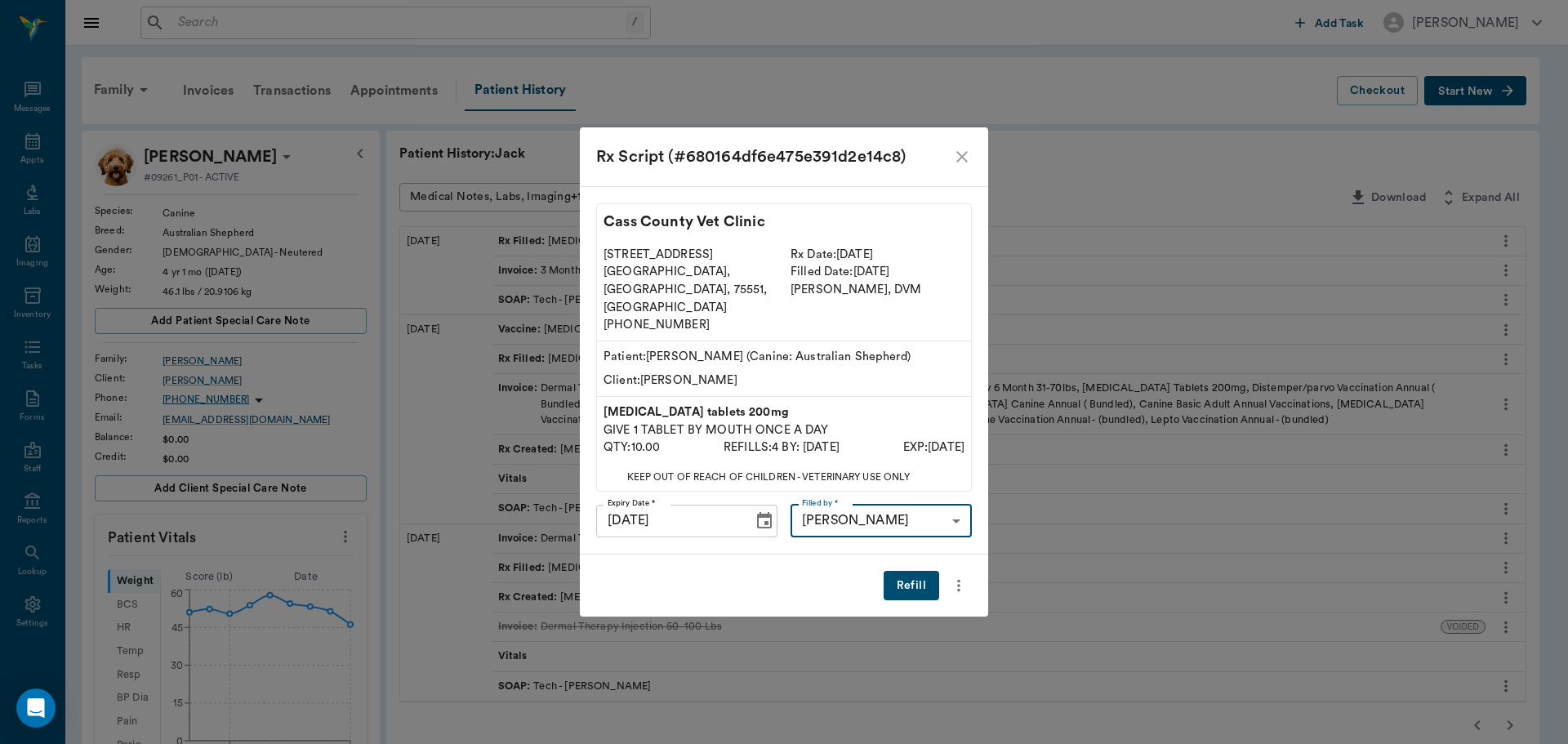
click at [906, 571] on button "Refill" at bounding box center [911, 586] width 55 height 30
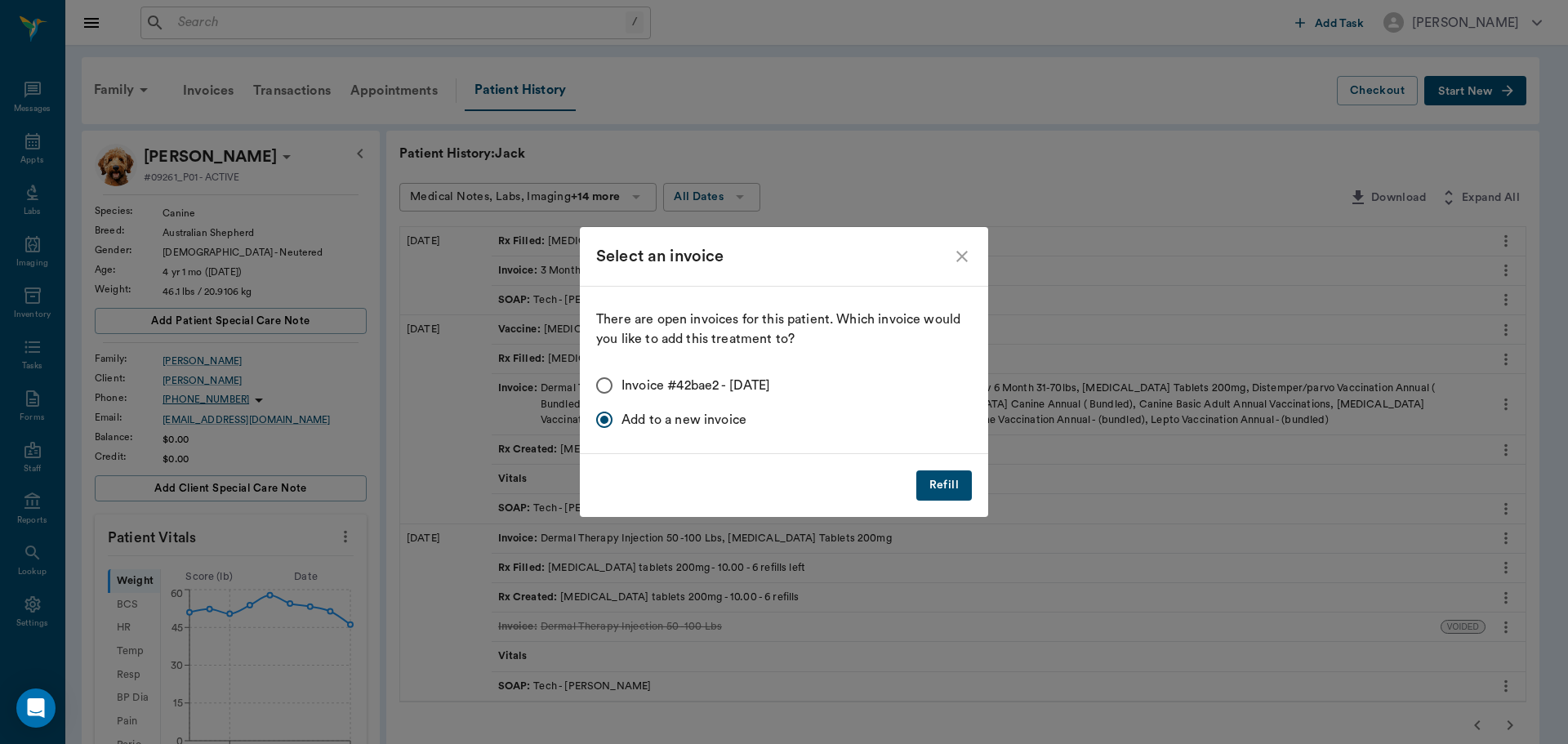
drag, startPoint x: 607, startPoint y: 381, endPoint x: 803, endPoint y: 444, distance: 205.9
click at [609, 383] on input "Invoice #42bae2 - [DATE]" at bounding box center [605, 385] width 34 height 34
radio input "true"
click at [957, 480] on button "Refill" at bounding box center [944, 486] width 55 height 30
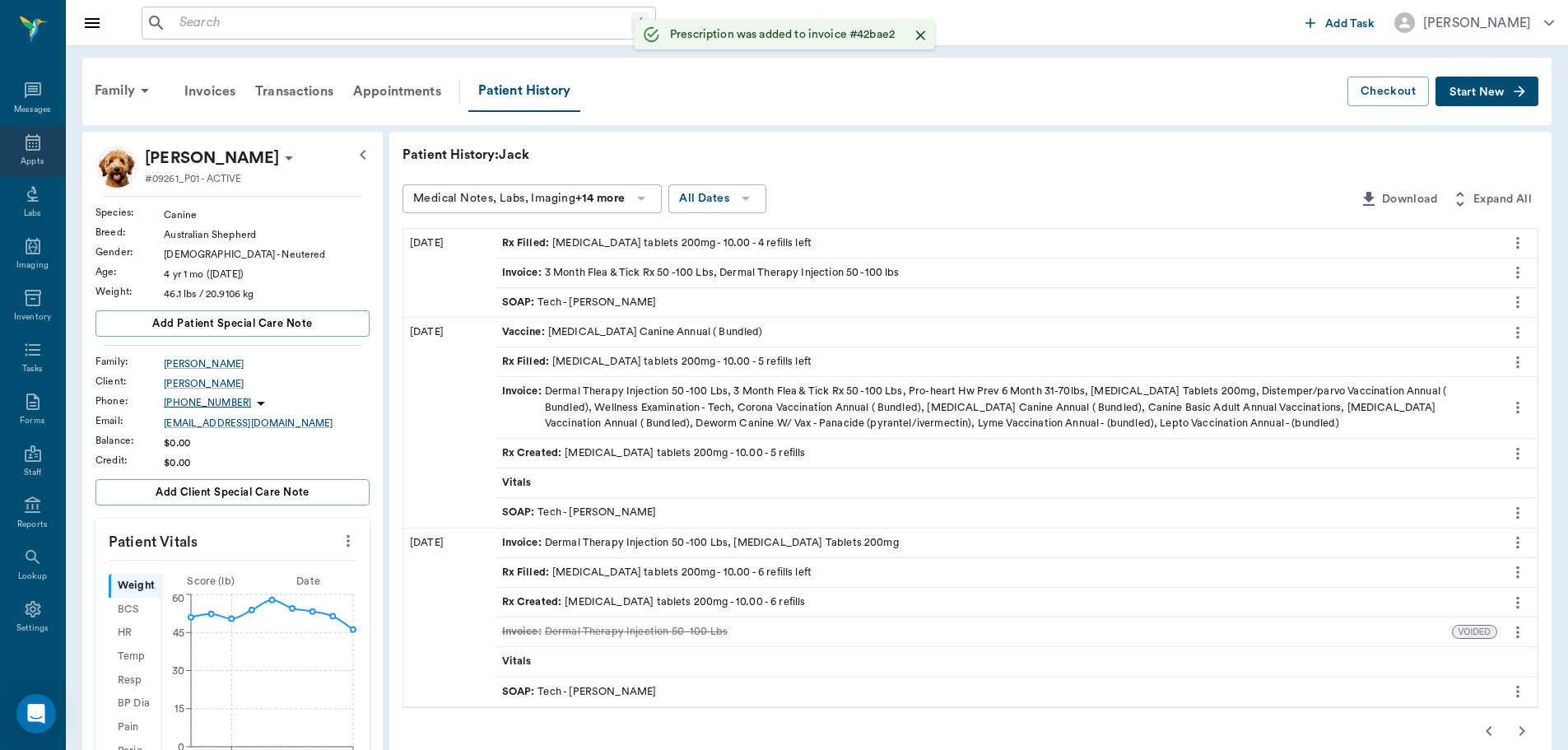
click at [23, 137] on icon at bounding box center [33, 142] width 20 height 20
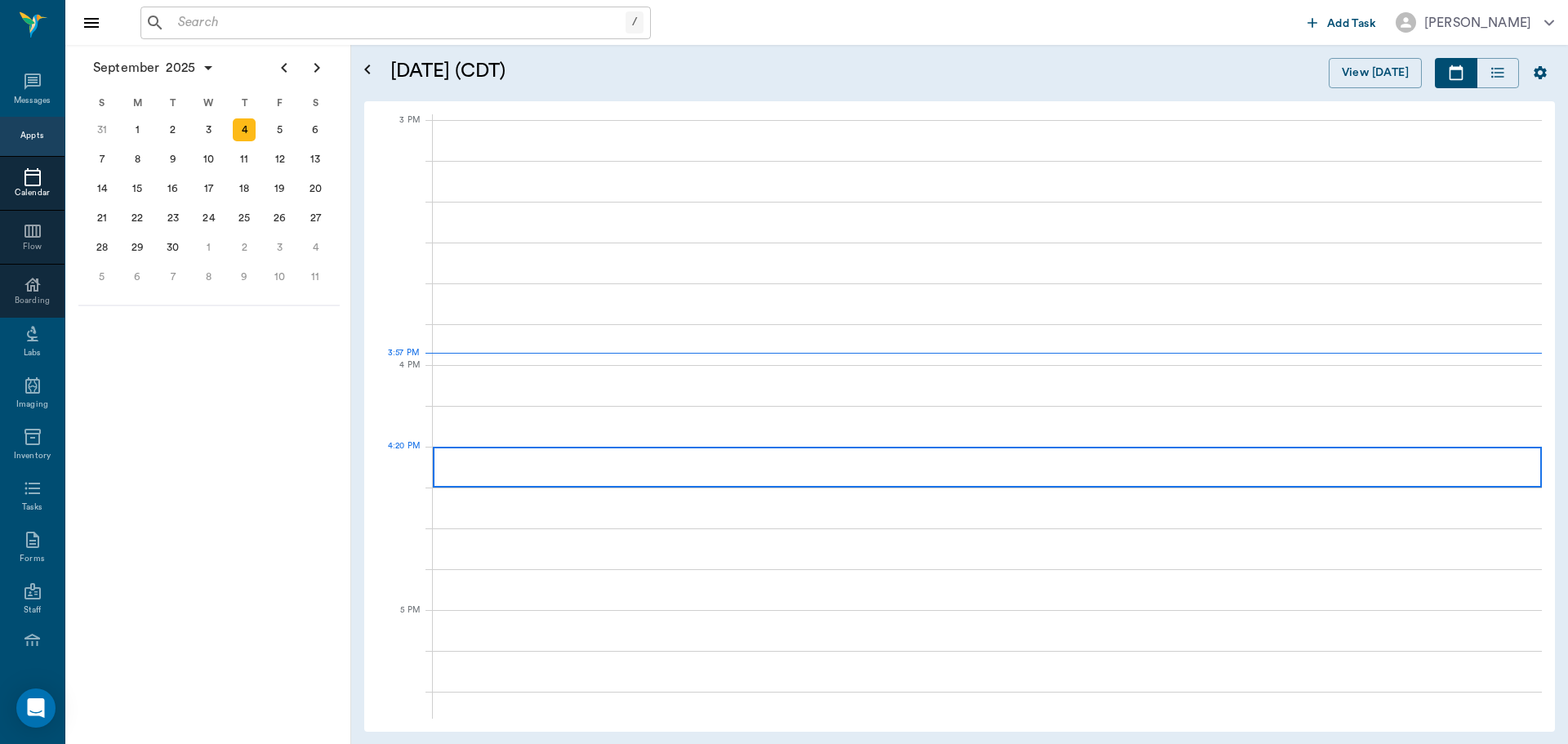
scroll to position [1715, 0]
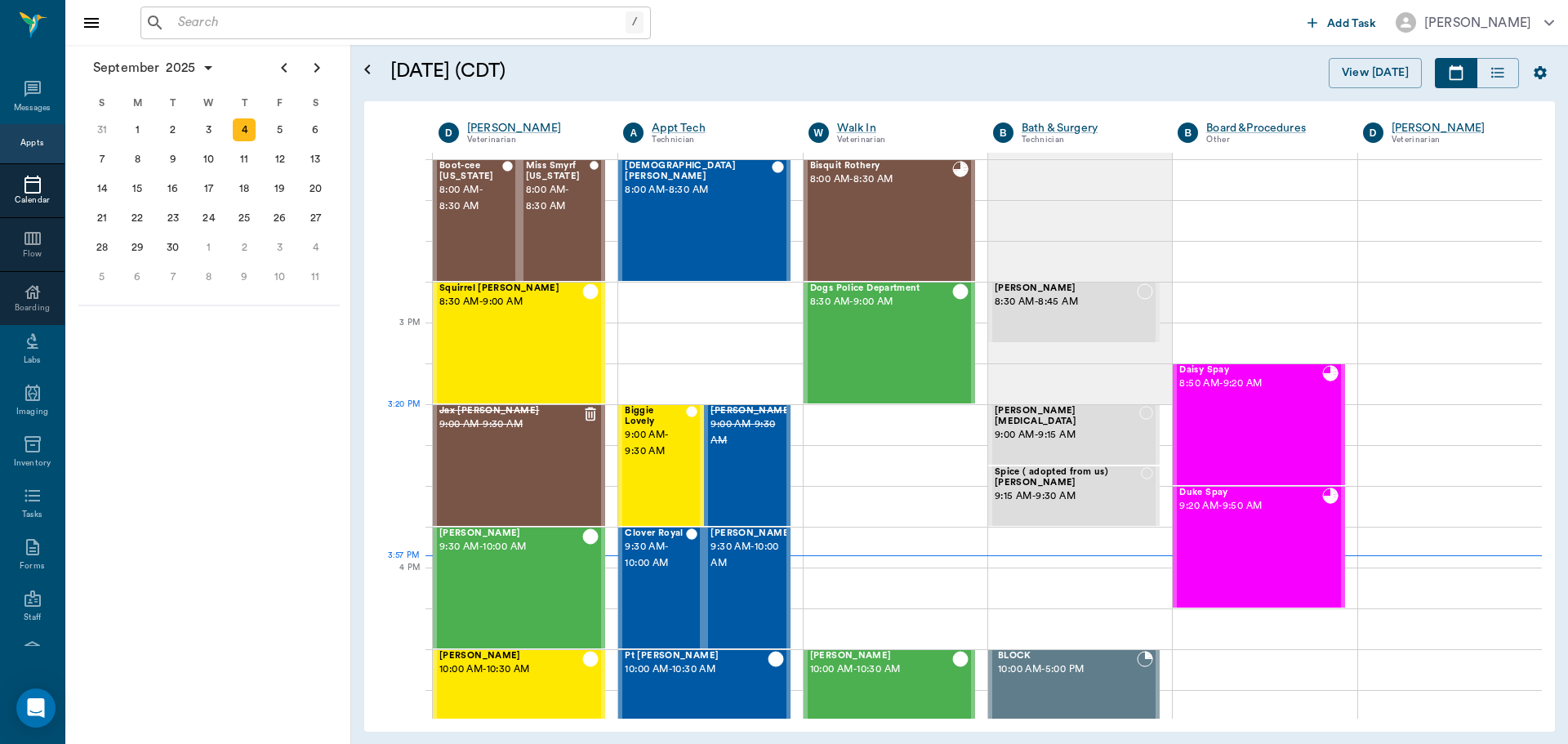
scroll to position [1552, 0]
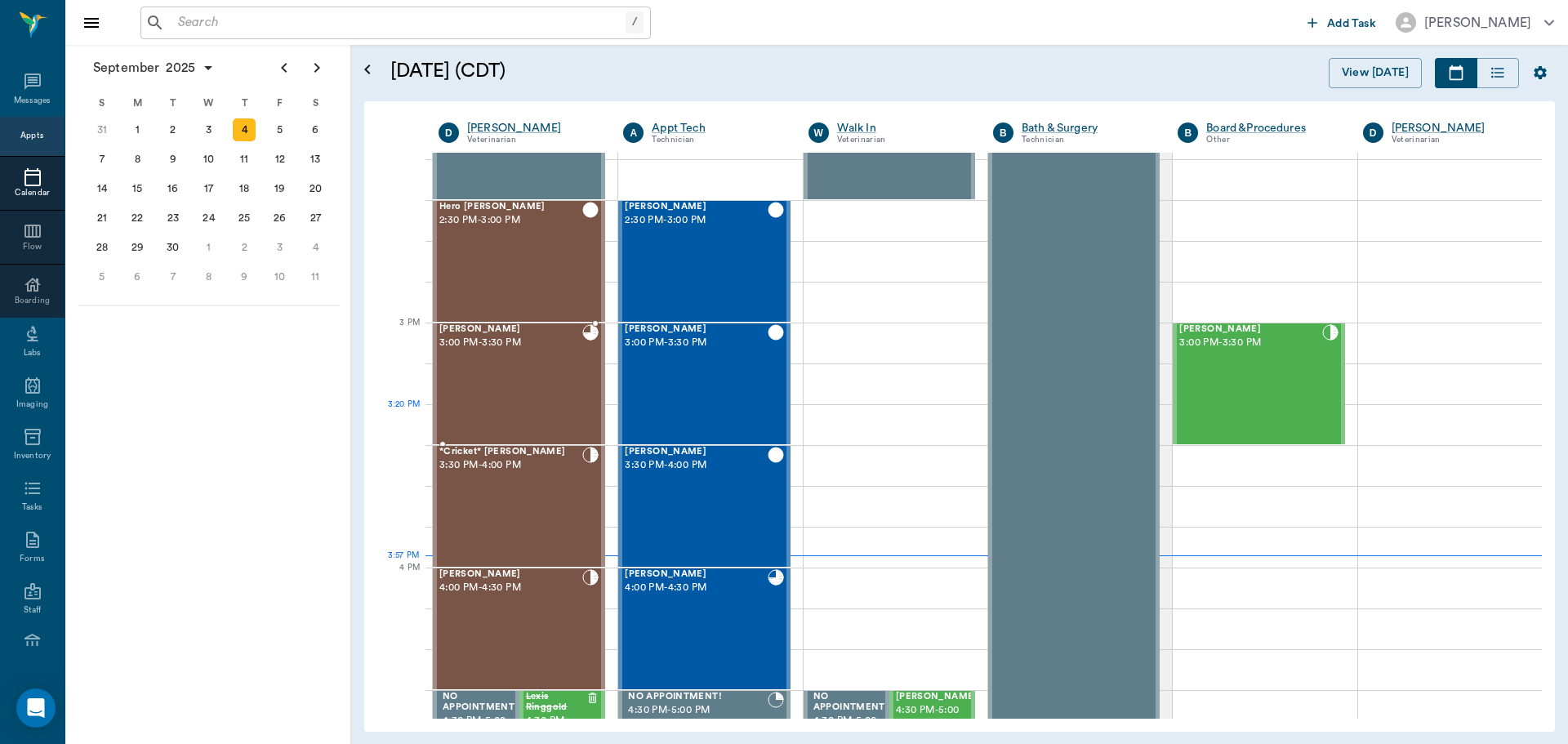
click at [549, 415] on div "[PERSON_NAME] 3:00 PM - 3:30 PM" at bounding box center [511, 384] width 143 height 120
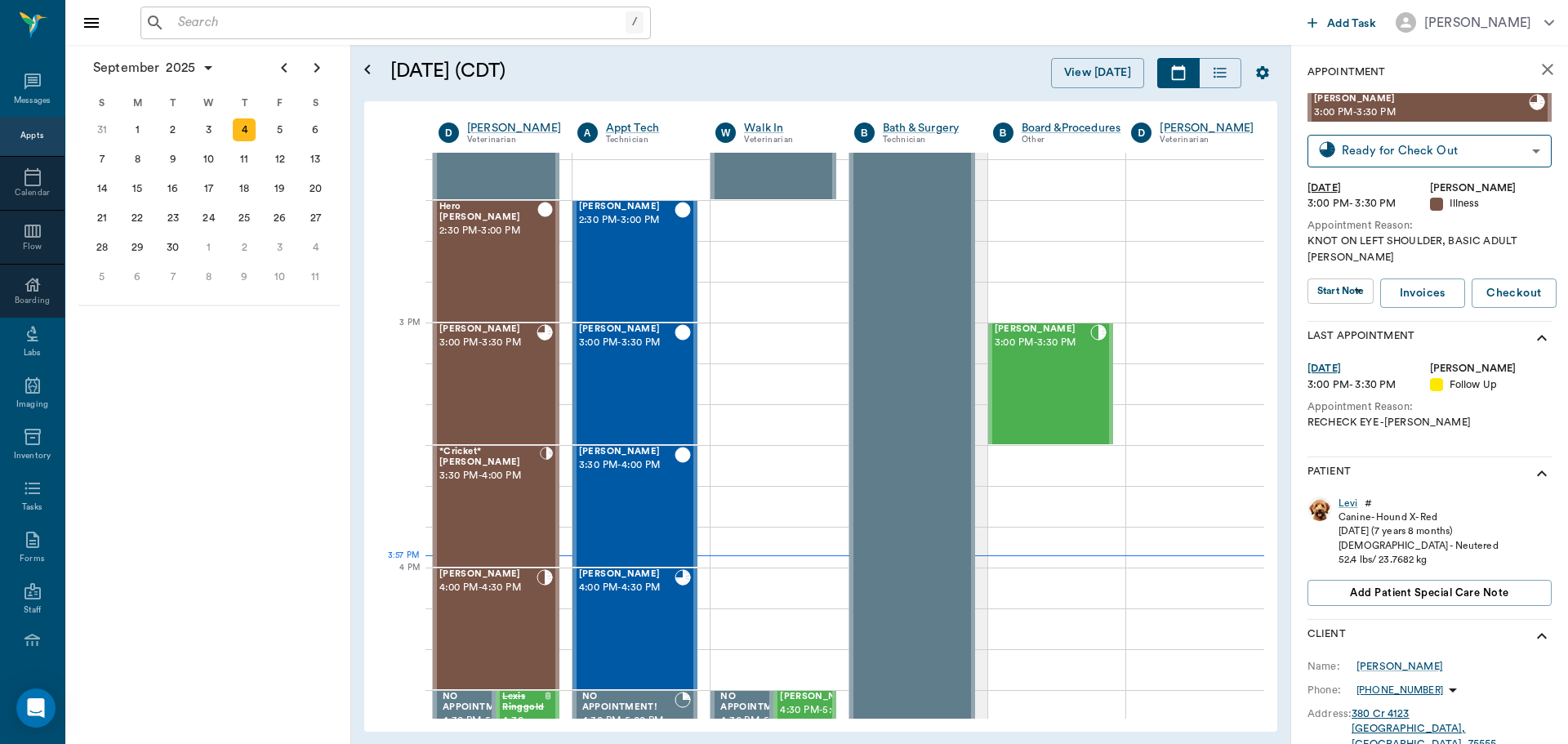
click at [1499, 480] on div "Patient" at bounding box center [1429, 473] width 244 height 33
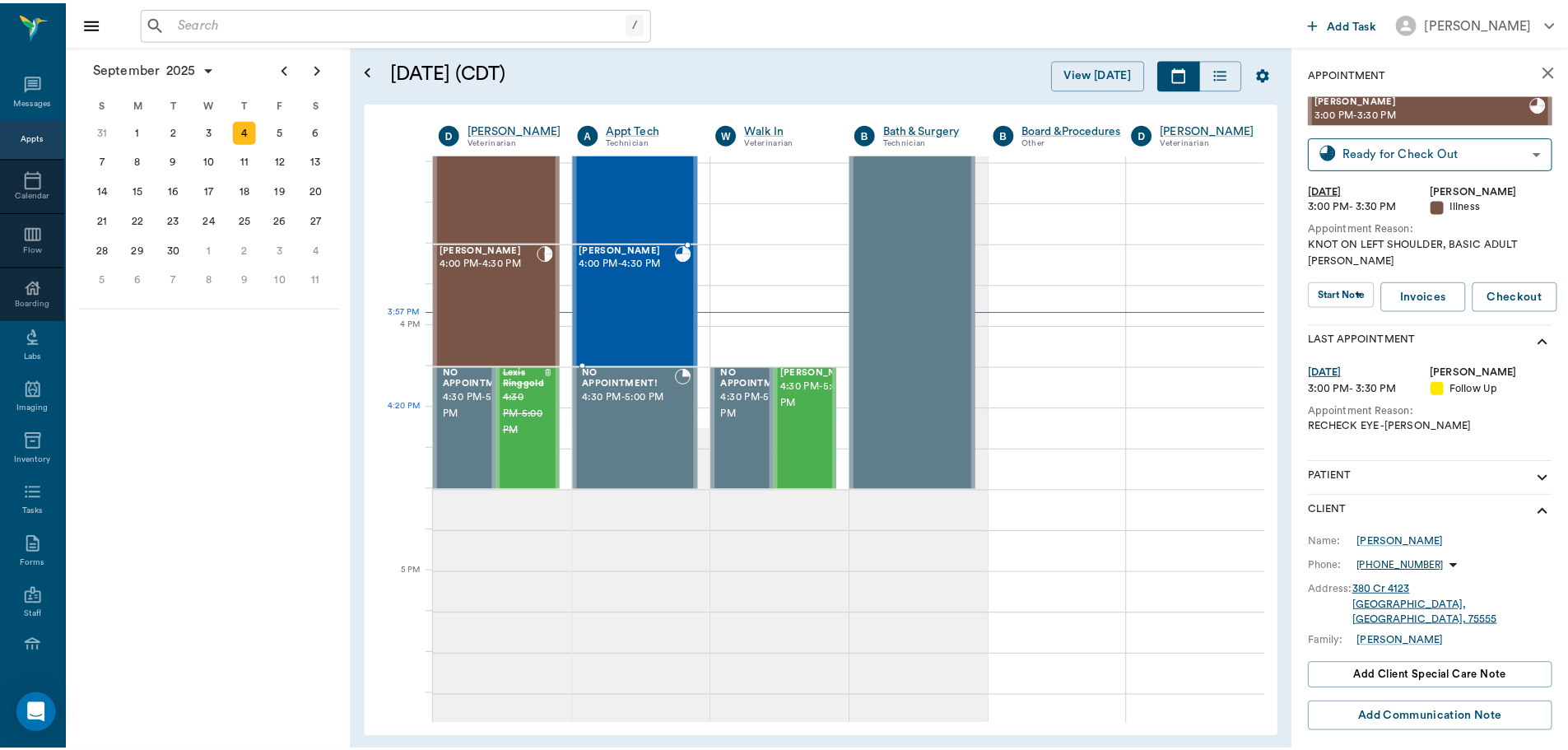
scroll to position [1647, 0]
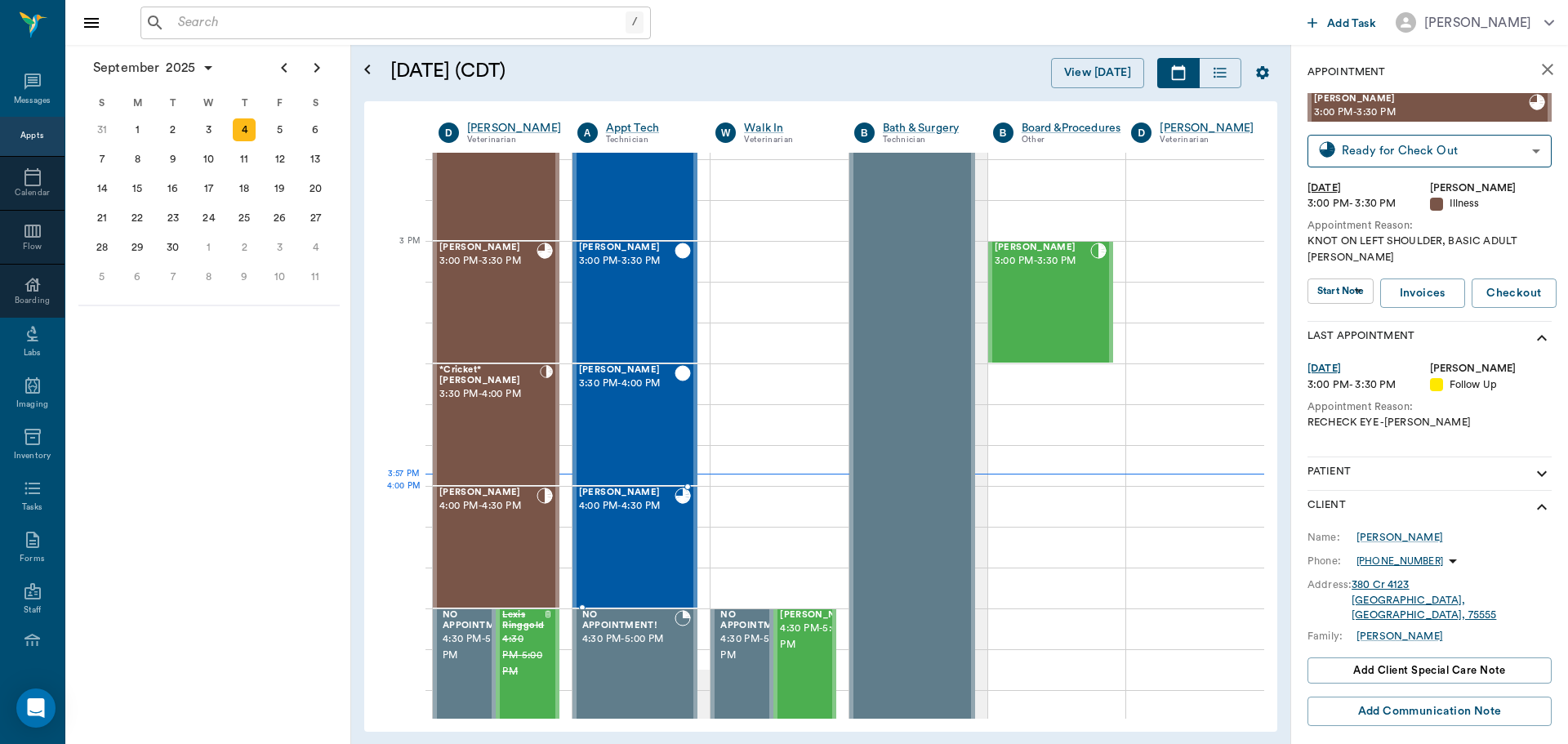
drag, startPoint x: 653, startPoint y: 506, endPoint x: 891, endPoint y: 432, distance: 249.2
click at [653, 509] on span "4:00 PM - 4:30 PM" at bounding box center [627, 506] width 96 height 16
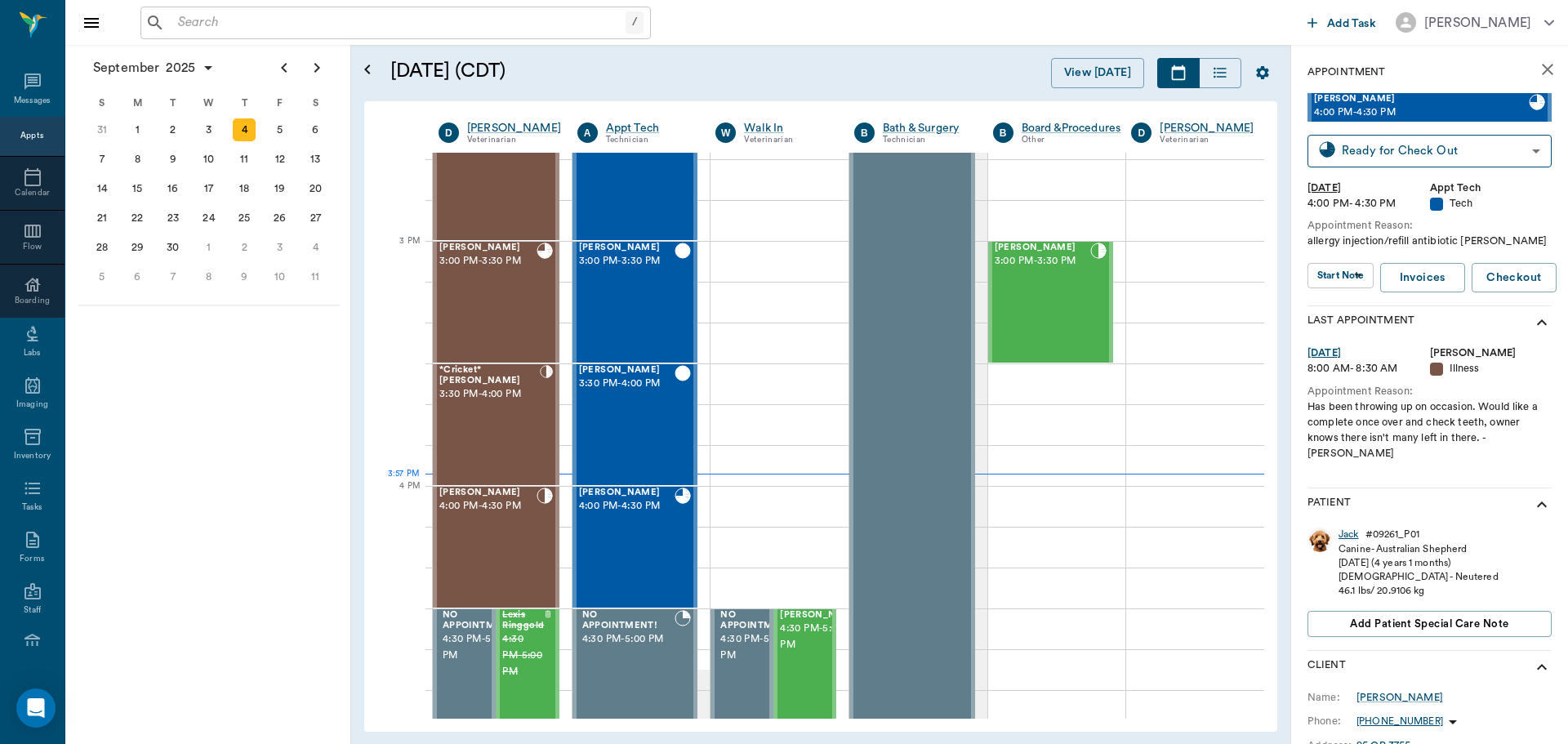
click at [1347, 528] on div "Jack" at bounding box center [1348, 535] width 21 height 14
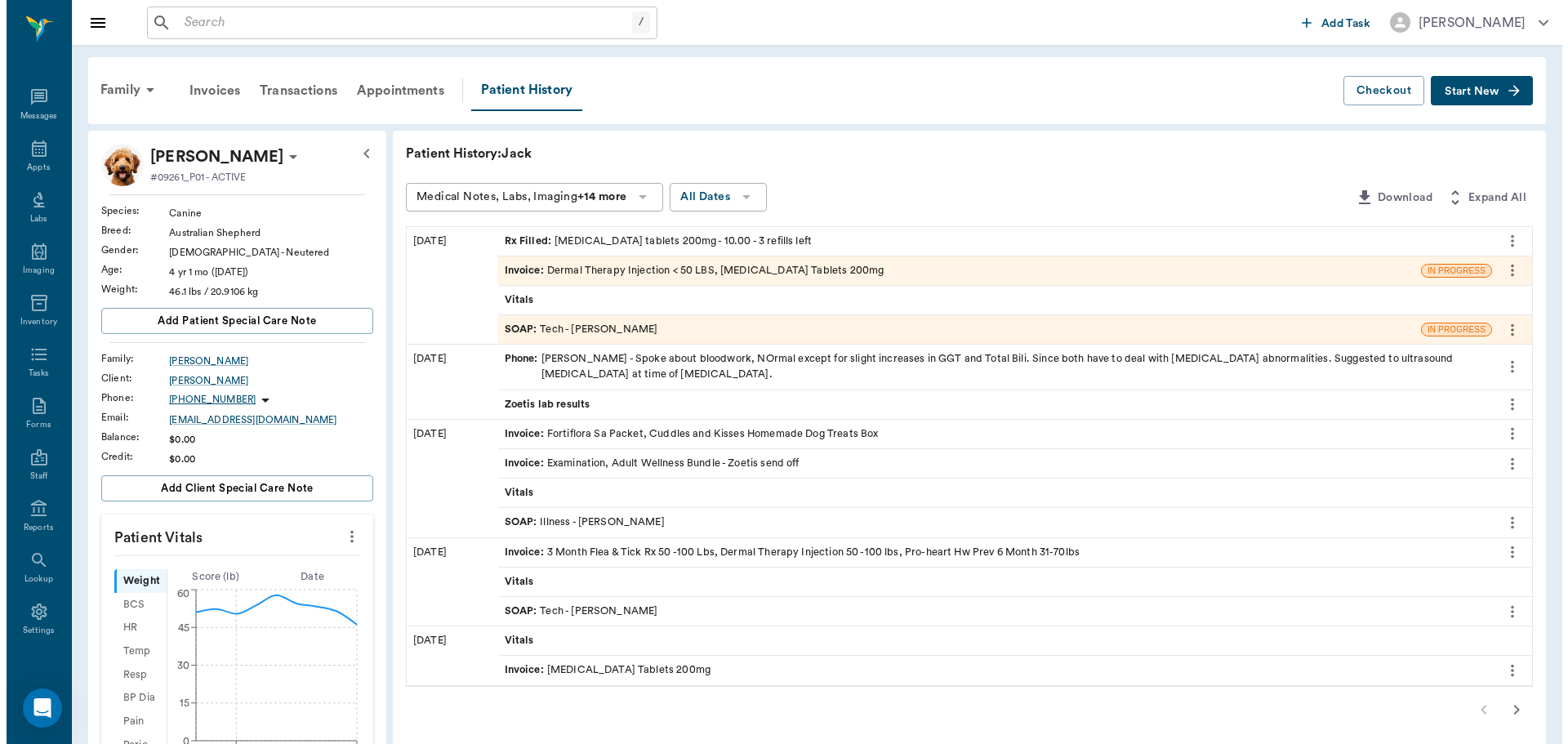
scroll to position [7, 0]
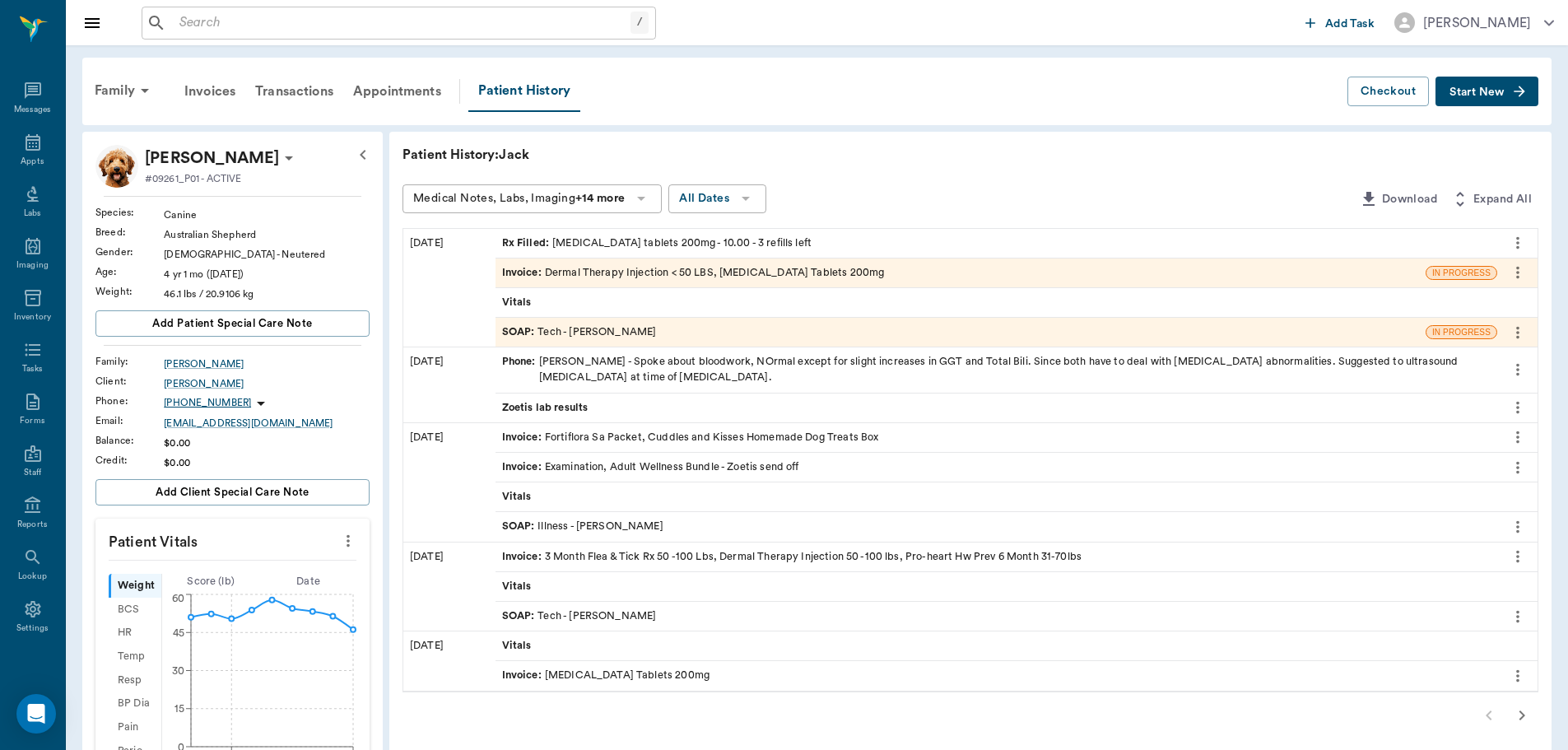
click at [676, 329] on div "SOAP : Tech - Hunter Graves" at bounding box center [960, 332] width 930 height 29
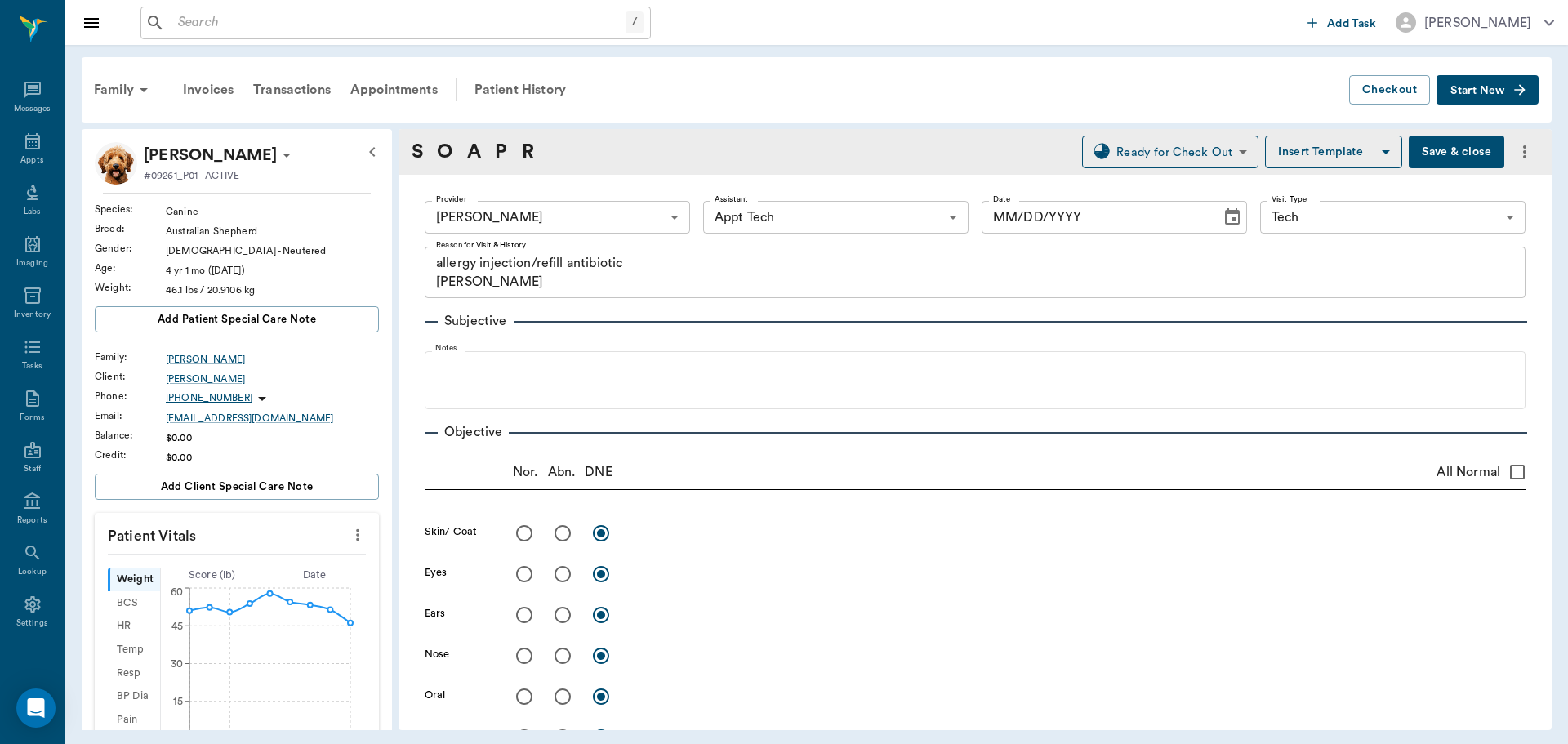
type input "682b670d8bdc6f7f8feef3db"
type input "63ec2f075fda476ae8351a4c"
type input "65d2be4f46e3a538d89b8c1a"
type textarea "allergy injection/refill antibiotic [PERSON_NAME]"
type input "[DATE]"
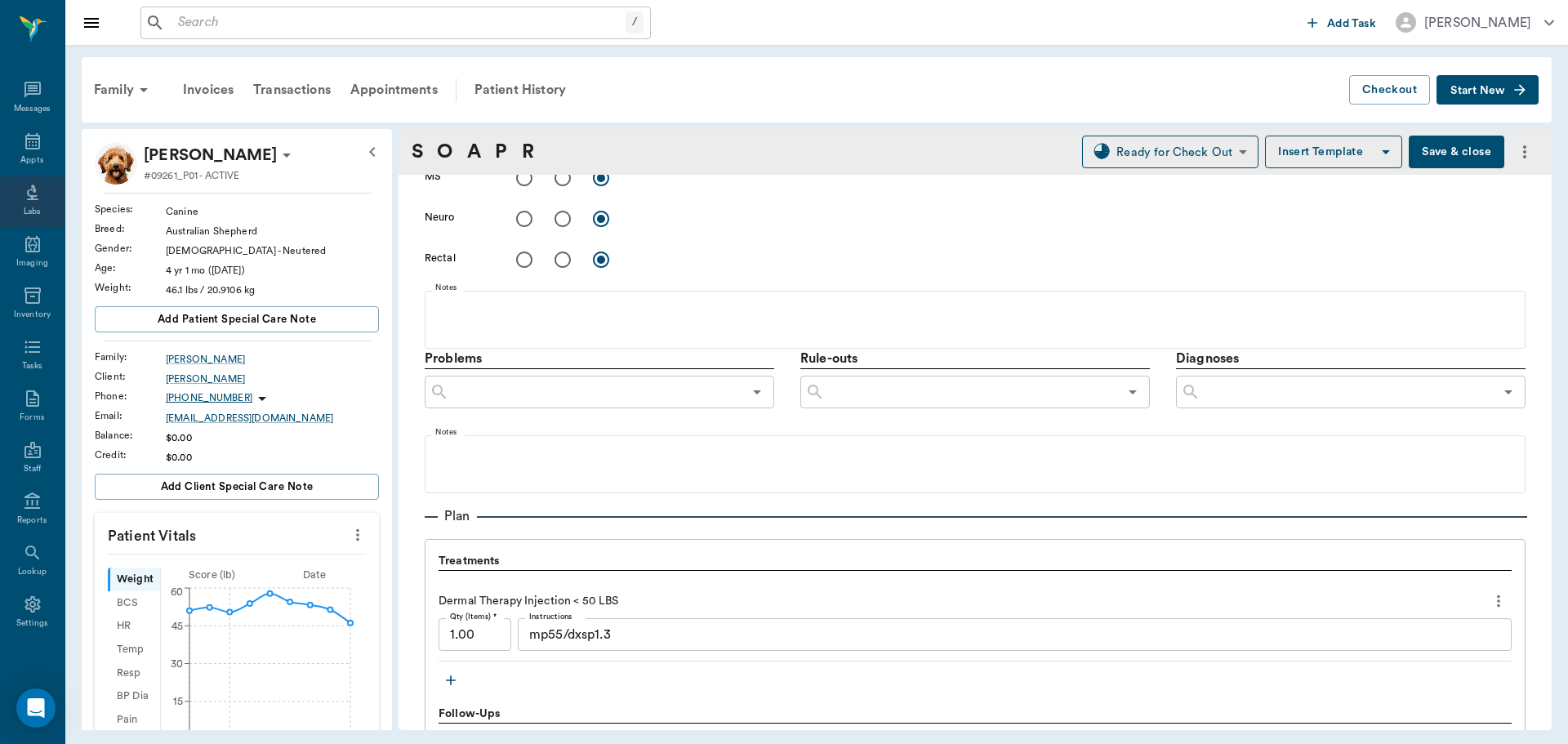
scroll to position [735, 0]
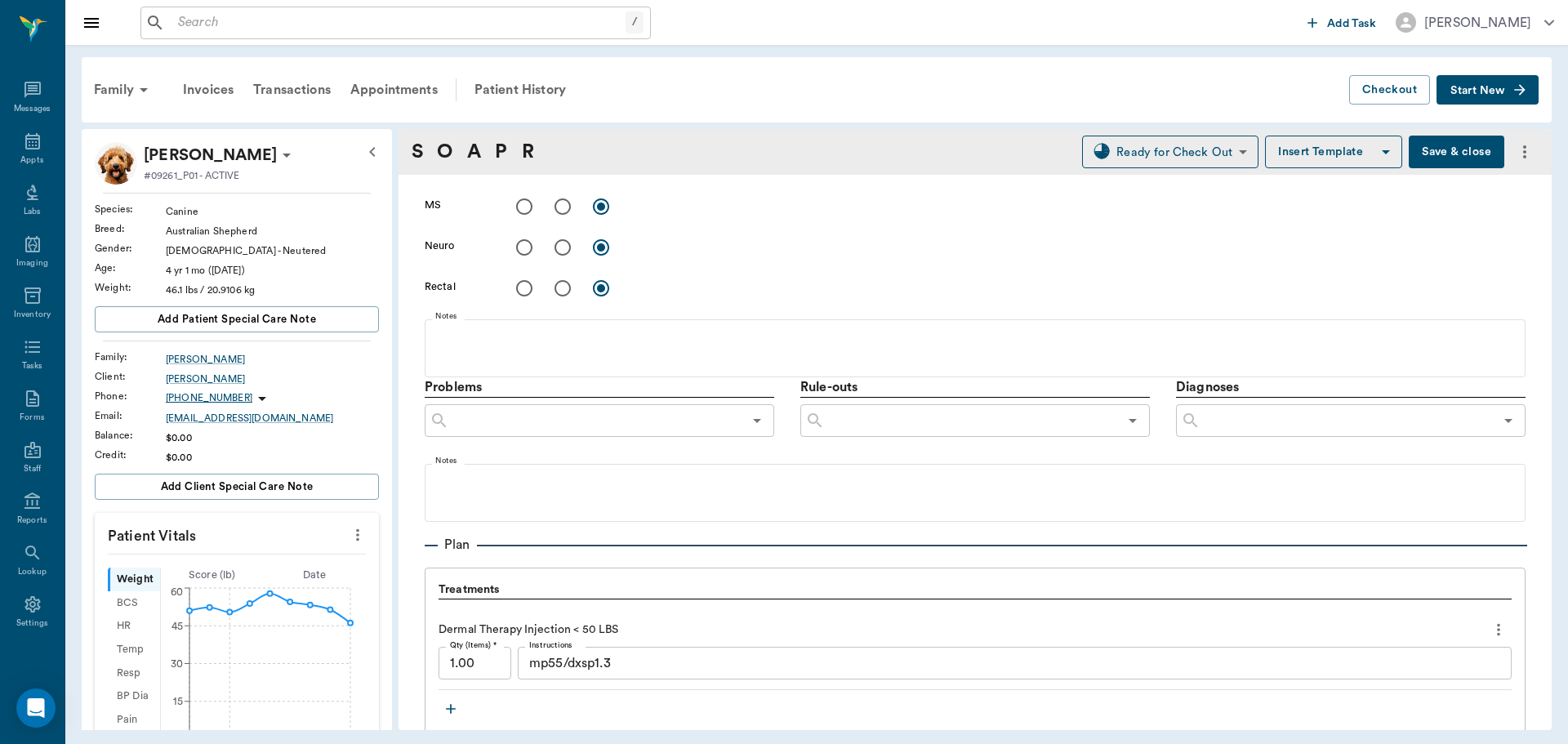
drag, startPoint x: 19, startPoint y: 157, endPoint x: 178, endPoint y: 180, distance: 160.7
click at [21, 157] on div "Appts" at bounding box center [32, 161] width 23 height 13
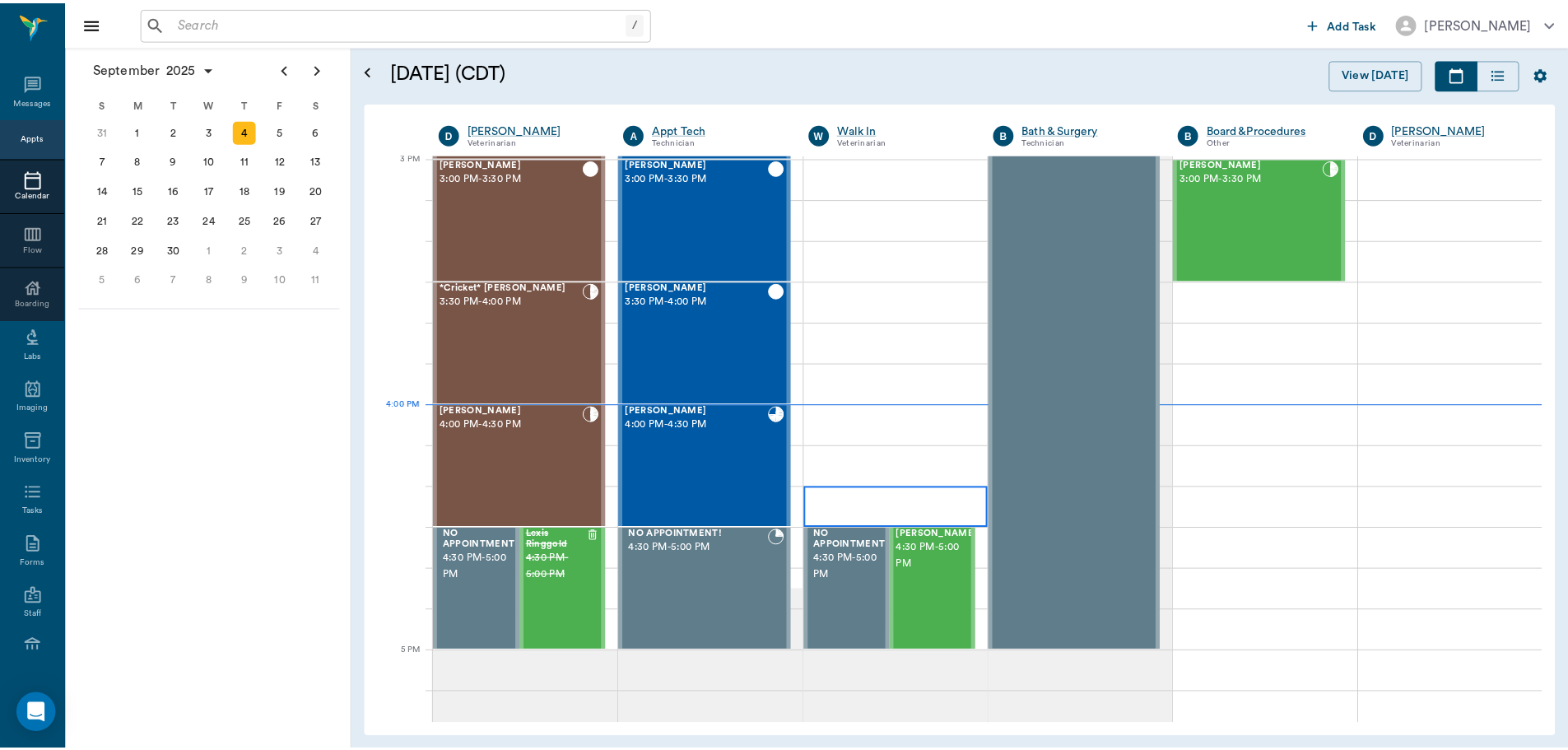
scroll to position [1730, 0]
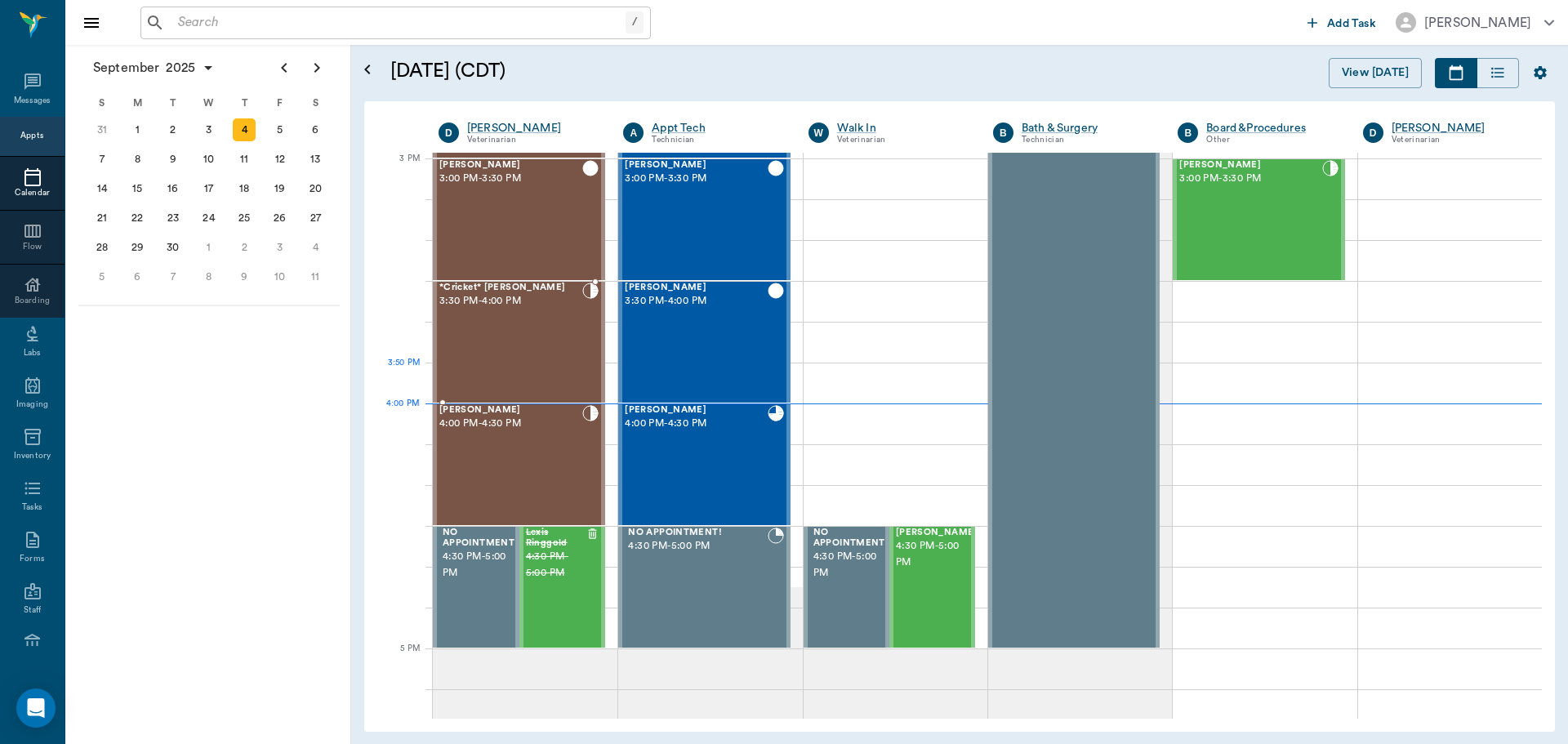
click at [531, 354] on div "*Cricket* McCasland 3:30 PM - 4:00 PM" at bounding box center [511, 342] width 143 height 120
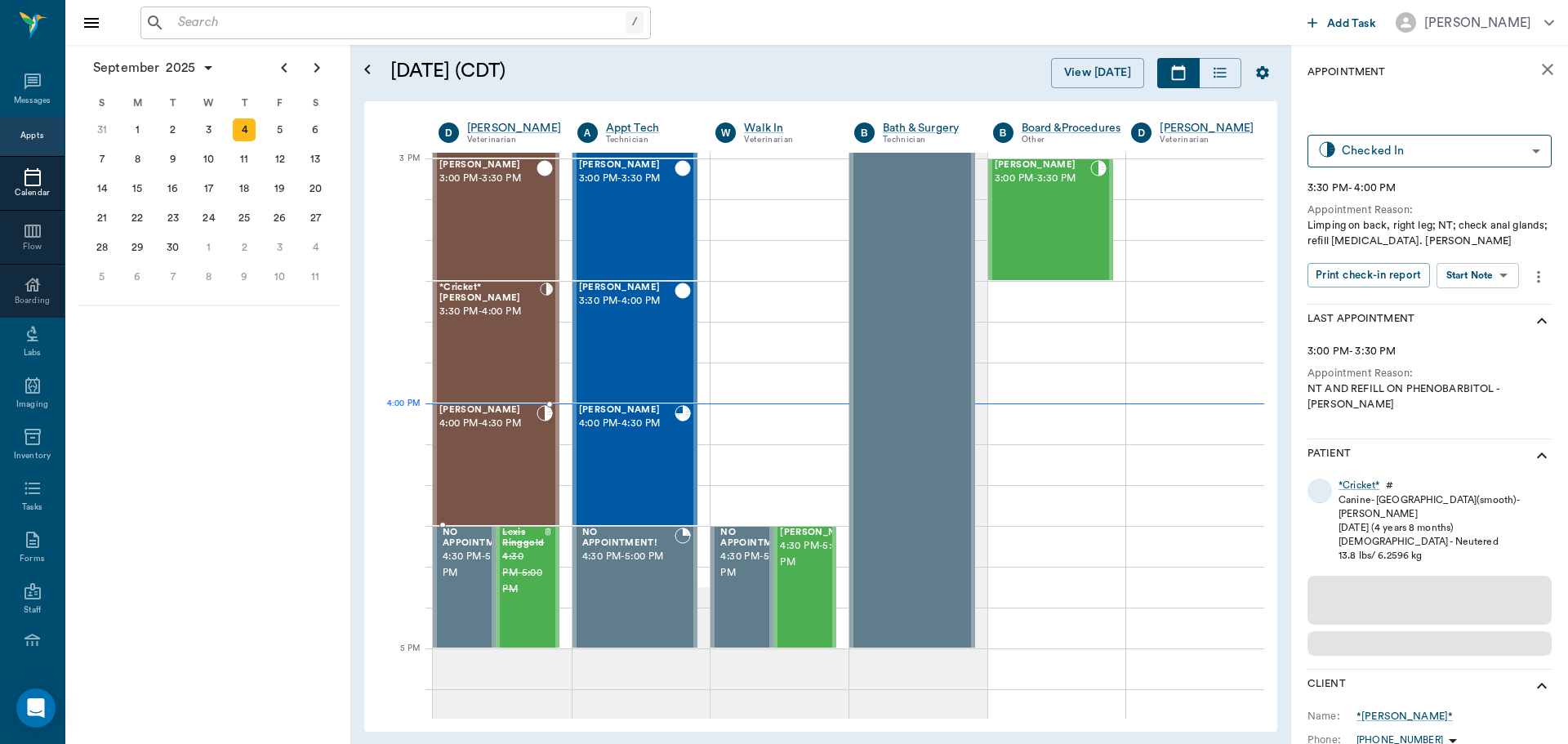
click at [528, 428] on span "4:00 PM - 4:30 PM" at bounding box center [488, 423] width 97 height 16
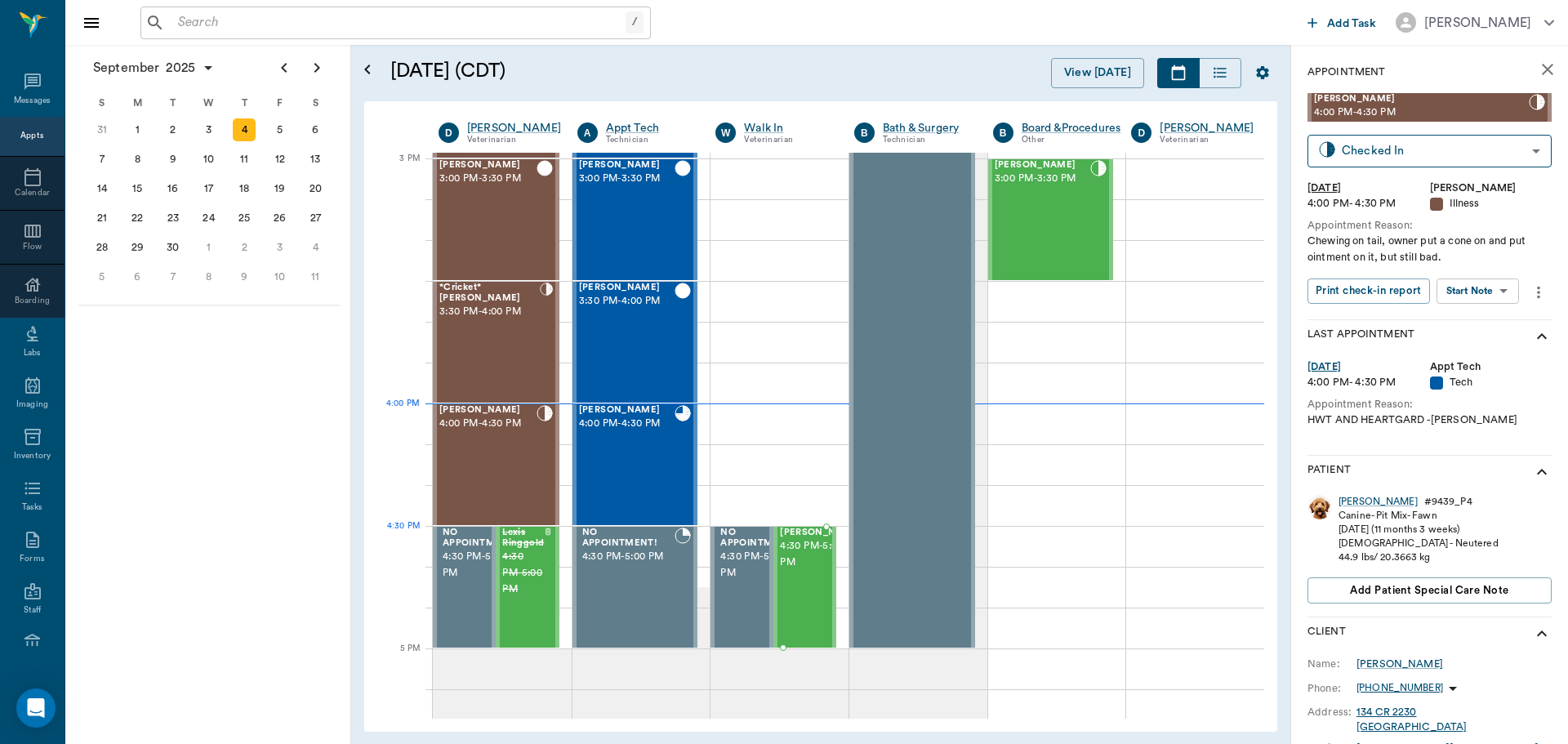
click at [786, 539] on span "[PERSON_NAME]" at bounding box center [820, 533] width 81 height 11
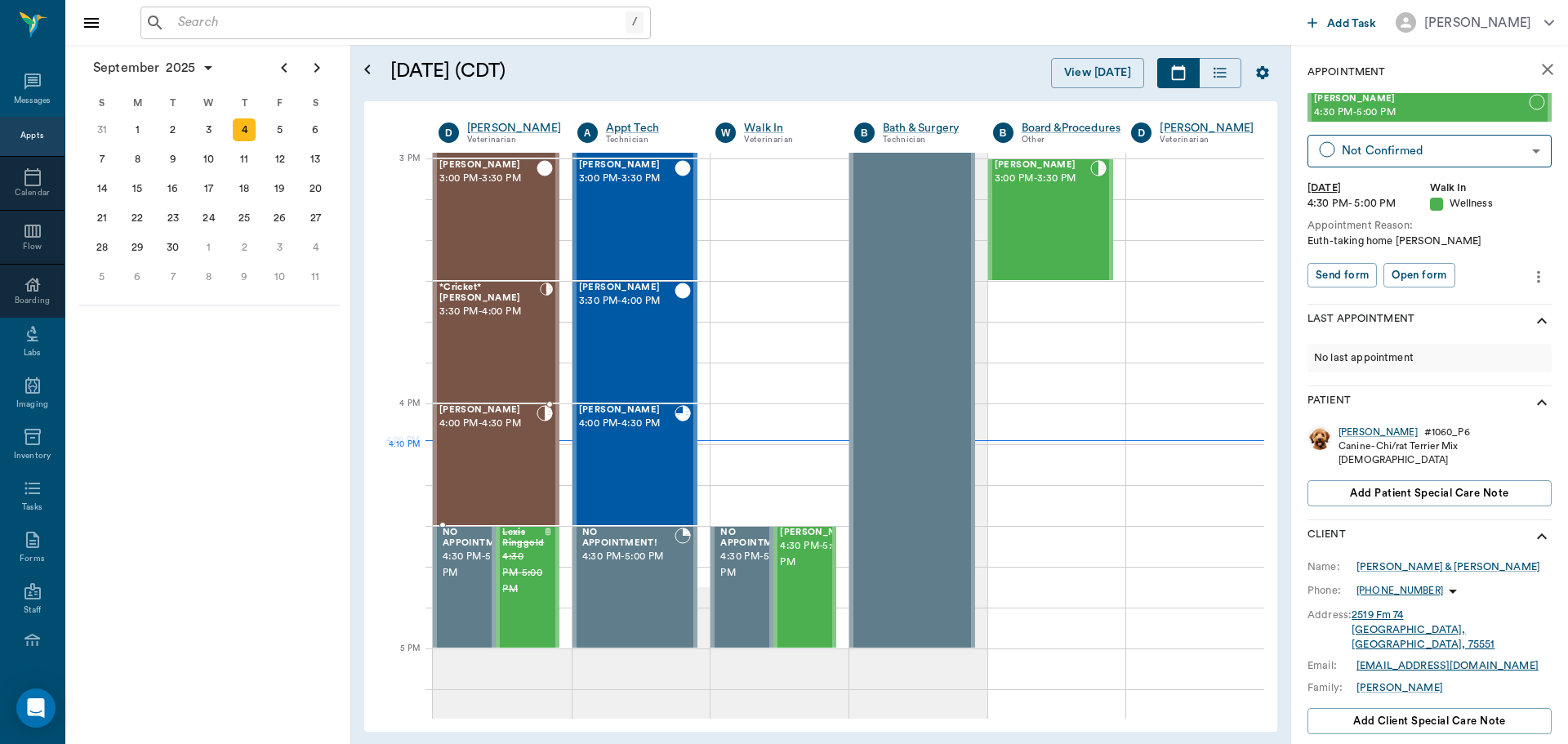
click at [481, 453] on div "Samuel Perez 4:00 PM - 4:30 PM" at bounding box center [488, 465] width 97 height 120
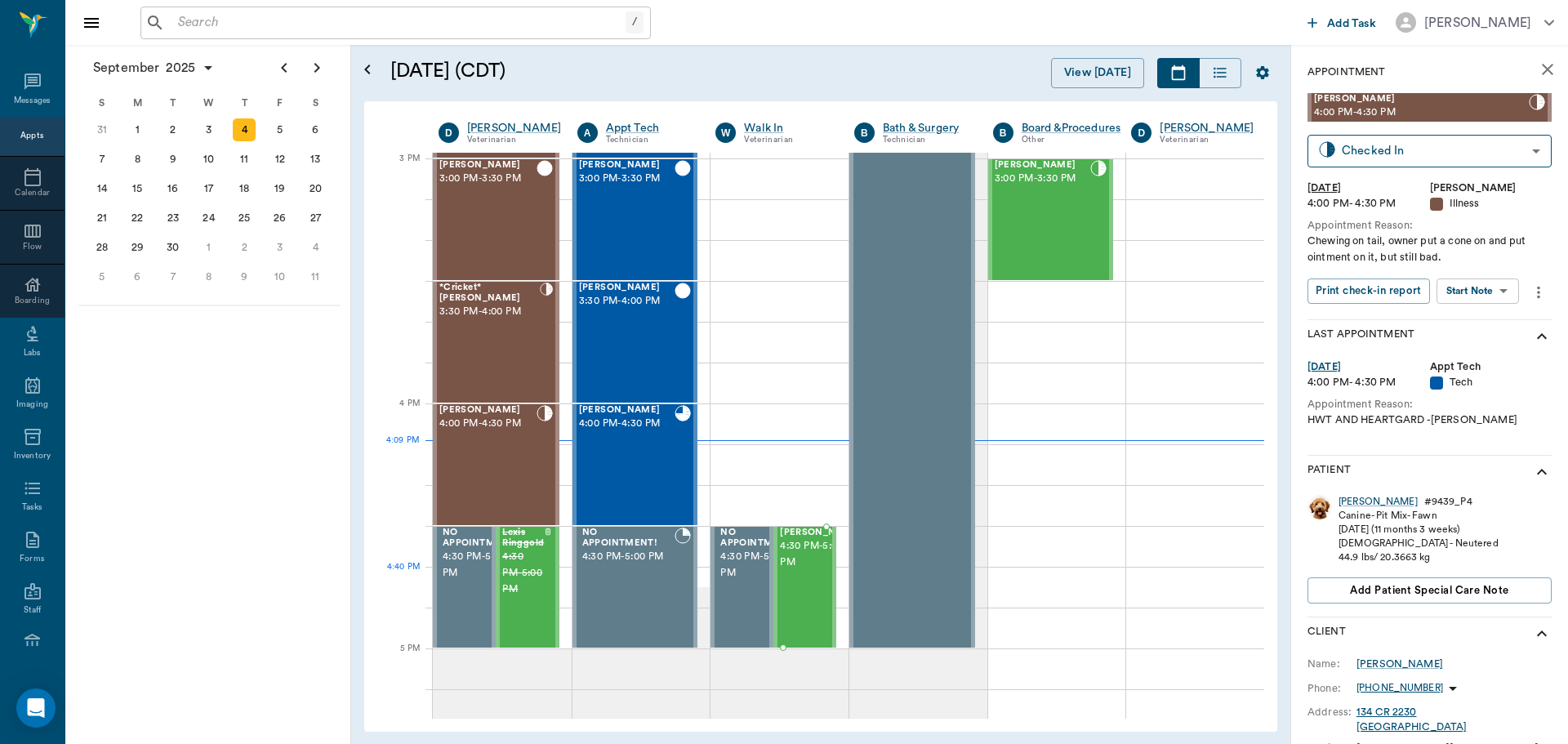
click at [796, 569] on span "4:30 PM - 5:00 PM" at bounding box center [820, 555] width 81 height 33
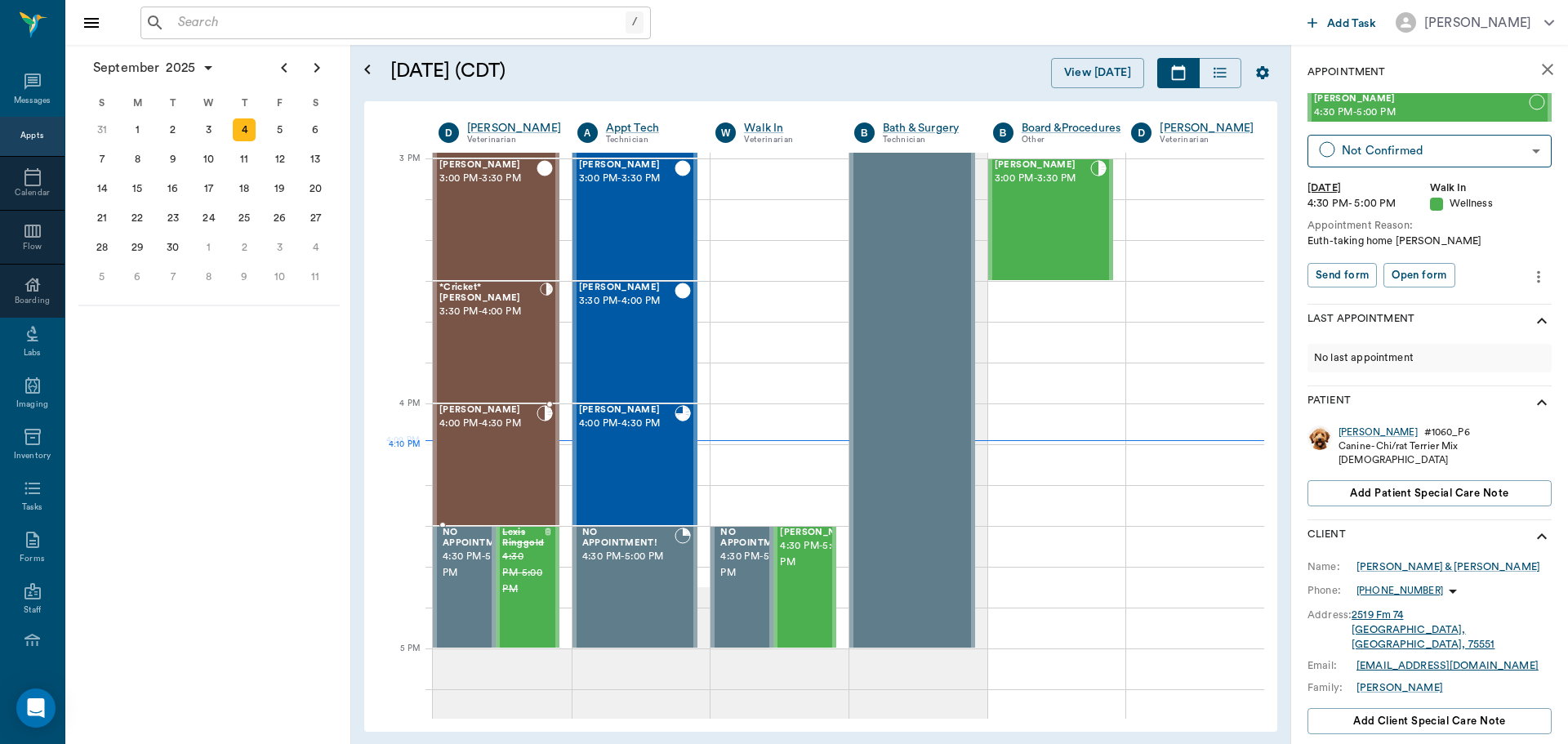
click at [481, 469] on div "Samuel Perez 4:00 PM - 4:30 PM" at bounding box center [488, 465] width 97 height 120
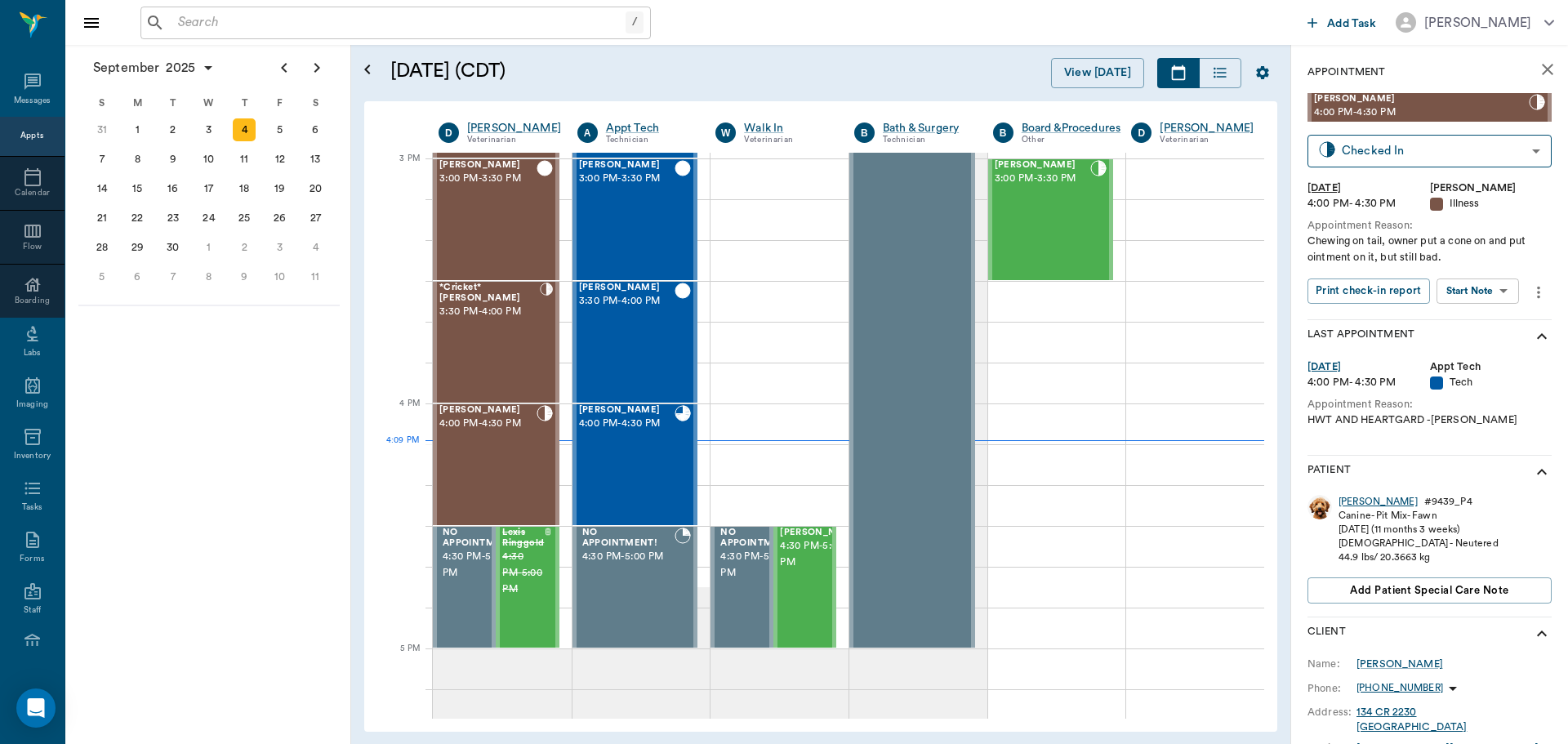
click at [1349, 506] on div "Samuel" at bounding box center [1378, 502] width 79 height 14
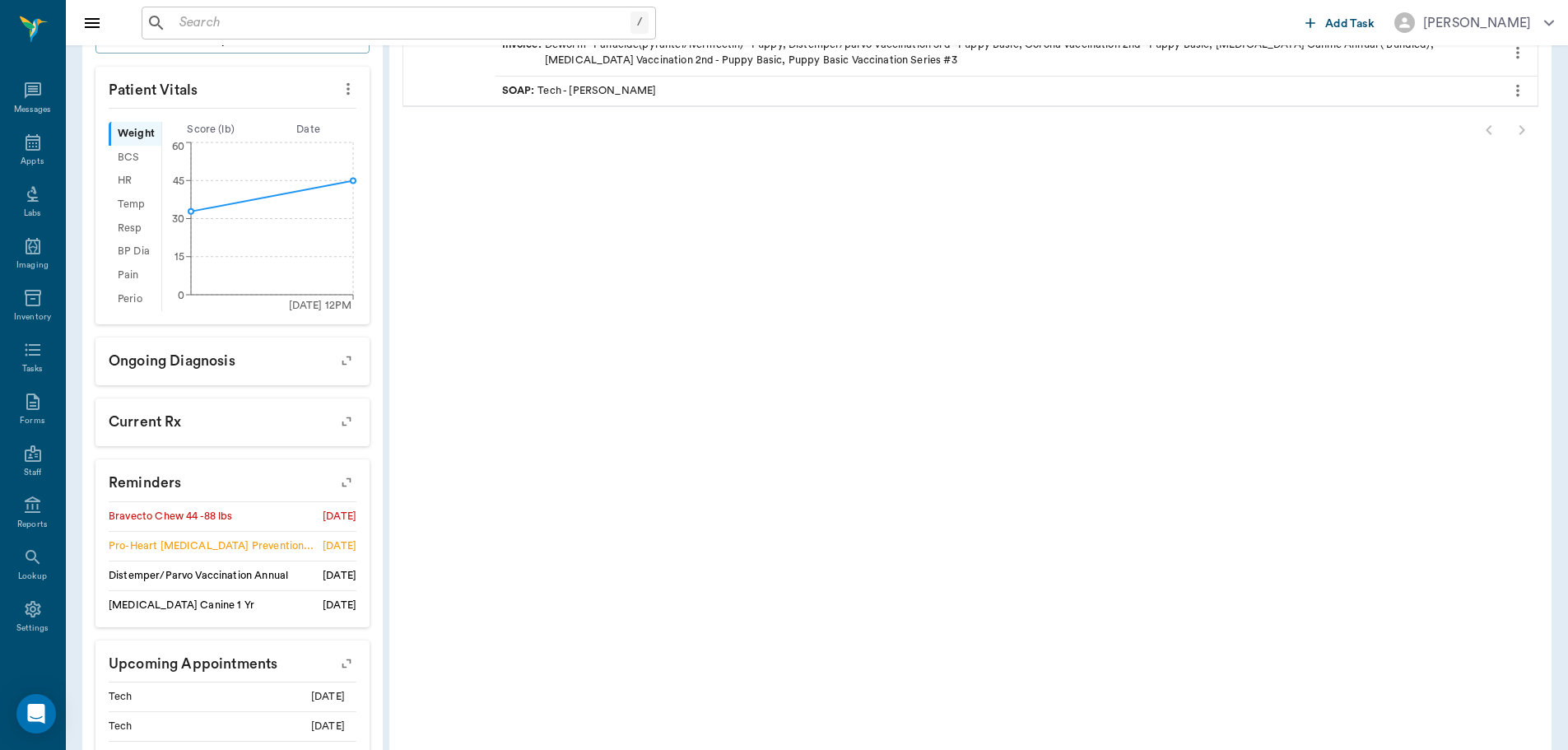
scroll to position [539, 0]
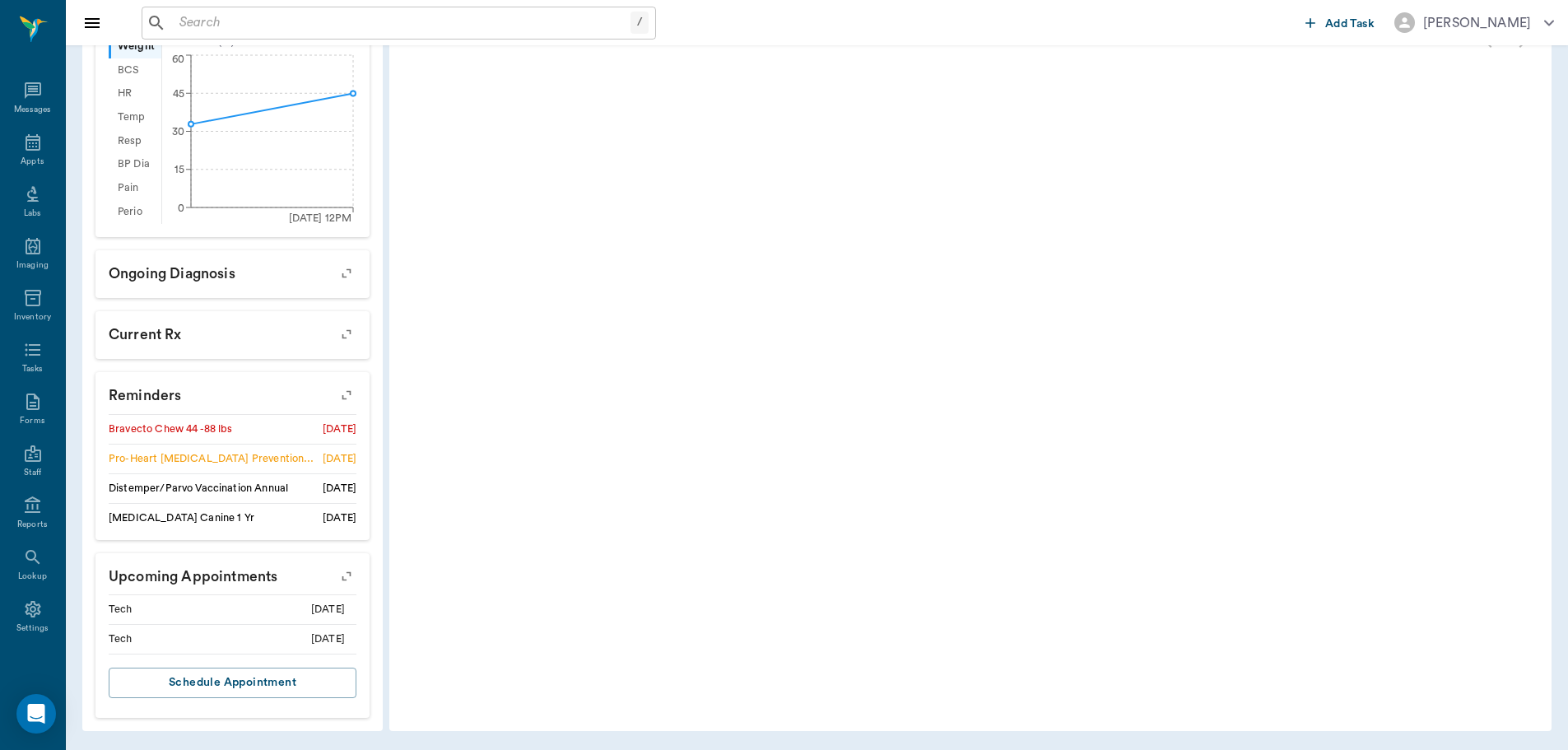
click at [348, 389] on icon "button" at bounding box center [347, 395] width 23 height 23
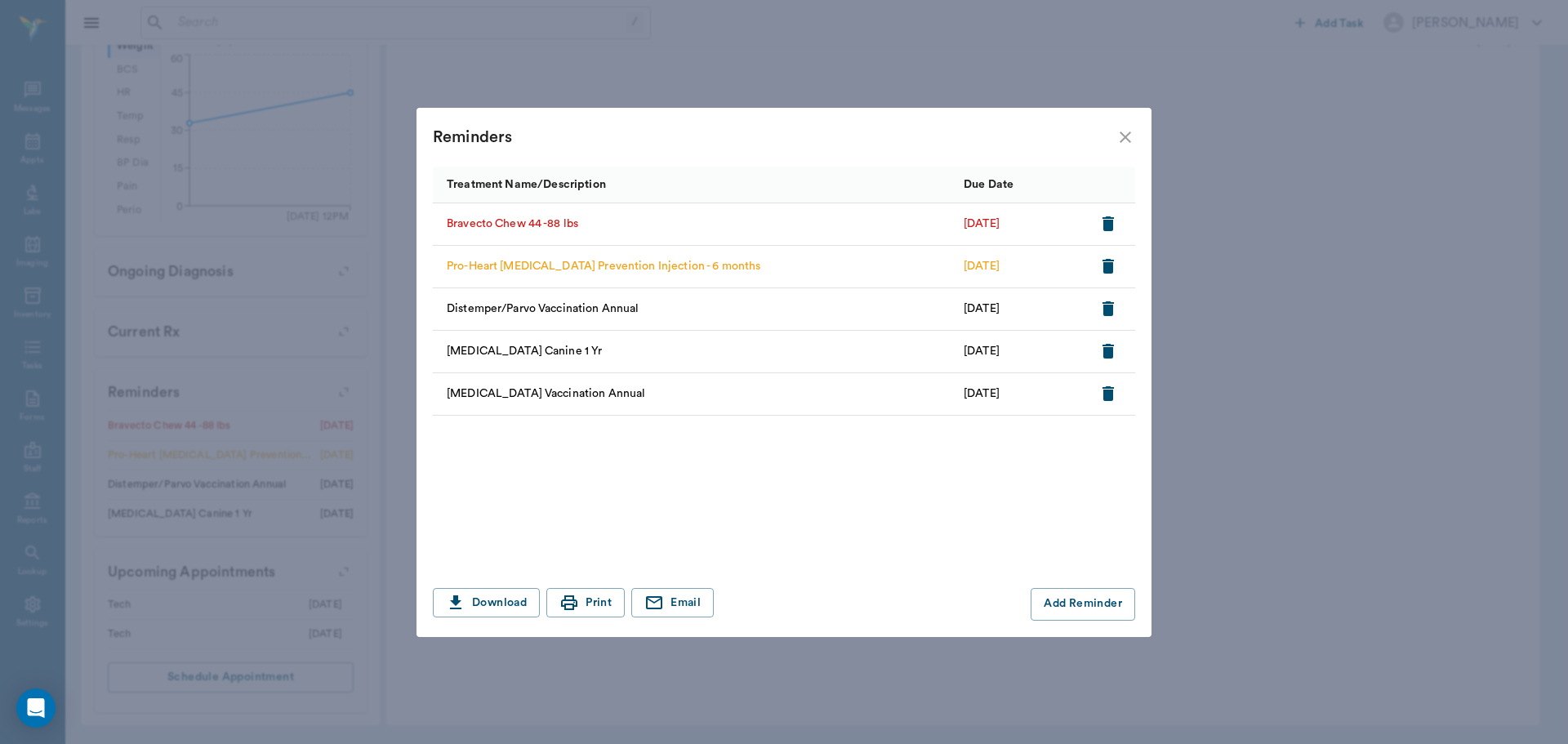
click at [1119, 130] on icon "close" at bounding box center [1125, 138] width 20 height 20
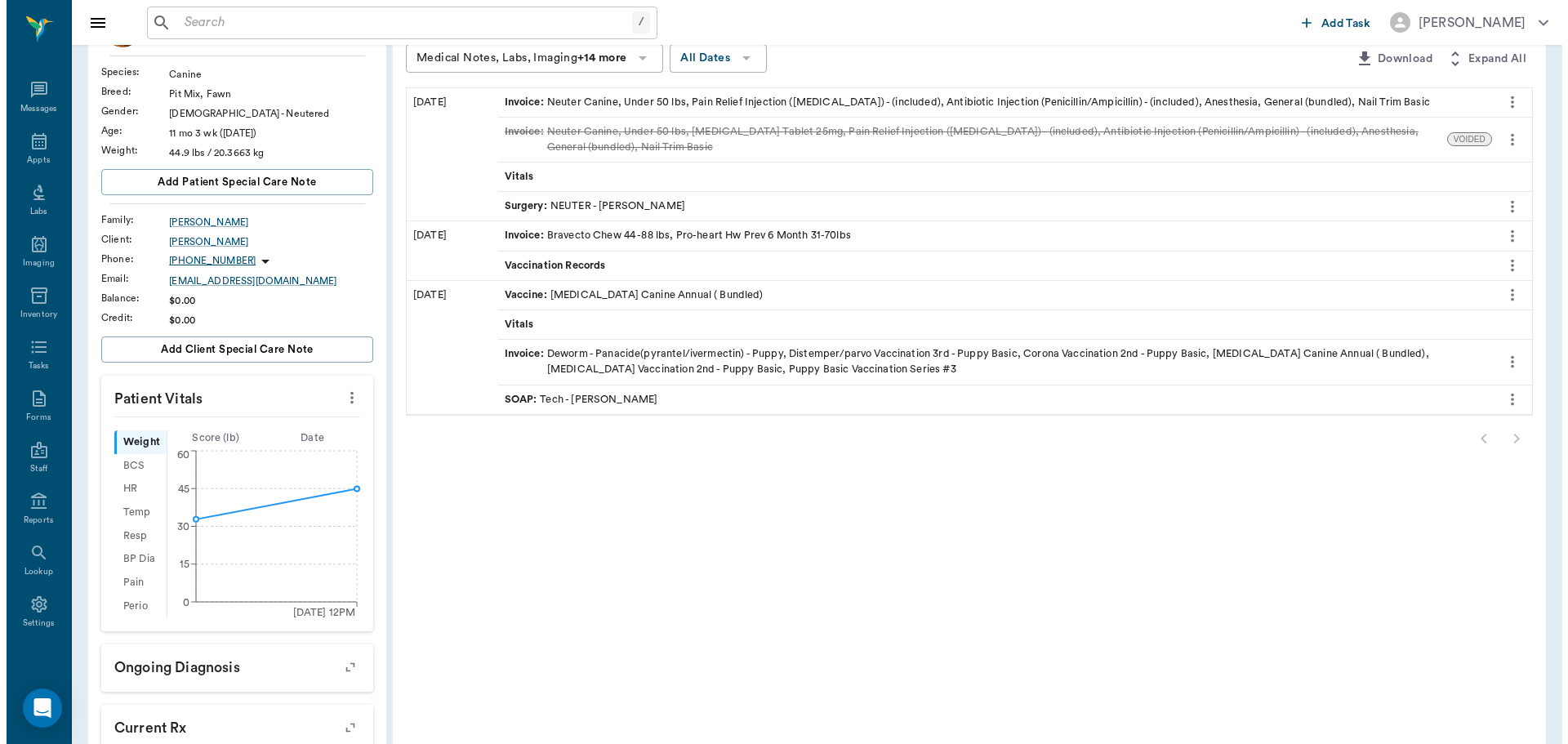
scroll to position [0, 0]
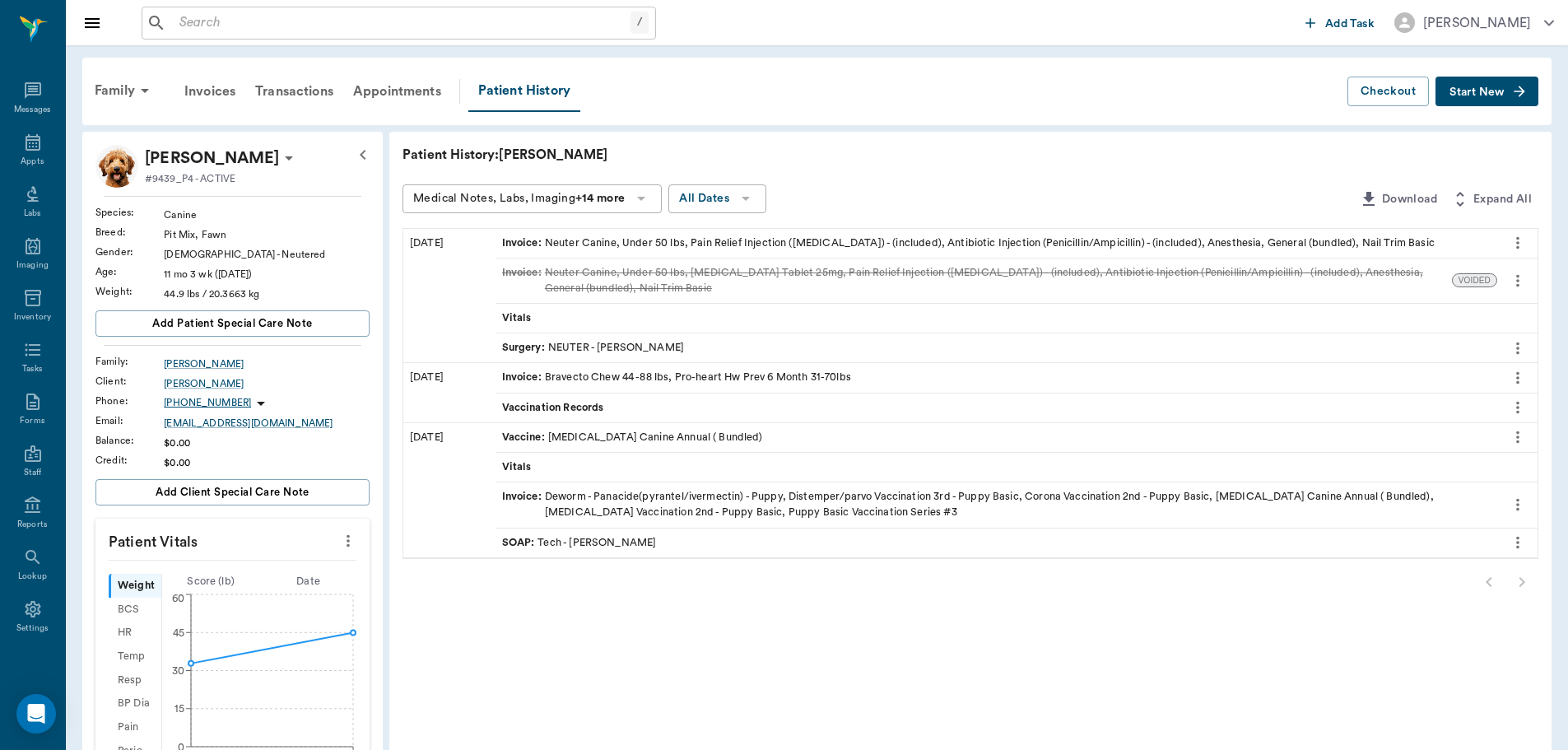
drag, startPoint x: 356, startPoint y: 539, endPoint x: 342, endPoint y: 537, distance: 14.1
click at [354, 539] on icon "more" at bounding box center [348, 541] width 18 height 20
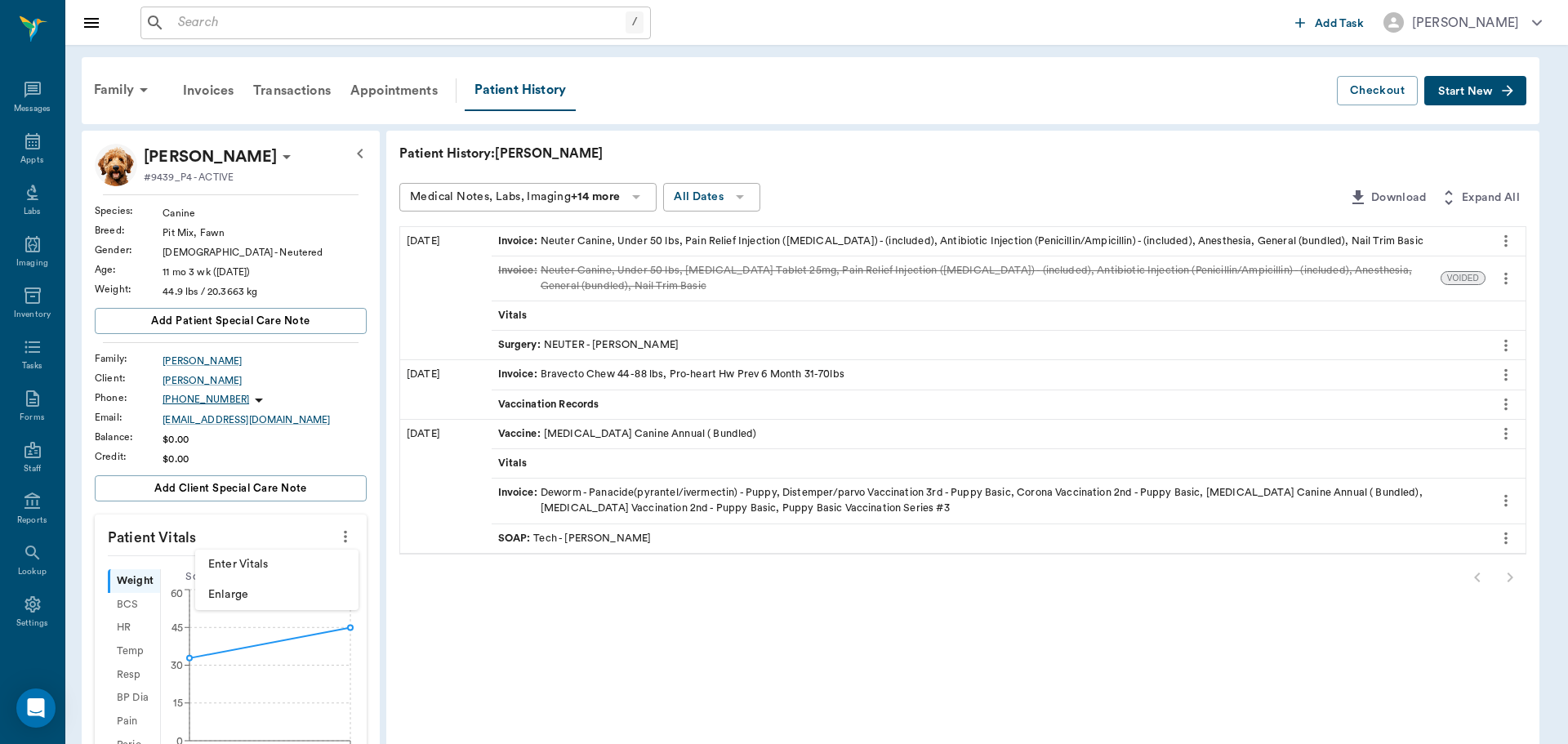
drag, startPoint x: 308, startPoint y: 357, endPoint x: 0, endPoint y: 272, distance: 319.5
click at [291, 357] on div at bounding box center [784, 372] width 1568 height 744
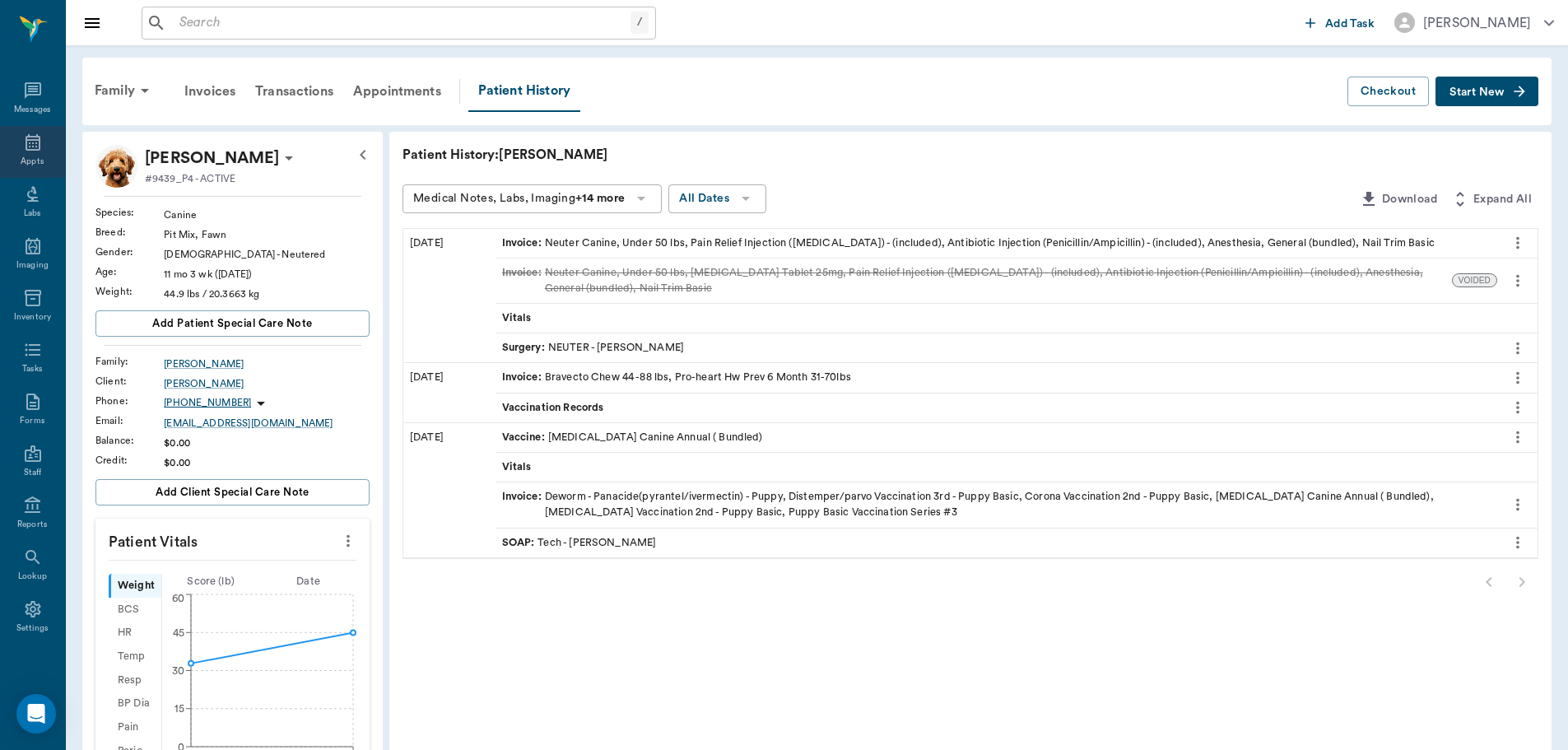
click at [37, 137] on div "Appts" at bounding box center [32, 152] width 65 height 52
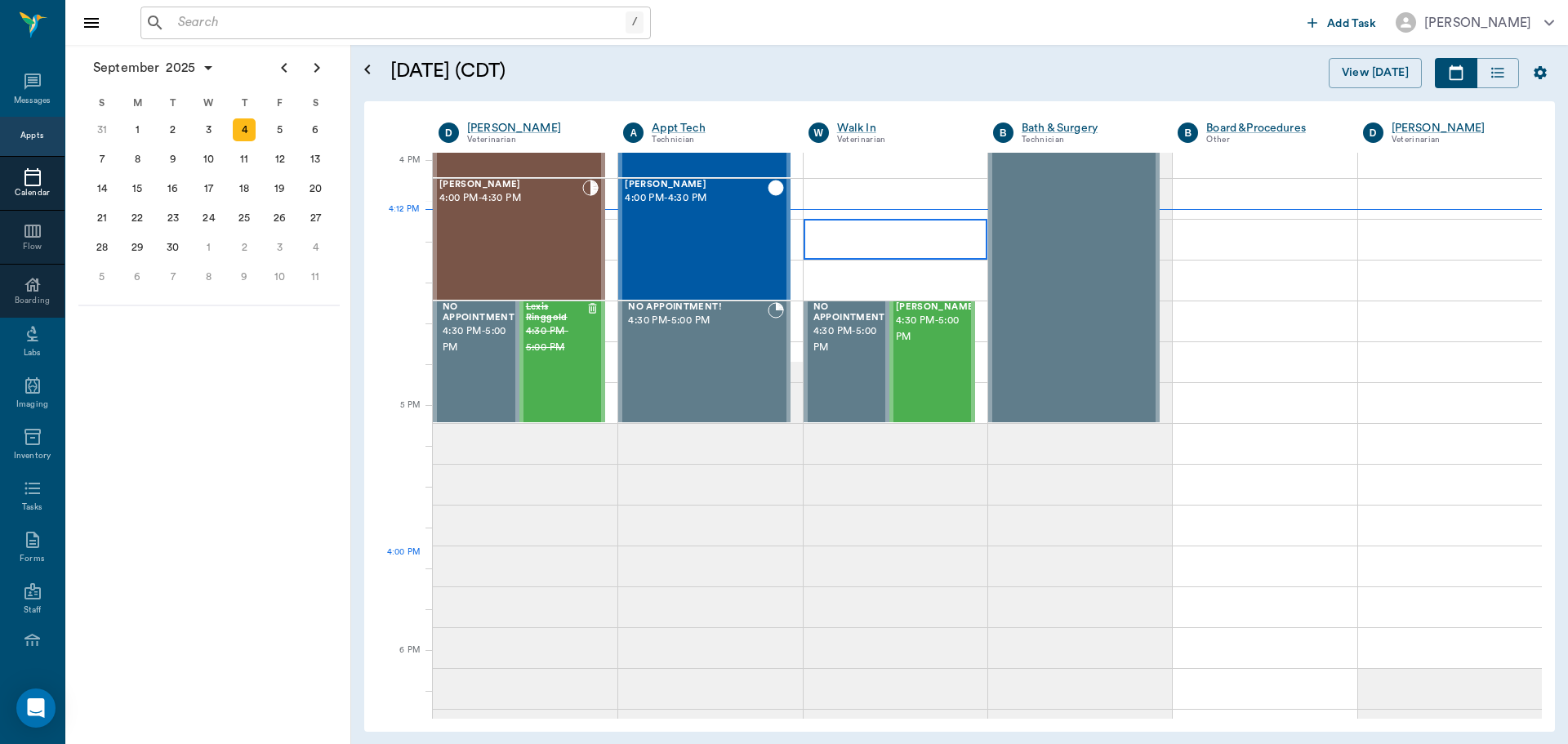
scroll to position [1962, 0]
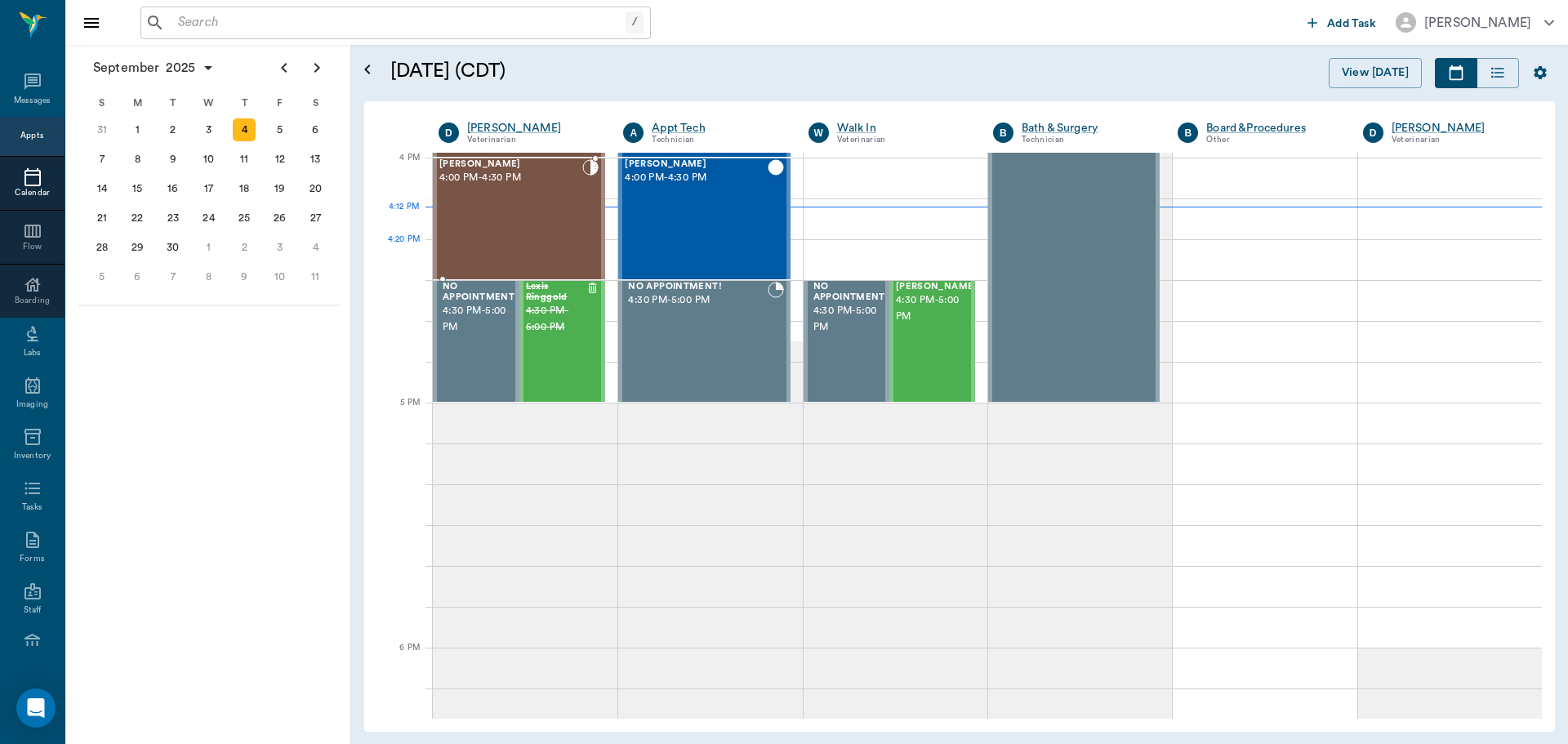
click at [529, 242] on div "Samuel Perez 4:00 PM - 4:30 PM" at bounding box center [511, 219] width 143 height 120
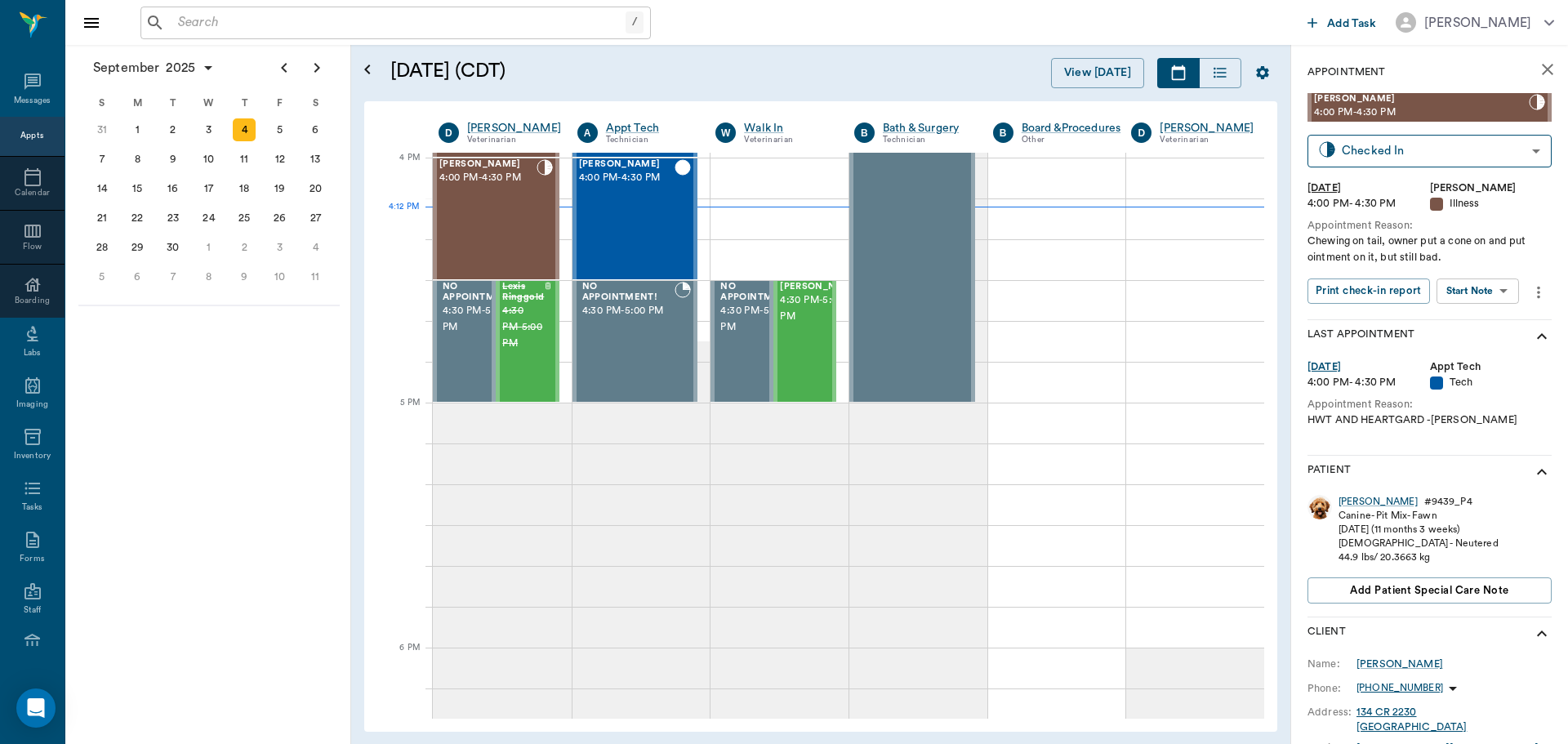
click at [1480, 293] on body "/ ​ Add Task Dr. Bert Ellsworth Nectar Messages Appts Calendar Flow Boarding La…" at bounding box center [784, 372] width 1568 height 744
click at [1464, 319] on button "Start SOAP" at bounding box center [1459, 324] width 55 height 19
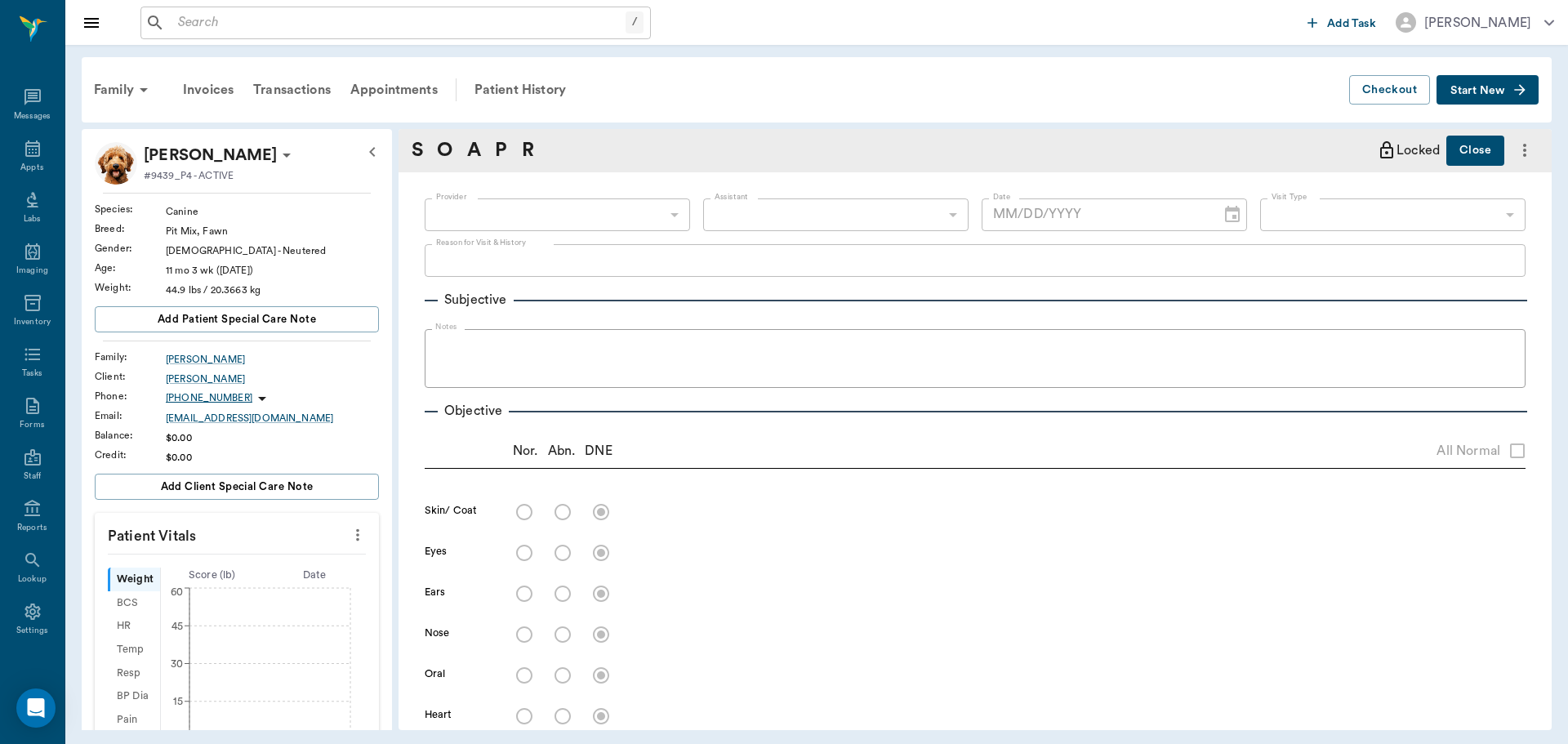
click at [348, 541] on icon "more" at bounding box center [357, 535] width 18 height 20
click at [288, 555] on span "Enter Vitals" at bounding box center [277, 563] width 138 height 17
click at [238, 582] on div at bounding box center [784, 372] width 1568 height 744
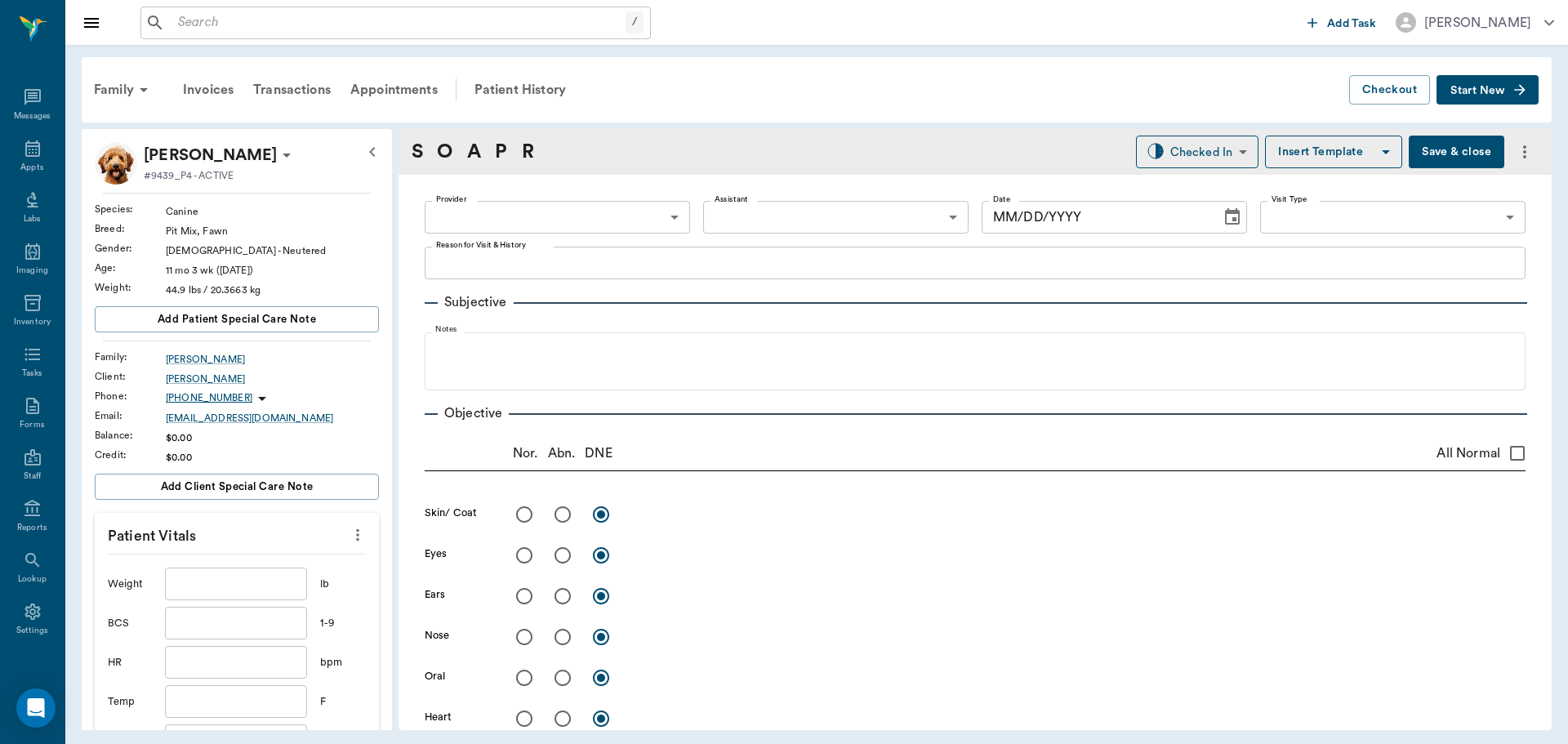
type input "63ec2f075fda476ae8351a4d"
type input "65d2be4f46e3a538d89b8c15"
type textarea "Chewing on tail, owner put a cone on and put ointment on it, but still bad."
type input "[DATE]"
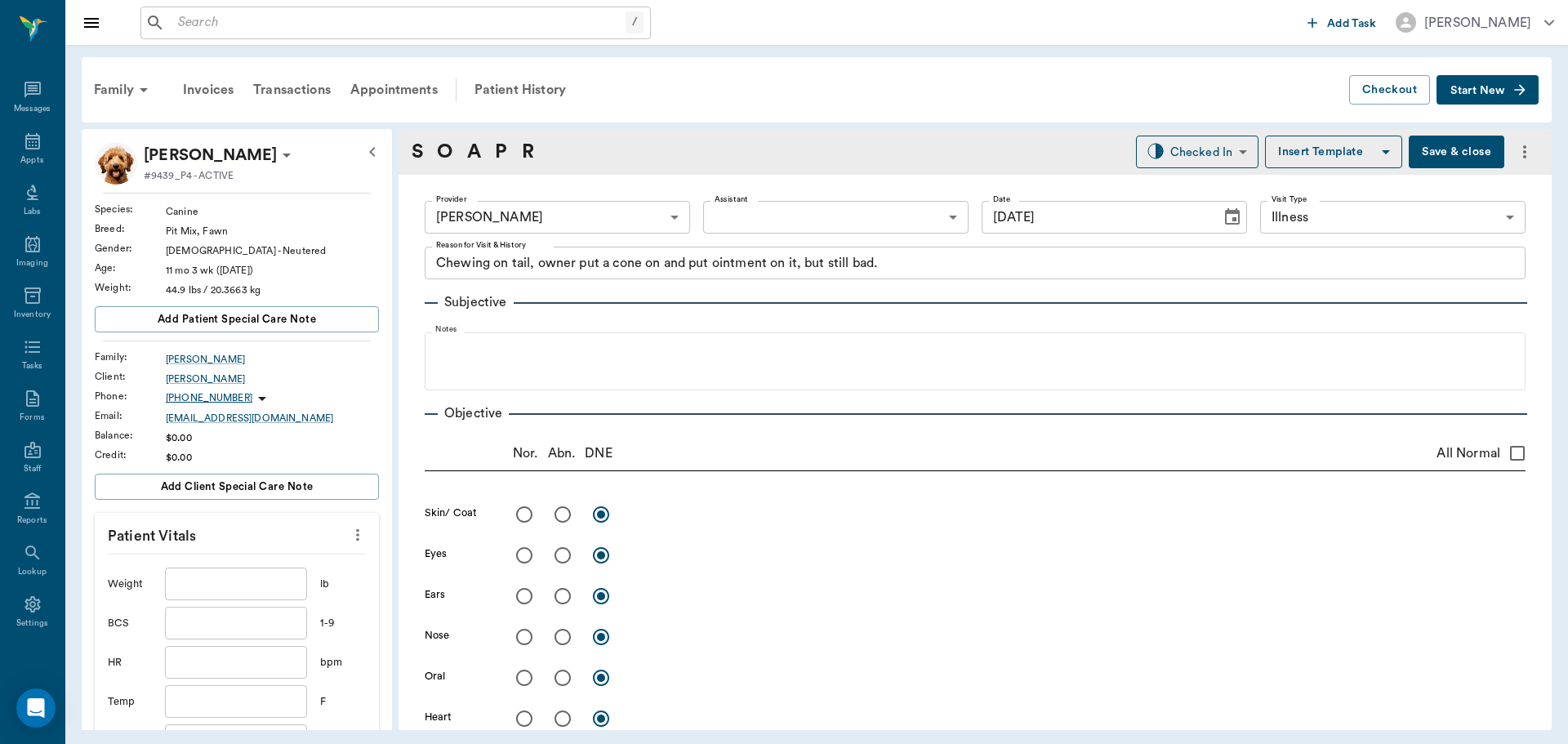
click at [253, 588] on input "text" at bounding box center [236, 584] width 142 height 33
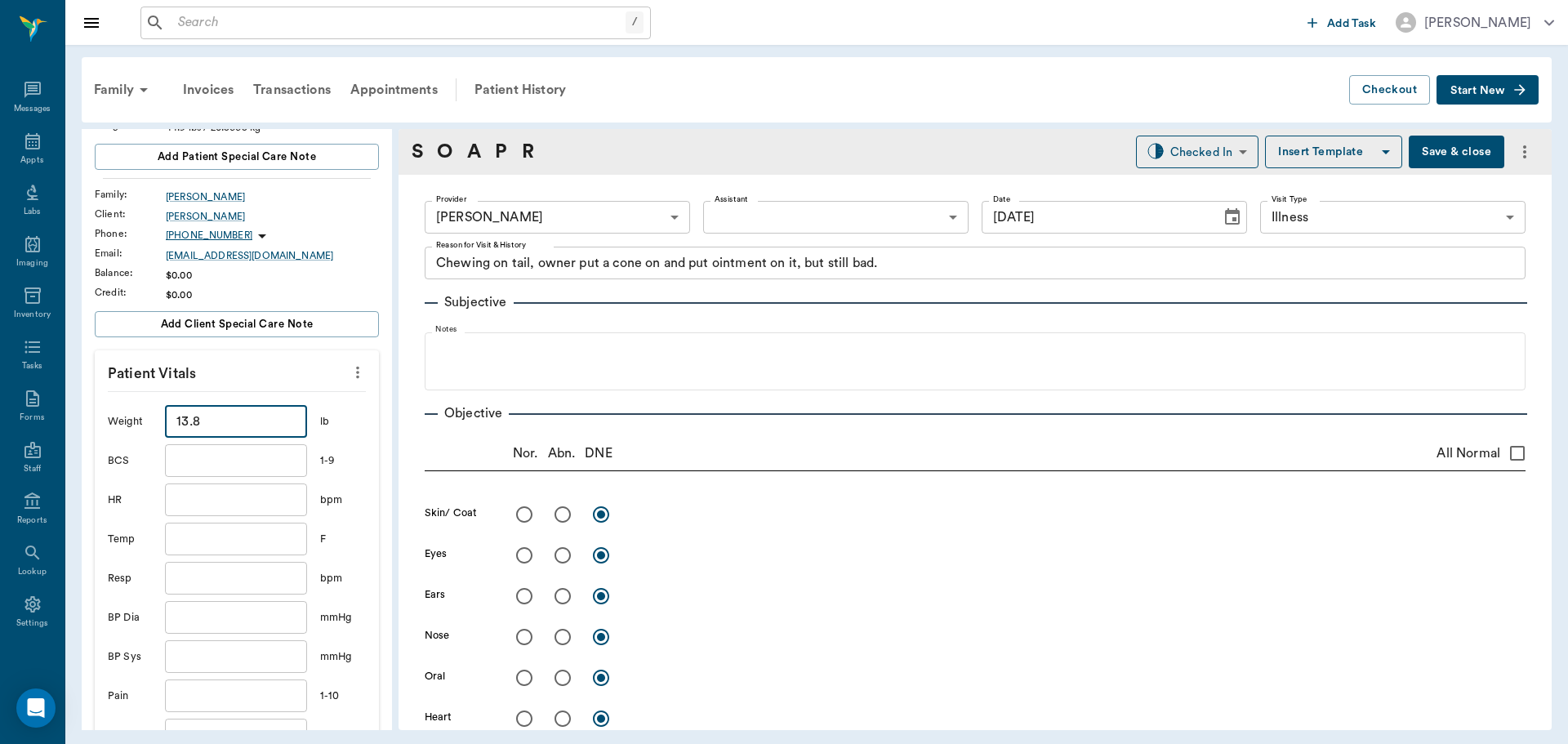
scroll to position [245, 0]
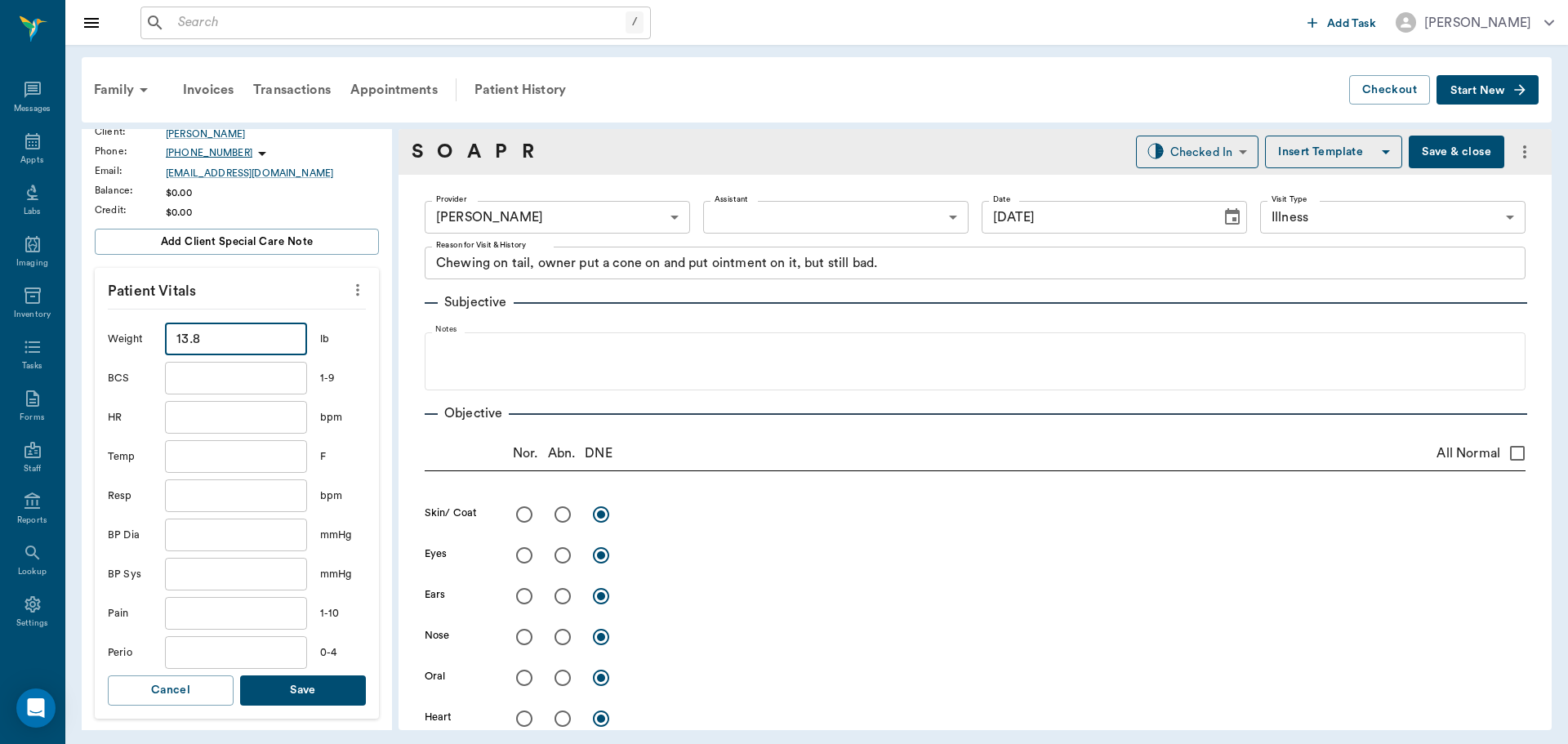
click at [203, 461] on input "text" at bounding box center [236, 456] width 142 height 33
click at [235, 331] on input "13.8" at bounding box center [236, 339] width 142 height 33
type input "1"
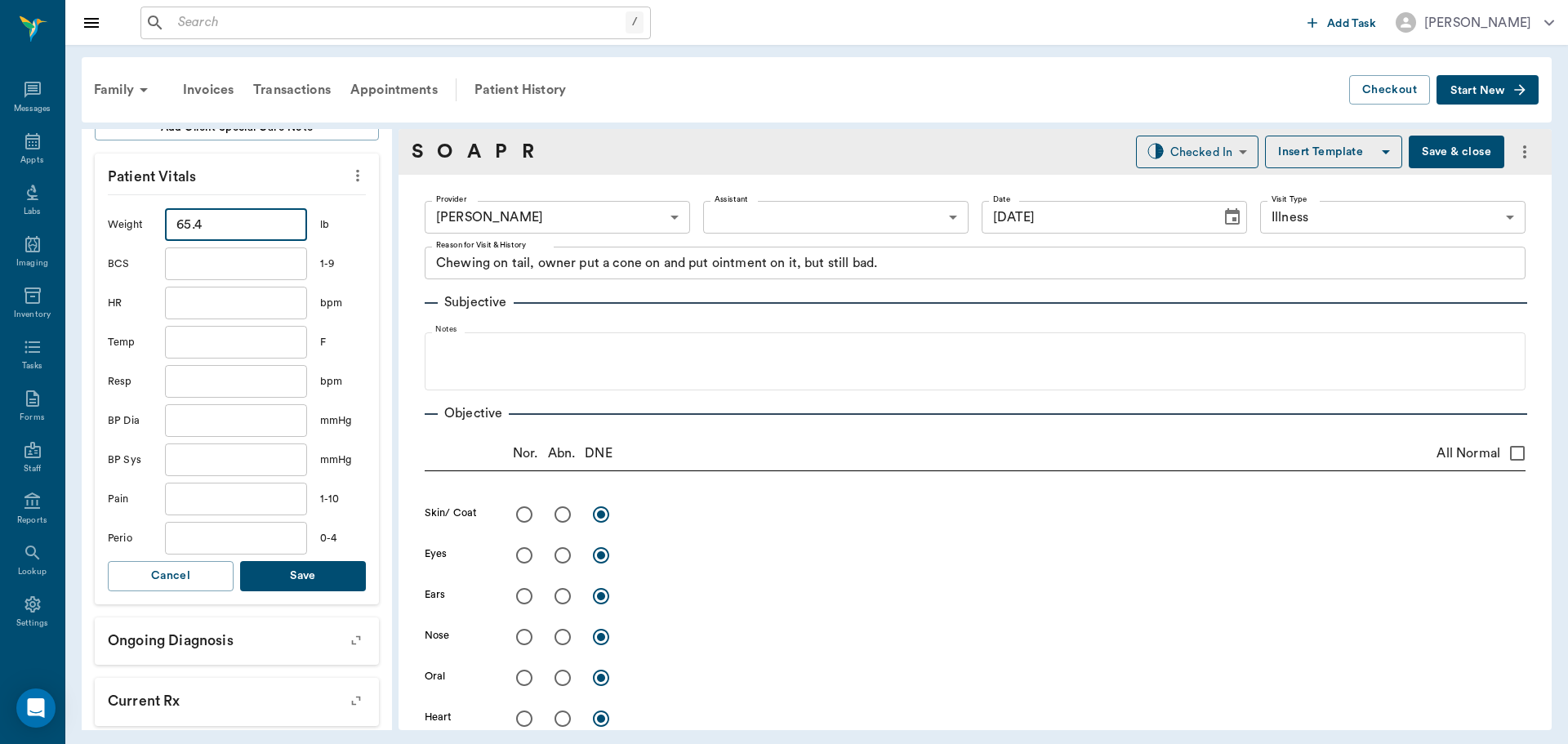
scroll to position [408, 0]
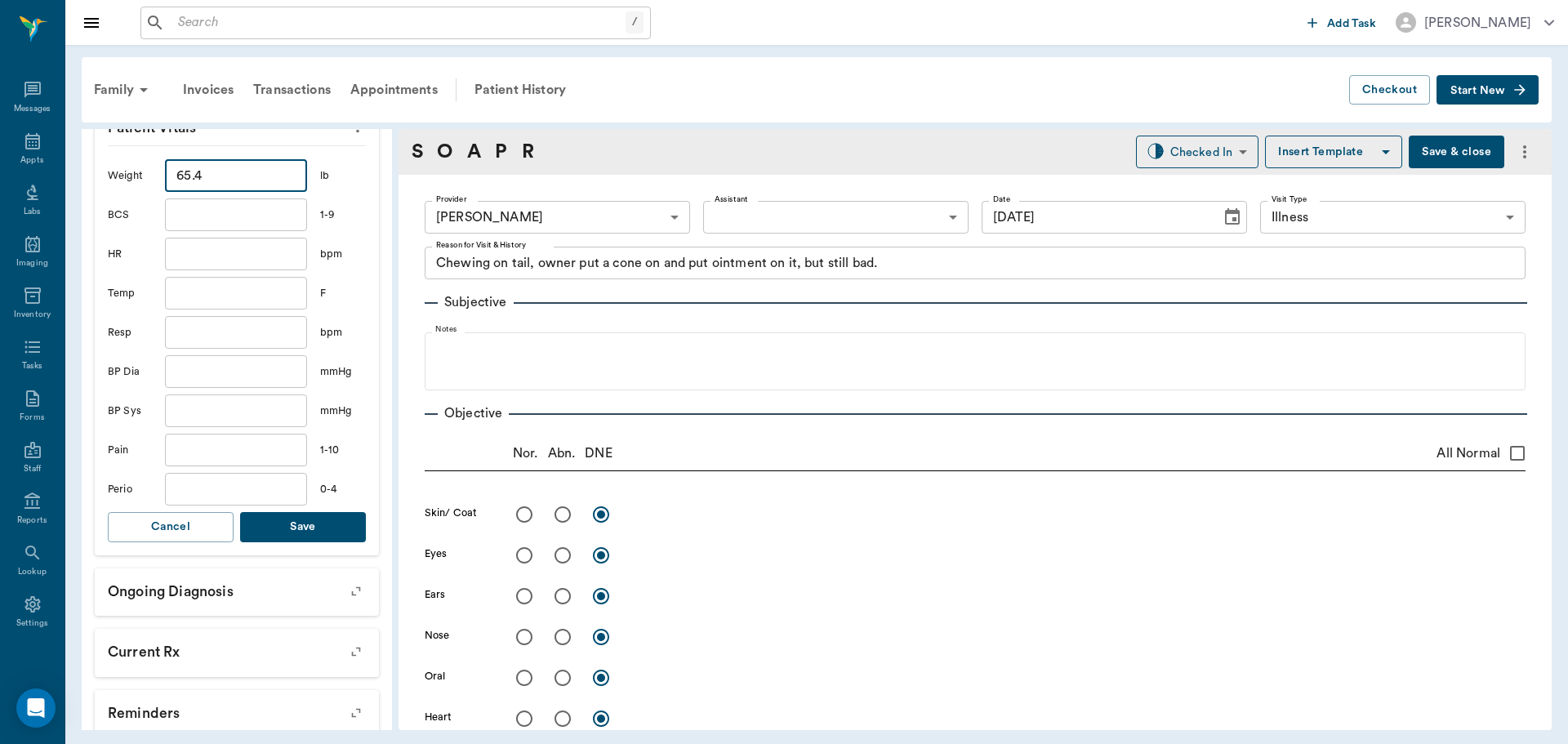
type input "65.4"
click at [194, 291] on input "text" at bounding box center [236, 293] width 142 height 33
type input "101.3"
click at [289, 521] on button "Save" at bounding box center [303, 527] width 126 height 30
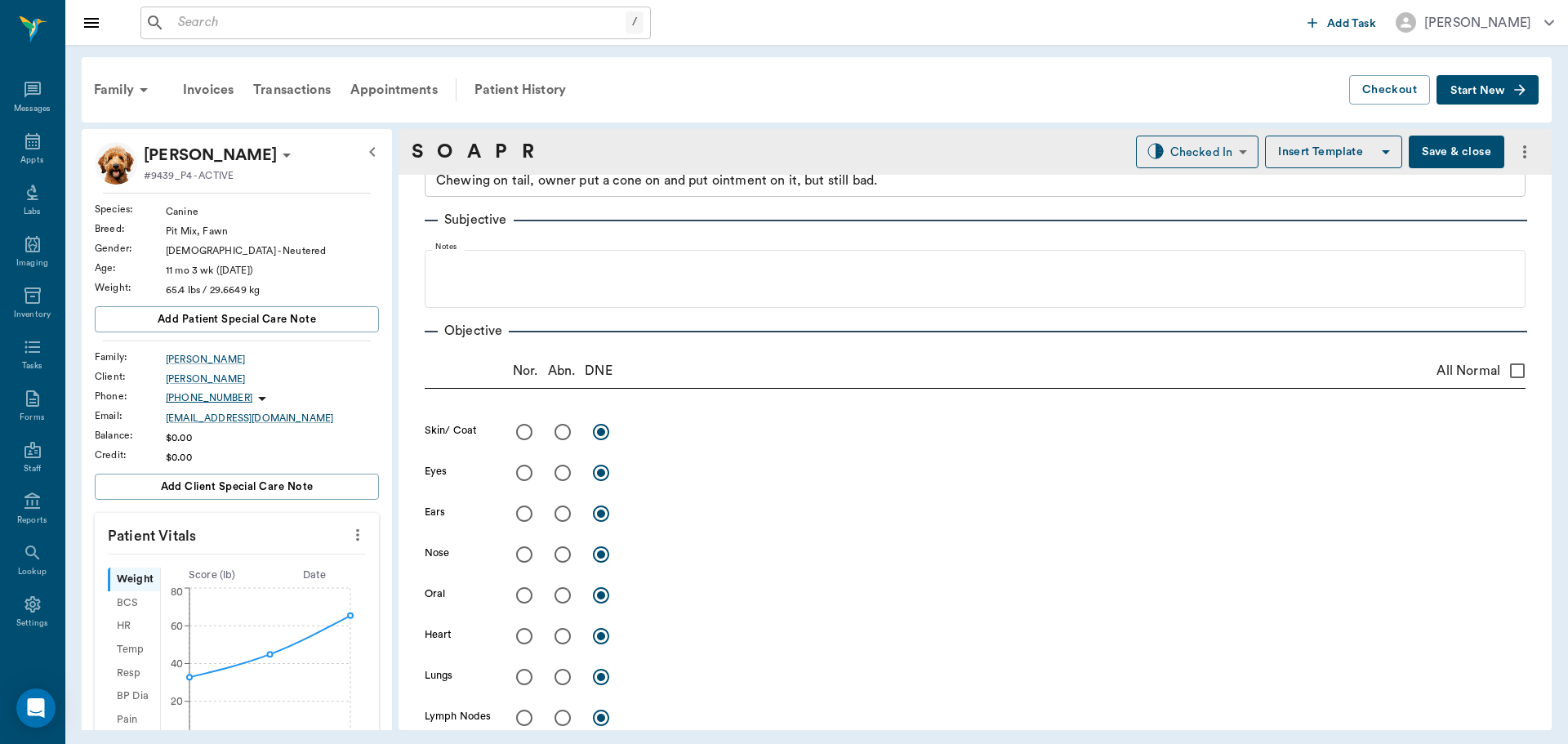
scroll to position [0, 0]
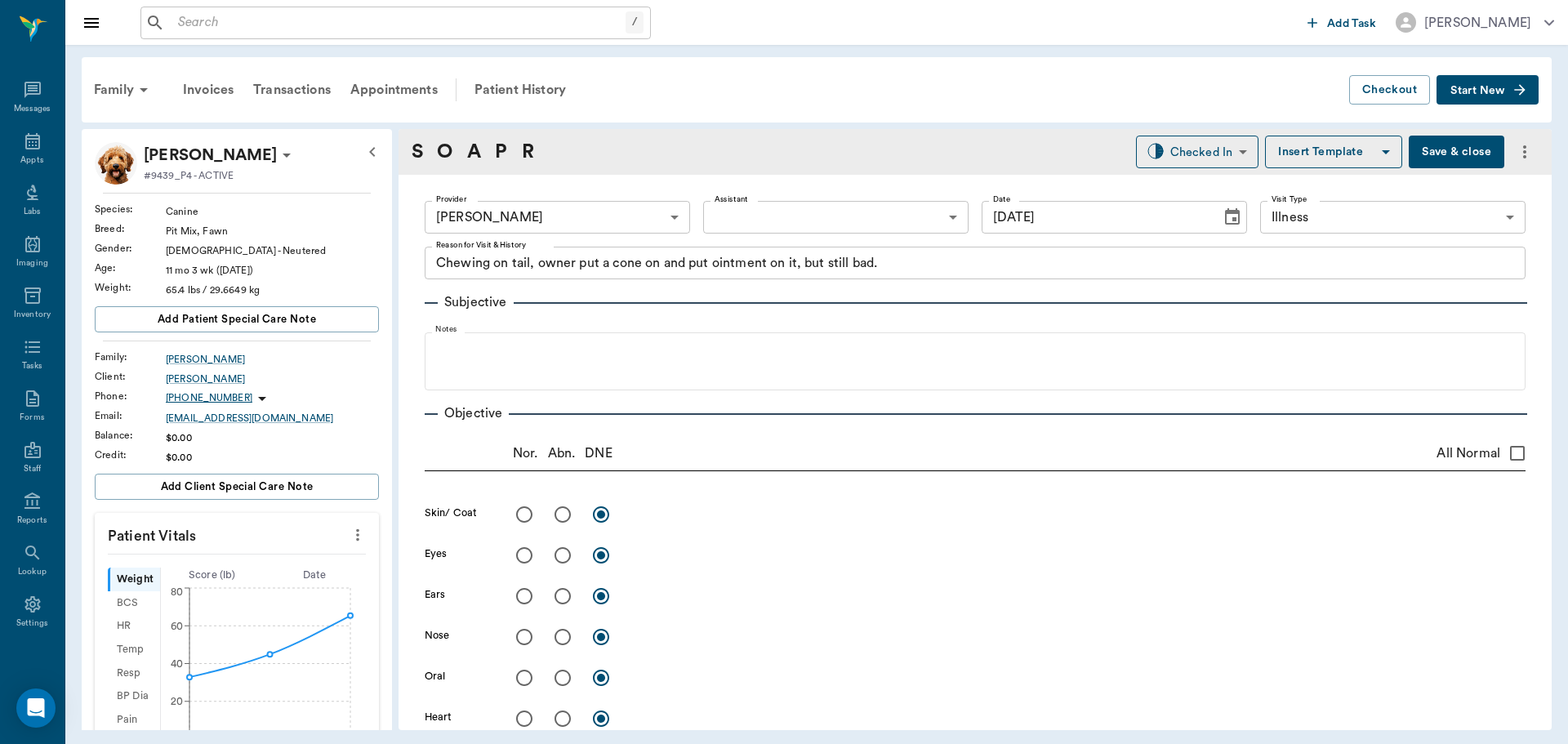
click at [789, 206] on body "/ ​ Add Task Dr. Bert Ellsworth Nectar Messages Appts Labs Imaging Inventory Ta…" at bounding box center [784, 372] width 1568 height 744
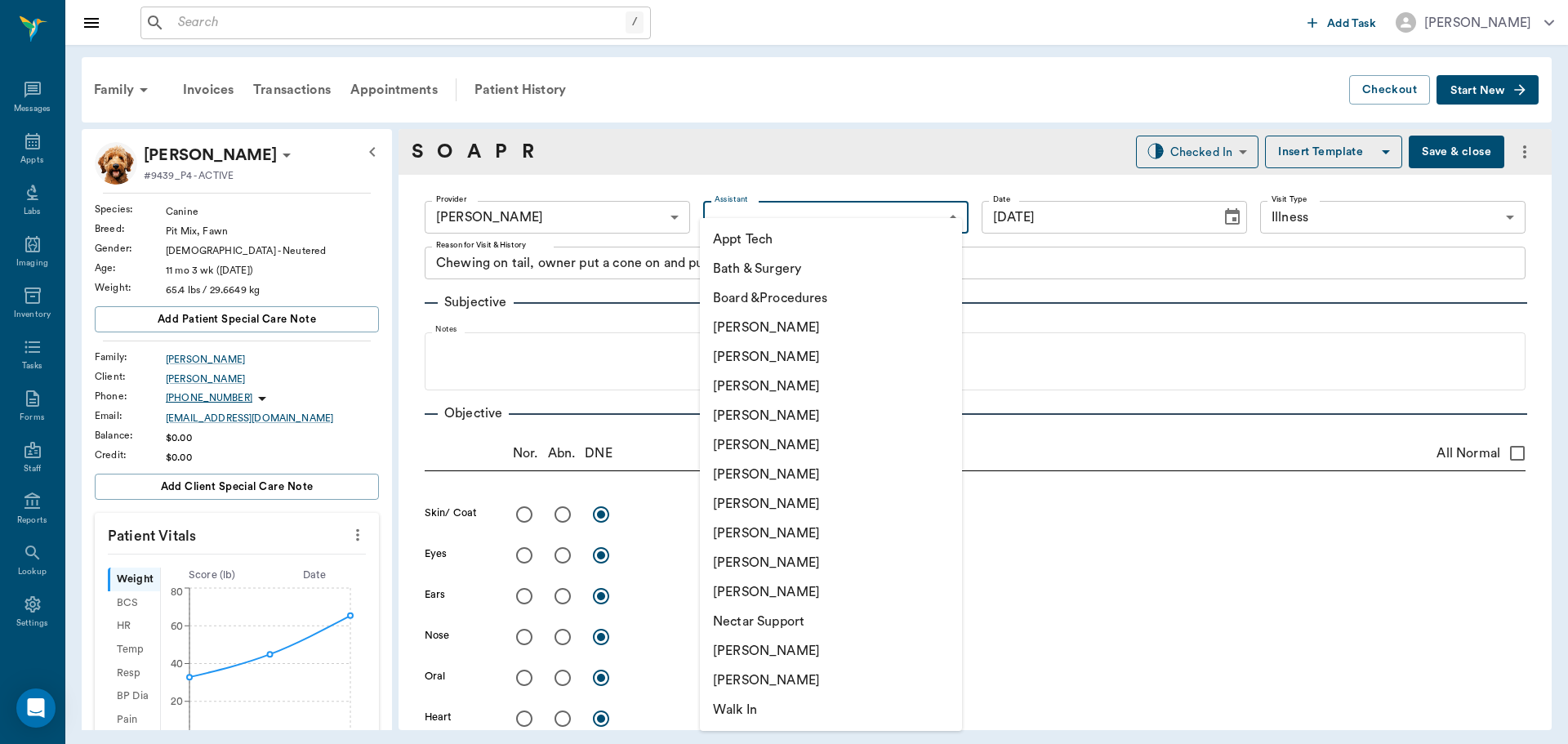
drag, startPoint x: 764, startPoint y: 526, endPoint x: 704, endPoint y: 513, distance: 61.4
click at [759, 526] on li "[PERSON_NAME]" at bounding box center [831, 533] width 263 height 29
type input "63ec2e7e52e12b0ba117b124"
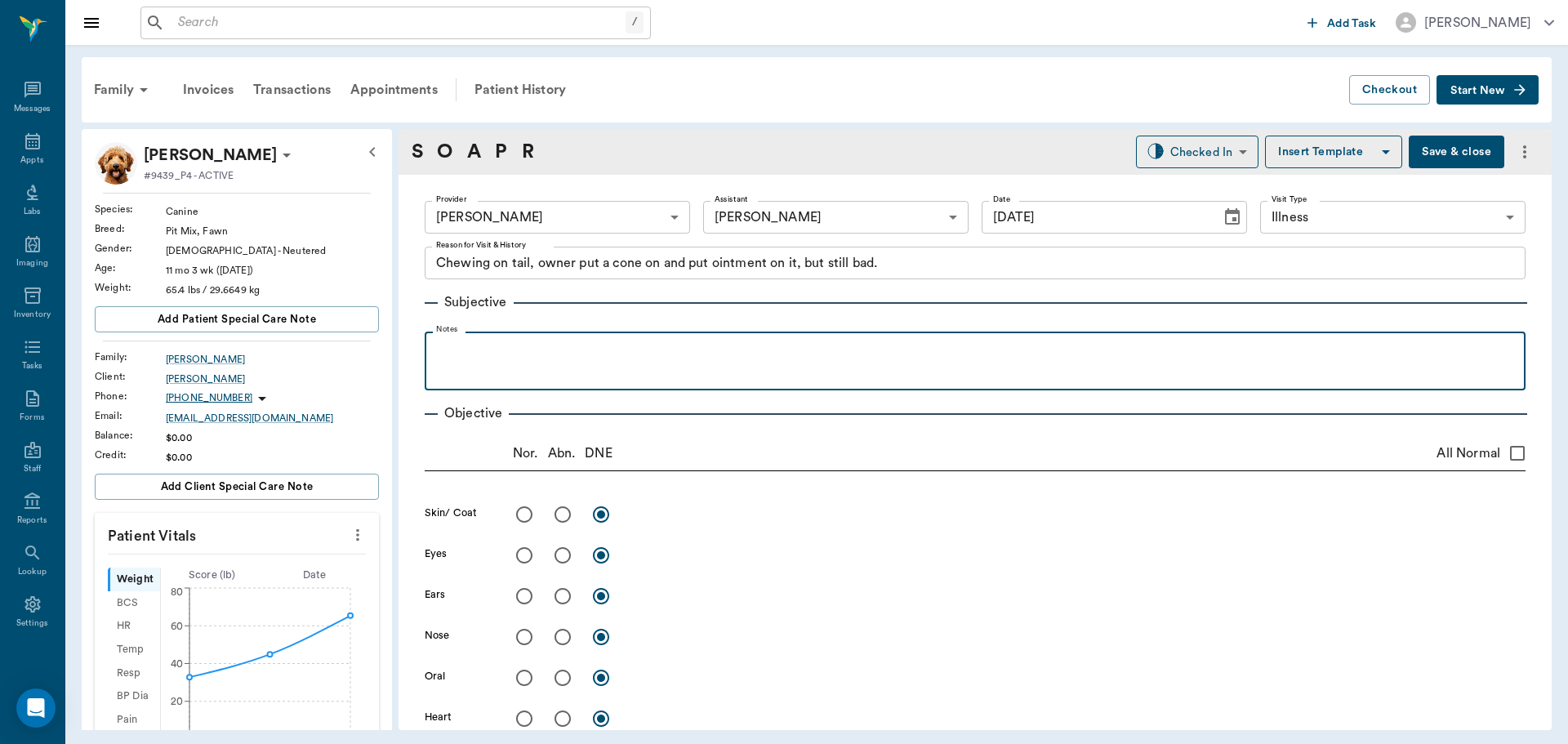
click at [488, 371] on div at bounding box center [975, 360] width 1084 height 41
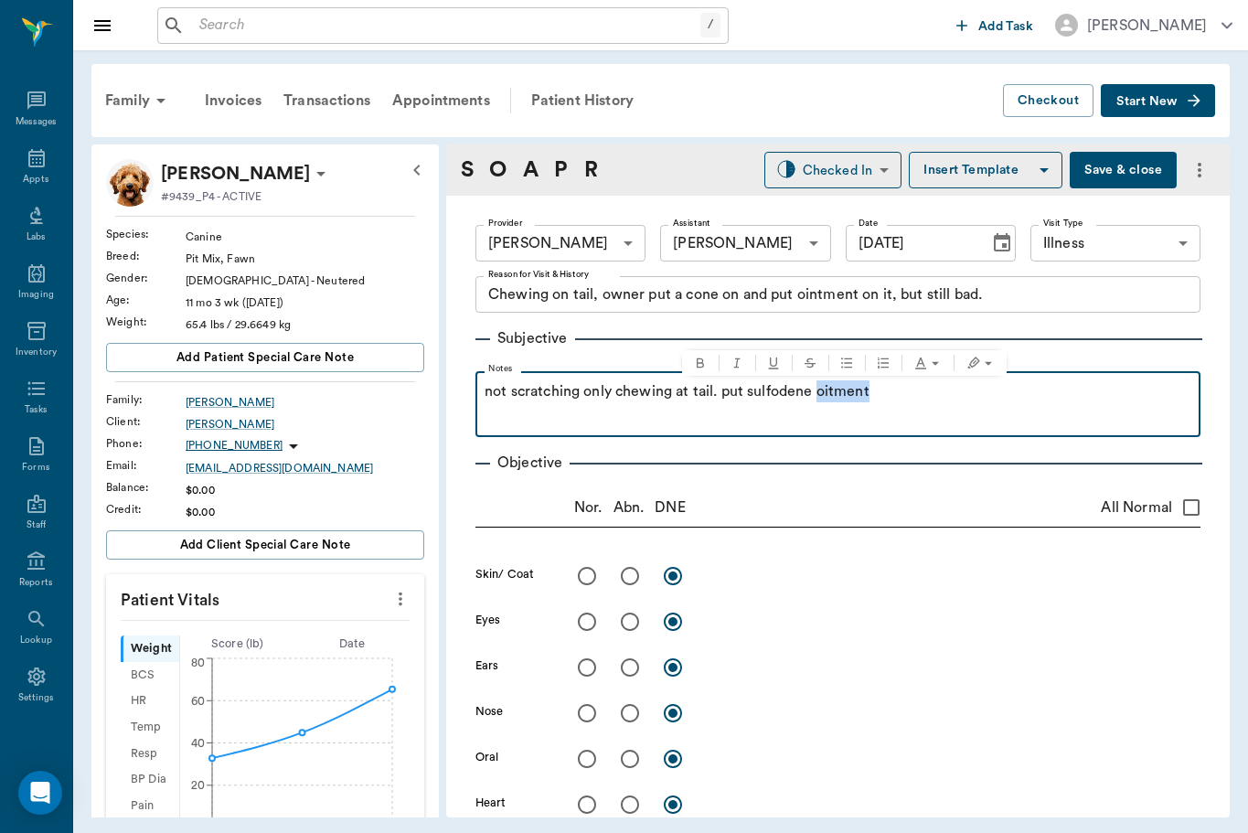
click at [933, 392] on p "not scratching only chewing at tail. put sulfodene oitment" at bounding box center [838, 391] width 707 height 22
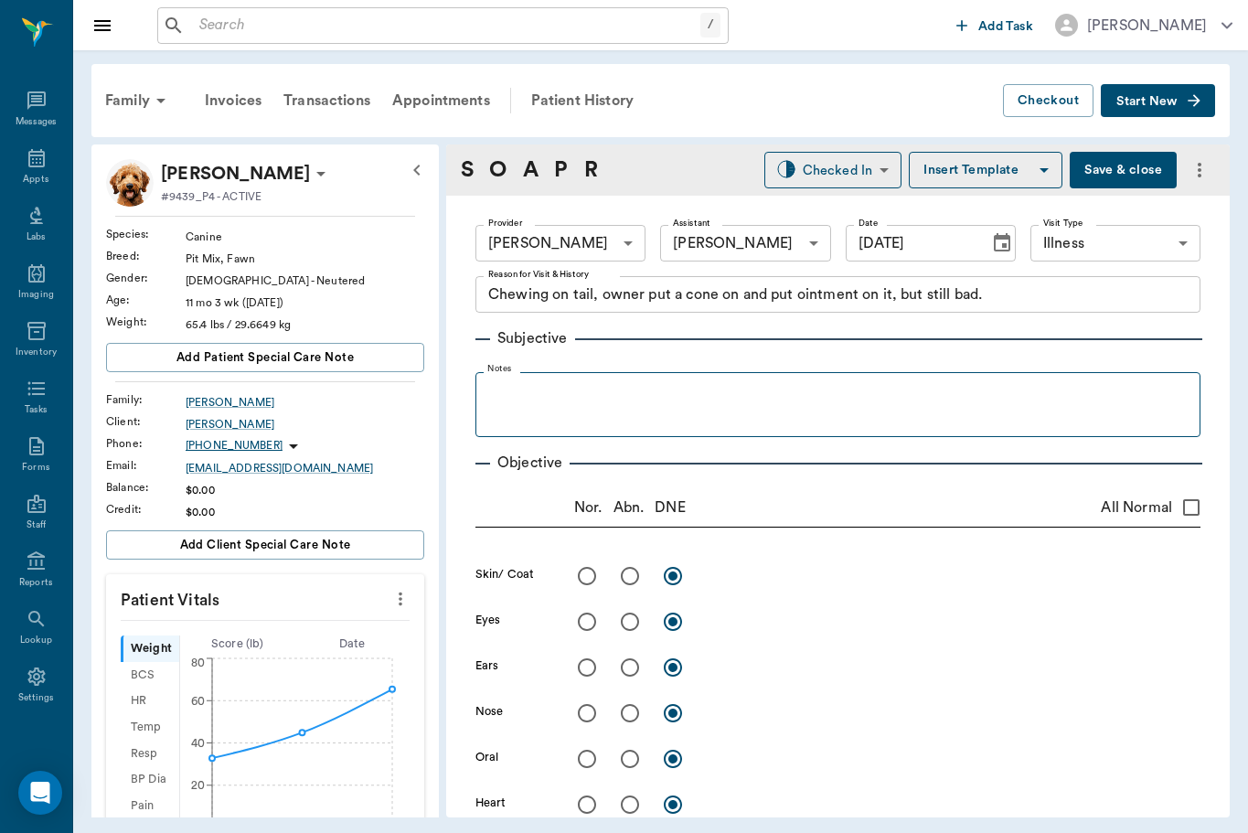
click at [1015, 670] on div "x" at bounding box center [954, 669] width 494 height 27
click at [1040, 294] on textarea "Chewing on tail, owner put a cone on and put ointment on it, but still bad." at bounding box center [838, 294] width 700 height 21
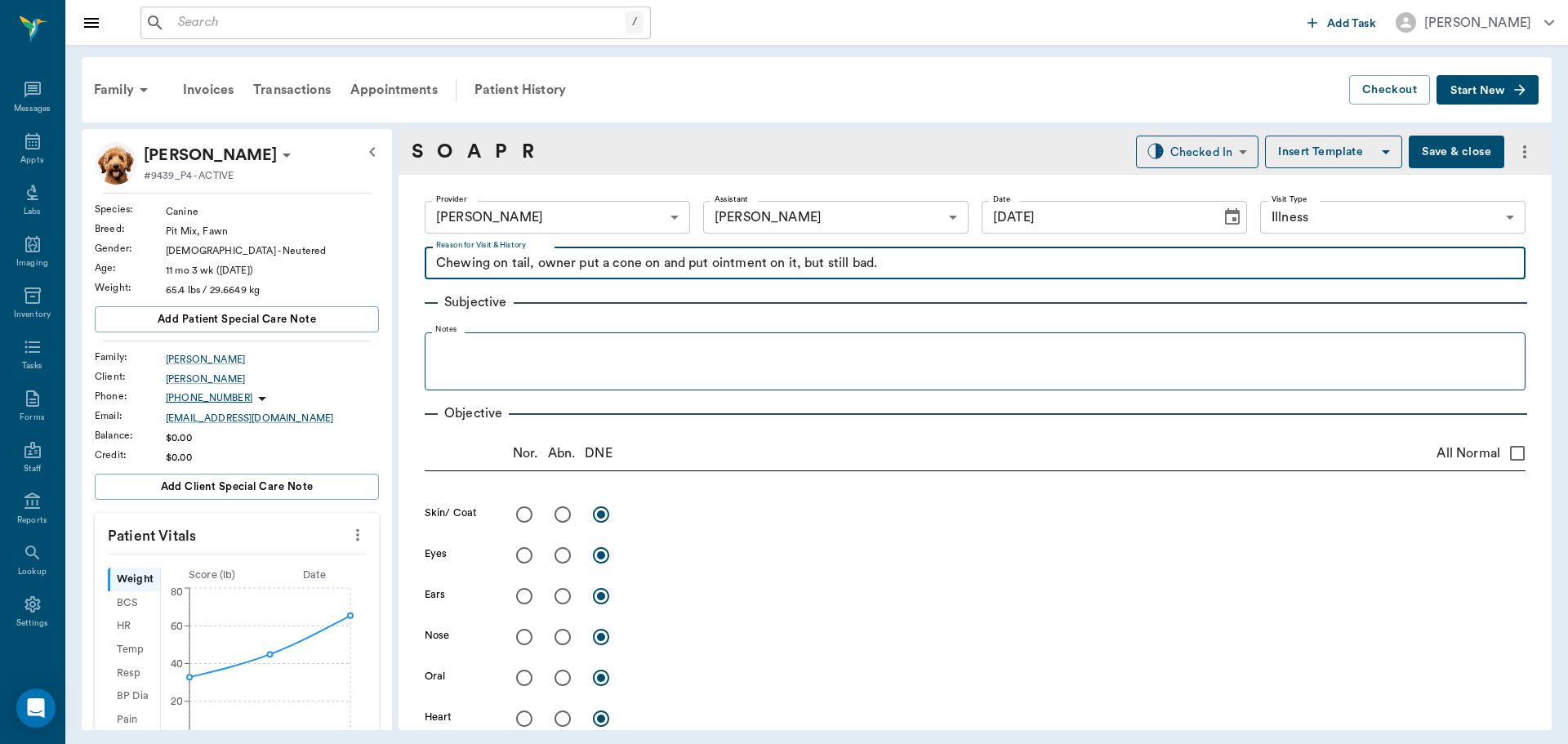
click at [968, 267] on textarea "Chewing on tail, owner put a cone on and put ointment on it, but still bad." at bounding box center [974, 263] width 1078 height 19
type textarea "Chewing on tail,"
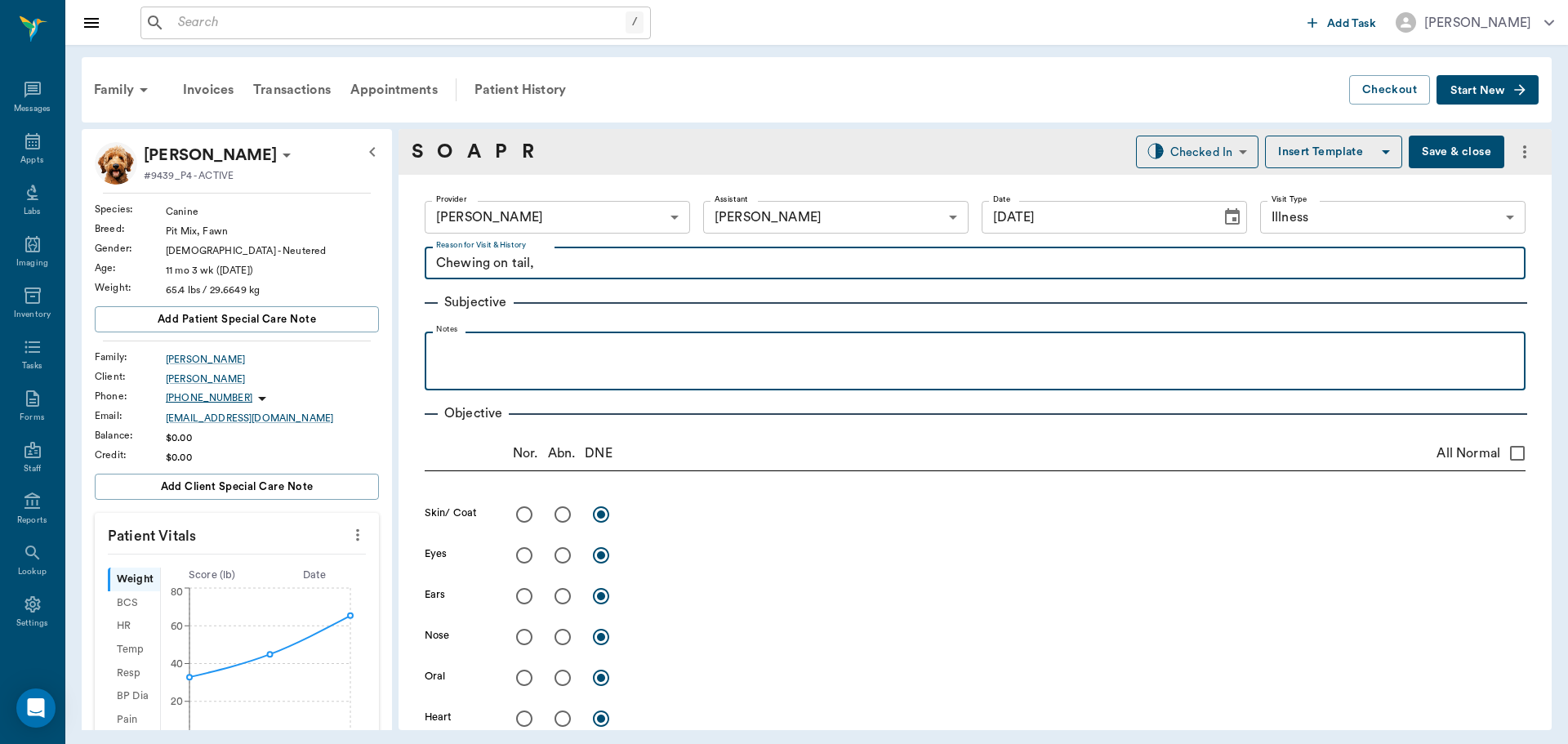
click at [478, 365] on div at bounding box center [975, 360] width 1084 height 41
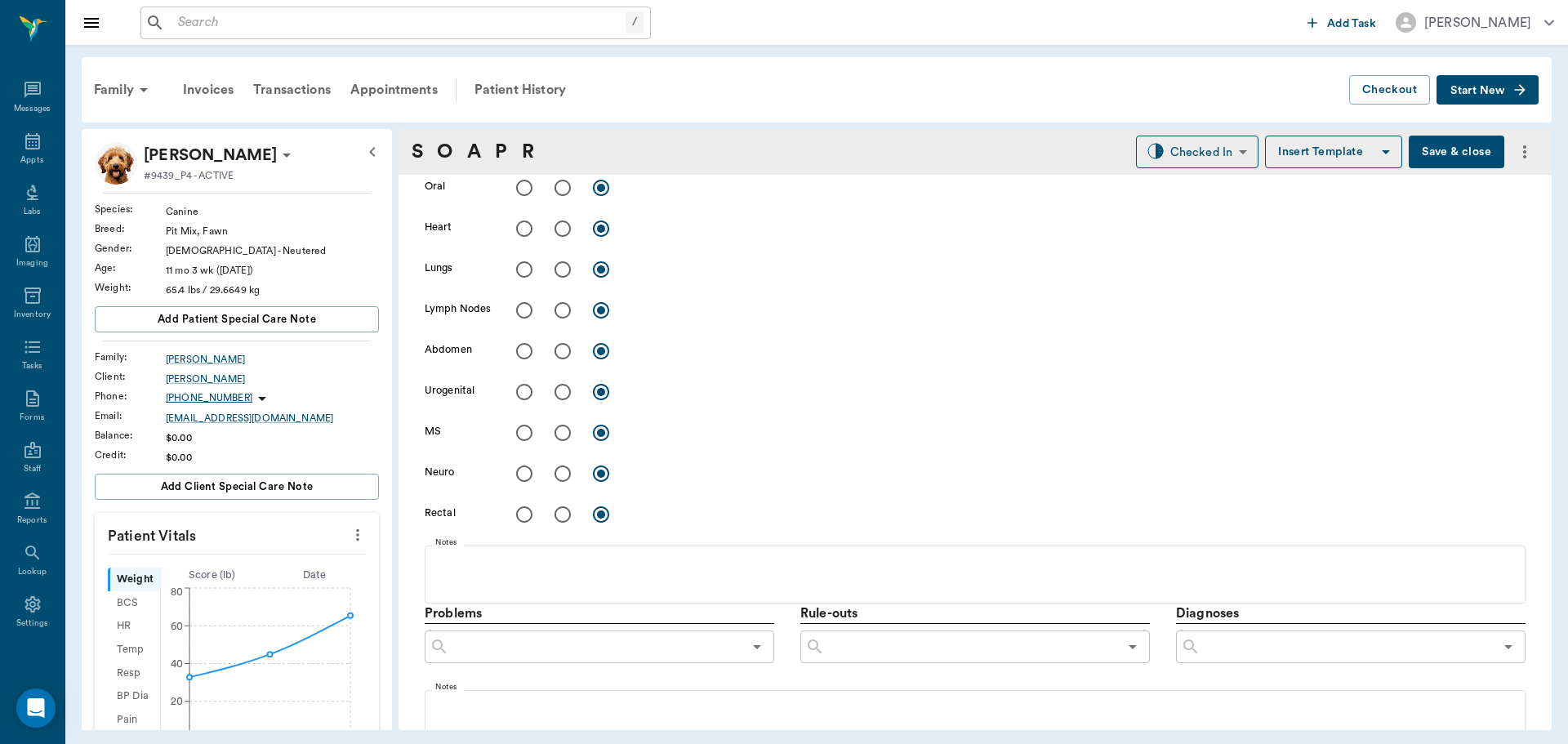
scroll to position [954, 0]
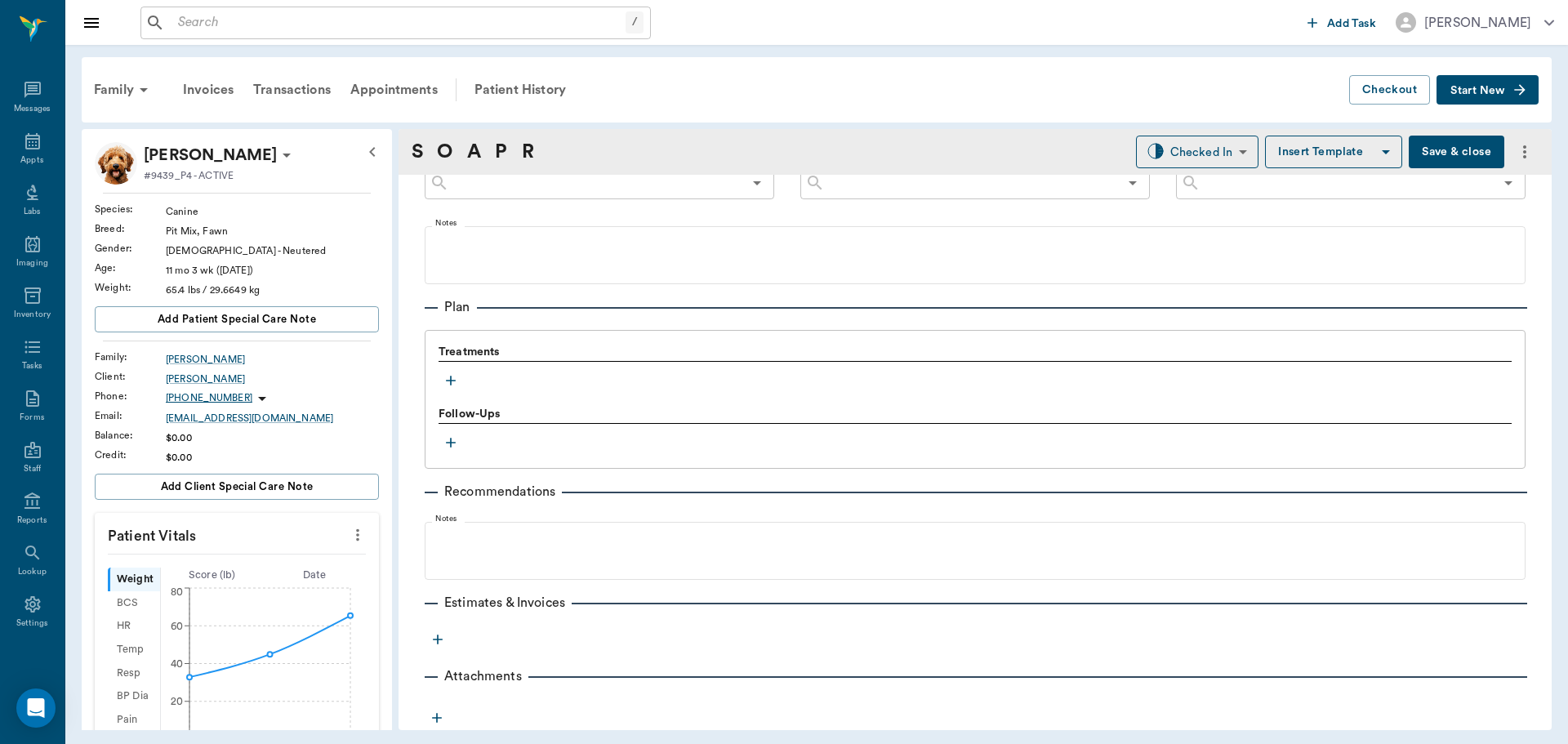
click at [451, 382] on icon "button" at bounding box center [450, 380] width 10 height 10
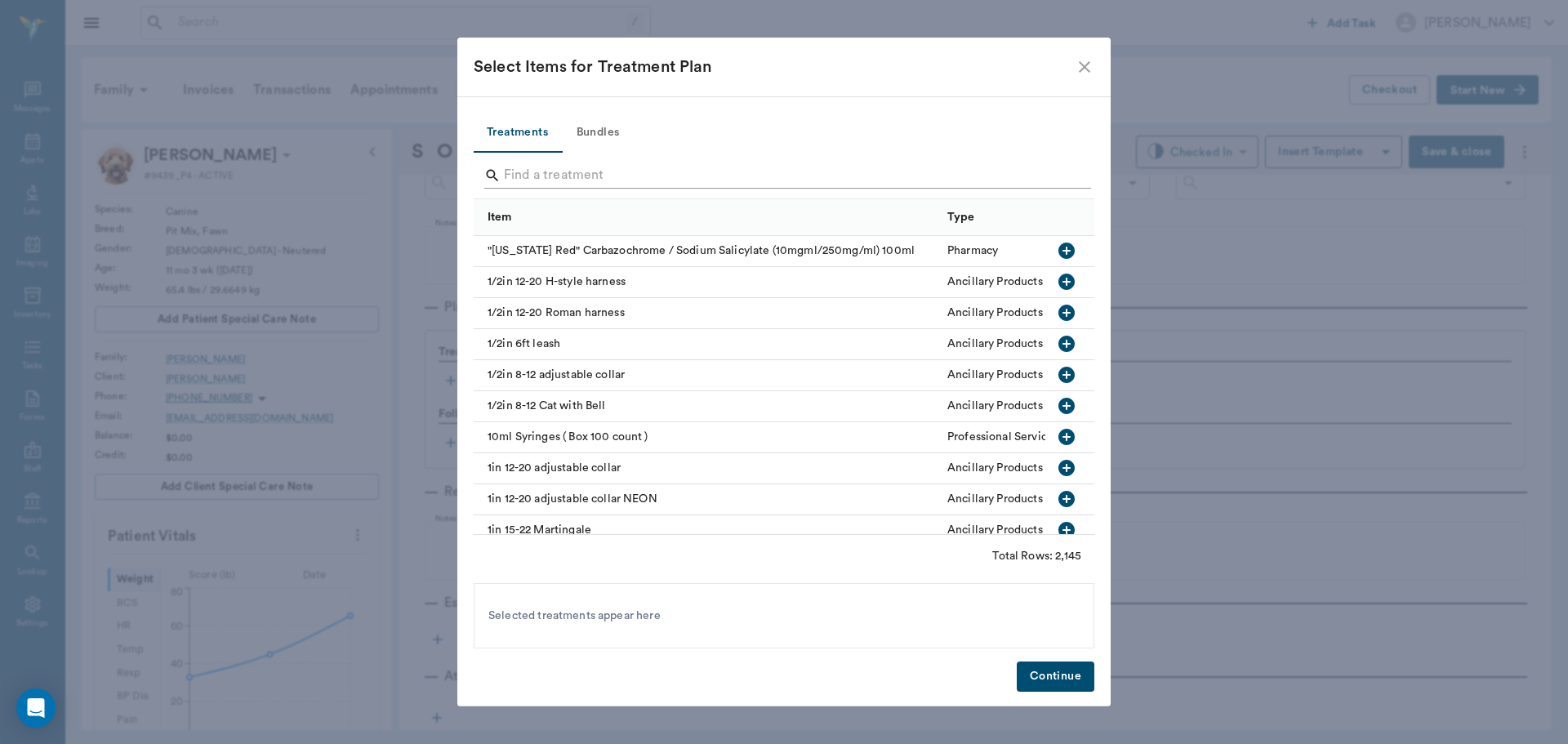
click at [553, 182] on input "Search" at bounding box center [785, 175] width 563 height 26
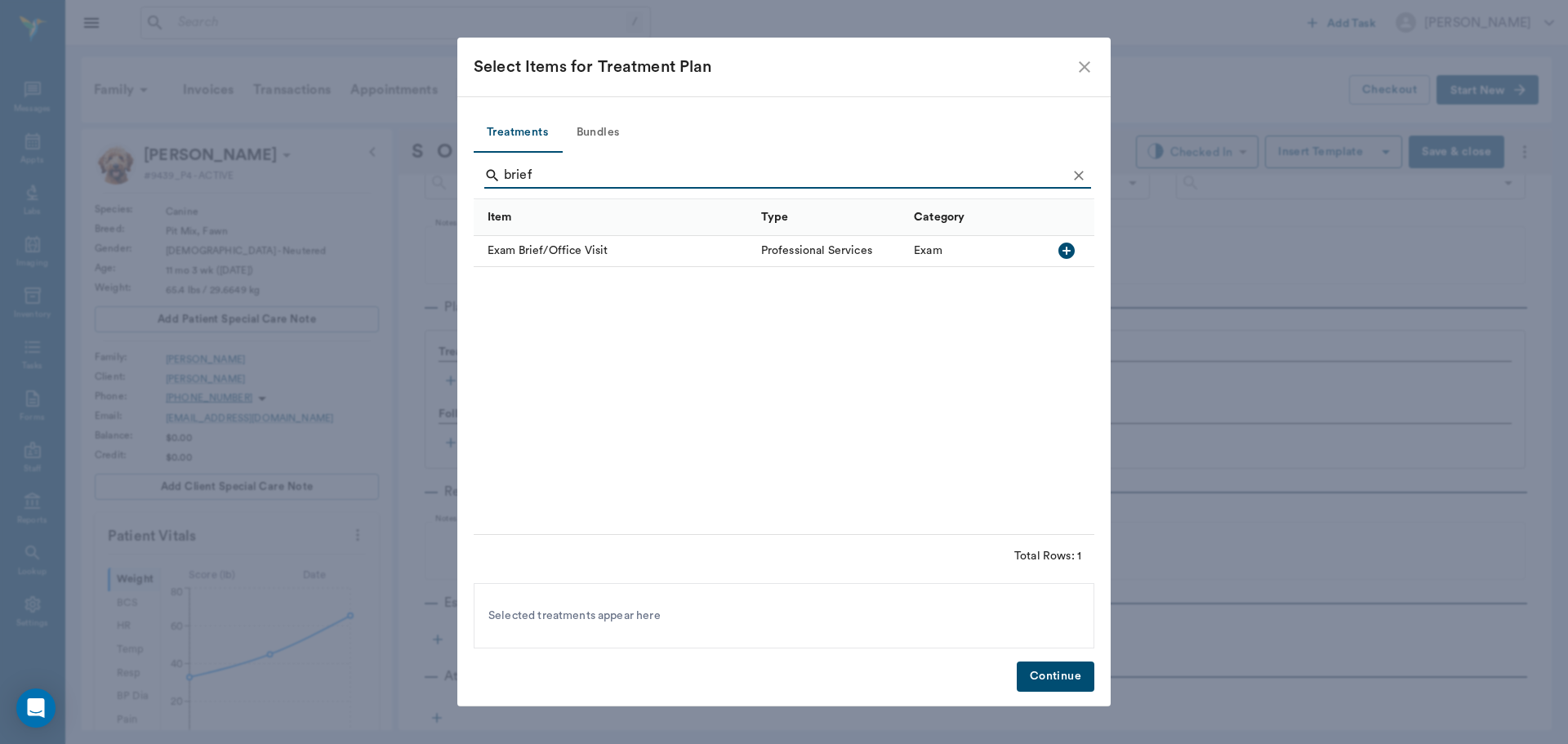
click at [1062, 252] on icon "button" at bounding box center [1066, 251] width 16 height 16
type input "b"
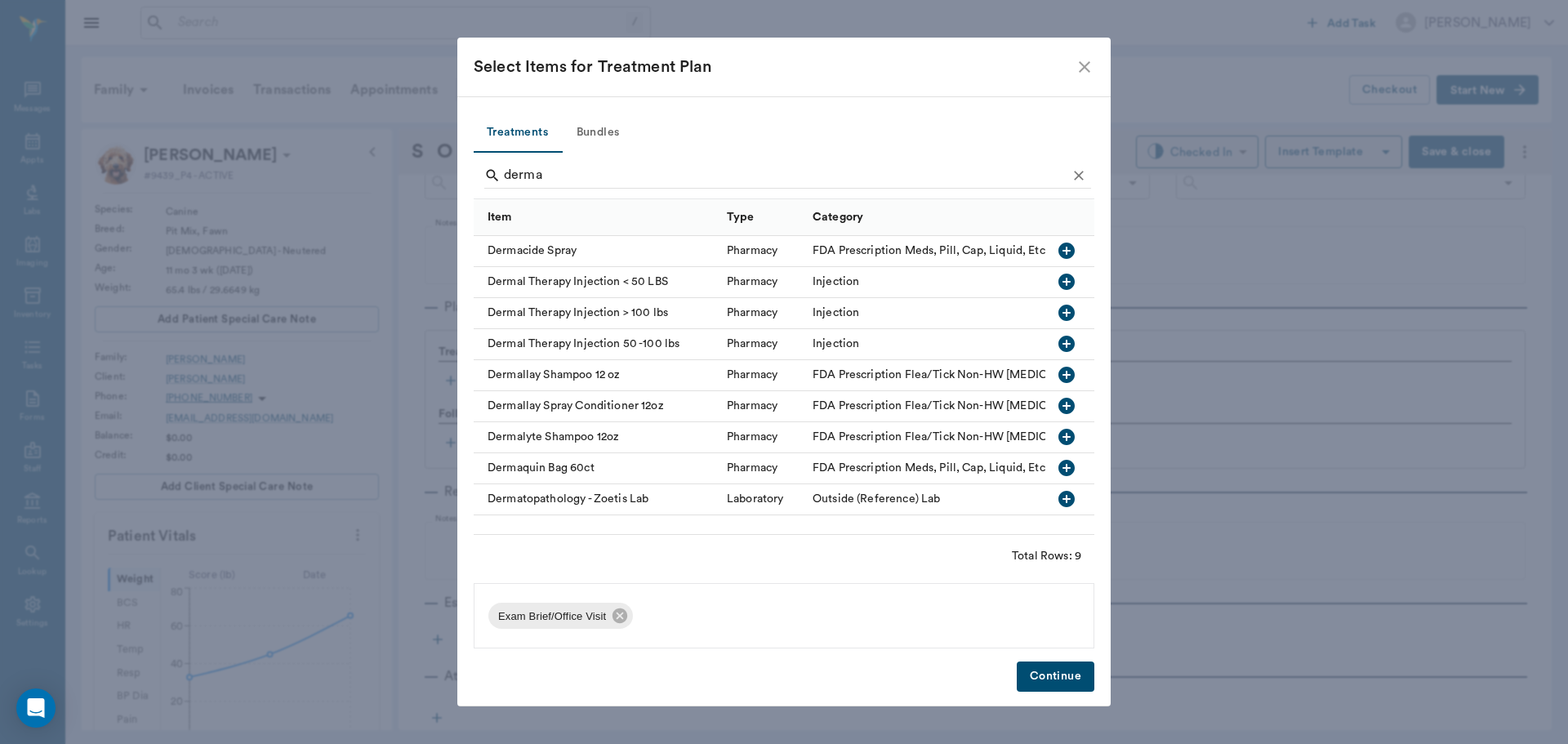
click at [1068, 339] on icon "button" at bounding box center [1066, 344] width 16 height 16
type input "d"
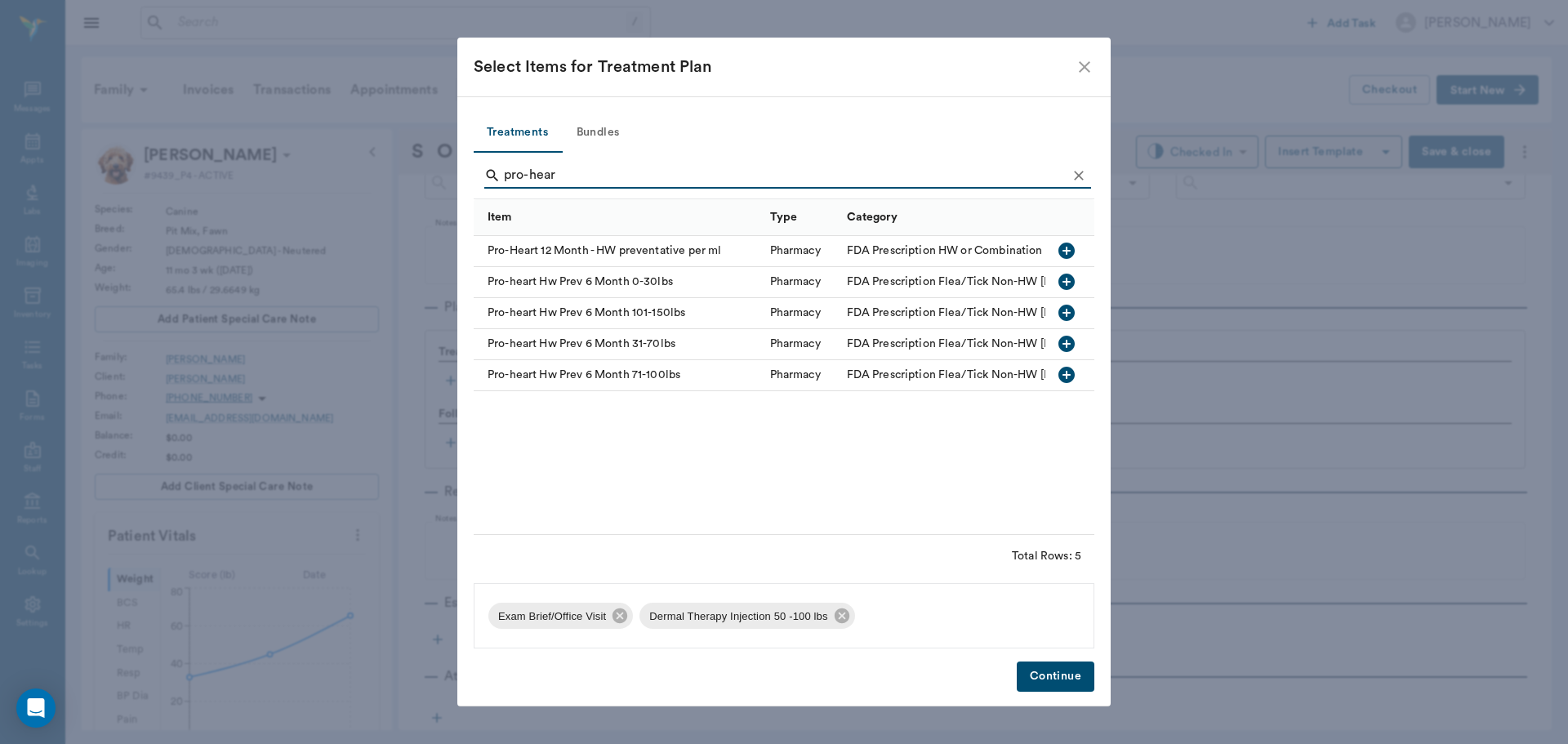
type input "pro-hear"
click at [1060, 339] on icon "button" at bounding box center [1066, 344] width 20 height 20
click at [1067, 678] on button "Continue" at bounding box center [1055, 677] width 78 height 30
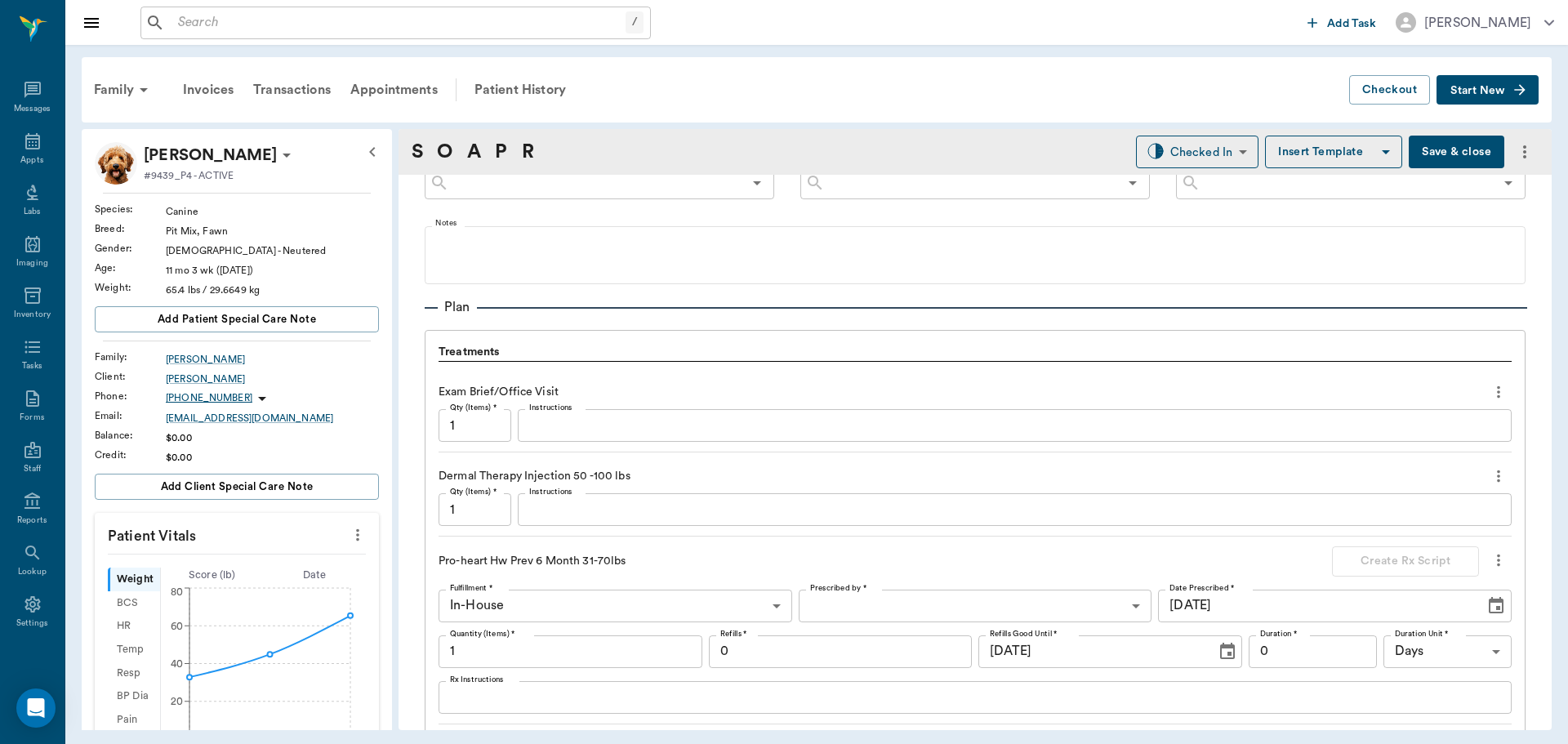
click at [554, 511] on textarea "Instructions" at bounding box center [1014, 510] width 971 height 19
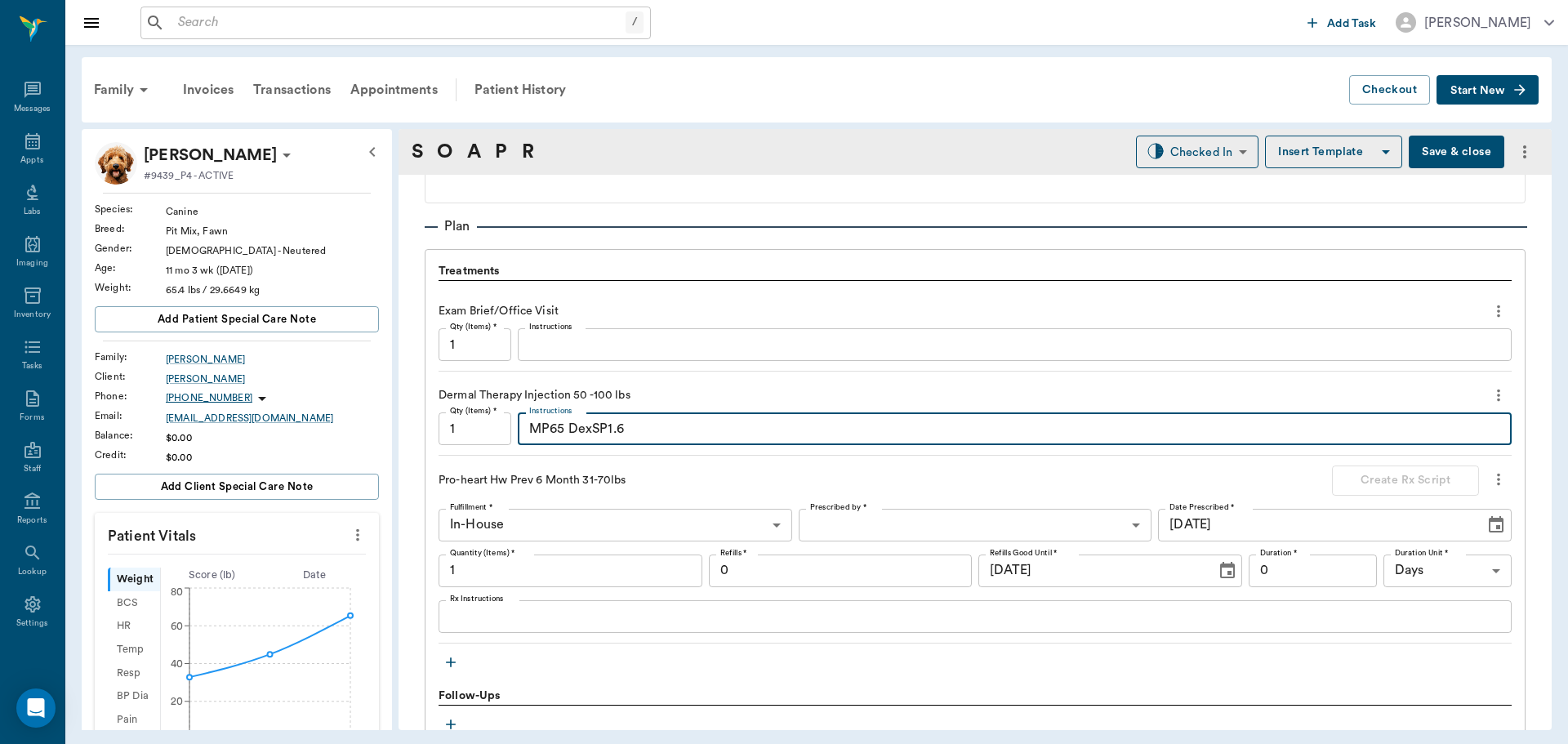
scroll to position [1036, 0]
type textarea "MP65 DexSP1.6"
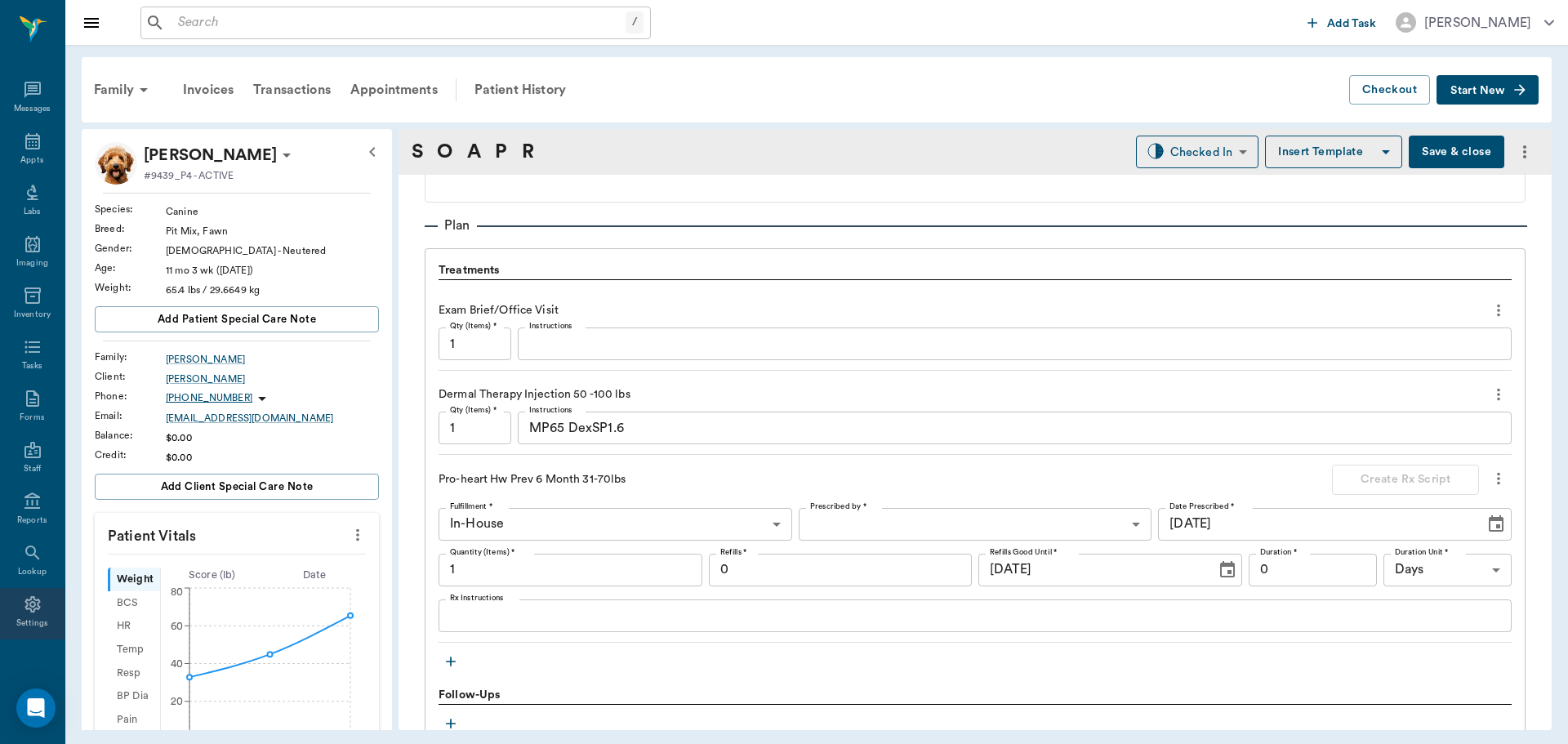
click at [29, 597] on icon at bounding box center [33, 605] width 20 height 20
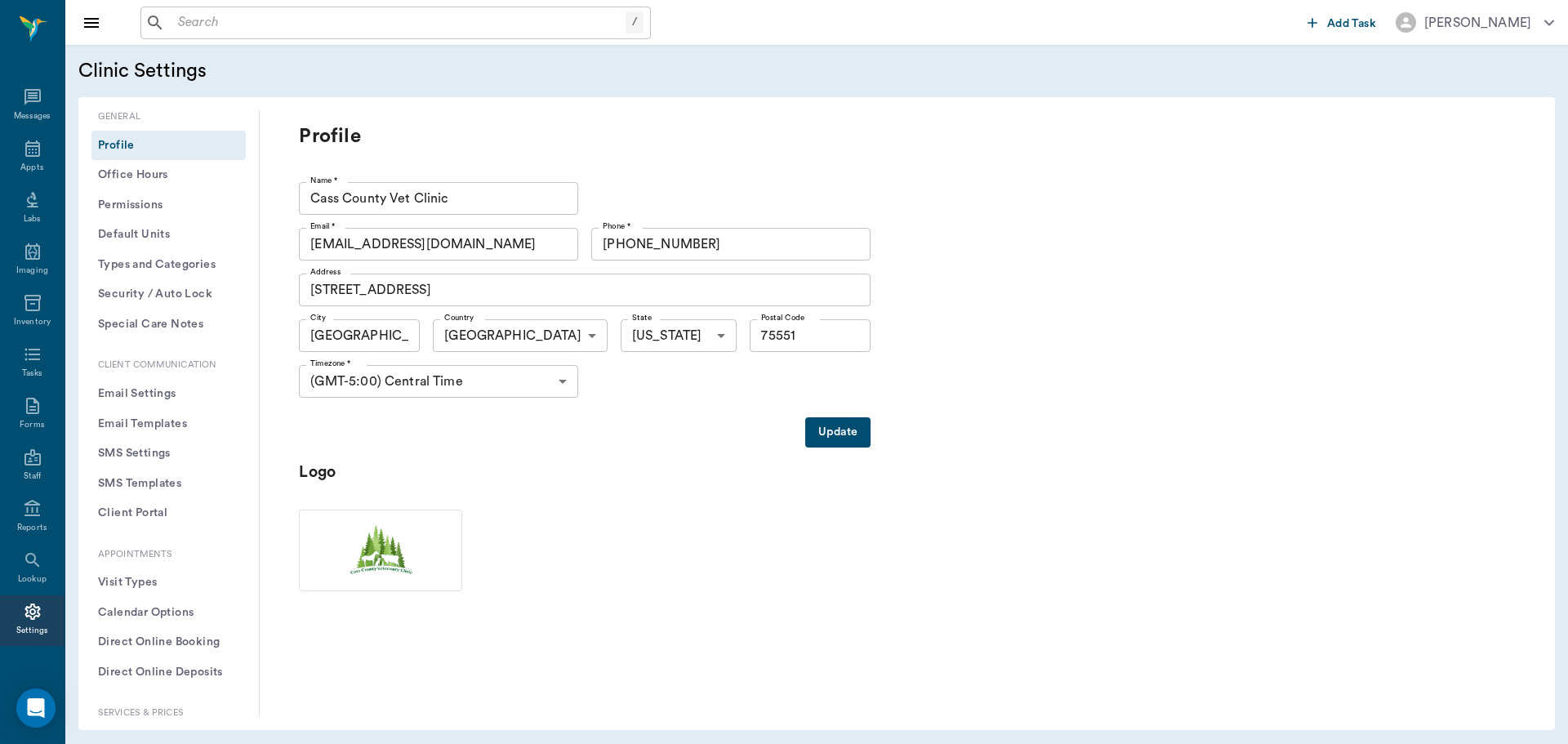
type input "75551"
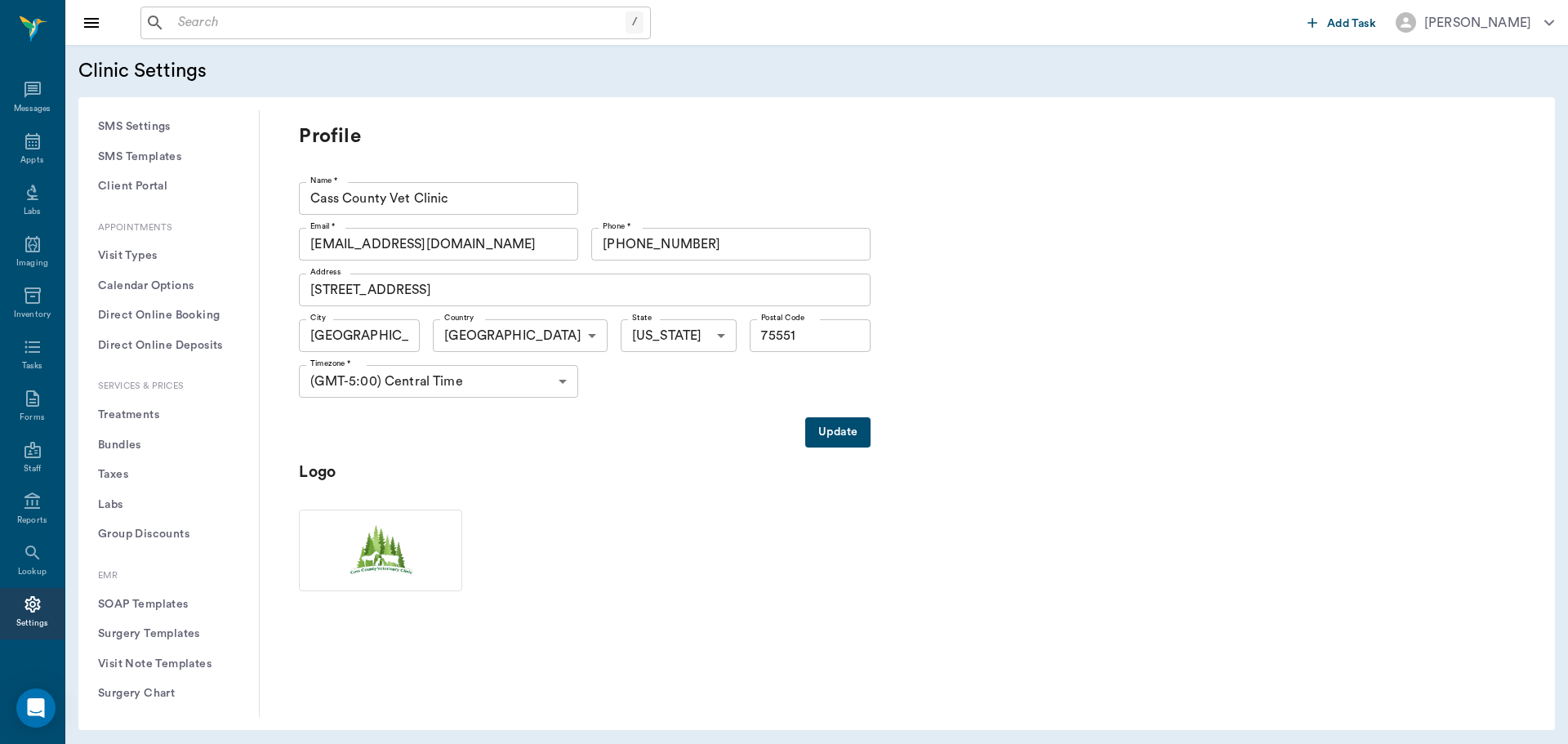
click at [138, 419] on button "Treatments" at bounding box center [168, 415] width 154 height 30
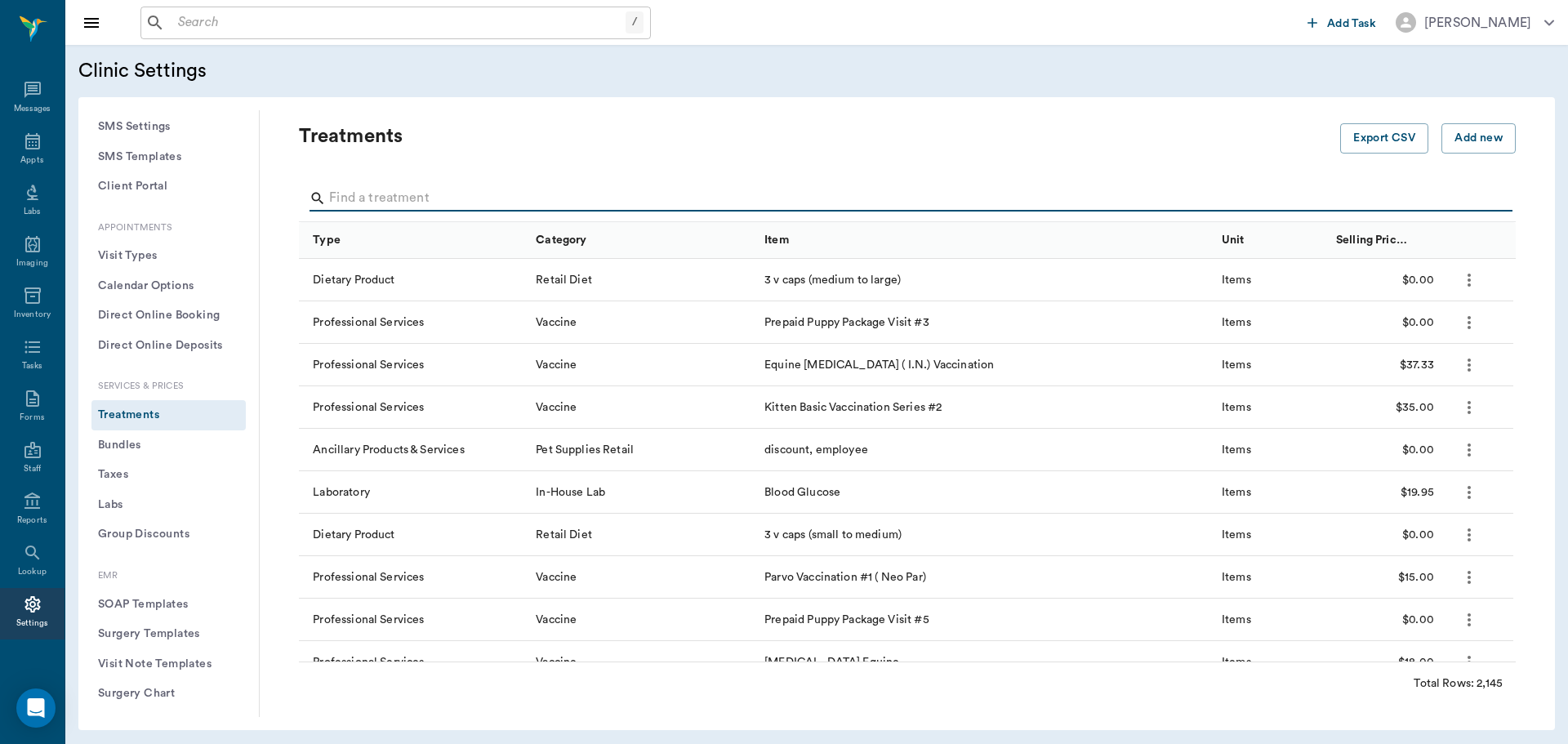
click at [416, 196] on input "Search" at bounding box center [909, 198] width 1159 height 26
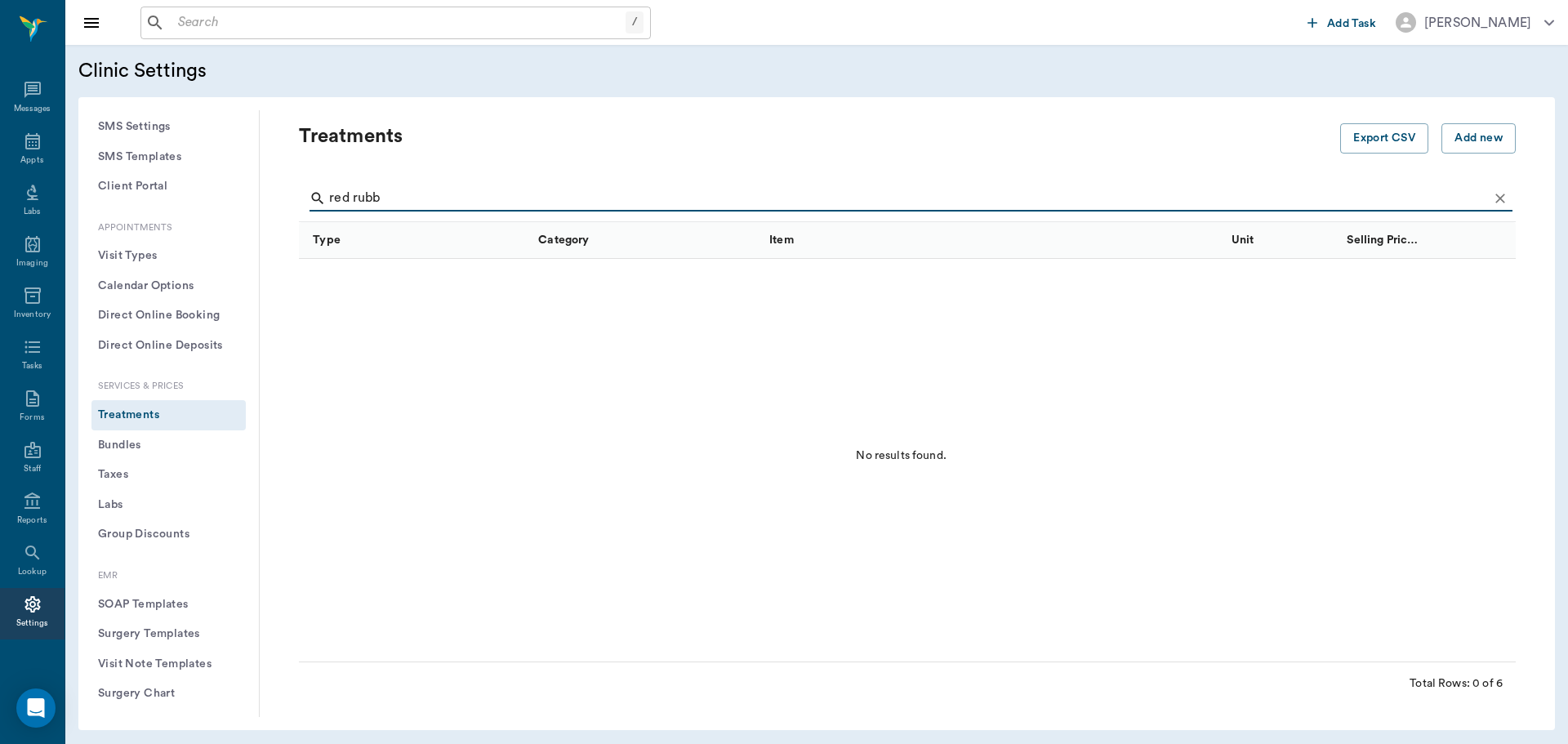
type input "red rubb"
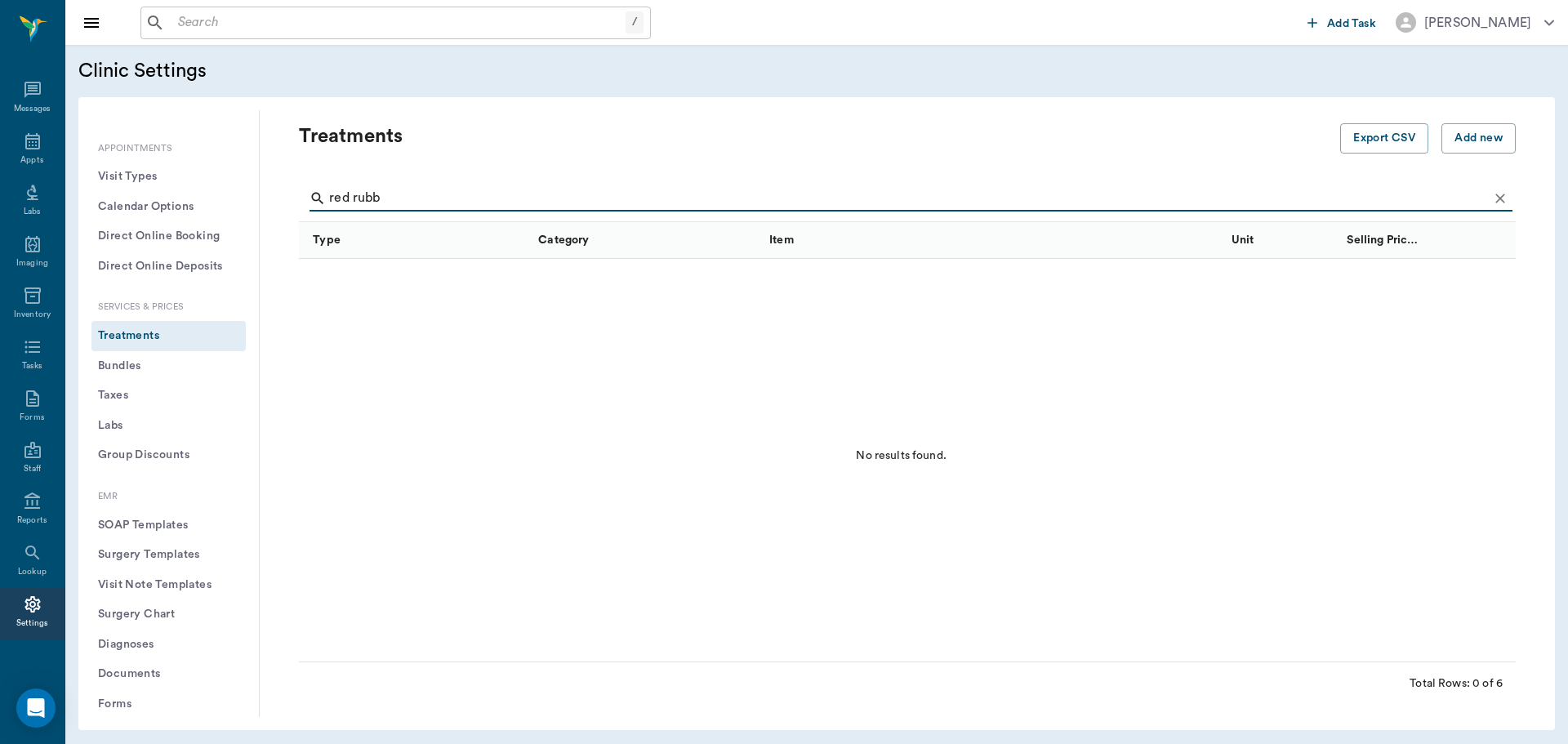
scroll to position [397, 0]
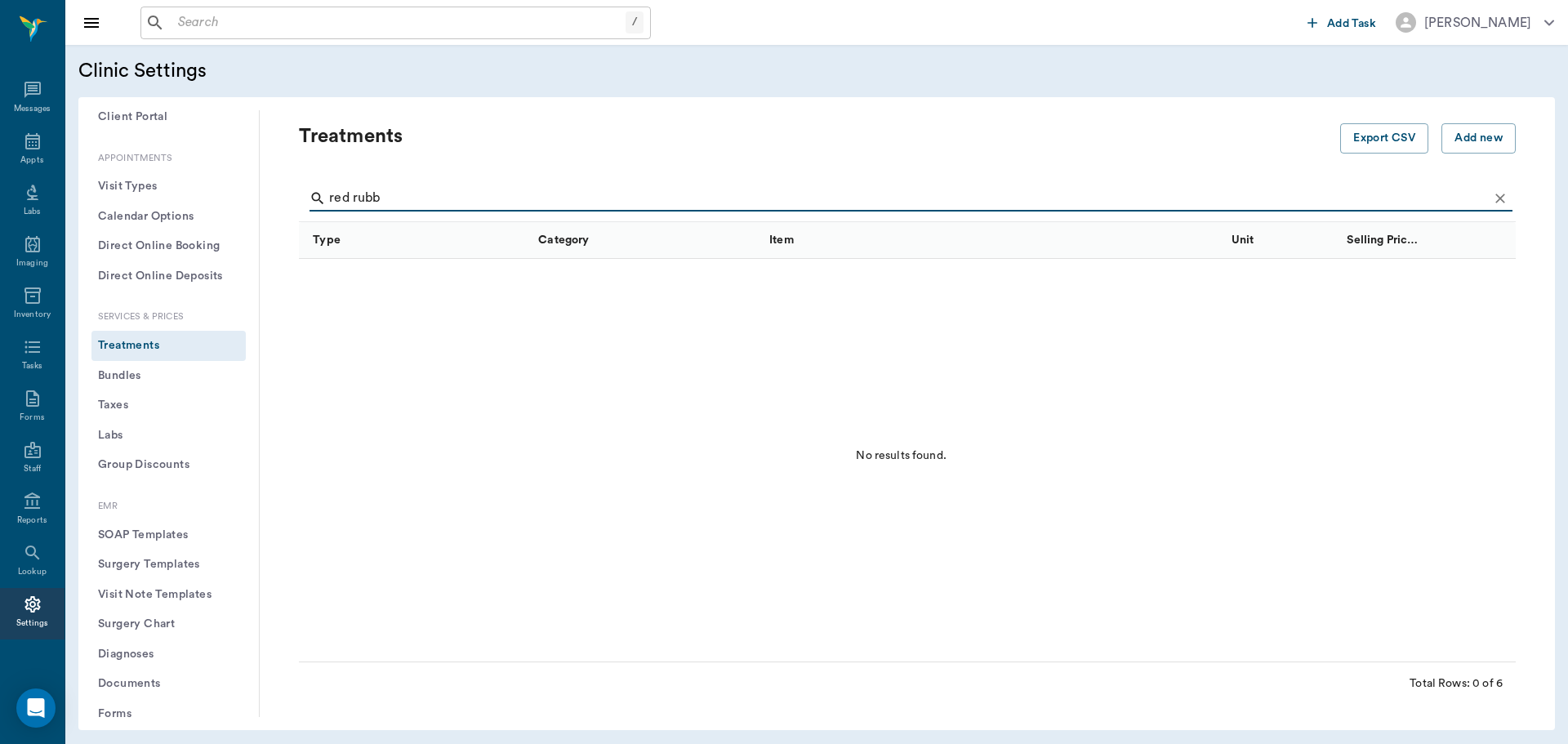
click at [150, 343] on button "Treatments" at bounding box center [168, 346] width 154 height 30
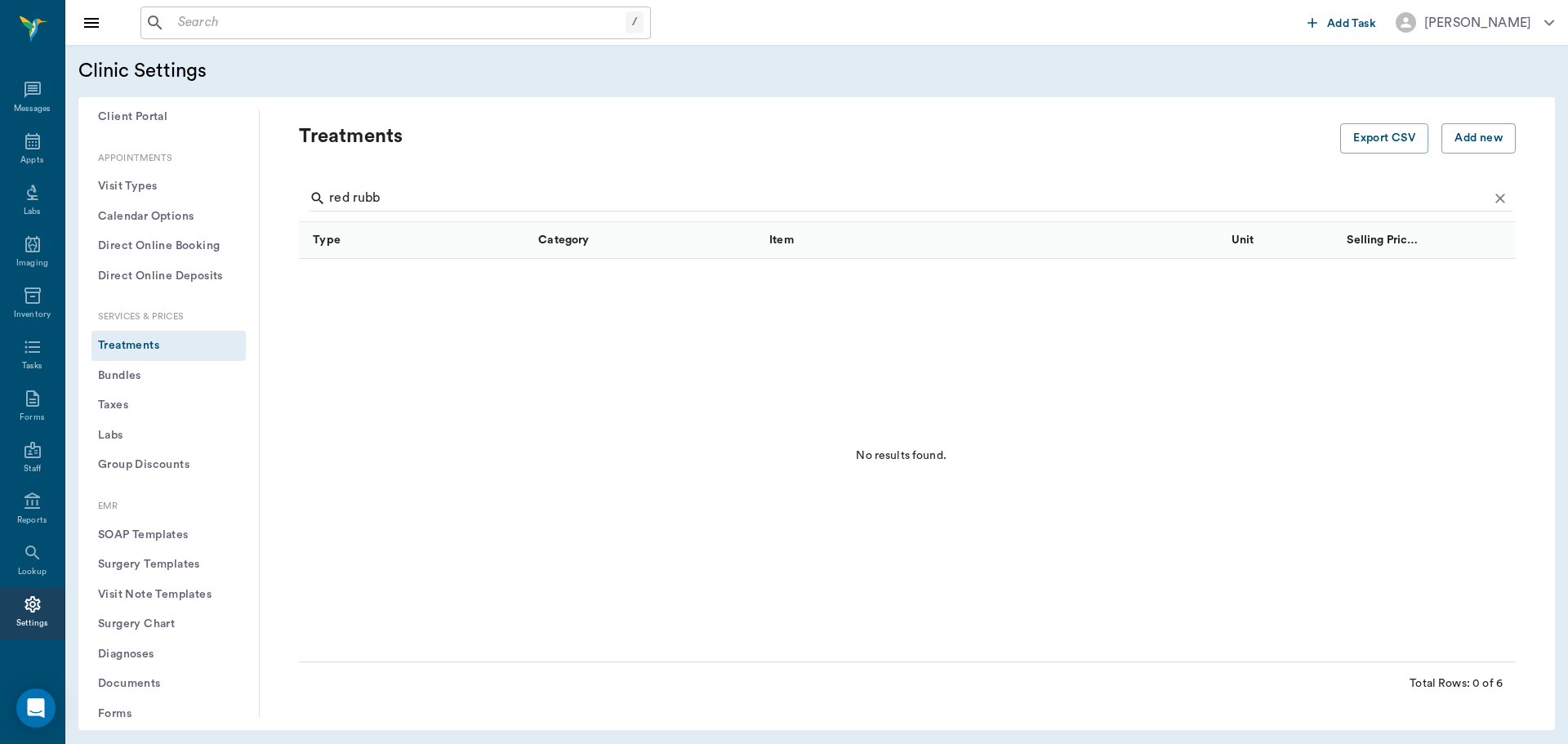
click at [134, 339] on button "Treatments" at bounding box center [168, 346] width 154 height 30
click at [1465, 131] on button "Add new" at bounding box center [1478, 138] width 74 height 30
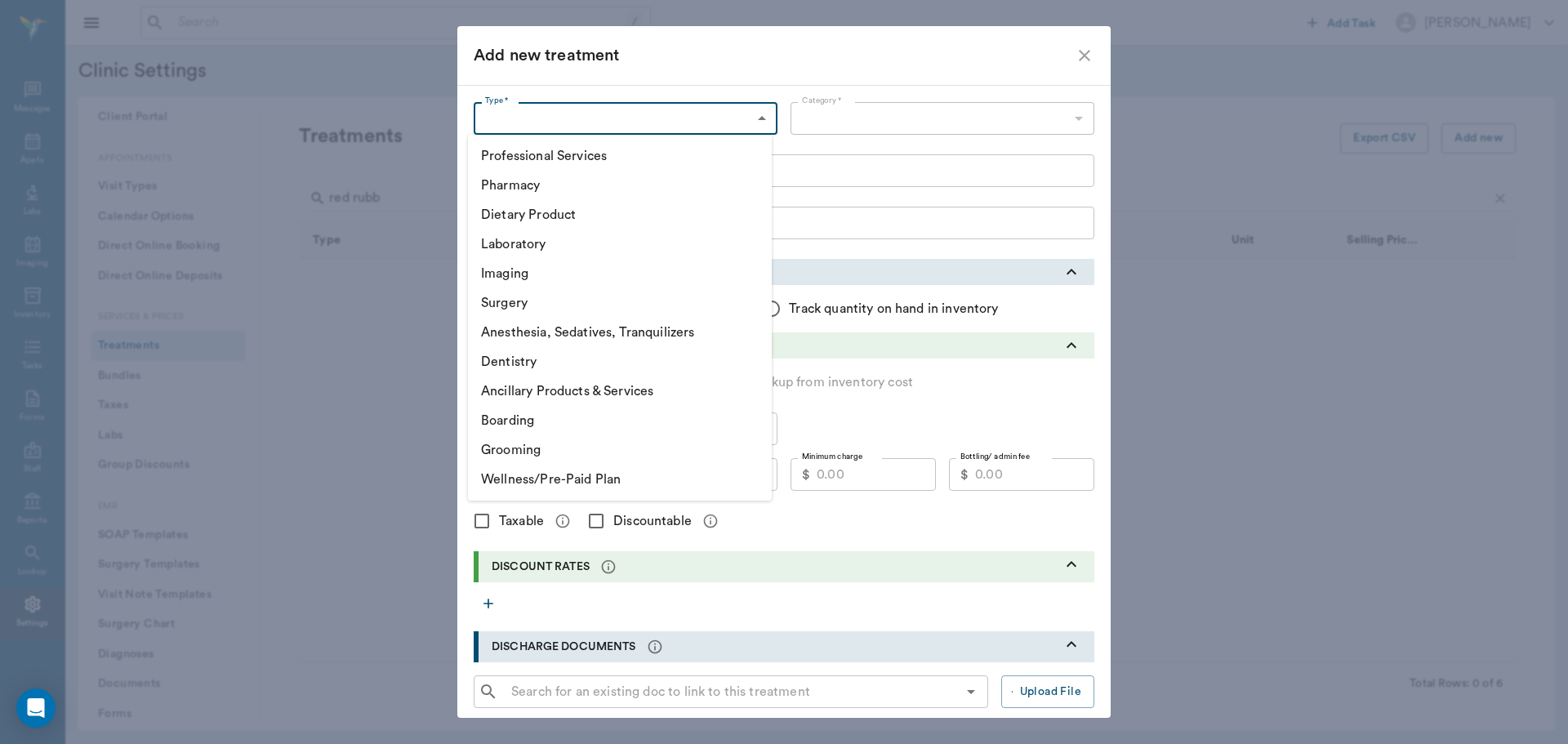
click at [695, 120] on body "/ ​ Add Task Dr. Bert Ellsworth Nectar Messages Appts Labs Imaging Inventory Ta…" at bounding box center [784, 372] width 1568 height 744
click at [578, 392] on li "Ancillary Products & Services" at bounding box center [620, 391] width 304 height 29
type input "5800"
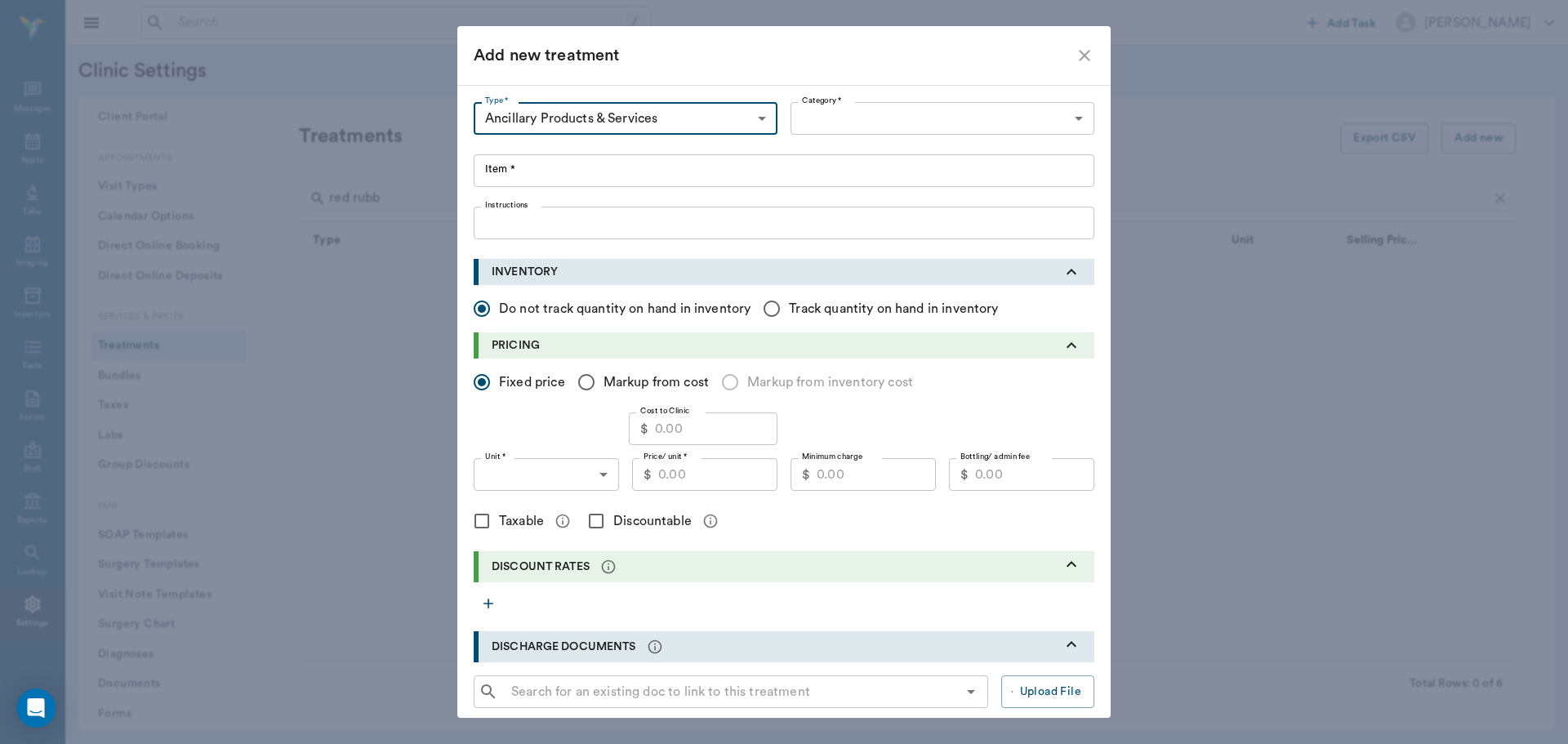
click at [556, 178] on input "Item *" at bounding box center [783, 171] width 621 height 33
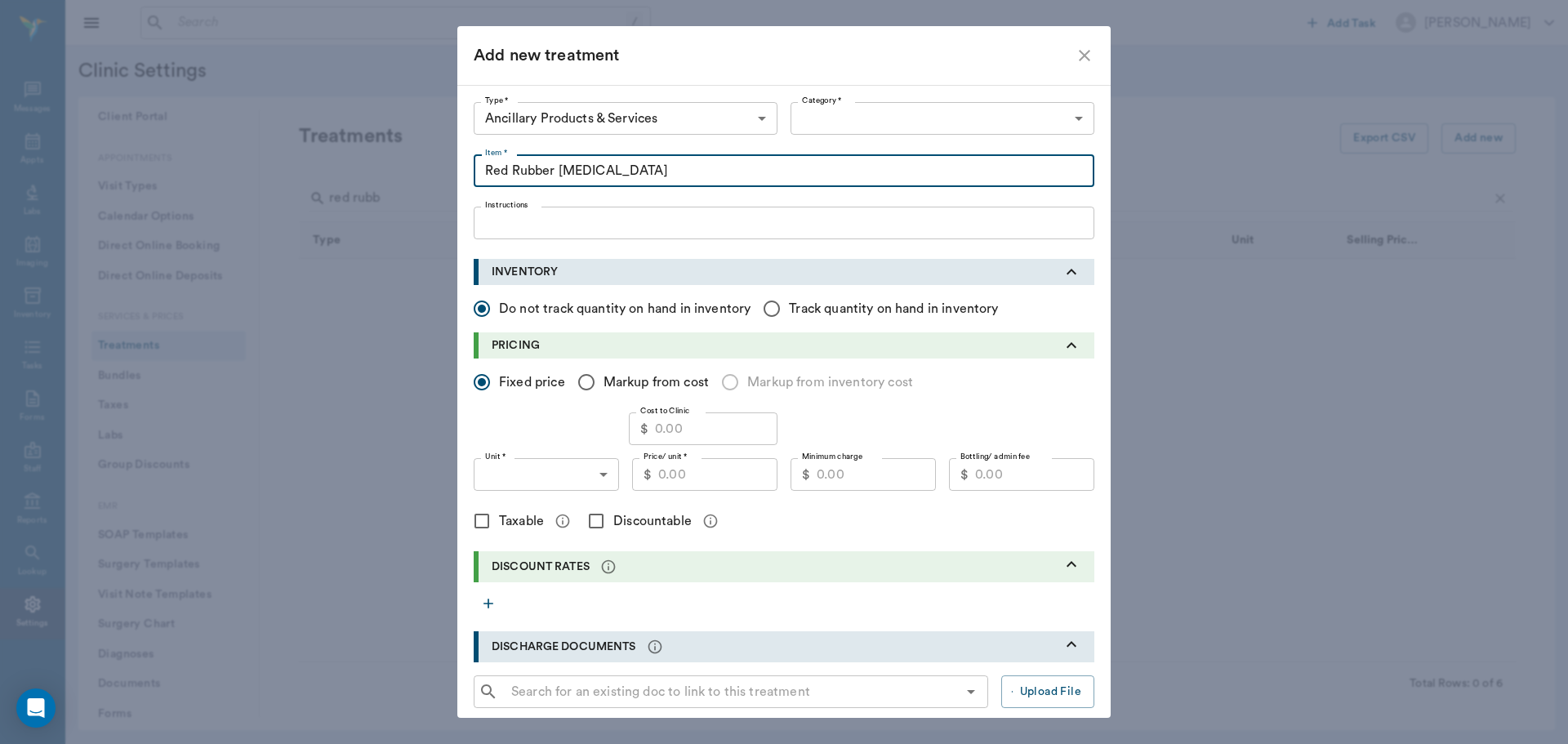
type input "Red Rubber Feeding Tube"
click at [712, 478] on input "Price/ unit *" at bounding box center [718, 474] width 120 height 33
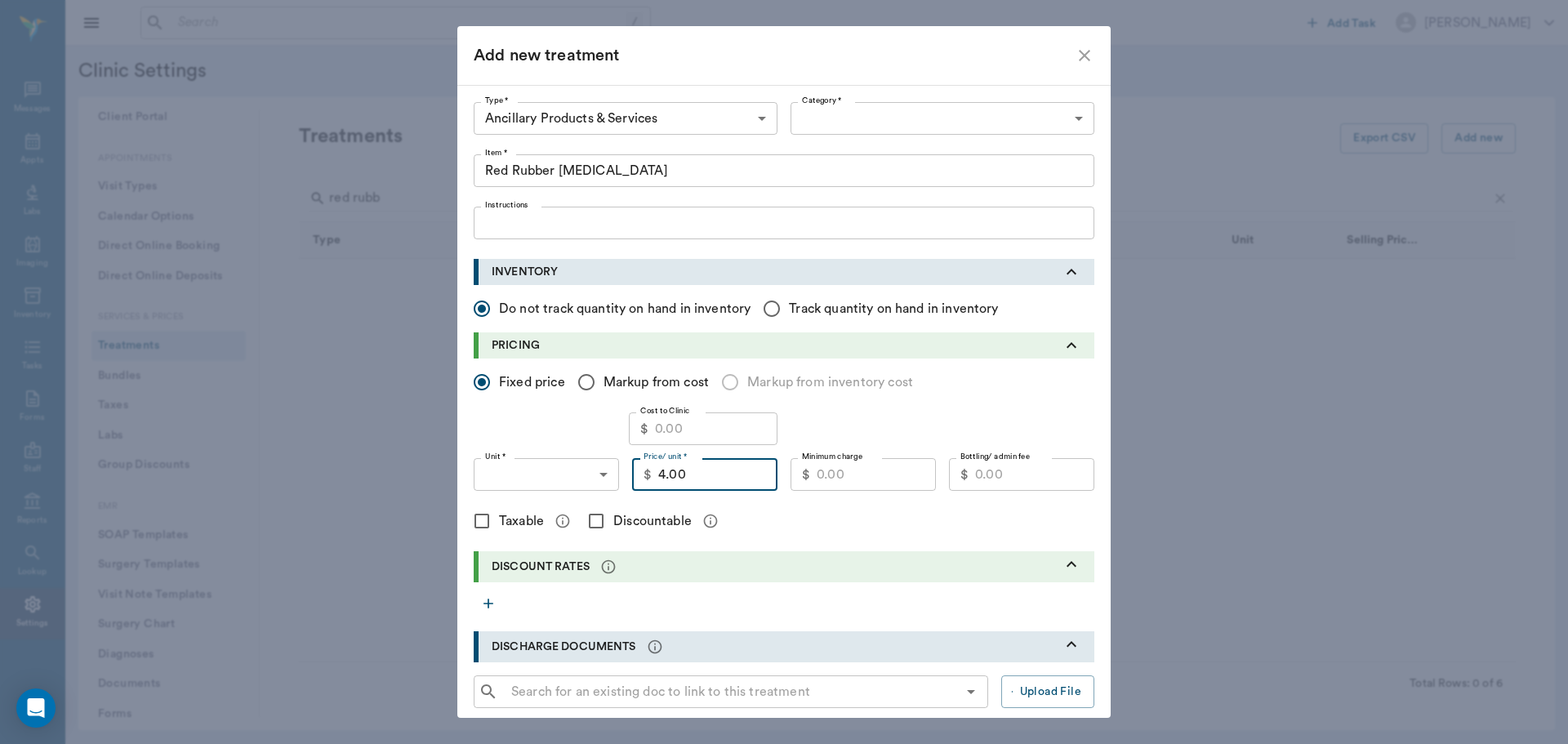
type input "4.00"
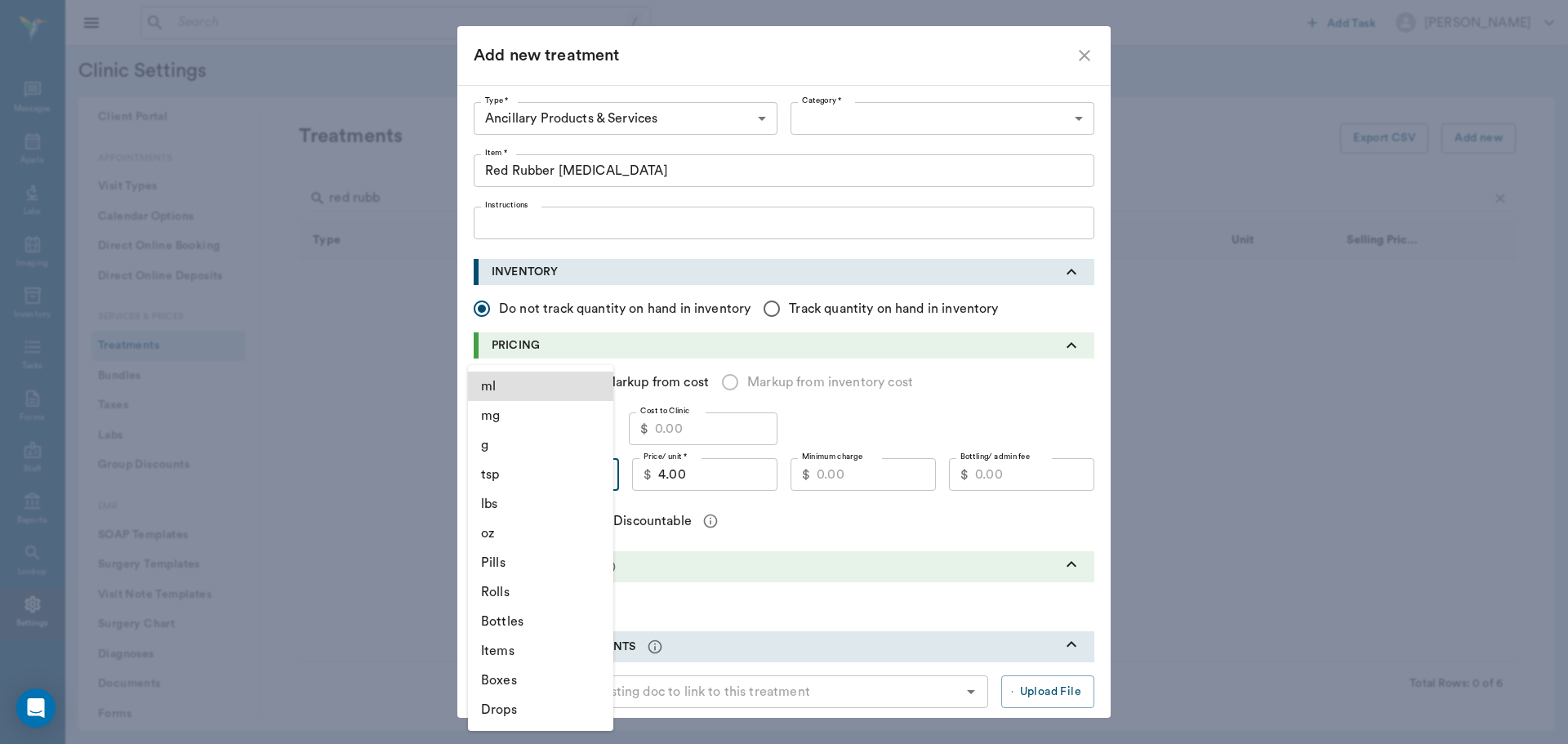
click at [587, 476] on body "/ ​ Add Task Dr. Bert Ellsworth Nectar Messages Appts Labs Imaging Inventory Ta…" at bounding box center [784, 372] width 1568 height 744
click at [500, 652] on li "Items" at bounding box center [540, 650] width 146 height 29
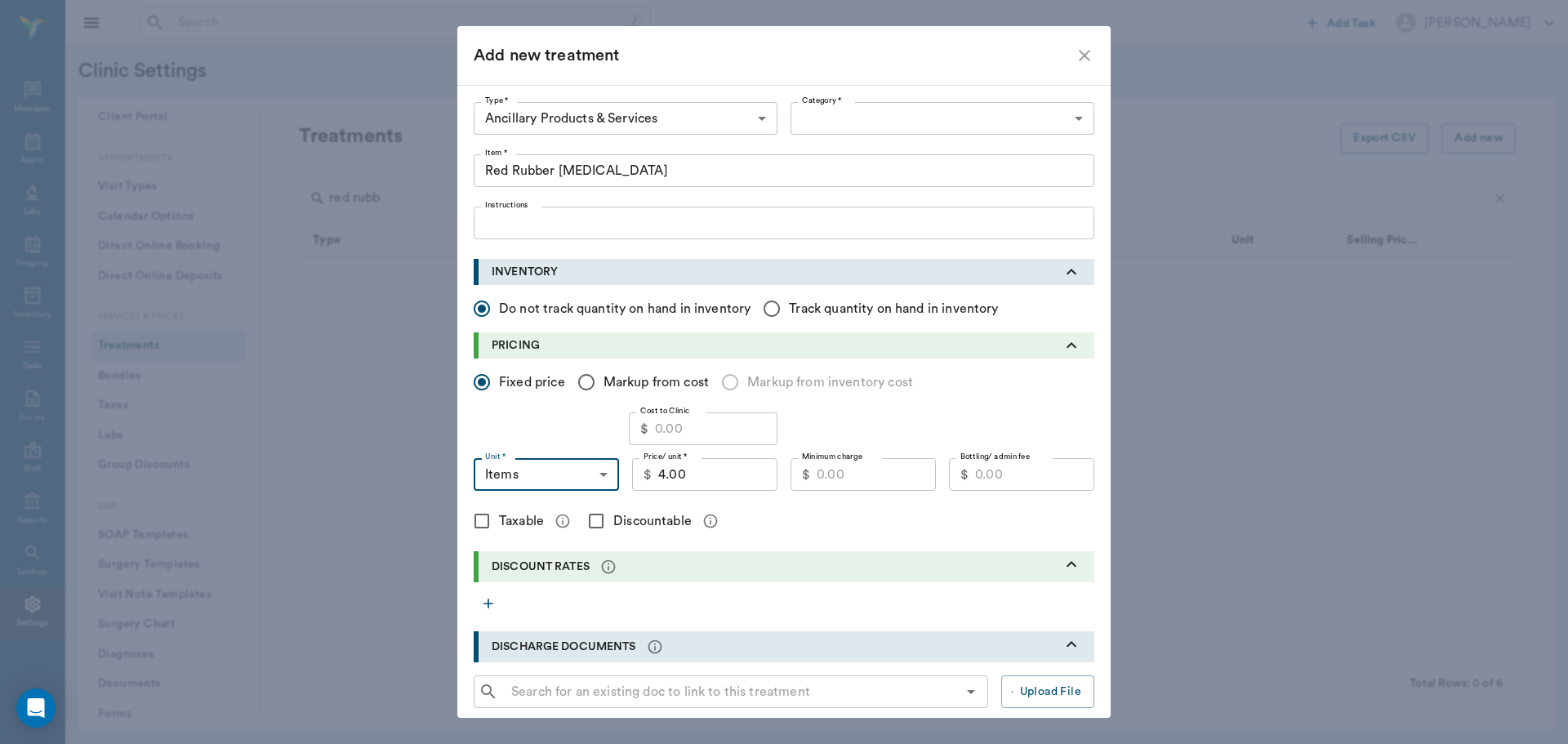
type input "ITEMS"
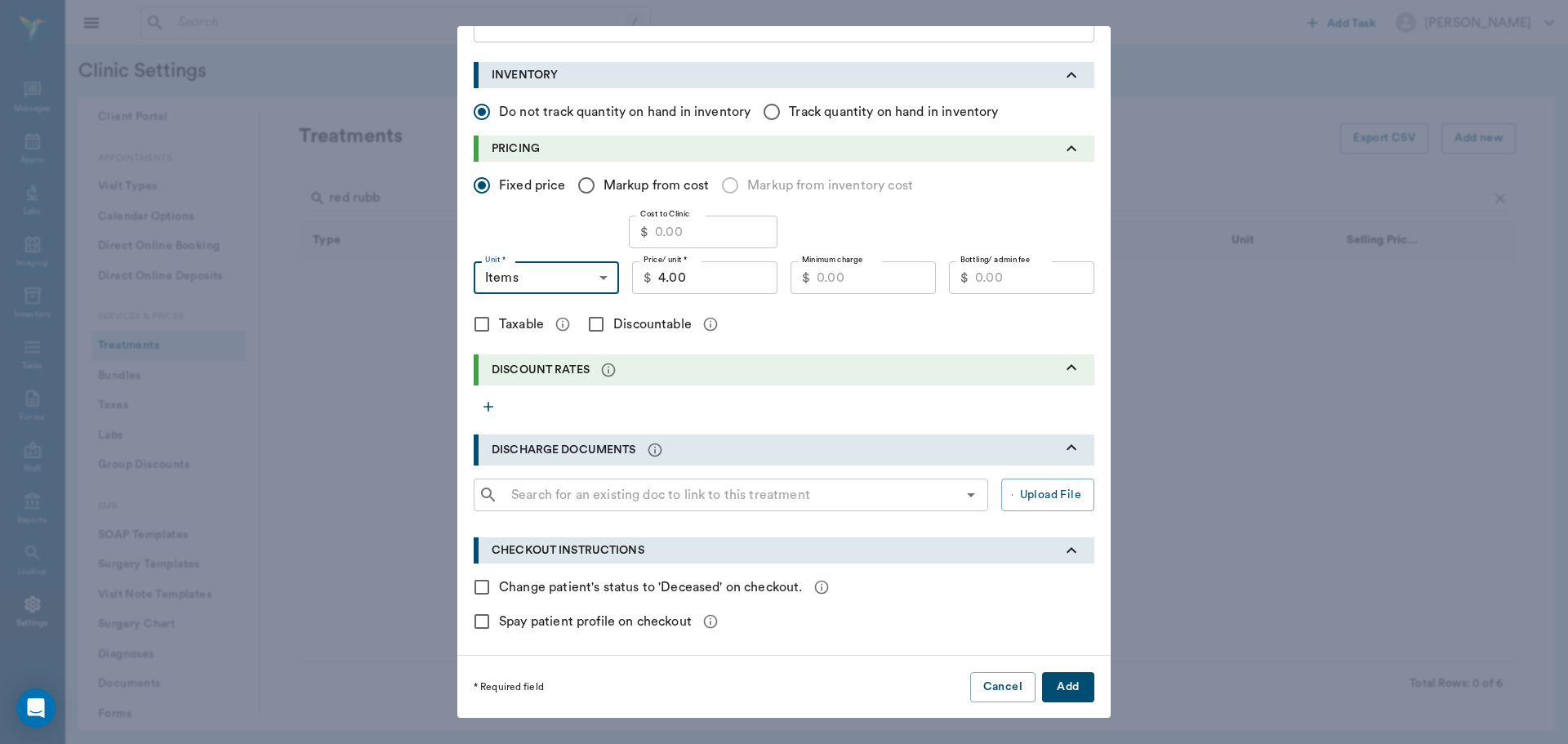
scroll to position [197, 0]
click at [1053, 690] on button "Add" at bounding box center [1068, 687] width 53 height 30
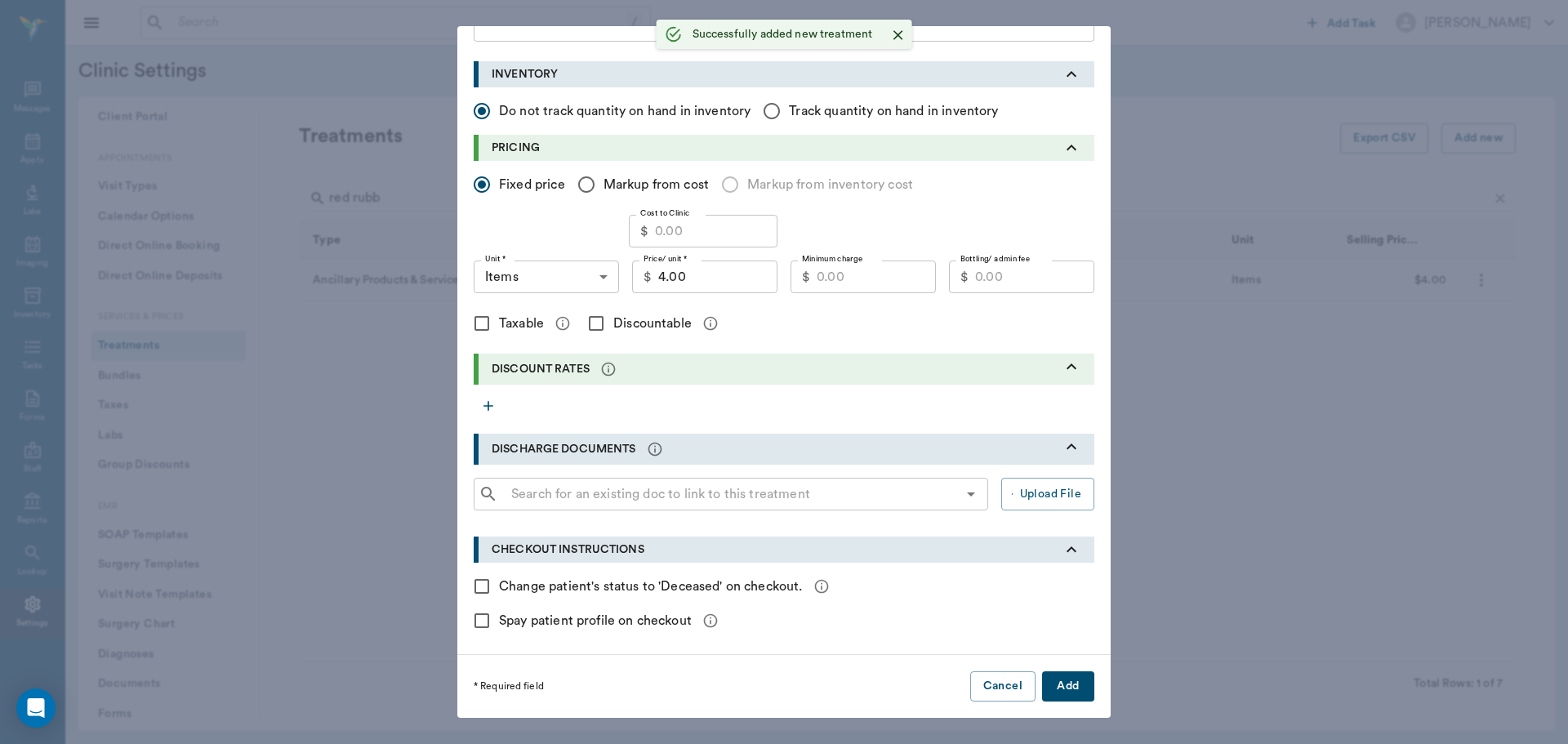
click at [475, 323] on input "Taxable" at bounding box center [481, 323] width 34 height 34
checkbox input "true"
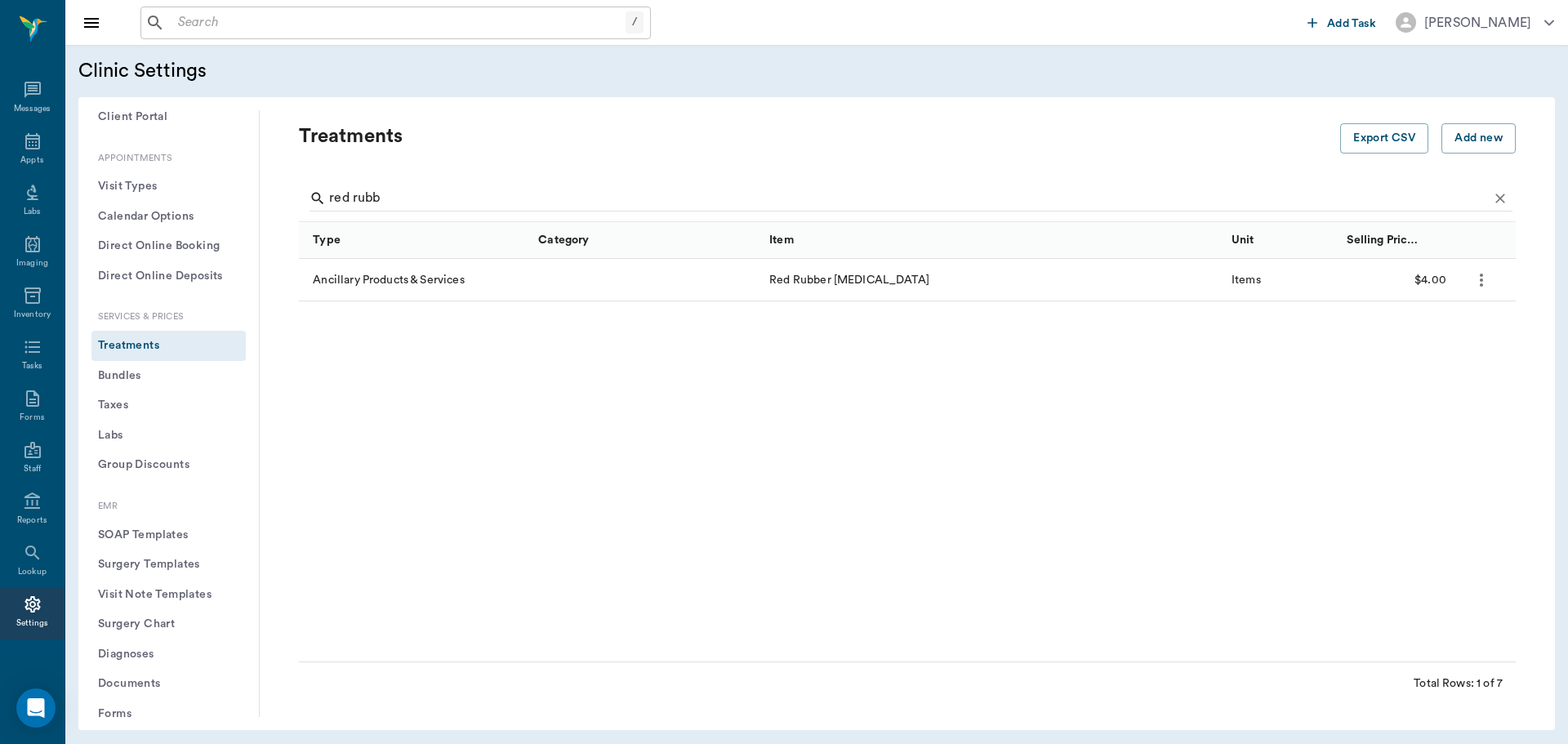
checkbox input "false"
click at [1055, 684] on button "Add" at bounding box center [1068, 687] width 53 height 30
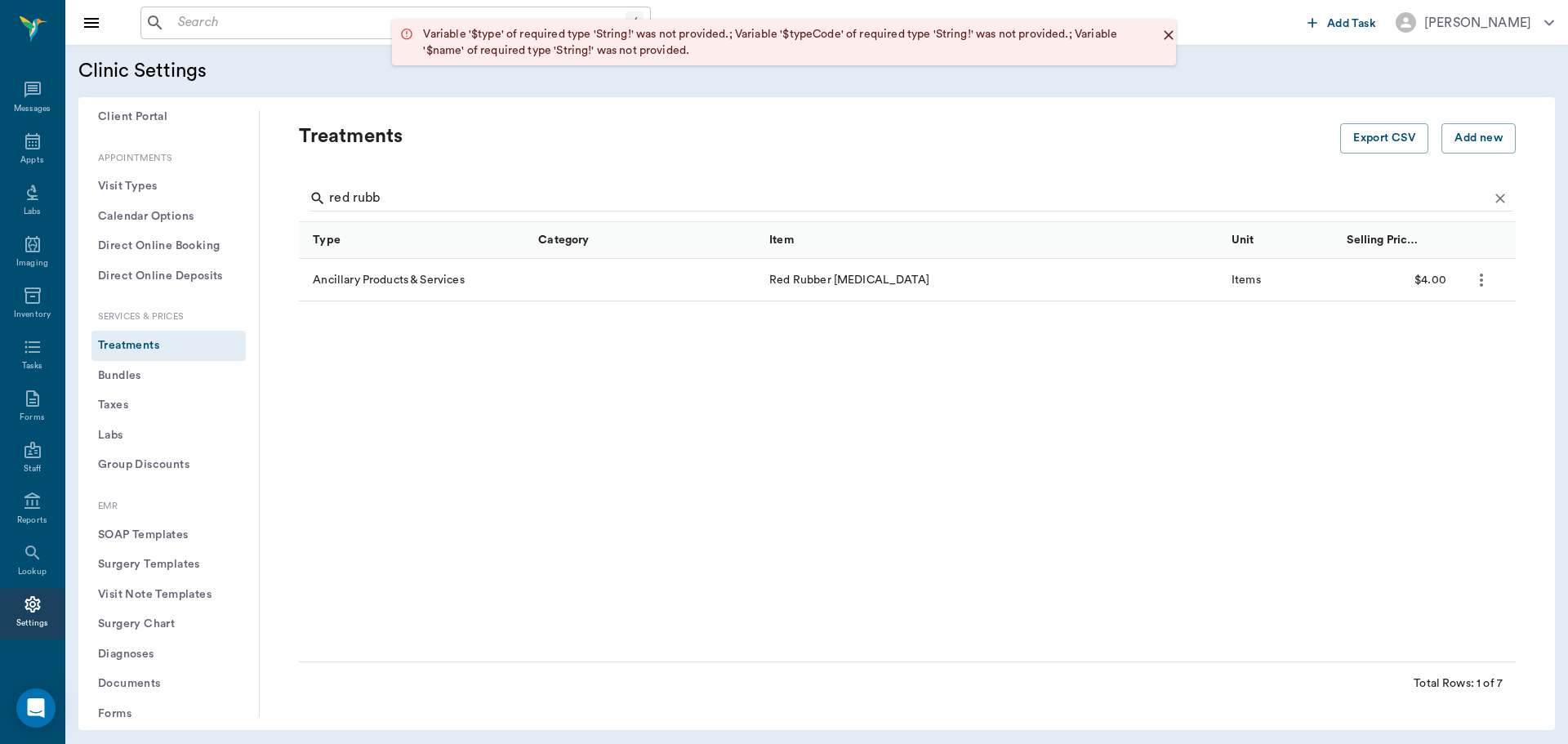
click at [1477, 280] on icon "more" at bounding box center [1481, 280] width 20 height 20
click at [1449, 324] on p "Edit Treatment" at bounding box center [1439, 324] width 89 height 20
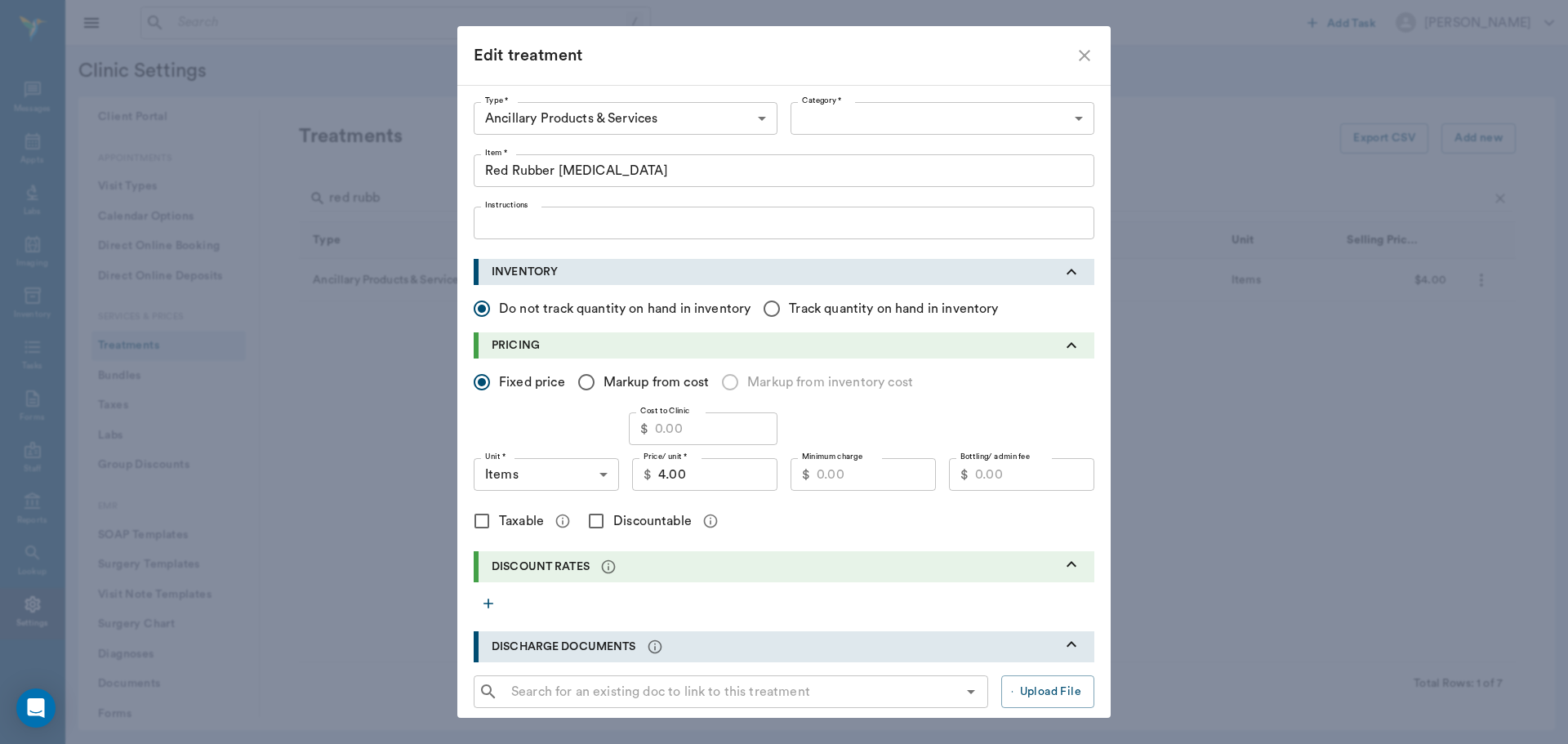
click at [1078, 111] on body "/ ​ Add Task Dr. Bert Ellsworth Nectar Messages Appts Labs Imaging Inventory Ta…" at bounding box center [784, 372] width 1568 height 744
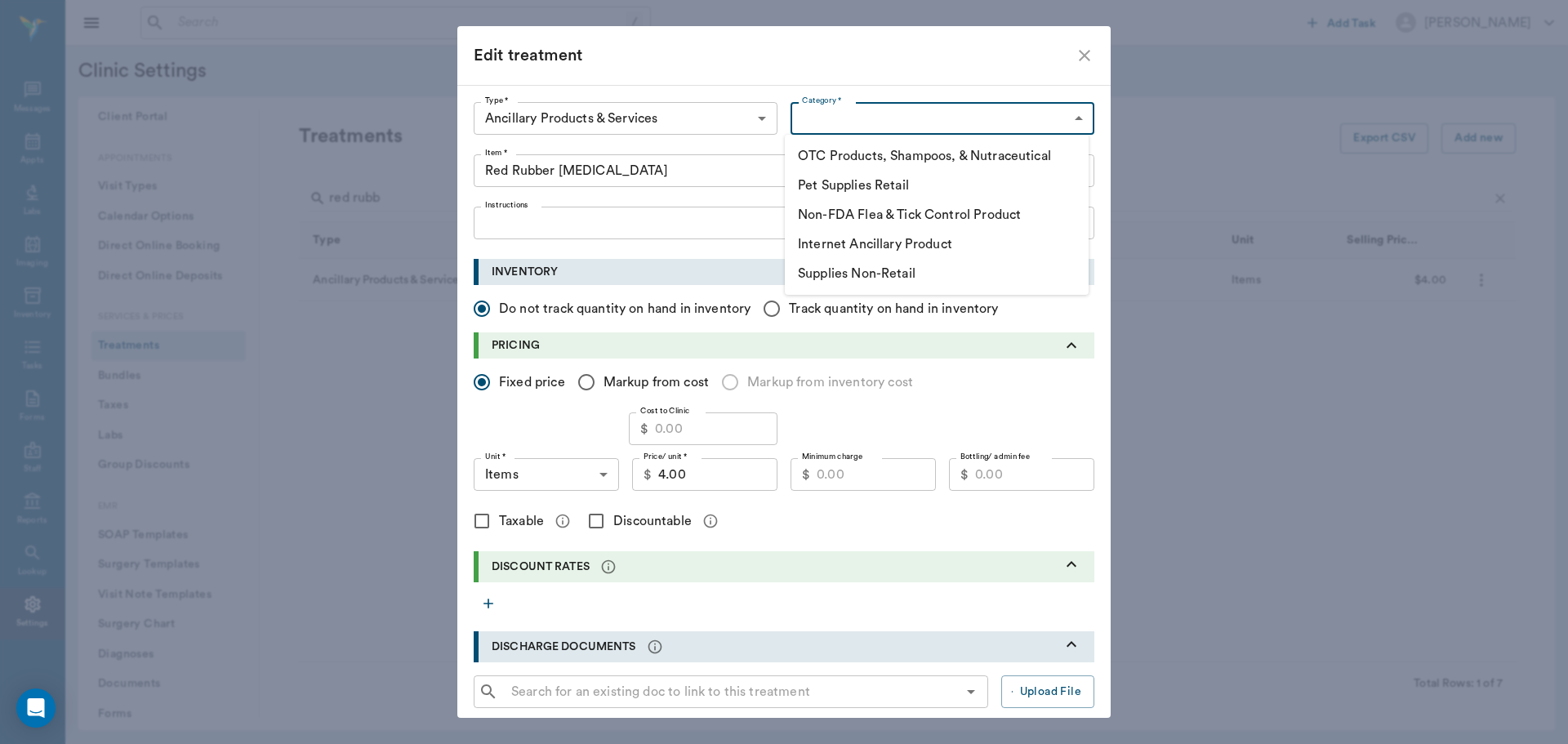
click at [888, 269] on li "Supplies Non-Retail" at bounding box center [937, 273] width 304 height 29
type input "5805"
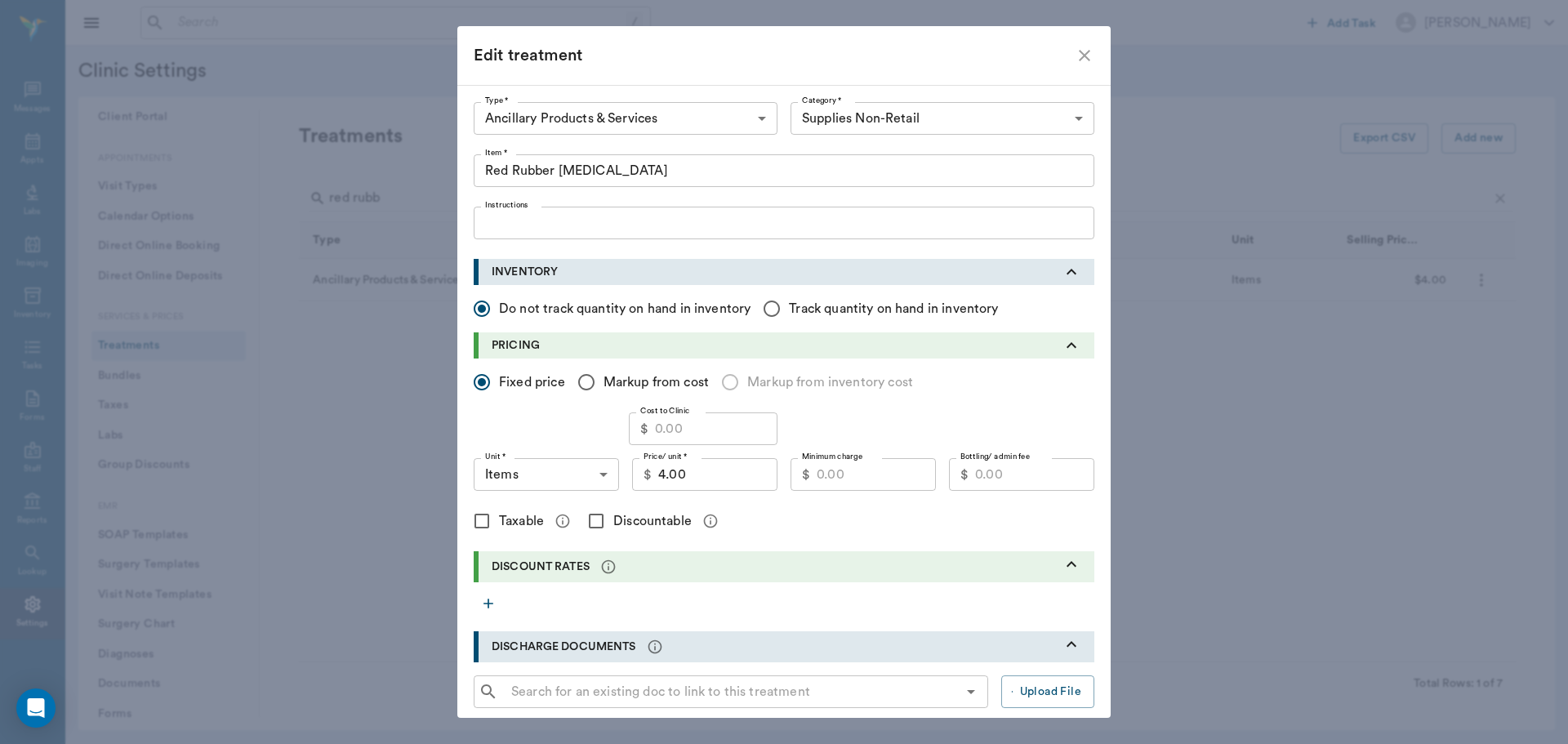
click at [466, 514] on input "Taxable" at bounding box center [481, 521] width 34 height 34
checkbox input "true"
click at [597, 514] on input "Discountable" at bounding box center [596, 521] width 34 height 34
checkbox input "true"
click at [902, 481] on input "Minimum charge" at bounding box center [877, 474] width 120 height 33
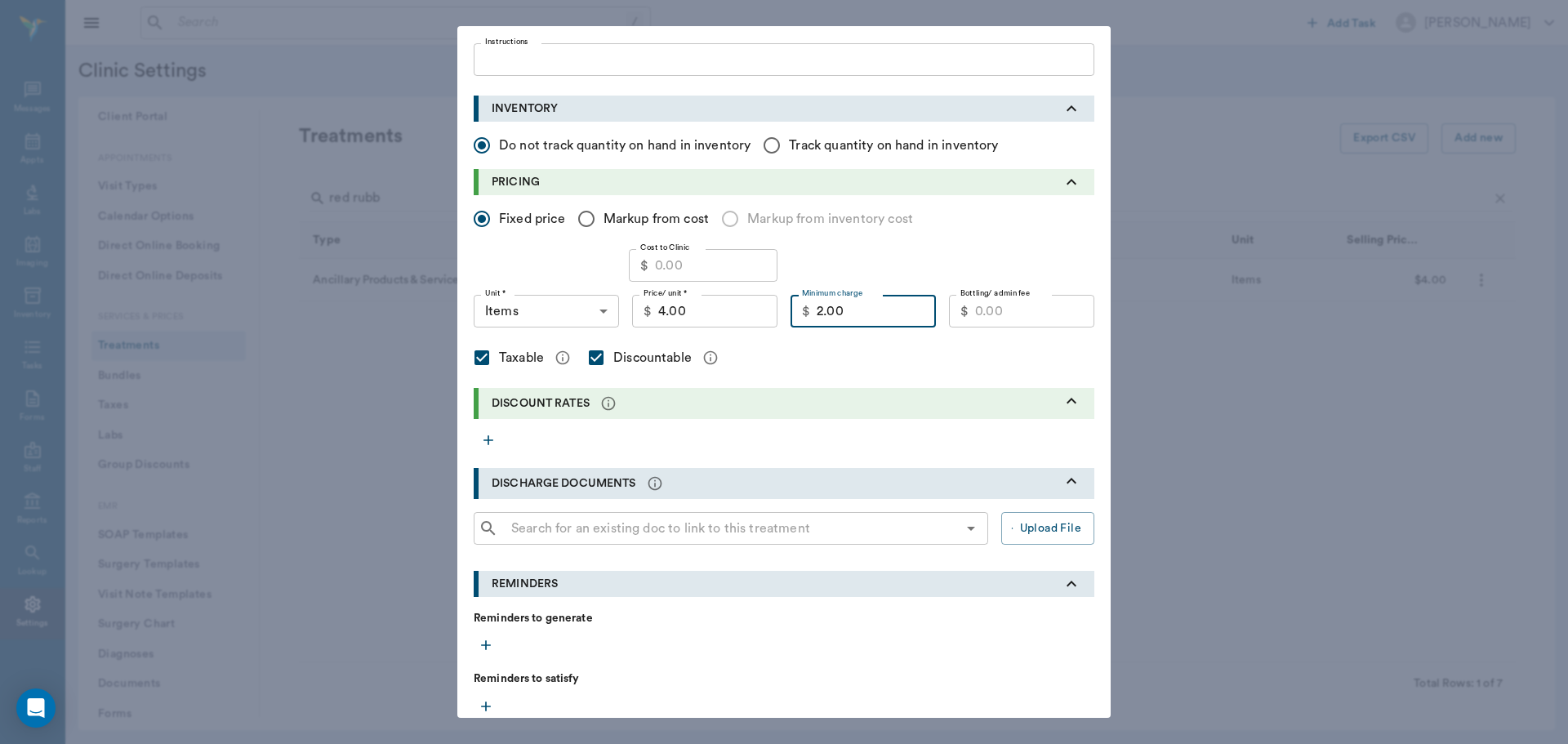
scroll to position [358, 0]
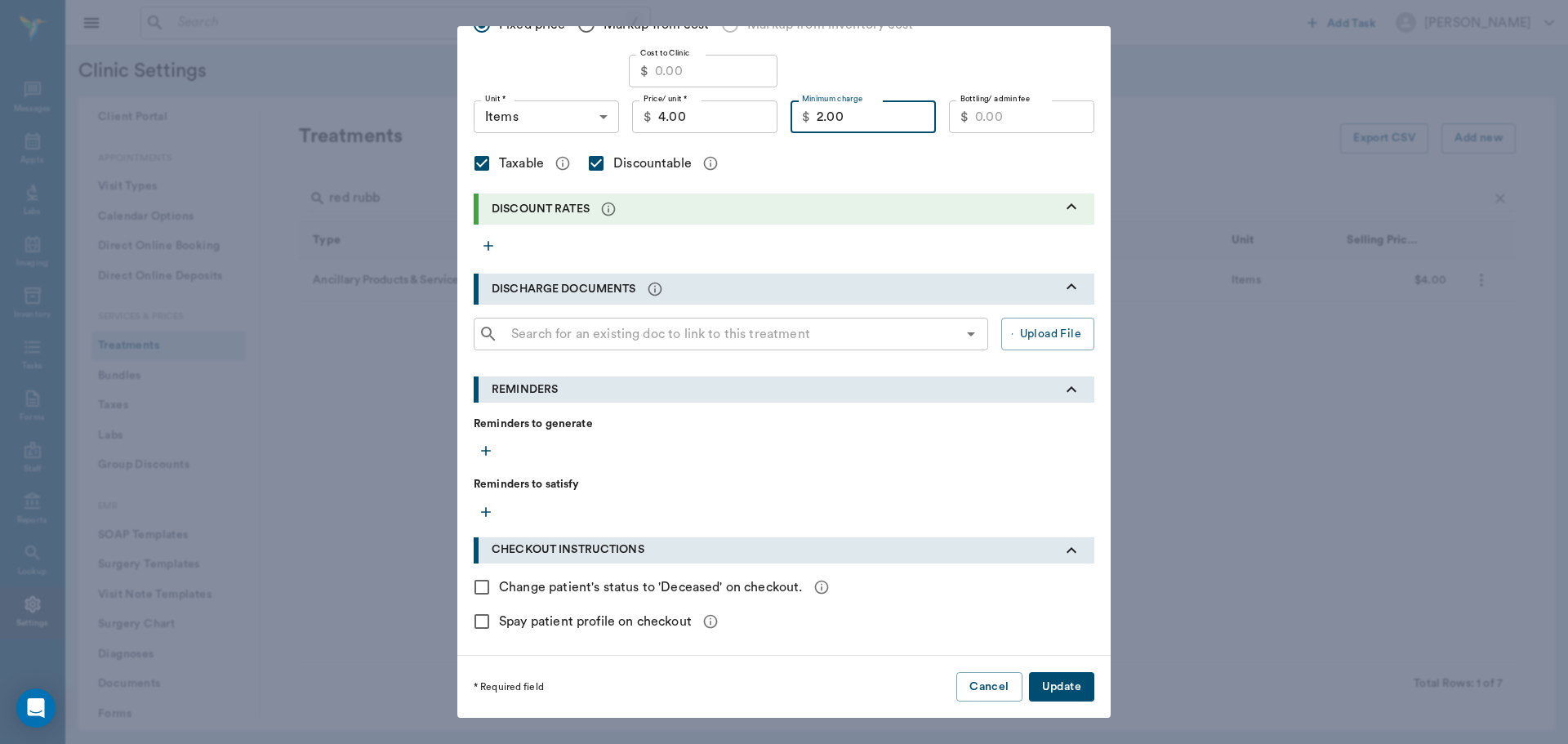
type input "2.00"
click at [1052, 683] on button "Update" at bounding box center [1061, 688] width 65 height 30
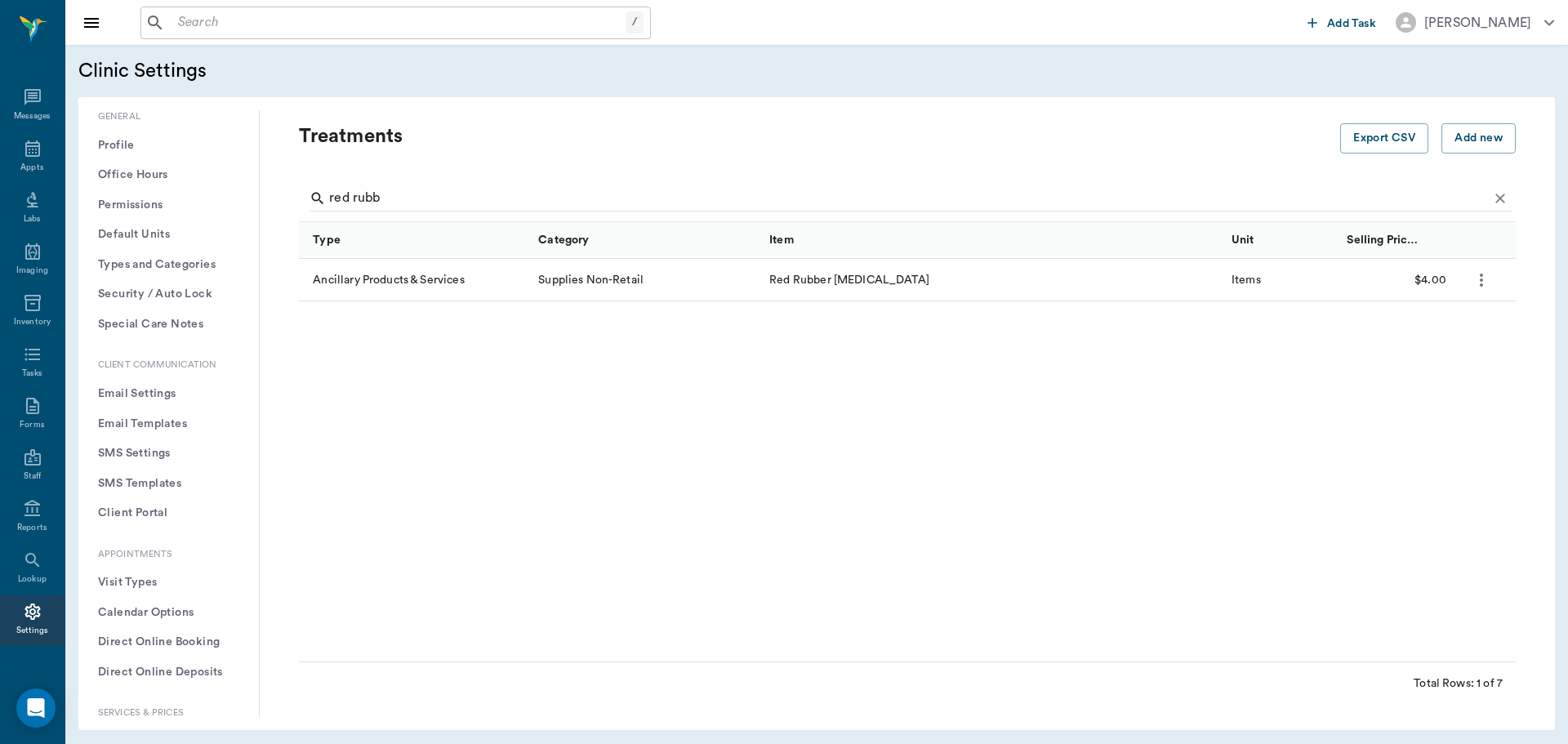
scroll to position [397, 0]
